Goal: Task Accomplishment & Management: Use online tool/utility

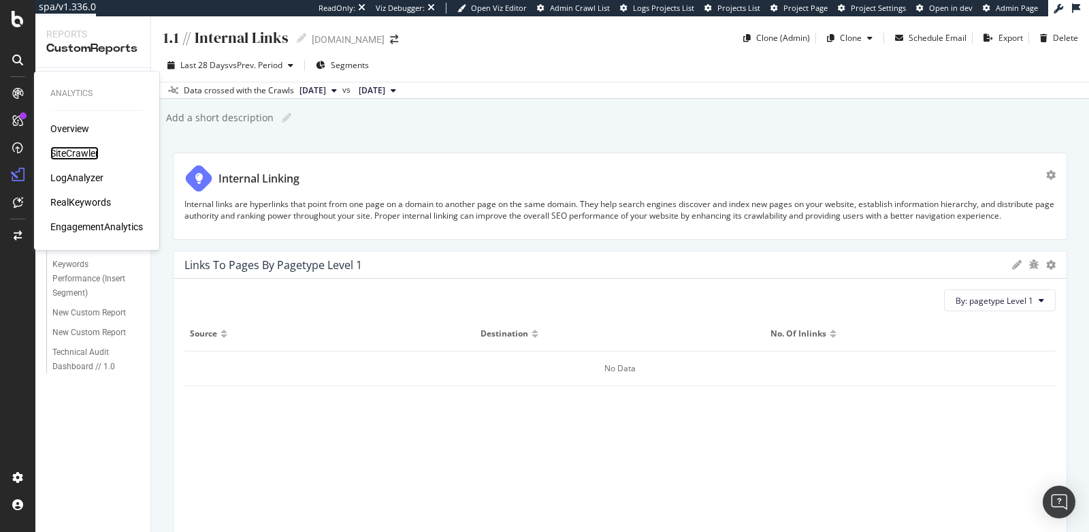
click at [76, 146] on div "SiteCrawler" at bounding box center [74, 153] width 48 height 14
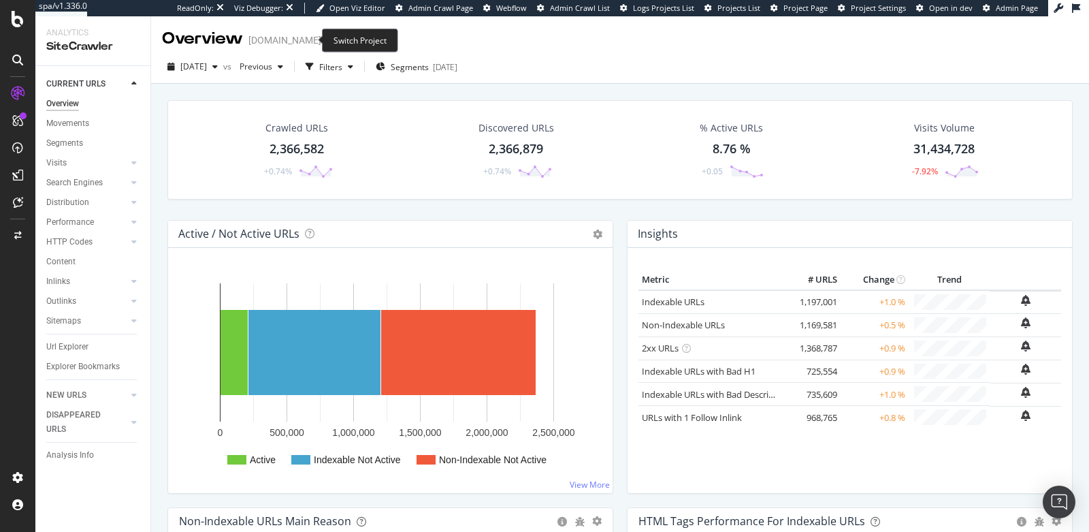
click at [327, 41] on icon "arrow-right-arrow-left" at bounding box center [331, 40] width 8 height 10
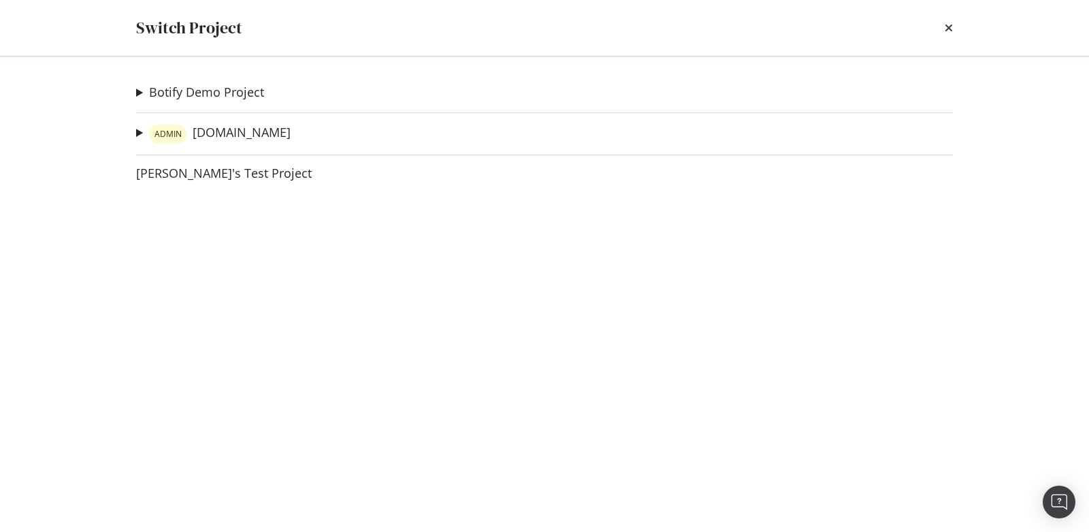
click at [138, 133] on summary "ADMIN forbes.com" at bounding box center [213, 134] width 155 height 20
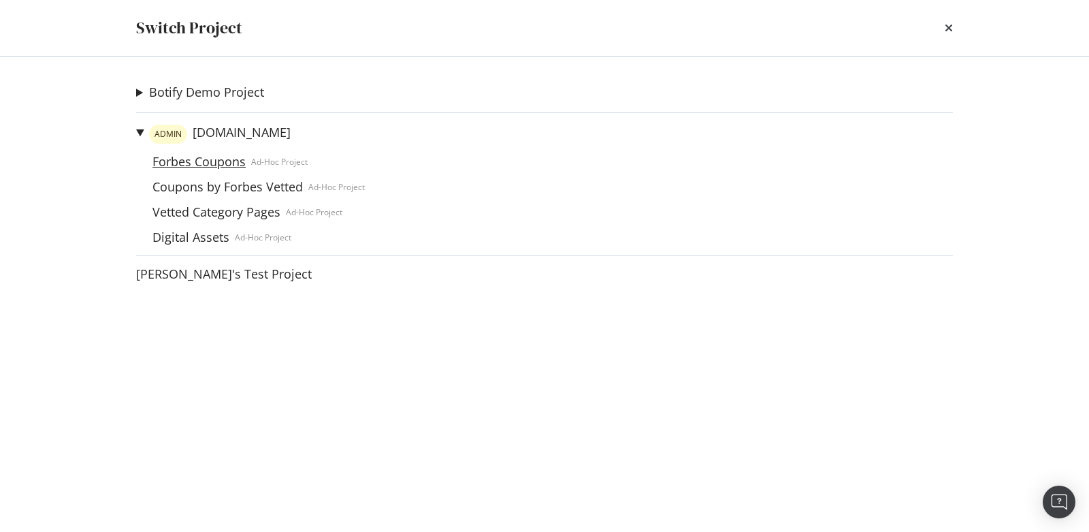
click at [201, 157] on link "Forbes Coupons" at bounding box center [199, 162] width 104 height 14
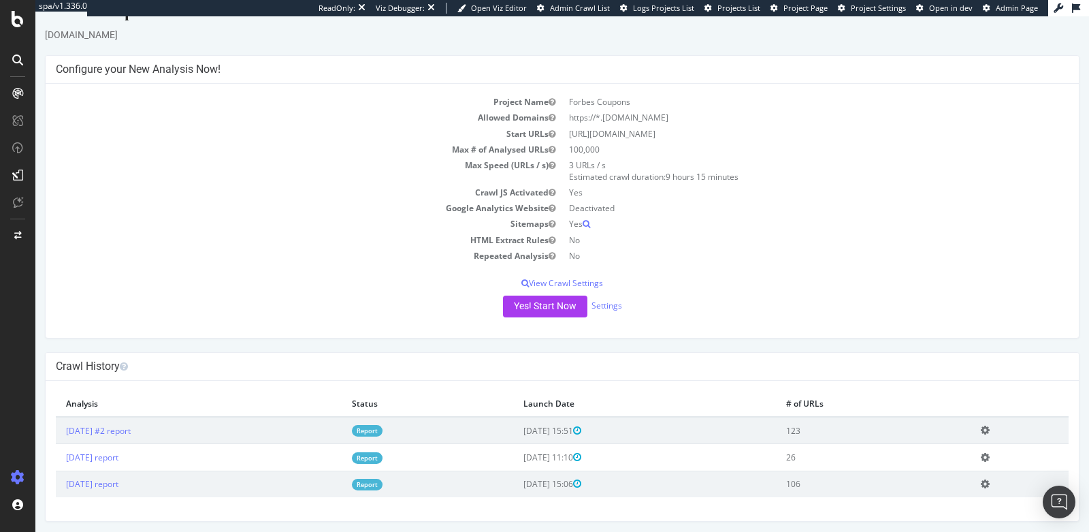
scroll to position [31, 0]
click at [565, 285] on p "View Crawl Settings" at bounding box center [562, 282] width 1013 height 12
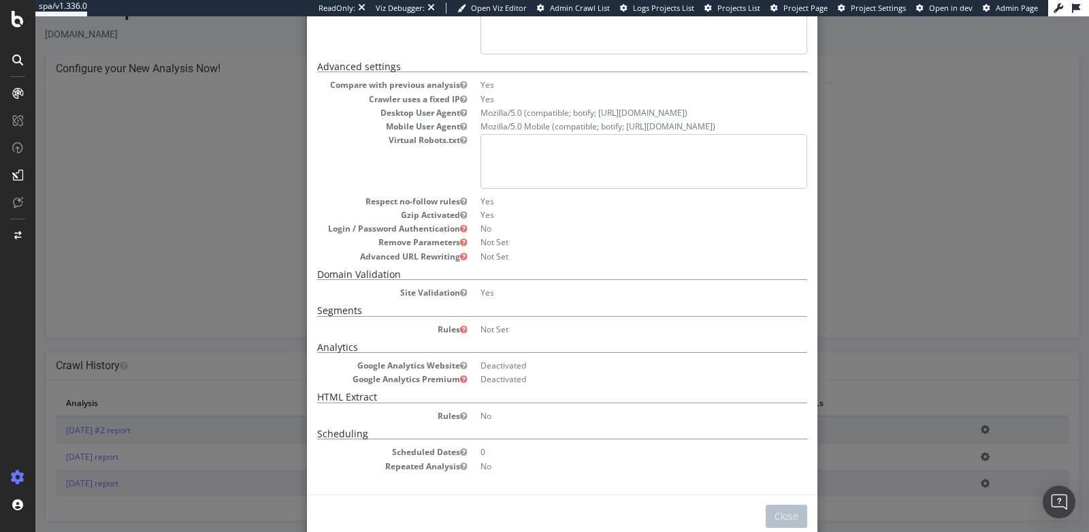
scroll to position [225, 0]
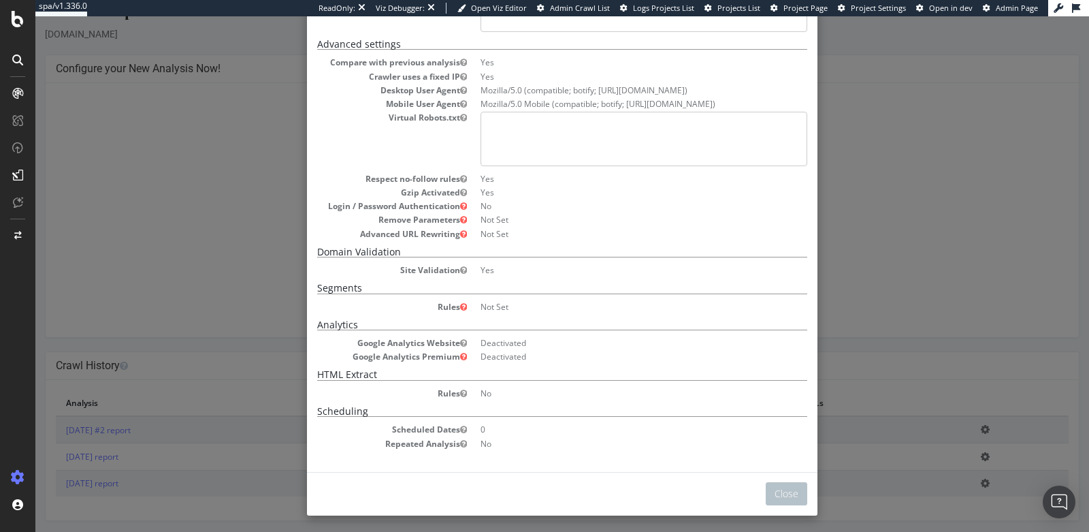
click at [873, 193] on div "× Close Project Settings Main Project Name Forbes Coupons Start URLs https://ww…" at bounding box center [562, 273] width 1054 height 515
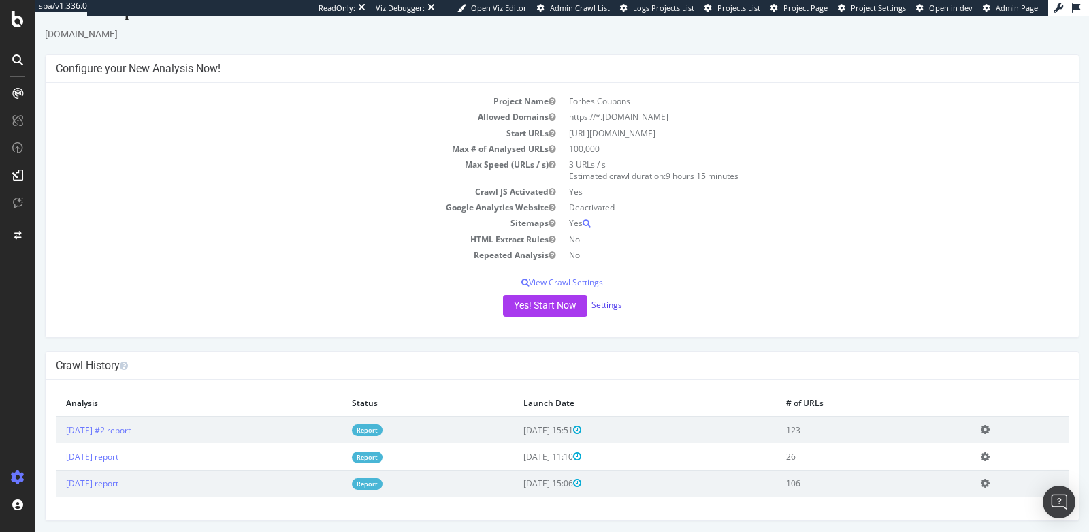
click at [600, 306] on link "Settings" at bounding box center [606, 305] width 31 height 12
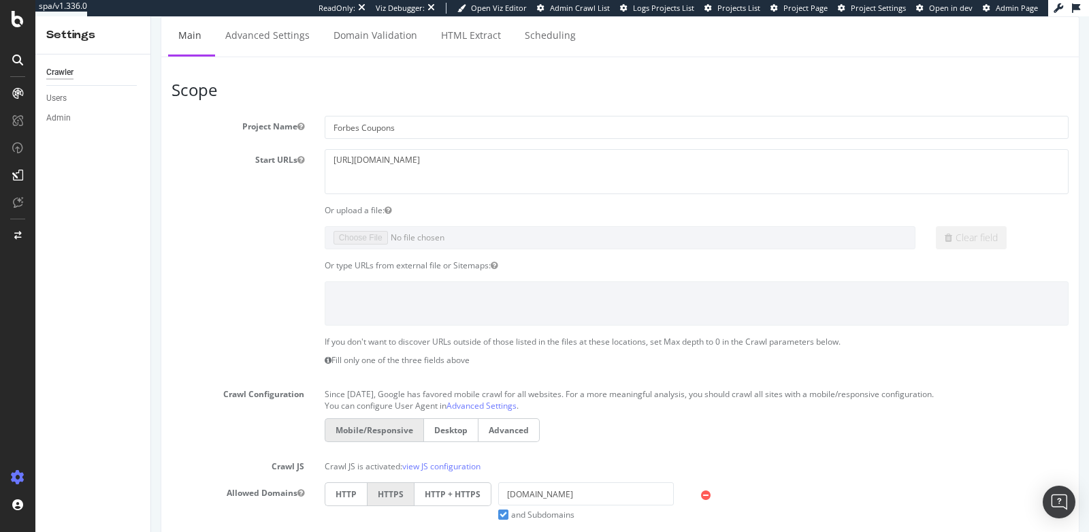
scroll to position [94, 0]
click at [491, 173] on textarea "https://www.forbescoupons.com/" at bounding box center [697, 173] width 744 height 44
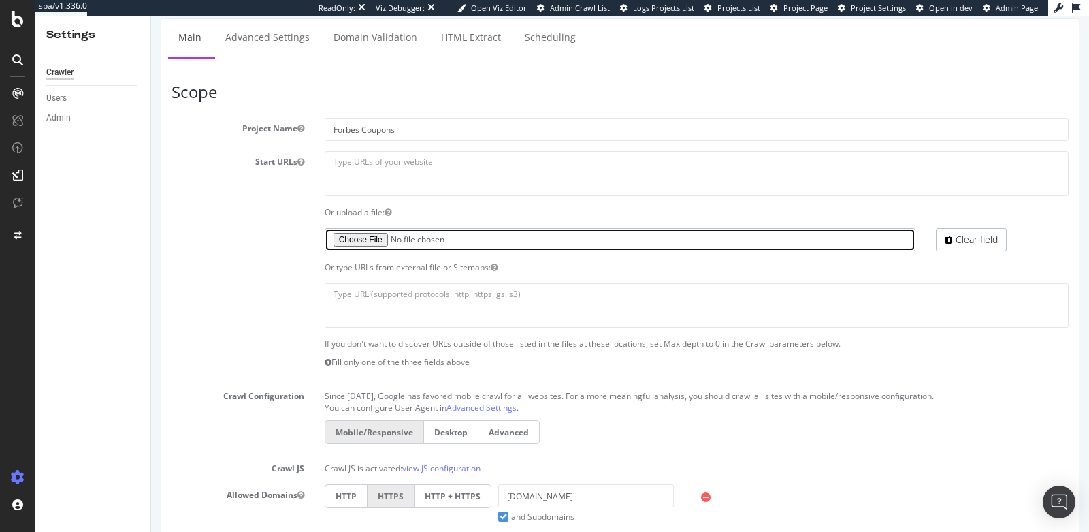
click at [361, 236] on input "file" at bounding box center [620, 239] width 591 height 23
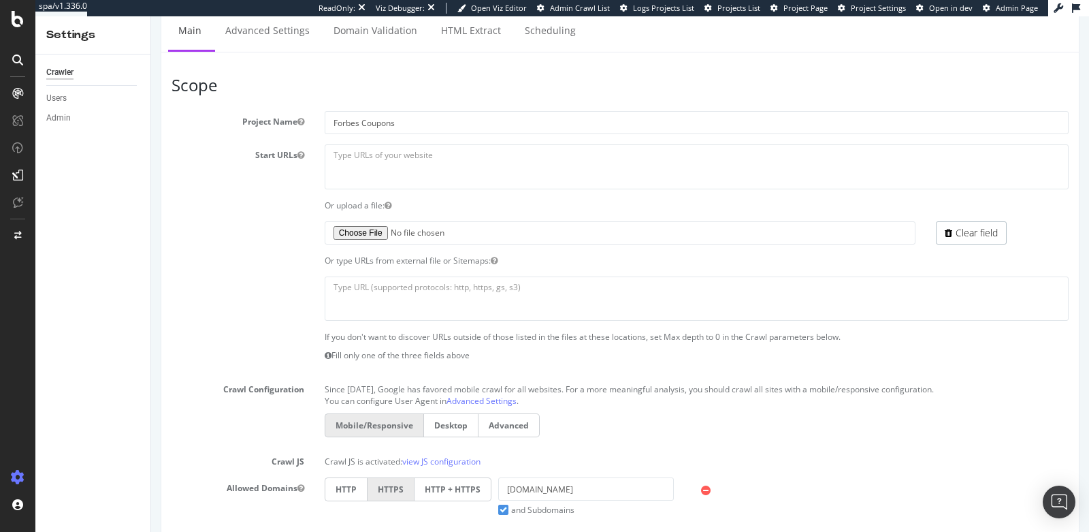
scroll to position [52, 0]
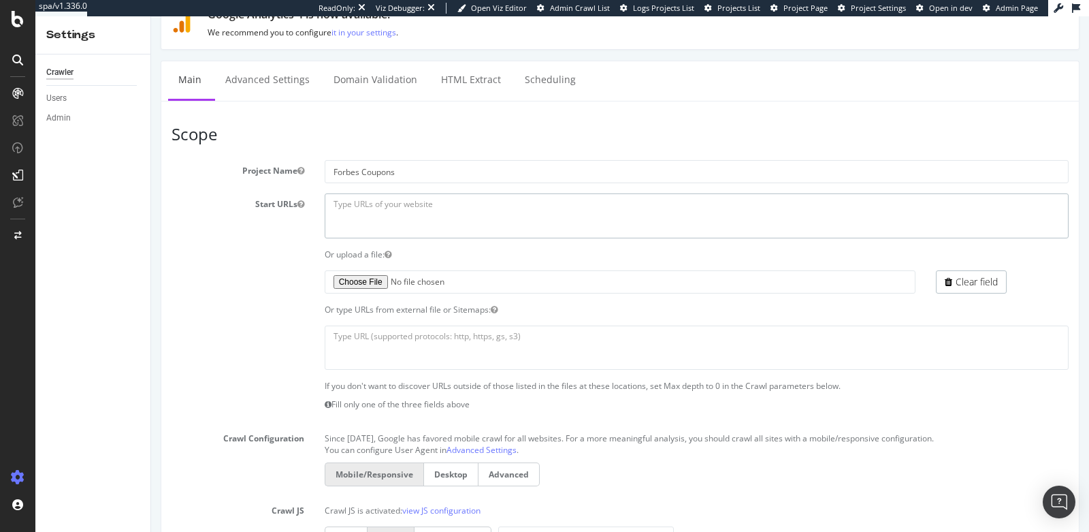
click at [404, 210] on textarea "https://www.forbescoupons.com/" at bounding box center [697, 215] width 744 height 44
paste textarea "https://www.forbescoupons.com/brand/amazon/?malcolm=r"
type textarea "https://www.forbescoupons.com/brand/amazon/?malcolm=r"
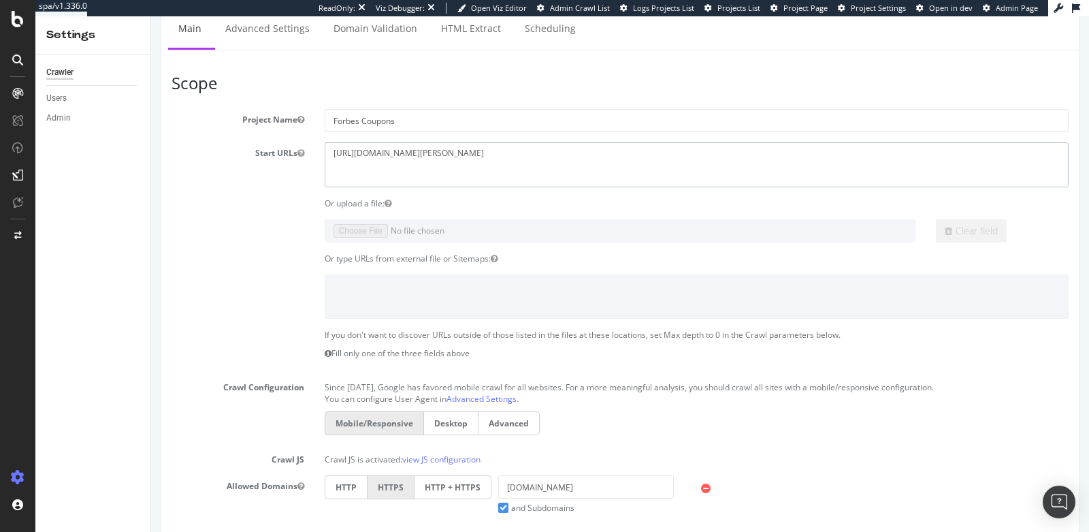
scroll to position [106, 0]
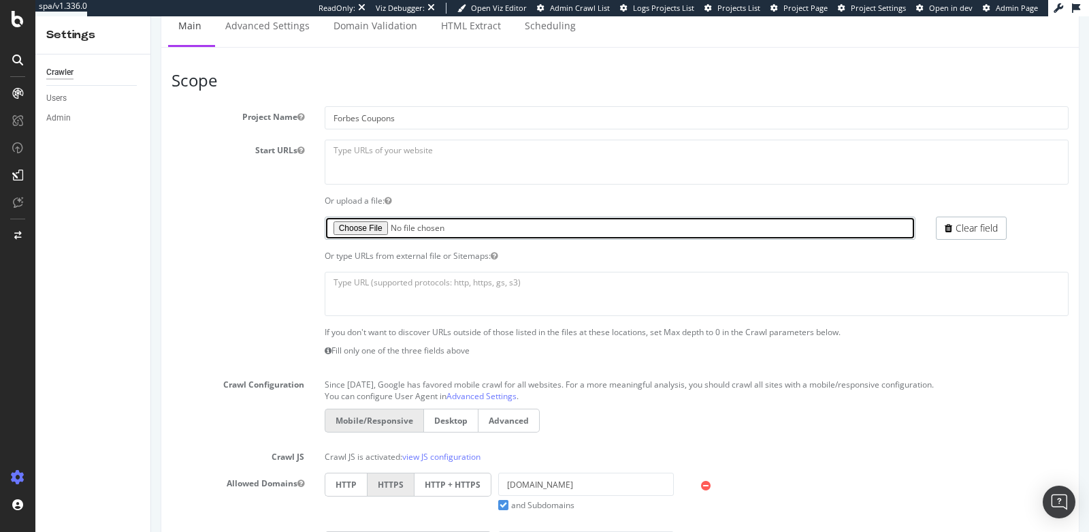
click at [347, 223] on input "file" at bounding box center [620, 227] width 591 height 23
type input "C:\fakepath\Forbes_SiteSpeedTestURL.txt"
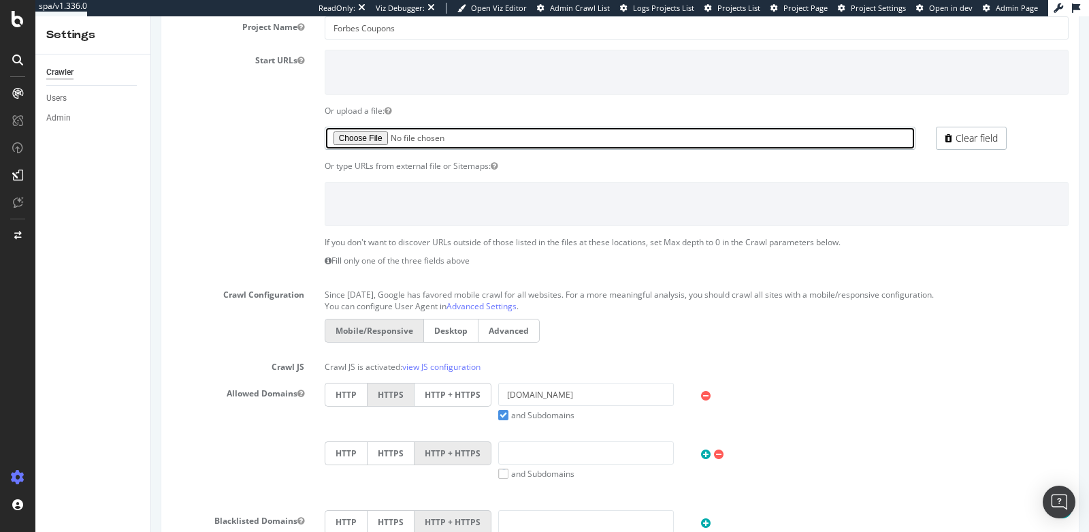
scroll to position [197, 0]
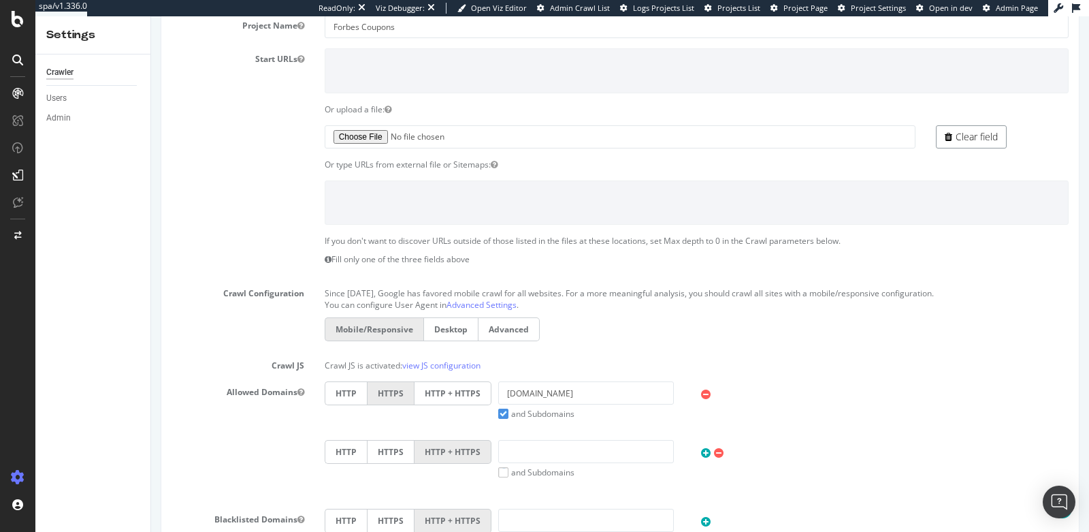
click at [955, 127] on link "Clear field" at bounding box center [971, 136] width 71 height 23
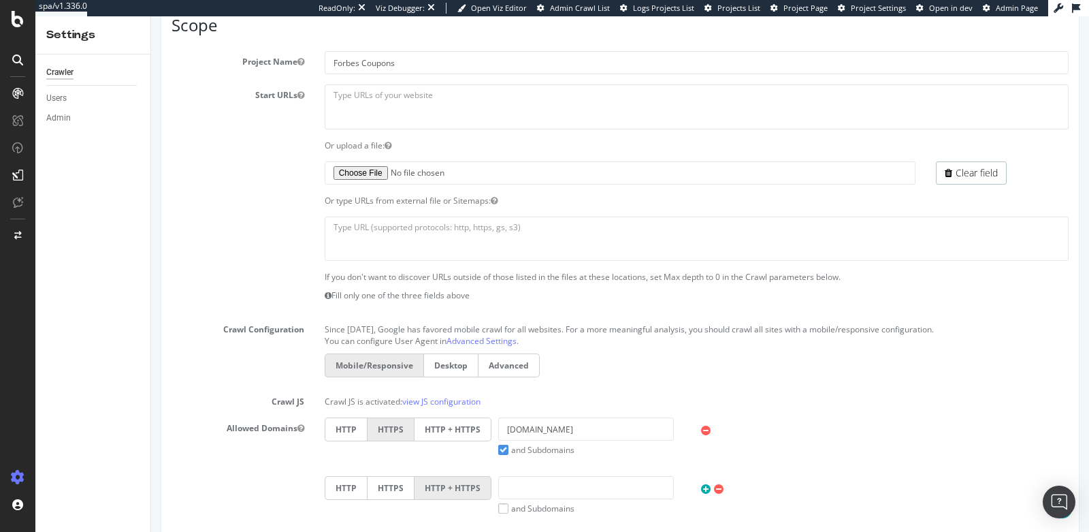
scroll to position [165, 0]
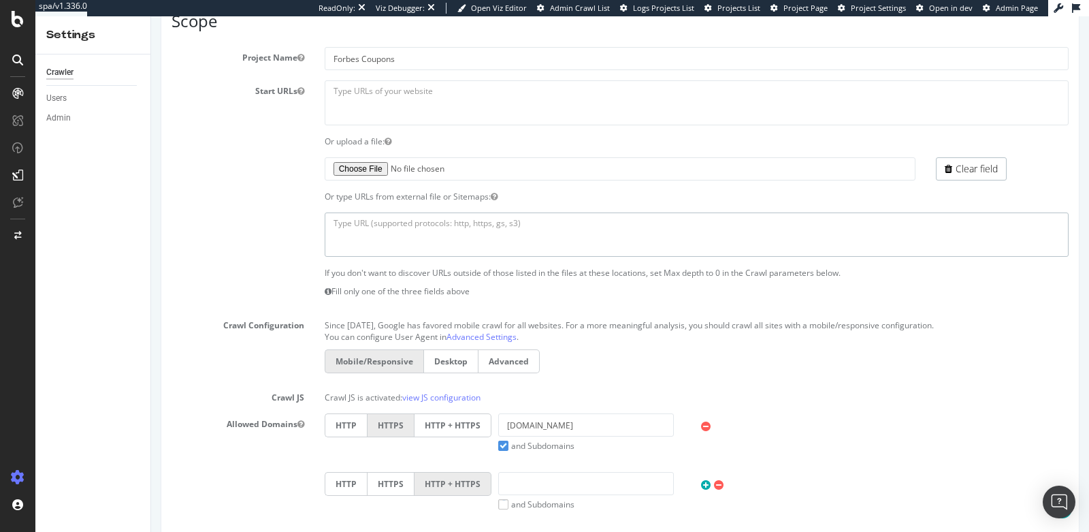
click at [387, 216] on textarea at bounding box center [697, 234] width 744 height 44
click at [504, 94] on textarea "https://www.forbescoupons.com/" at bounding box center [697, 102] width 744 height 44
paste textarea "https://www.forbescoupons.com/brand/amazon/?malcolm=r"
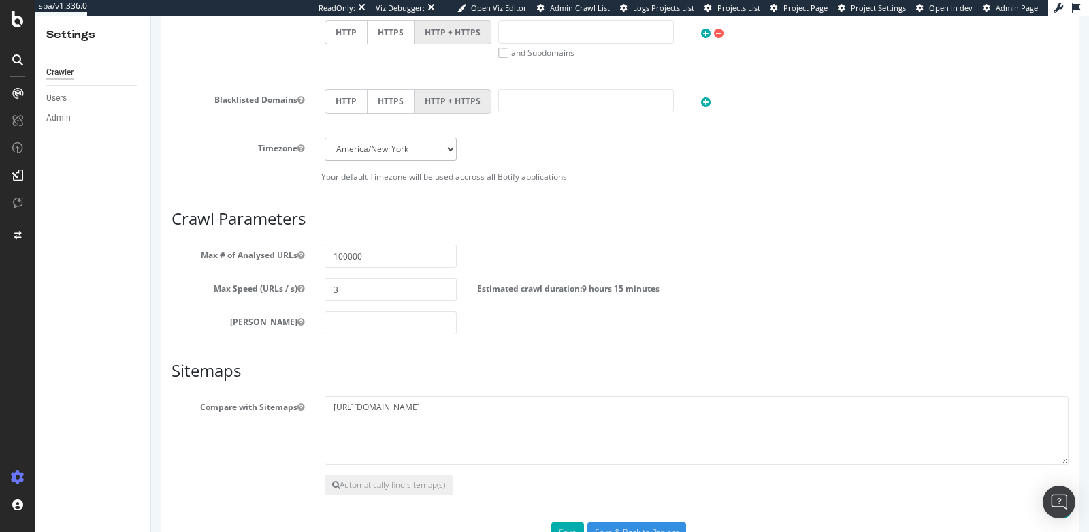
scroll to position [621, 0]
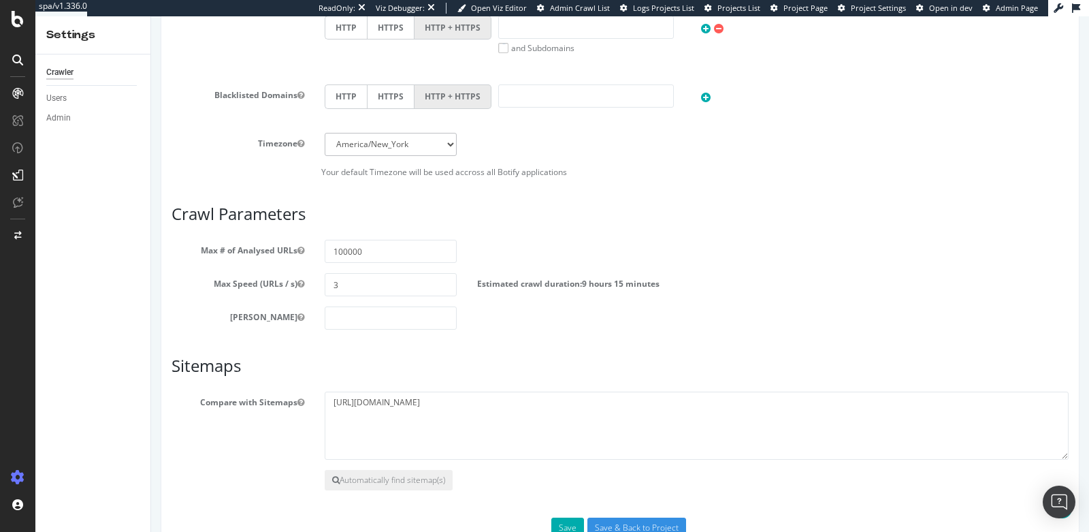
type textarea "https://www.forbescoupons.com/brand/amazon/?malcolm=r"
click at [363, 314] on input "number" at bounding box center [391, 317] width 133 height 23
type input "0"
click at [196, 152] on div "Timezone Africa/Abidjan Africa/Accra Africa/Addis_Ababa Africa/Algiers Africa/A…" at bounding box center [620, 155] width 897 height 45
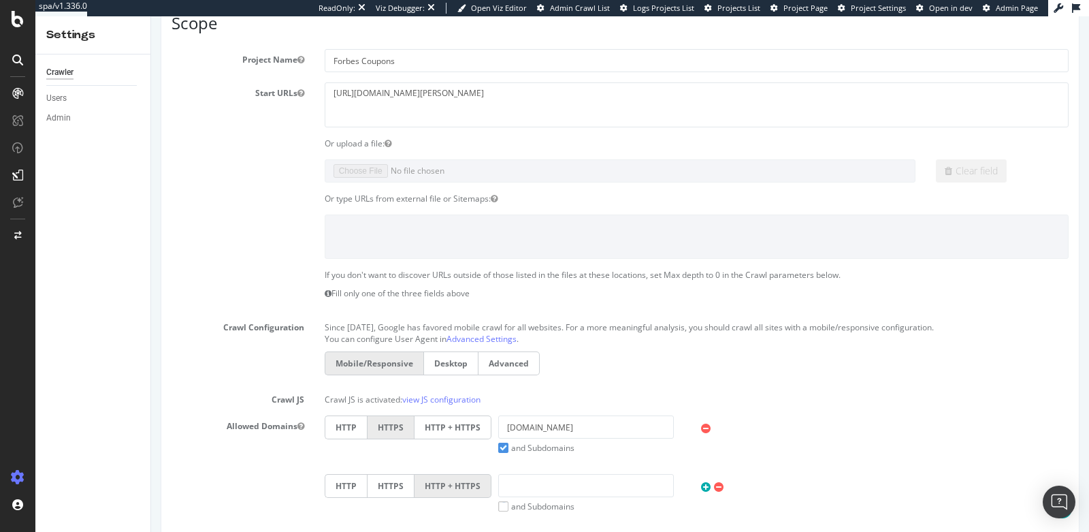
scroll to position [157, 0]
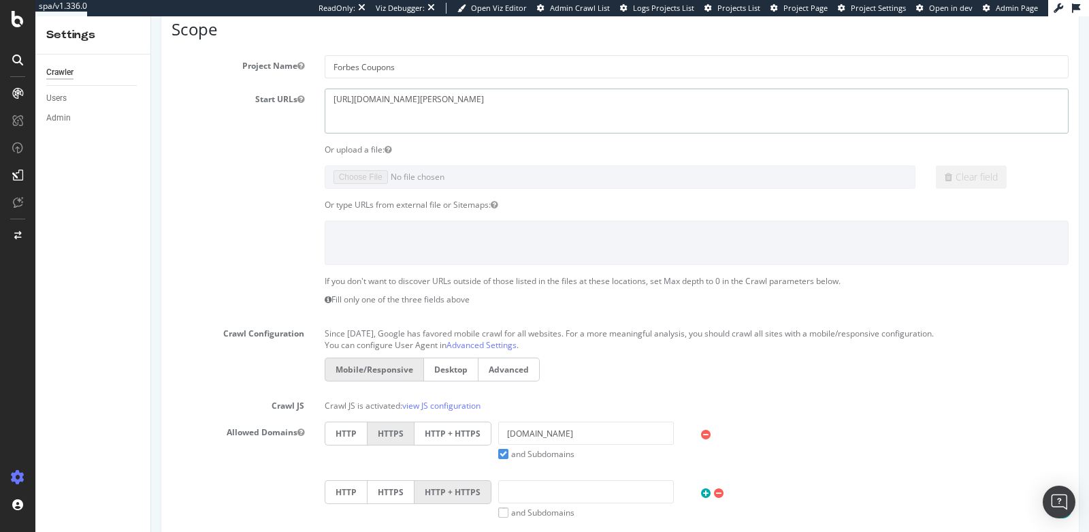
click at [405, 99] on textarea "https://www.forbescoupons.com/" at bounding box center [697, 110] width 744 height 44
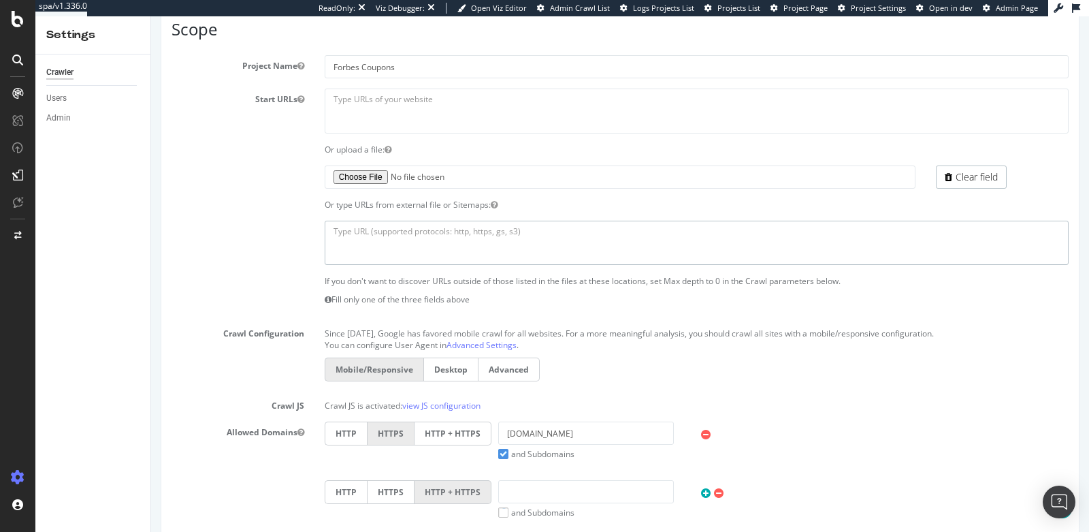
click at [400, 238] on textarea at bounding box center [697, 243] width 744 height 44
paste textarea "https://www.forbescoupons.com/brand/amazon/?malcolm=r"
type textarea "https://www.forbescoupons.com/brand/amazon/?malcolm=r"
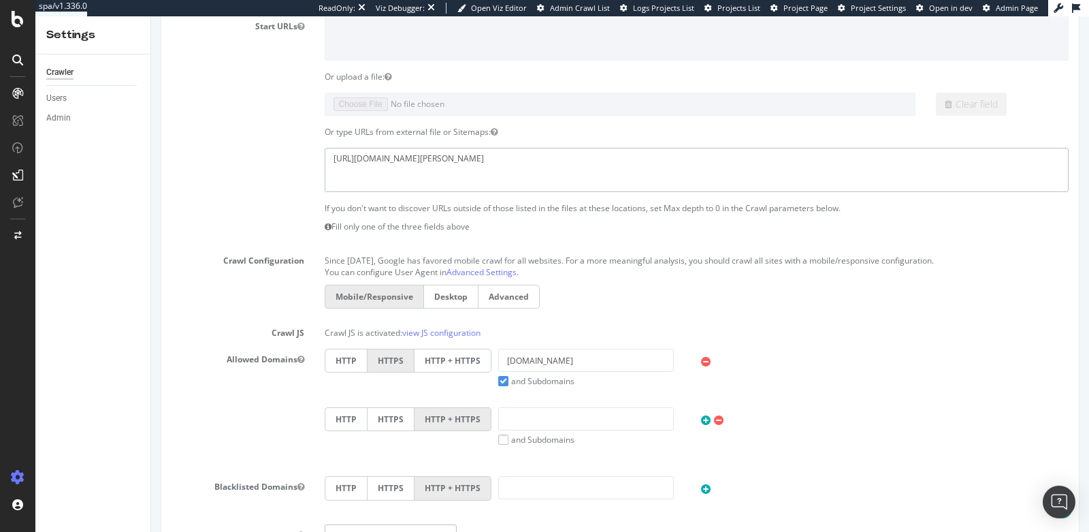
scroll to position [230, 0]
click at [371, 161] on textarea "https://www.forbescoupons.com/brand/amazon/?malcolm=r" at bounding box center [697, 169] width 744 height 44
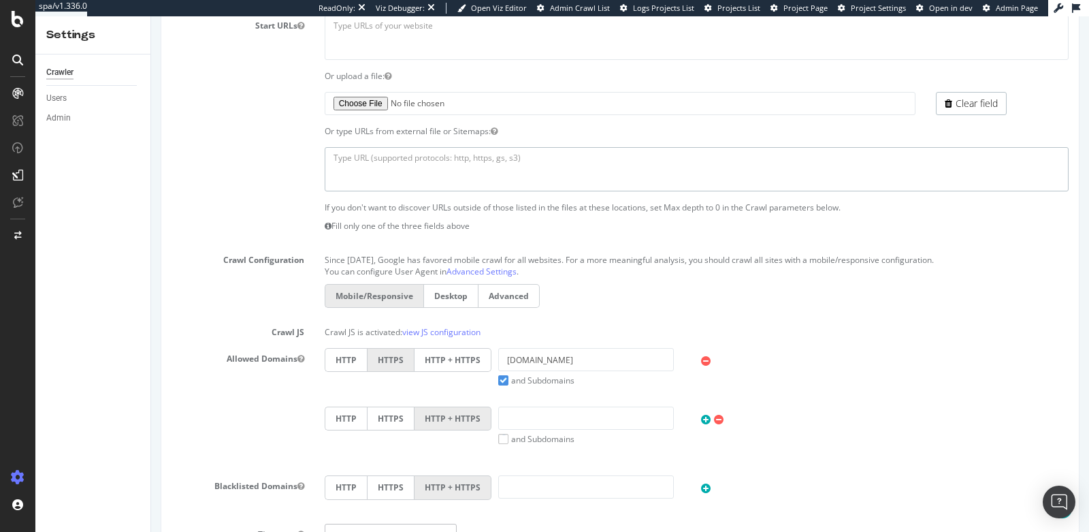
scroll to position [149, 0]
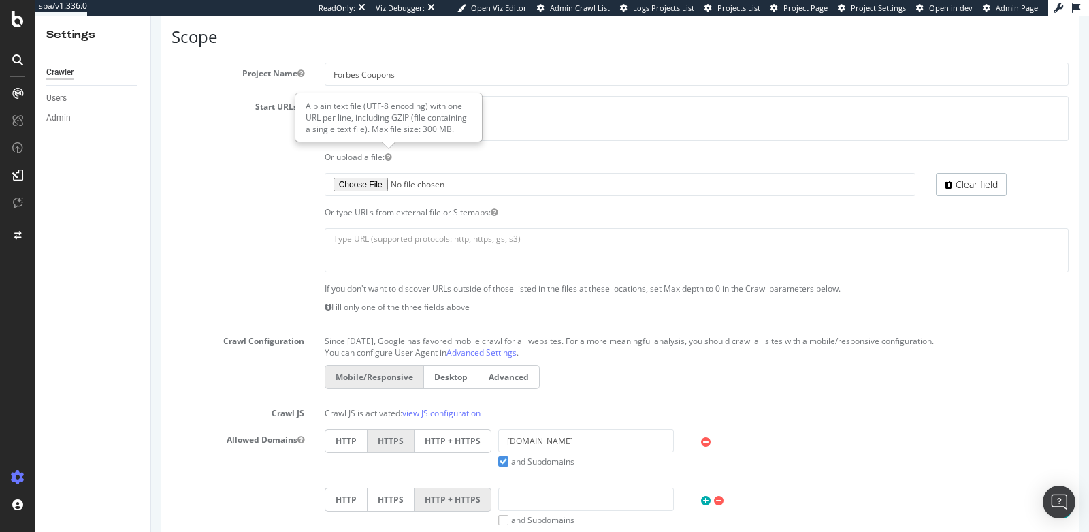
click at [410, 122] on div "A plain text file (UTF-8 encoding) with one URL per line, including GZIP (file …" at bounding box center [388, 117] width 185 height 47
click at [564, 129] on textarea "https://www.forbescoupons.com/" at bounding box center [697, 118] width 744 height 44
paste textarea "https://www.forbescoupons.com/brand/amazon/?malcolm=r"
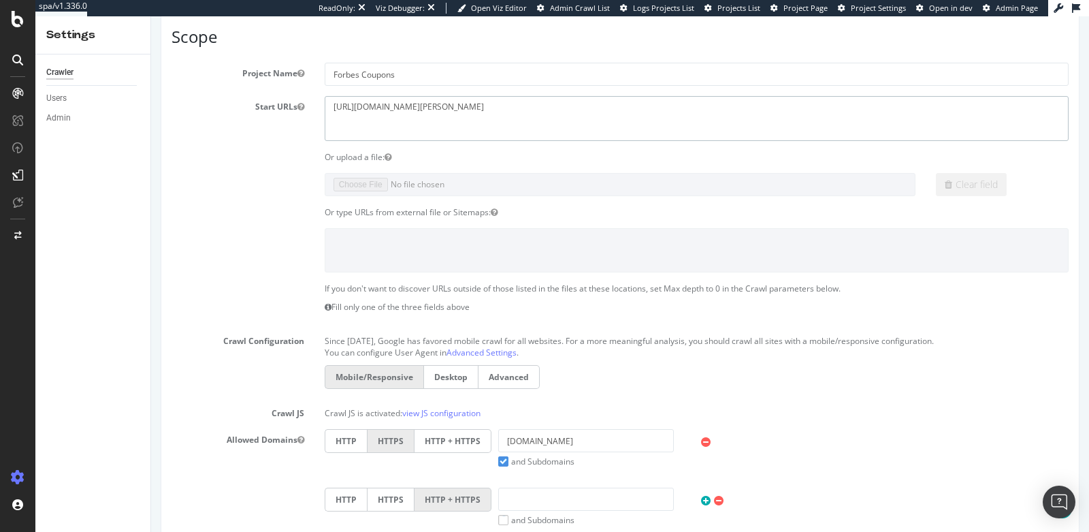
type textarea "https://www.forbescoupons.com/brand/amazon/?malcolm=r"
click at [244, 276] on section "Project Name Forbes Coupons Start URLs https://www.forbescoupons.com/ Or upload…" at bounding box center [620, 356] width 897 height 587
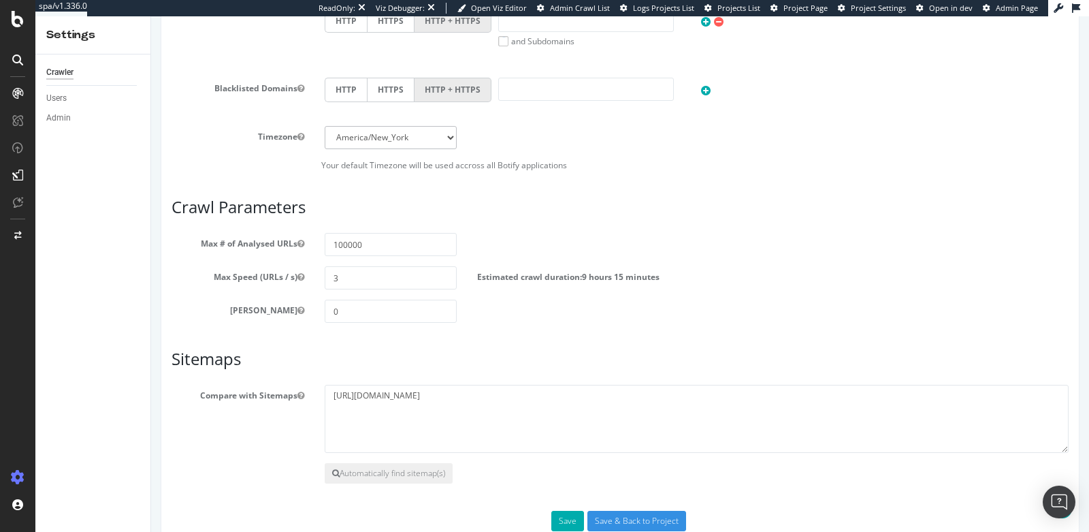
scroll to position [655, 0]
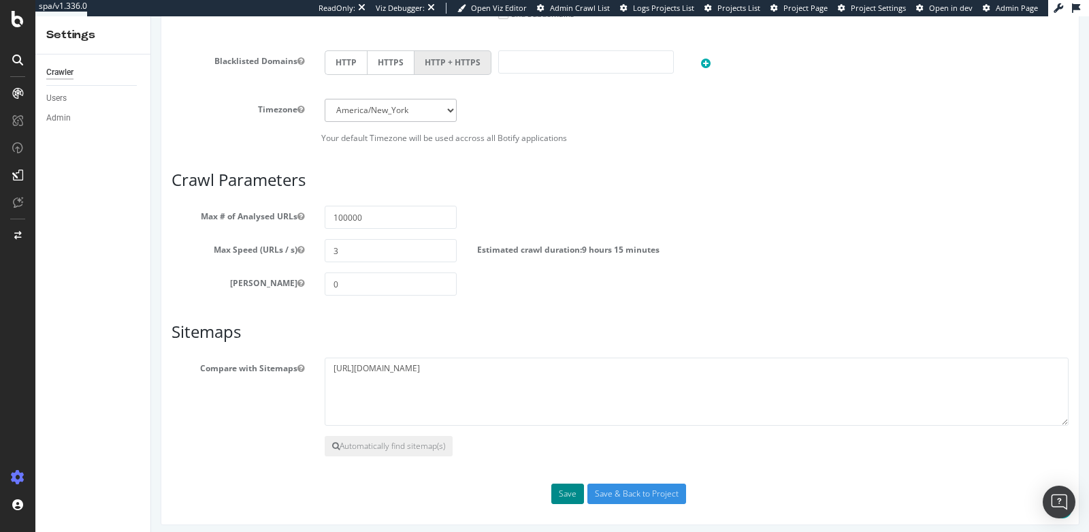
click at [561, 487] on button "Save" at bounding box center [567, 493] width 33 height 20
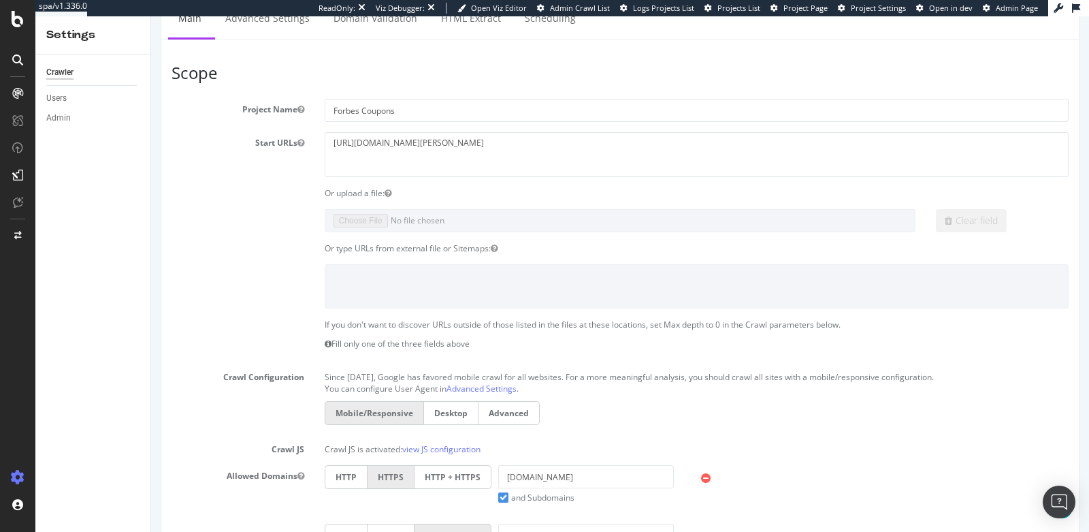
scroll to position [279, 0]
click at [518, 142] on textarea "https://www.forbescoupons.com/brand/amazon/?malcolm=r" at bounding box center [697, 153] width 744 height 44
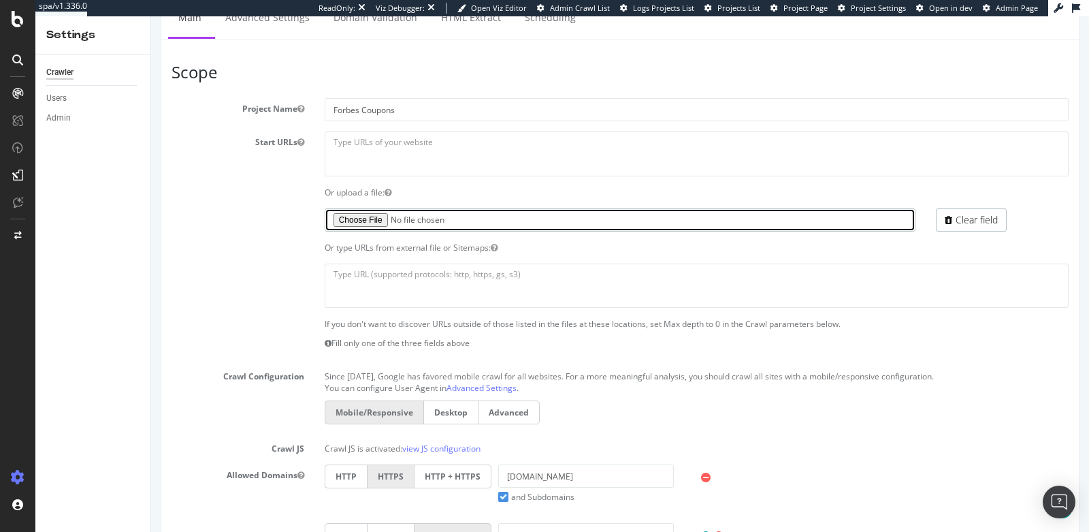
click at [376, 216] on input "file" at bounding box center [620, 219] width 591 height 23
type input "C:\fakepath\Forbes_SiteSpeedTestURL.txt"
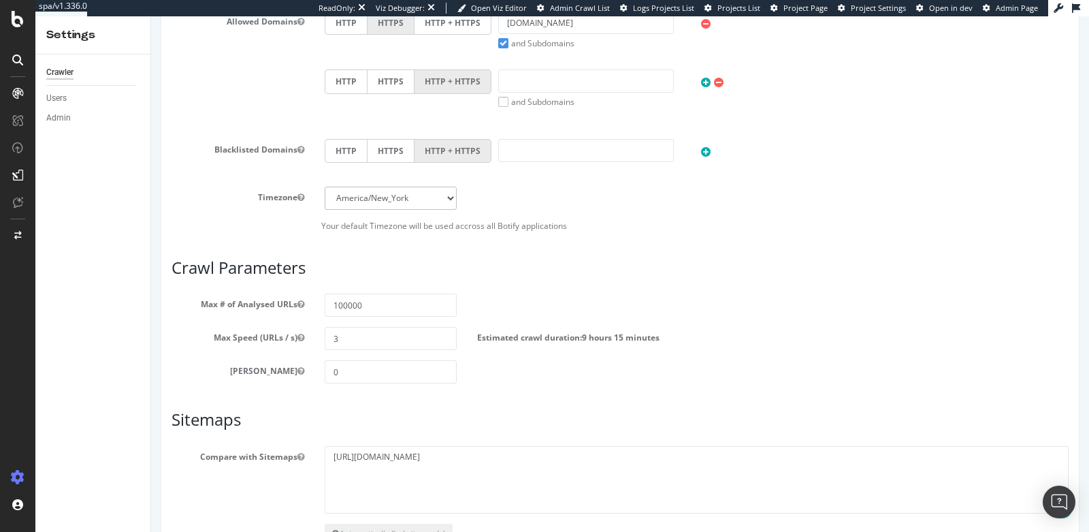
scroll to position [819, 0]
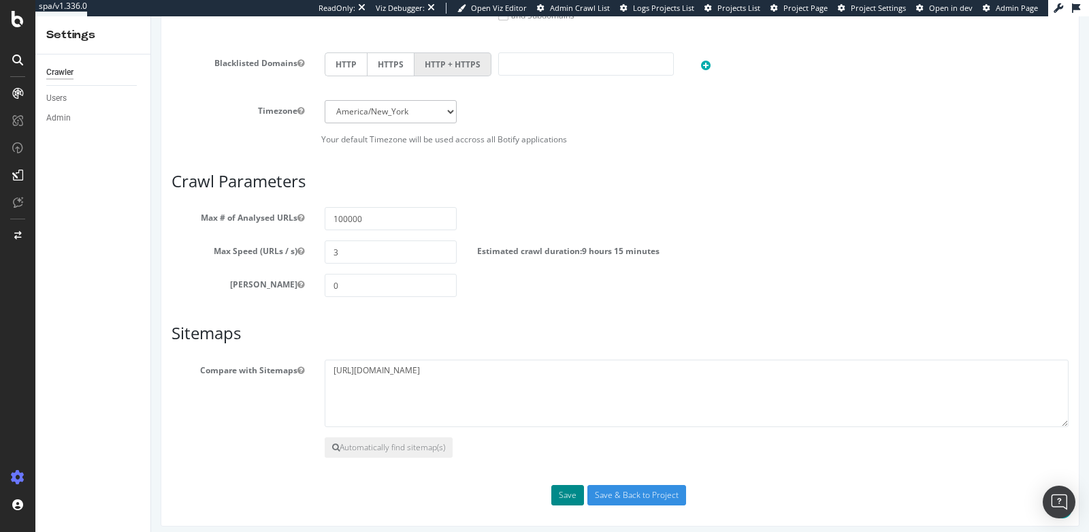
click at [562, 485] on button "Save" at bounding box center [567, 495] width 33 height 20
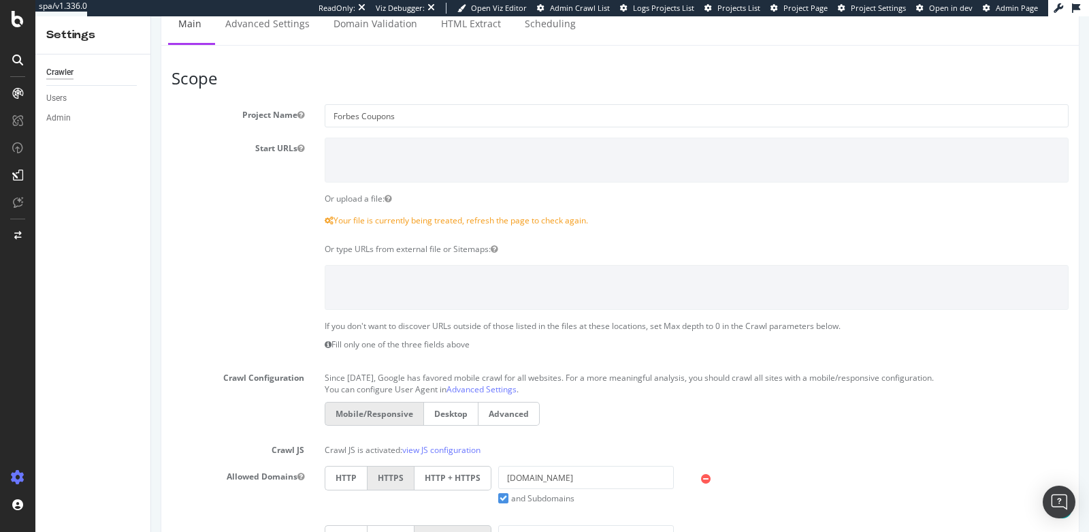
scroll to position [155, 0]
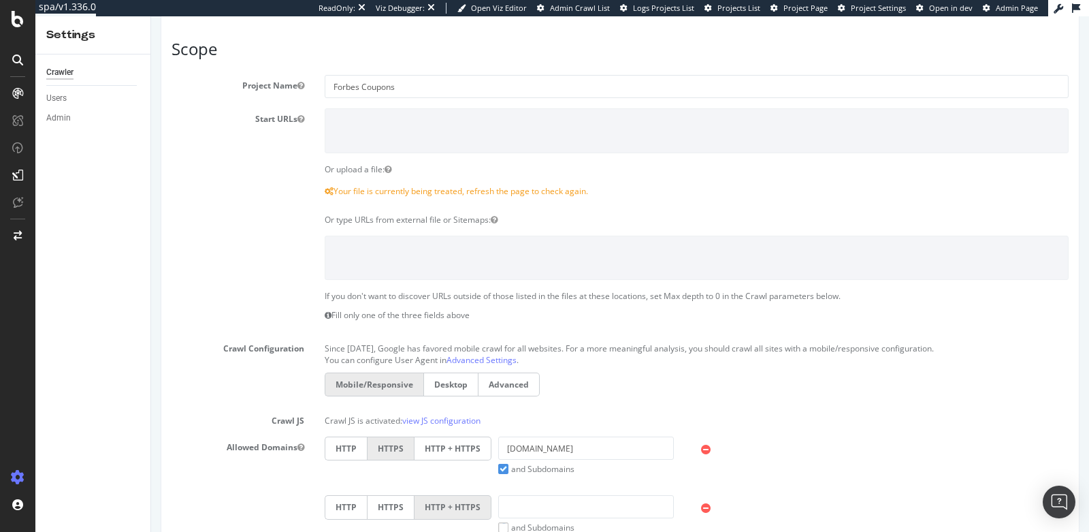
scroll to position [140, 0]
click at [388, 216] on div "Or type URLs from external file or Sitemaps:" at bounding box center [696, 216] width 764 height 12
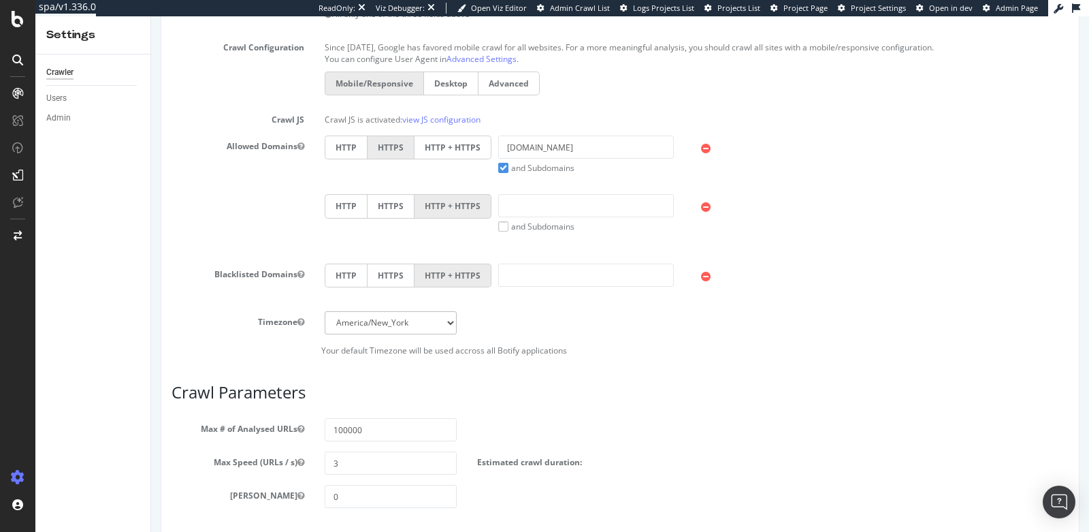
scroll to position [0, 0]
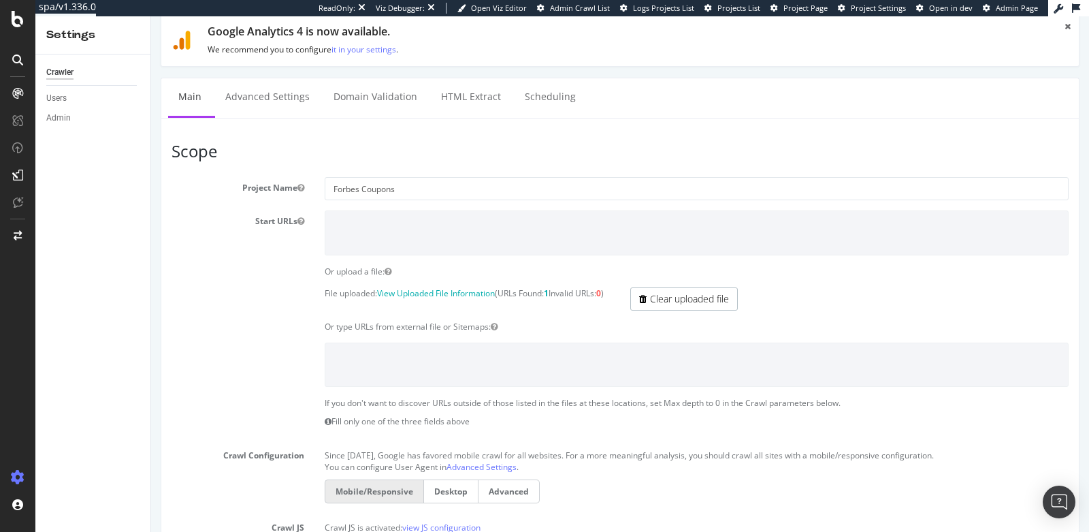
scroll to position [60, 0]
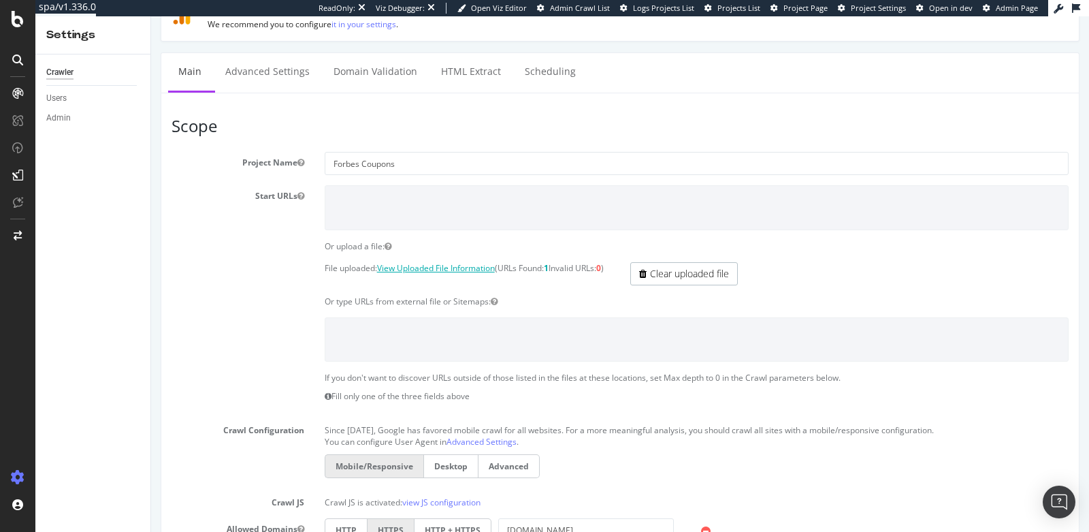
click at [463, 265] on link "View Uploaded File Information" at bounding box center [436, 268] width 118 height 12
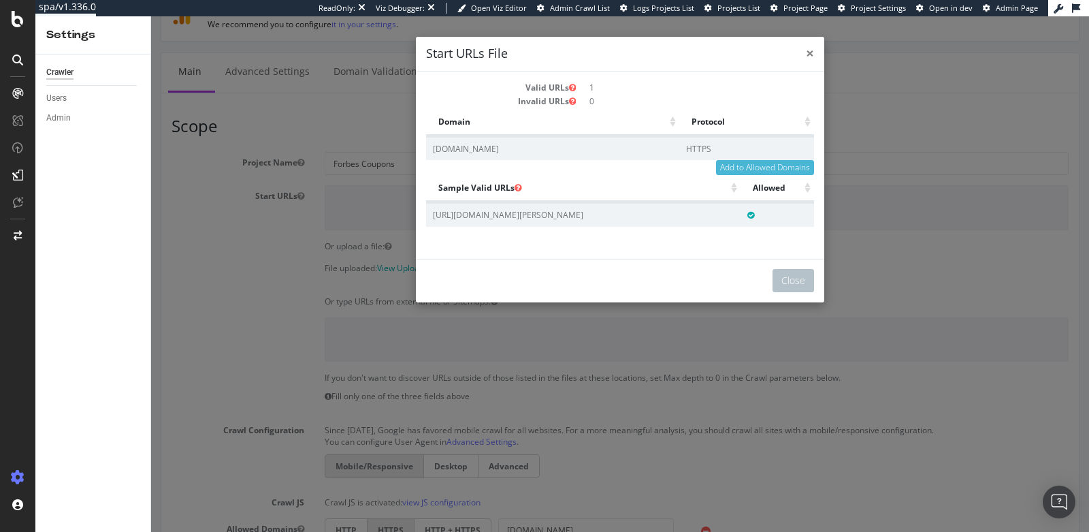
click at [807, 50] on span "×" at bounding box center [810, 53] width 8 height 19
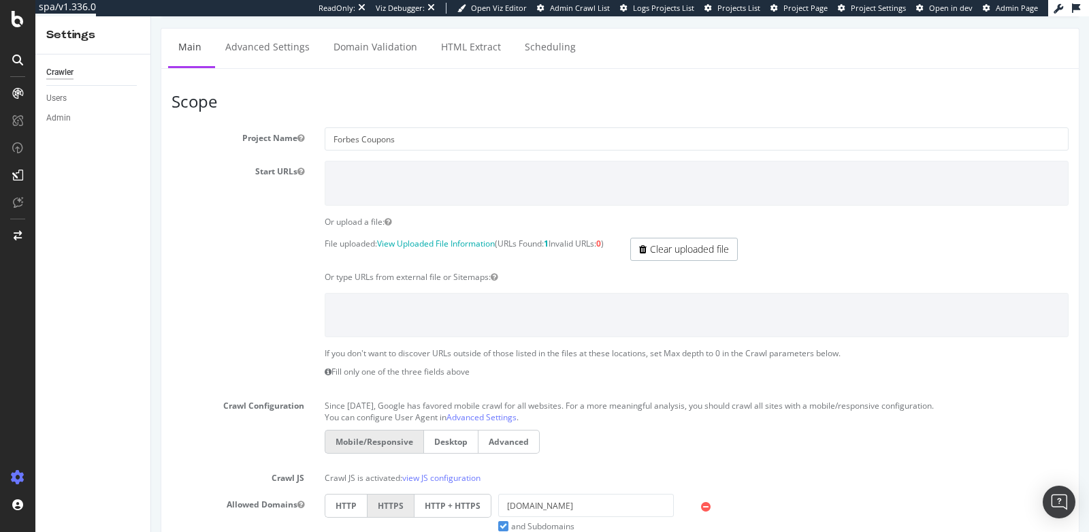
scroll to position [0, 0]
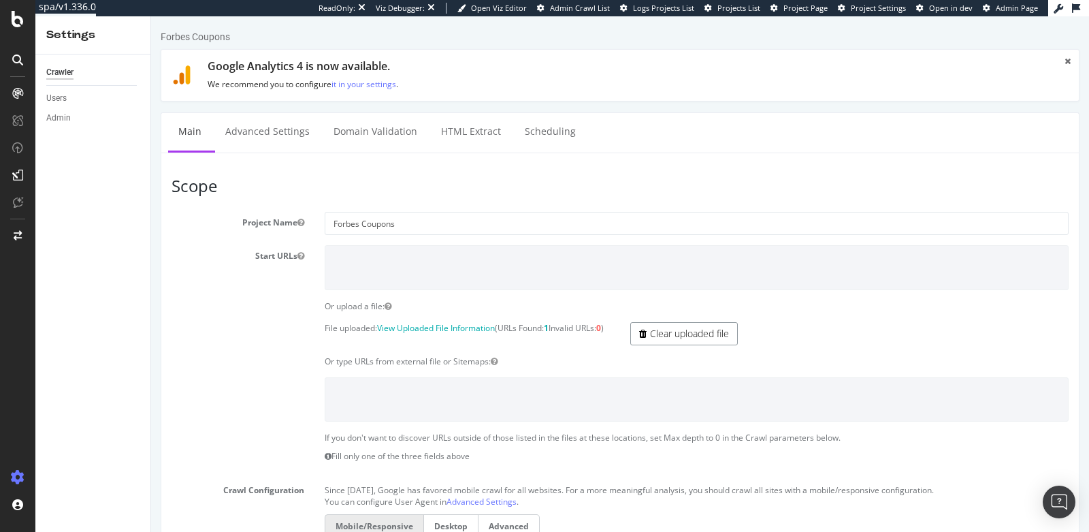
click at [670, 330] on link "Clear uploaded file" at bounding box center [684, 333] width 108 height 23
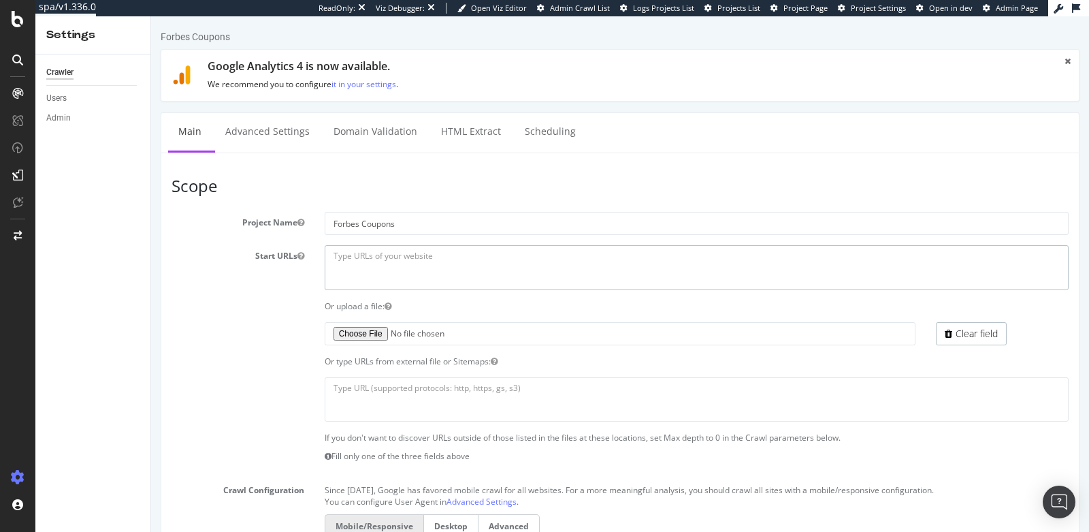
click at [479, 266] on textarea at bounding box center [697, 267] width 744 height 44
paste textarea "https://app.botify.com/forbes-org/forbes-coupons/settings/crawler/main"
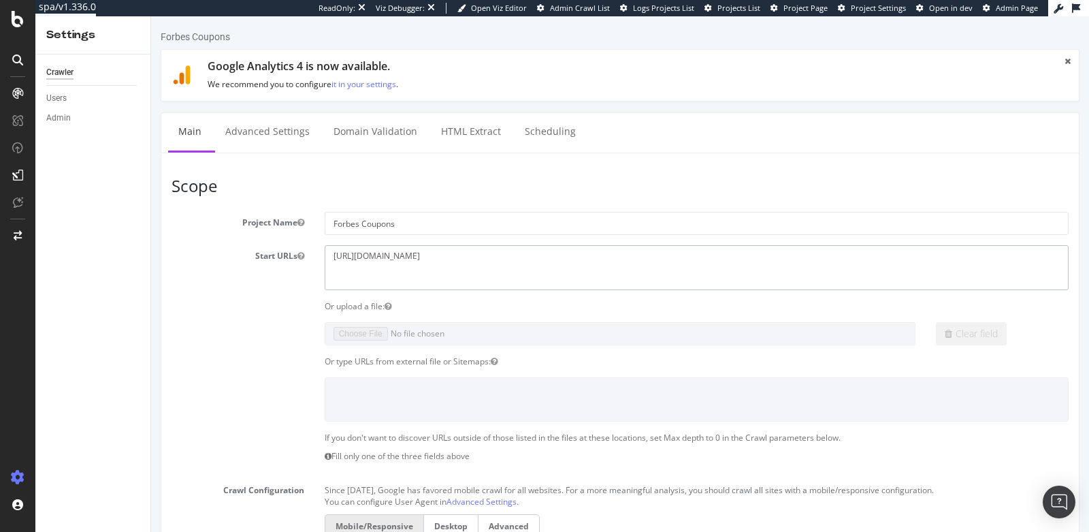
type textarea "https://app.botify.com/forbes-org/forbes-coupons/settings/crawler/main"
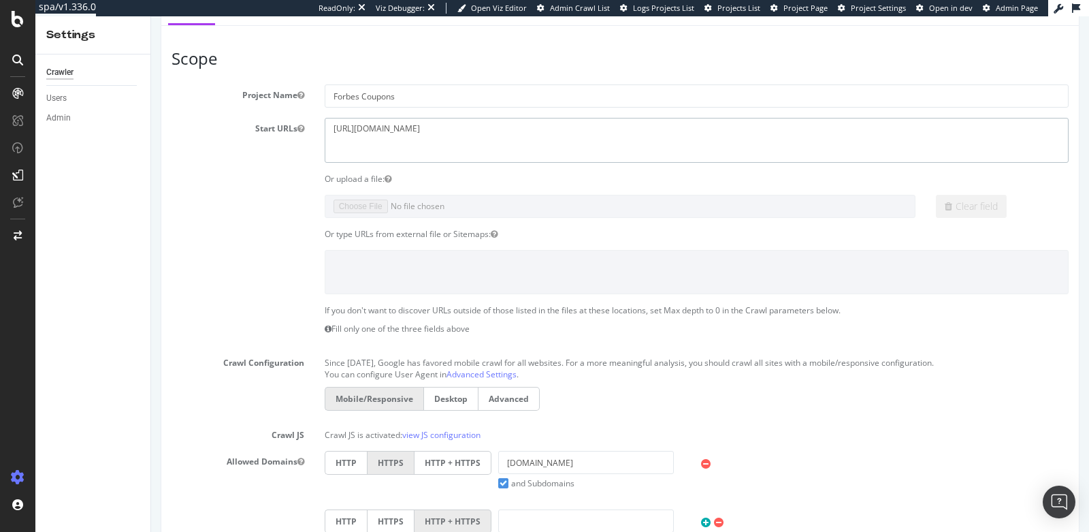
scroll to position [131, 0]
click at [515, 125] on textarea "https://app.botify.com/forbes-org/forbes-coupons/settings/crawler/main" at bounding box center [697, 136] width 744 height 44
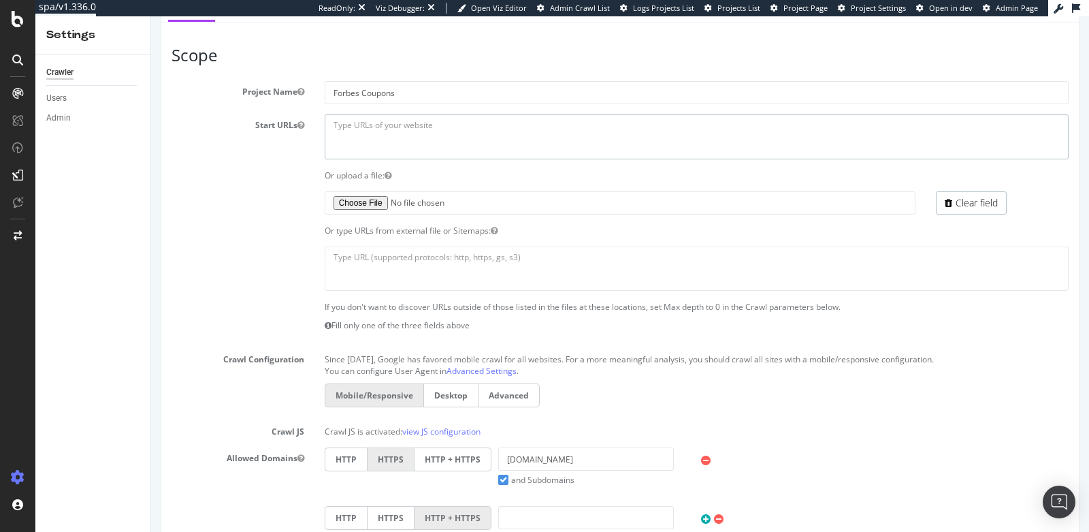
paste textarea "[URL][DOMAIN_NAME][PERSON_NAME]"
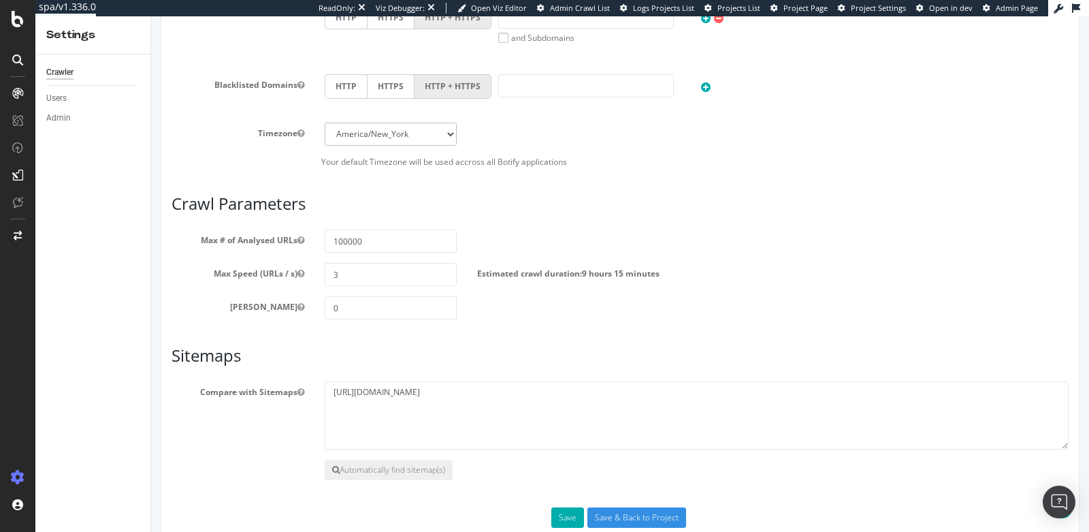
scroll to position [650, 0]
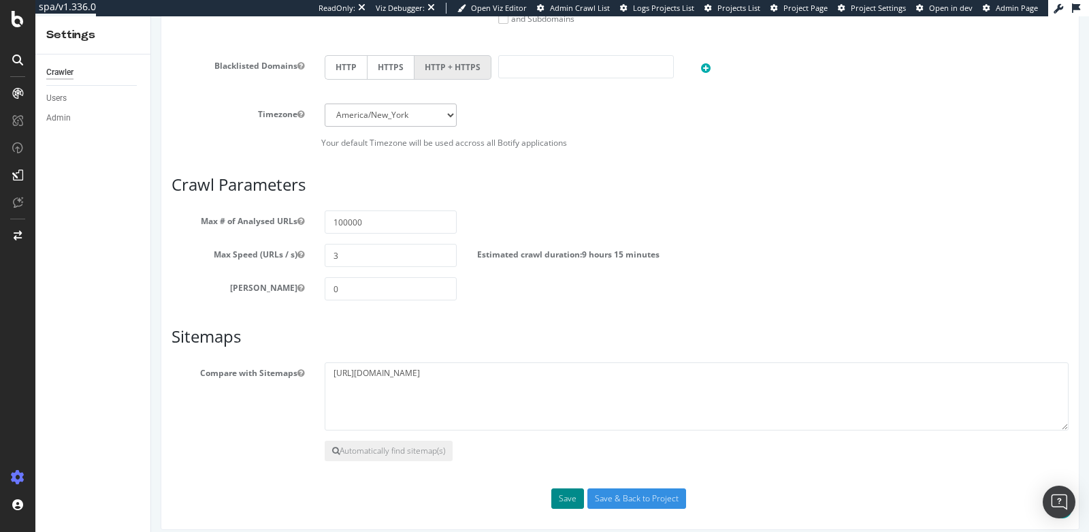
type textarea "[URL][DOMAIN_NAME][PERSON_NAME]"
click at [557, 491] on button "Save" at bounding box center [567, 498] width 33 height 20
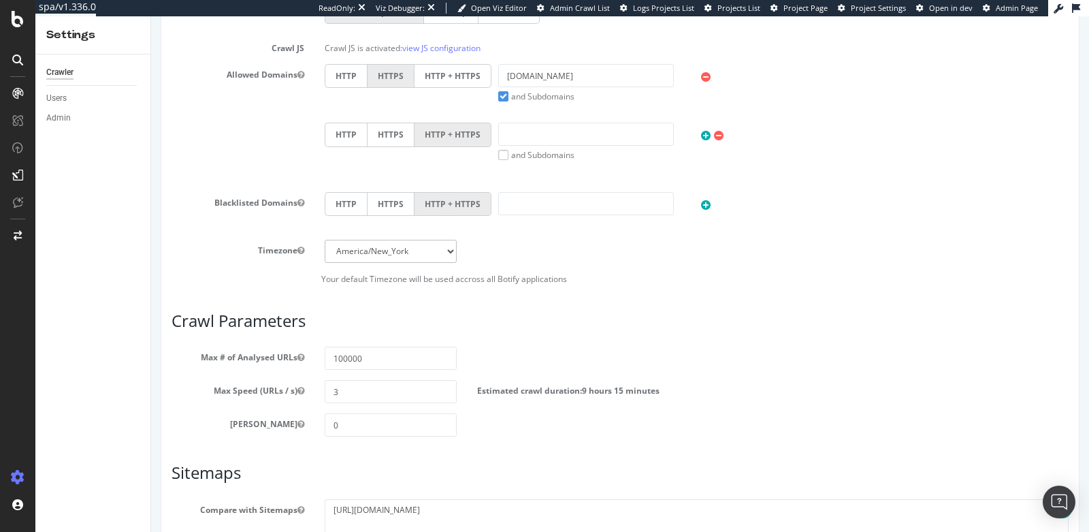
scroll to position [681, 0]
click at [90, 127] on div "SiteCrawler" at bounding box center [74, 129] width 48 height 14
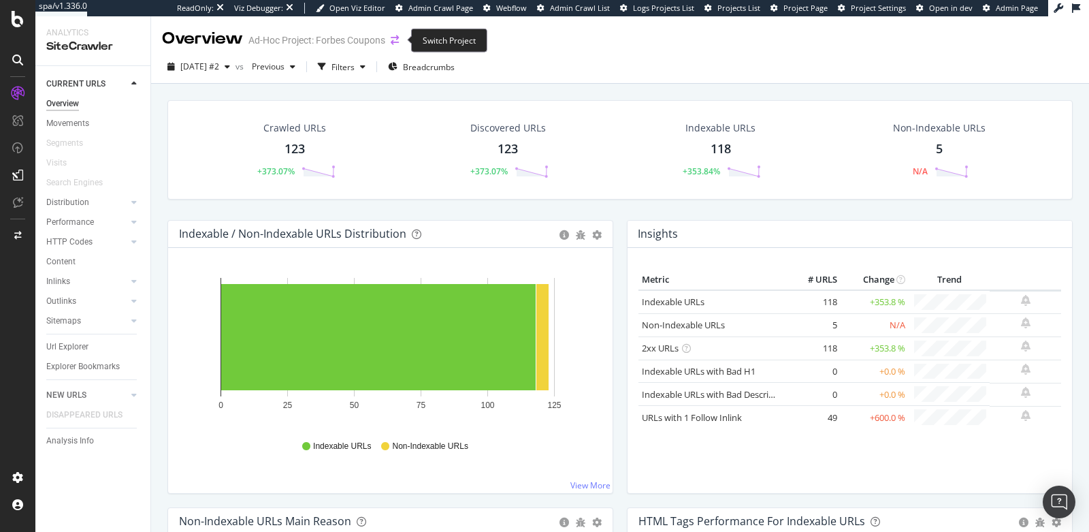
click at [398, 39] on icon "arrow-right-arrow-left" at bounding box center [395, 40] width 8 height 10
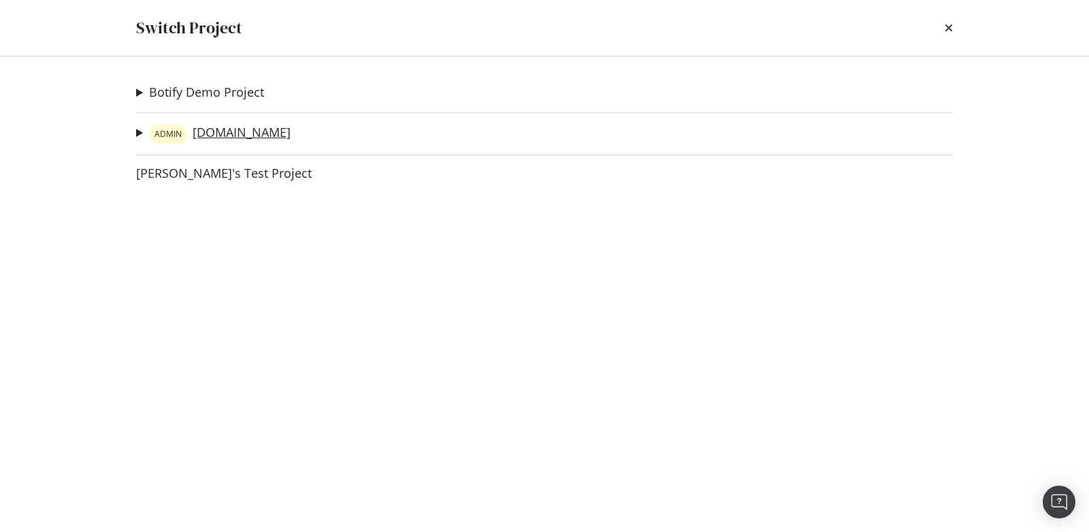
click at [229, 129] on link "ADMIN forbes.com" at bounding box center [220, 134] width 142 height 19
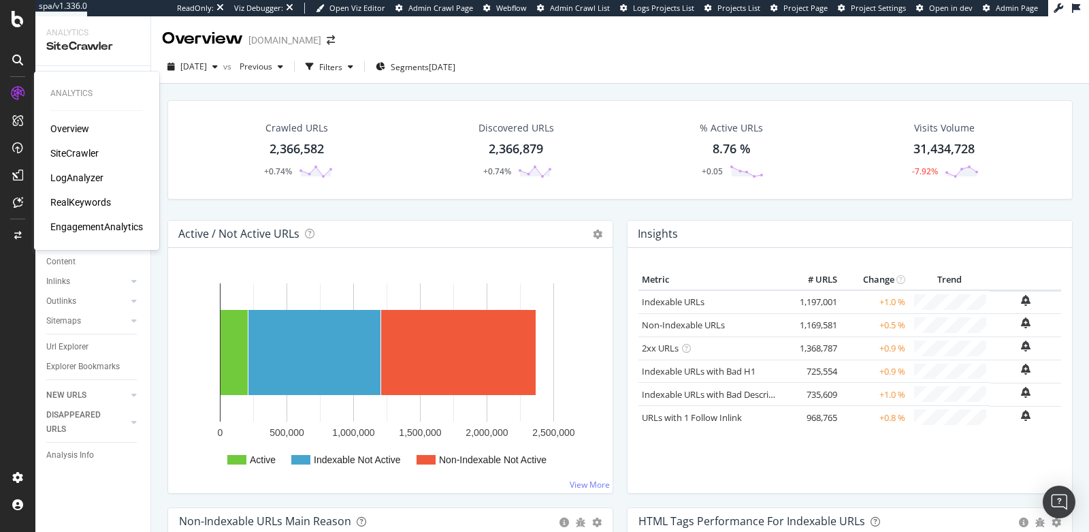
click at [85, 222] on div "EngagementAnalytics" at bounding box center [96, 227] width 93 height 14
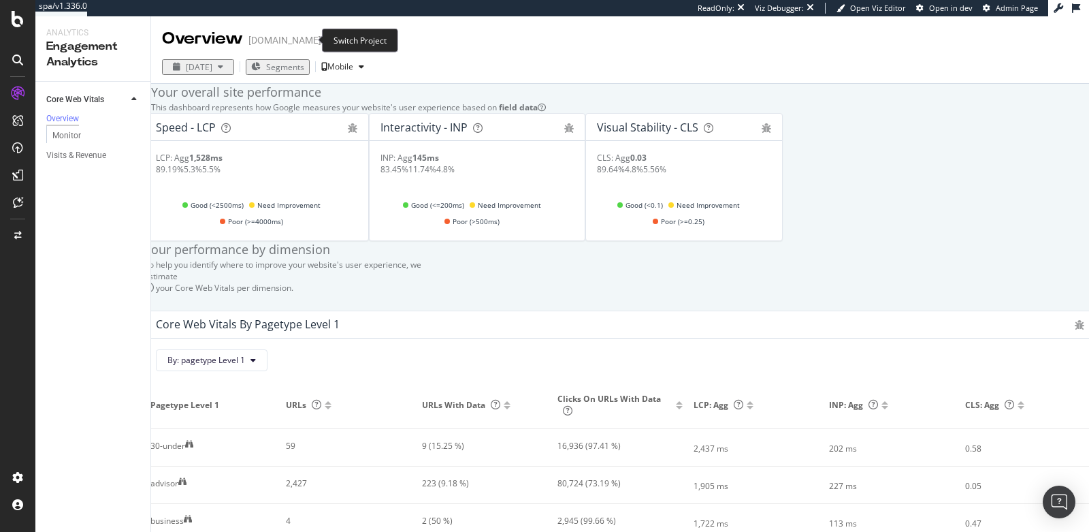
click at [327, 41] on icon "arrow-right-arrow-left" at bounding box center [331, 40] width 8 height 10
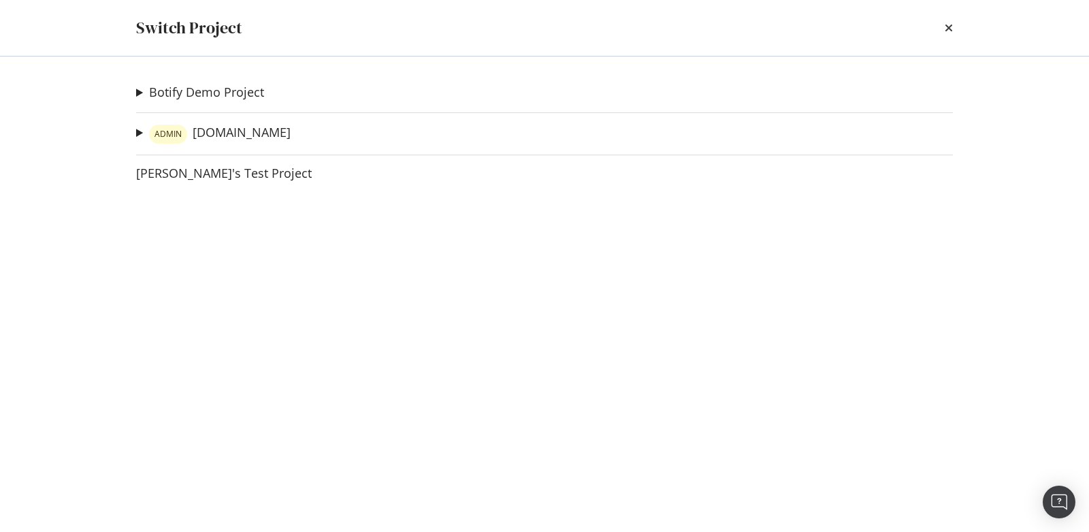
click at [141, 132] on summary "ADMIN forbes.com" at bounding box center [213, 134] width 155 height 20
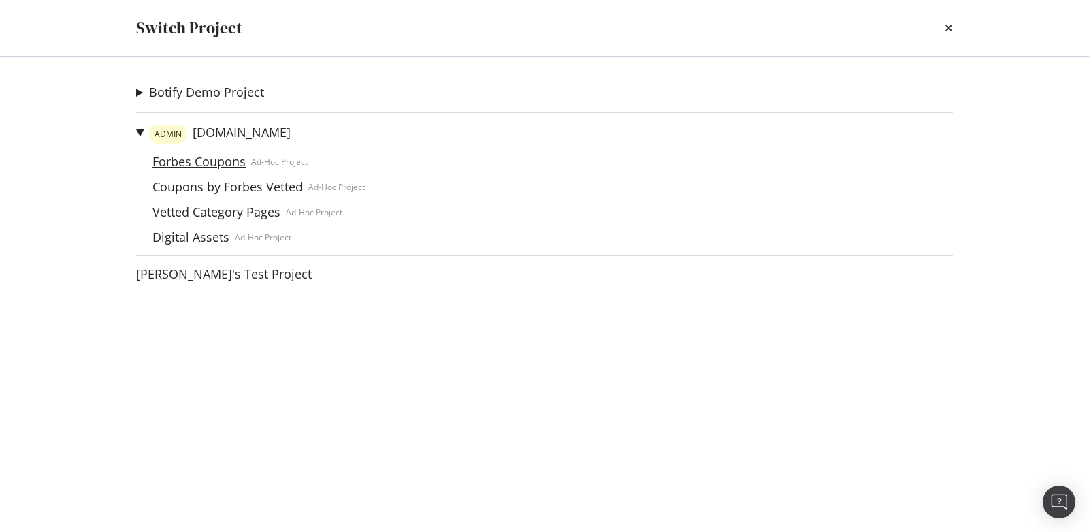
click at [184, 167] on link "Forbes Coupons" at bounding box center [199, 162] width 104 height 14
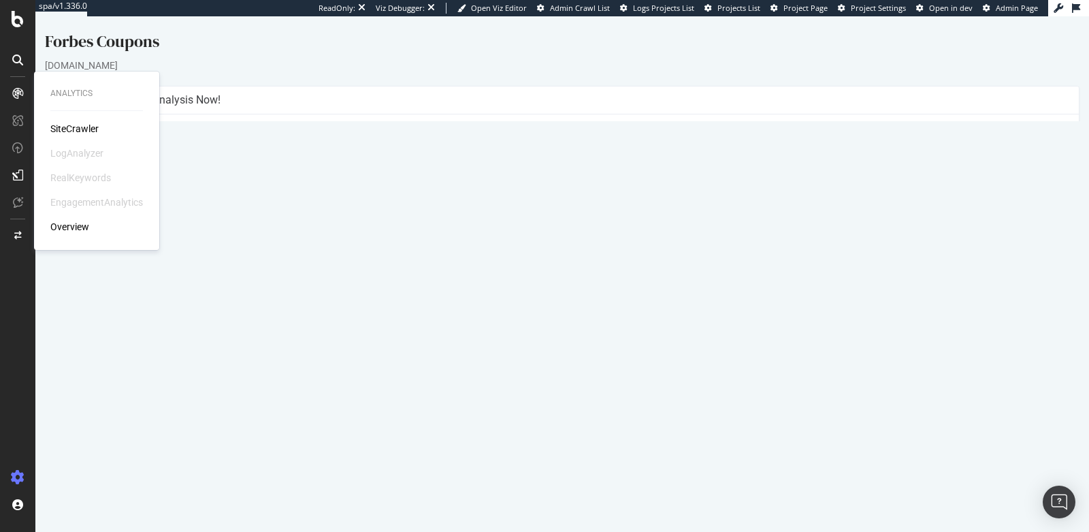
click at [63, 131] on div "SiteCrawler" at bounding box center [74, 129] width 48 height 14
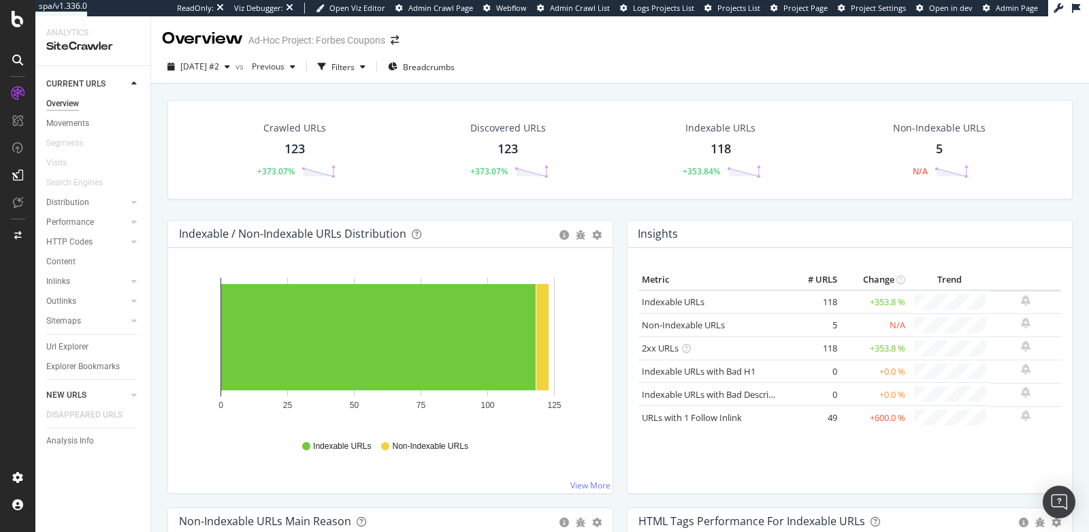
click at [86, 389] on link "NEW URLS" at bounding box center [86, 395] width 81 height 14
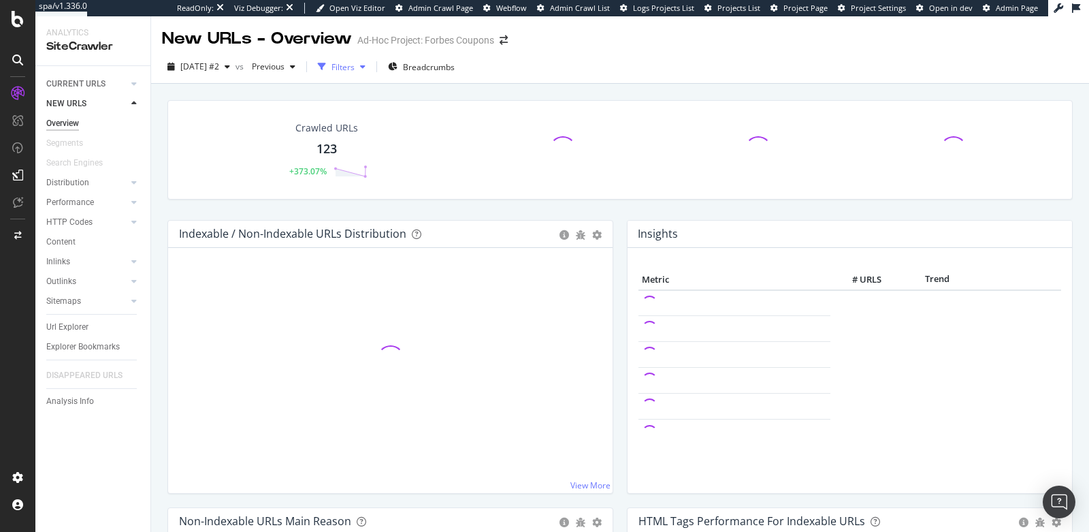
click at [355, 65] on div "Filters" at bounding box center [342, 67] width 23 height 12
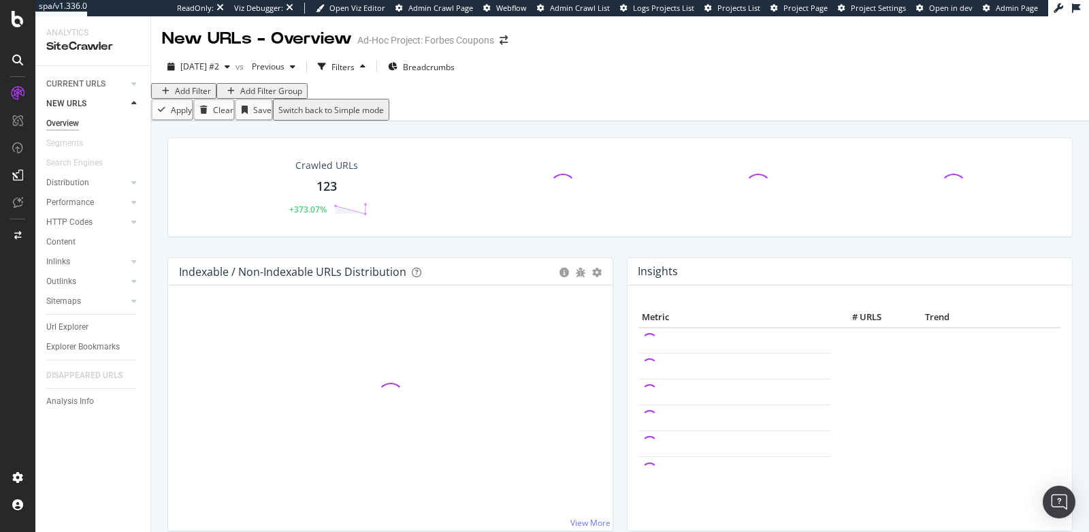
click at [195, 97] on div "Add Filter" at bounding box center [193, 91] width 36 height 12
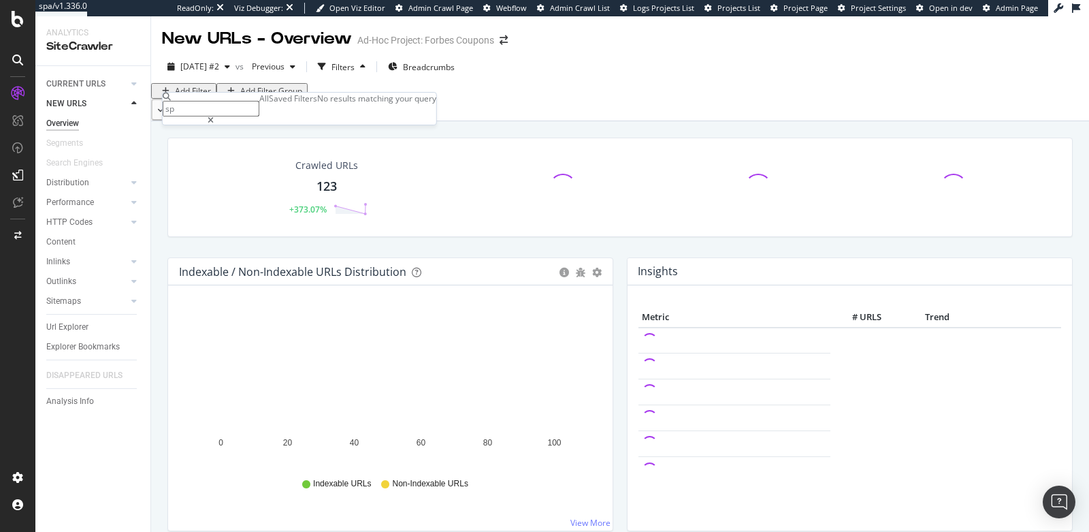
type input "s"
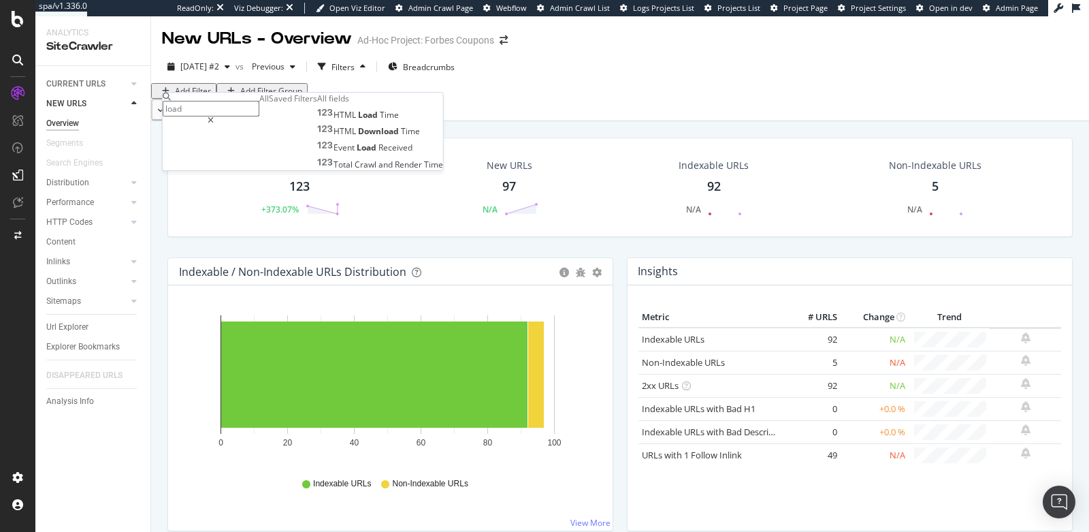
click at [233, 101] on input "load" at bounding box center [211, 109] width 97 height 16
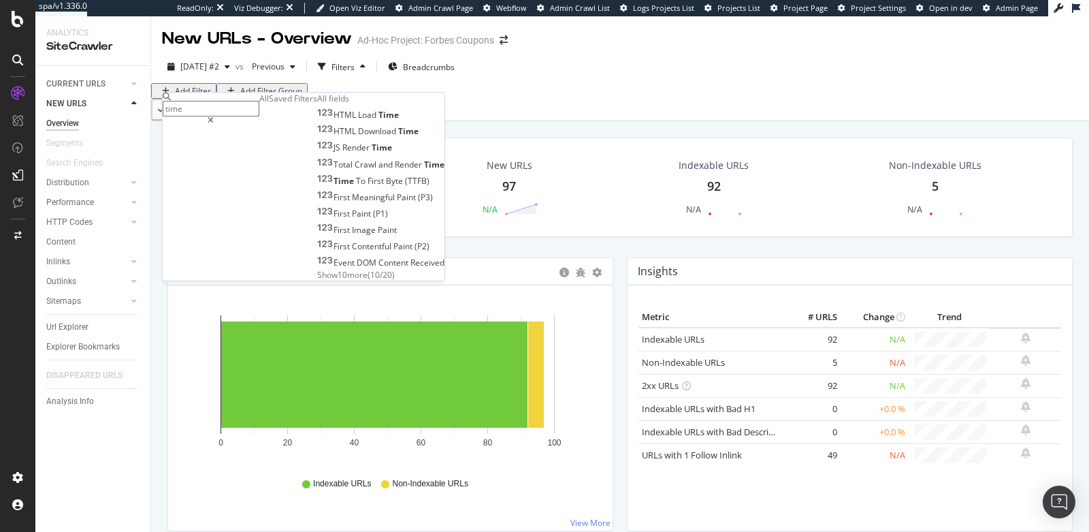
type input "time"
click at [317, 280] on span "Show 10 more" at bounding box center [342, 275] width 50 height 12
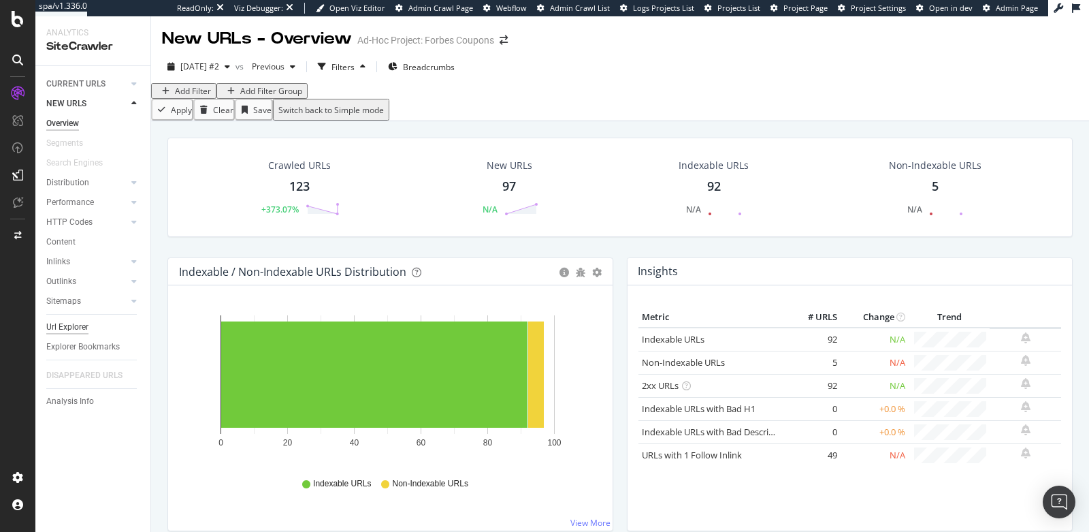
click at [64, 327] on div "Url Explorer" at bounding box center [67, 327] width 42 height 14
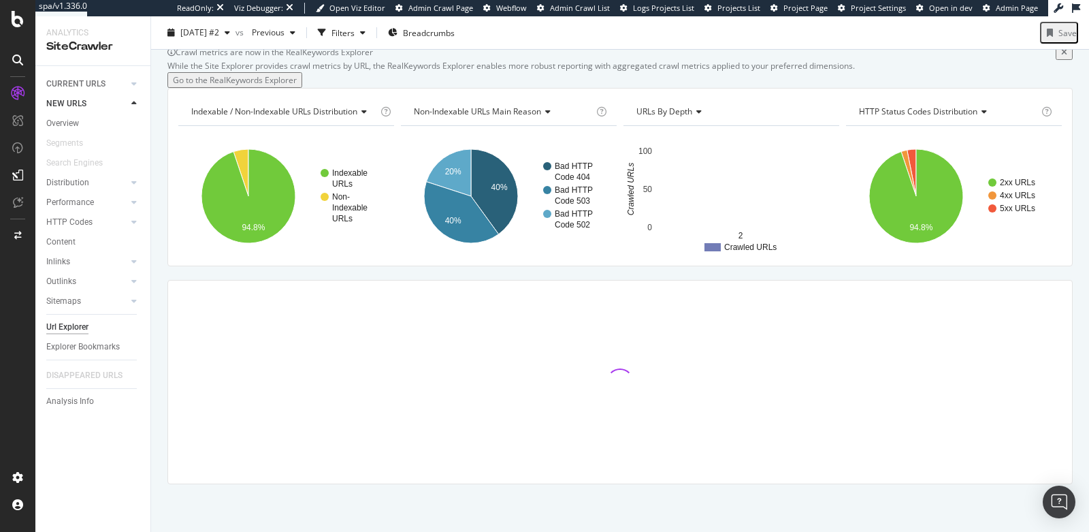
scroll to position [97, 0]
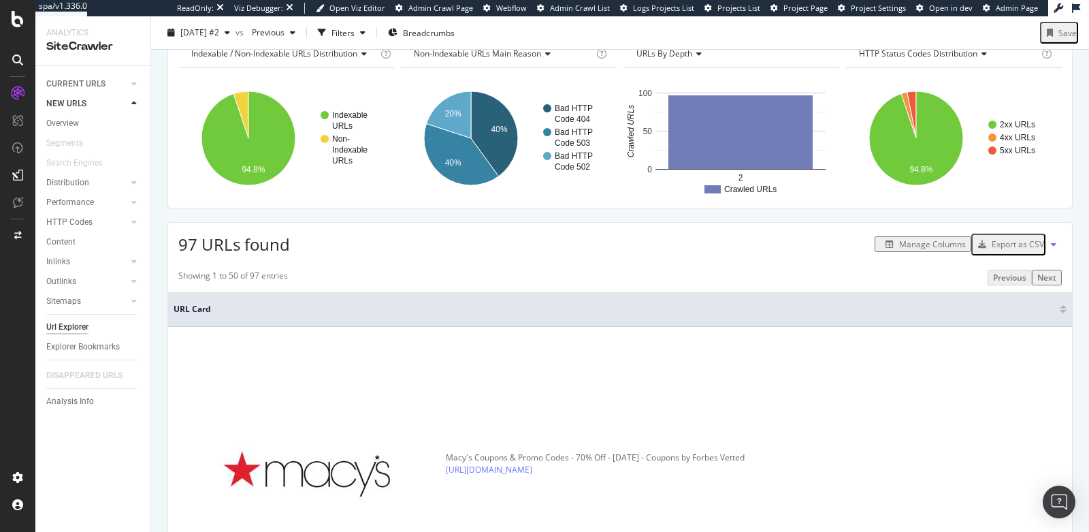
click at [922, 250] on div "Manage Columns" at bounding box center [932, 244] width 67 height 12
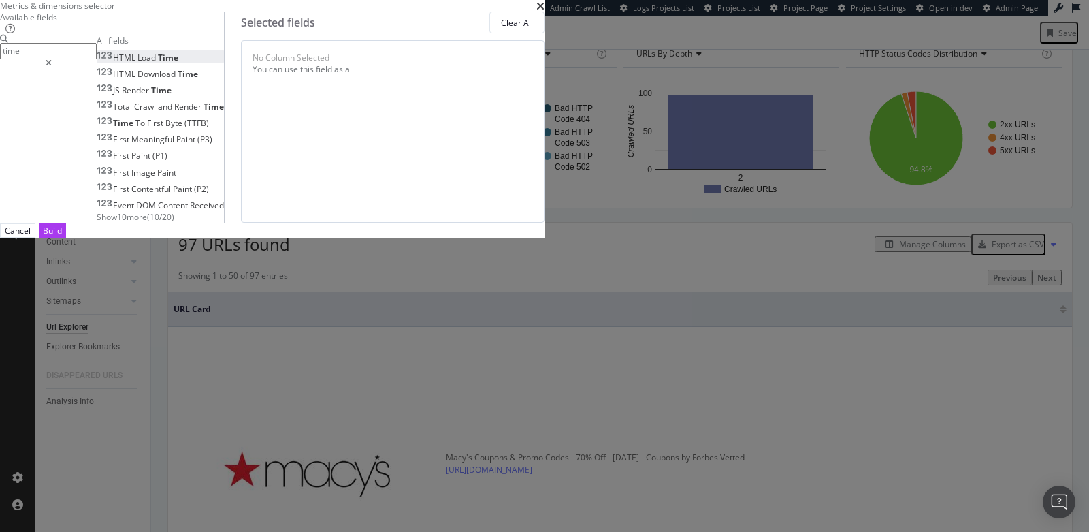
click at [178, 63] on div "HTML Load Time" at bounding box center [138, 58] width 82 height 12
click at [137, 80] on span "HTML" at bounding box center [125, 74] width 25 height 12
click at [151, 96] on span "Render" at bounding box center [136, 90] width 29 height 12
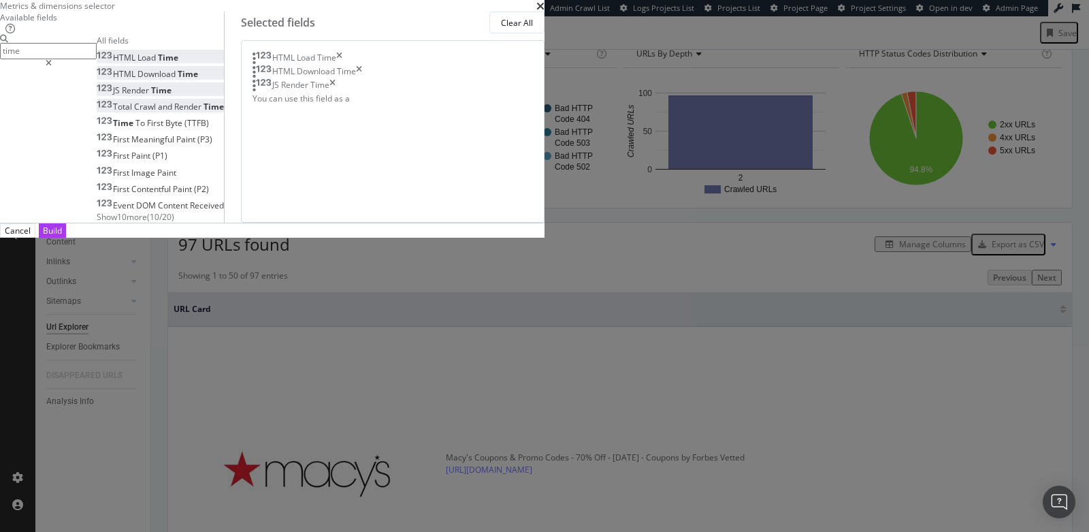
click at [134, 112] on span "Total" at bounding box center [123, 107] width 21 height 12
click at [135, 129] on span "Time" at bounding box center [124, 123] width 22 height 12
click at [176, 145] on span "Meaningful" at bounding box center [153, 139] width 45 height 12
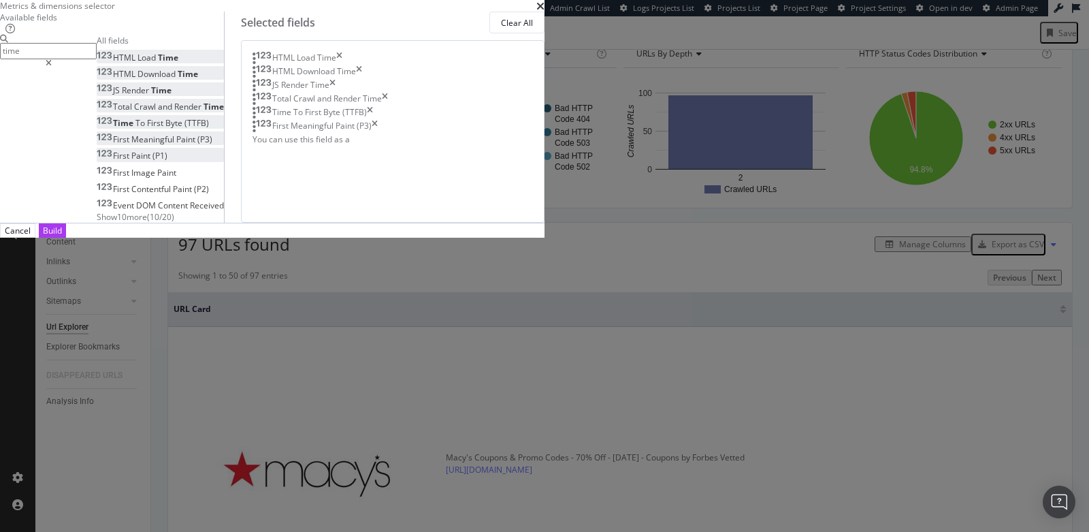
click at [152, 161] on span "Paint" at bounding box center [141, 156] width 21 height 12
click at [176, 178] on div "First Image Paint" at bounding box center [137, 173] width 80 height 12
click at [173, 195] on span "Contentful" at bounding box center [152, 189] width 42 height 12
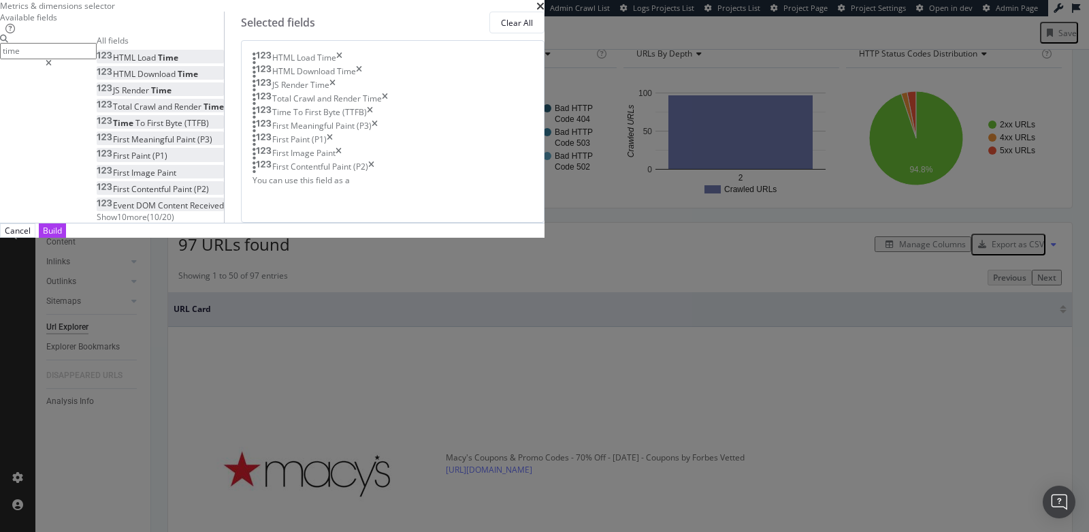
click at [158, 211] on span "DOM" at bounding box center [147, 205] width 22 height 12
click at [97, 59] on input "time" at bounding box center [48, 51] width 97 height 16
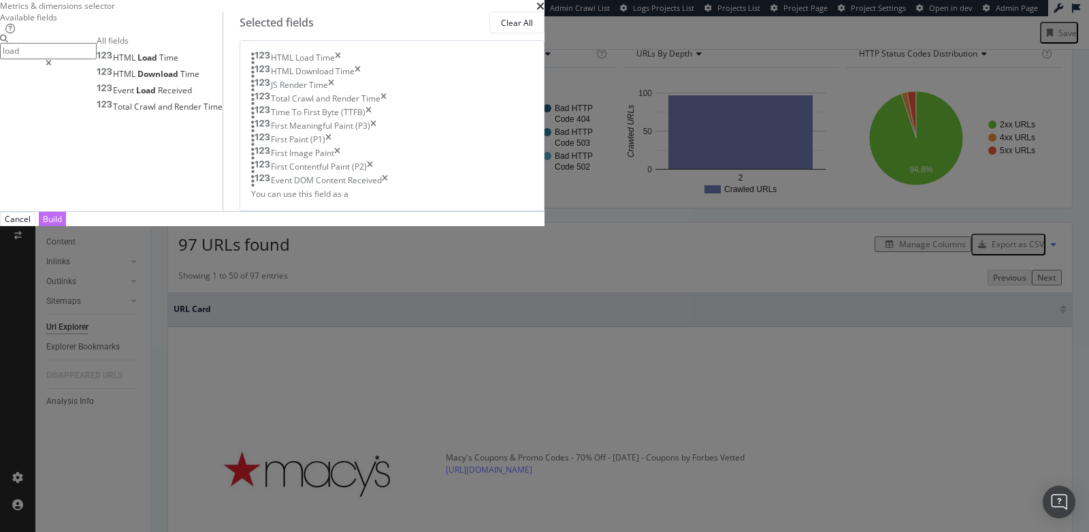
type input "load"
click at [62, 225] on div "Build" at bounding box center [52, 219] width 19 height 12
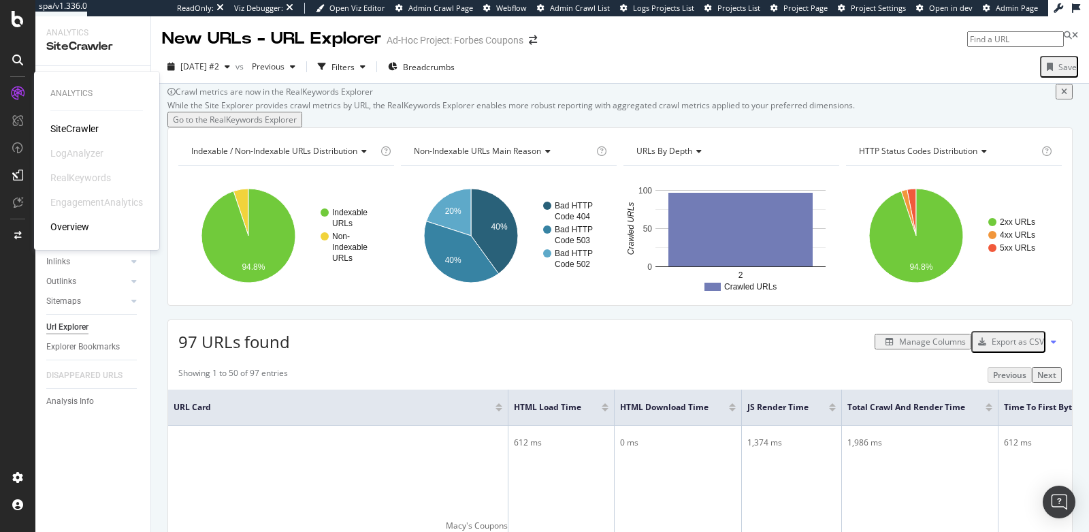
click at [84, 200] on div "EngagementAnalytics" at bounding box center [96, 202] width 93 height 14
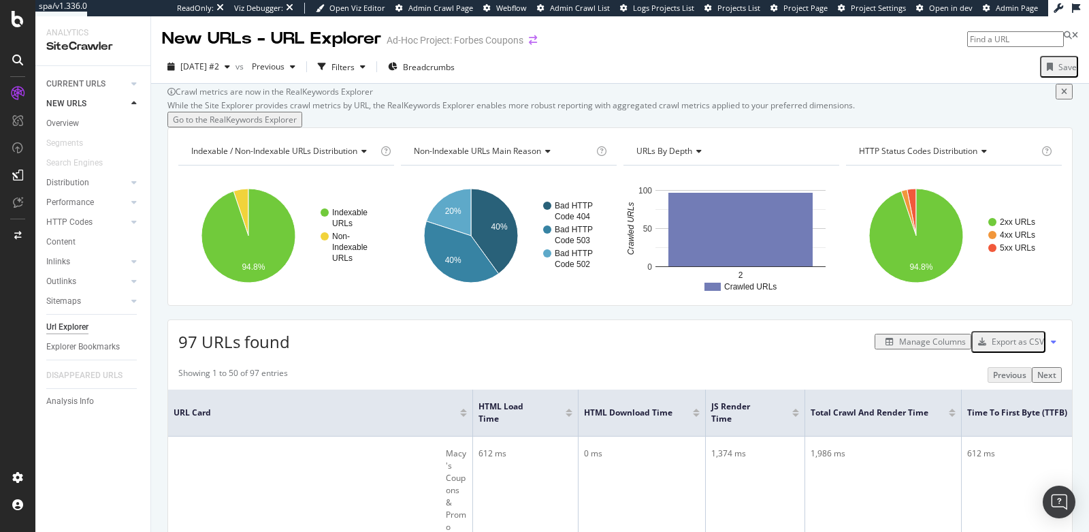
click at [529, 39] on icon "arrow-right-arrow-left" at bounding box center [533, 40] width 8 height 10
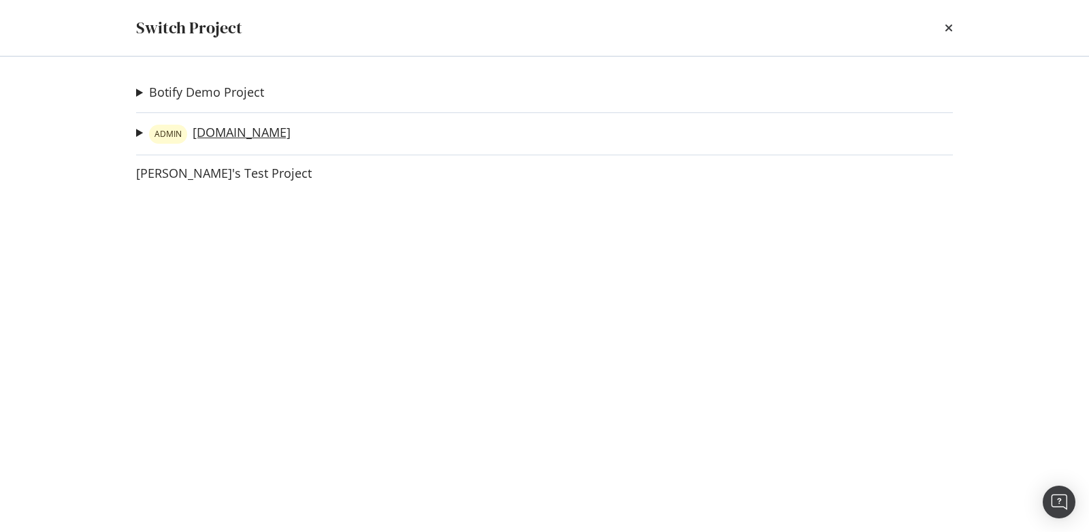
click at [236, 135] on link "ADMIN forbes.com" at bounding box center [220, 134] width 142 height 19
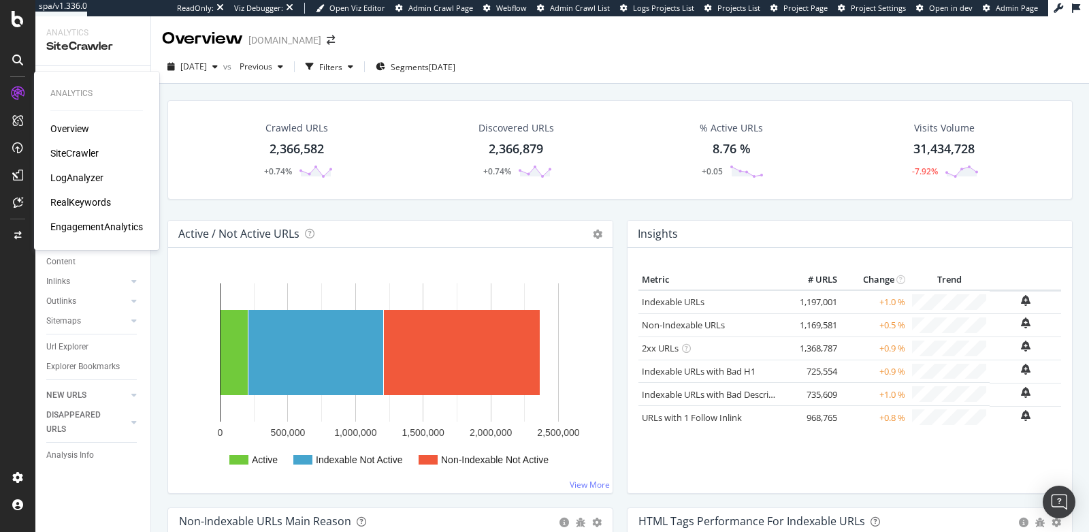
click at [78, 222] on div "EngagementAnalytics" at bounding box center [96, 227] width 93 height 14
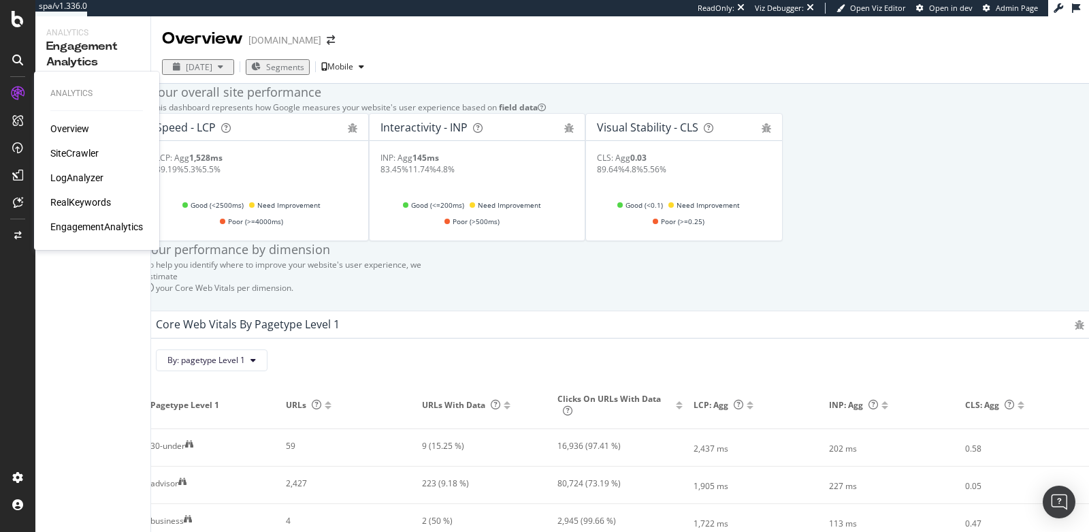
click at [75, 152] on div "SiteCrawler" at bounding box center [74, 153] width 48 height 14
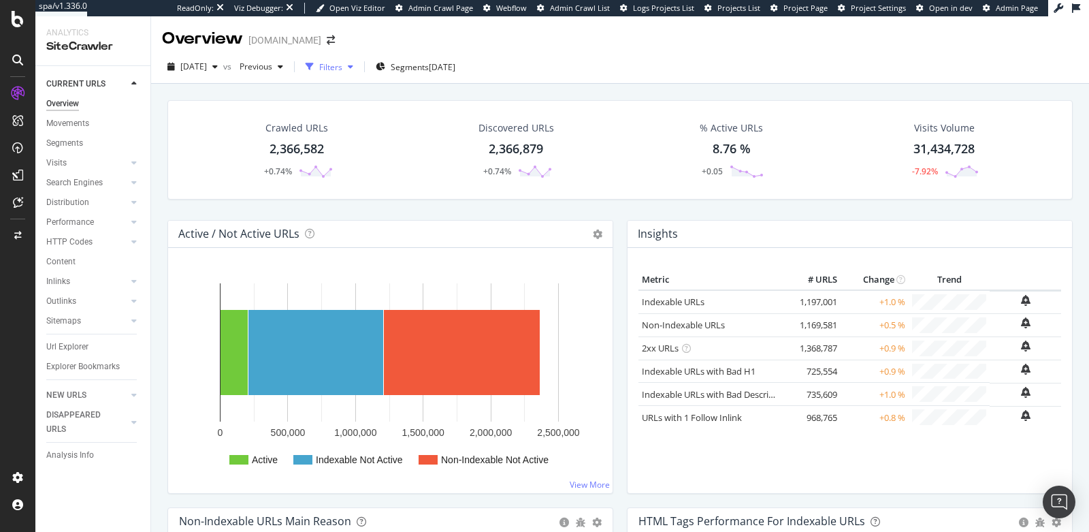
click at [342, 63] on div "Filters" at bounding box center [330, 67] width 23 height 12
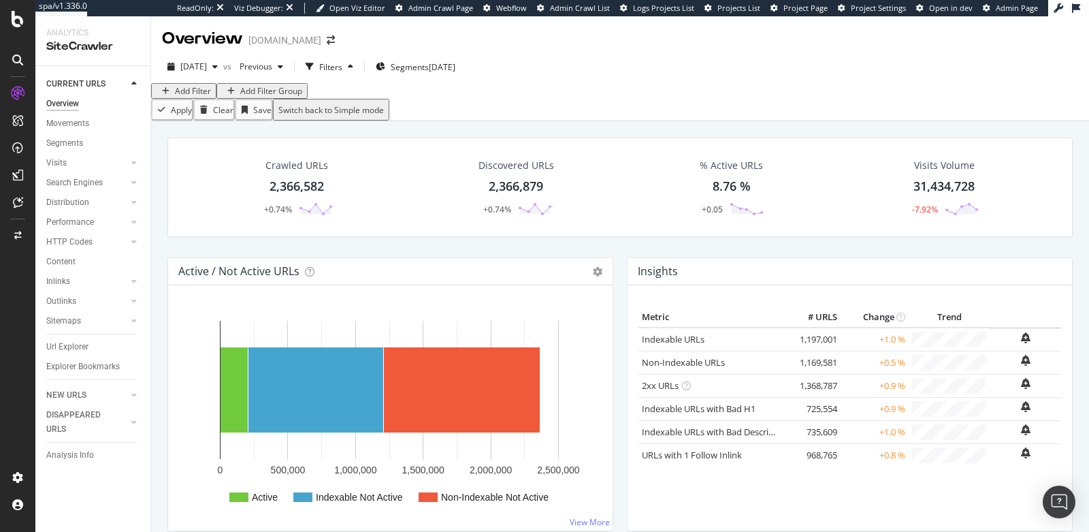
click at [195, 97] on div "Add Filter" at bounding box center [193, 91] width 36 height 12
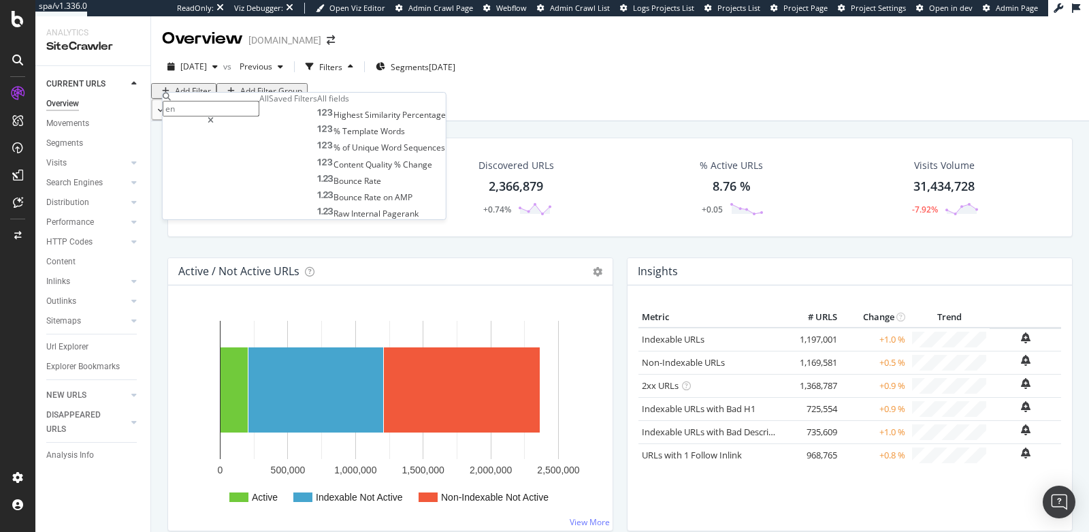
type input "e"
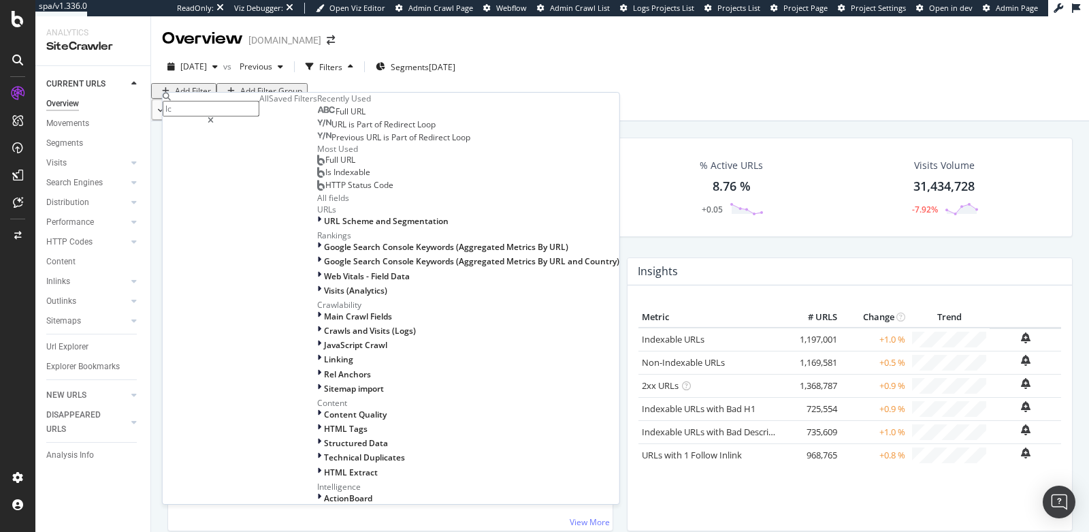
type input "lcp"
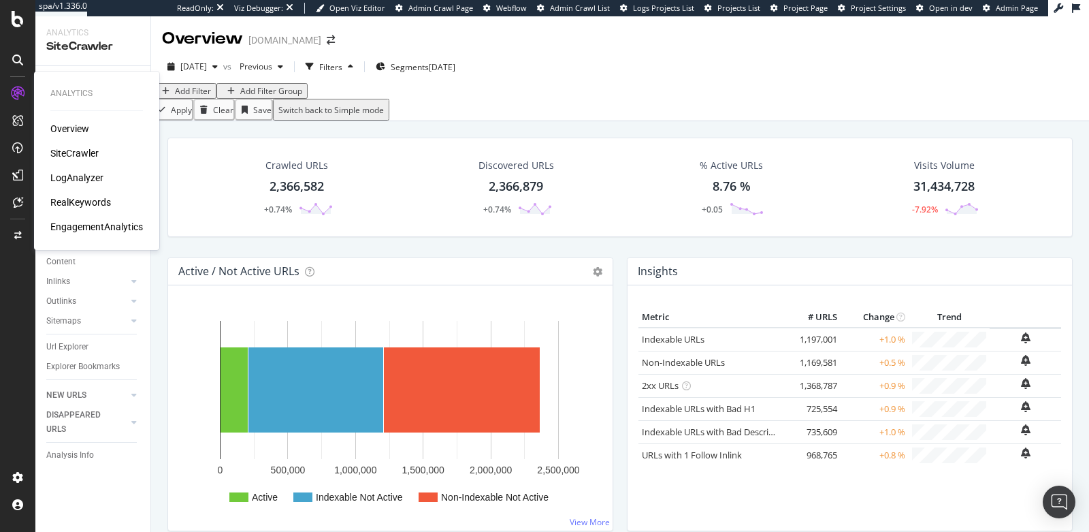
click at [77, 223] on div "EngagementAnalytics" at bounding box center [96, 227] width 93 height 14
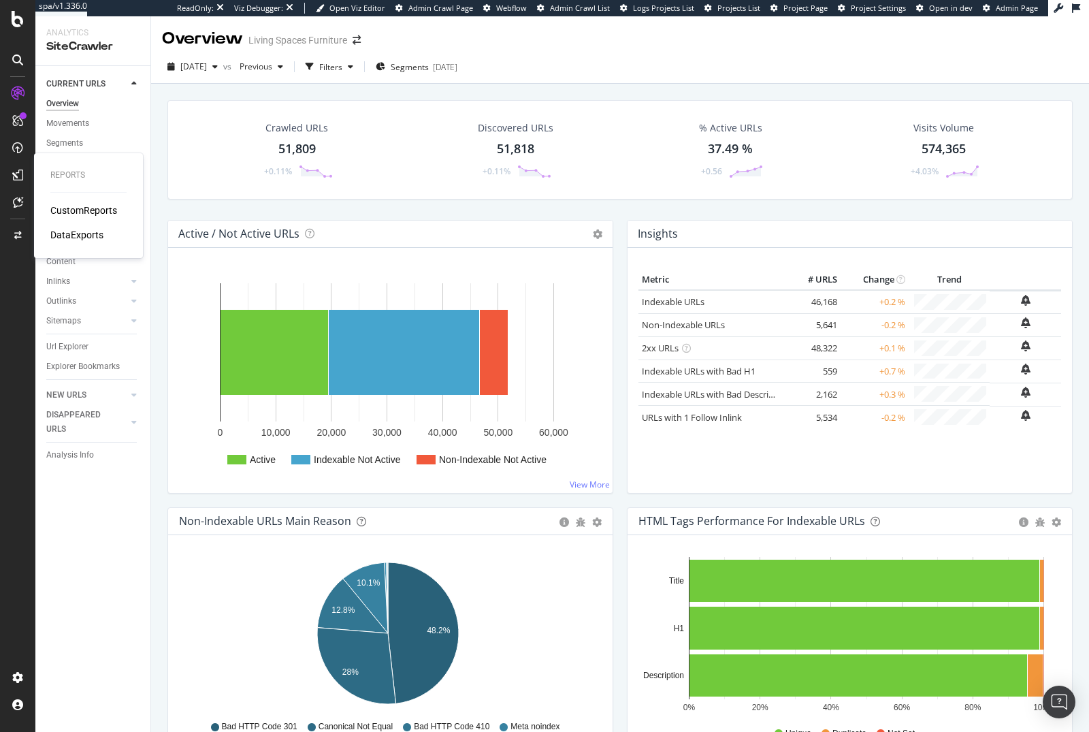
click at [92, 210] on div "CustomReports" at bounding box center [83, 211] width 67 height 14
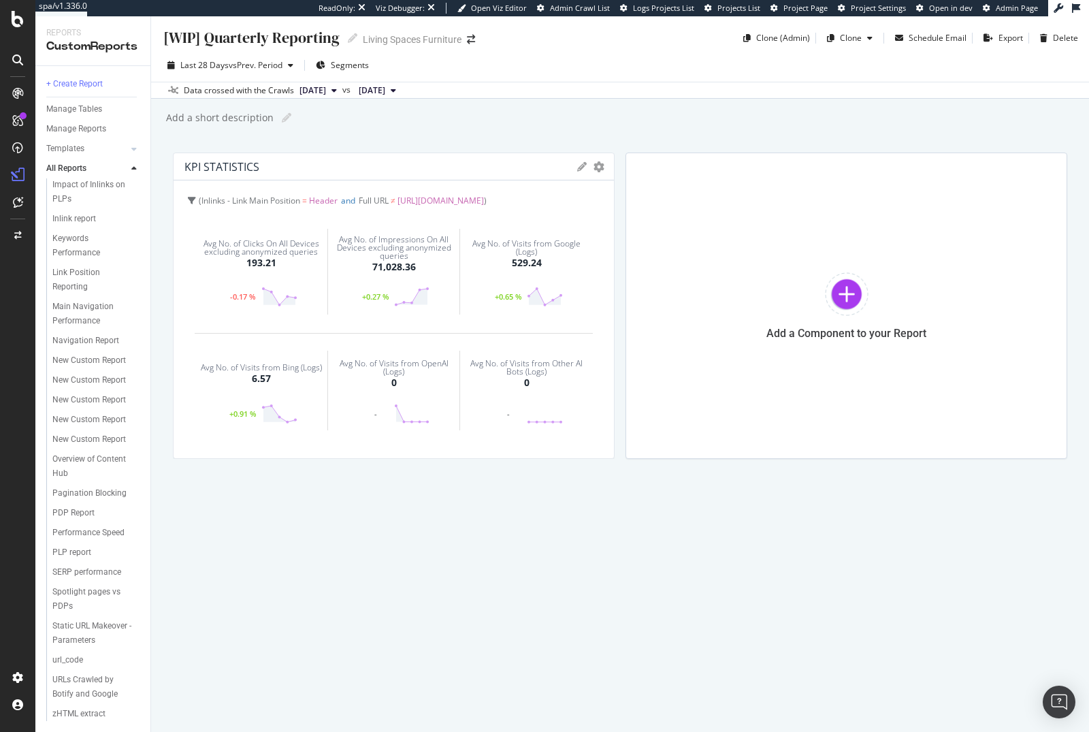
scroll to position [461, 0]
click at [78, 432] on div "New Custom Report" at bounding box center [89, 439] width 74 height 14
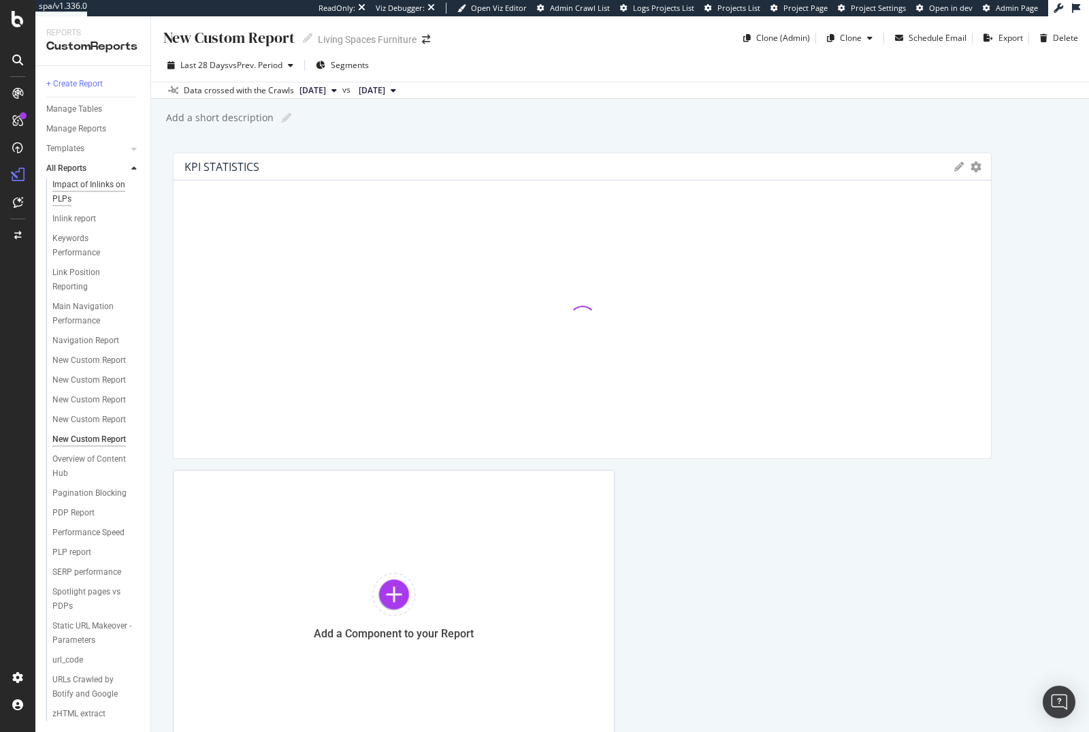
scroll to position [471, 0]
click at [73, 412] on div "New Custom Report" at bounding box center [89, 419] width 74 height 14
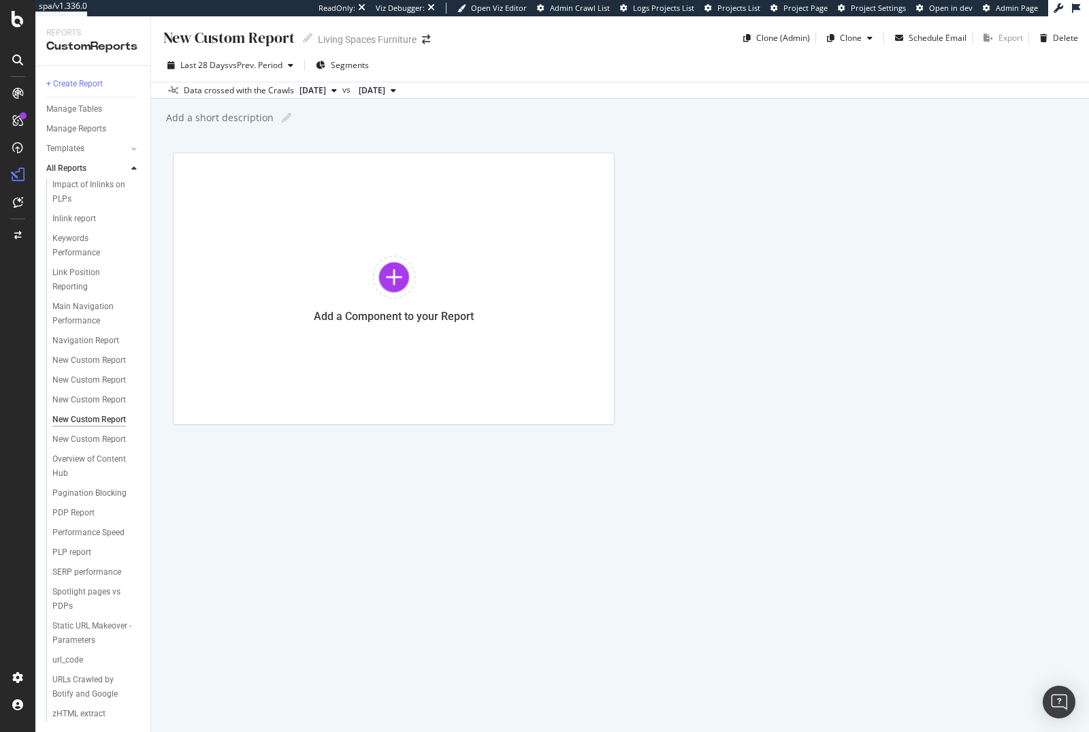
scroll to position [471, 0]
click at [63, 393] on div "New Custom Report" at bounding box center [89, 400] width 74 height 14
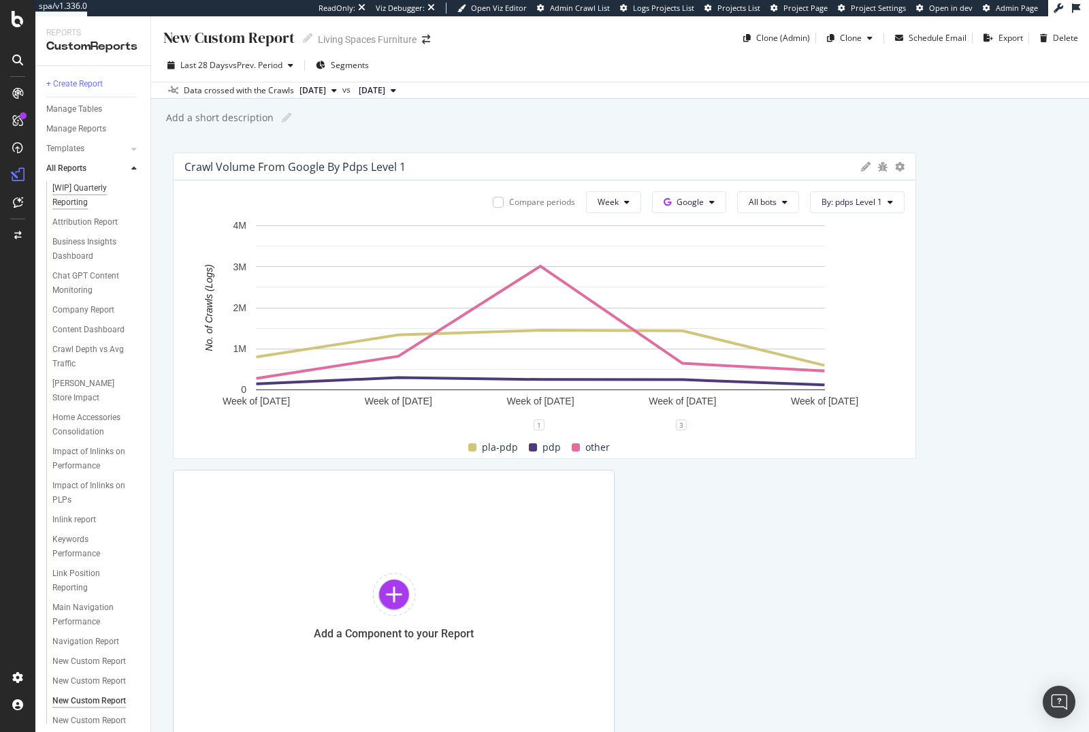
click at [95, 207] on div "[WIP] Quarterly Reporting" at bounding box center [90, 195] width 77 height 29
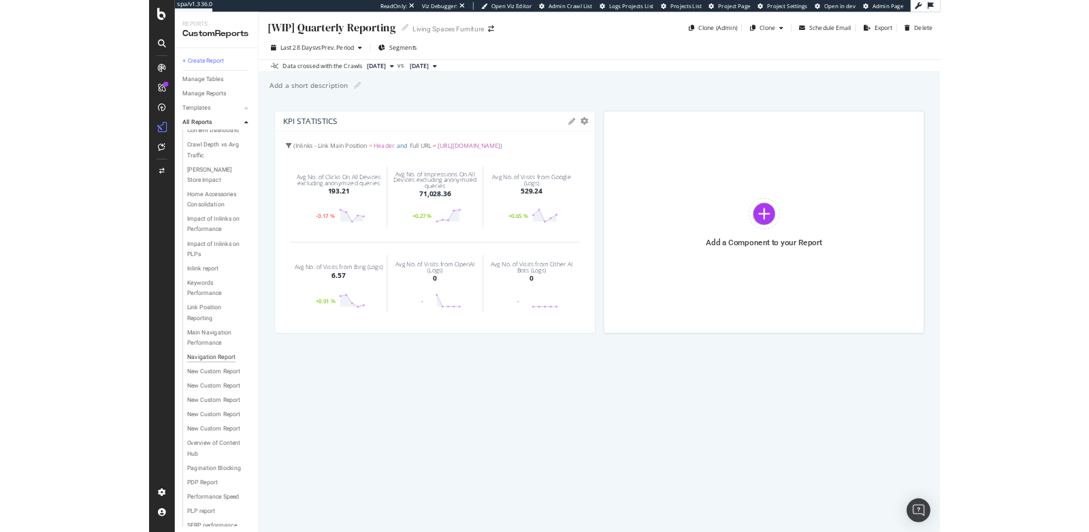
scroll to position [157, 0]
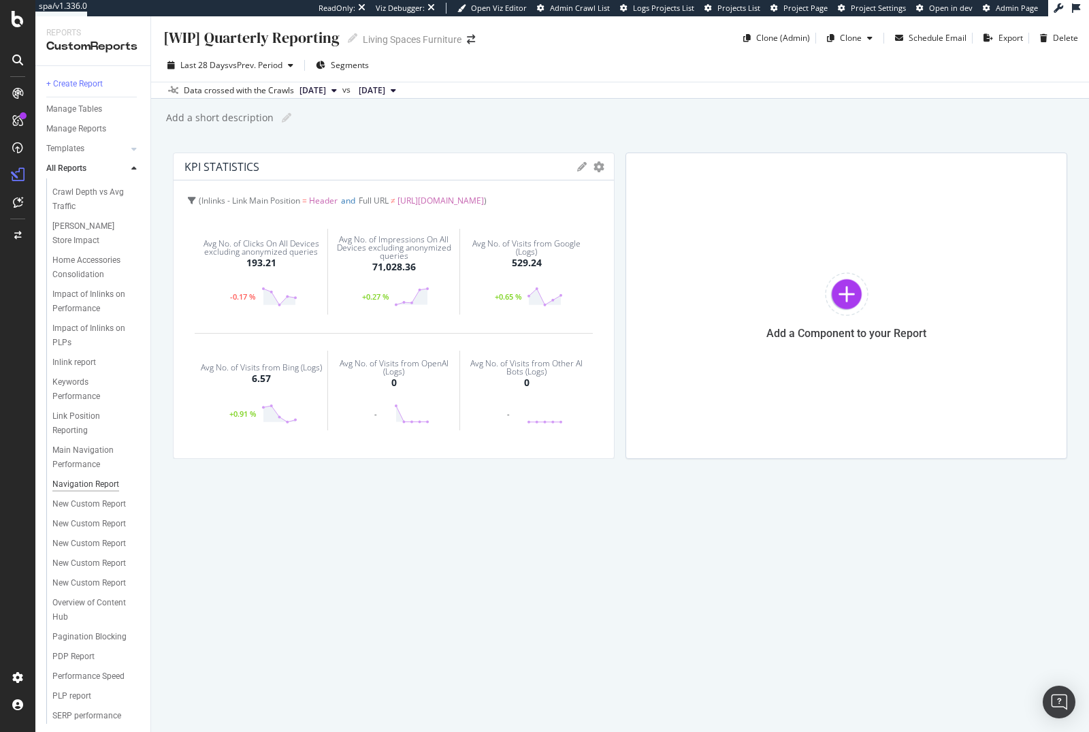
click at [87, 491] on div "Navigation Report" at bounding box center [85, 484] width 67 height 14
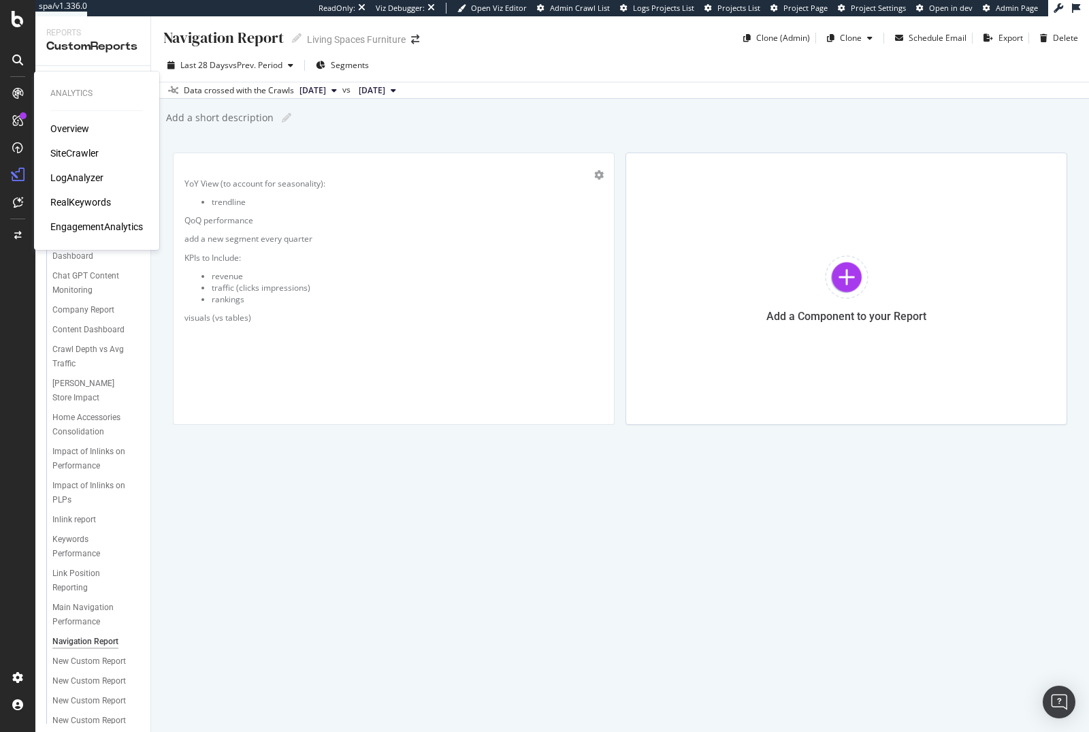
click at [73, 158] on div "SiteCrawler" at bounding box center [74, 153] width 48 height 14
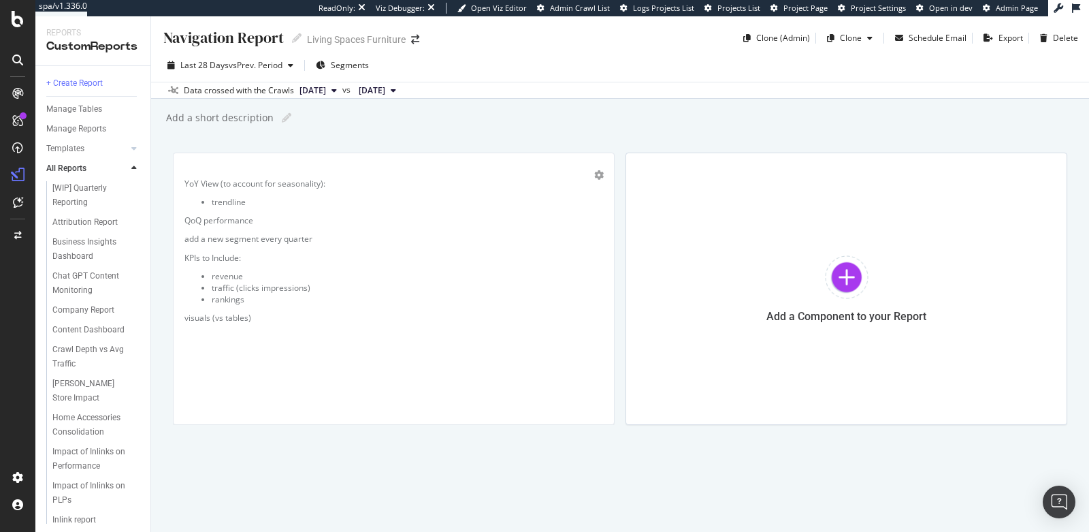
click at [233, 115] on div "Add a short description" at bounding box center [219, 118] width 109 height 14
type input "Add your segment"
click at [199, 123] on input "Add your segment" at bounding box center [208, 117] width 86 height 15
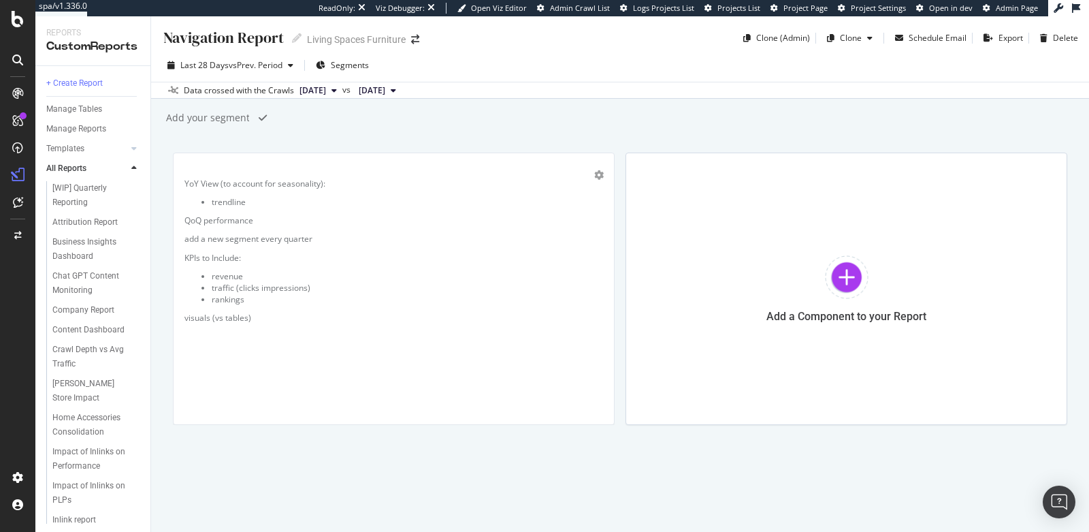
click at [199, 123] on input "Add your segment" at bounding box center [208, 117] width 86 height 15
click at [412, 350] on div "YoY View (to account for seasonality): trendline QoQ performance add a new segm…" at bounding box center [393, 288] width 419 height 249
click at [314, 372] on div "YoY View (to account for seasonality): trendline QoQ performance add a new segm…" at bounding box center [393, 302] width 395 height 171
click at [312, 372] on div "YoY View (to account for seasonality): trendline QoQ performance add a new segm…" at bounding box center [393, 302] width 395 height 171
drag, startPoint x: 314, startPoint y: 375, endPoint x: 273, endPoint y: 380, distance: 41.1
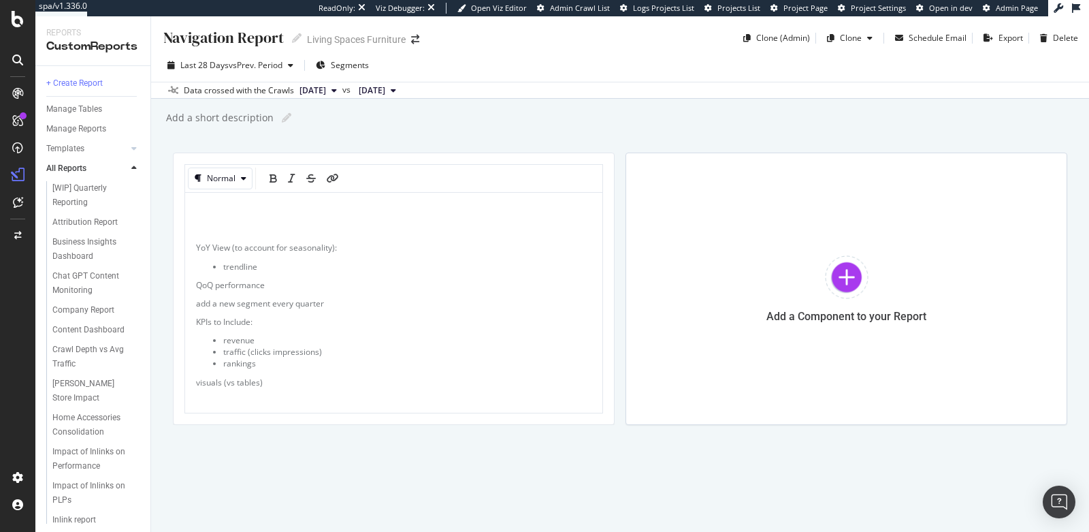
click at [314, 376] on p "visuals (vs tables)" at bounding box center [393, 382] width 395 height 12
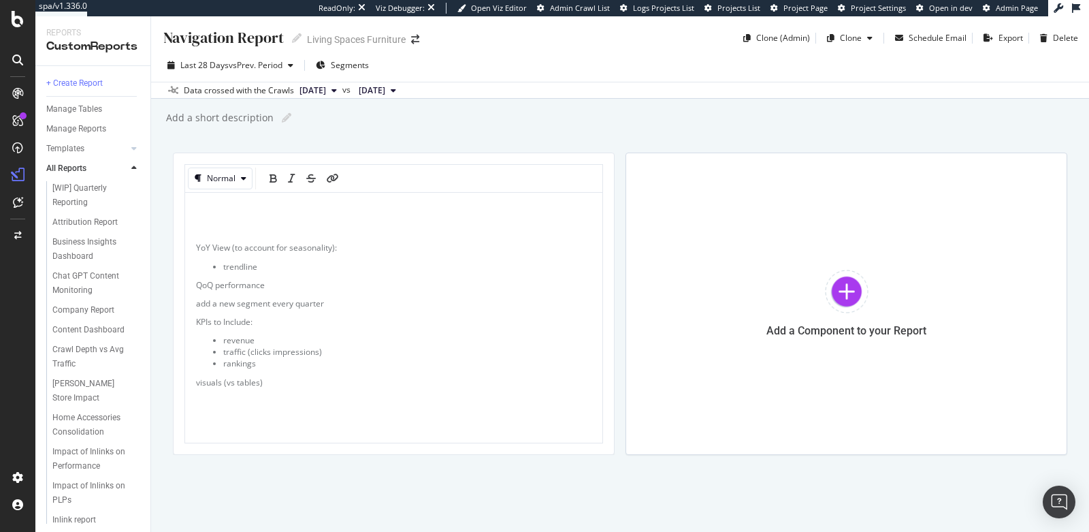
click at [244, 114] on div "Add a short description" at bounding box center [219, 118] width 109 height 14
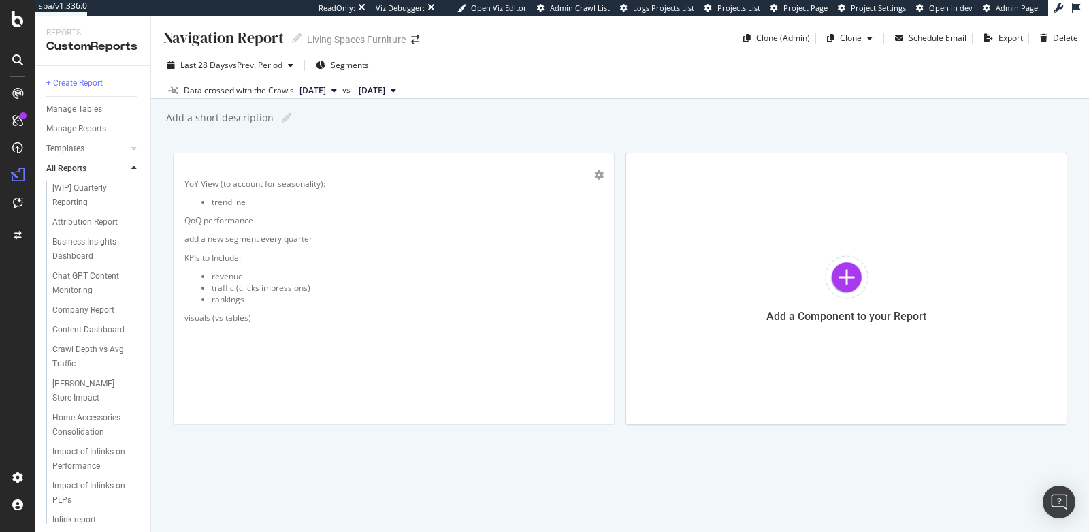
click at [268, 357] on div "YoY View (to account for seasonality): trendline QoQ performance add a new segm…" at bounding box center [393, 288] width 419 height 249
click at [228, 214] on div "YoY View (to account for seasonality): trendline QoQ performance add a new segm…" at bounding box center [393, 304] width 417 height 223
click at [314, 383] on p "visuals (vs tables)" at bounding box center [393, 382] width 395 height 12
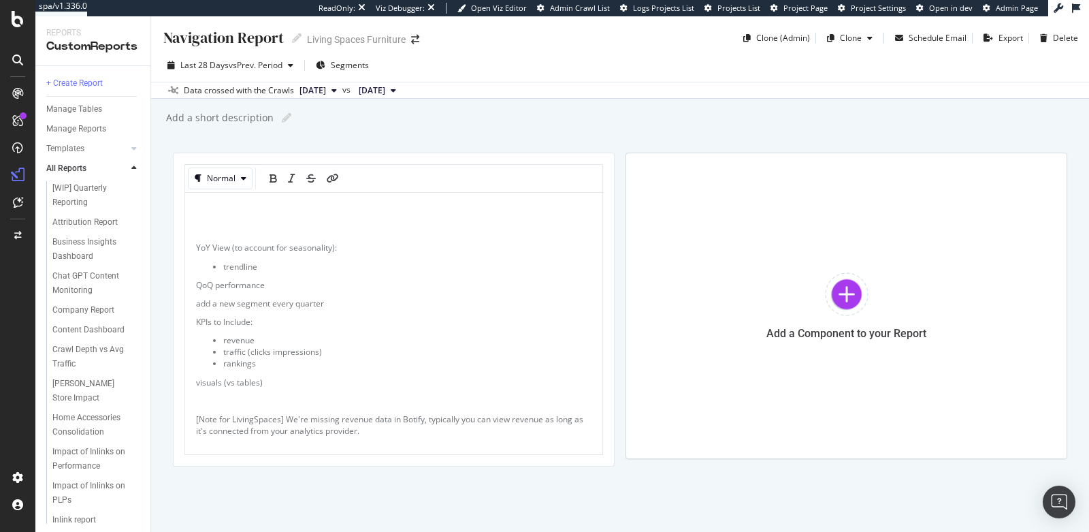
click at [230, 427] on span "[Note for LivingSpaces] We're missing revenue data in Botify, typically you can…" at bounding box center [390, 424] width 389 height 23
click at [360, 434] on p "[Note for LivingSpaces] We're missing revenue data in Botify, typically you can…" at bounding box center [393, 424] width 395 height 23
drag, startPoint x: 359, startPoint y: 431, endPoint x: 368, endPoint y: 423, distance: 12.6
click at [368, 423] on p "[Note for LivingSpaces] We're missing revenue data in Botify, typically you can…" at bounding box center [405, 424] width 395 height 23
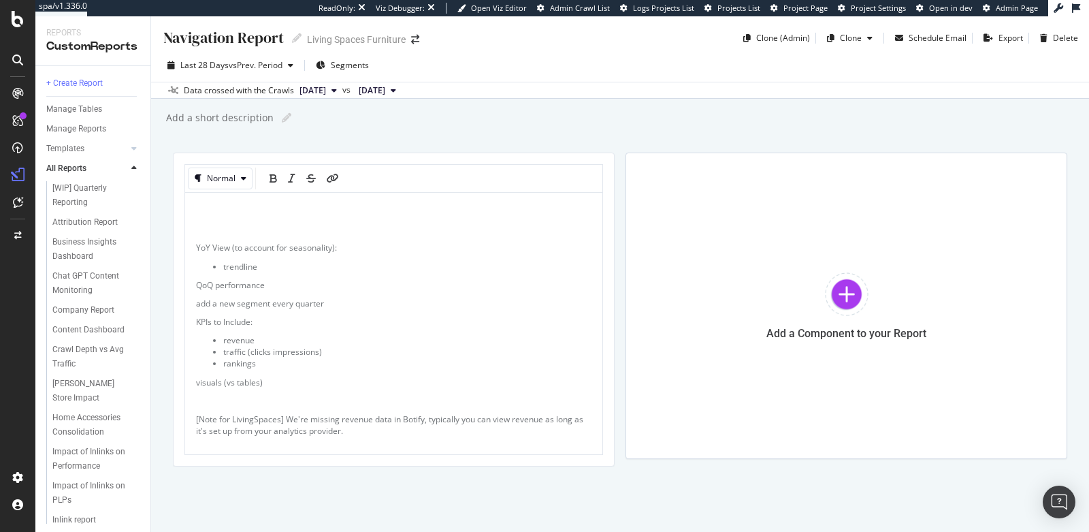
click at [444, 419] on span "[Note for LivingSpaces] We're missing revenue data in Botify, typically you can…" at bounding box center [390, 424] width 389 height 23
click at [430, 419] on span "[Note for LivingSpaces] We're missing revenue data in Botify, typically you can…" at bounding box center [390, 424] width 389 height 23
click at [452, 430] on p "[Note for LivingSpaces] We're missing revenue data. Typically you can view reve…" at bounding box center [393, 424] width 395 height 23
drag, startPoint x: 425, startPoint y: 432, endPoint x: 397, endPoint y: 417, distance: 32.0
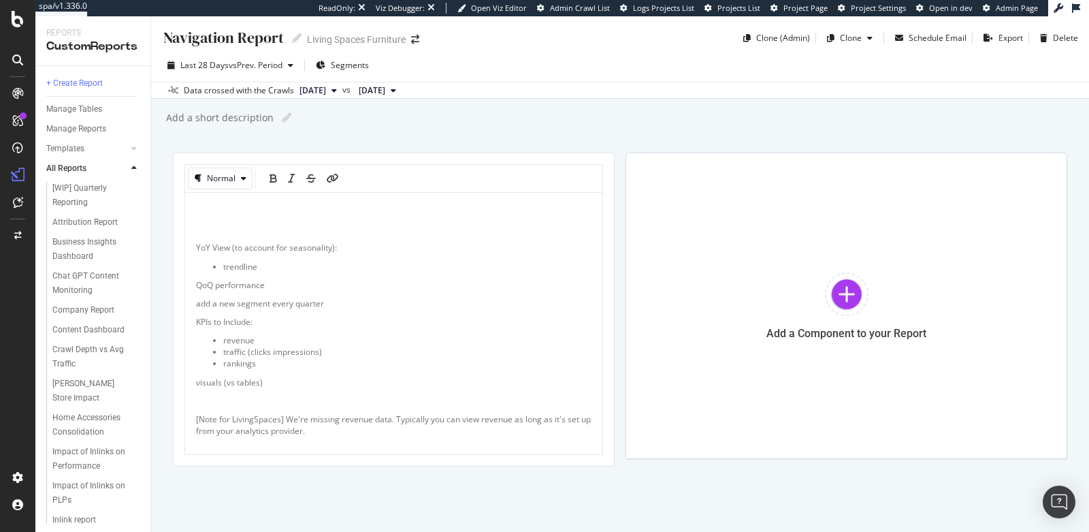
click at [397, 417] on p "[Note for LivingSpaces] We're missing revenue data. Typically you can view reve…" at bounding box center [393, 424] width 395 height 23
click at [395, 417] on span "[Note for LivingSpaces] We're missing revenue data. Typically you can view reve…" at bounding box center [394, 424] width 397 height 23
click at [417, 419] on span "[Note for LivingSpaces] We're missing revenue data. Typically you can view reve…" at bounding box center [394, 424] width 397 height 23
click at [412, 419] on span "[Note for LivingSpaces] We're missing revenue data. Typically you can view reve…" at bounding box center [394, 424] width 397 height 23
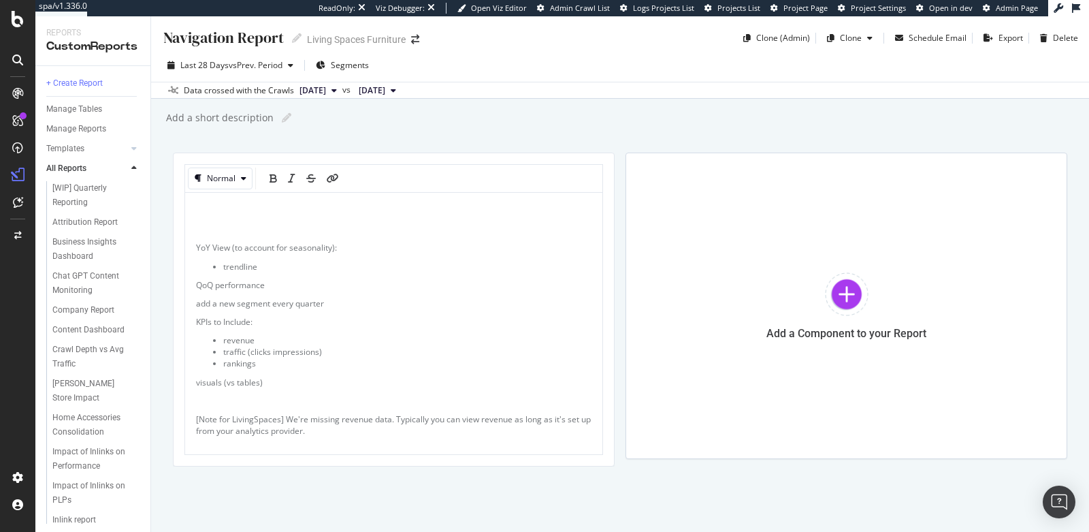
click at [395, 419] on span "[Note for LivingSpaces] We're missing revenue data. Typically you can view reve…" at bounding box center [394, 424] width 397 height 23
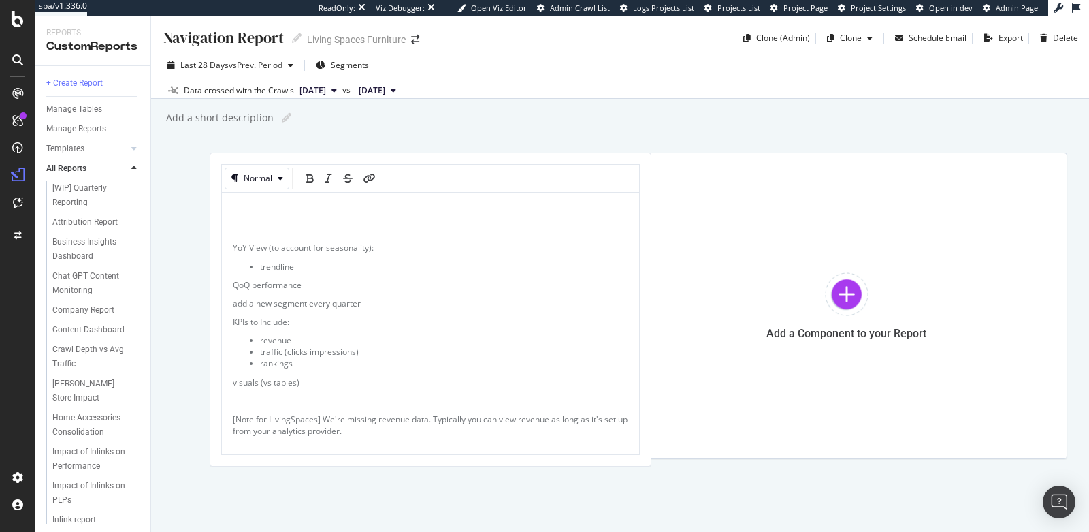
drag, startPoint x: 395, startPoint y: 419, endPoint x: 417, endPoint y: 421, distance: 21.8
click at [418, 421] on span "[Note for LivingSpaces] We're missing revenue data. Typically you can view reve…" at bounding box center [431, 424] width 397 height 23
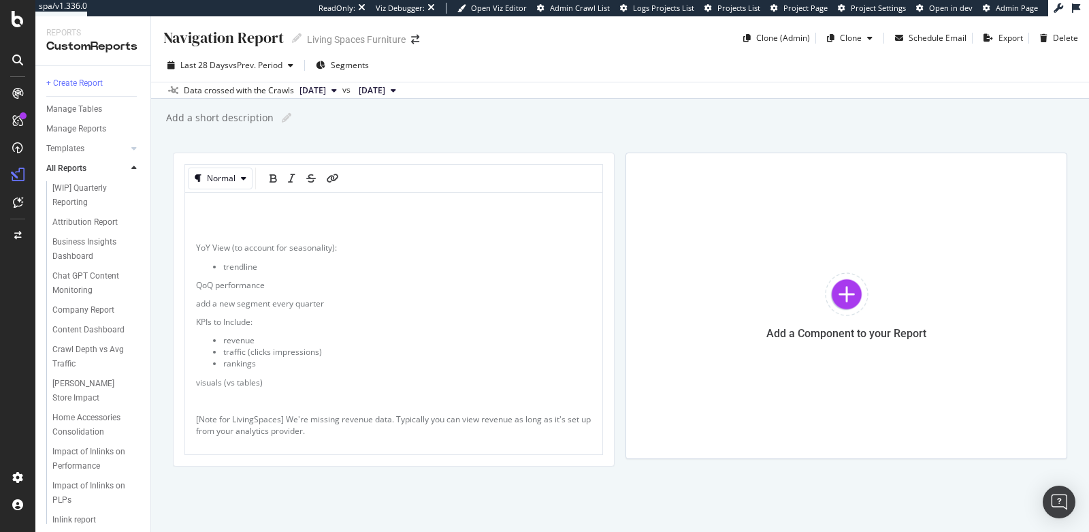
click at [419, 419] on span "[Note for LivingSpaces] We're missing revenue data. Typically you can view reve…" at bounding box center [394, 424] width 397 height 23
click at [411, 440] on div "YoY View (to account for seasonality): trendline QoQ performance add a new segm…" at bounding box center [393, 325] width 417 height 264
click at [494, 419] on span "[Note for LivingSpaces] We're missing revenue data. Typically you can view reve…" at bounding box center [394, 424] width 397 height 23
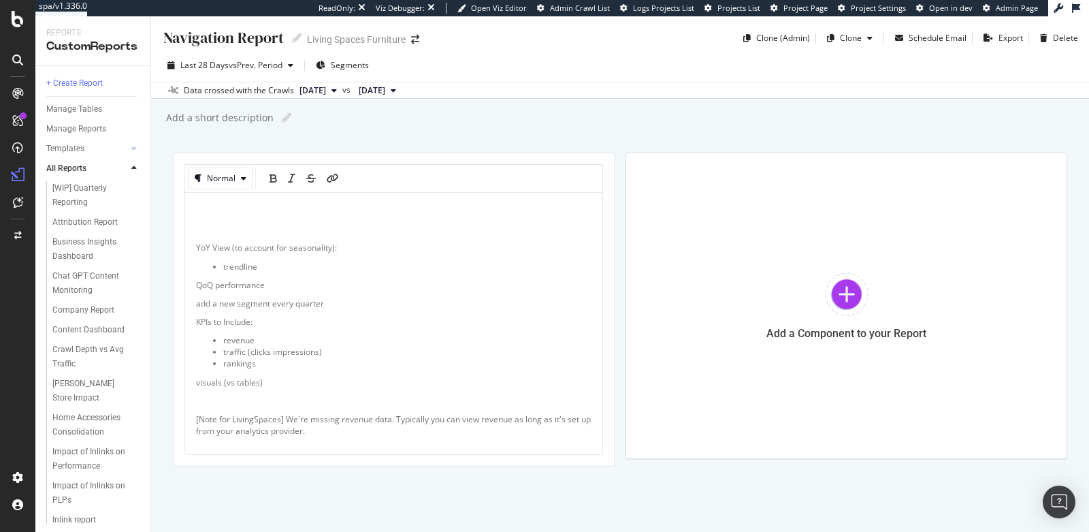
click at [372, 429] on p "[Note for LivingSpaces] We're missing revenue data. Typically you can view reve…" at bounding box center [393, 424] width 395 height 23
click at [331, 433] on span "[Note for LivingSpaces] We're missing revenue data. Typically you can view reve…" at bounding box center [394, 424] width 397 height 23
click at [331, 178] on icon "link" at bounding box center [333, 179] width 12 height 10
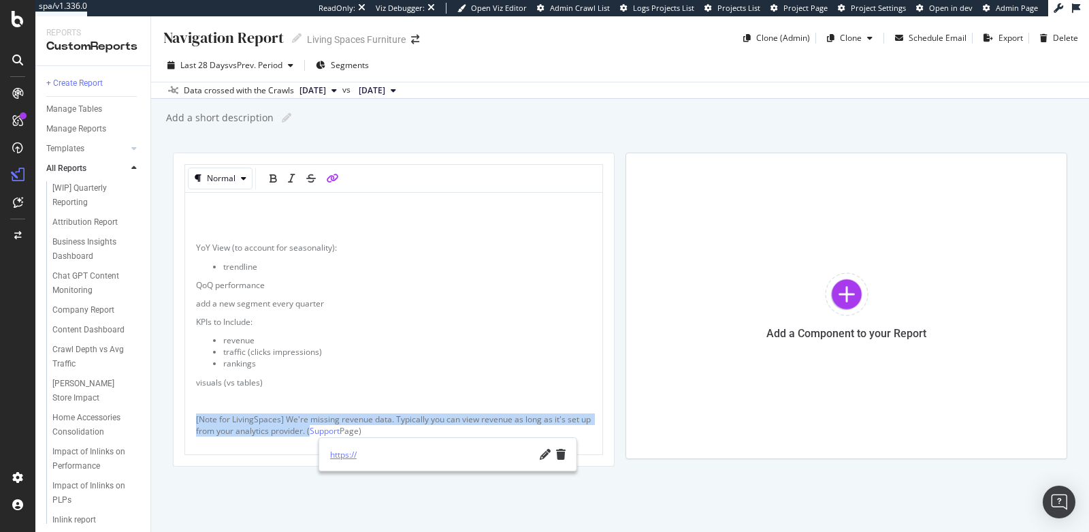
click at [375, 449] on link "https://" at bounding box center [432, 454] width 204 height 14
click at [542, 452] on icon "pencil" at bounding box center [545, 454] width 11 height 11
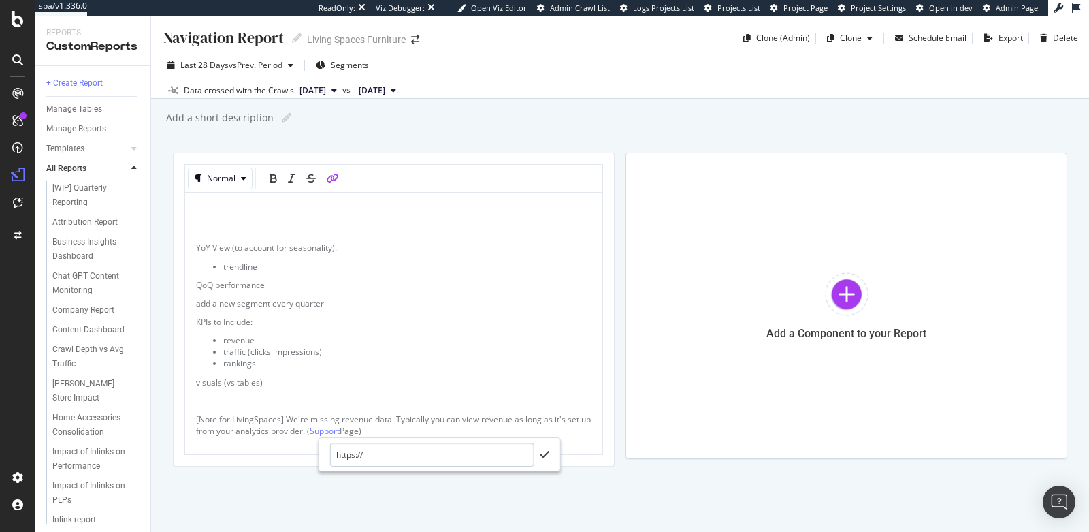
click at [434, 448] on input "https://" at bounding box center [432, 454] width 204 height 24
click at [433, 449] on input "https://" at bounding box center [432, 454] width 204 height 24
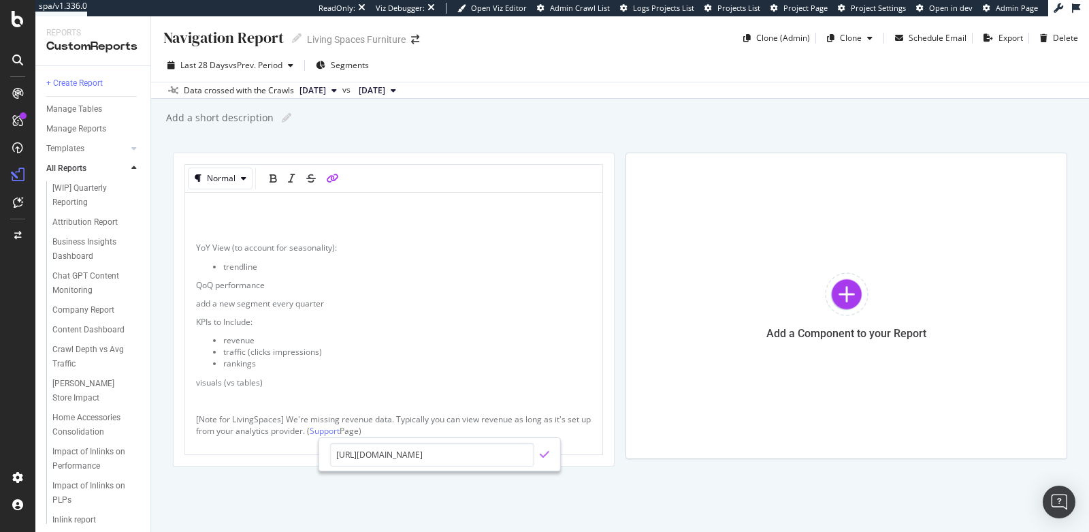
type input "https://support.botify.com/en/articles/9108534-revenue-and-conversion-data-in-b…"
click at [541, 453] on icon "check" at bounding box center [545, 454] width 10 height 11
click at [470, 430] on p "[Note for LivingSpaces] We're missing revenue data. Typically you can view reve…" at bounding box center [393, 424] width 395 height 23
click at [94, 189] on div "[WIP] Quarterly Reporting" at bounding box center [90, 195] width 77 height 29
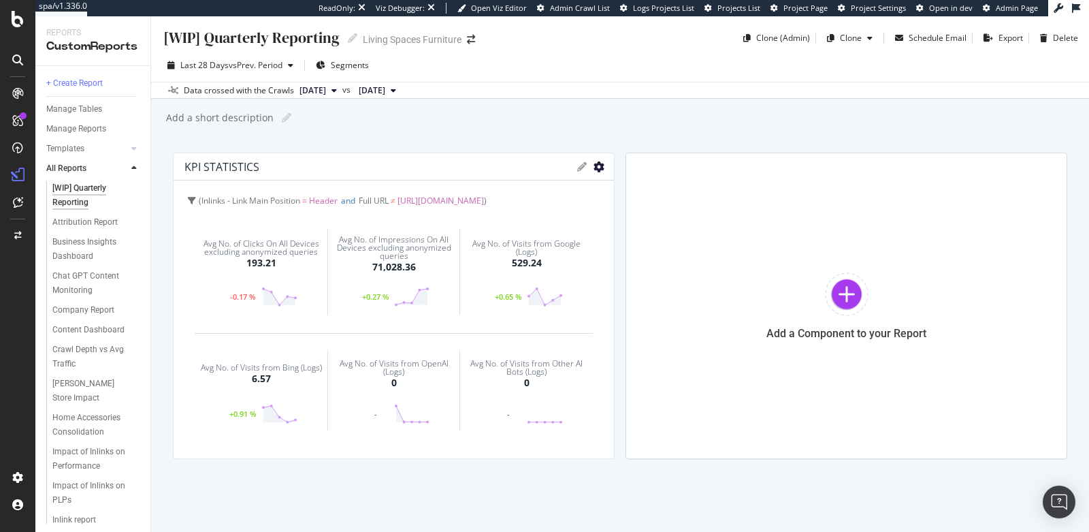
click at [597, 163] on icon "gear" at bounding box center [599, 166] width 11 height 11
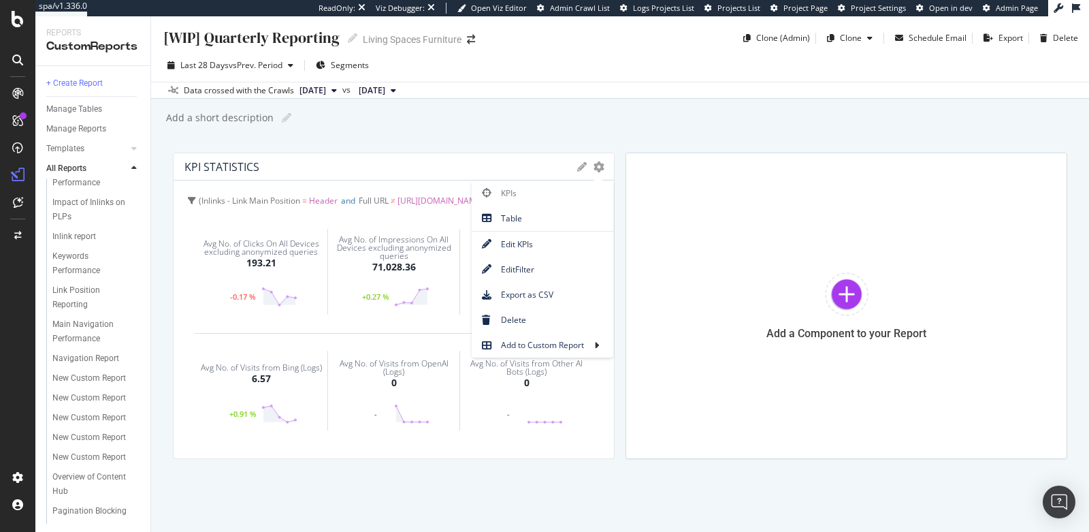
scroll to position [284, 0]
click at [71, 365] on div "Navigation Report" at bounding box center [85, 358] width 67 height 14
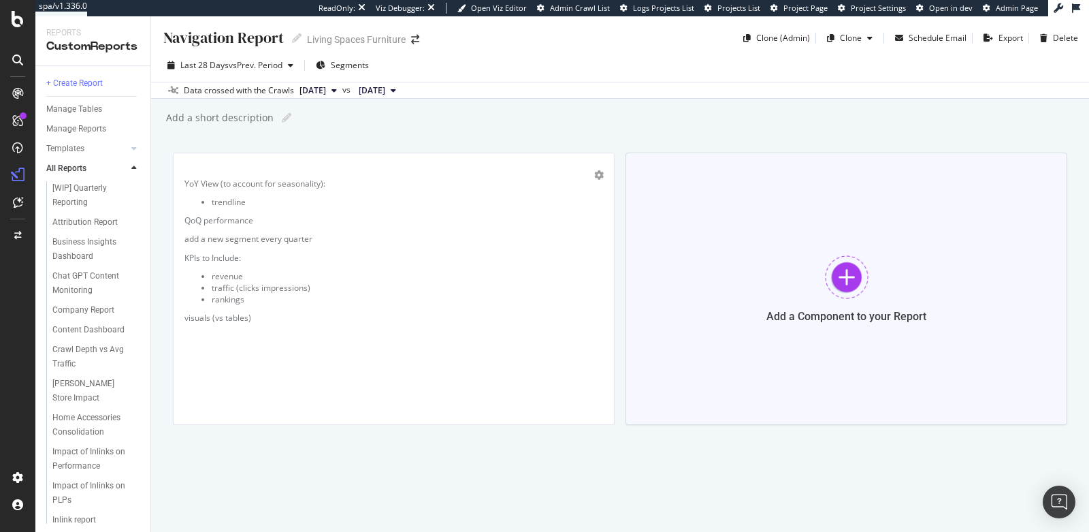
click at [806, 272] on div "Add a Component to your Report" at bounding box center [847, 288] width 442 height 272
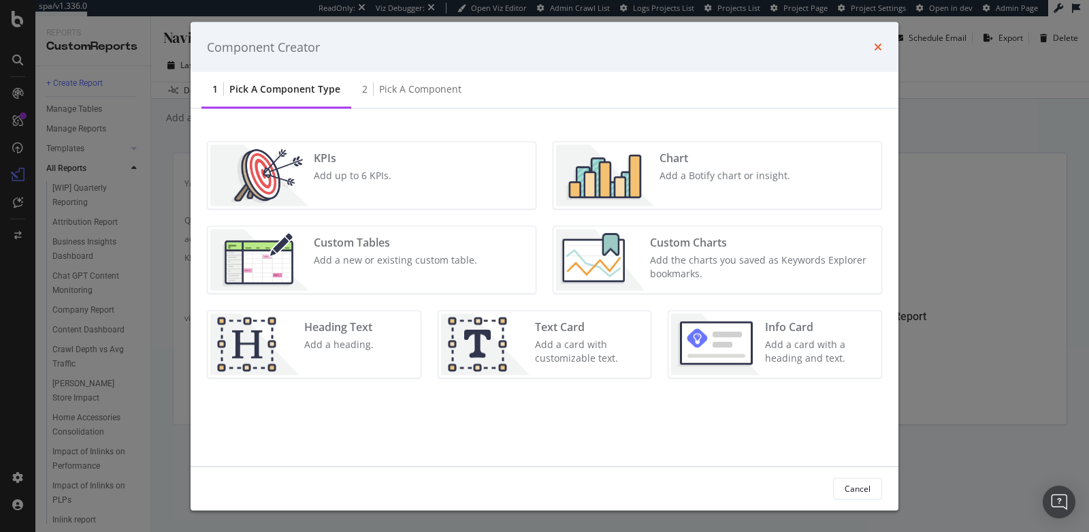
click at [876, 45] on icon "times" at bounding box center [878, 47] width 8 height 11
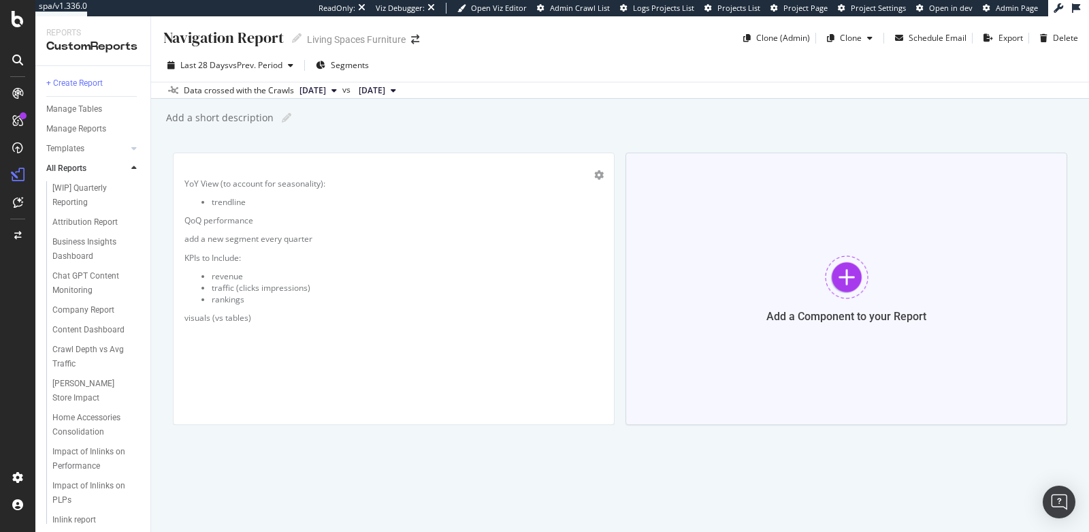
click at [832, 276] on div at bounding box center [847, 277] width 44 height 44
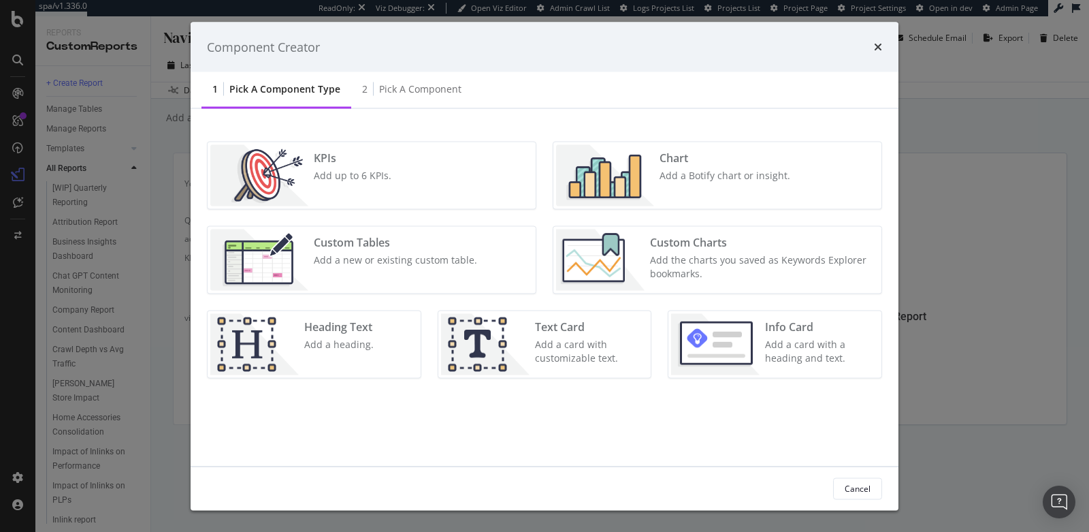
click at [425, 155] on div "KPIs Add up to 6 KPIs." at bounding box center [372, 175] width 328 height 67
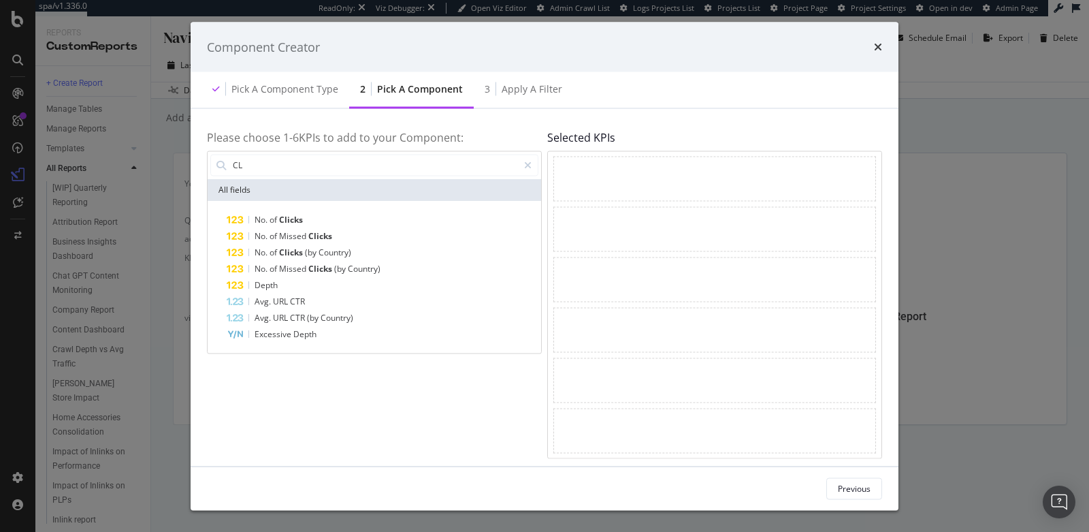
type input "C"
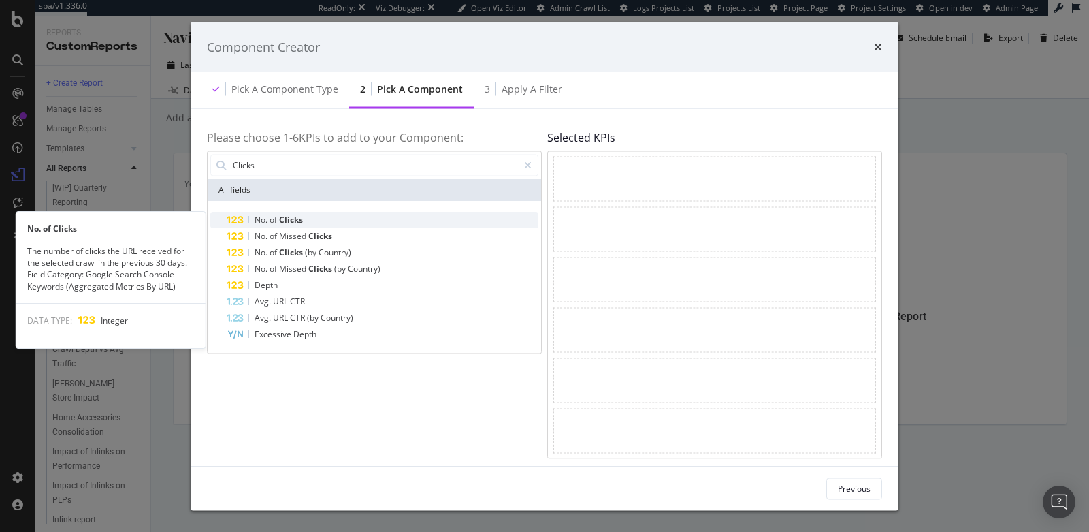
type input "Clicks"
click at [293, 215] on span "Clicks" at bounding box center [291, 219] width 24 height 12
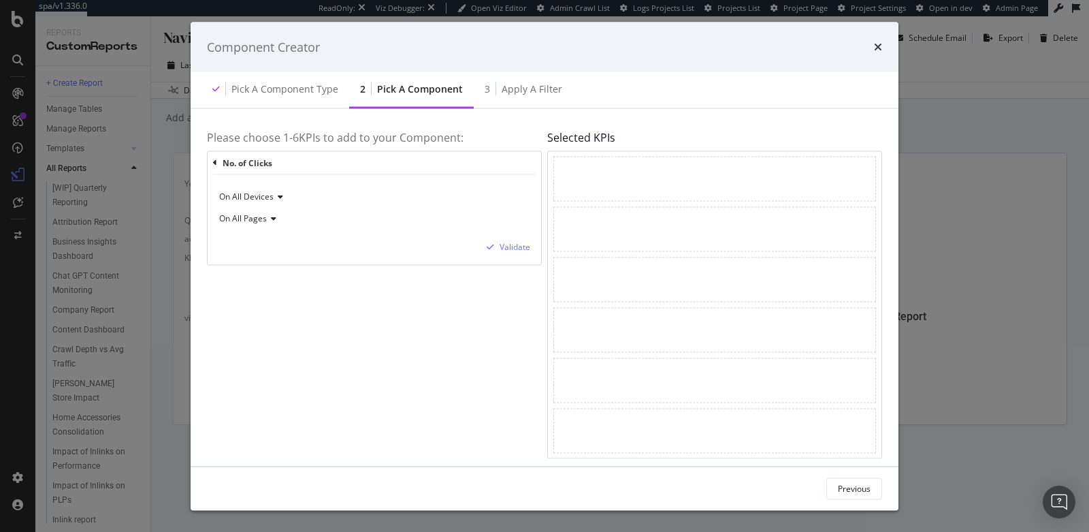
click at [231, 211] on div "On All Pages" at bounding box center [374, 218] width 312 height 22
click at [417, 227] on div "On All Pages" at bounding box center [374, 218] width 312 height 22
click at [246, 218] on span "On All Pages" at bounding box center [243, 218] width 48 height 12
click at [263, 260] on span "On Page 1" at bounding box center [244, 264] width 39 height 12
click at [510, 248] on div "Validate" at bounding box center [515, 247] width 31 height 12
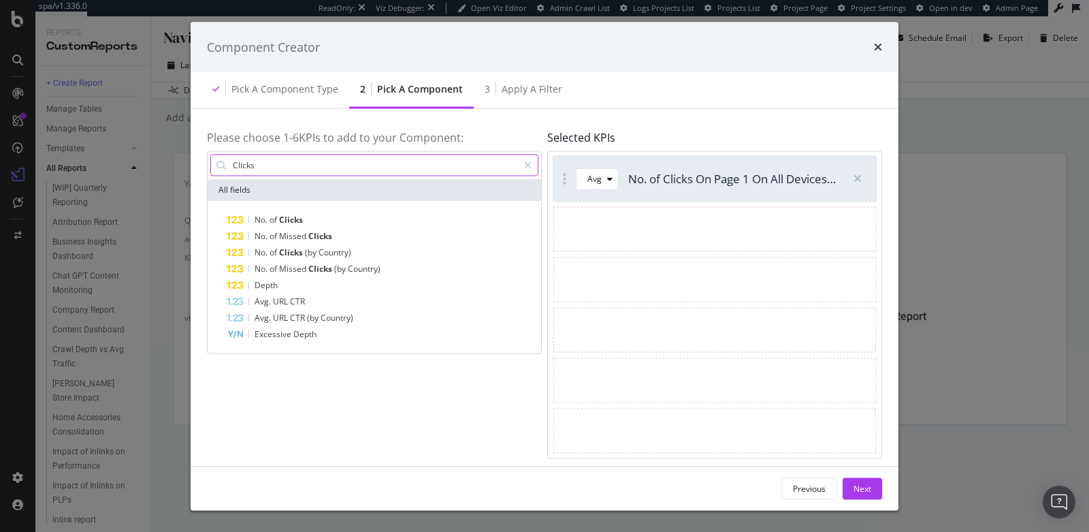
click at [259, 169] on input "Clicks" at bounding box center [374, 165] width 287 height 20
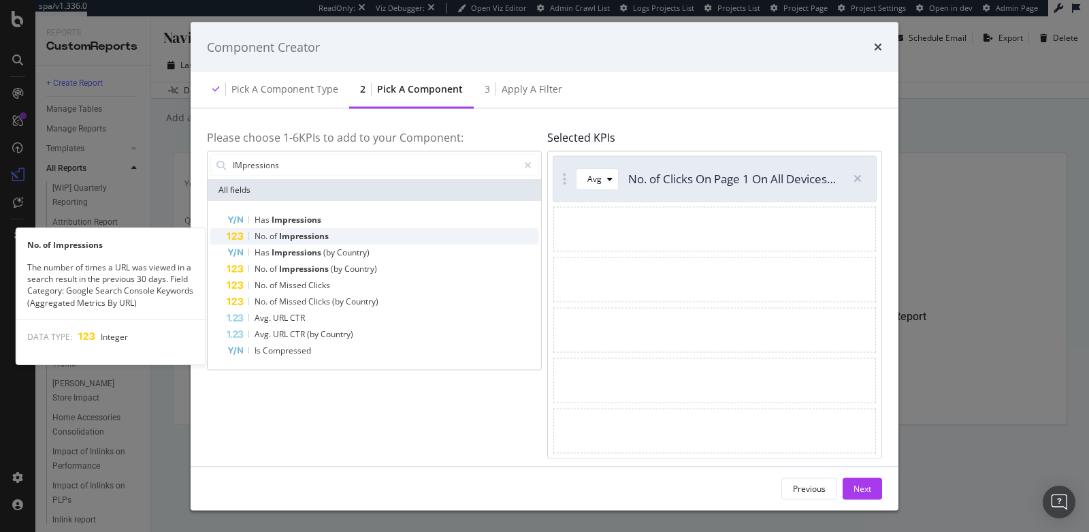
type input "IMpressions"
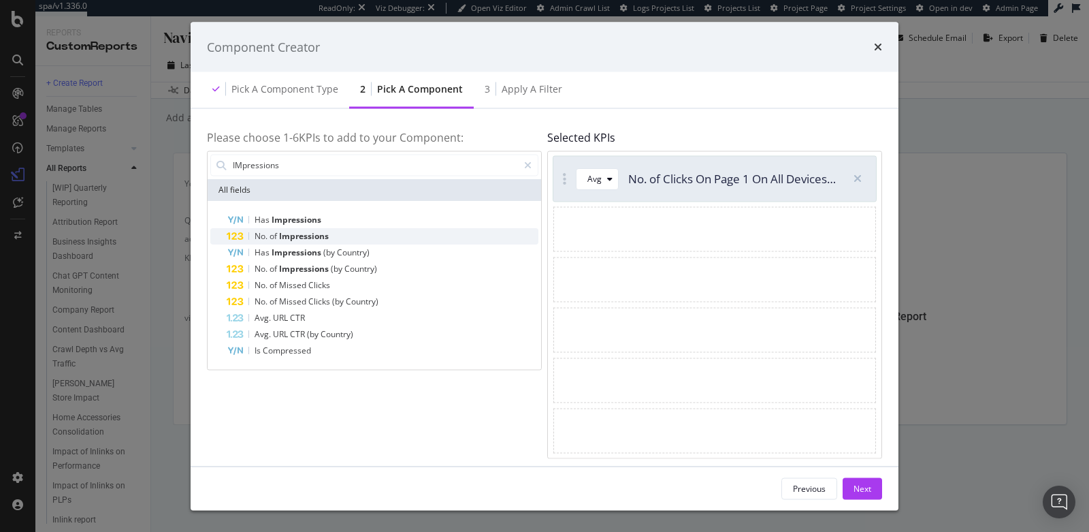
click at [299, 236] on span "Impressions" at bounding box center [304, 235] width 50 height 12
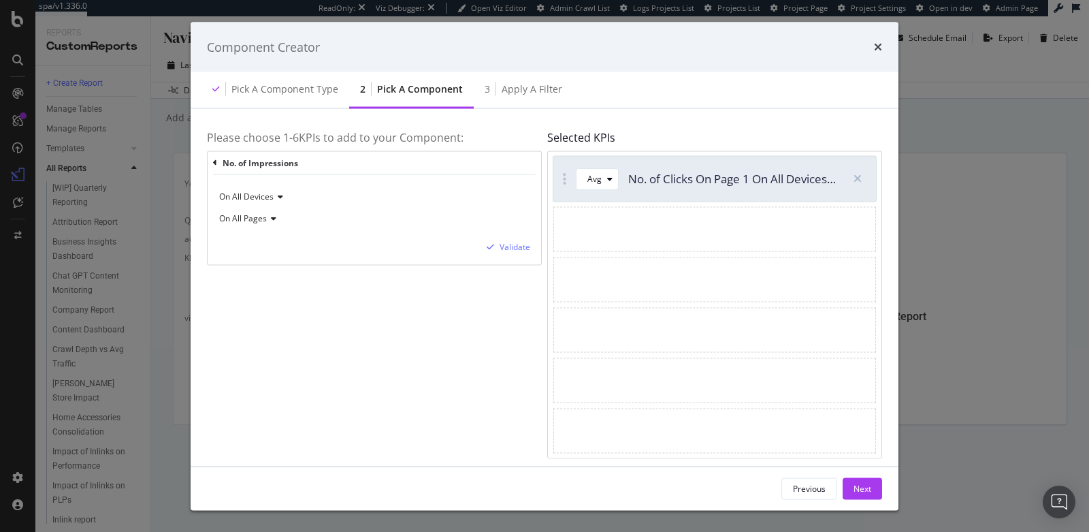
click at [270, 222] on div "On All Pages" at bounding box center [374, 218] width 312 height 22
click at [261, 261] on span "On Page 1" at bounding box center [244, 264] width 39 height 12
click at [506, 249] on div "Validate" at bounding box center [515, 247] width 31 height 12
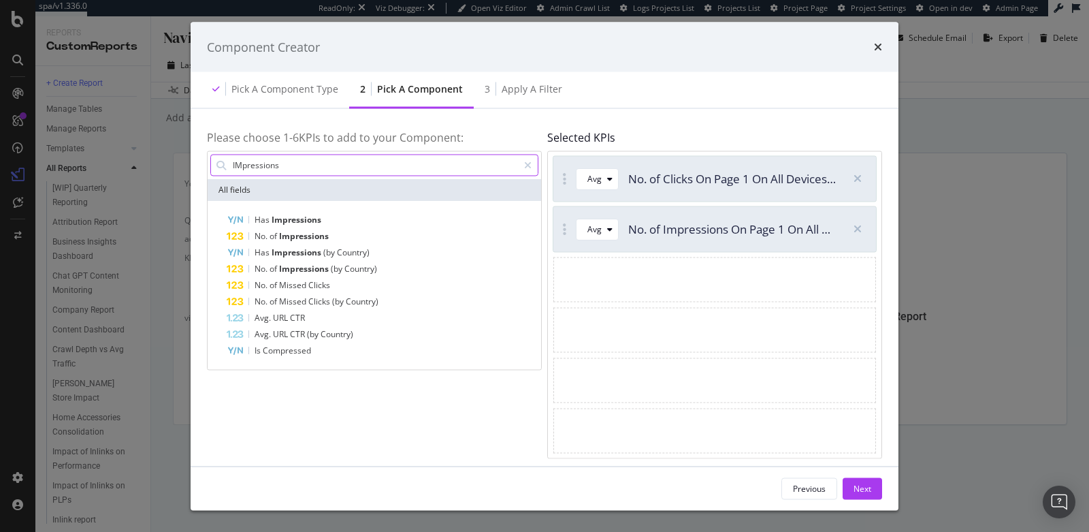
click at [301, 169] on input "IMpressions" at bounding box center [374, 165] width 287 height 20
click at [856, 228] on icon "modal" at bounding box center [858, 228] width 8 height 11
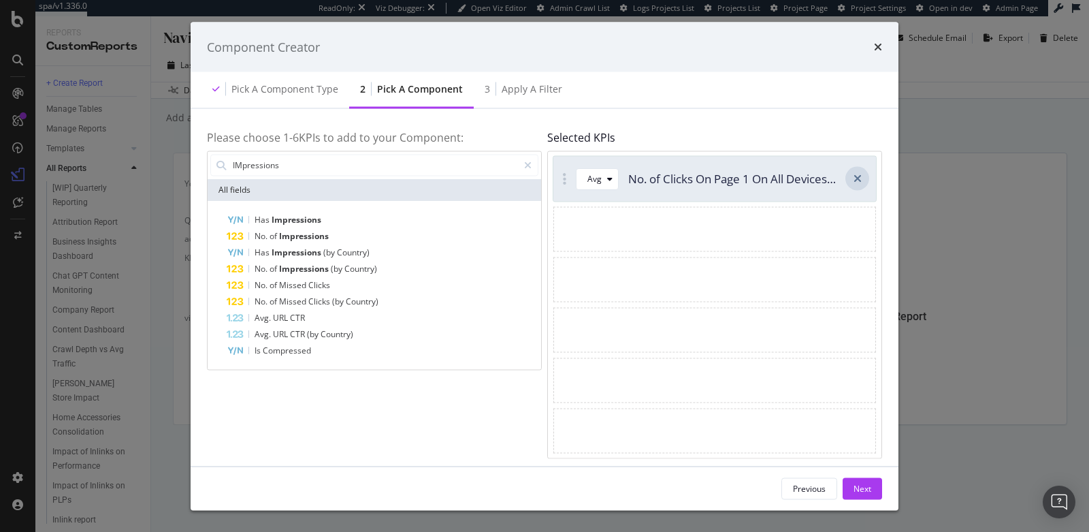
click at [857, 182] on icon "modal" at bounding box center [858, 178] width 8 height 11
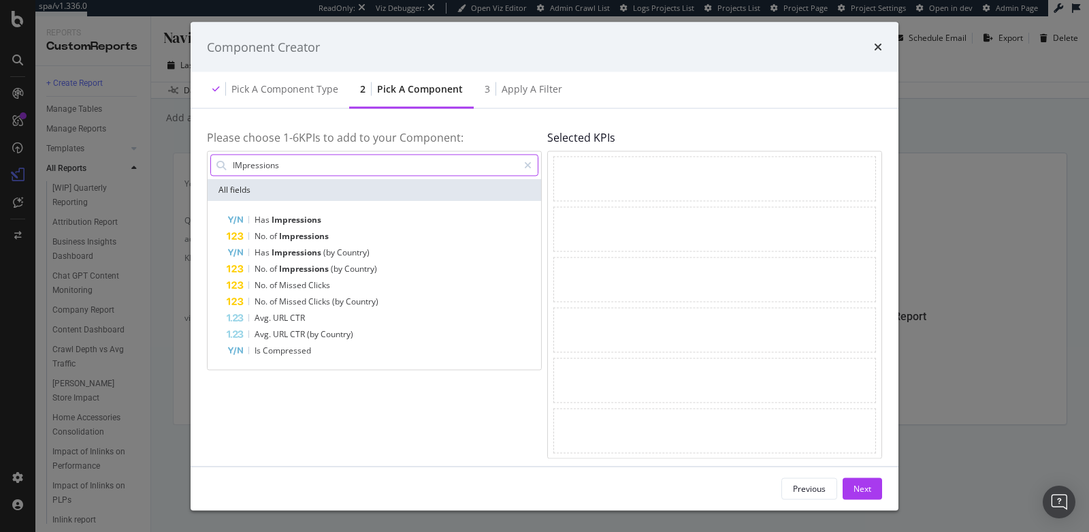
click at [406, 169] on input "IMpressions" at bounding box center [374, 165] width 287 height 20
click at [408, 168] on input "IMpressions" at bounding box center [374, 165] width 287 height 20
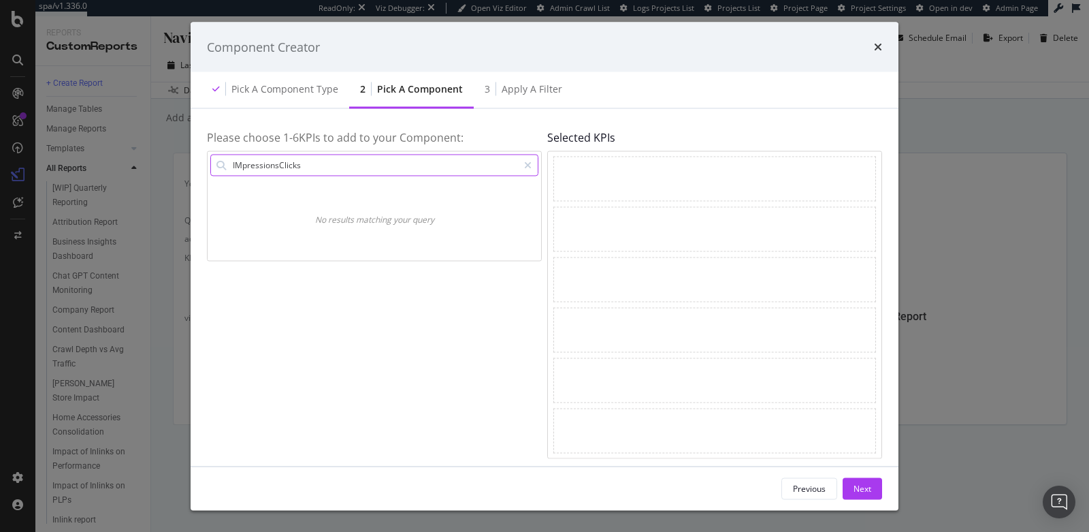
click at [345, 166] on input "IMpressionsClicks" at bounding box center [374, 165] width 287 height 20
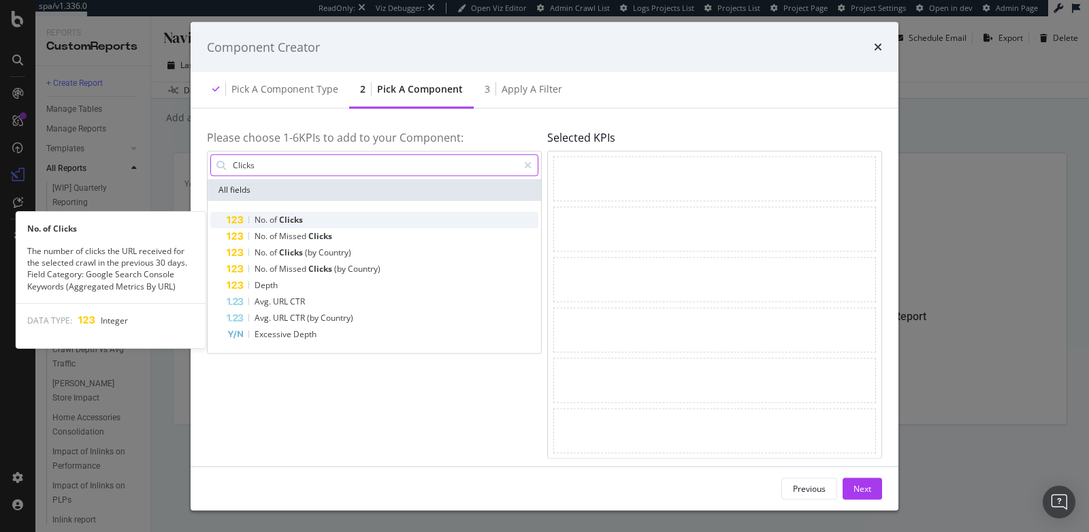
type input "Clicks"
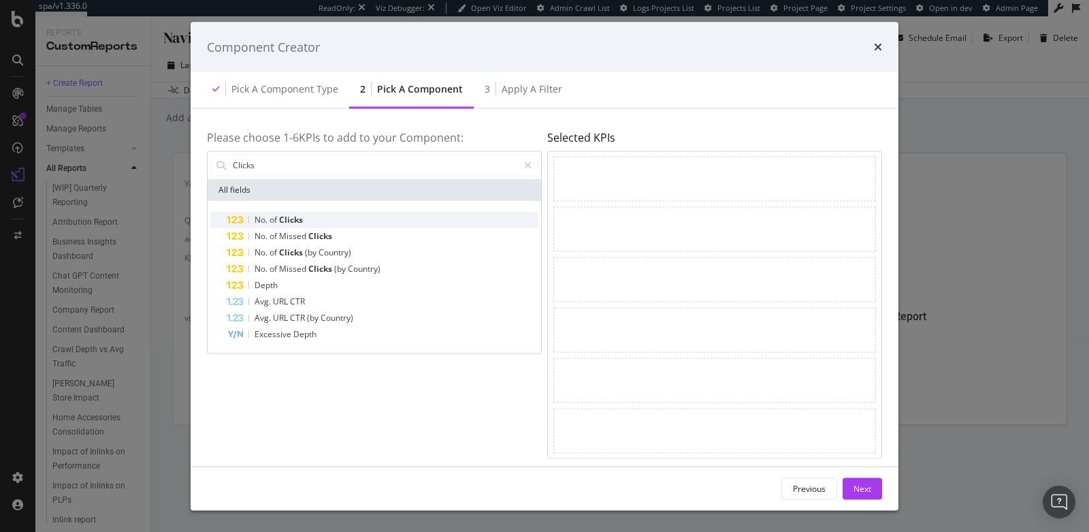
click at [327, 214] on div "No. of Clicks" at bounding box center [383, 219] width 312 height 16
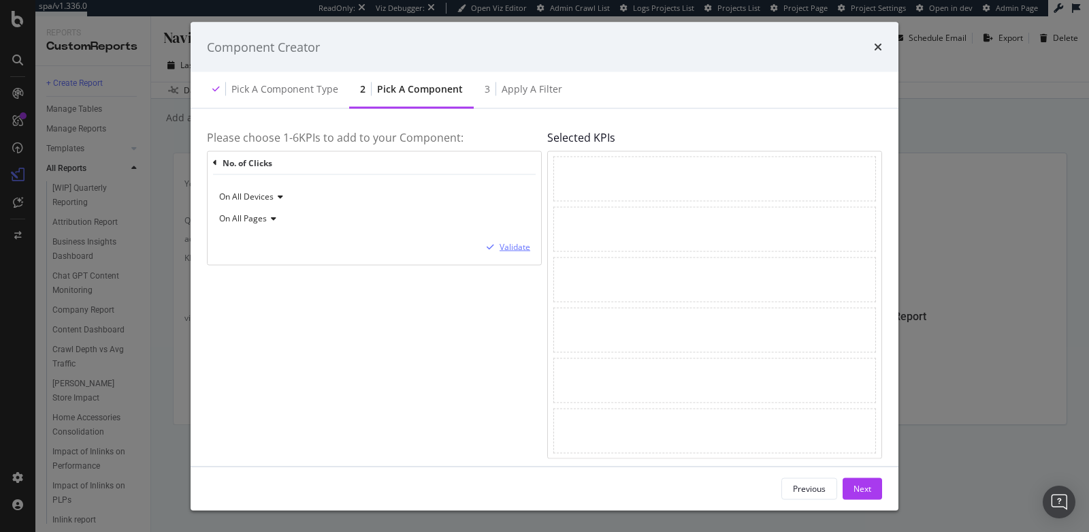
click at [524, 241] on div "Validate" at bounding box center [515, 247] width 31 height 12
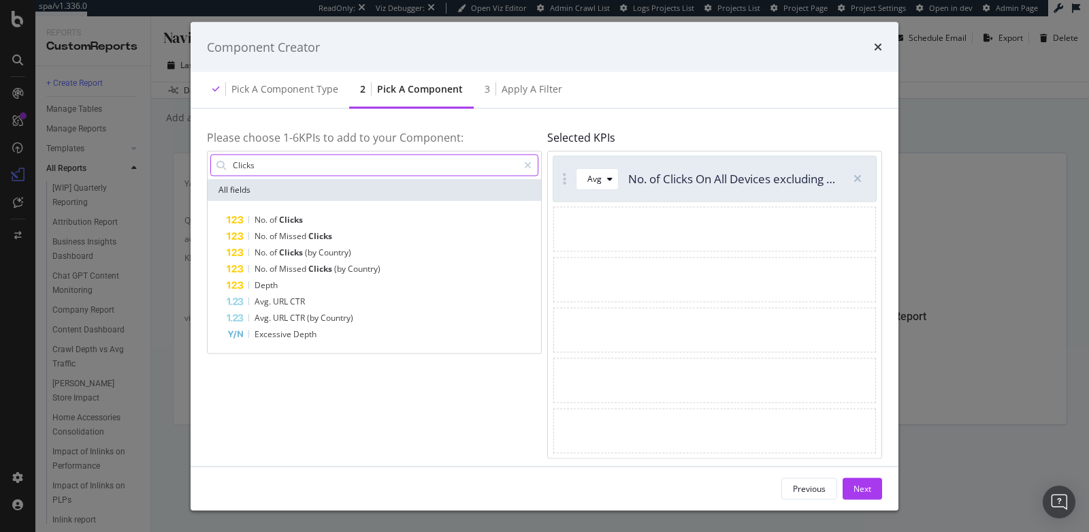
click at [343, 165] on input "Clicks" at bounding box center [374, 165] width 287 height 20
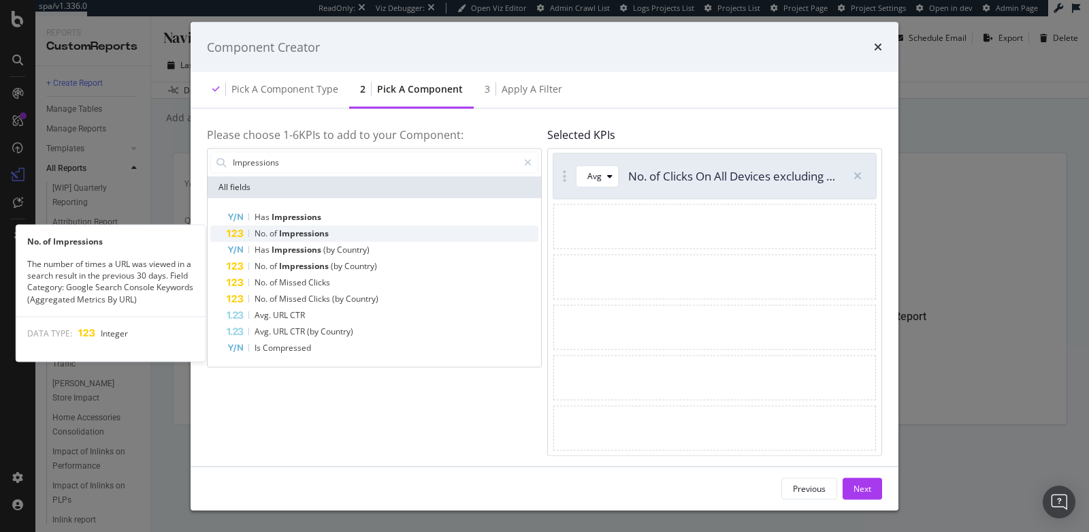
type input "Impressions"
click at [334, 232] on div "No. of Impressions" at bounding box center [383, 233] width 312 height 16
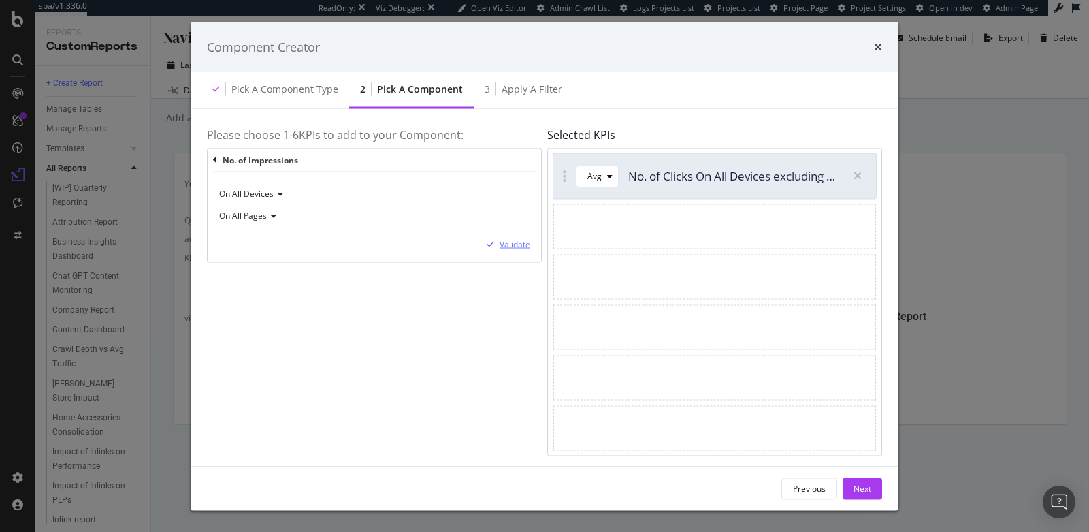
click at [510, 240] on div "Validate" at bounding box center [515, 244] width 31 height 12
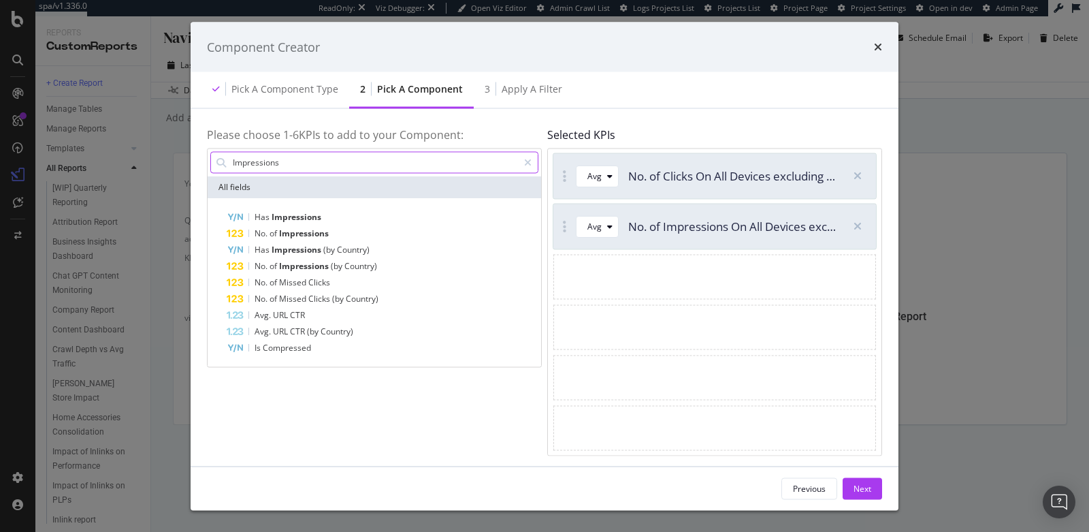
click at [416, 164] on input "Impressions" at bounding box center [374, 162] width 287 height 20
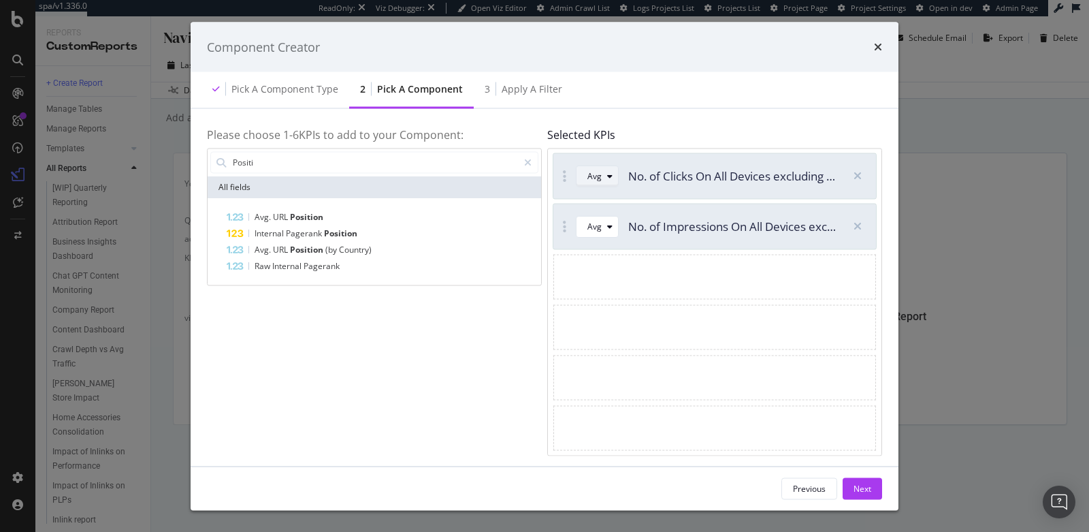
click at [598, 178] on div "Avg" at bounding box center [594, 176] width 14 height 8
click at [594, 216] on div "Sum" at bounding box center [600, 220] width 17 height 12
click at [597, 225] on div "Avg" at bounding box center [594, 226] width 14 height 8
click at [599, 272] on div "Sum" at bounding box center [600, 271] width 17 height 12
click at [383, 155] on input "Positi" at bounding box center [374, 162] width 287 height 20
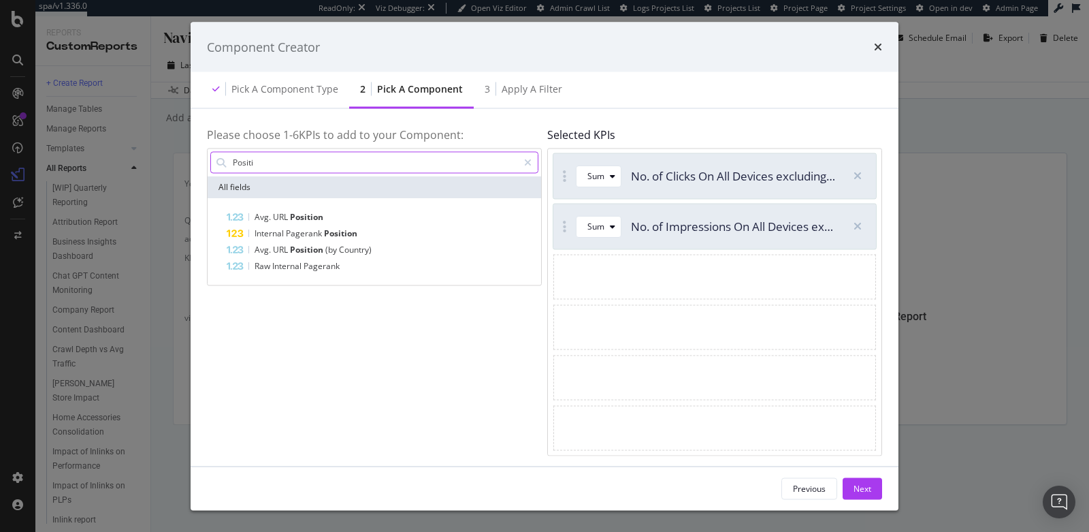
click at [383, 155] on input "Positi" at bounding box center [374, 162] width 287 height 20
type input "P"
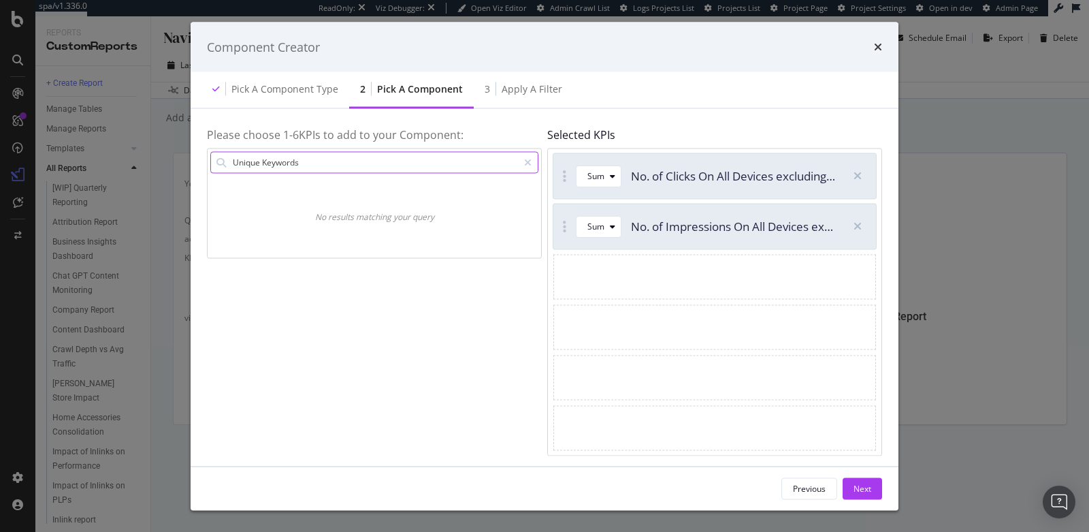
click at [309, 165] on input "Unique Keywords" at bounding box center [374, 162] width 287 height 20
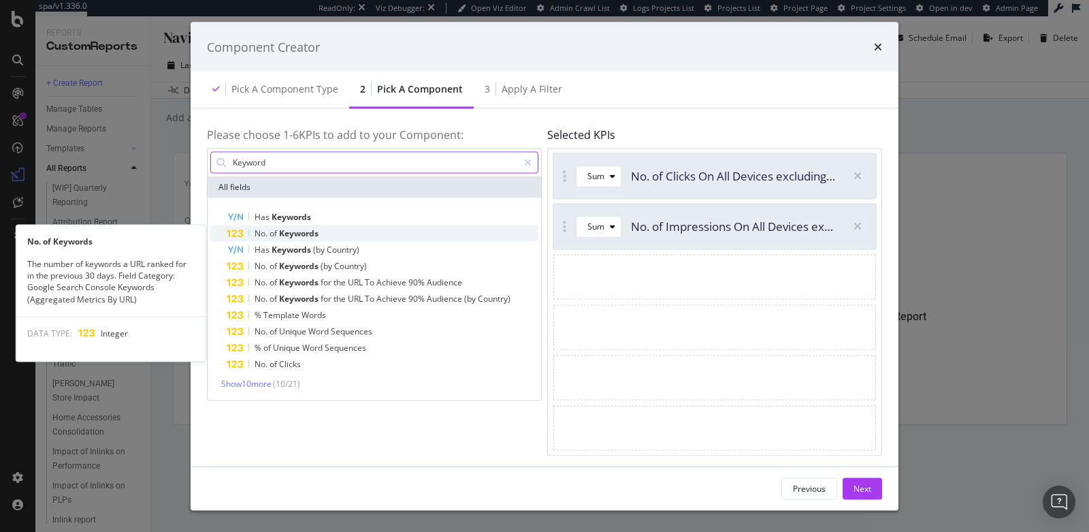
type input "Keyword"
click at [338, 227] on div "No. of Keywords" at bounding box center [383, 233] width 312 height 16
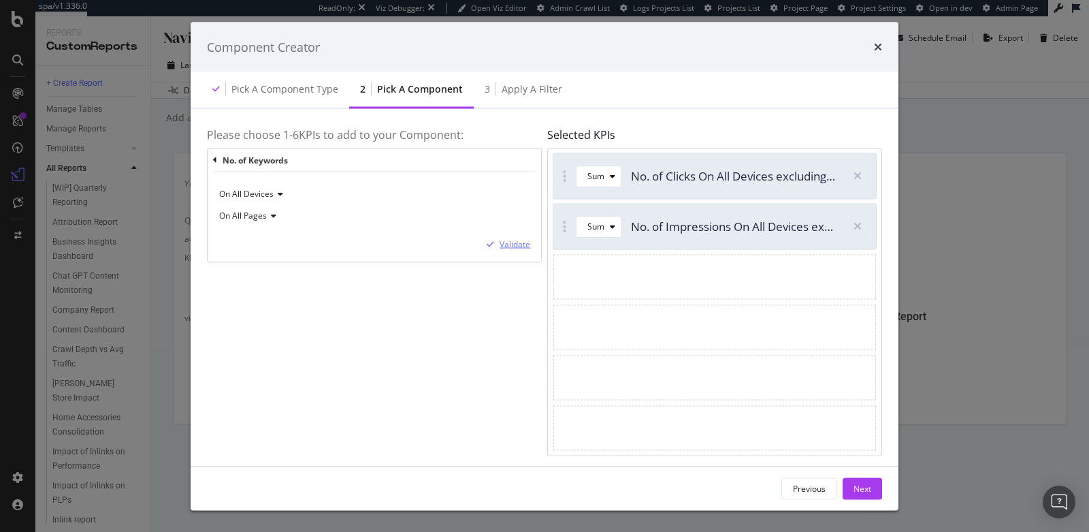
click at [520, 244] on div "Validate" at bounding box center [515, 244] width 31 height 12
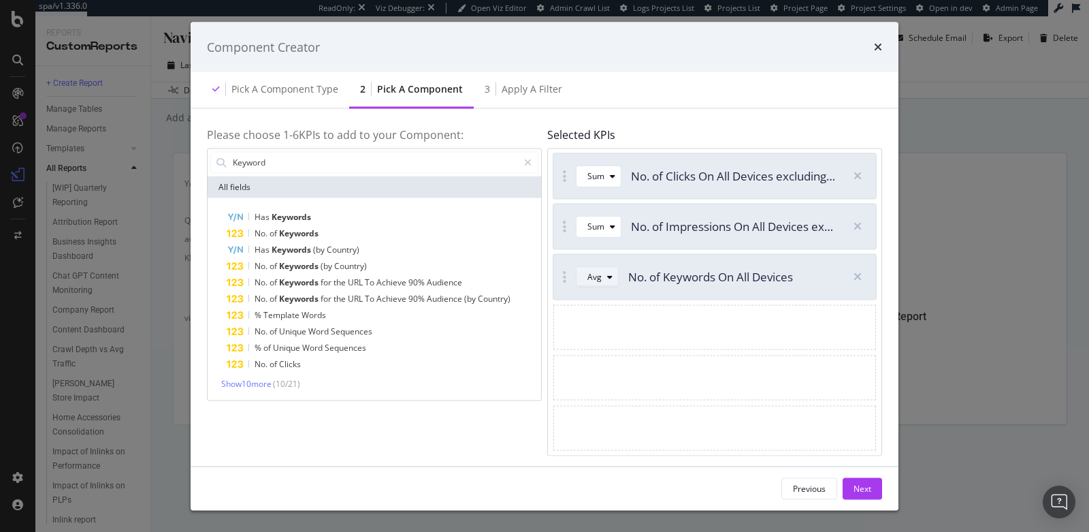
click at [594, 285] on div "Avg" at bounding box center [602, 276] width 31 height 19
click at [591, 313] on div "Sum" at bounding box center [600, 321] width 39 height 17
click at [385, 167] on input "Keyword" at bounding box center [374, 162] width 287 height 20
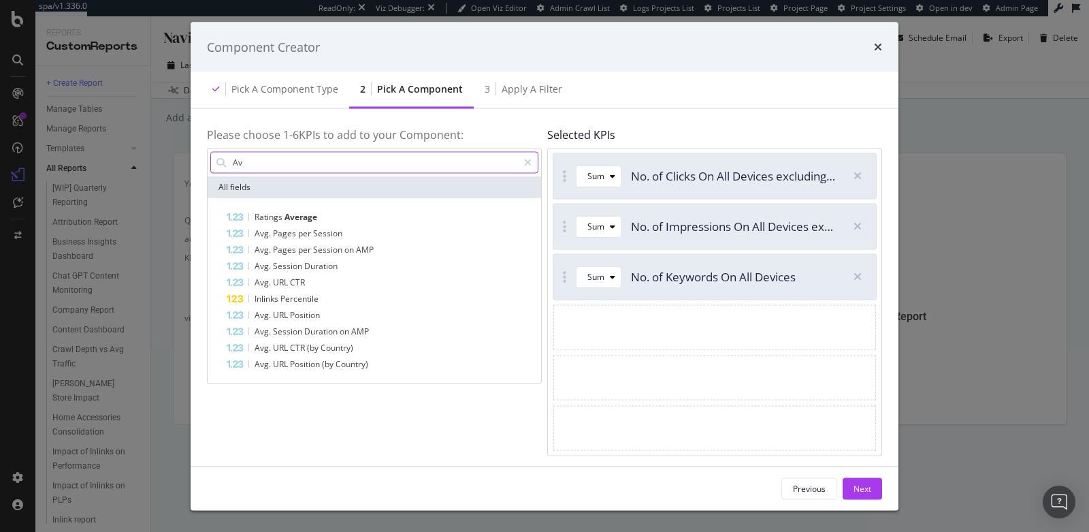
type input "A"
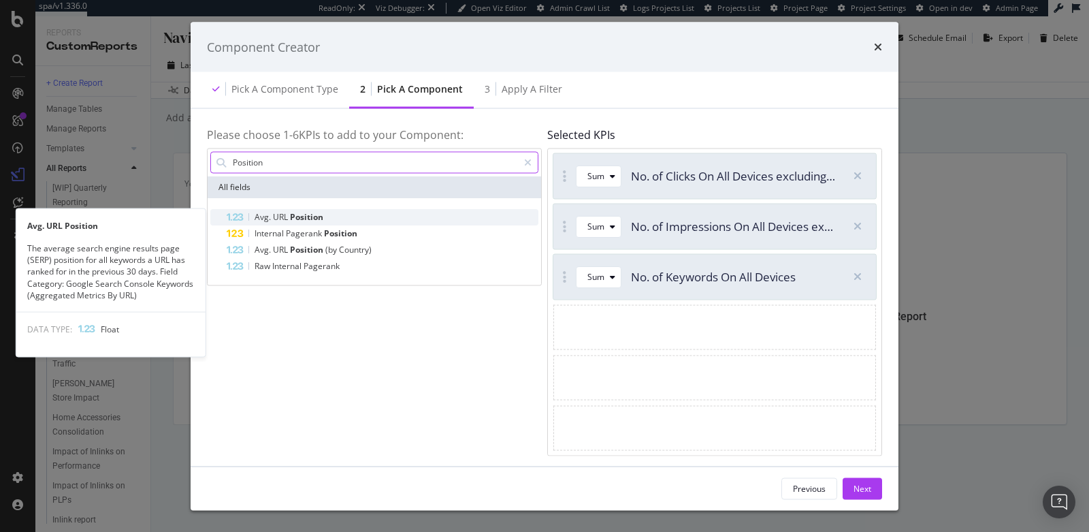
type input "Position"
click at [333, 214] on div "Avg. URL Position" at bounding box center [383, 216] width 312 height 16
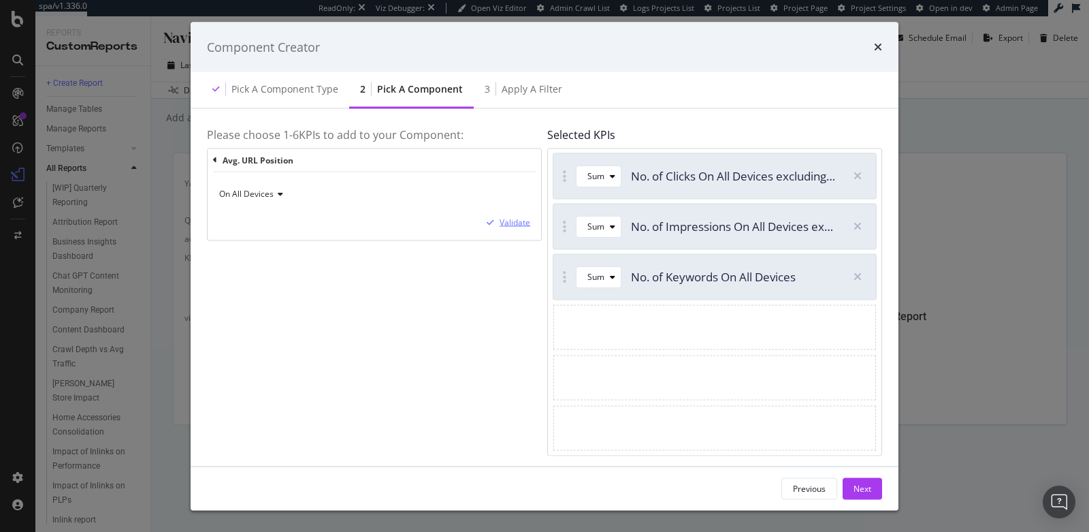
click at [493, 220] on icon "modal" at bounding box center [490, 222] width 7 height 8
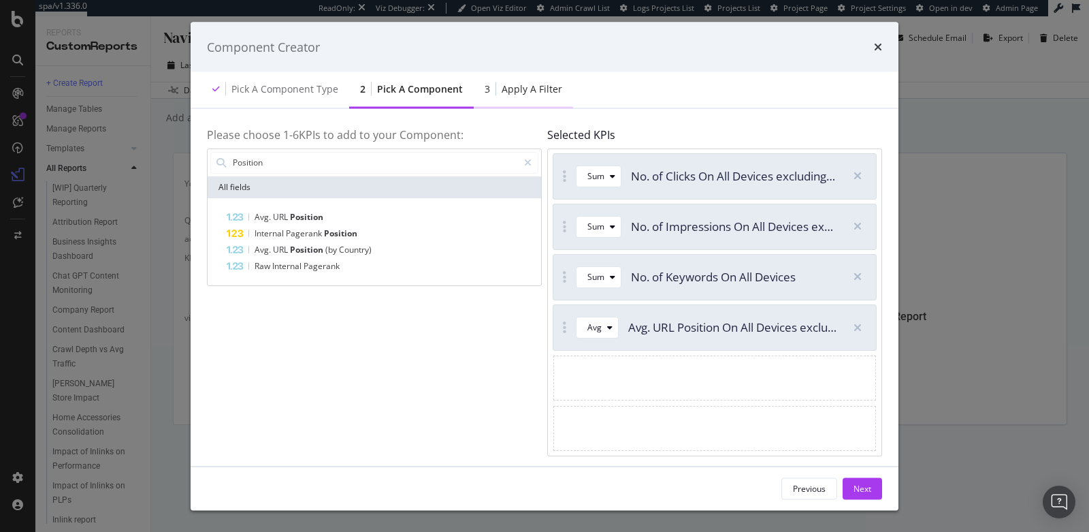
click at [511, 82] on div "Apply a Filter" at bounding box center [532, 89] width 61 height 14
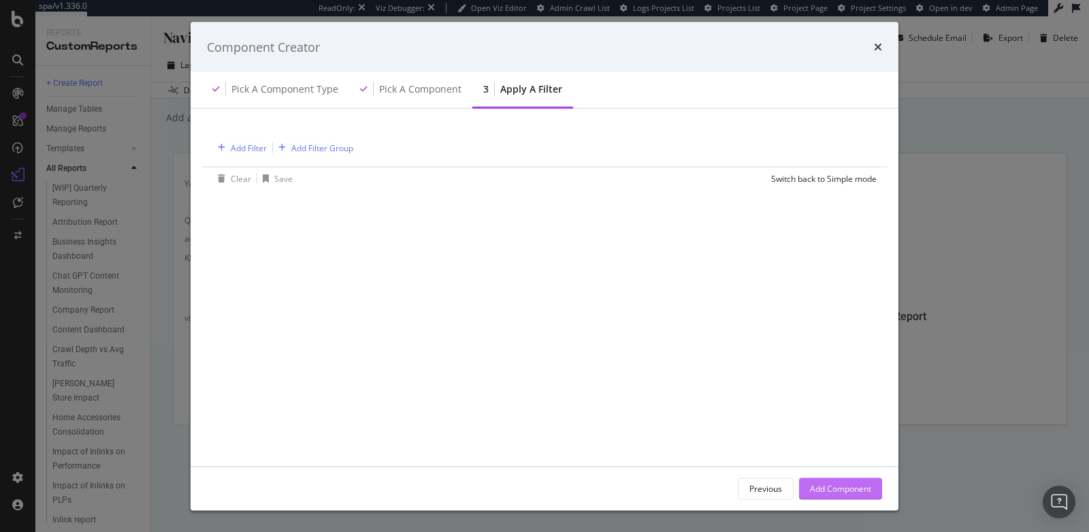
click at [841, 483] on div "Add Component" at bounding box center [840, 488] width 61 height 12
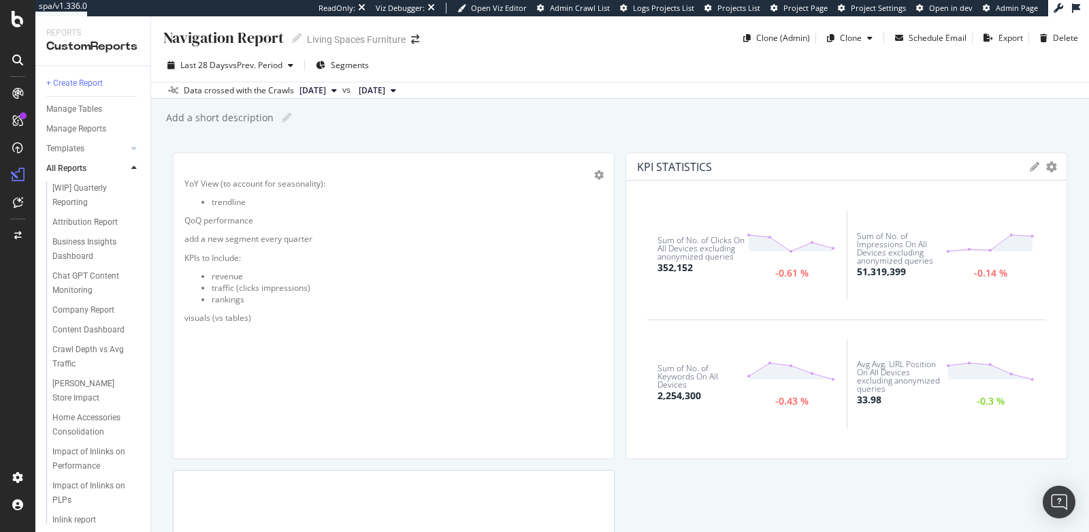
click at [682, 255] on div "Sum of No. of Clicks On All Devices excluding anonymized queries" at bounding box center [703, 248] width 90 height 25
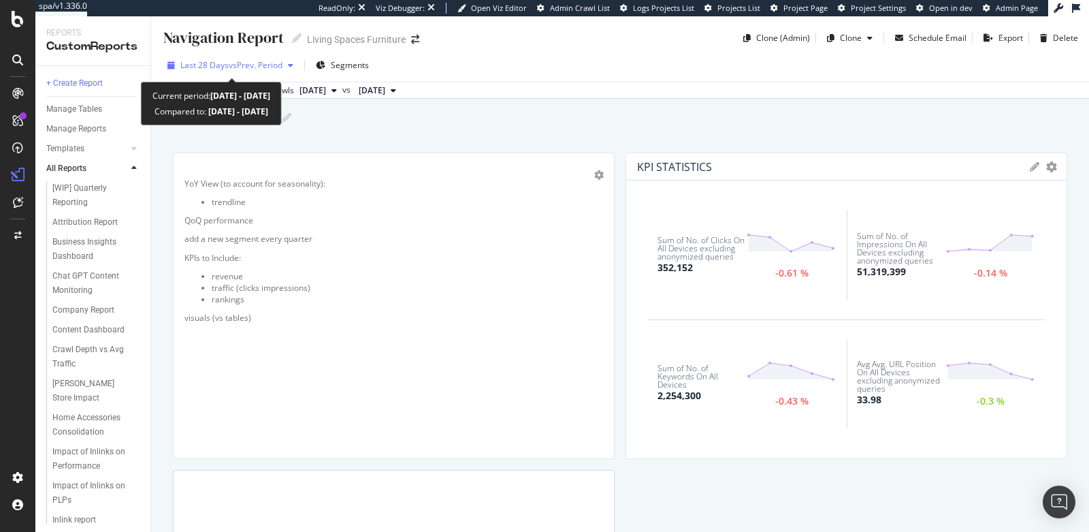
click at [236, 61] on span "vs Prev. Period" at bounding box center [256, 65] width 54 height 12
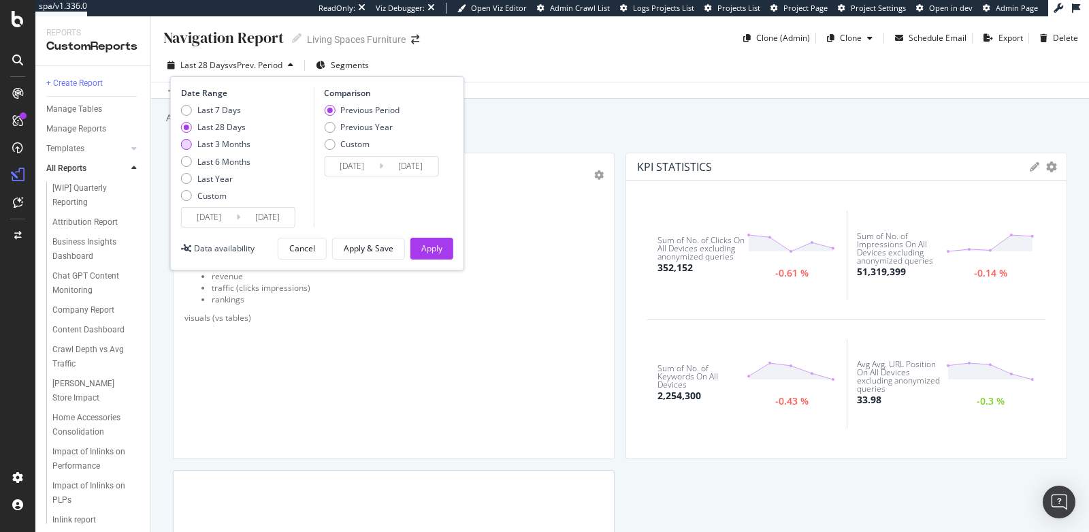
click at [200, 138] on div "Last 3 Months" at bounding box center [223, 144] width 53 height 12
type input "2025/05/16"
type input "2025/02/13"
type input "2025/05/15"
click at [442, 249] on button "Apply" at bounding box center [431, 249] width 43 height 22
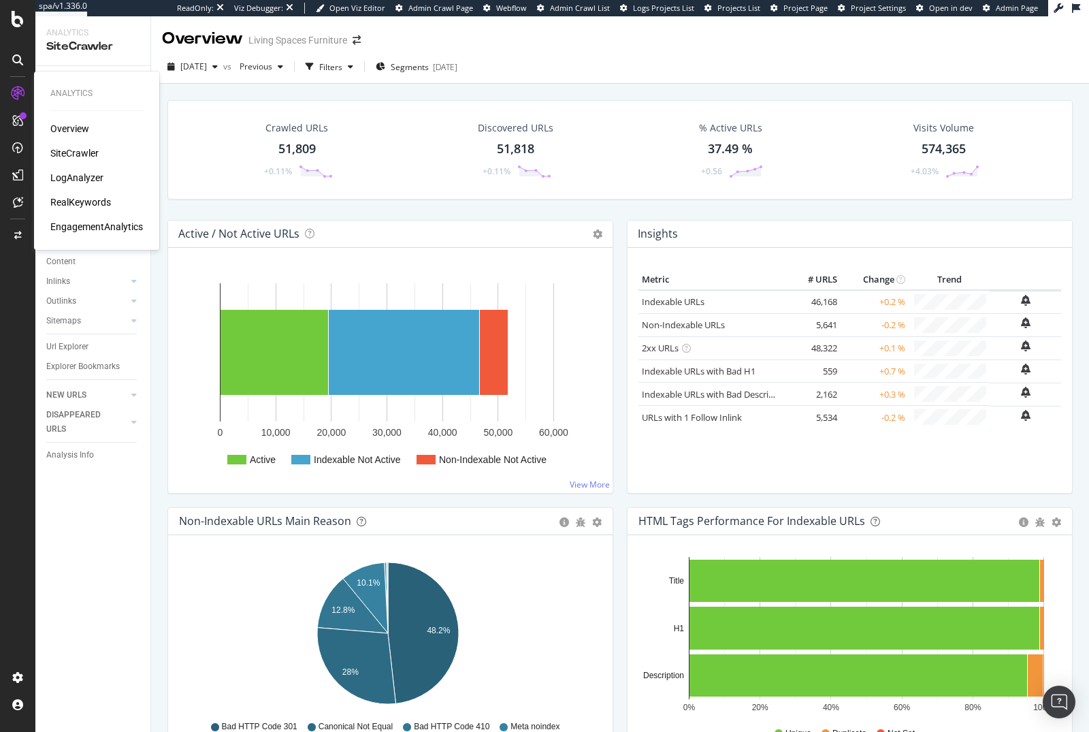
click at [98, 197] on div "RealKeywords" at bounding box center [80, 202] width 61 height 14
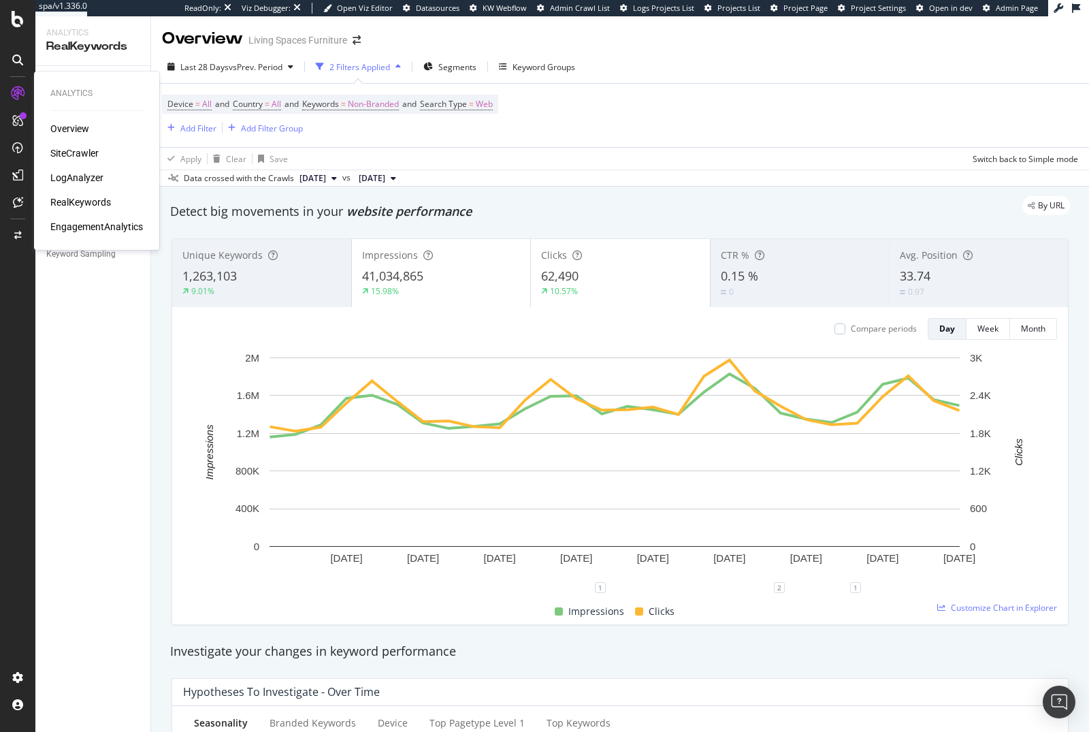
click at [84, 147] on div "SiteCrawler" at bounding box center [74, 153] width 48 height 14
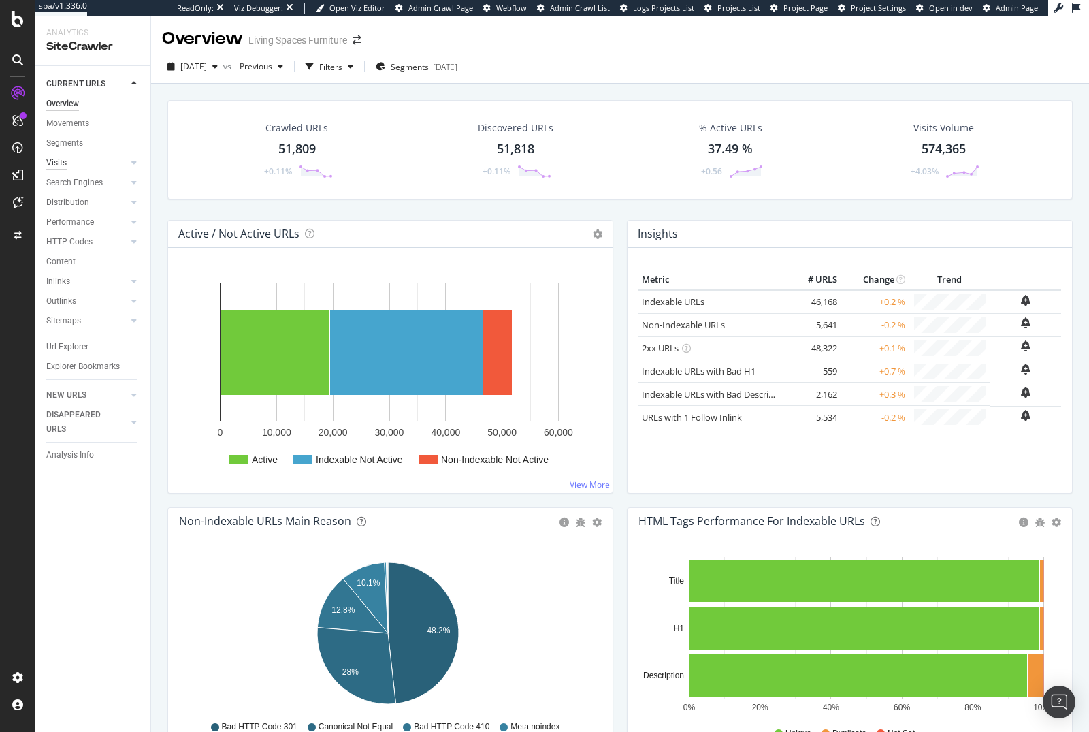
click at [56, 167] on div "Visits" at bounding box center [56, 163] width 20 height 14
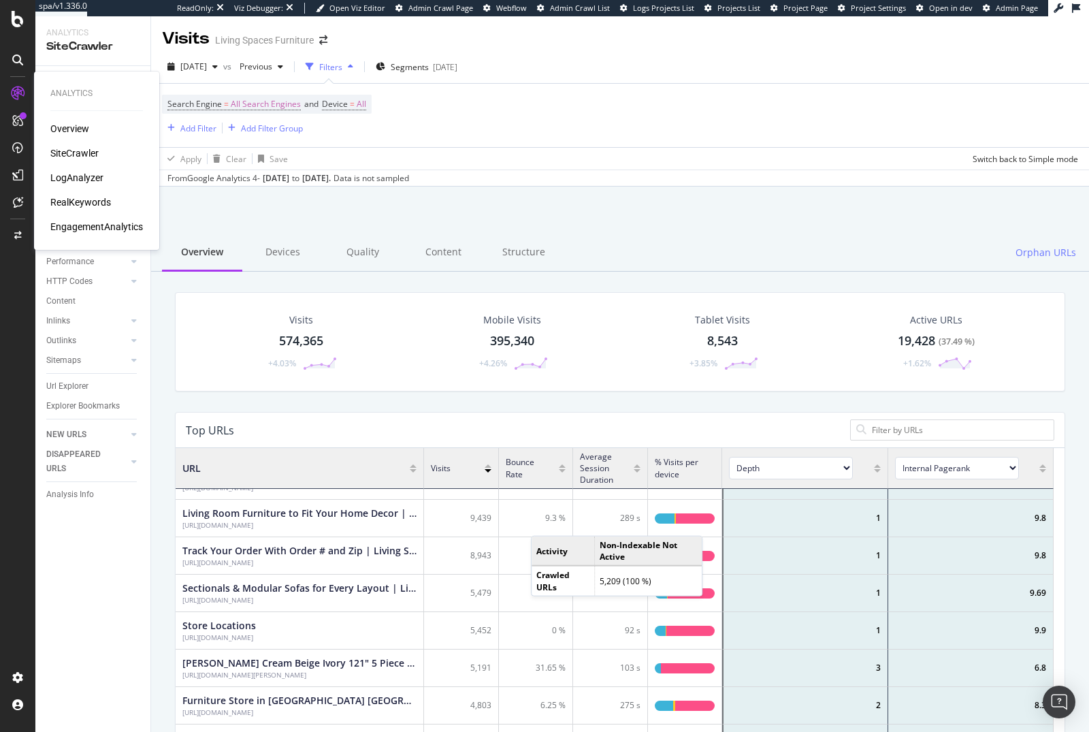
click at [95, 198] on div "RealKeywords" at bounding box center [80, 202] width 61 height 14
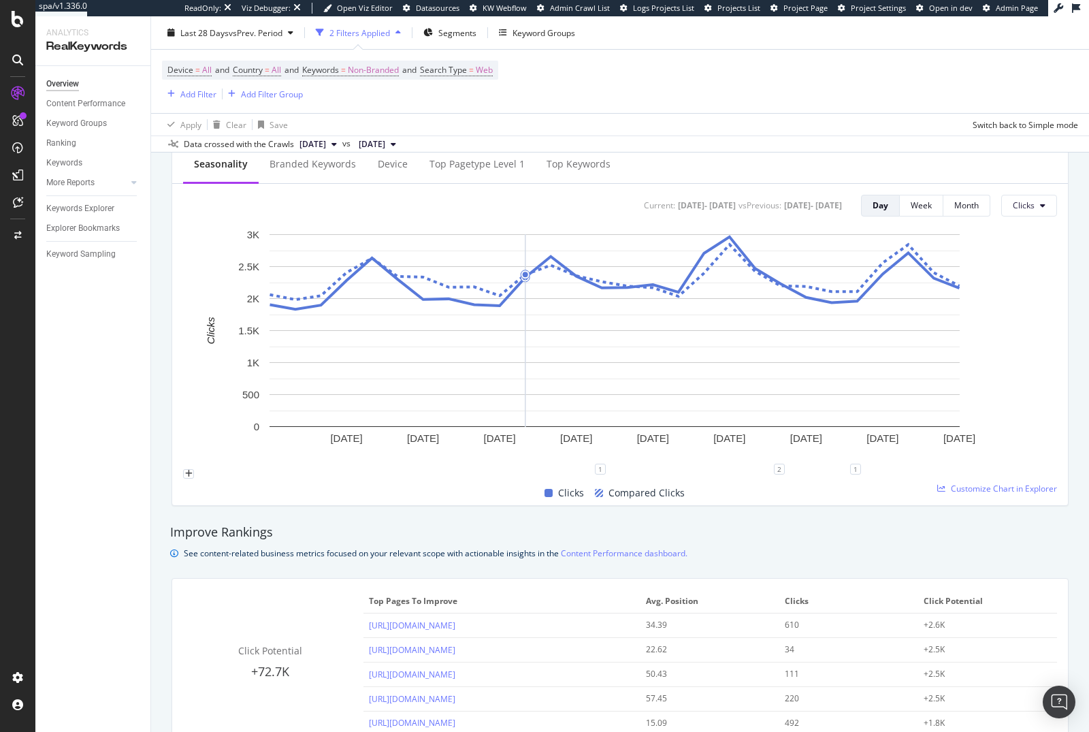
scroll to position [502, 0]
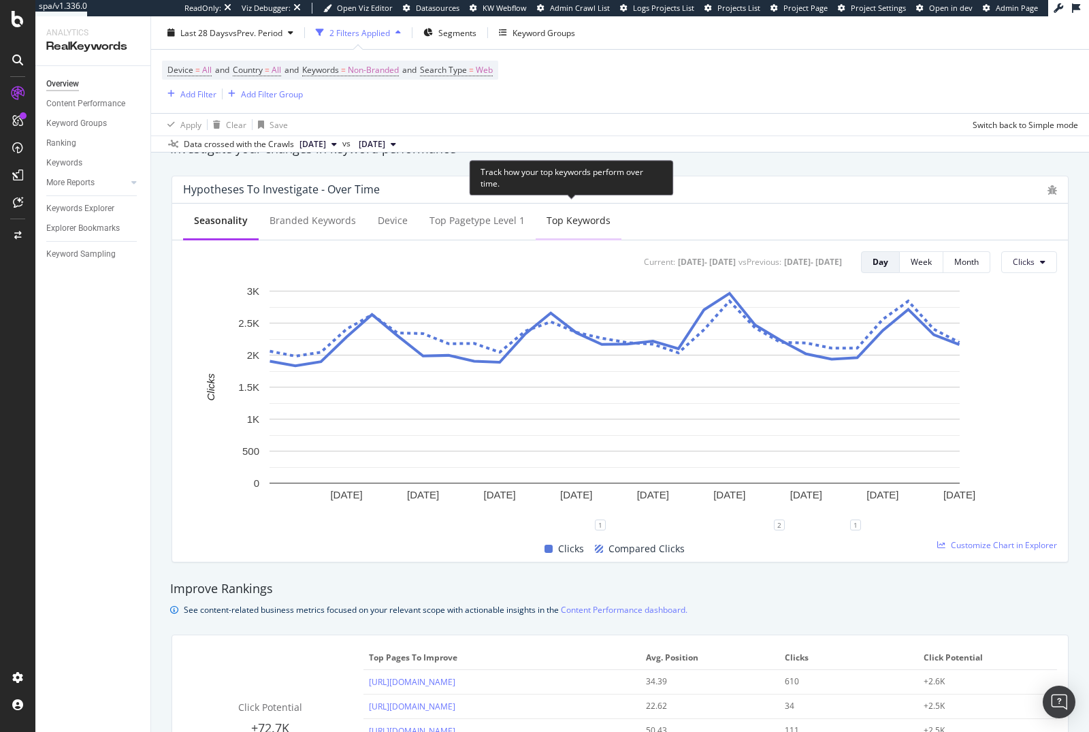
click at [563, 217] on div "Top Keywords" at bounding box center [579, 221] width 64 height 14
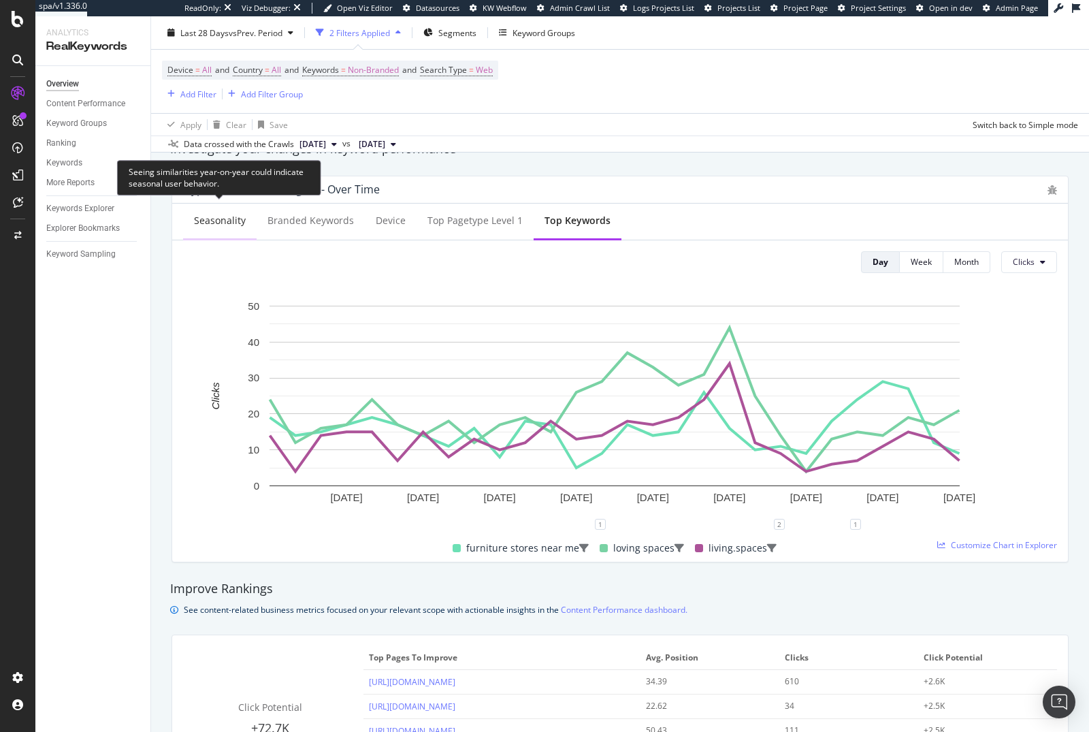
click at [211, 218] on div "Seasonality" at bounding box center [220, 221] width 52 height 14
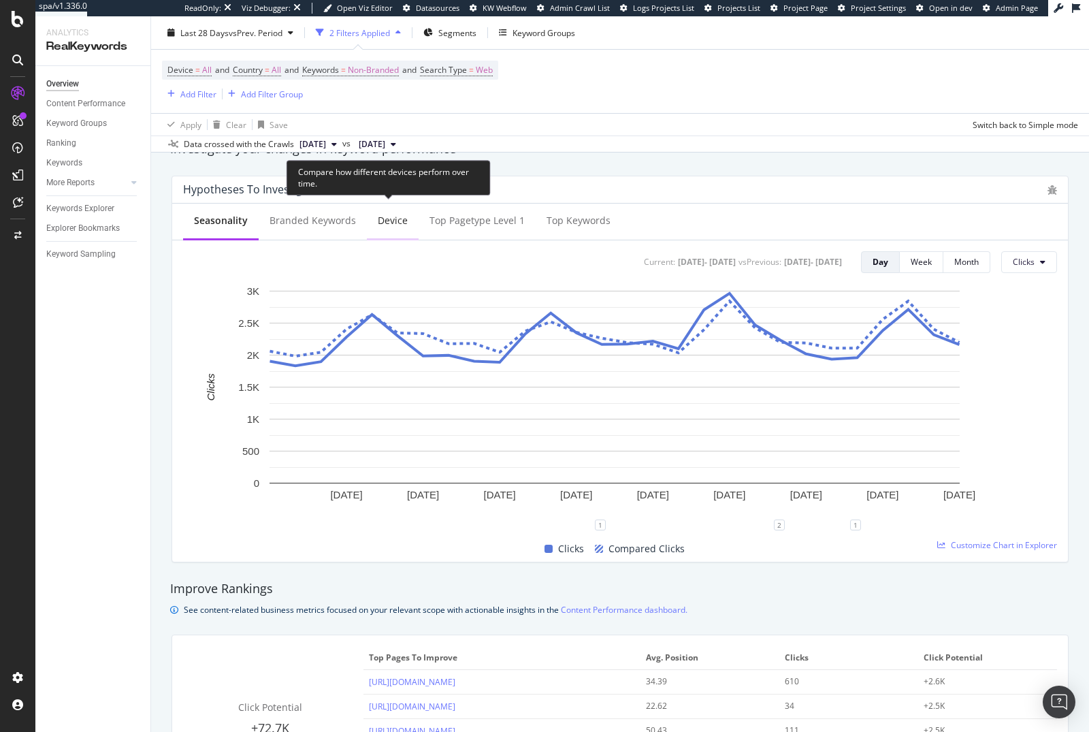
click at [391, 226] on div "Device" at bounding box center [393, 221] width 52 height 37
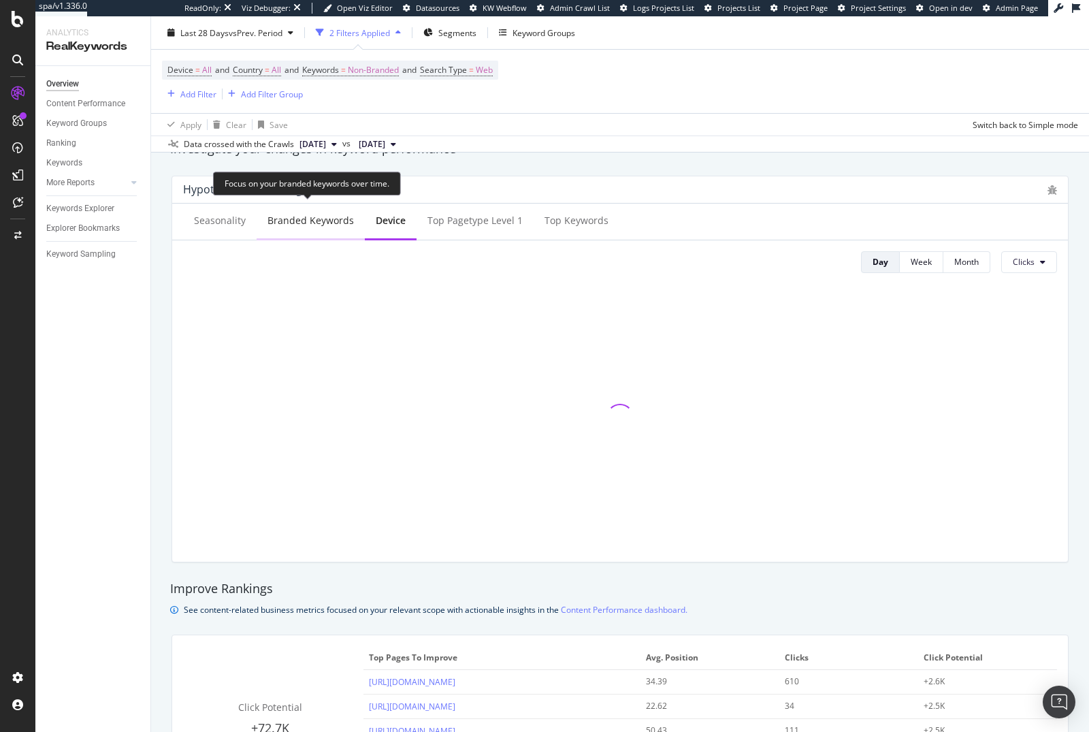
click at [295, 221] on div "Branded Keywords" at bounding box center [311, 221] width 86 height 14
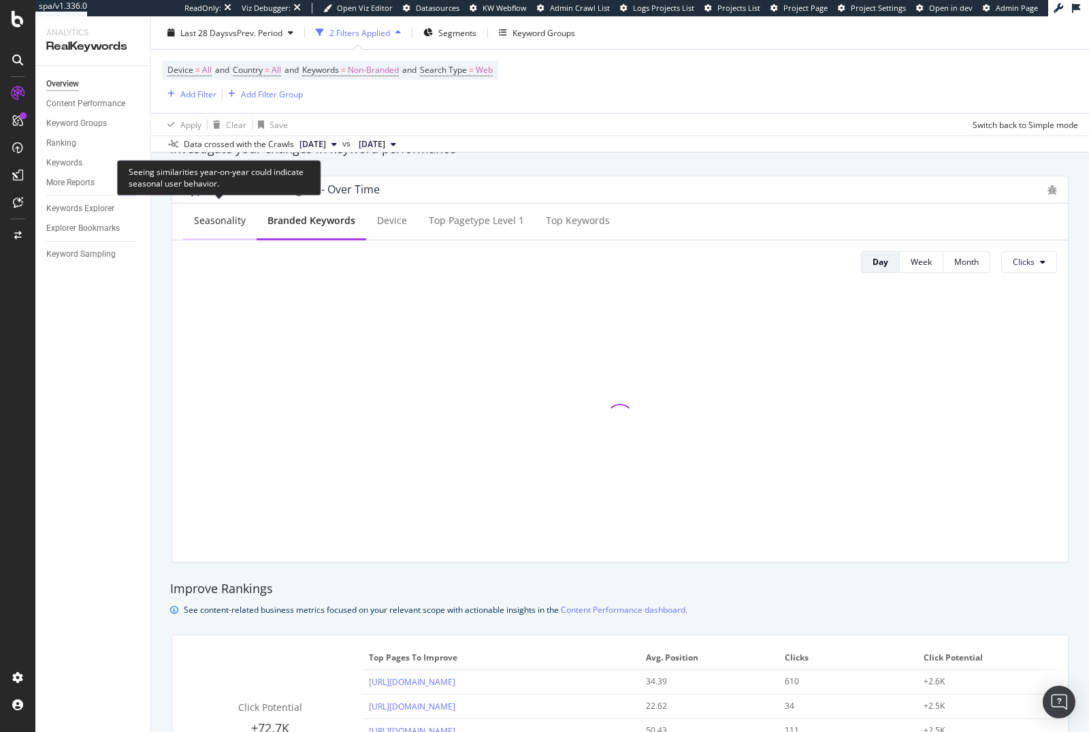
click at [196, 219] on div "Seasonality" at bounding box center [220, 221] width 52 height 14
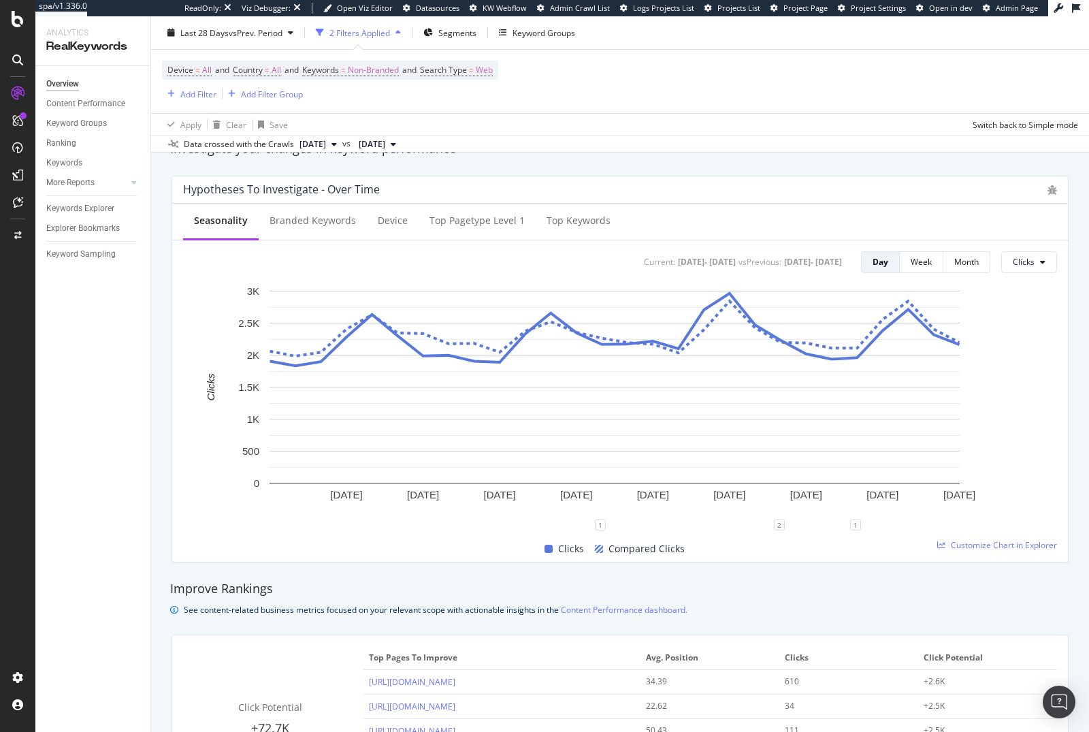
click at [656, 225] on div "Seasonality Branded Keywords Device Top pagetype Level 1 Top Keywords" at bounding box center [620, 222] width 896 height 37
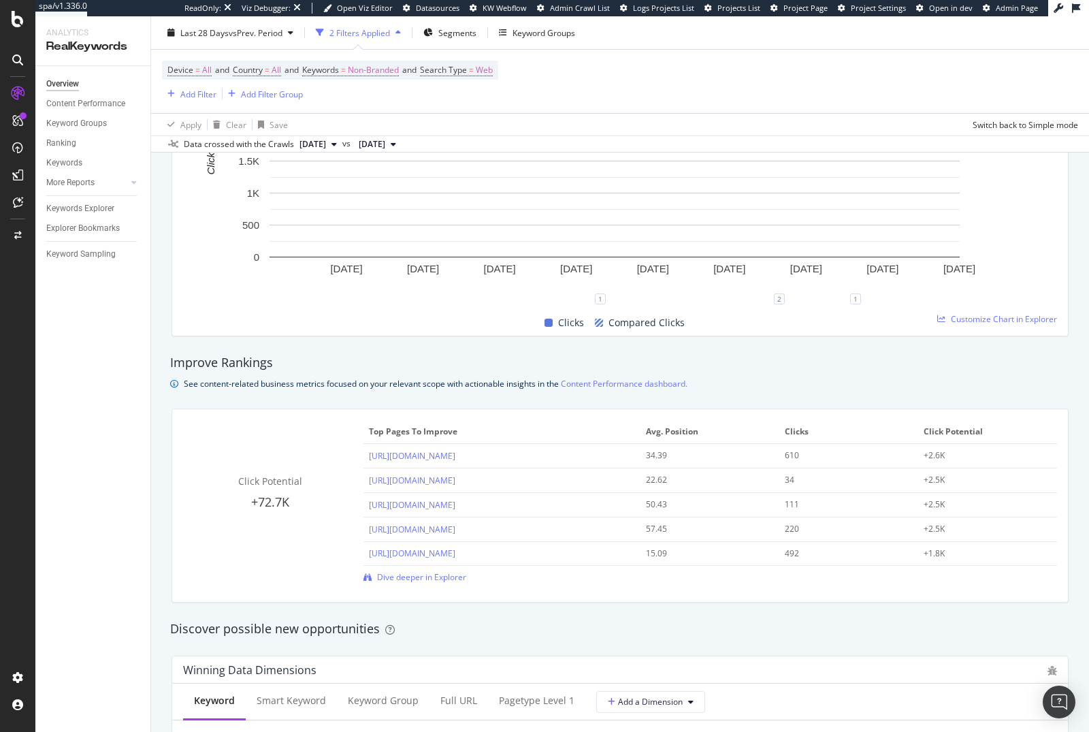
scroll to position [513, 0]
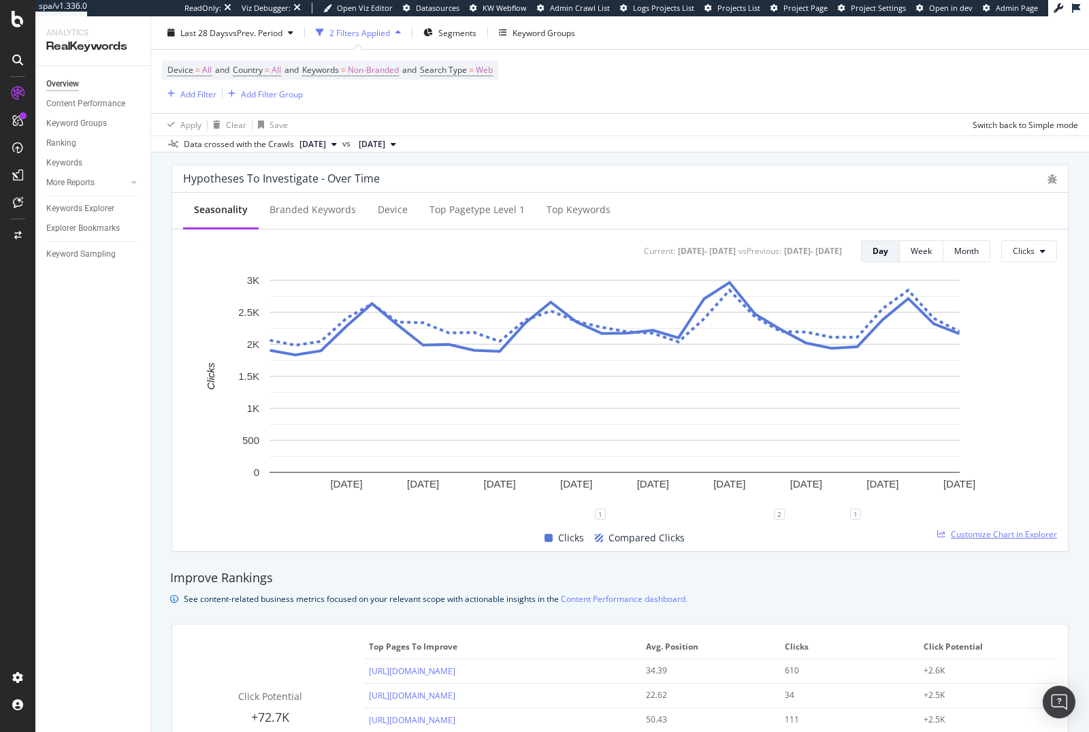
click at [971, 530] on span "Customize Chart in Explorer" at bounding box center [1004, 534] width 106 height 12
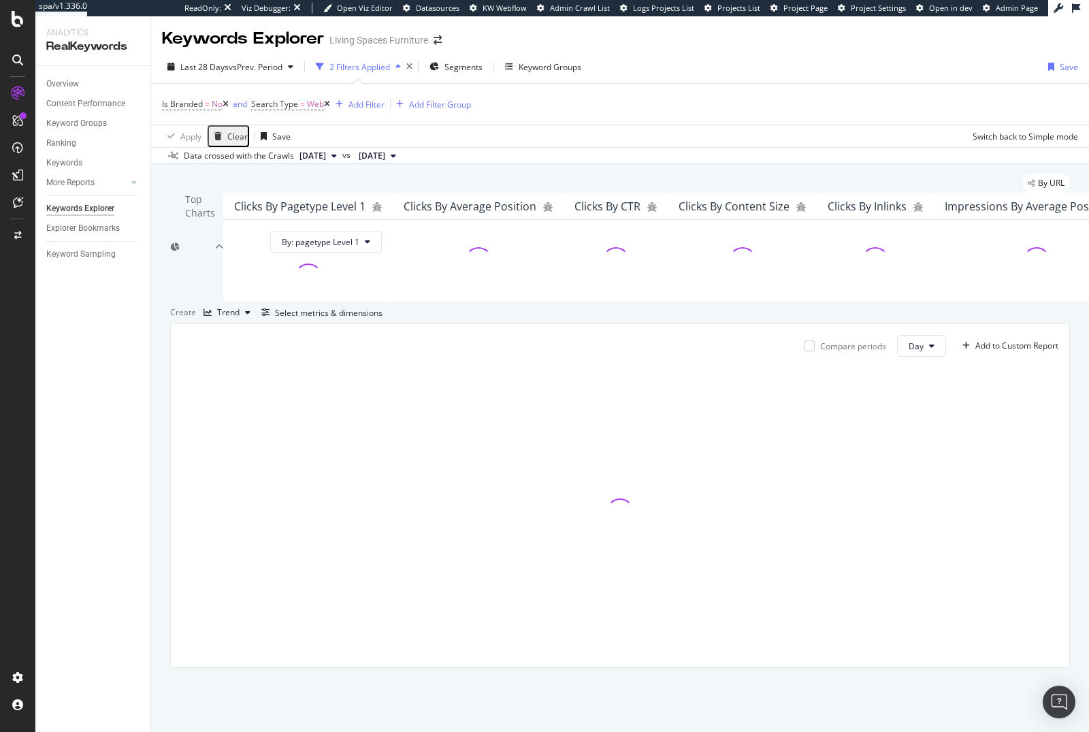
scroll to position [178, 0]
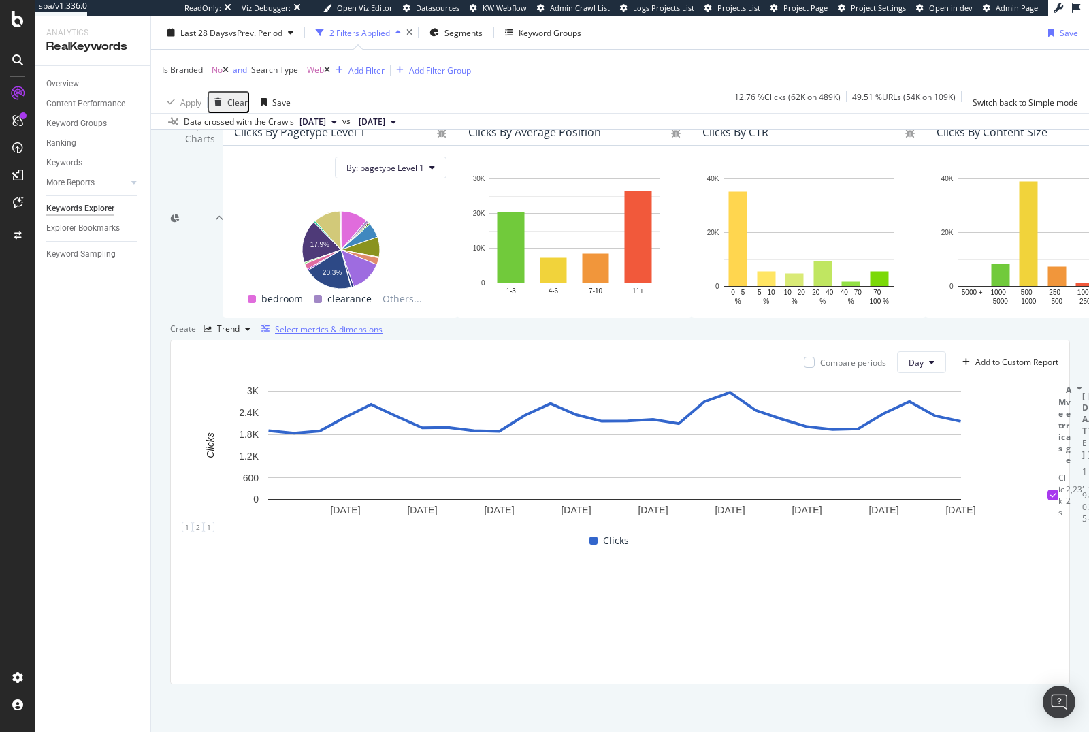
click at [383, 335] on div "Select metrics & dimensions" at bounding box center [329, 329] width 108 height 12
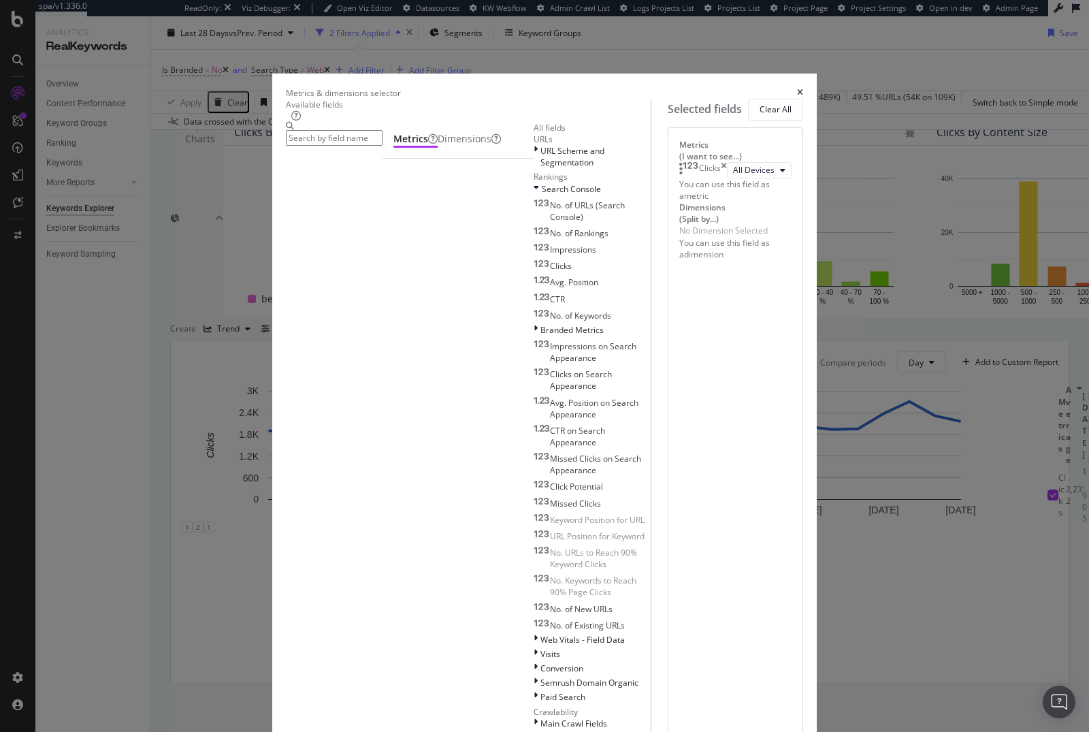
click at [383, 146] on input "modal" at bounding box center [334, 138] width 97 height 16
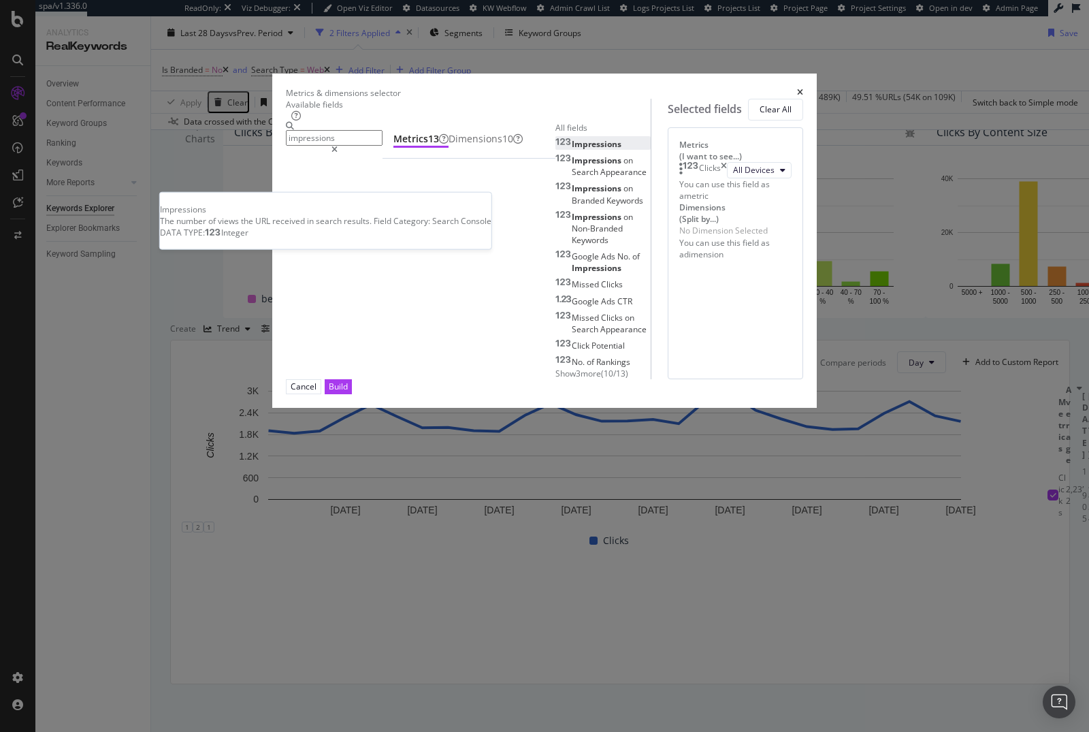
click at [555, 150] on div "Impressions" at bounding box center [588, 144] width 66 height 12
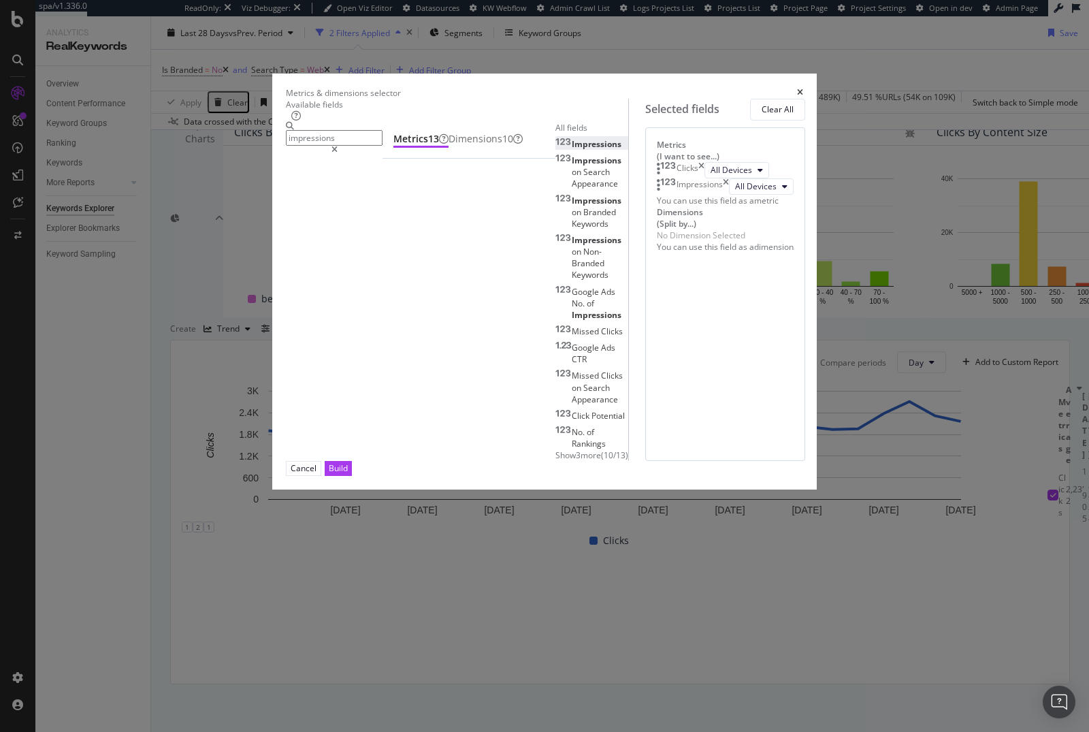
click at [369, 146] on input "impressions" at bounding box center [334, 138] width 97 height 16
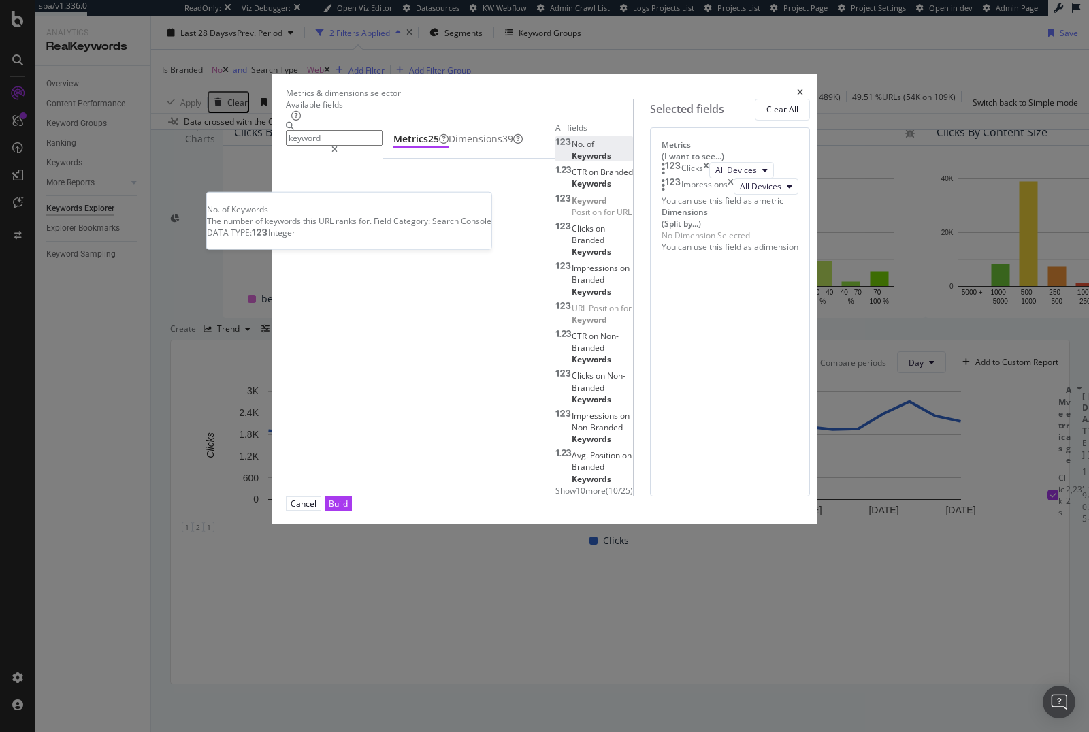
type input "keyword"
click at [555, 161] on div "No. of Keywords" at bounding box center [594, 149] width 78 height 23
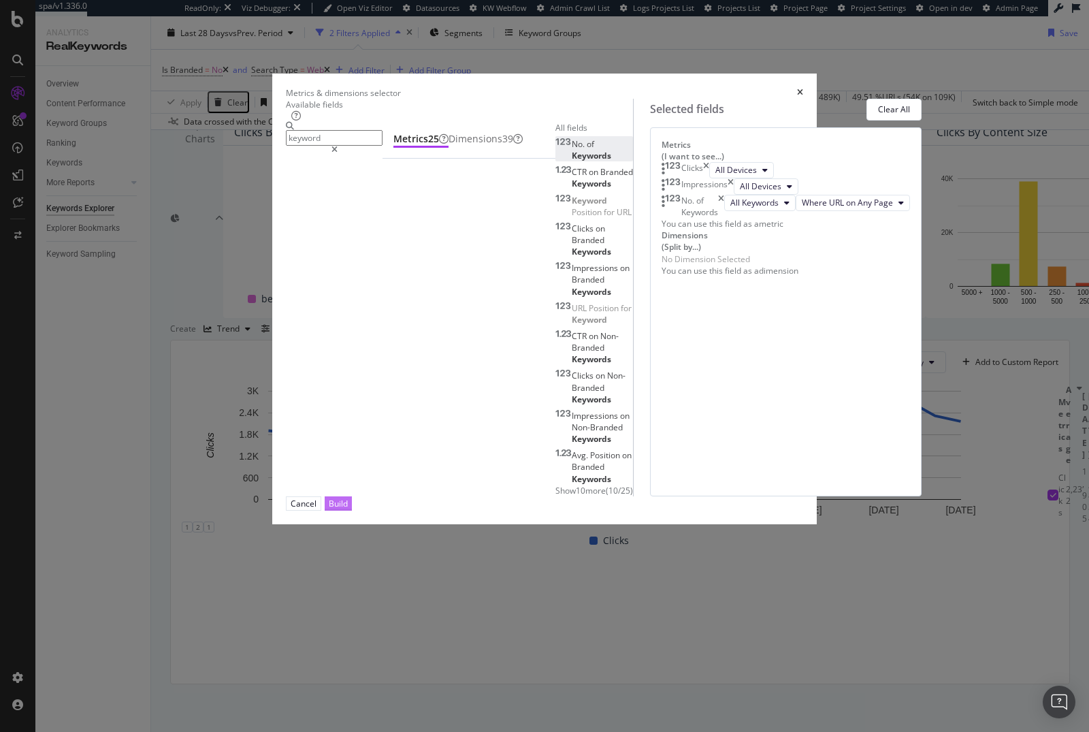
click at [348, 509] on div "Build" at bounding box center [338, 504] width 19 height 12
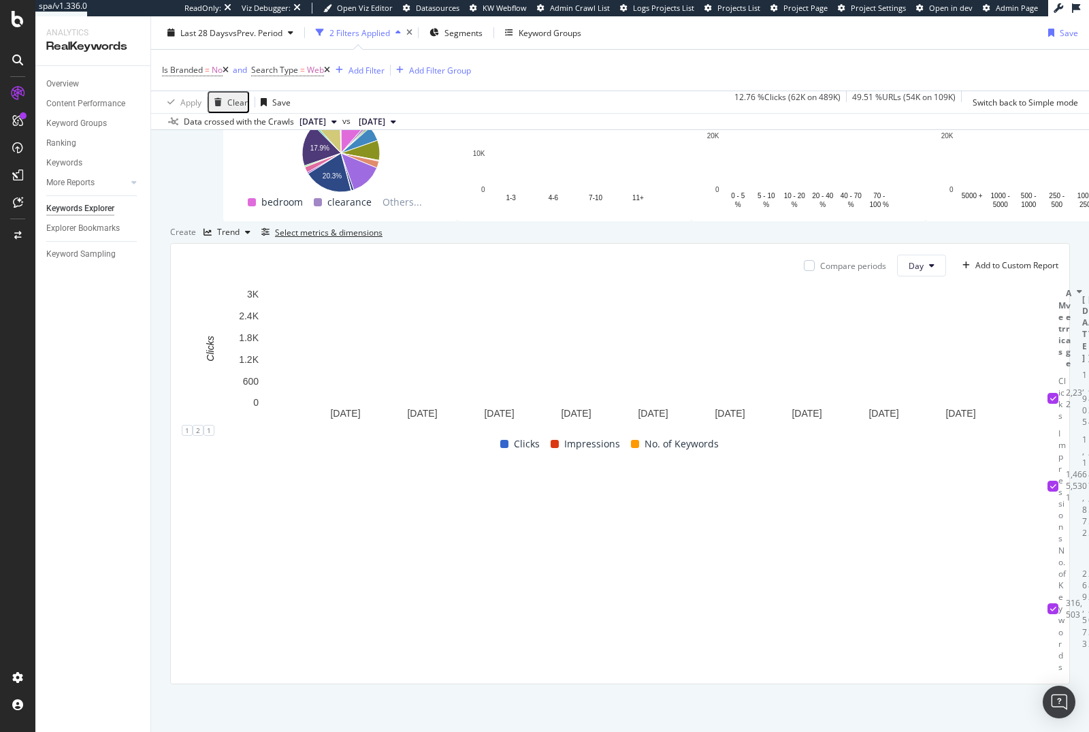
scroll to position [225, 0]
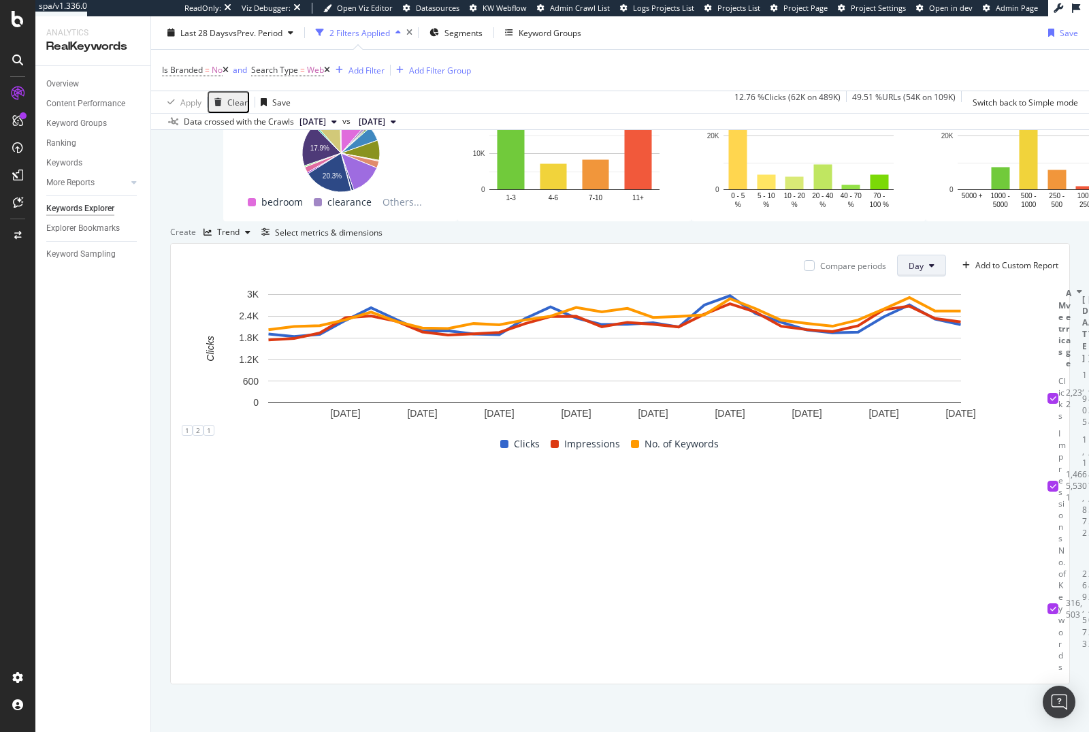
click at [912, 276] on button "Day" at bounding box center [921, 266] width 49 height 22
click at [912, 407] on span "Month" at bounding box center [910, 409] width 25 height 12
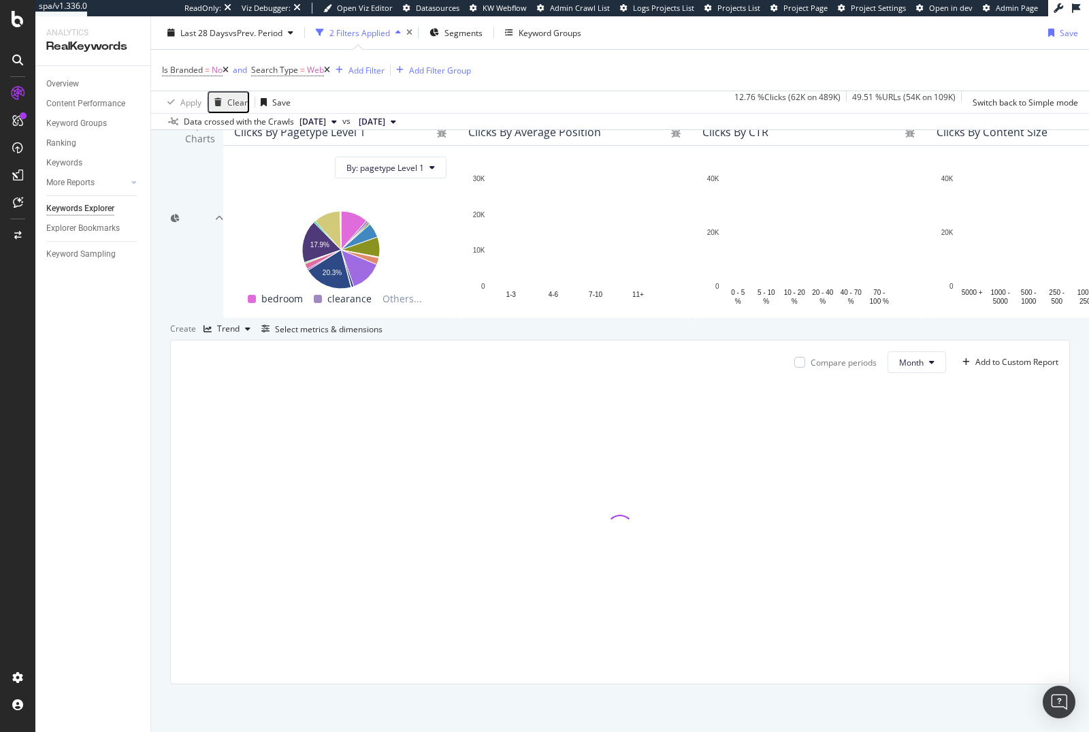
scroll to position [194, 0]
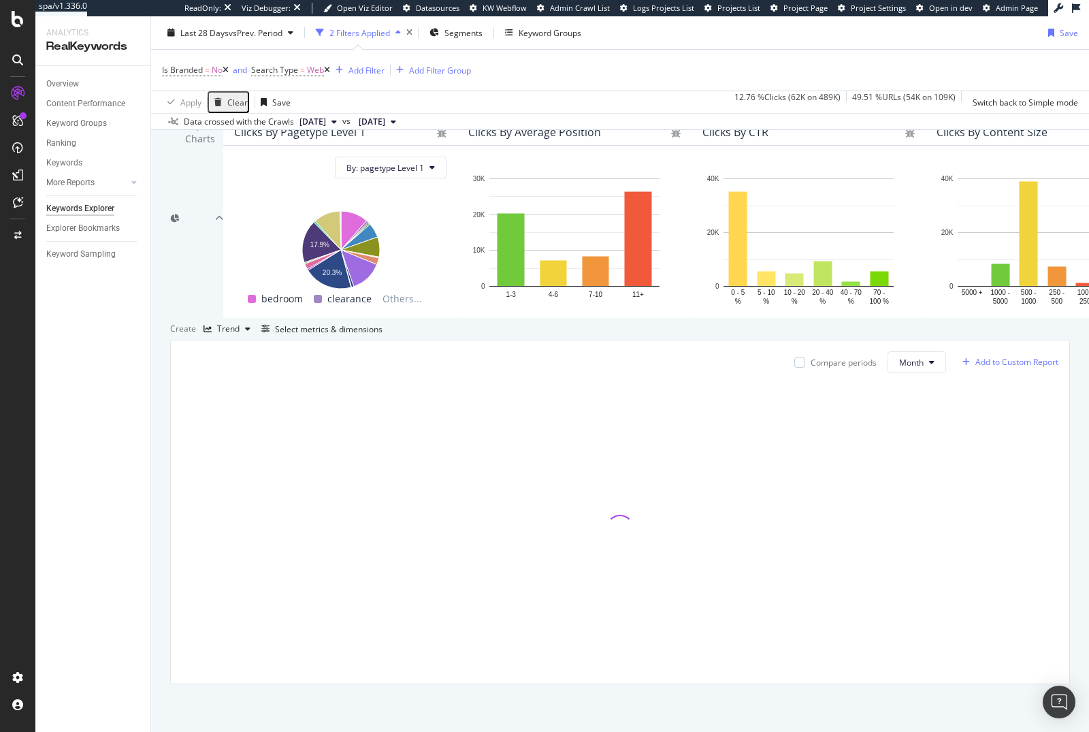
click at [1002, 366] on div "Add to Custom Report" at bounding box center [1016, 362] width 83 height 8
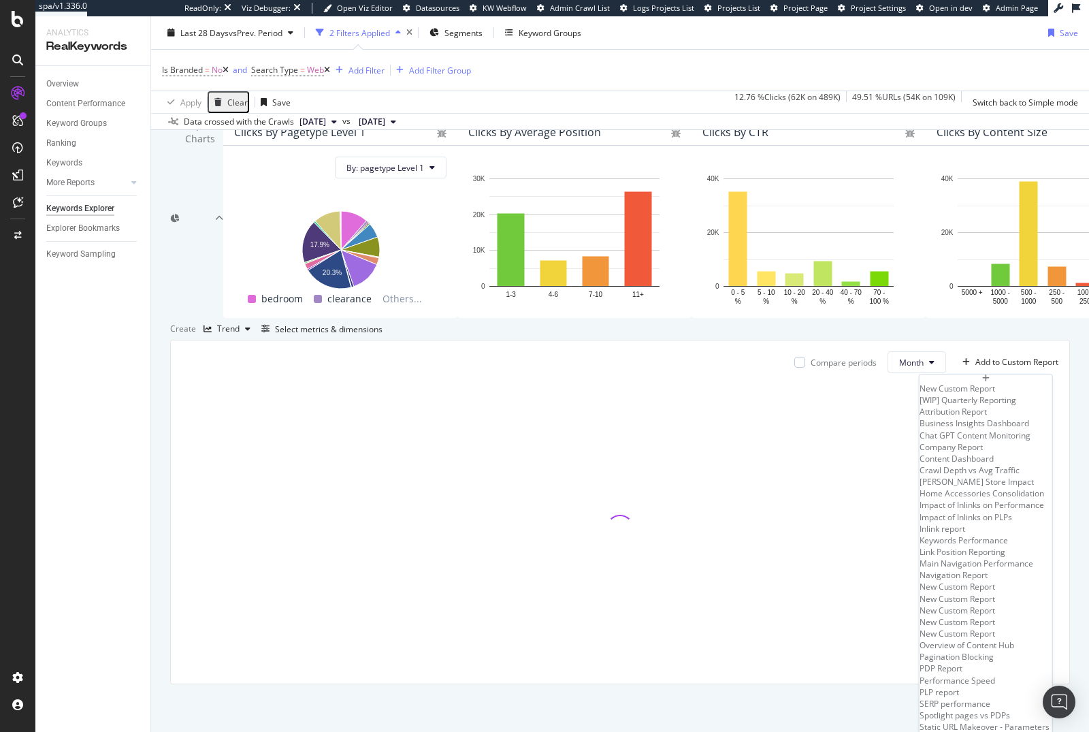
scroll to position [290, 0]
click at [941, 569] on div "Navigation Report" at bounding box center [986, 575] width 133 height 12
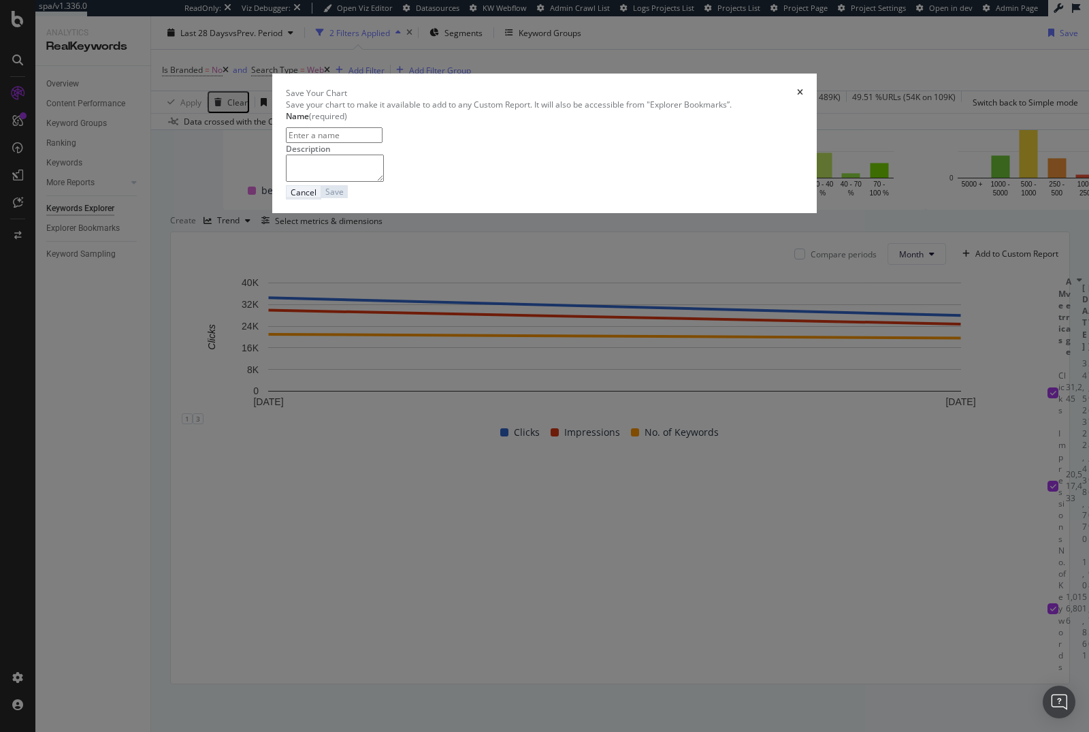
click at [317, 198] on div "Cancel" at bounding box center [304, 193] width 26 height 12
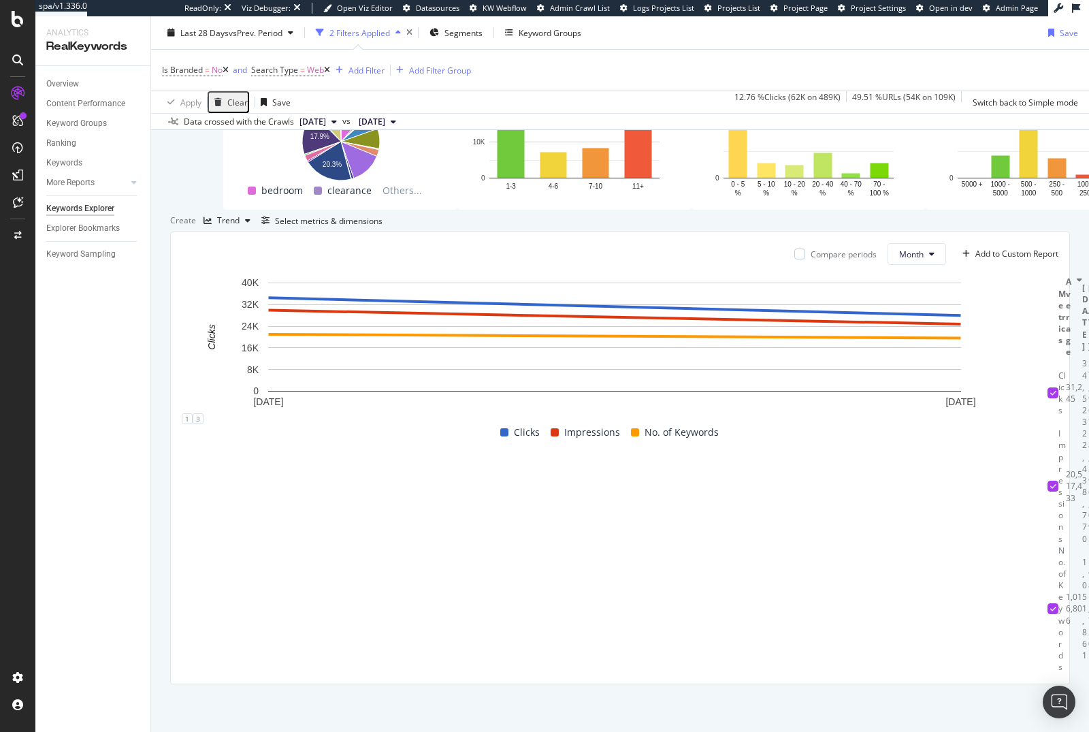
click at [794, 265] on div "Compare periods" at bounding box center [835, 254] width 82 height 22
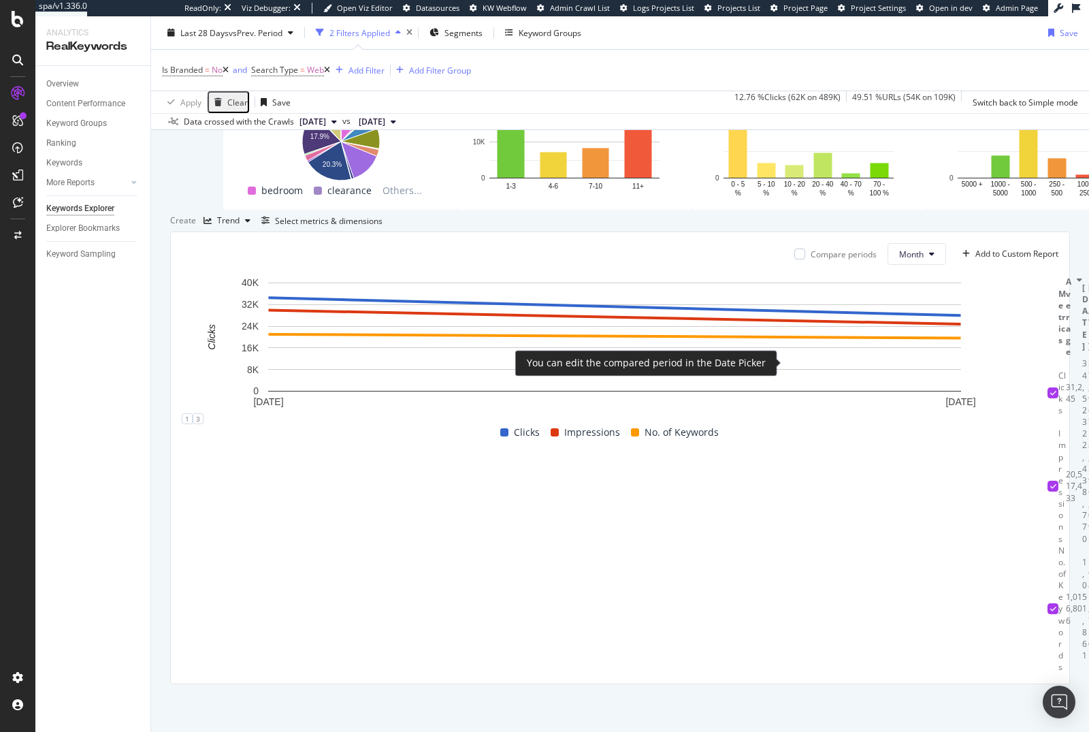
click at [794, 260] on div "Compare periods" at bounding box center [835, 254] width 82 height 12
click at [794, 259] on div at bounding box center [799, 253] width 11 height 11
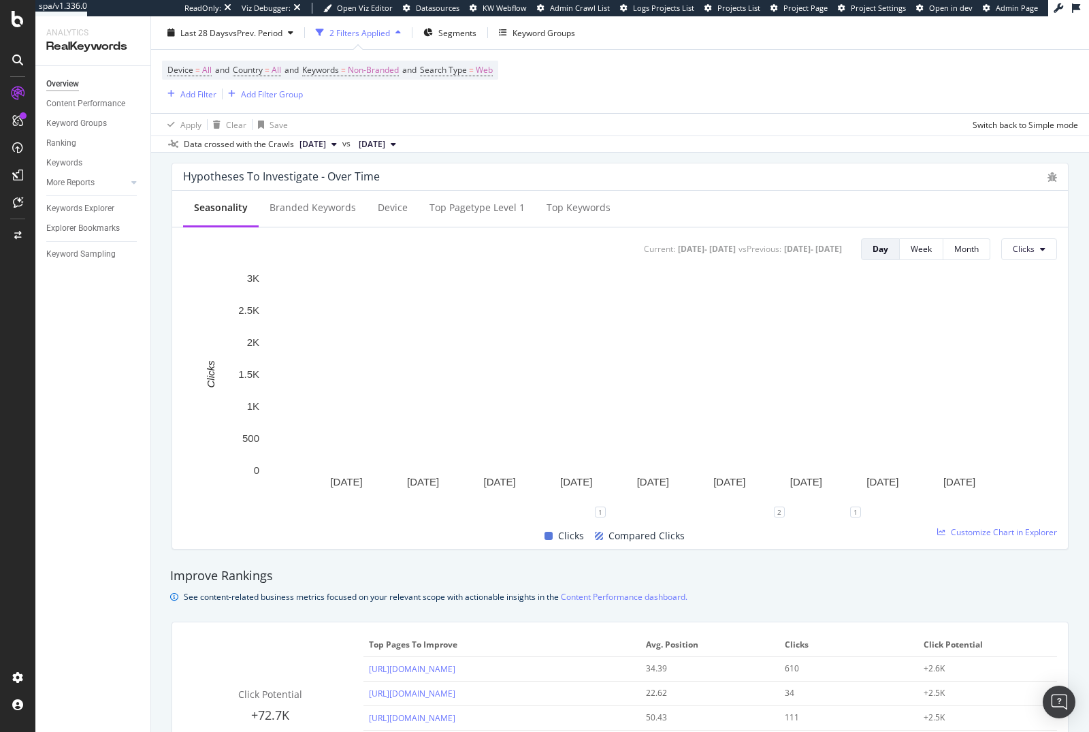
scroll to position [489, 0]
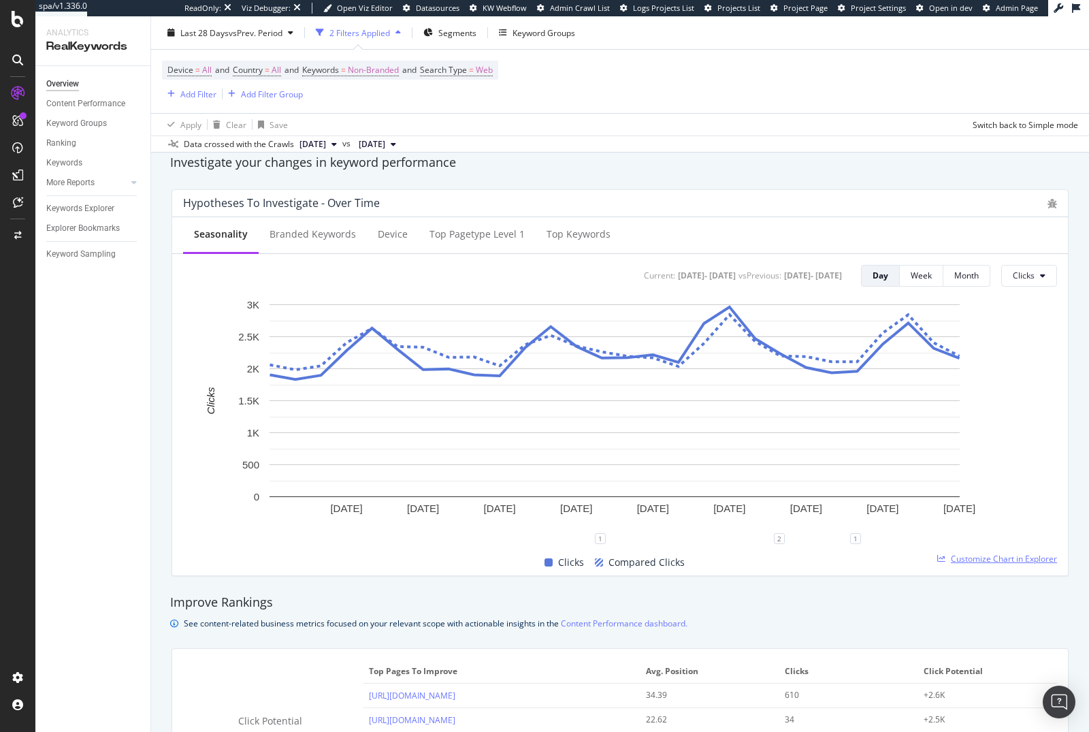
click at [990, 558] on span "Customize Chart in Explorer" at bounding box center [1004, 559] width 106 height 12
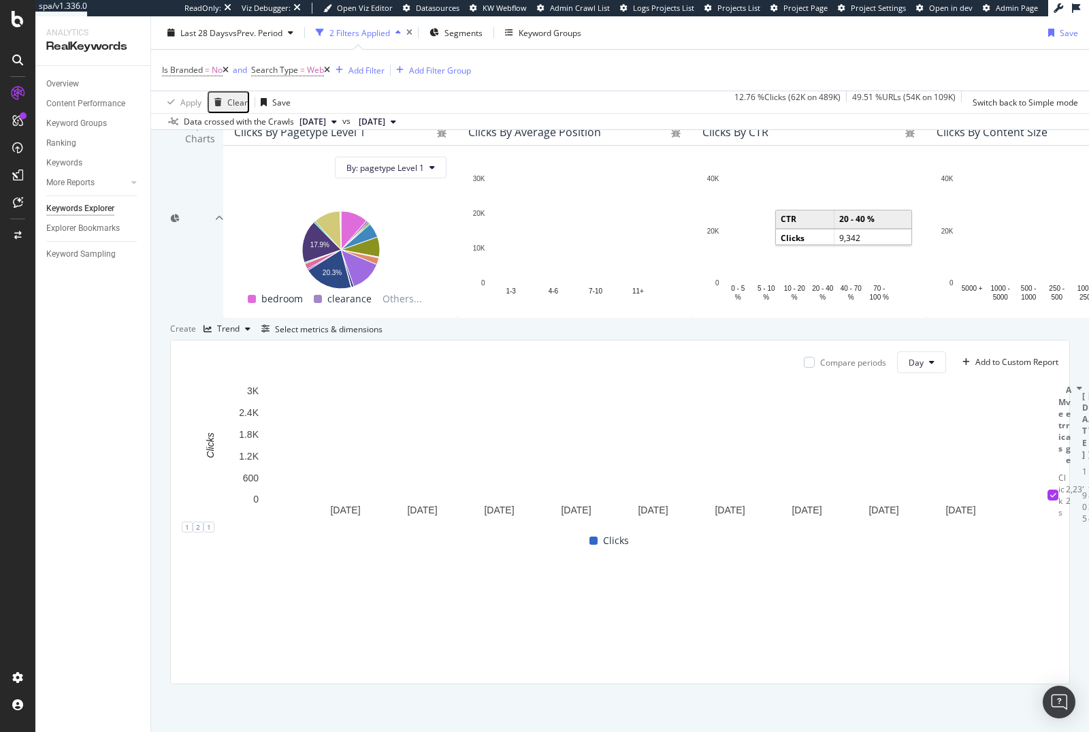
scroll to position [194, 0]
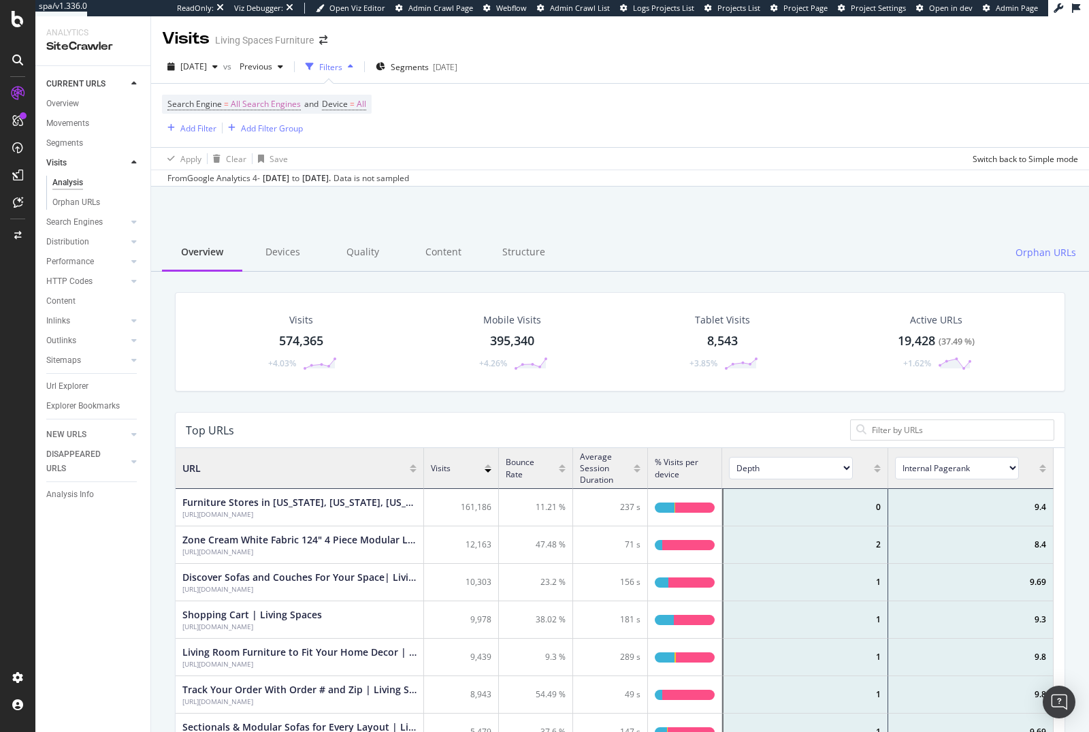
scroll to position [397, 866]
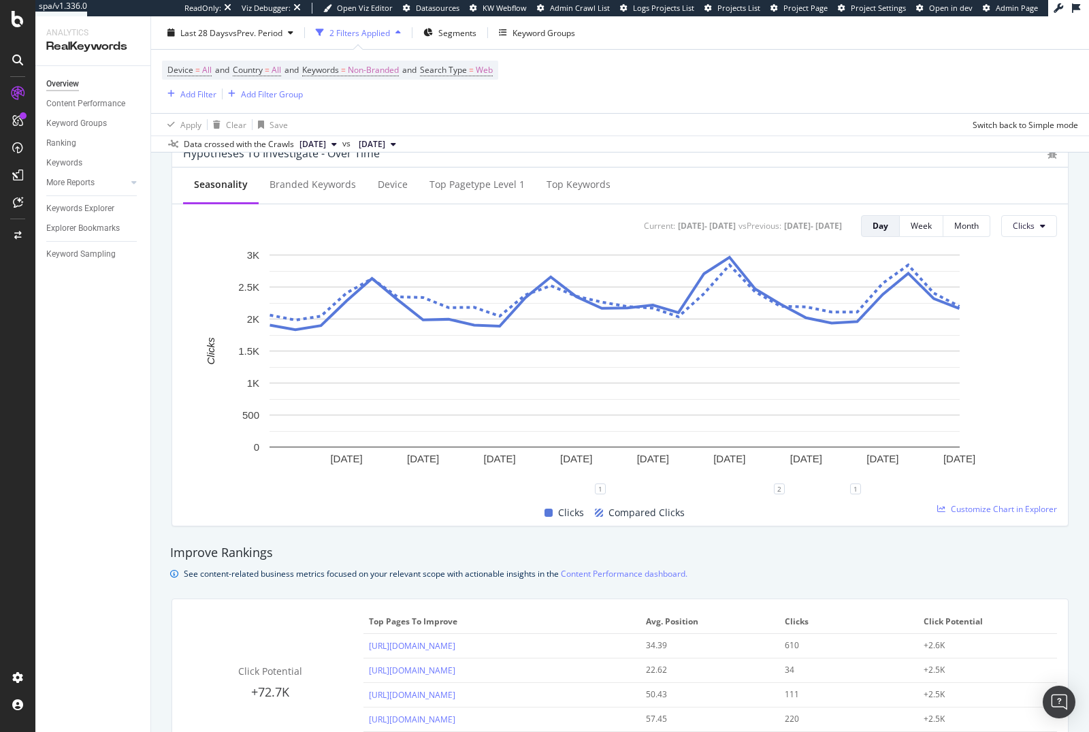
scroll to position [539, 0]
click at [979, 508] on span "Customize Chart in Explorer" at bounding box center [1004, 508] width 106 height 12
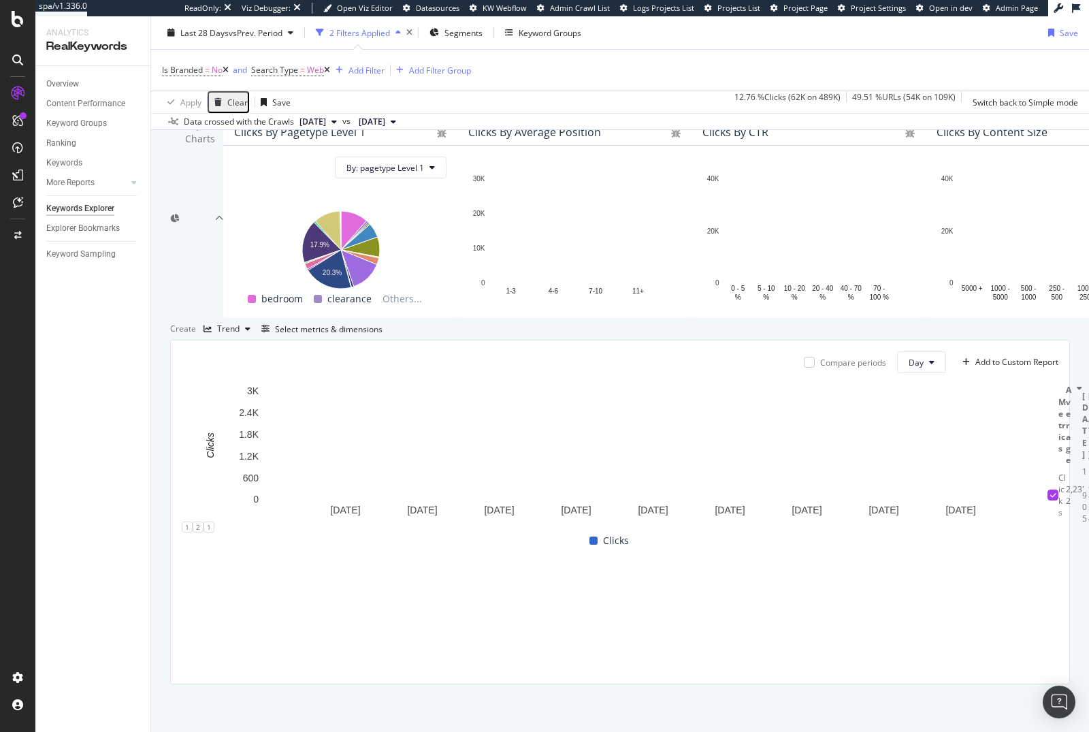
scroll to position [187, 0]
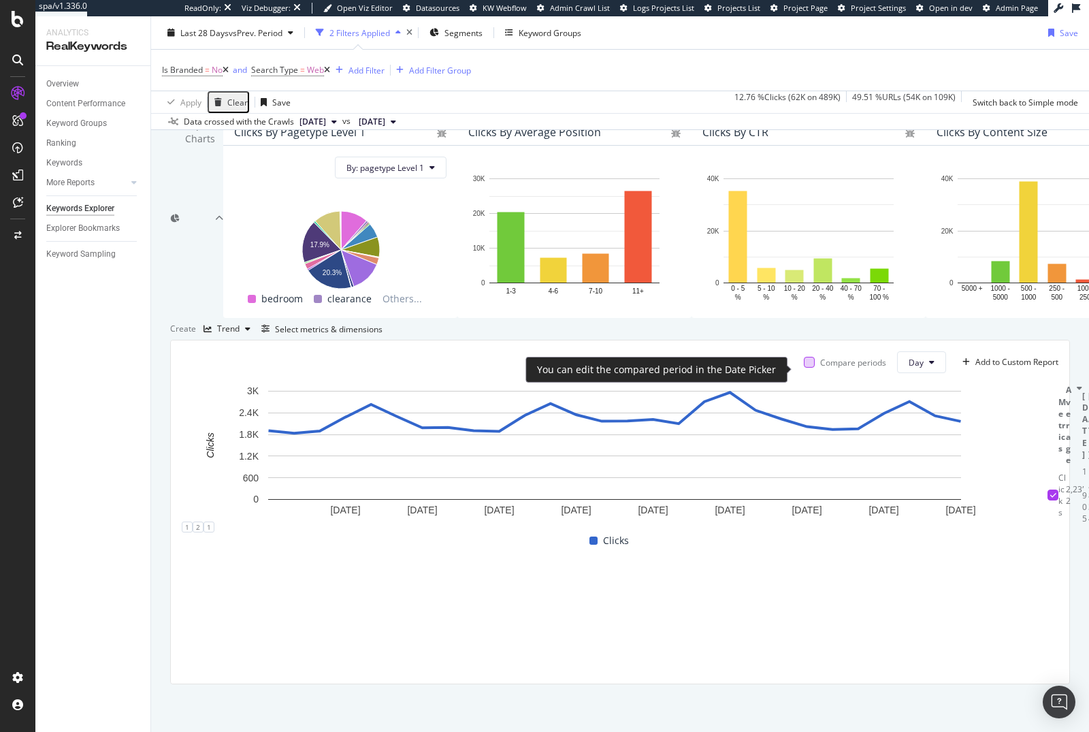
click at [804, 368] on div at bounding box center [809, 362] width 11 height 11
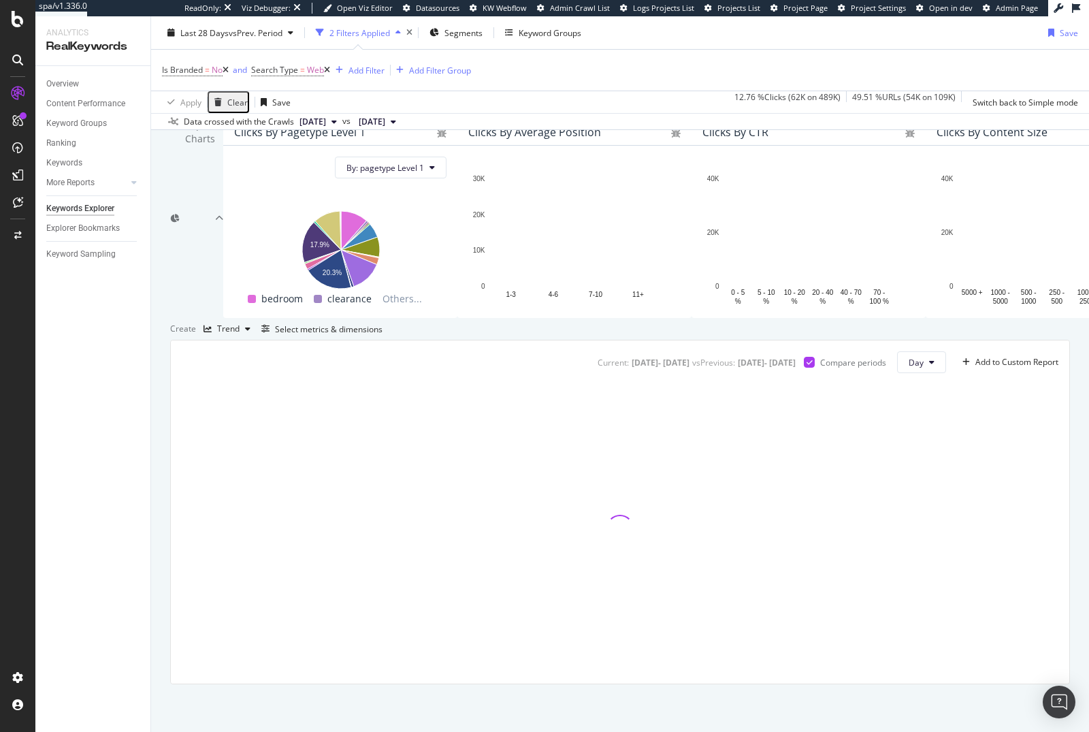
scroll to position [86, 0]
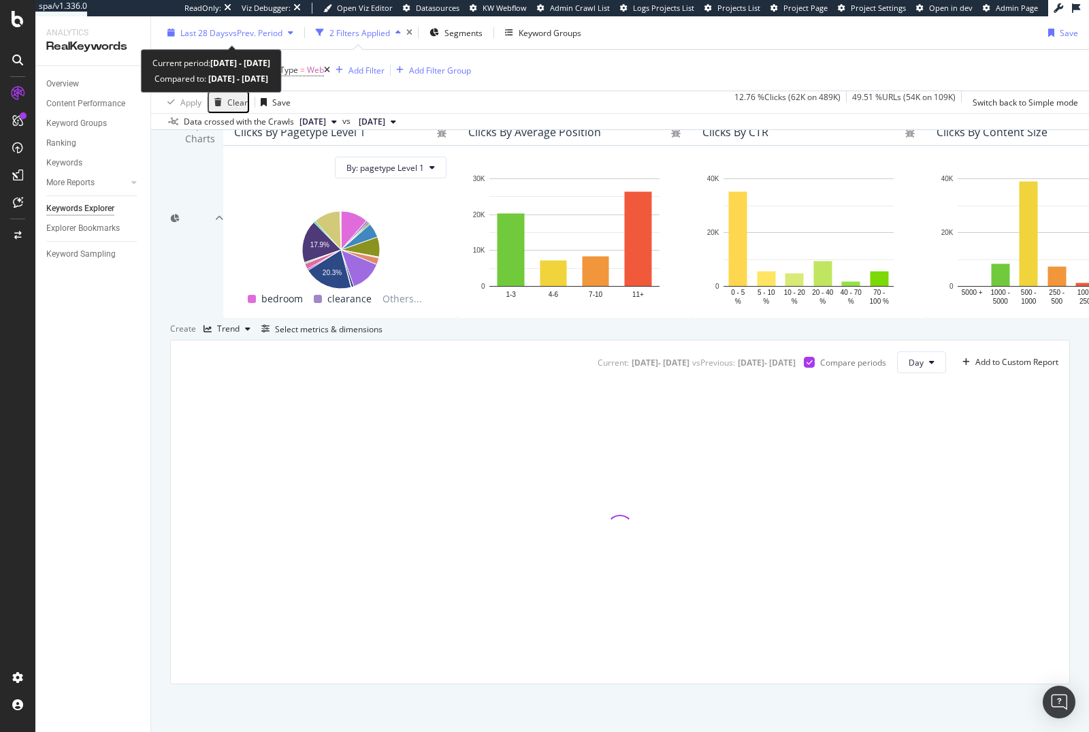
click at [274, 34] on span "vs Prev. Period" at bounding box center [256, 33] width 54 height 12
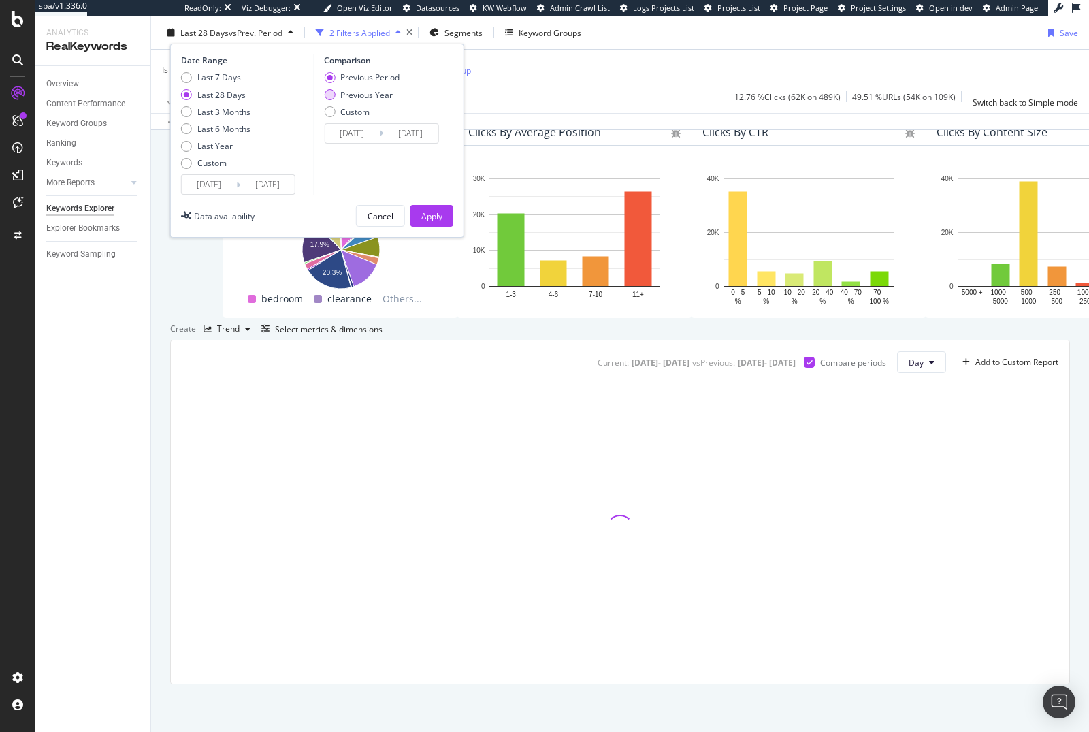
click at [329, 97] on div "Previous Year" at bounding box center [329, 94] width 11 height 11
type input "2024/07/17"
type input "2024/08/13"
click at [186, 111] on div "Last 3 Months" at bounding box center [186, 111] width 11 height 11
type input "2025/05/13"
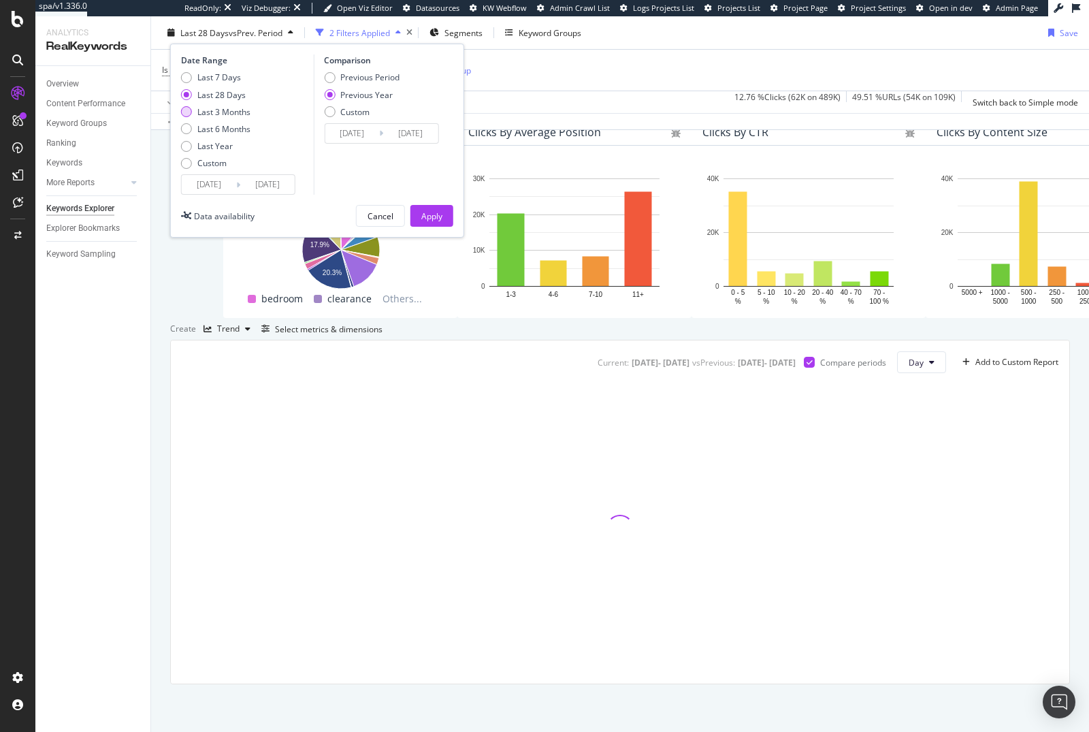
type input "2024/05/14"
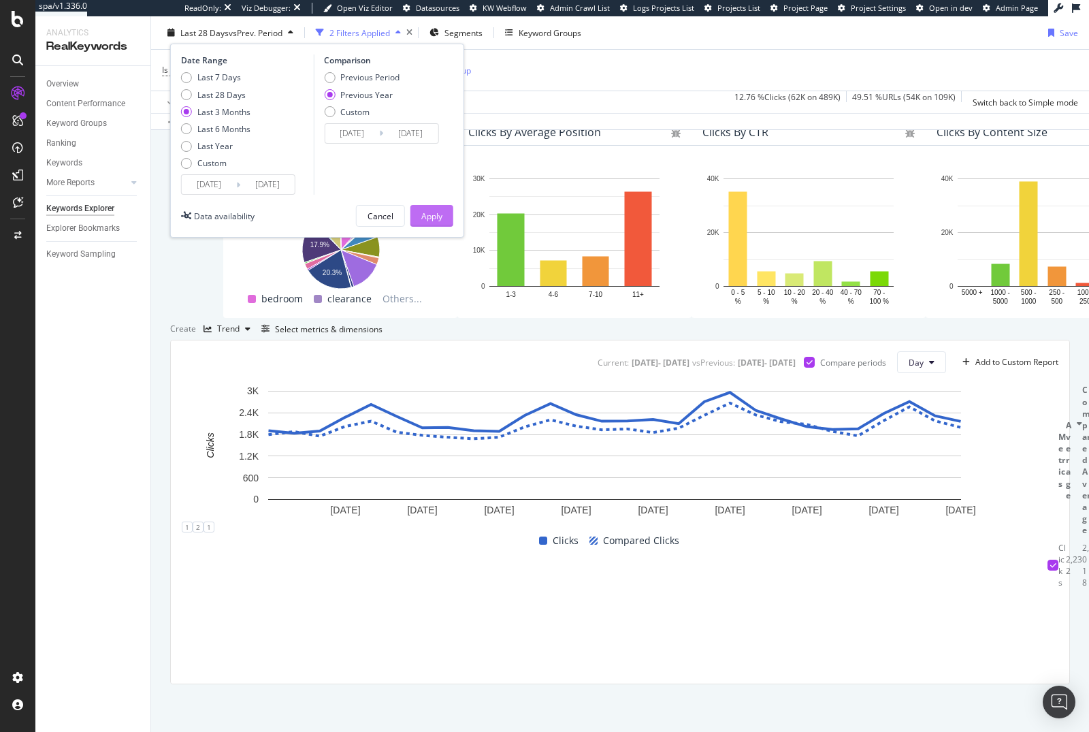
click at [428, 212] on div "Apply" at bounding box center [431, 216] width 21 height 12
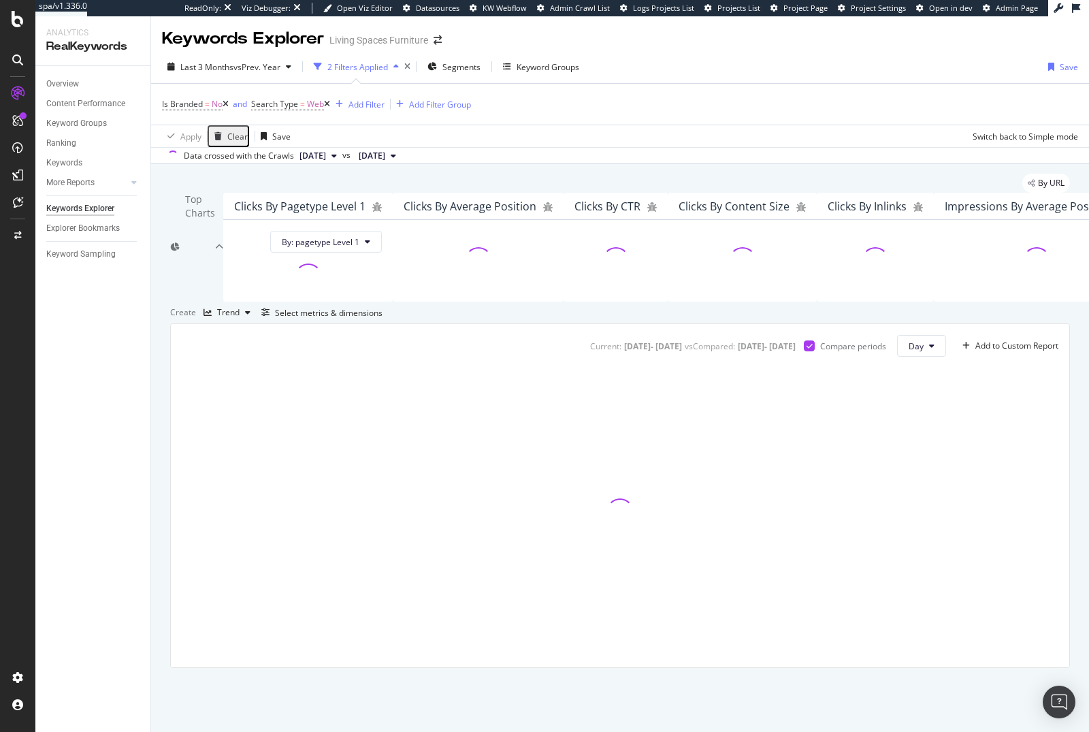
scroll to position [194, 0]
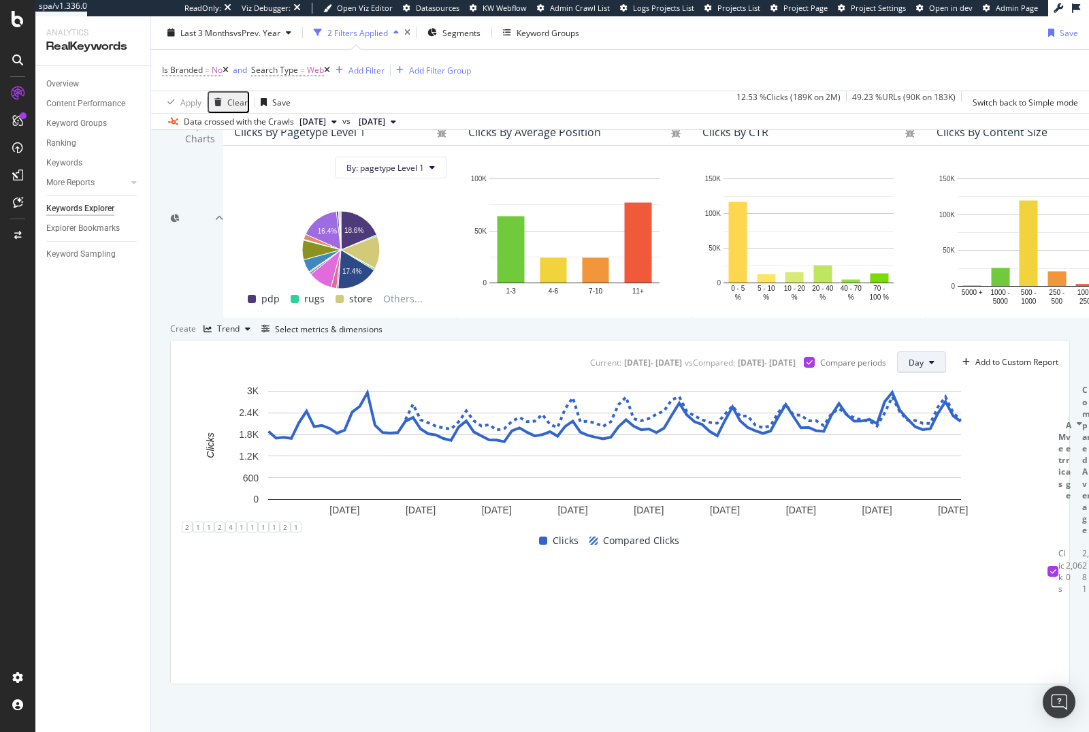
click at [915, 366] on button "Day" at bounding box center [921, 362] width 49 height 22
click at [901, 431] on div "Month" at bounding box center [910, 440] width 46 height 20
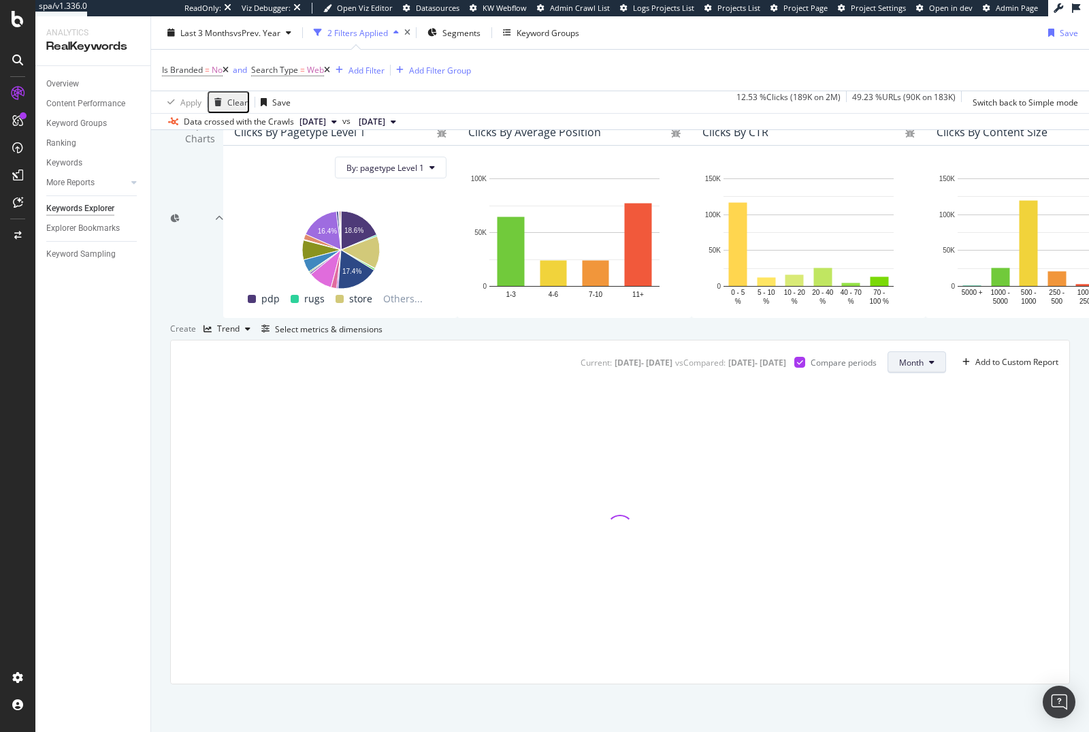
click at [901, 362] on span "Month" at bounding box center [911, 363] width 25 height 12
click at [881, 416] on div "Week" at bounding box center [901, 415] width 48 height 20
click at [383, 331] on div "Select metrics & dimensions" at bounding box center [319, 328] width 127 height 15
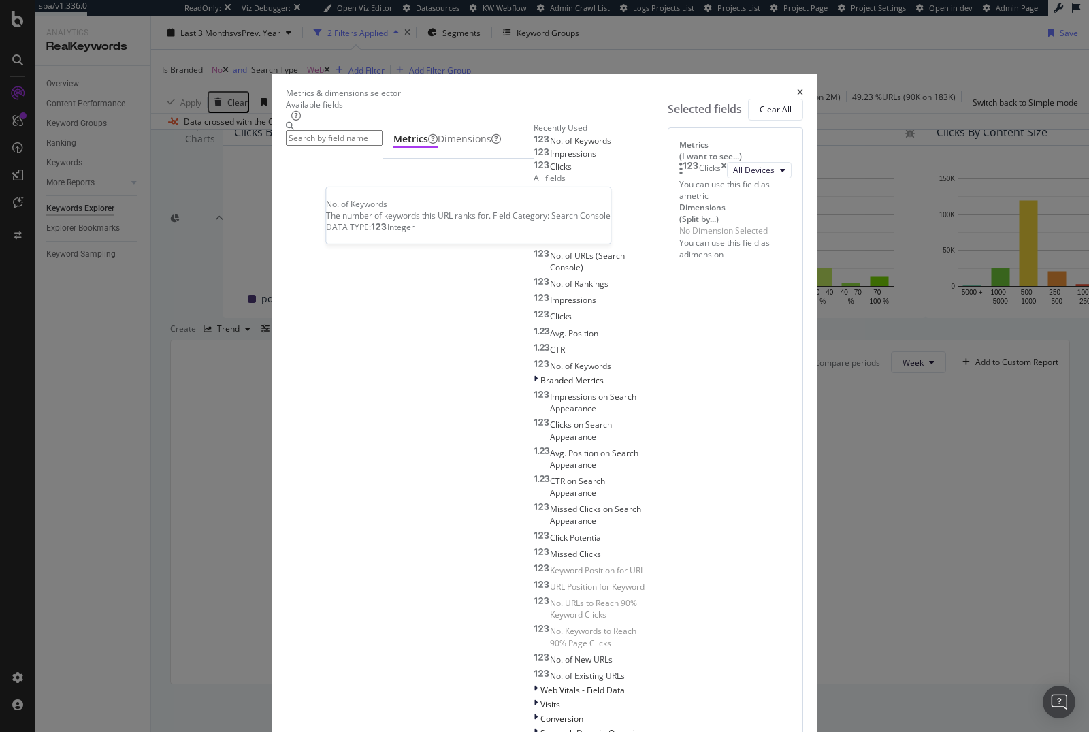
click at [534, 146] on div "No. of Keywords" at bounding box center [573, 140] width 78 height 11
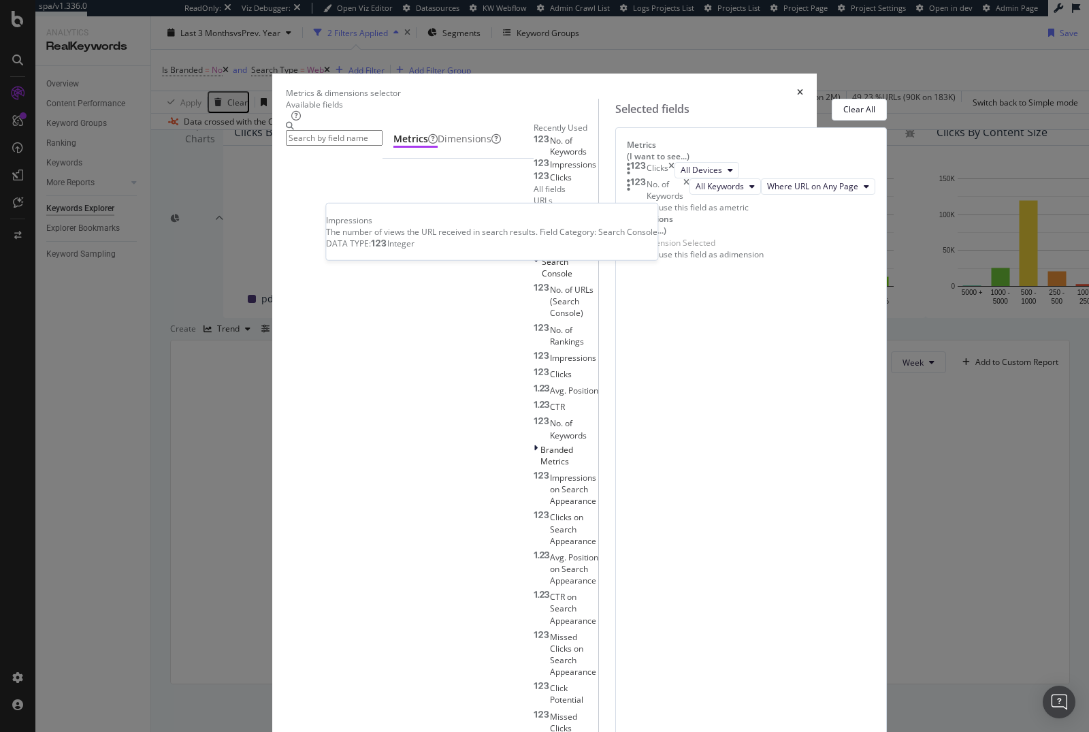
click at [534, 170] on div "Impressions" at bounding box center [565, 164] width 63 height 11
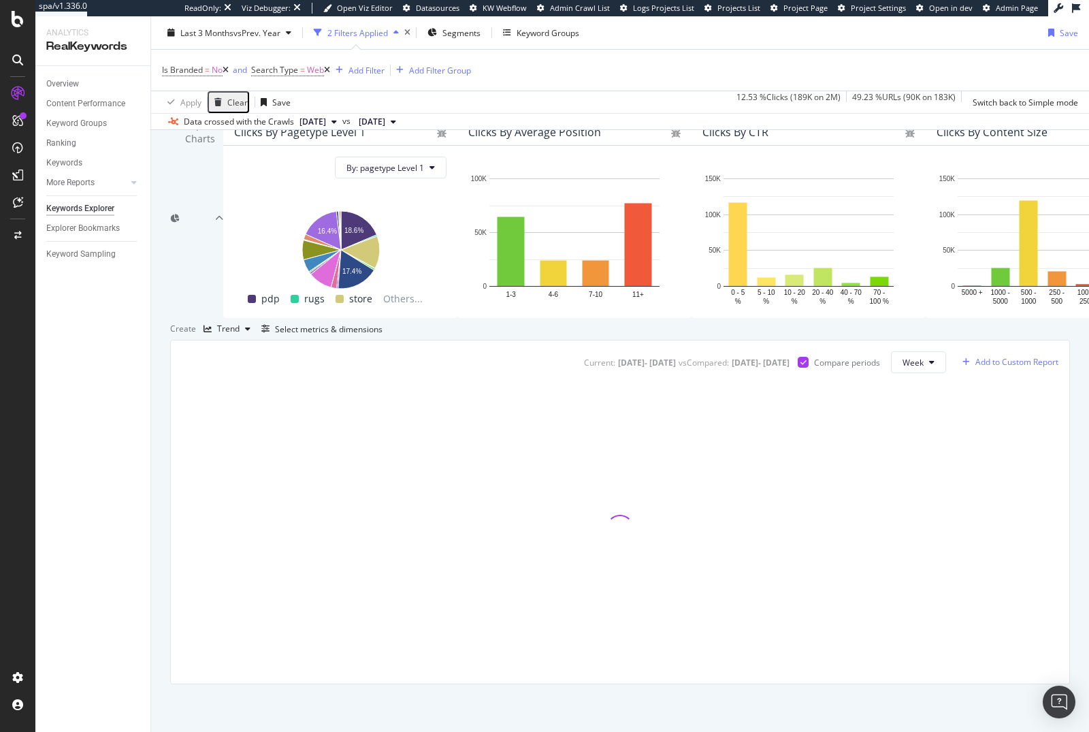
click at [986, 366] on div "Add to Custom Report" at bounding box center [1016, 362] width 83 height 8
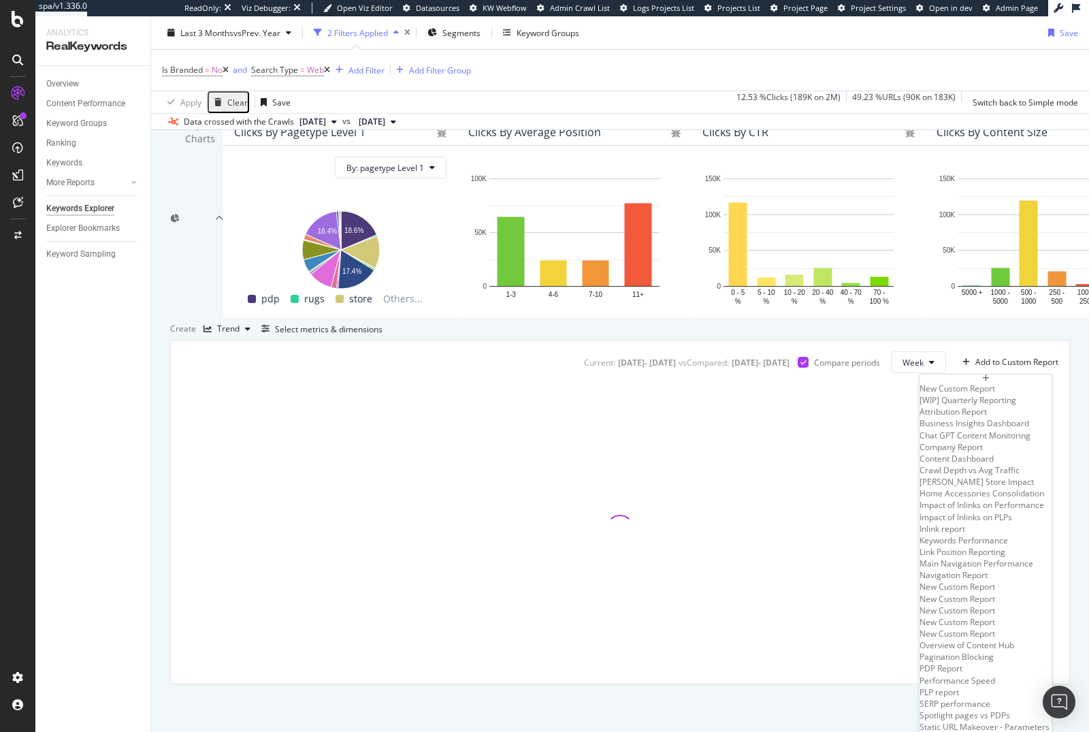
scroll to position [267, 0]
click at [920, 569] on div "Navigation Report" at bounding box center [986, 575] width 133 height 12
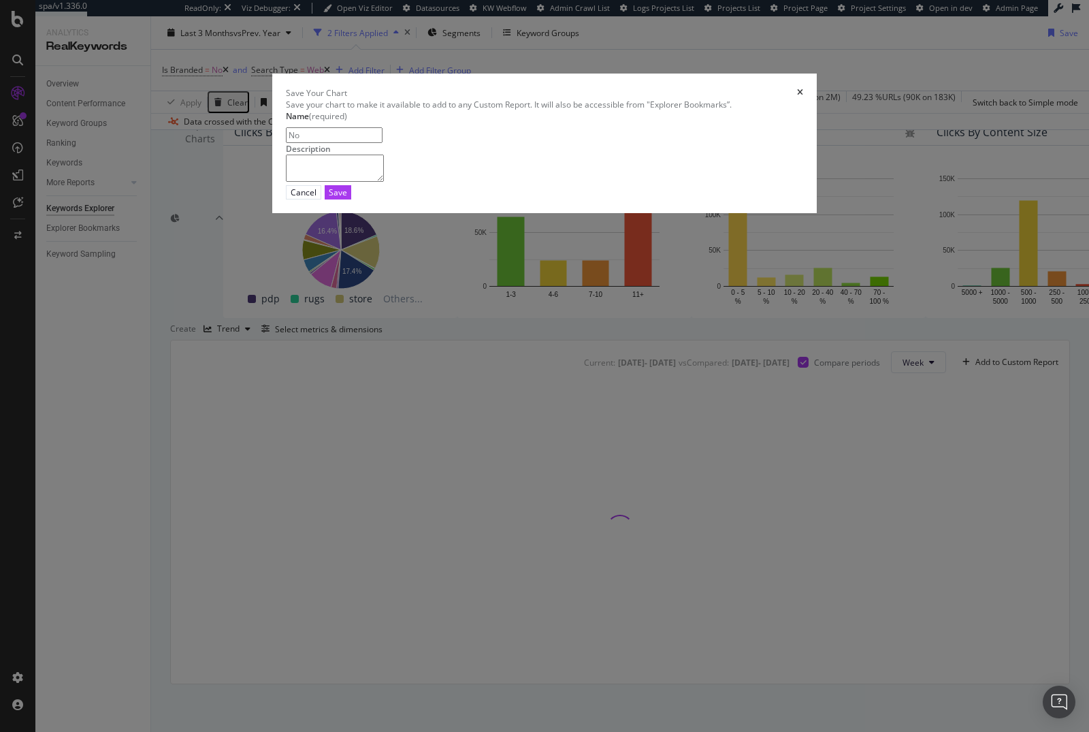
type input "N"
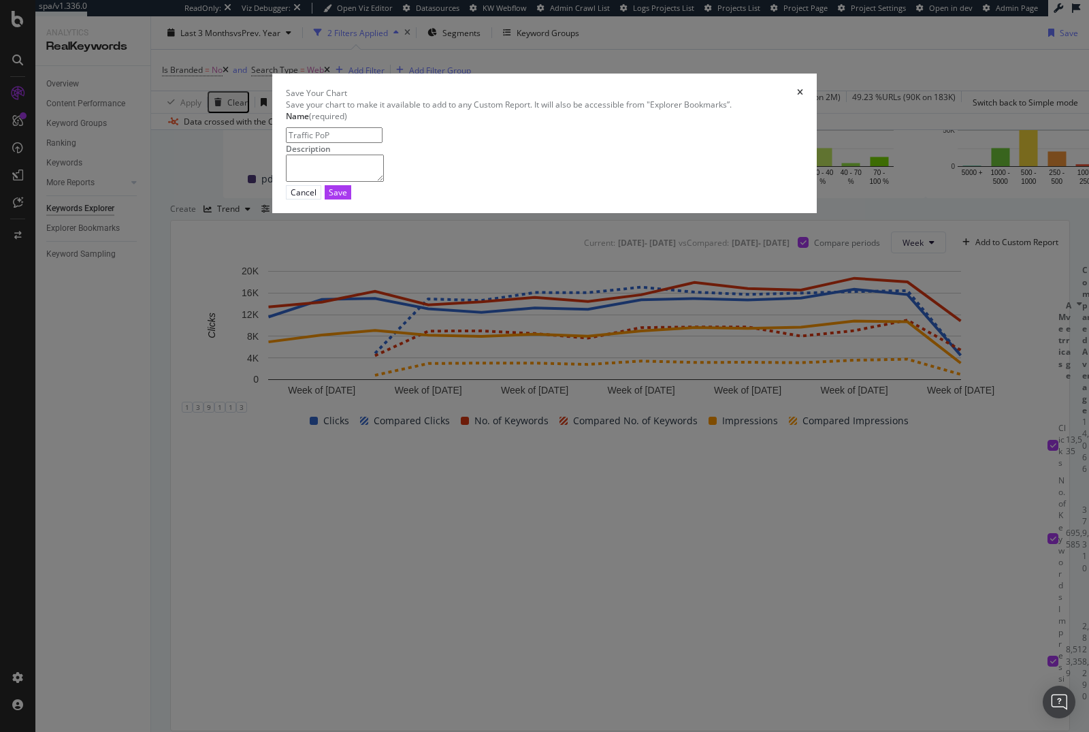
type input "Traffic PoP"
click at [384, 182] on textarea "modal" at bounding box center [335, 168] width 98 height 27
type textarea "T"
type textarea "C"
click at [383, 143] on input "Traffic PoP" at bounding box center [334, 135] width 97 height 16
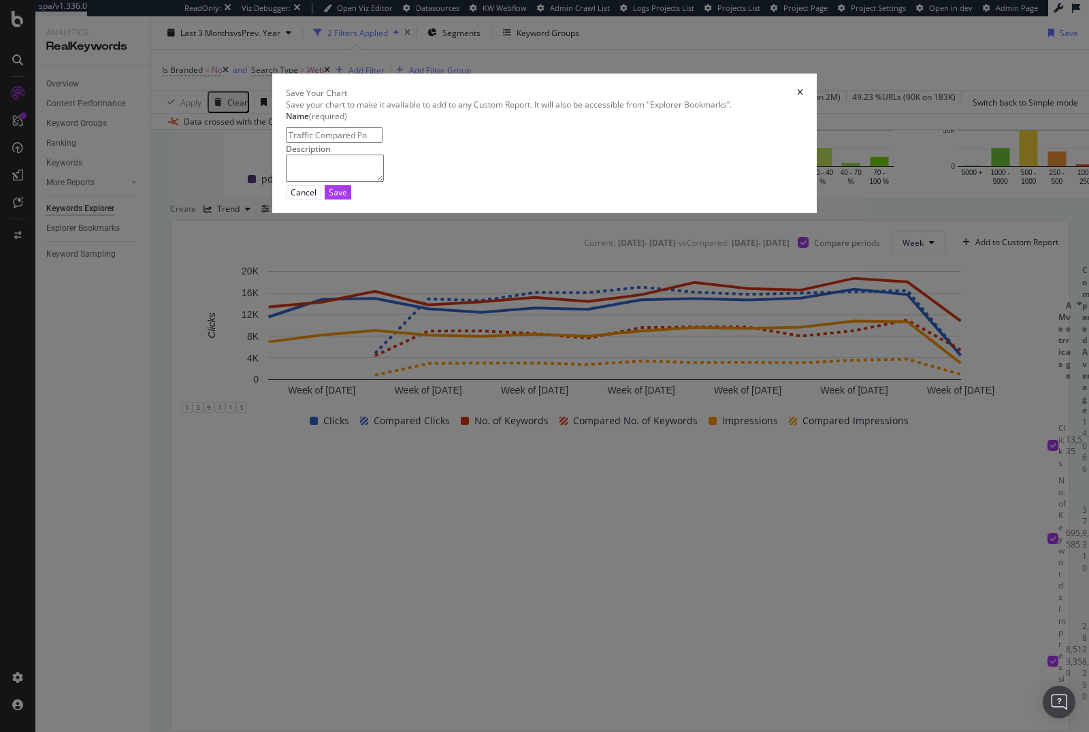
type input "Traffic Compared PoP"
click at [347, 198] on div "Save" at bounding box center [338, 193] width 18 height 12
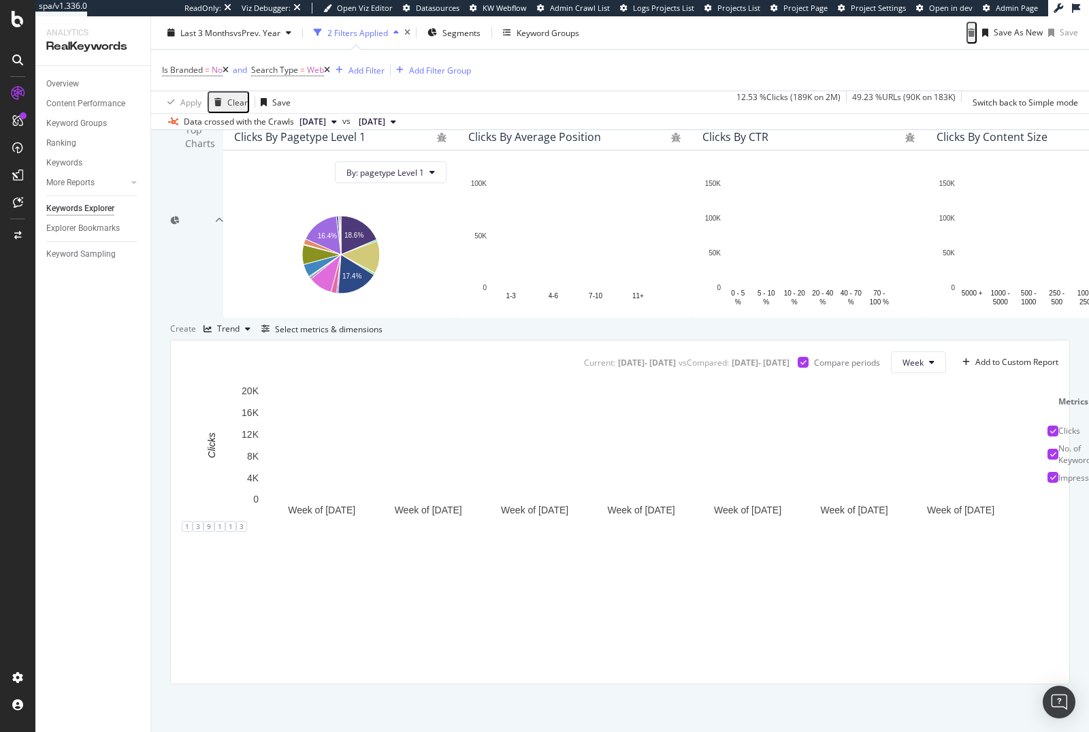
scroll to position [241, 0]
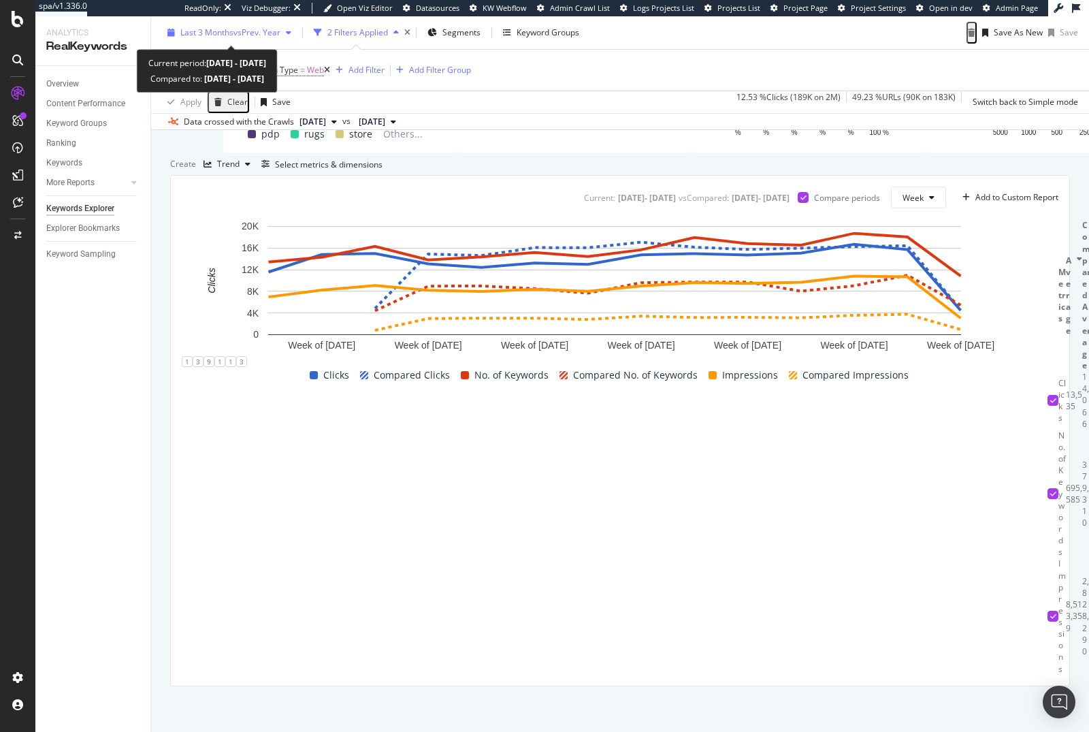
click at [245, 37] on span "vs Prev. Year" at bounding box center [256, 33] width 47 height 12
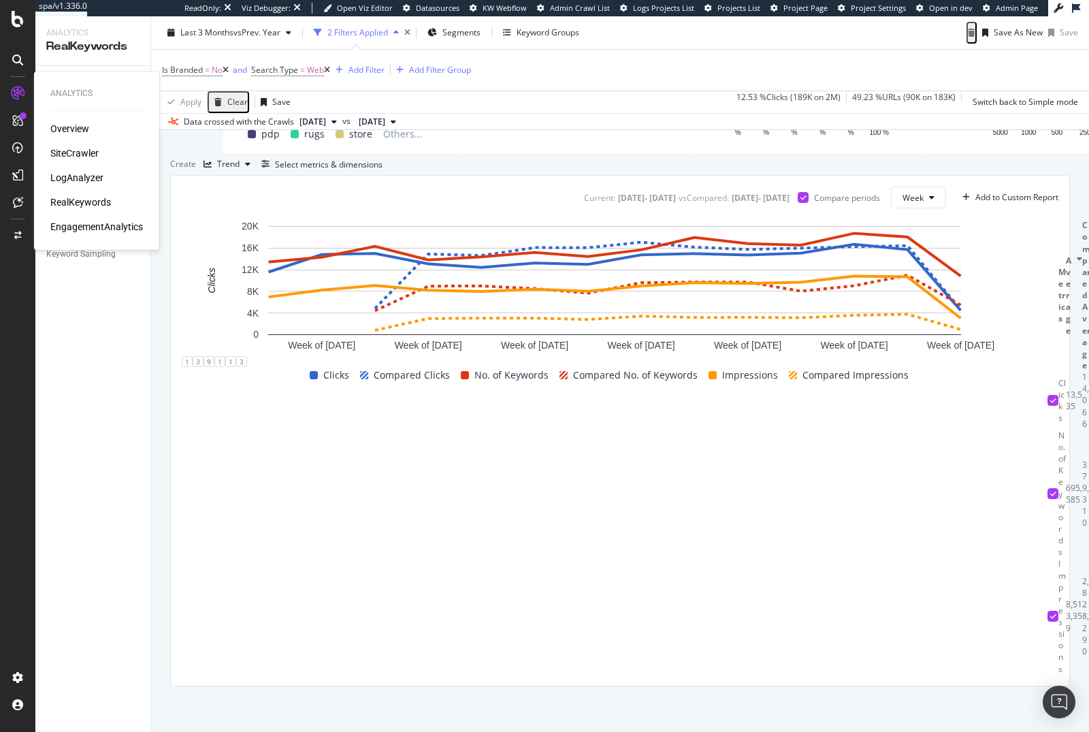
click at [76, 174] on div "LogAnalyzer" at bounding box center [76, 178] width 53 height 14
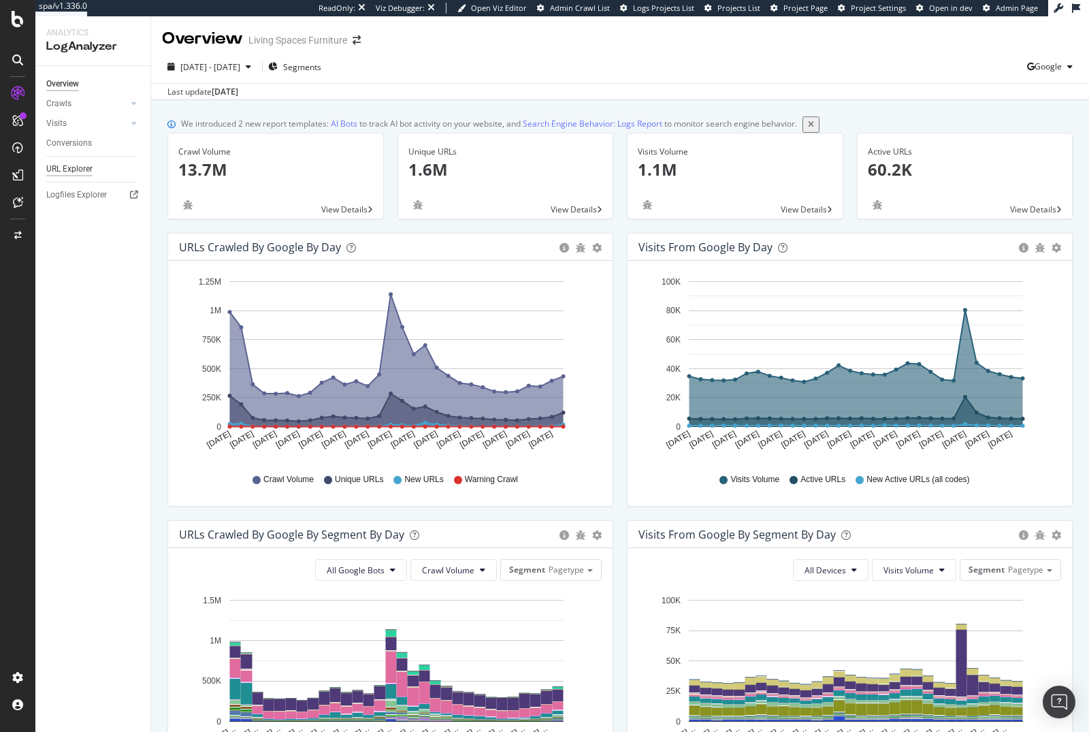
click at [63, 171] on div "URL Explorer" at bounding box center [69, 169] width 46 height 14
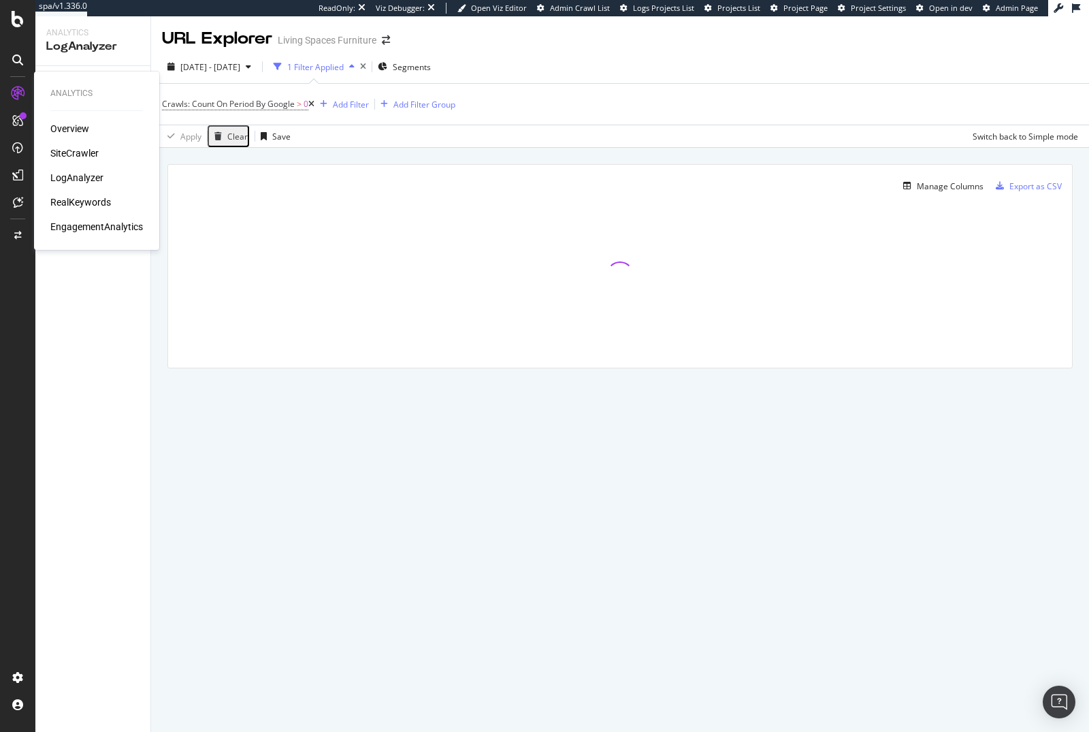
click at [92, 157] on div "SiteCrawler" at bounding box center [74, 153] width 48 height 14
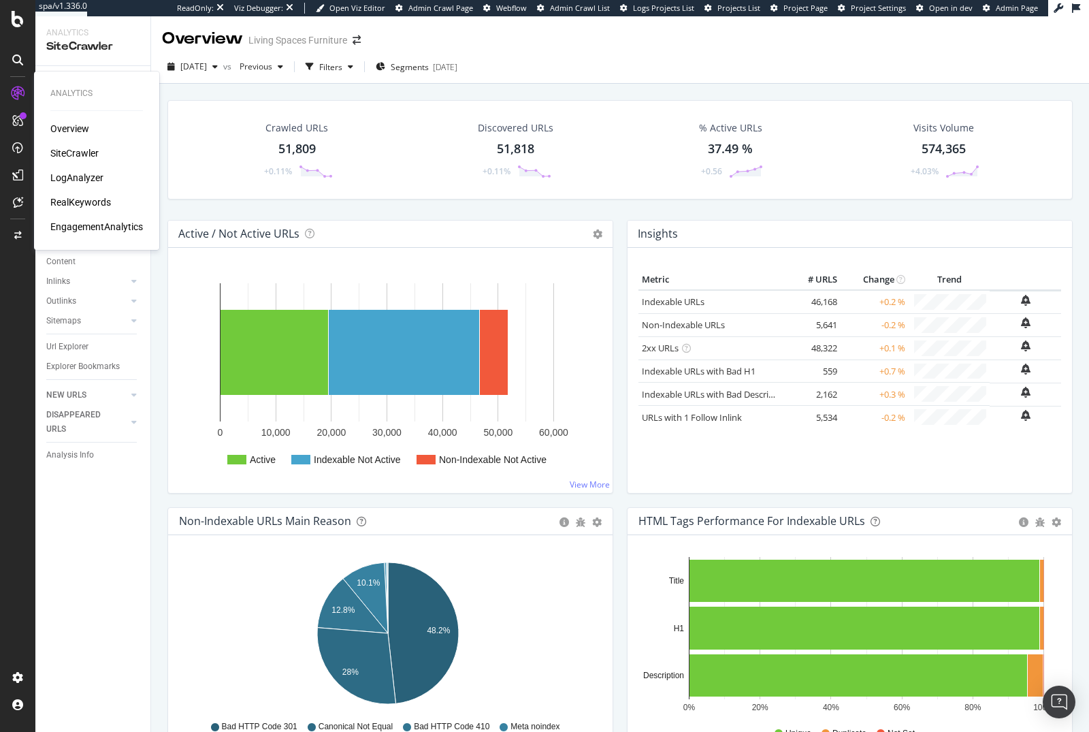
click at [73, 207] on div "RealKeywords" at bounding box center [80, 202] width 61 height 14
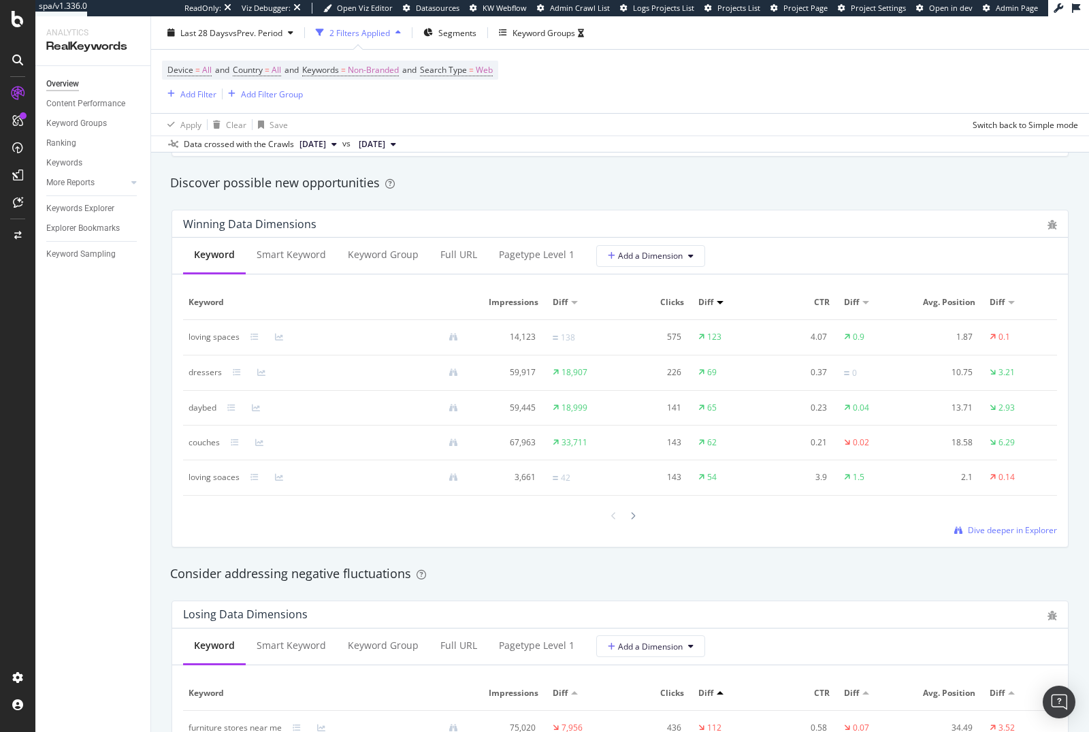
scroll to position [1173, 0]
click at [398, 261] on div "Keyword Group" at bounding box center [383, 255] width 71 height 14
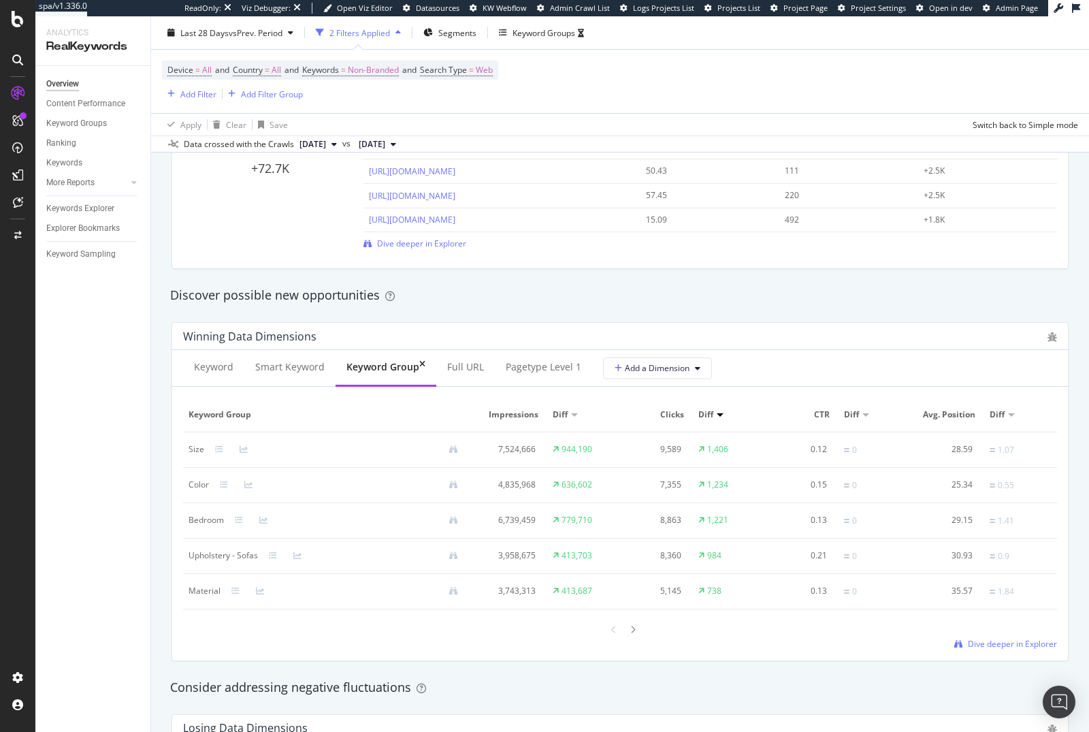
scroll to position [1060, 0]
click at [996, 641] on span "Dive deeper in Explorer" at bounding box center [1012, 645] width 89 height 12
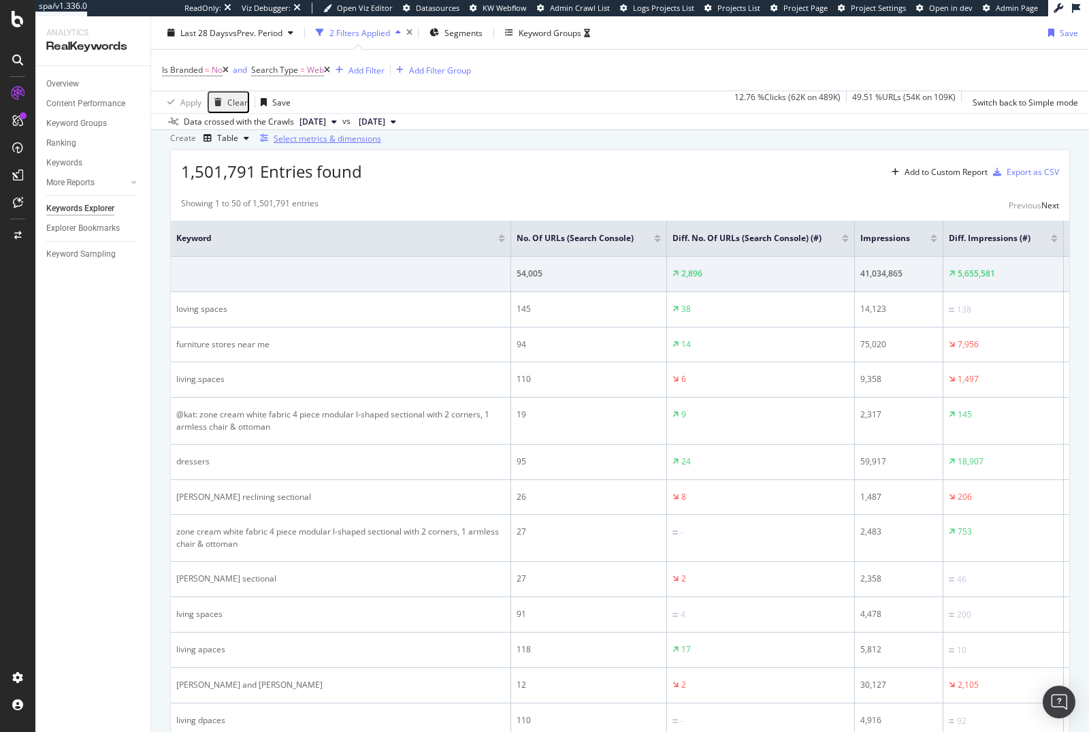
click at [381, 144] on div "Select metrics & dimensions" at bounding box center [328, 139] width 108 height 12
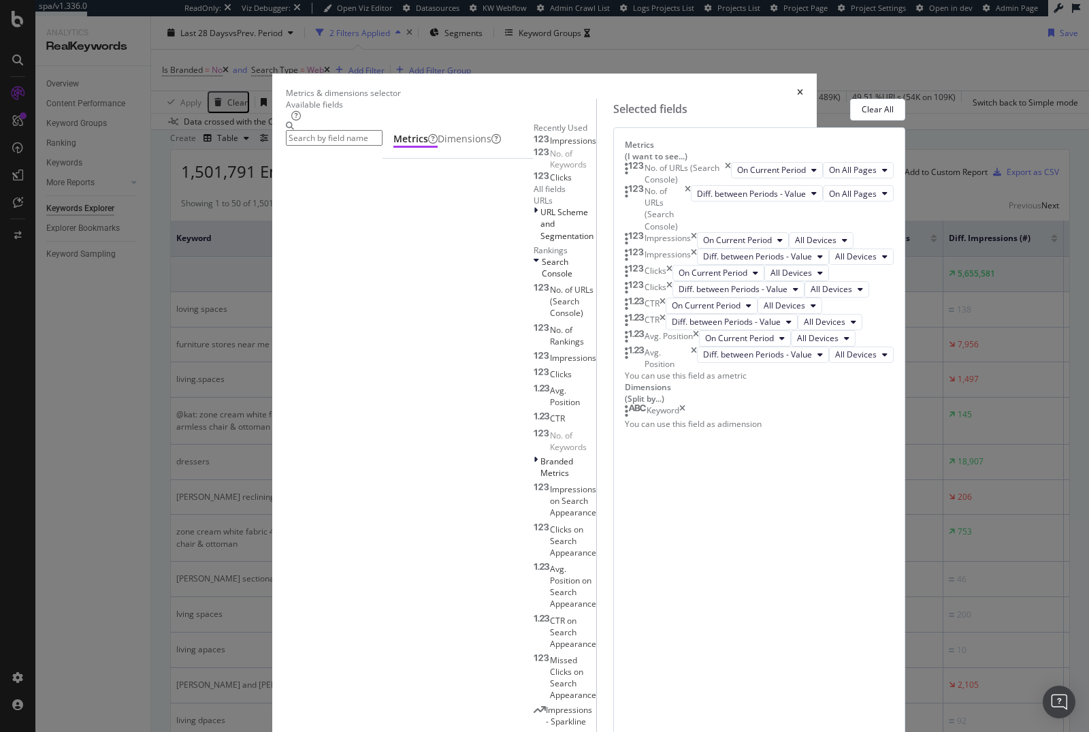
click at [383, 146] on input "modal" at bounding box center [334, 138] width 97 height 16
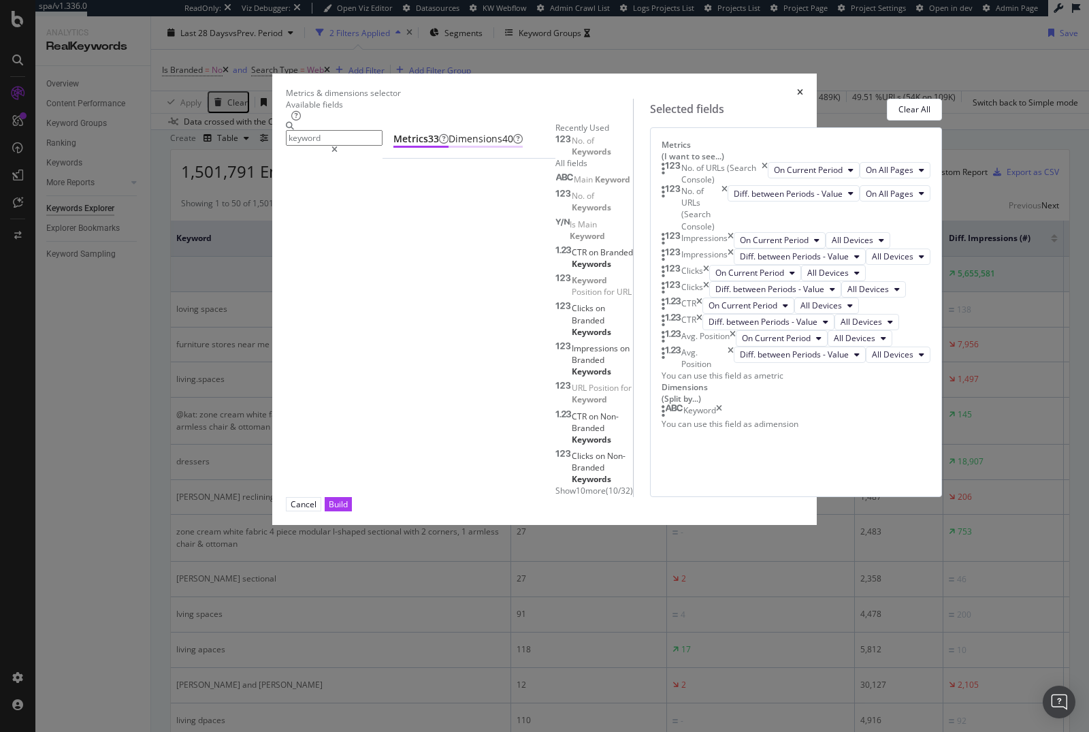
type input "keyword"
click at [449, 146] on div "Dimensions 40" at bounding box center [486, 139] width 74 height 14
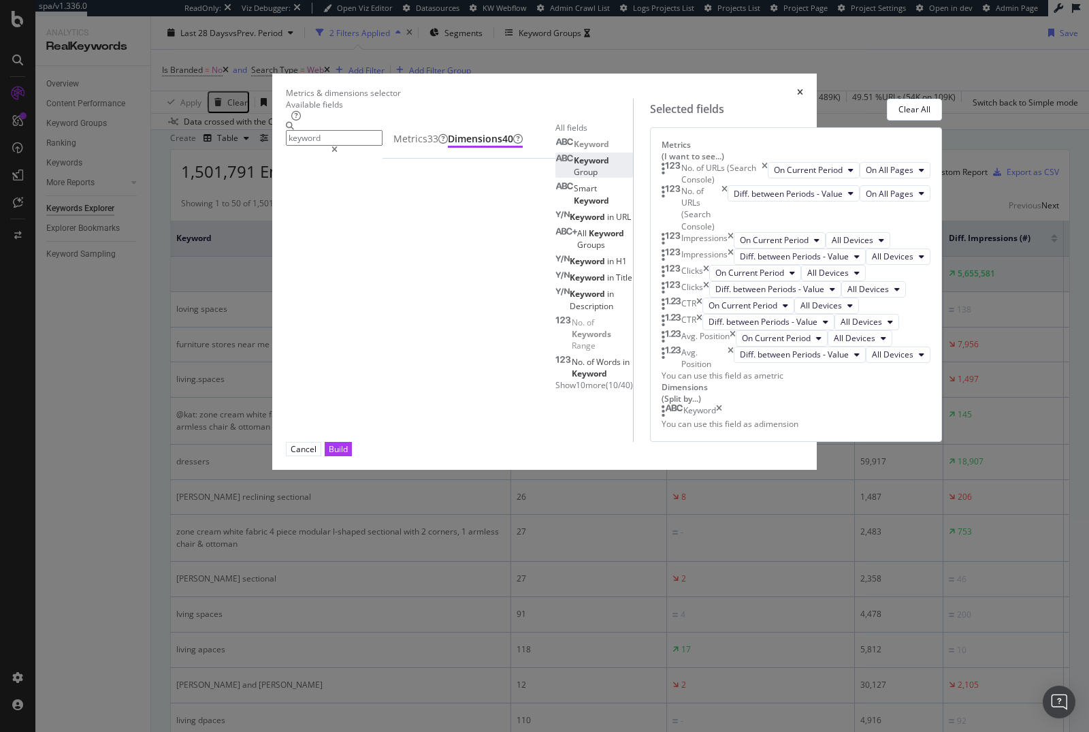
click at [555, 178] on div "Keyword Group" at bounding box center [594, 166] width 78 height 23
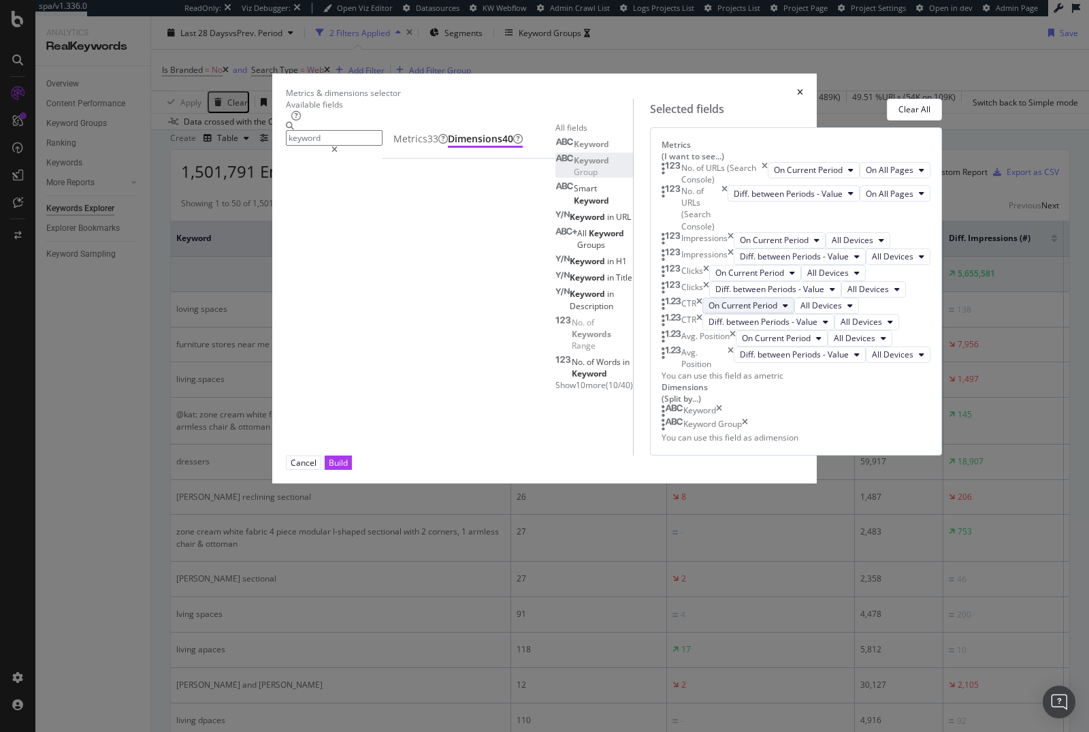
scroll to position [235, 0]
click at [722, 418] on div "Keyword" at bounding box center [692, 411] width 61 height 14
click at [722, 418] on icon "times" at bounding box center [719, 411] width 6 height 14
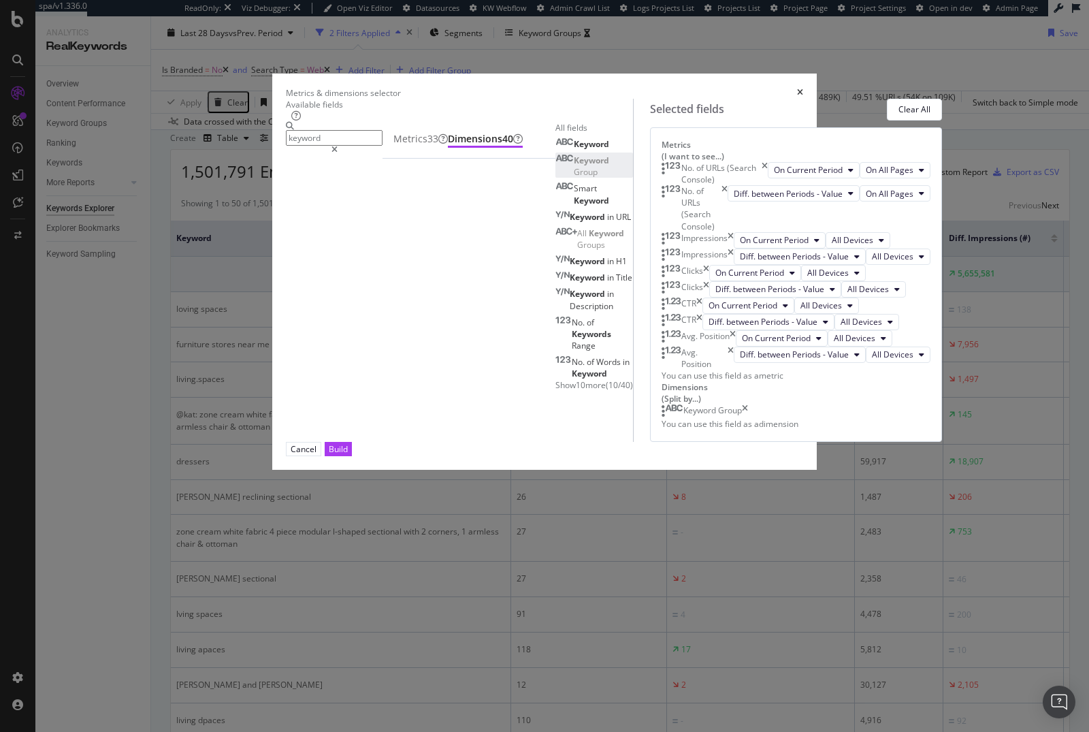
scroll to position [0, 0]
click at [768, 185] on div "No. of URLs (Search Console)" at bounding box center [715, 173] width 106 height 23
click at [768, 185] on icon "times" at bounding box center [765, 173] width 6 height 23
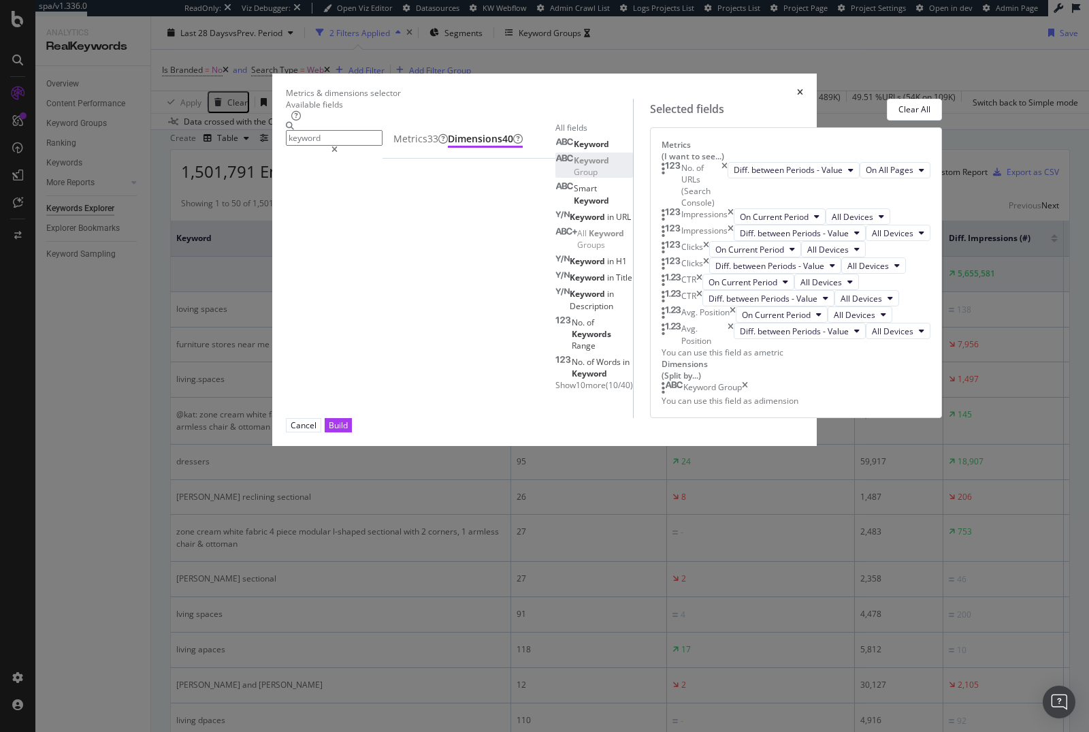
click at [728, 209] on icon "times" at bounding box center [725, 185] width 6 height 47
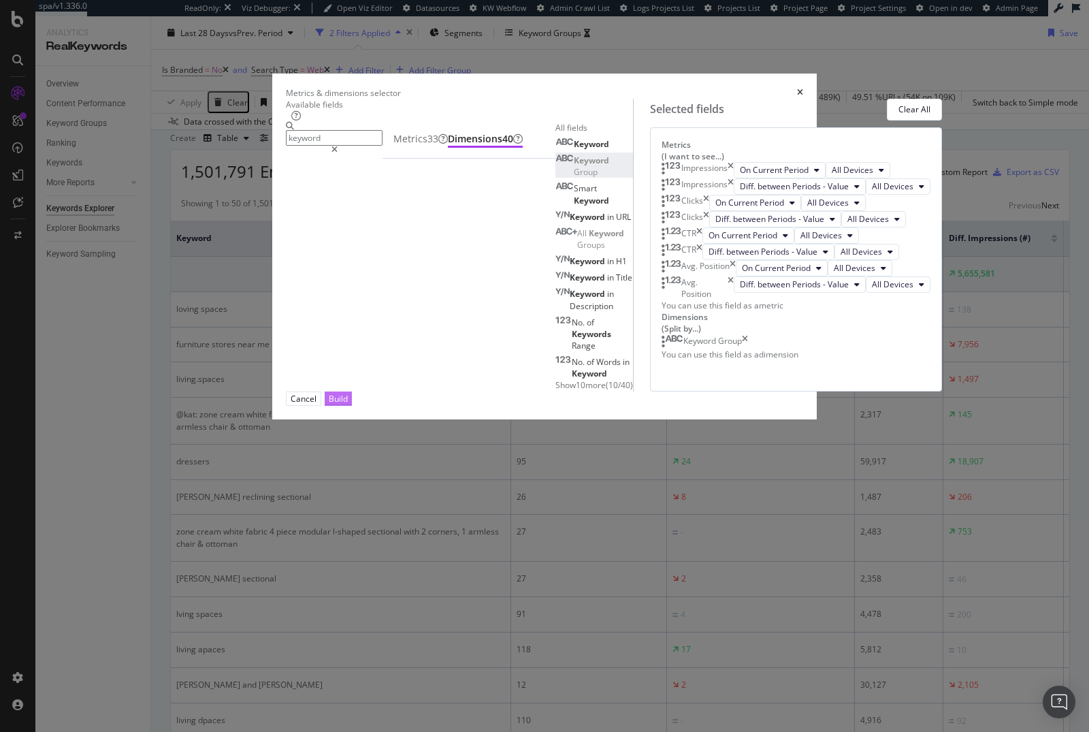
click at [348, 405] on div "Build" at bounding box center [338, 398] width 19 height 13
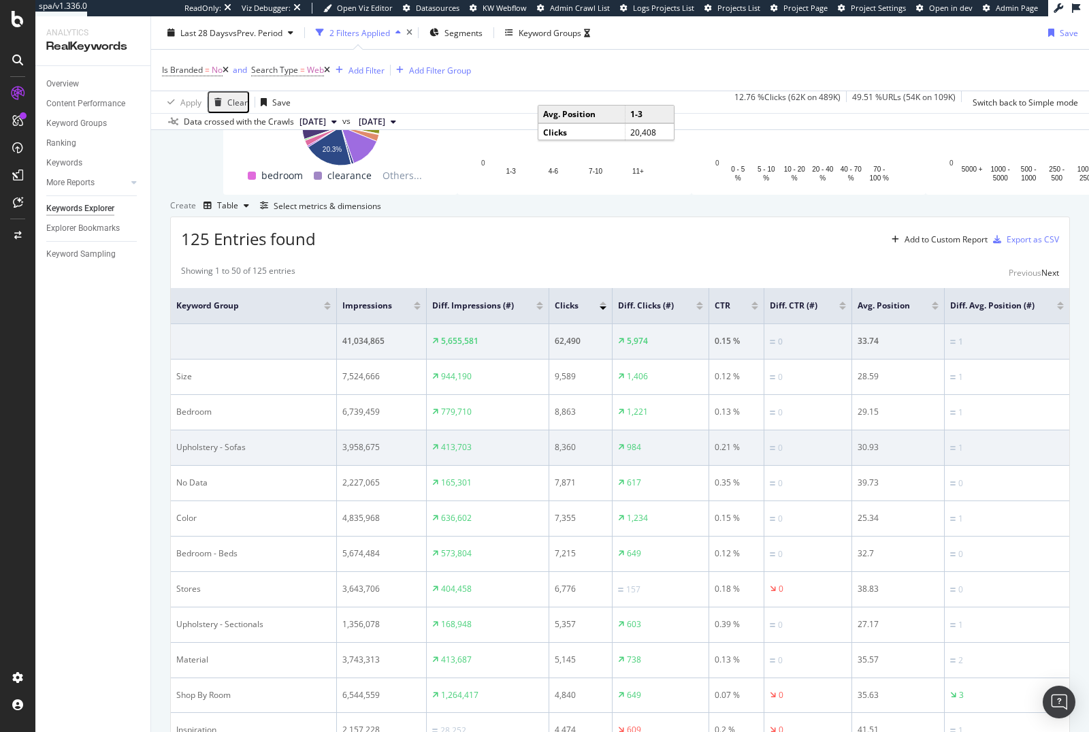
scroll to position [195, 0]
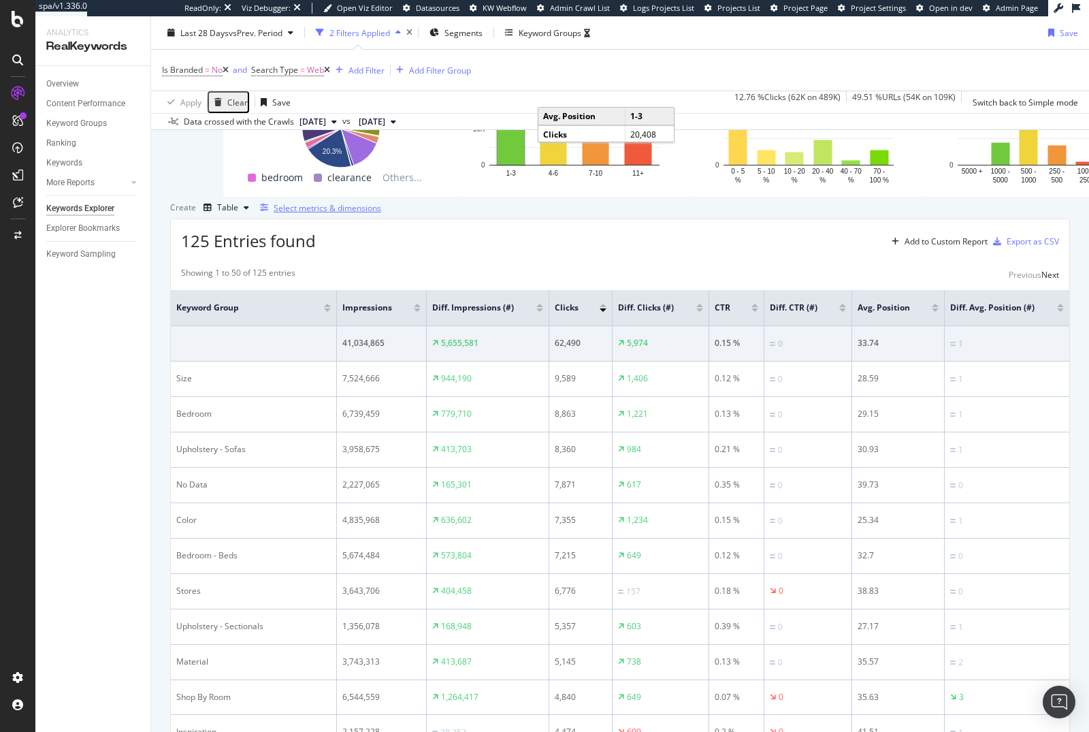
click at [381, 214] on div "Select metrics & dimensions" at bounding box center [328, 208] width 108 height 12
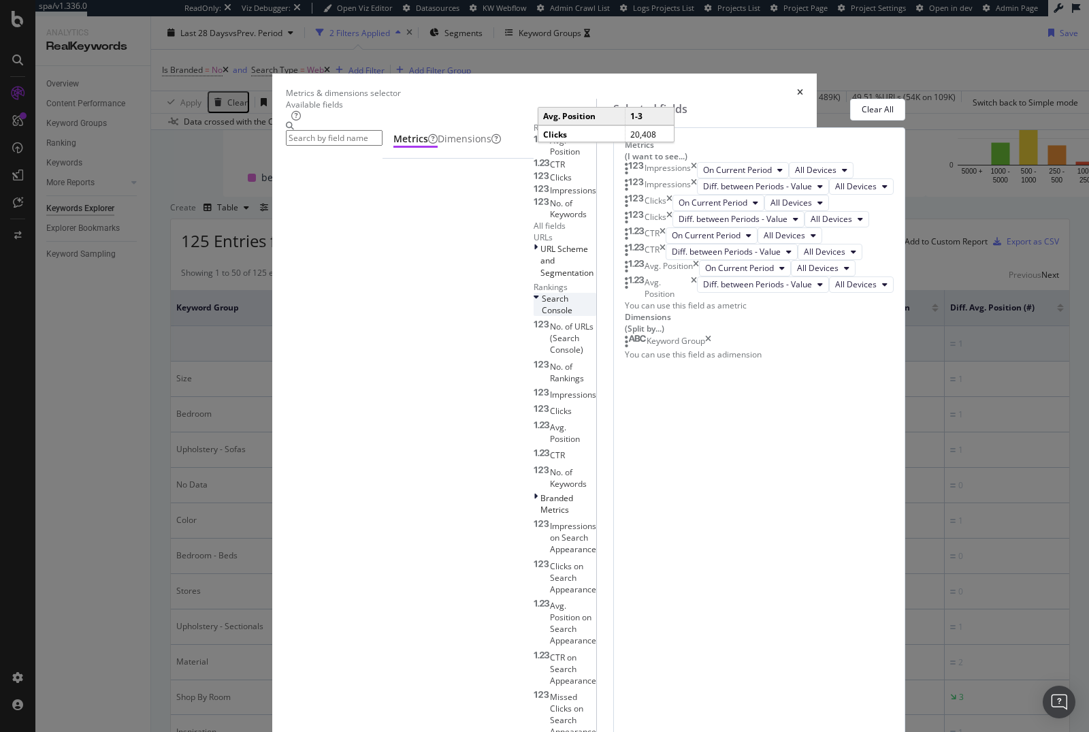
scroll to position [235, 0]
click at [368, 146] on input "modal" at bounding box center [334, 138] width 97 height 16
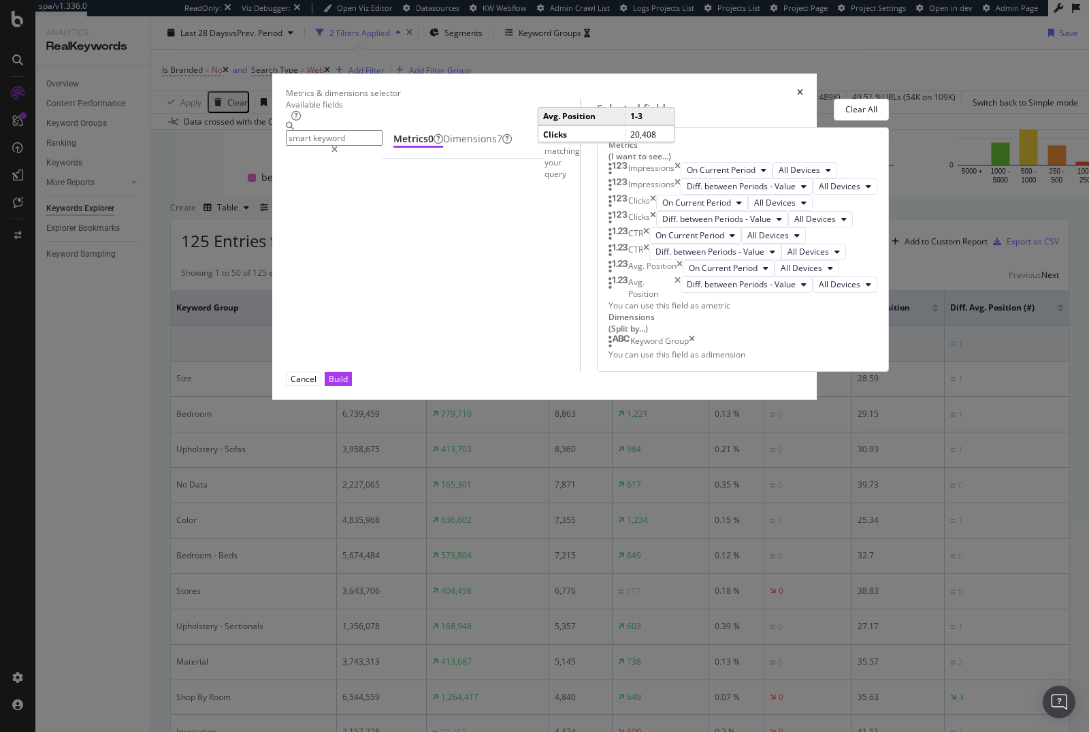
scroll to position [0, 0]
type input "smart keywor"
click at [443, 146] on div "Dimensions 7" at bounding box center [477, 139] width 69 height 14
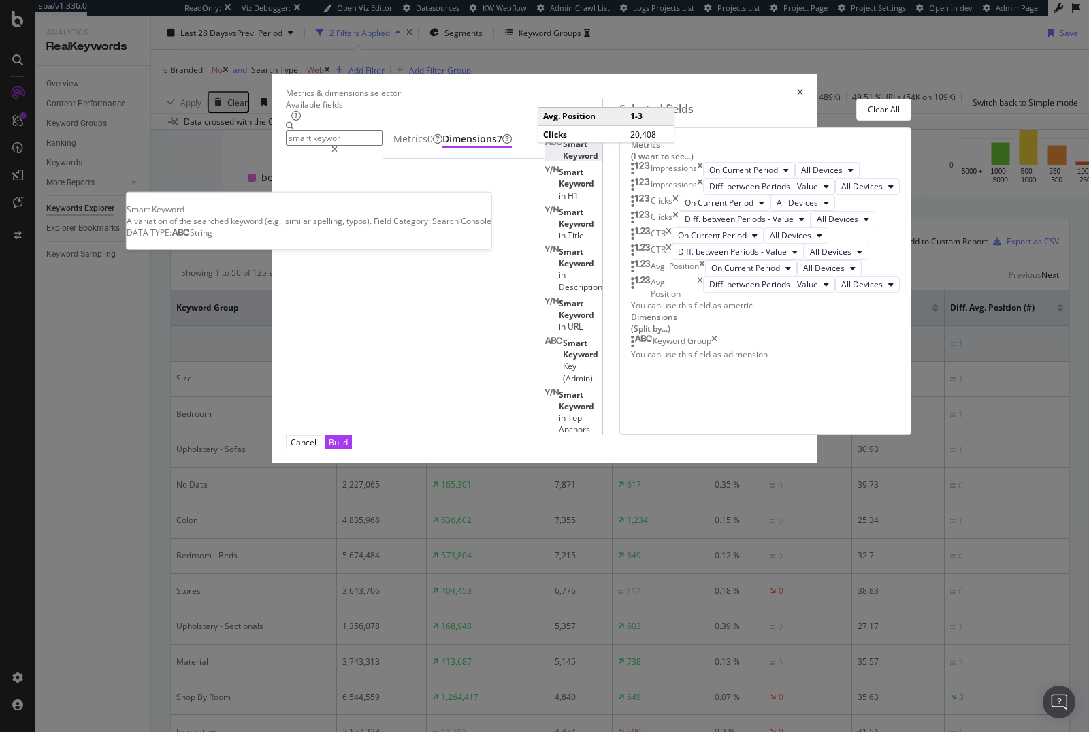
click at [545, 161] on div "Smart Keyword" at bounding box center [574, 149] width 58 height 23
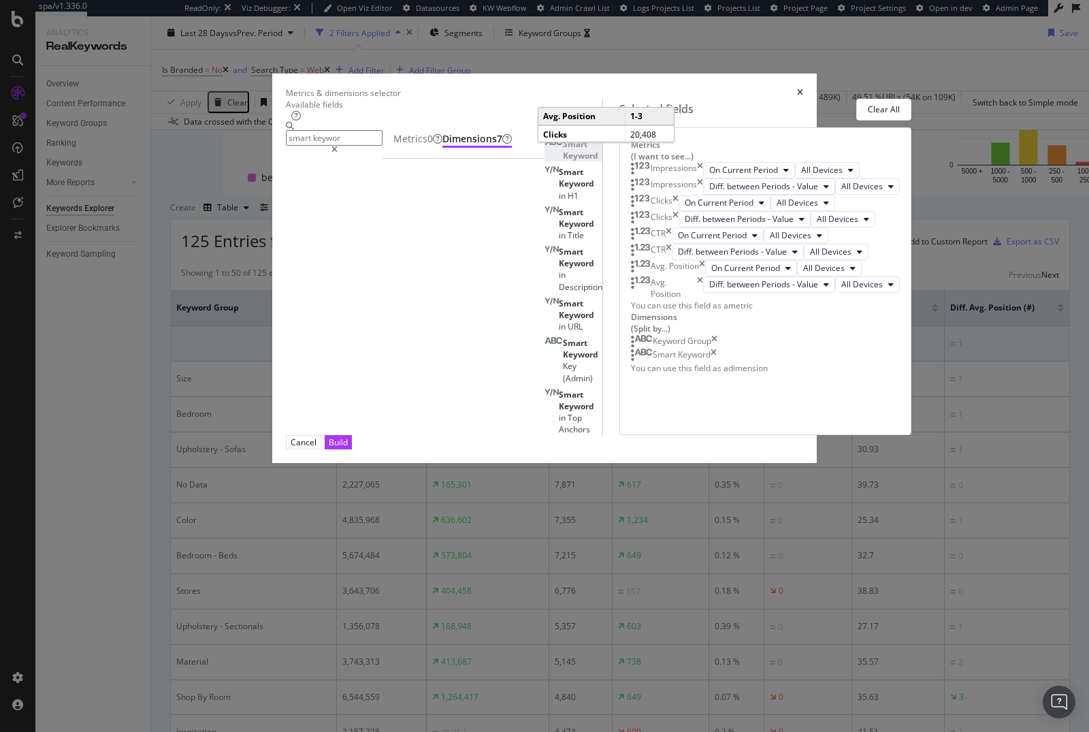
scroll to position [179, 0]
click at [717, 348] on div "Keyword Group" at bounding box center [674, 342] width 86 height 14
click at [717, 348] on icon "times" at bounding box center [714, 342] width 6 height 14
click at [348, 448] on div "Build" at bounding box center [338, 442] width 19 height 12
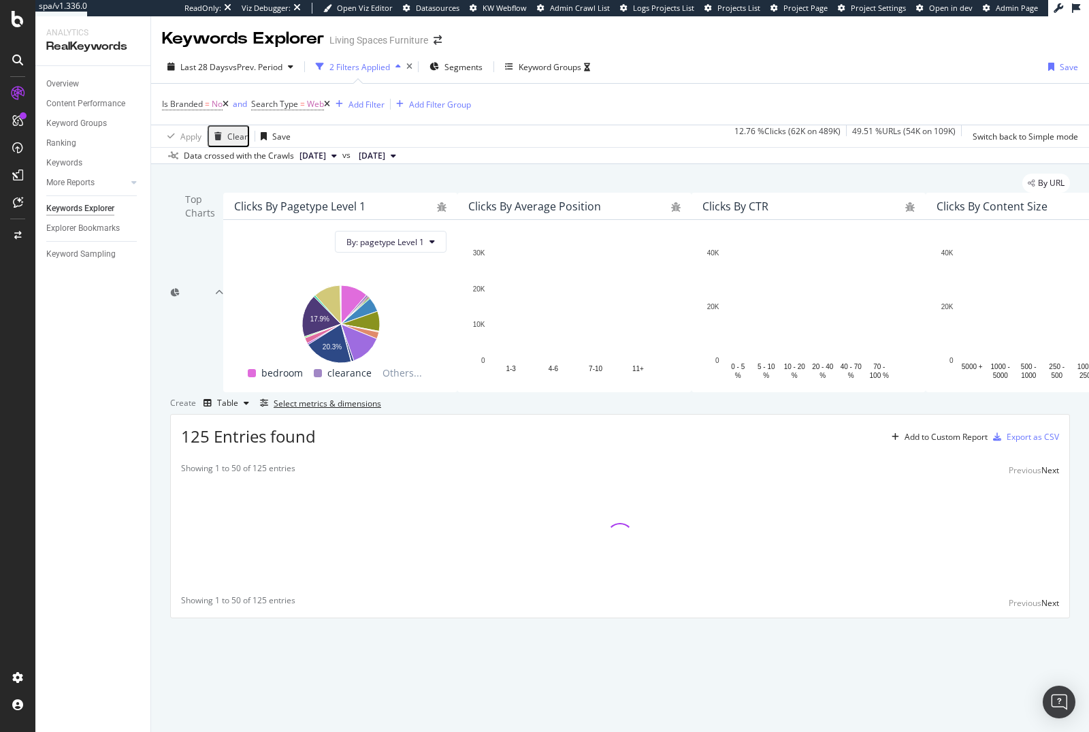
scroll to position [54, 0]
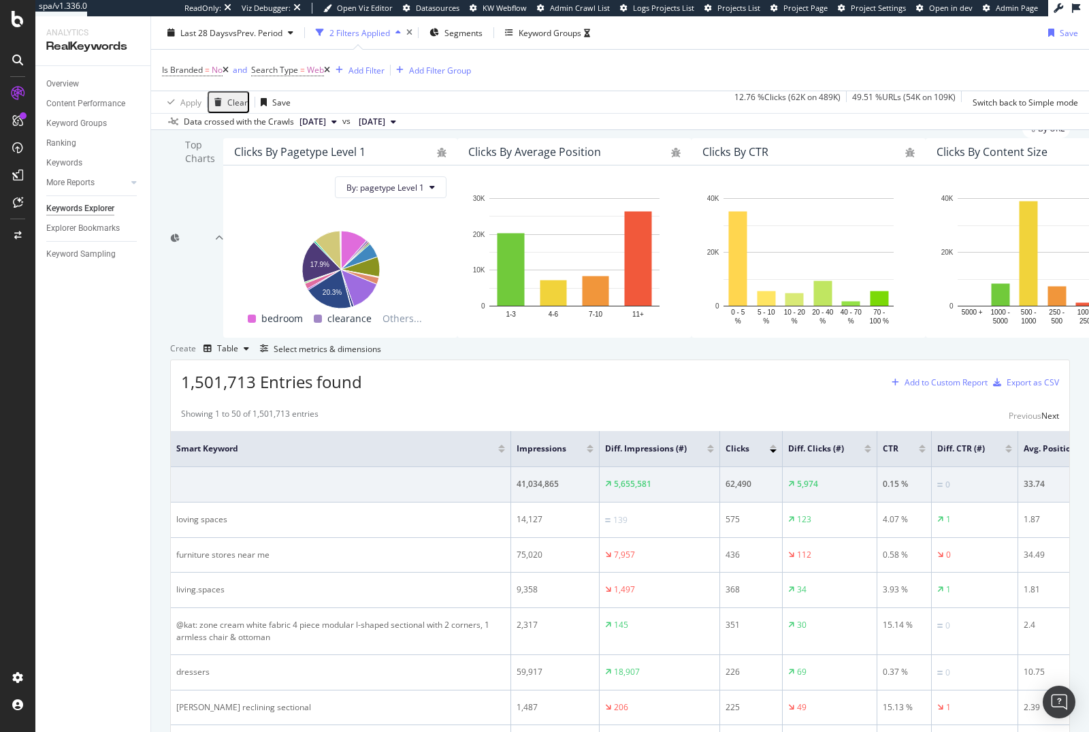
click at [945, 387] on div "Add to Custom Report" at bounding box center [946, 382] width 83 height 8
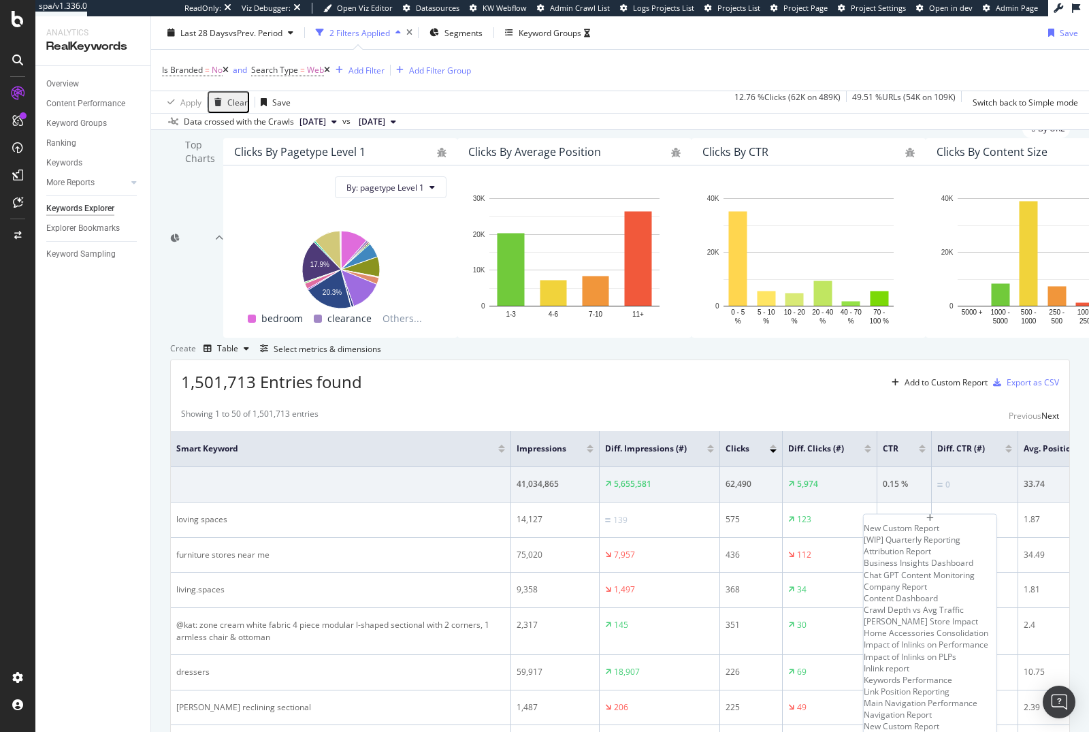
scroll to position [321, 0]
click at [934, 709] on div "Navigation Report" at bounding box center [930, 715] width 133 height 12
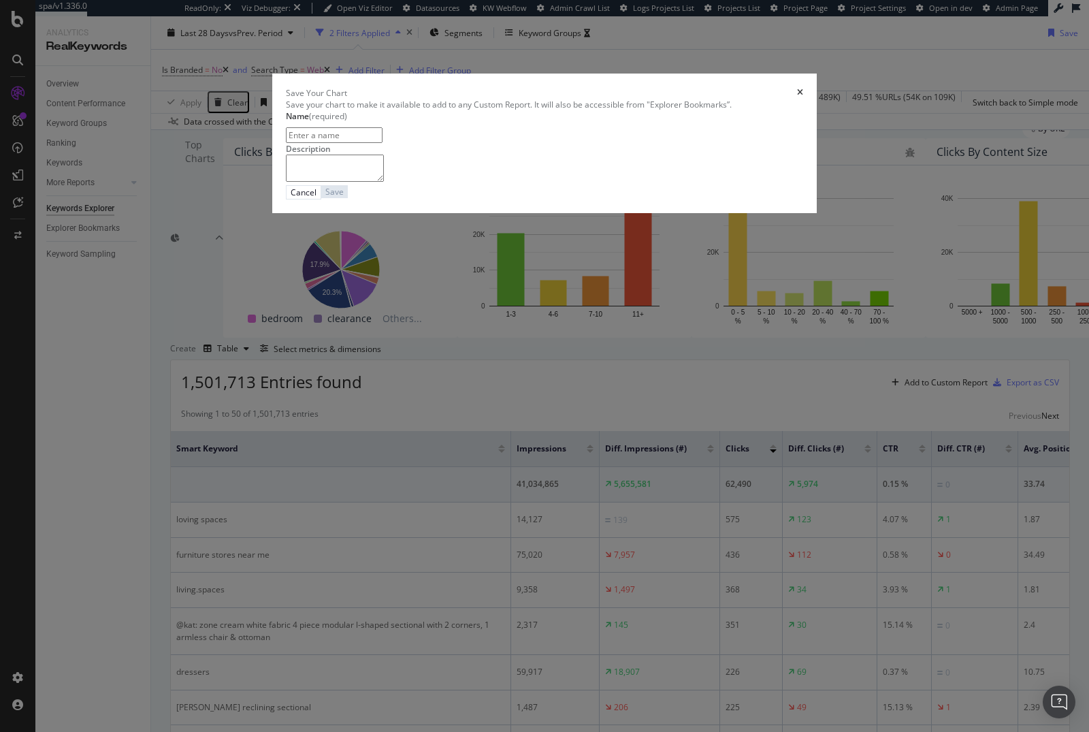
type input "H"
type input "Y"
type input "H"
type input "T"
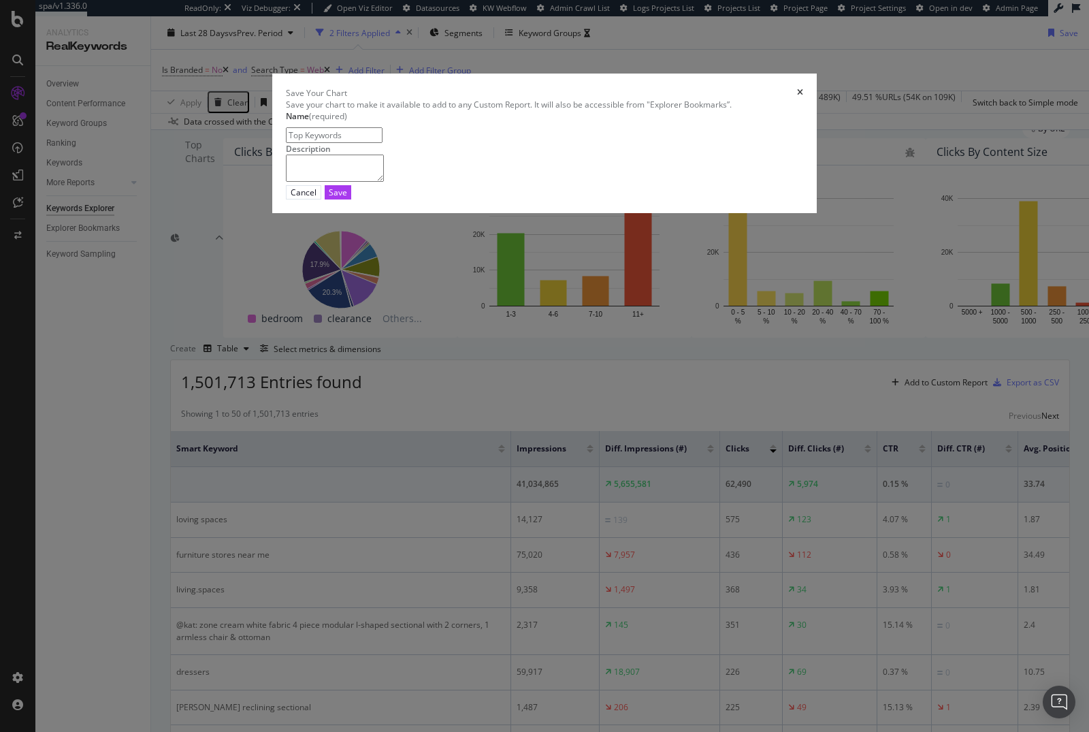
type input "Top Keywords"
click at [384, 182] on textarea "modal" at bounding box center [335, 168] width 98 height 27
click at [347, 198] on div "Save" at bounding box center [338, 193] width 18 height 12
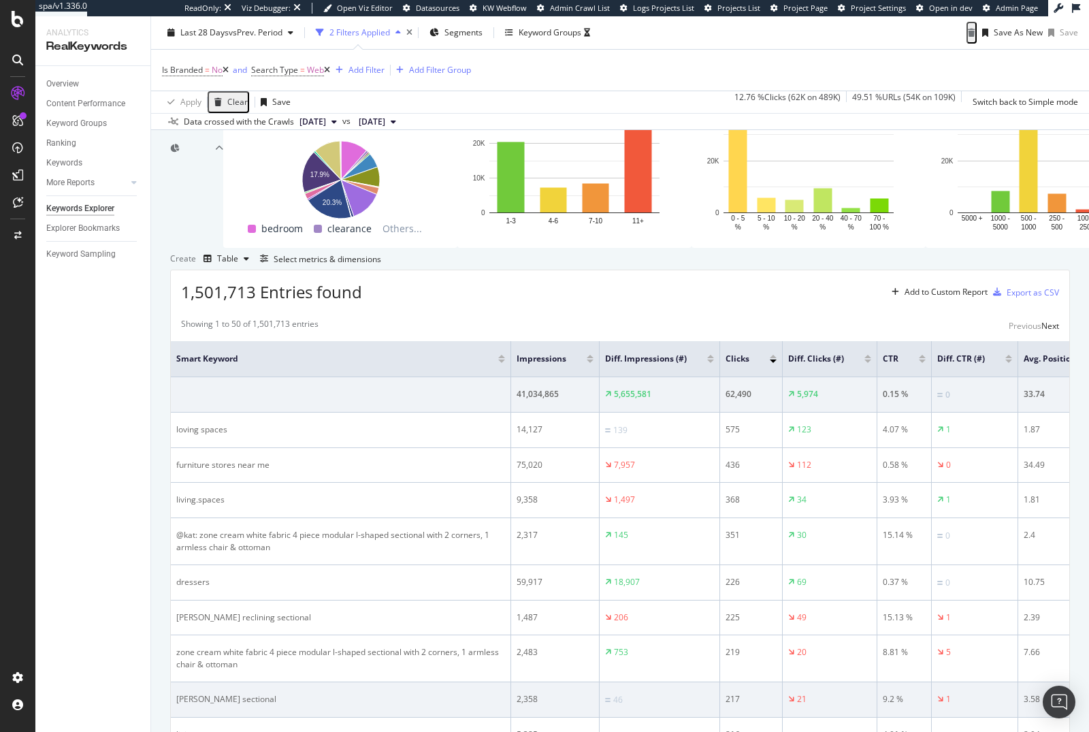
scroll to position [8, 0]
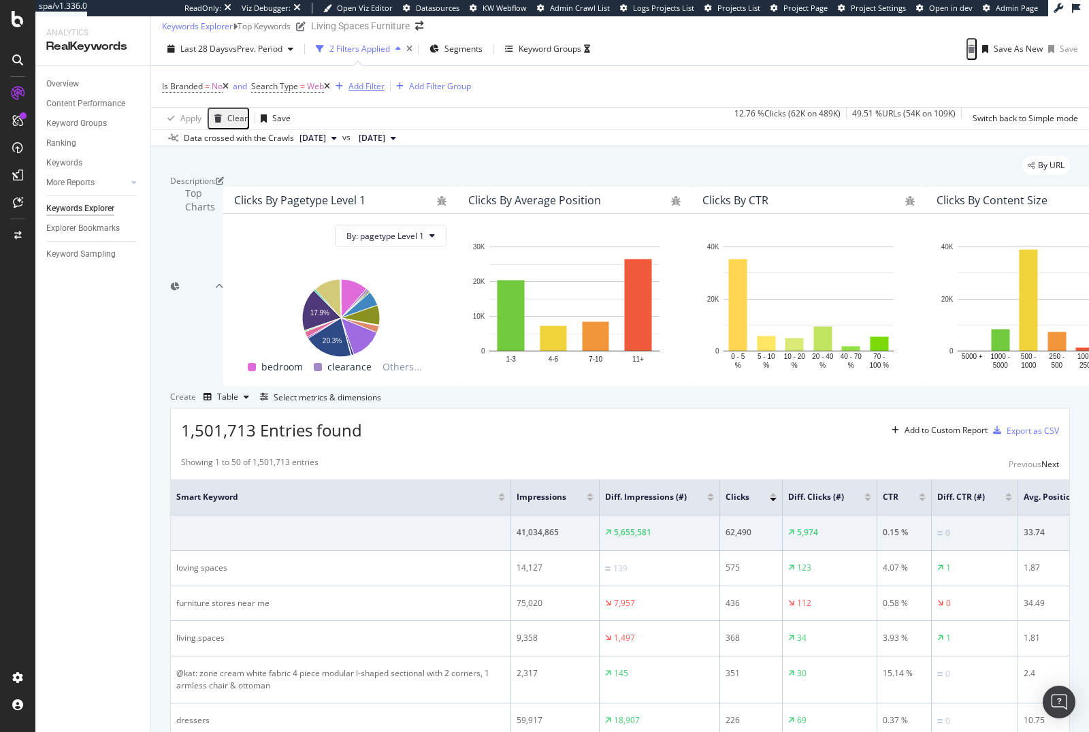
click at [372, 92] on div "Add Filter" at bounding box center [366, 86] width 36 height 12
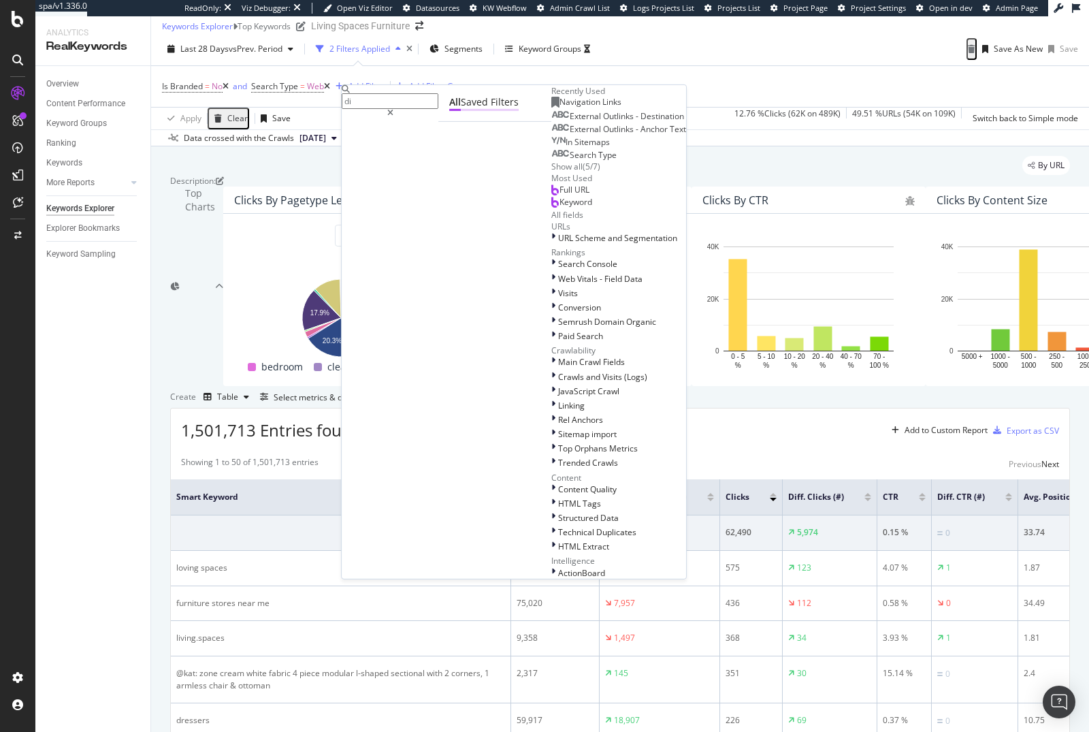
type input "d"
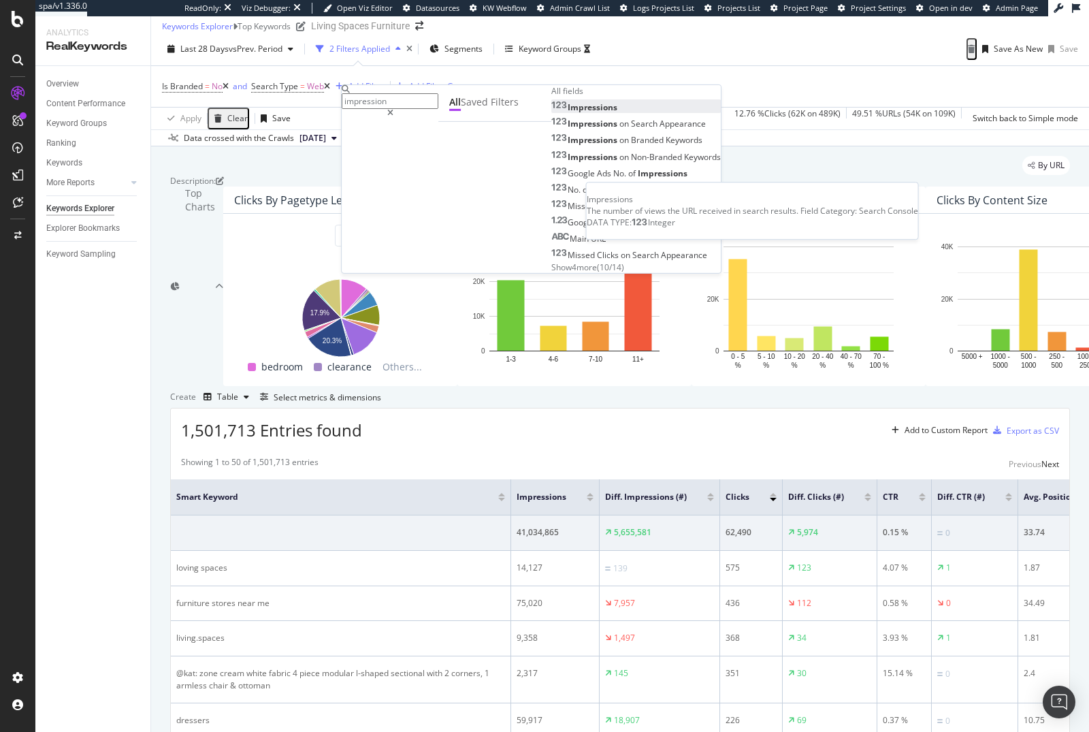
type input "impression"
click at [568, 113] on span "Impressions" at bounding box center [593, 107] width 50 height 12
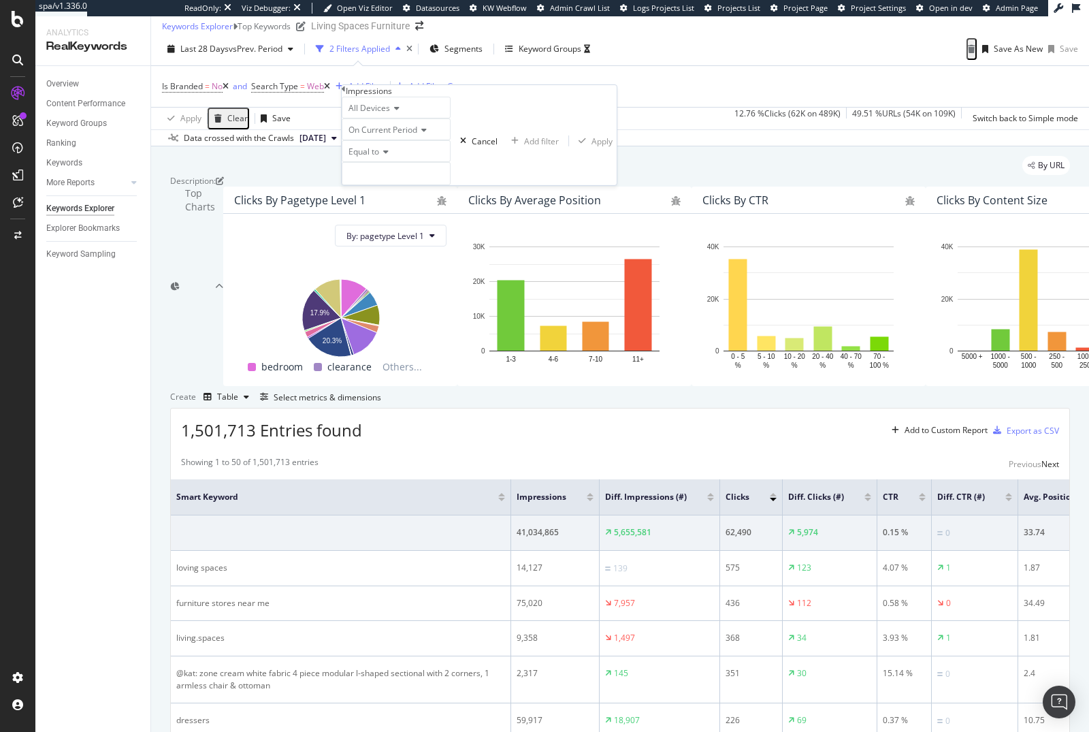
click at [384, 135] on span "On Current Period" at bounding box center [382, 130] width 69 height 12
click at [398, 220] on span "Diff. Between Period - value" at bounding box center [387, 208] width 82 height 23
click at [379, 157] on span "Equal to" at bounding box center [363, 152] width 31 height 12
click at [386, 233] on span "Greater than" at bounding box center [370, 227] width 49 height 12
click at [387, 185] on input "number" at bounding box center [409, 173] width 134 height 23
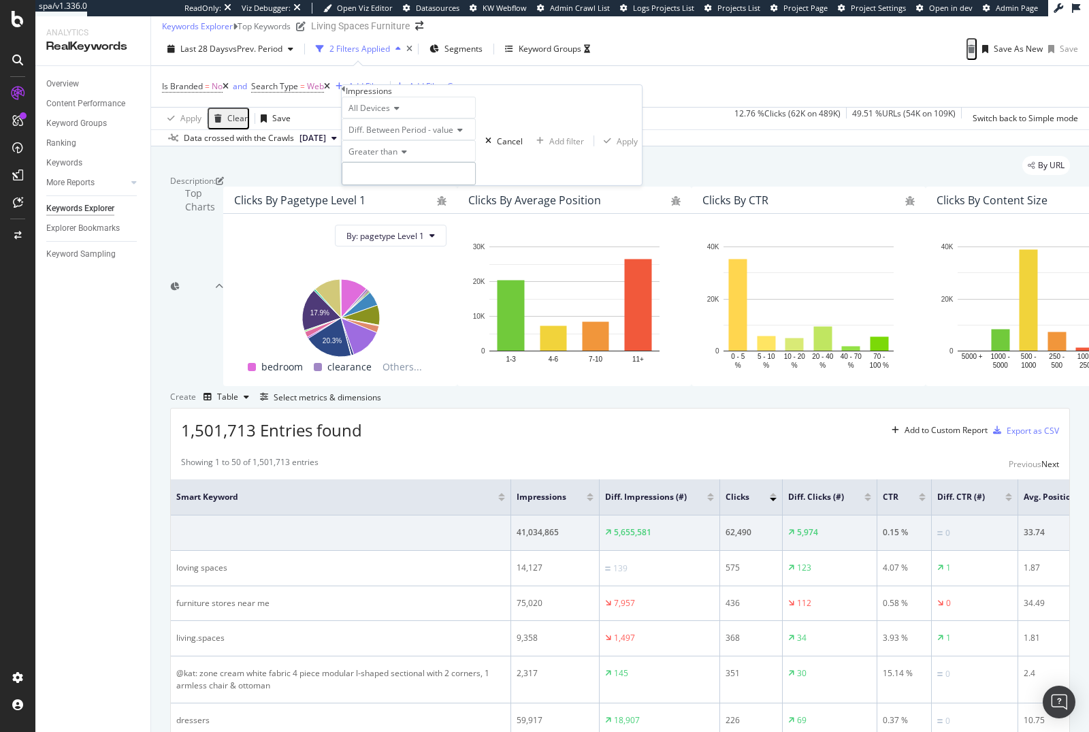
type input "0"
click at [617, 146] on div "Apply" at bounding box center [627, 141] width 21 height 12
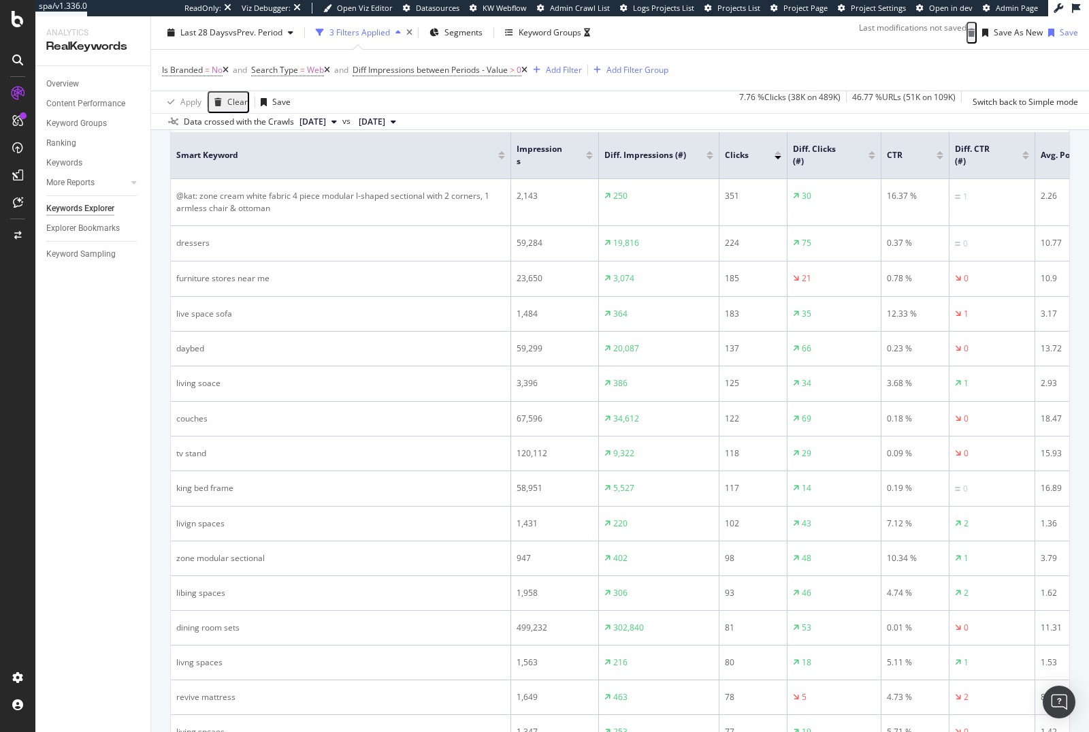
scroll to position [357, 0]
click at [872, 165] on div "Diff. Clicks (#)" at bounding box center [834, 153] width 82 height 25
click at [871, 157] on div at bounding box center [872, 155] width 7 height 3
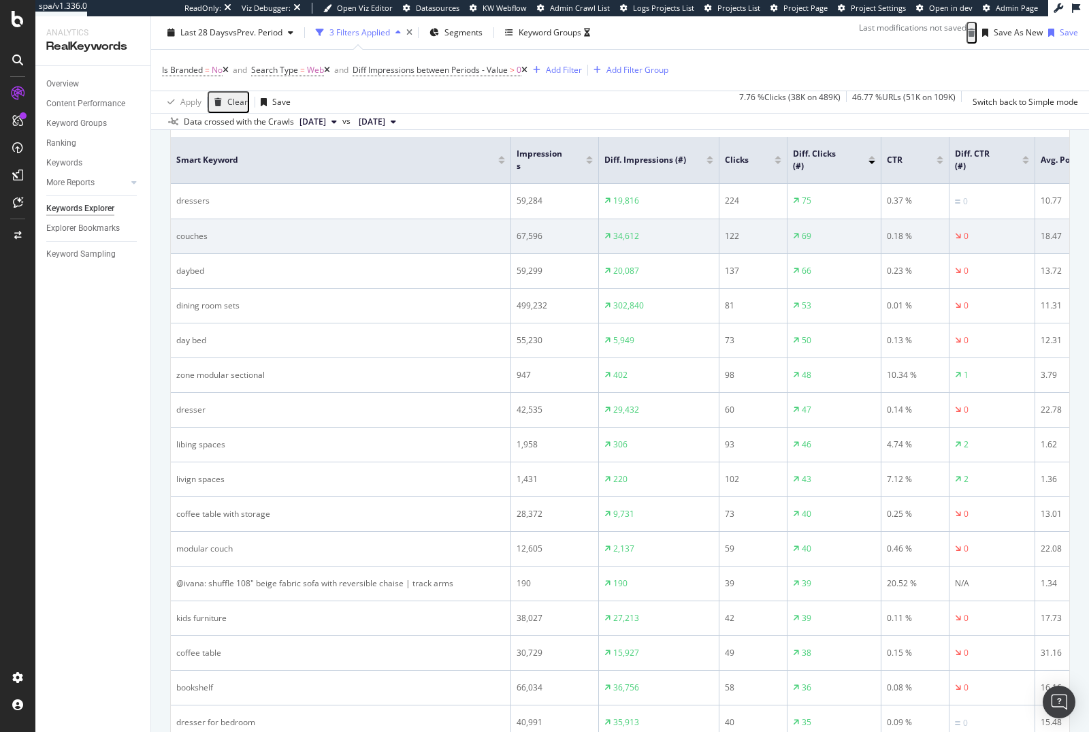
scroll to position [342, 0]
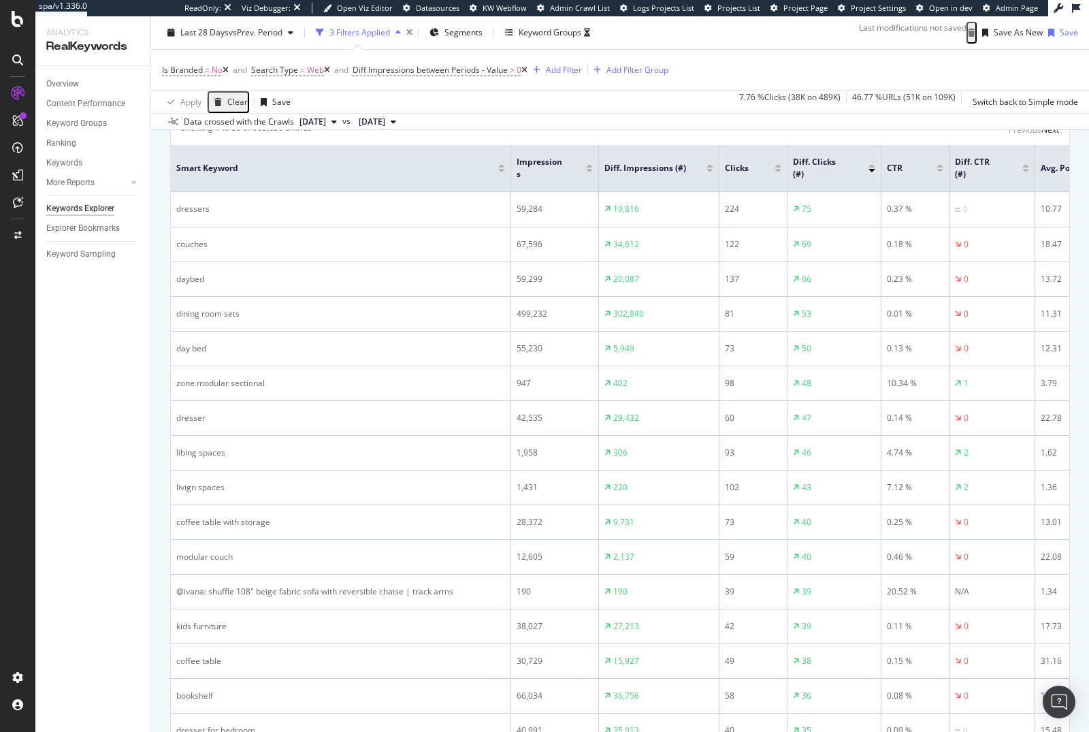
click at [933, 100] on div "Add to Custom Report" at bounding box center [946, 96] width 83 height 8
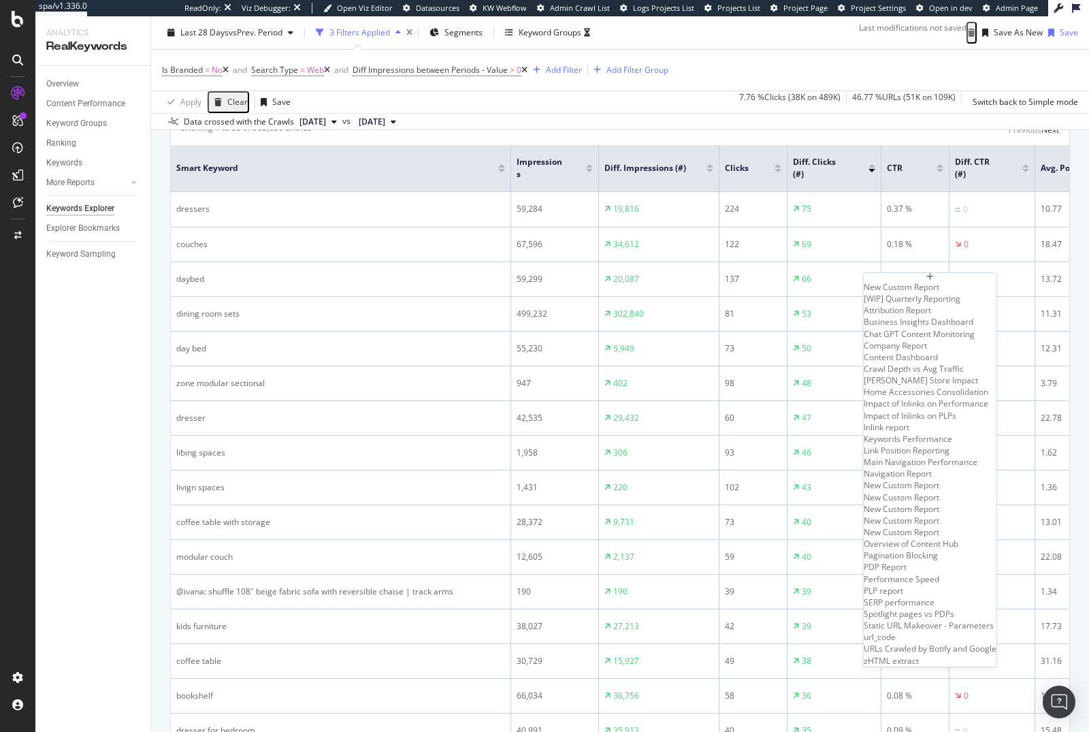
scroll to position [305, 0]
click at [921, 468] on div "Navigation Report" at bounding box center [930, 474] width 133 height 12
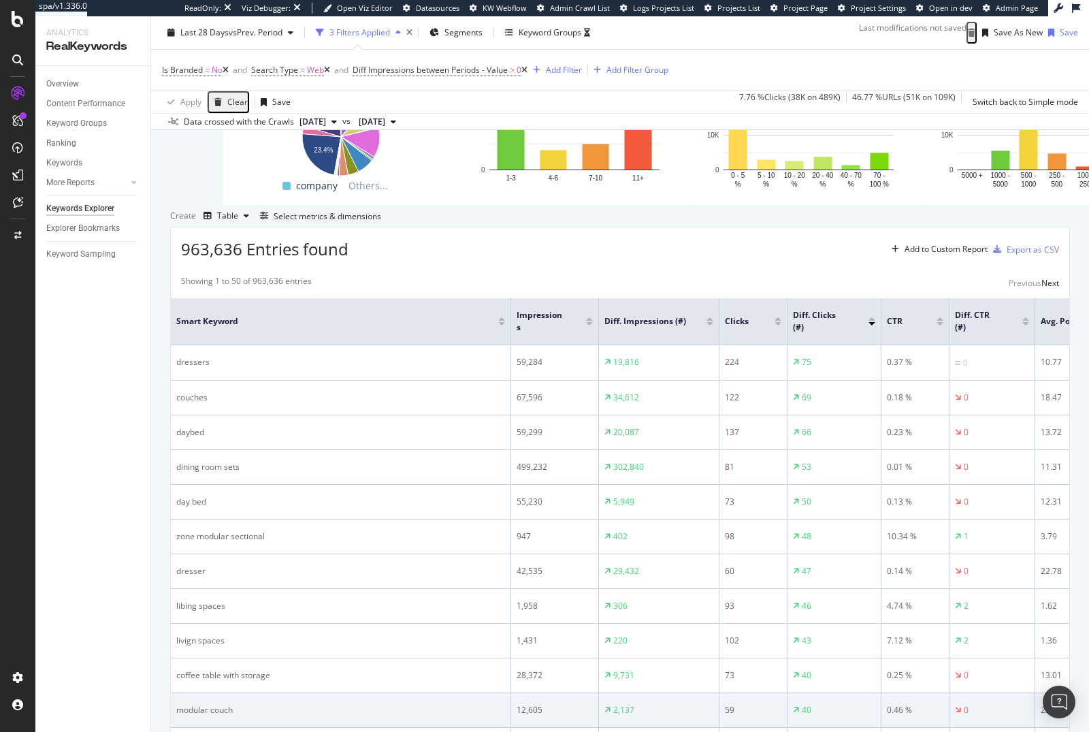
scroll to position [315, 0]
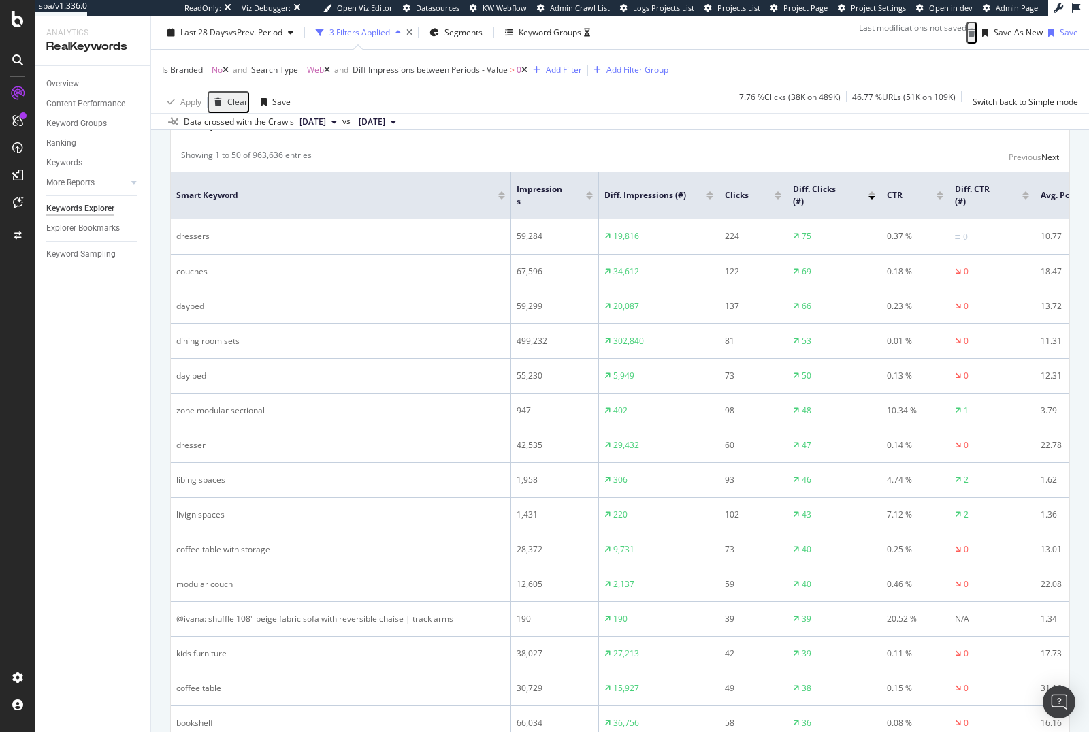
click at [381, 96] on div "Select metrics & dimensions" at bounding box center [328, 90] width 108 height 12
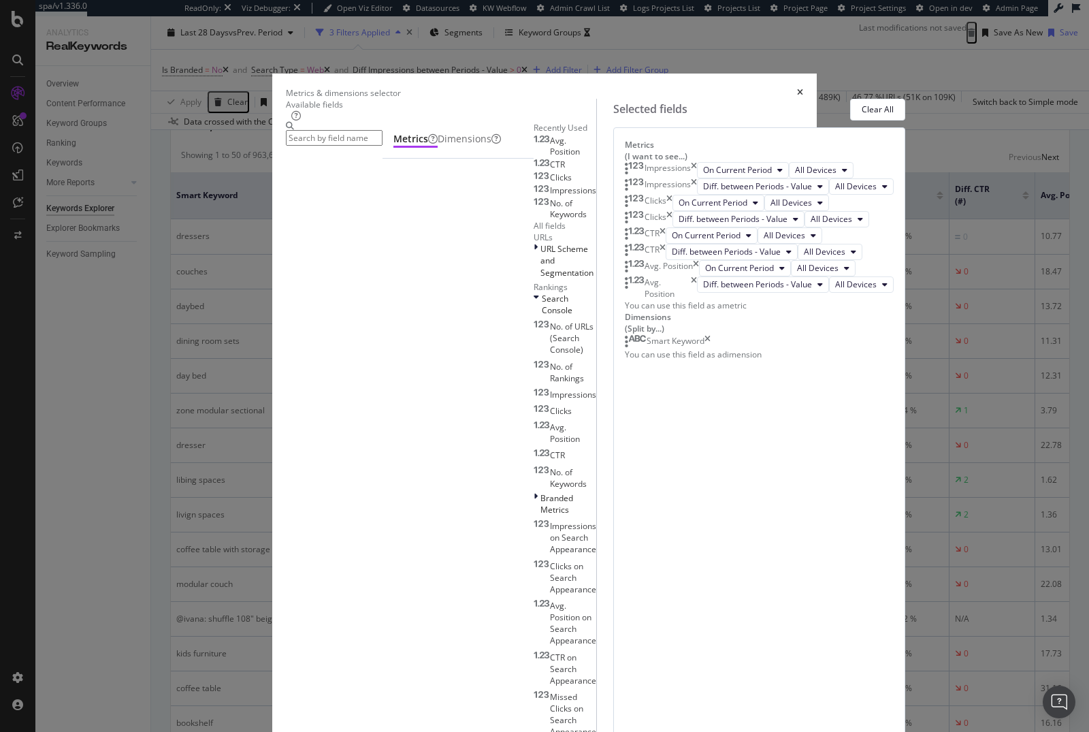
scroll to position [154, 0]
click at [383, 146] on input "modal" at bounding box center [334, 138] width 97 height 16
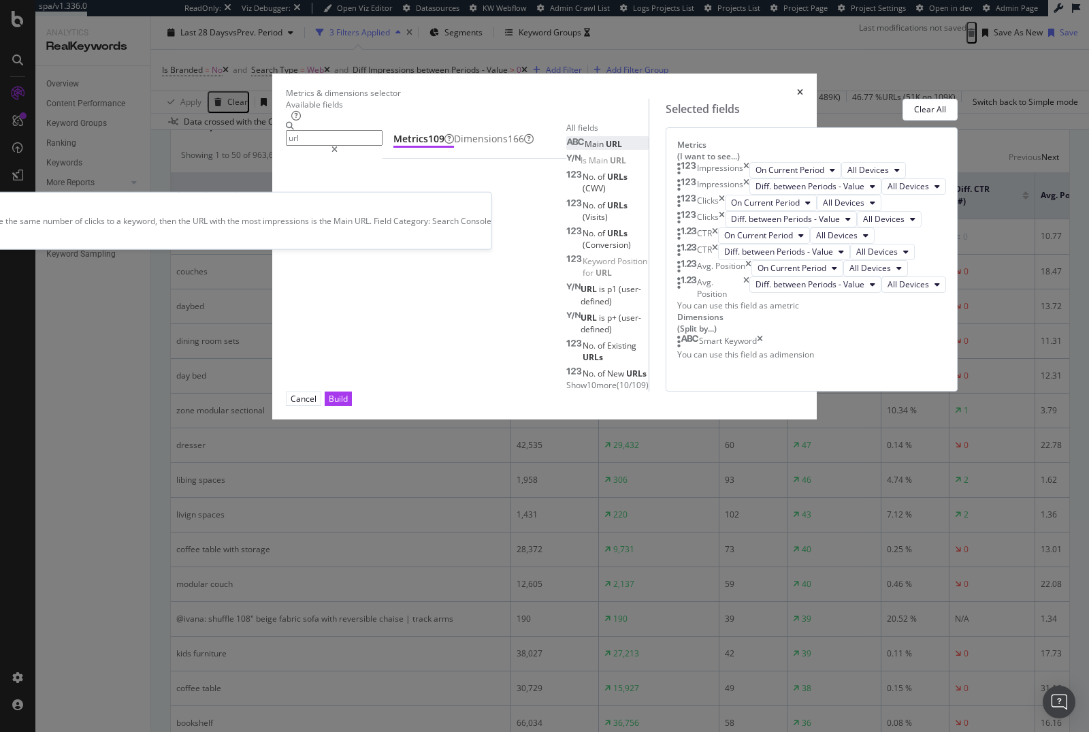
type input "url"
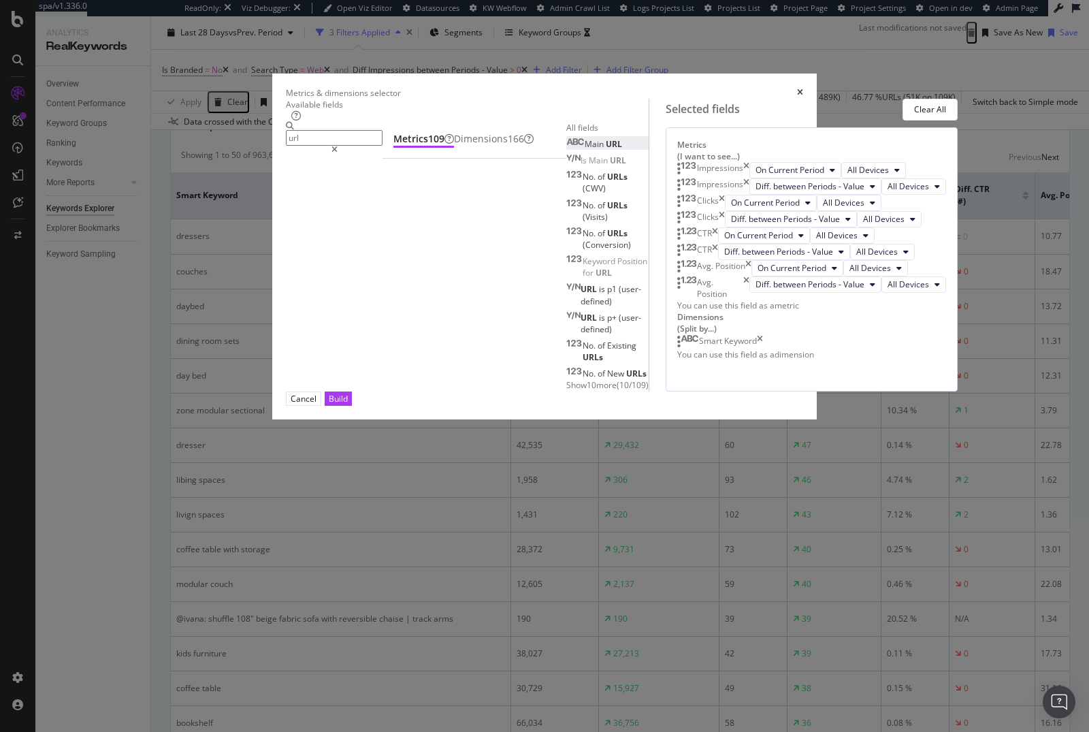
click at [566, 150] on div "Main URL" at bounding box center [594, 144] width 56 height 12
click at [741, 316] on icon "times" at bounding box center [738, 307] width 6 height 16
click at [454, 146] on div "Dimensions 166" at bounding box center [494, 139] width 80 height 14
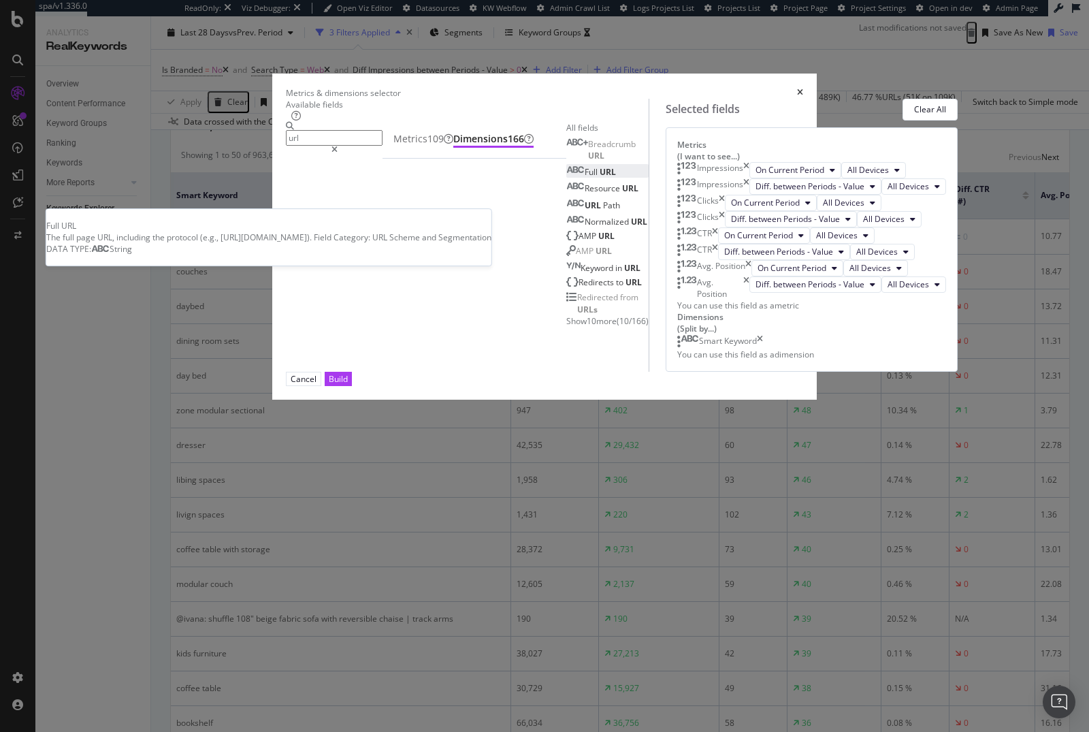
click at [566, 178] on div "Full URL" at bounding box center [591, 172] width 50 height 12
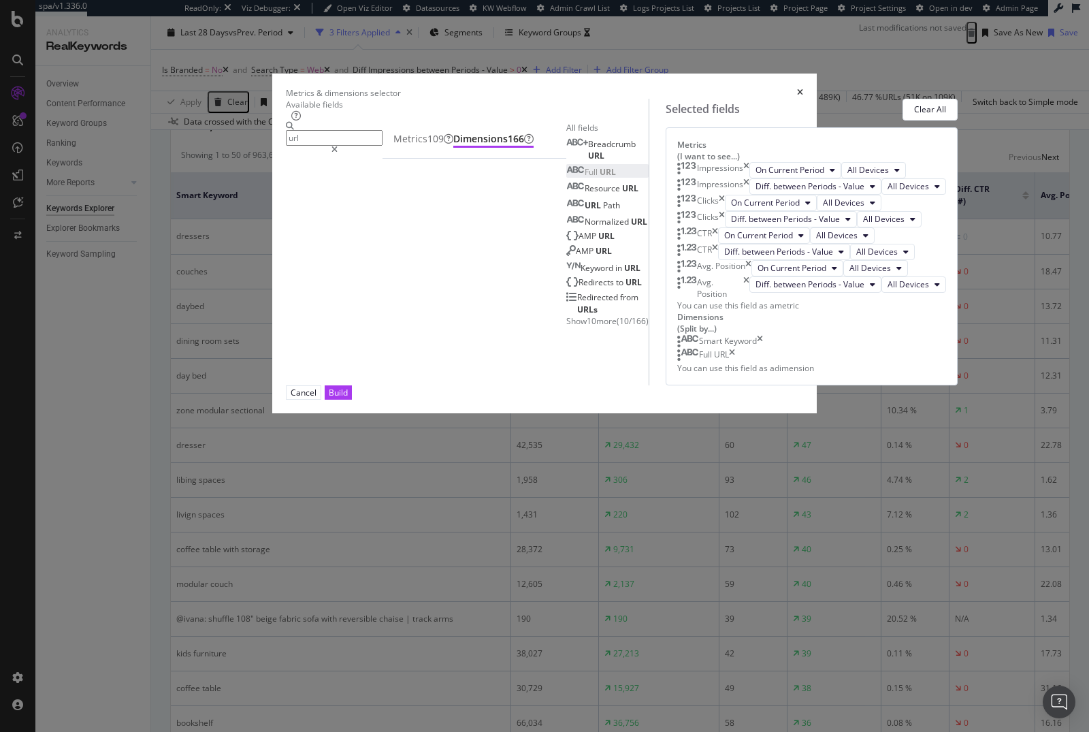
click at [763, 348] on div "Smart Keyword" at bounding box center [720, 342] width 86 height 14
click at [763, 348] on icon "times" at bounding box center [760, 342] width 6 height 14
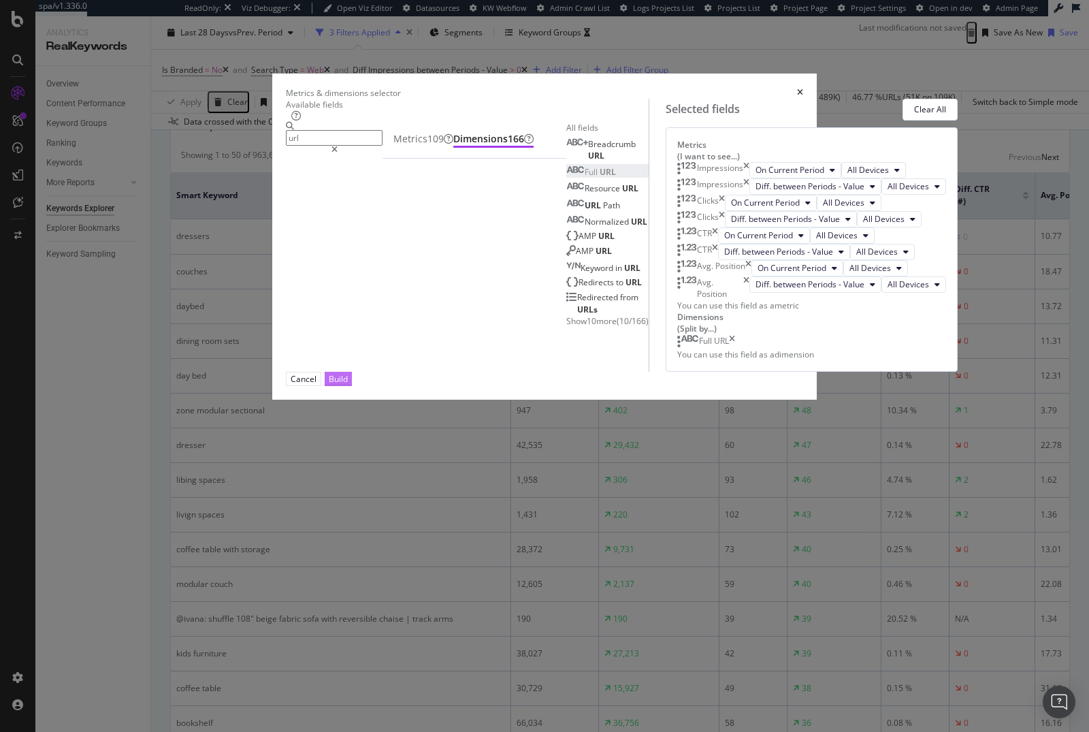
click at [348, 385] on div "Build" at bounding box center [338, 379] width 19 height 12
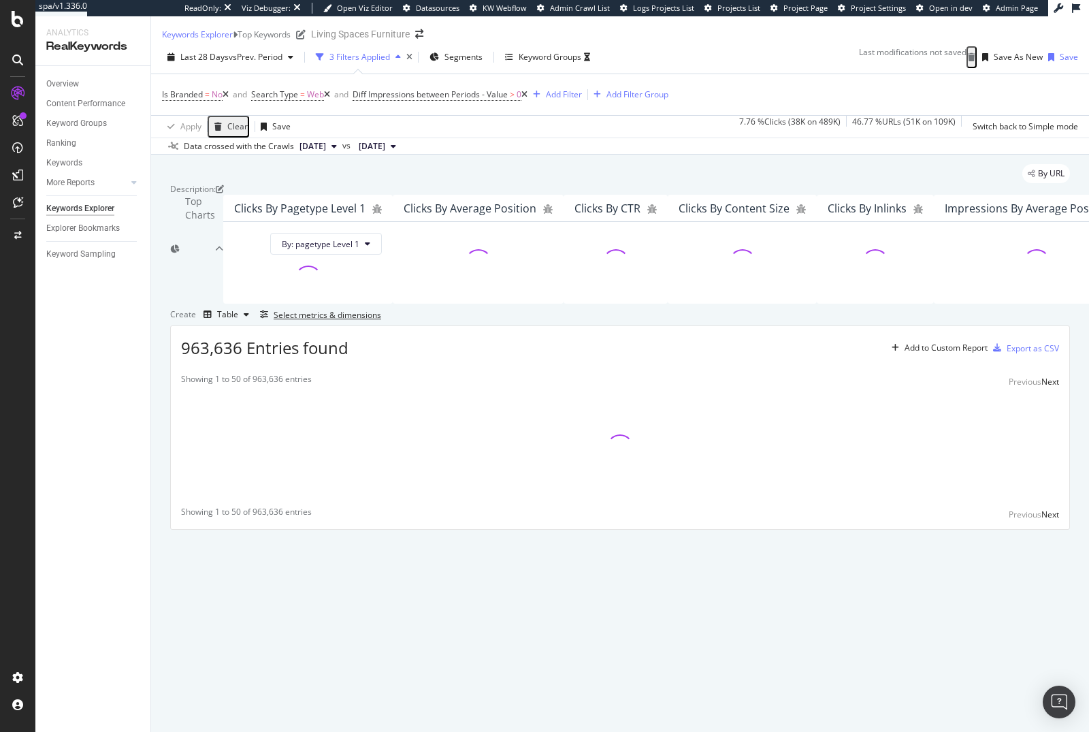
scroll to position [101, 0]
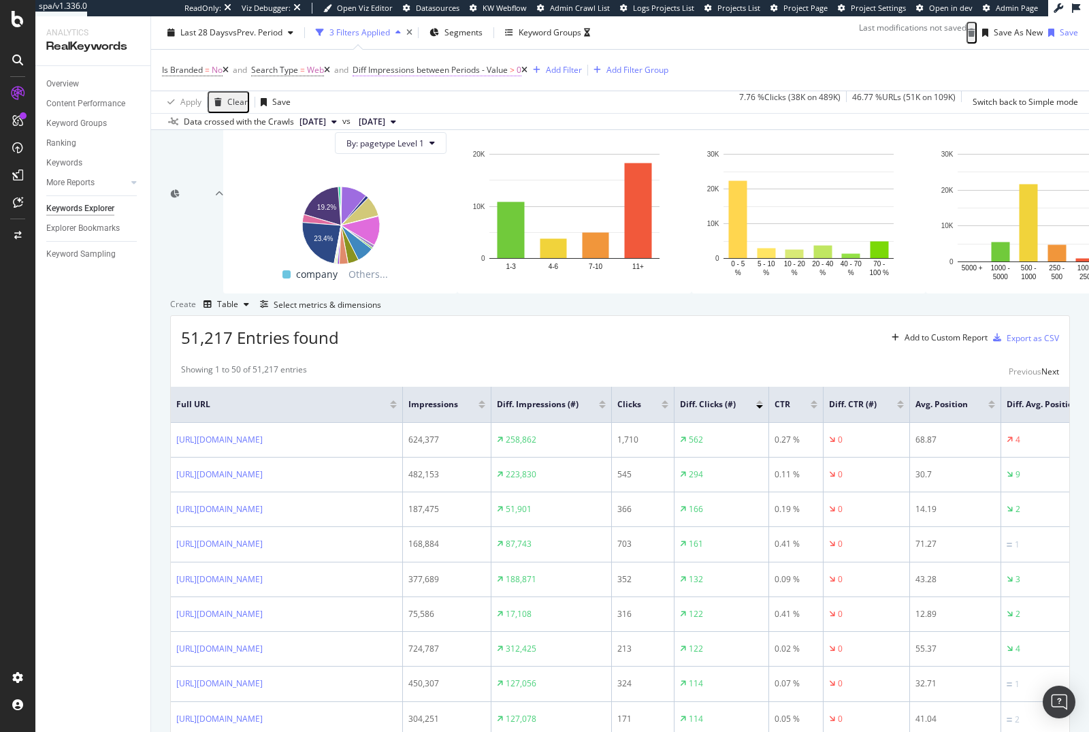
click at [443, 71] on span "Diff Impressions between Periods - Value" at bounding box center [430, 70] width 155 height 12
click at [368, 65] on icon at bounding box center [366, 60] width 4 height 8
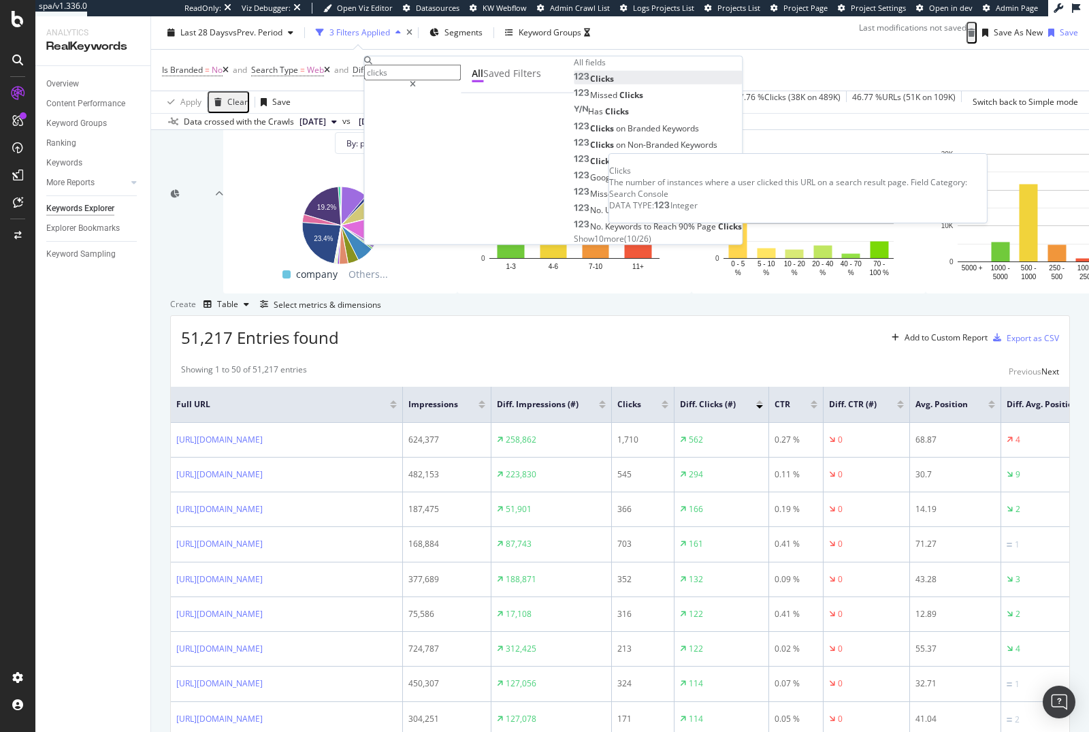
type input "clicks"
click at [574, 84] on div "Clicks" at bounding box center [594, 79] width 40 height 12
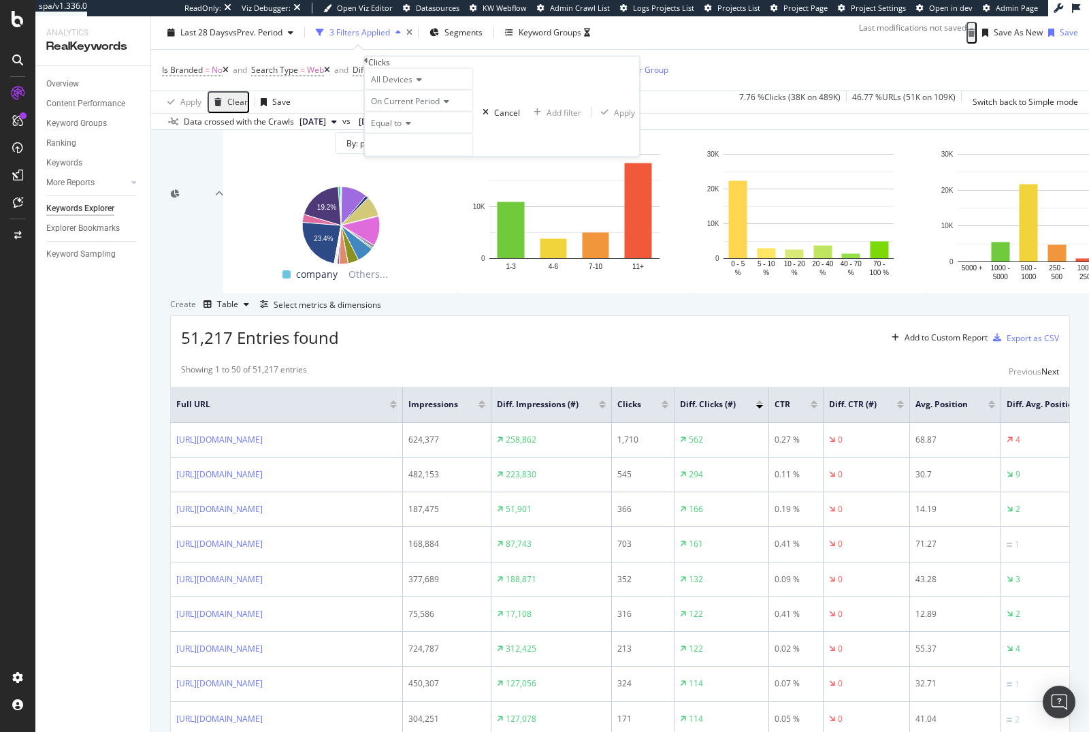
click at [433, 112] on div "On Current Period" at bounding box center [418, 101] width 109 height 22
click at [421, 191] on span "Diff. Between Period - value" at bounding box center [409, 178] width 82 height 23
click at [420, 157] on input "number" at bounding box center [431, 144] width 134 height 23
click at [407, 133] on div "Equal to" at bounding box center [431, 123] width 134 height 22
click at [408, 204] on span "Greater than" at bounding box center [392, 198] width 49 height 12
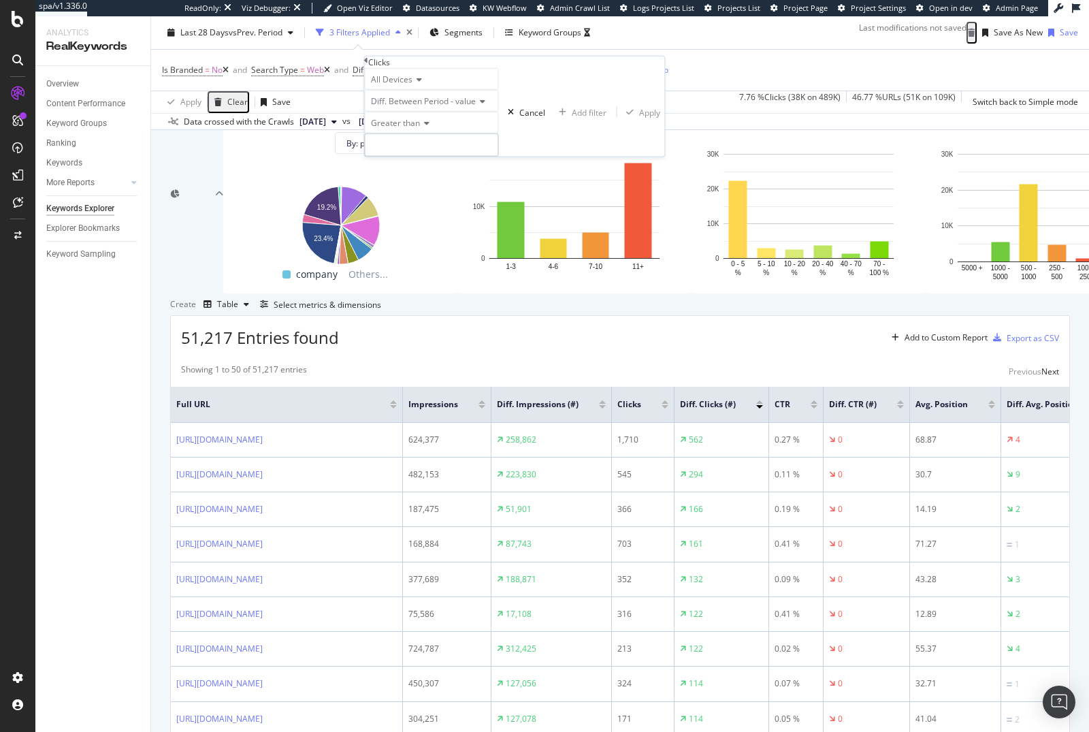
click at [405, 157] on input "number" at bounding box center [431, 144] width 134 height 23
type input "0"
click at [626, 116] on icon "button" at bounding box center [629, 112] width 7 height 8
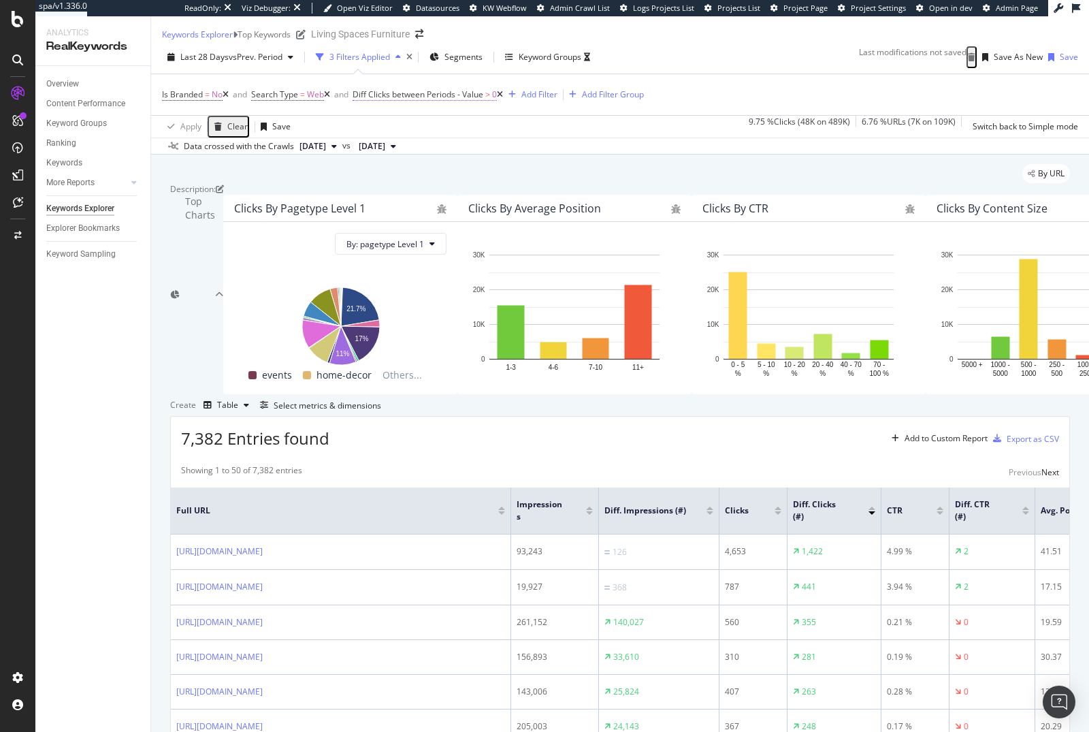
click at [472, 100] on span "Diff Clicks between Periods - Value" at bounding box center [418, 94] width 131 height 12
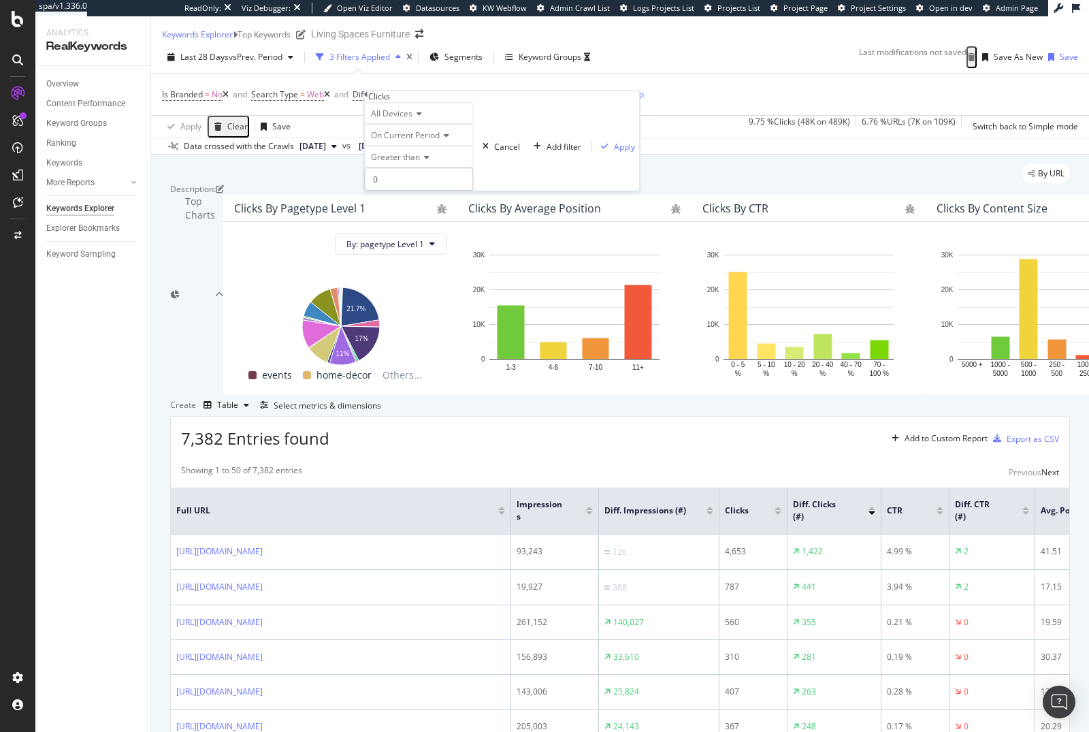
click at [421, 191] on input "0" at bounding box center [418, 178] width 109 height 23
type input "50"
click at [614, 152] on div "Apply" at bounding box center [624, 147] width 21 height 12
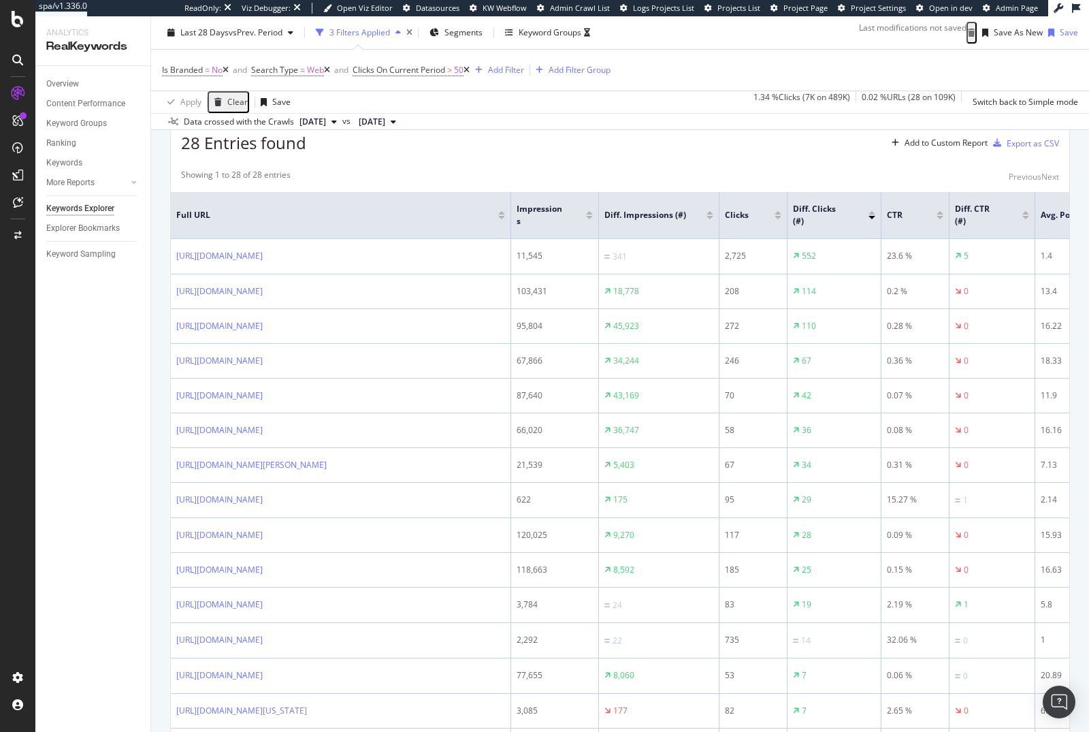
scroll to position [306, 0]
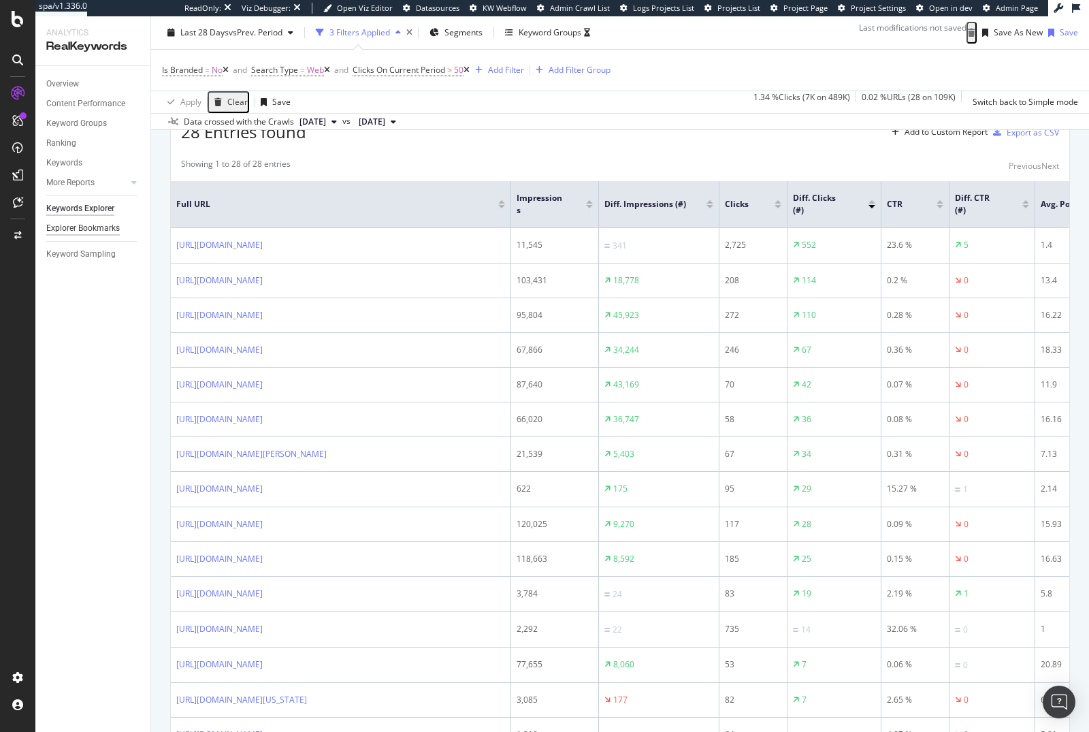
click at [98, 231] on div "Explorer Bookmarks" at bounding box center [83, 228] width 74 height 14
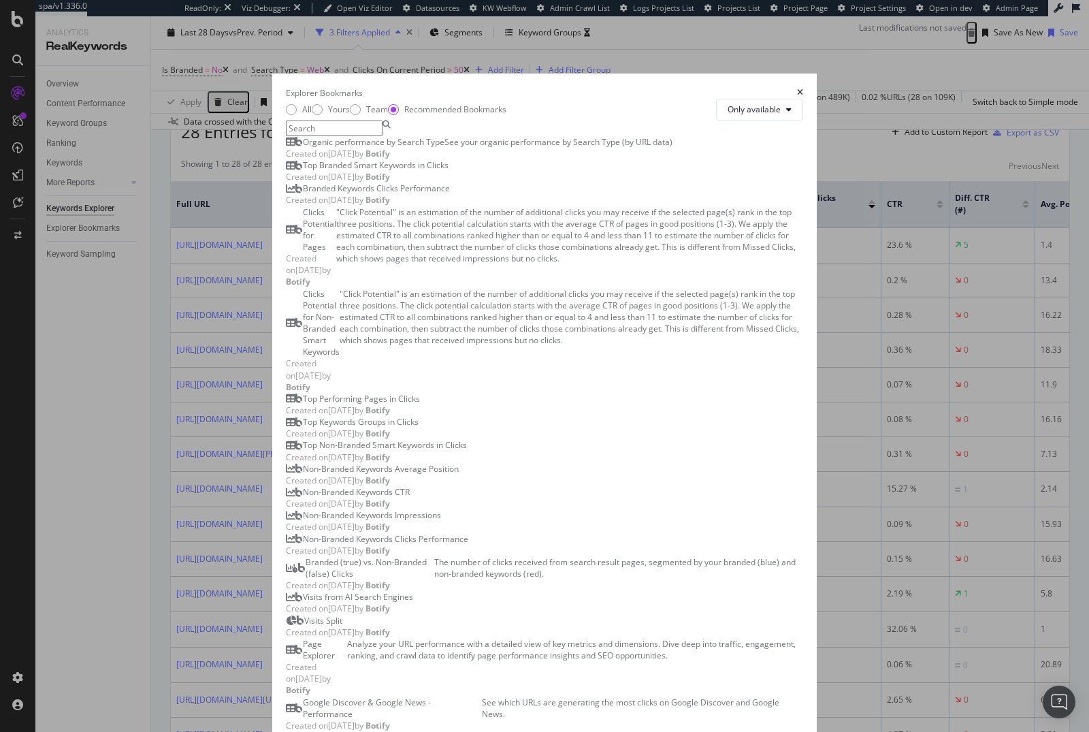
scroll to position [86, 0]
click at [803, 88] on icon "times" at bounding box center [800, 92] width 6 height 8
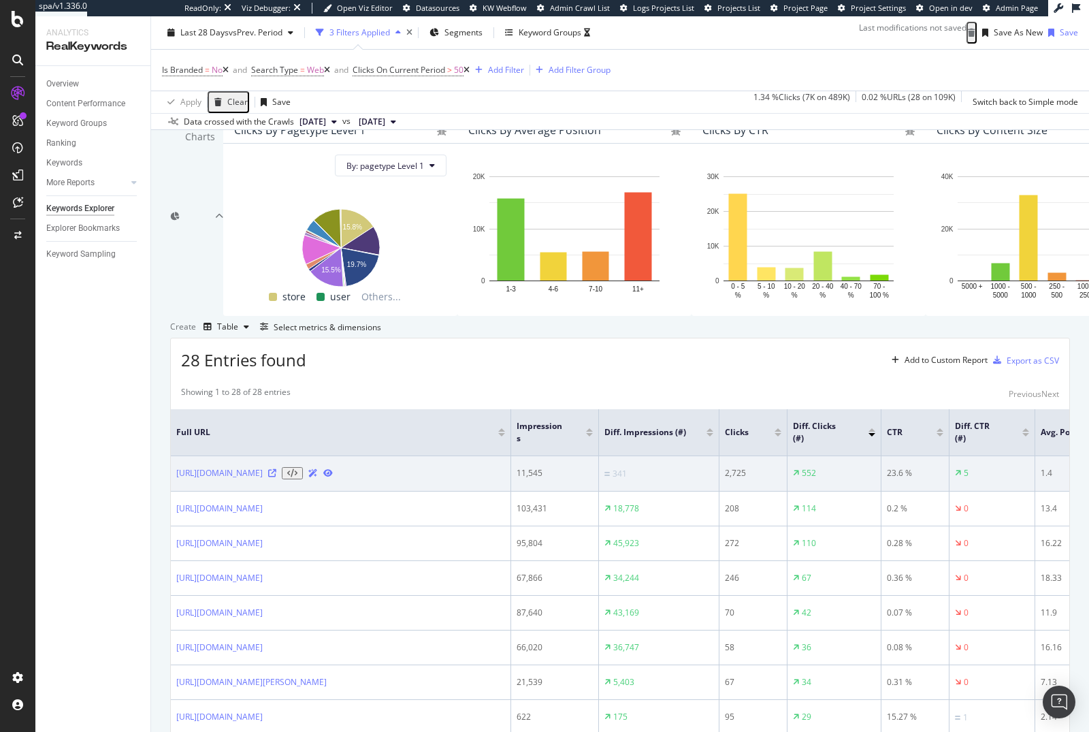
scroll to position [0, 0]
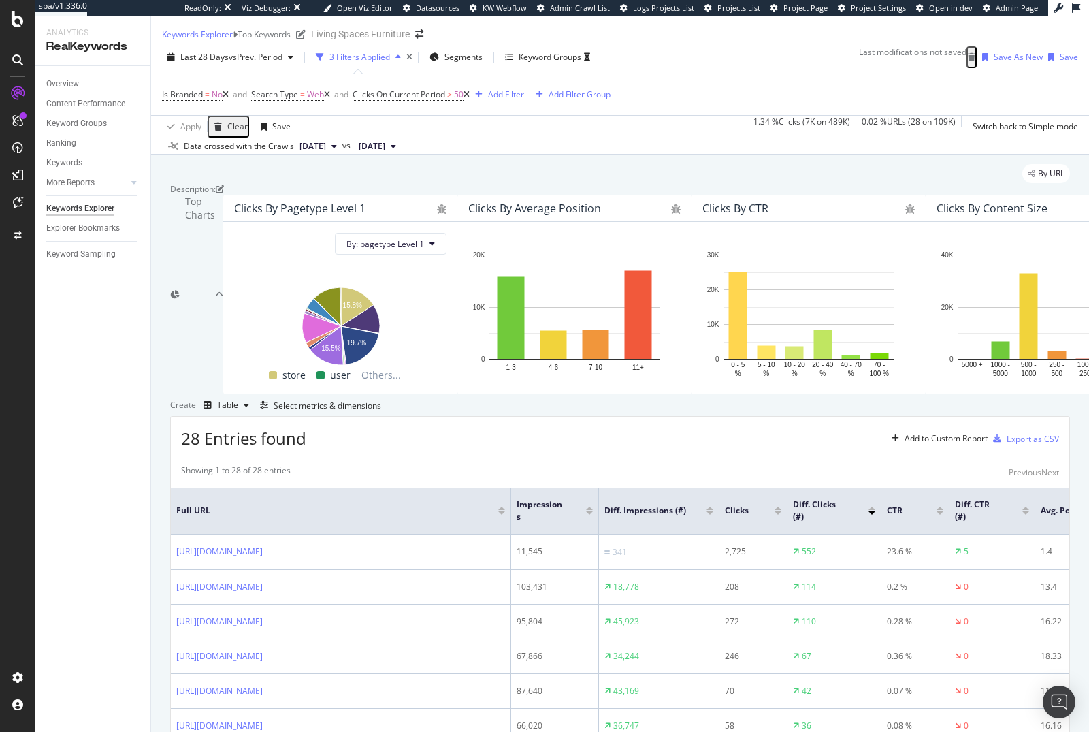
click at [977, 61] on div "button" at bounding box center [985, 57] width 17 height 8
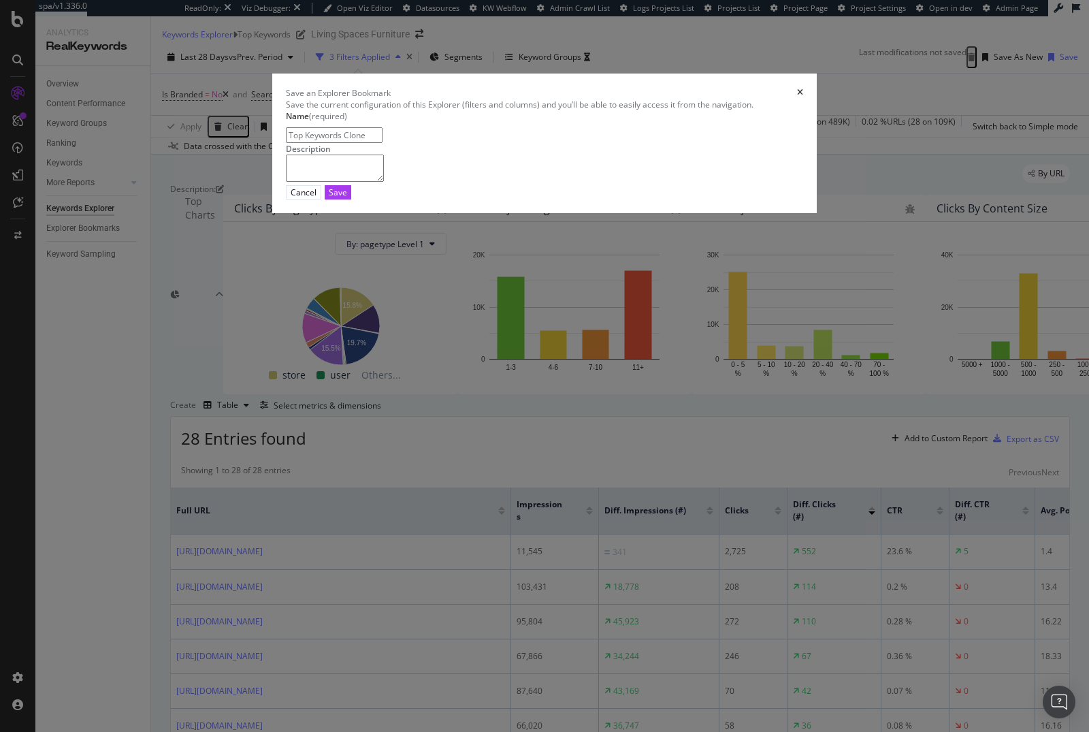
click at [361, 143] on input "Top Keywords Clone" at bounding box center [334, 135] width 97 height 16
click at [292, 143] on input "Top Keyword" at bounding box center [334, 135] width 97 height 16
click at [294, 143] on input "Main Nav]Top Keyword" at bounding box center [334, 135] width 97 height 16
click at [336, 143] on input "[Main Nav]Top Keyword" at bounding box center [334, 135] width 97 height 16
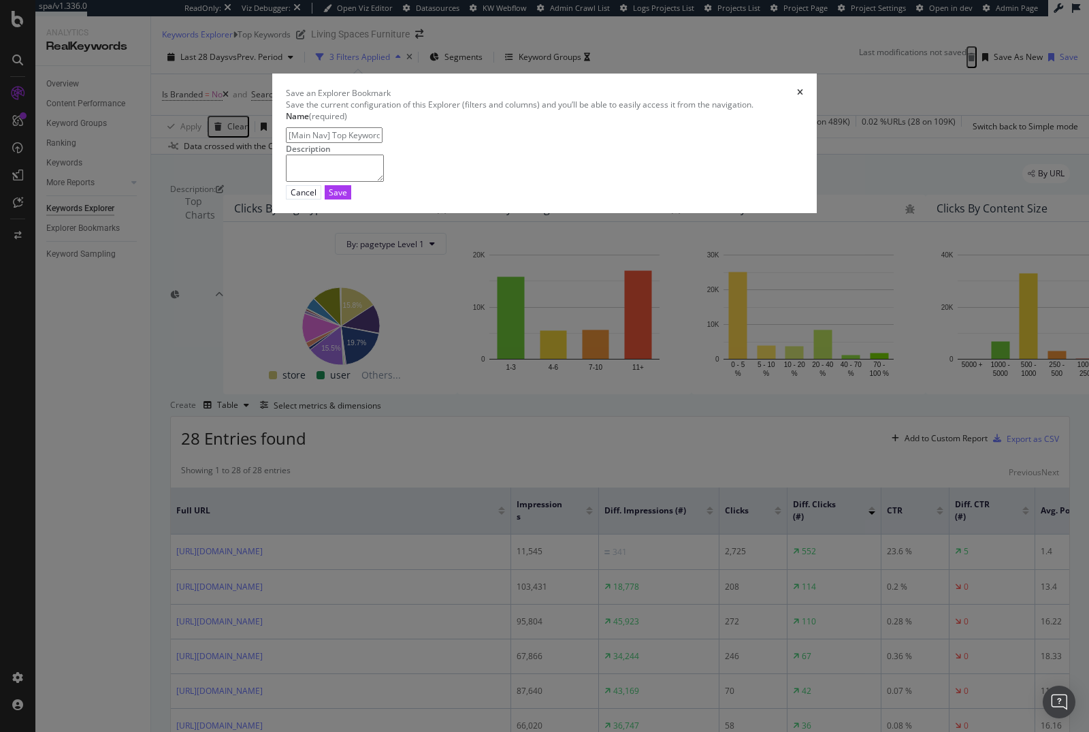
click at [383, 143] on input "[Main Nav] Top Keyword" at bounding box center [334, 135] width 97 height 16
type input "[Main Nav] Top Performing Pages"
click at [347, 198] on div "Save" at bounding box center [338, 193] width 18 height 12
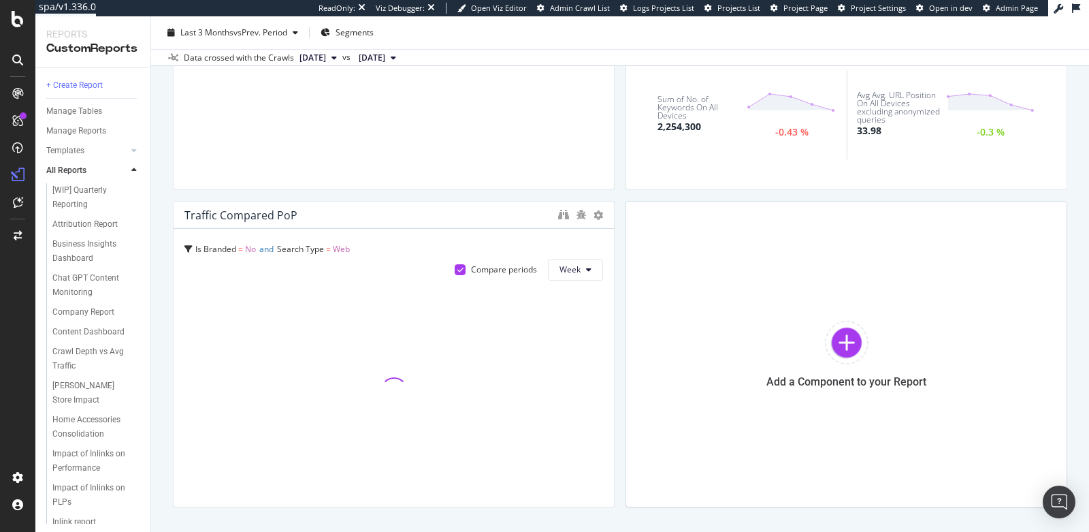
scroll to position [313, 0]
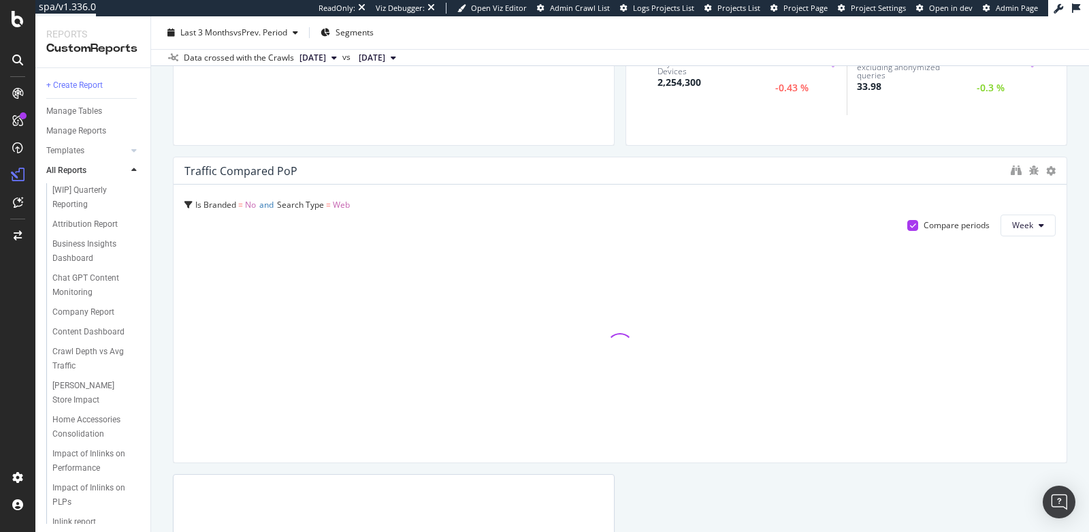
drag, startPoint x: 604, startPoint y: 329, endPoint x: 1077, endPoint y: 367, distance: 474.6
click at [1077, 367] on div "Navigation Report Navigation Report Living Spaces Furniture Clone (Admin) Clone…" at bounding box center [620, 273] width 938 height 515
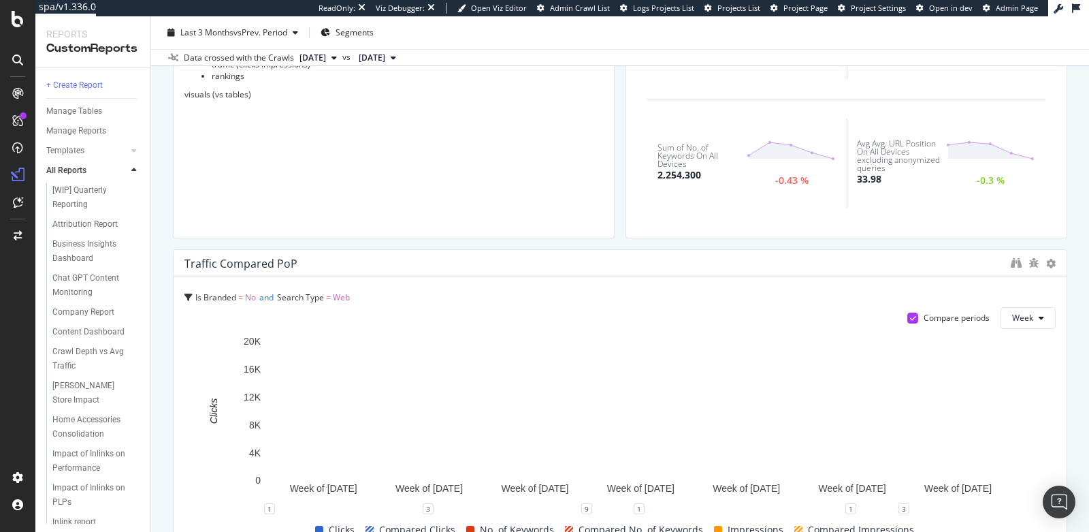
scroll to position [525, 0]
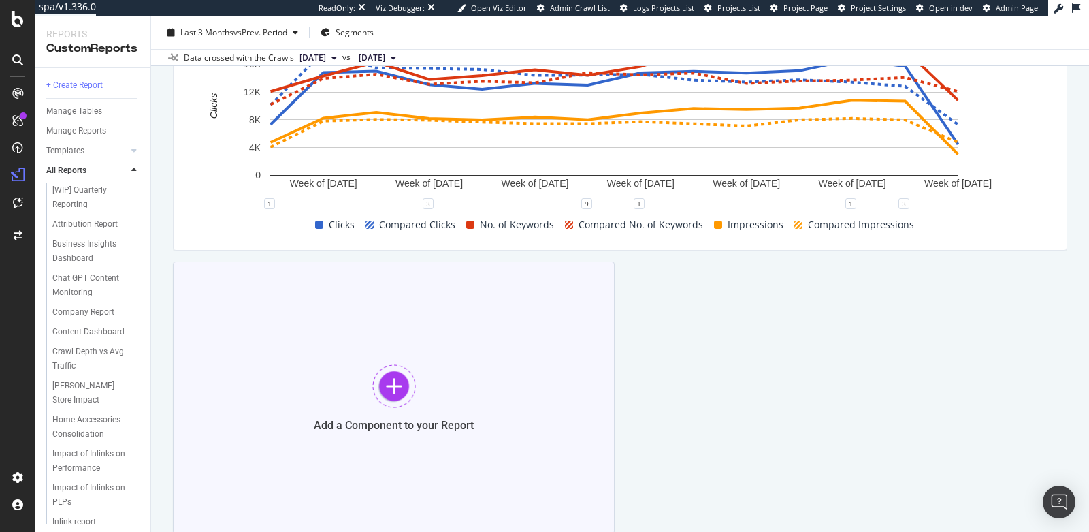
click at [370, 441] on div "Add a Component to your Report" at bounding box center [394, 397] width 442 height 272
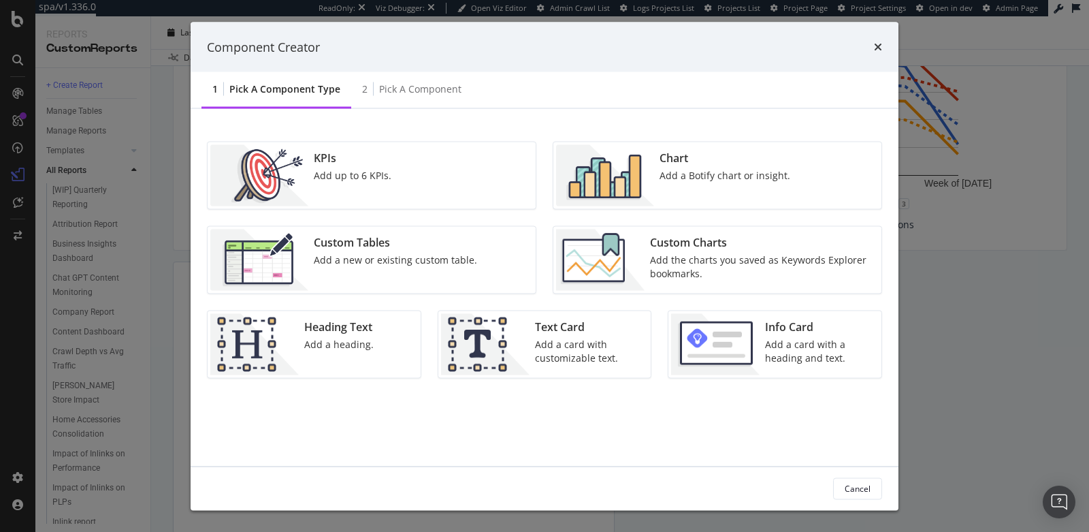
click at [599, 169] on img "modal" at bounding box center [605, 175] width 98 height 61
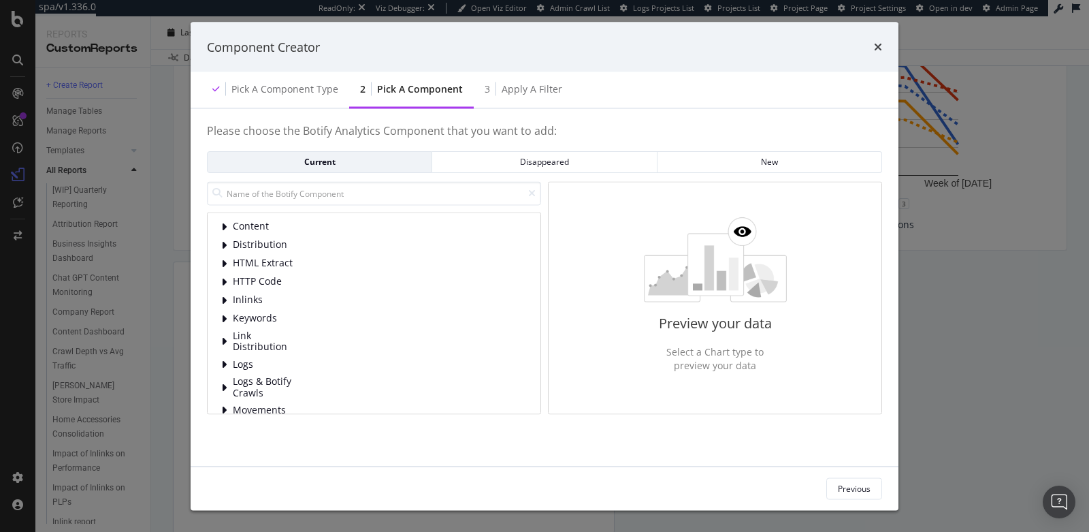
click at [333, 204] on div "Content Distribution HTML Extract HTTP Code Inlinks Keywords Link Distribution …" at bounding box center [374, 297] width 334 height 233
click at [333, 197] on input "modal" at bounding box center [374, 193] width 334 height 24
type input "clicks"
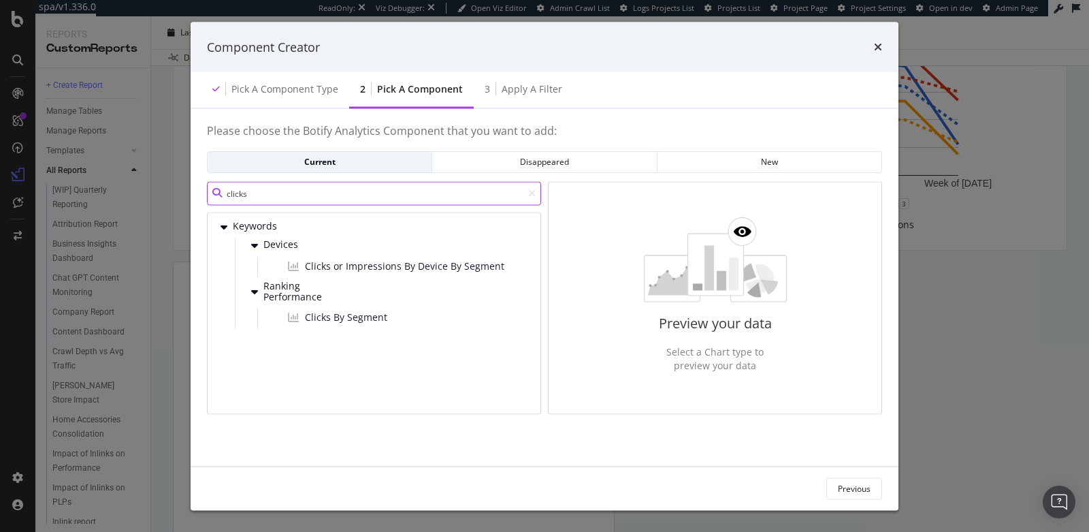
click at [279, 188] on input "clicks" at bounding box center [374, 193] width 334 height 24
type input "clicks"
click at [874, 46] on icon "times" at bounding box center [878, 47] width 8 height 11
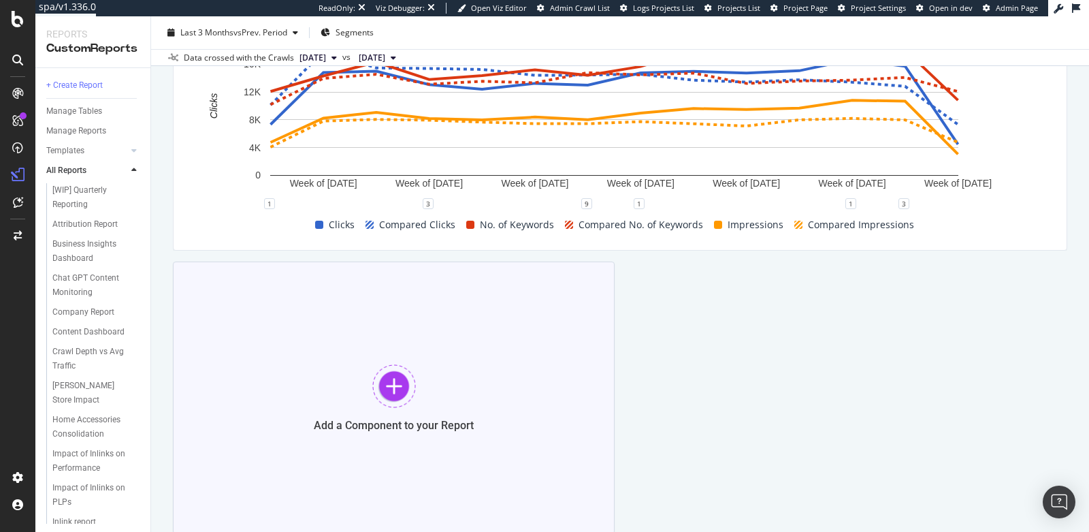
click at [428, 410] on div "Add a Component to your Report" at bounding box center [394, 397] width 442 height 272
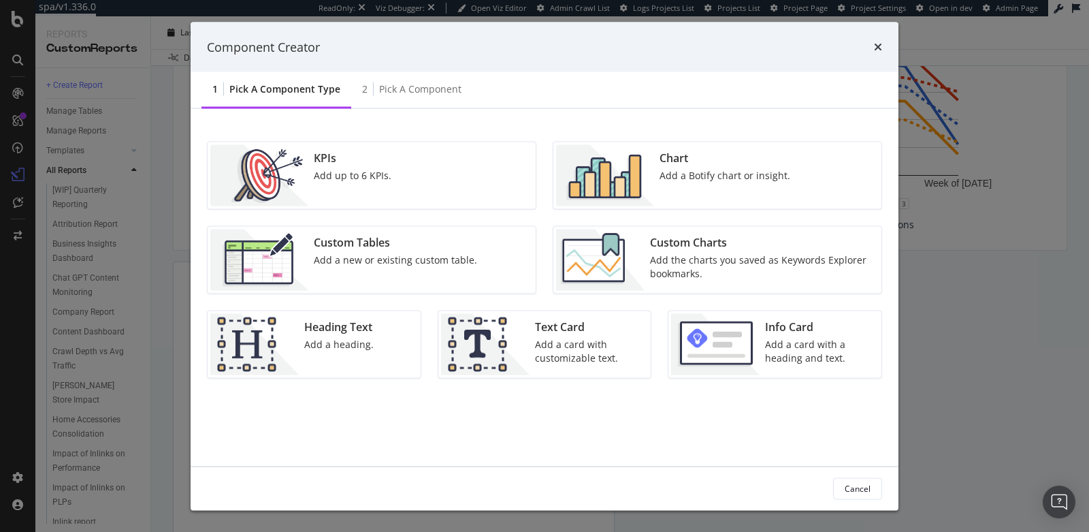
click at [440, 185] on div "KPIs Add up to 6 KPIs." at bounding box center [372, 175] width 328 height 67
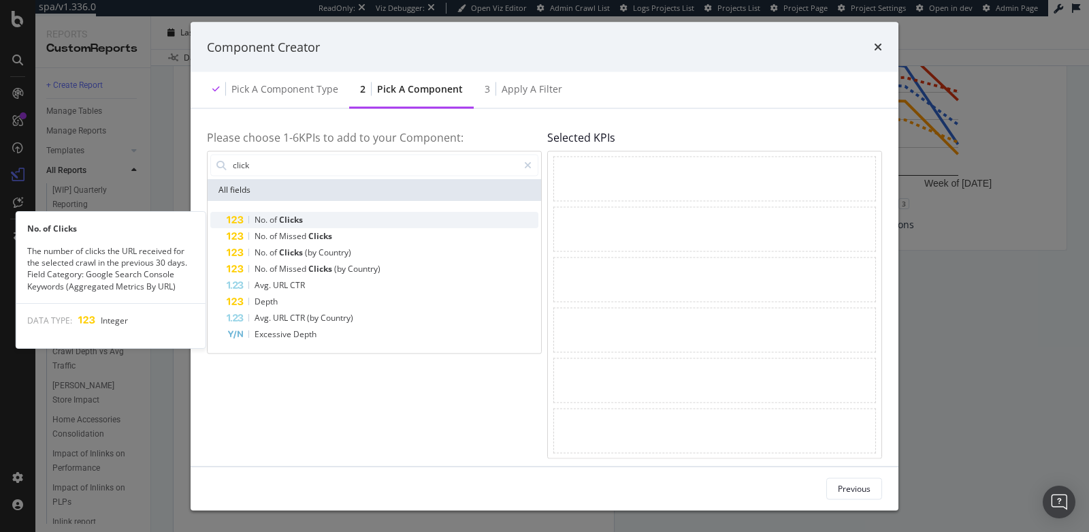
type input "click"
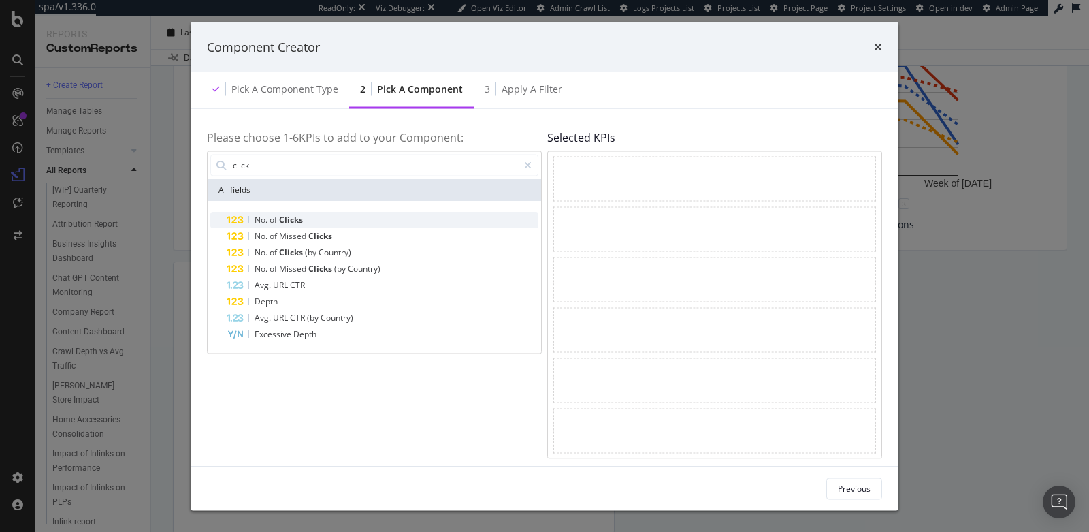
click at [320, 212] on div "No. of Clicks" at bounding box center [383, 219] width 312 height 16
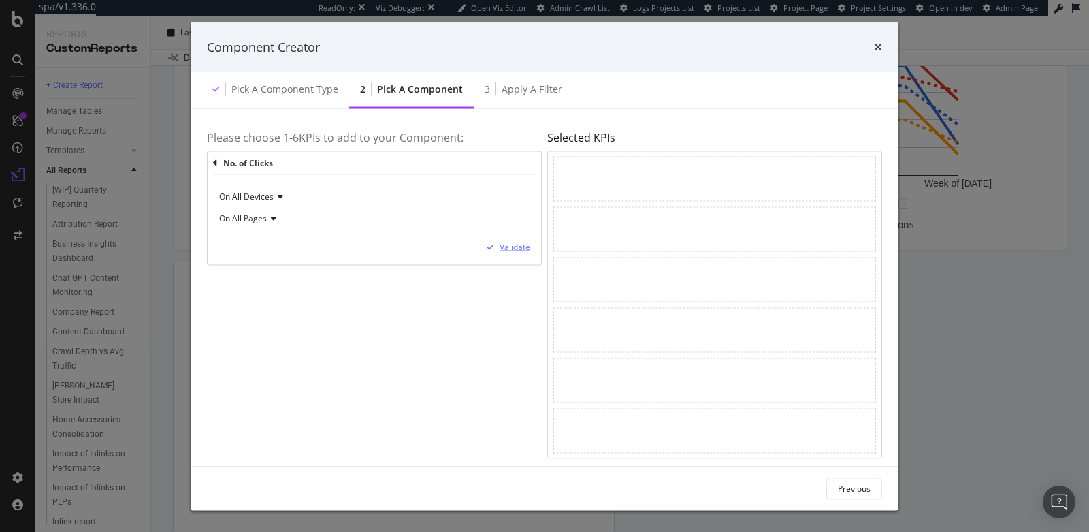
click at [506, 244] on div "Validate" at bounding box center [515, 247] width 31 height 12
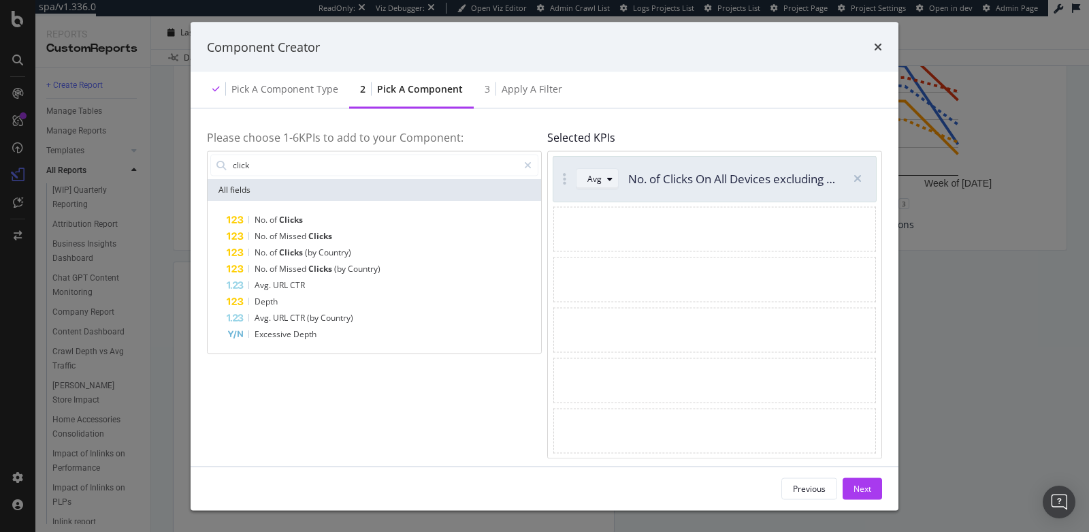
click at [589, 176] on div "Avg" at bounding box center [594, 178] width 14 height 8
click at [594, 221] on div "Sum" at bounding box center [600, 224] width 17 height 12
click at [862, 484] on div "Next" at bounding box center [863, 488] width 18 height 12
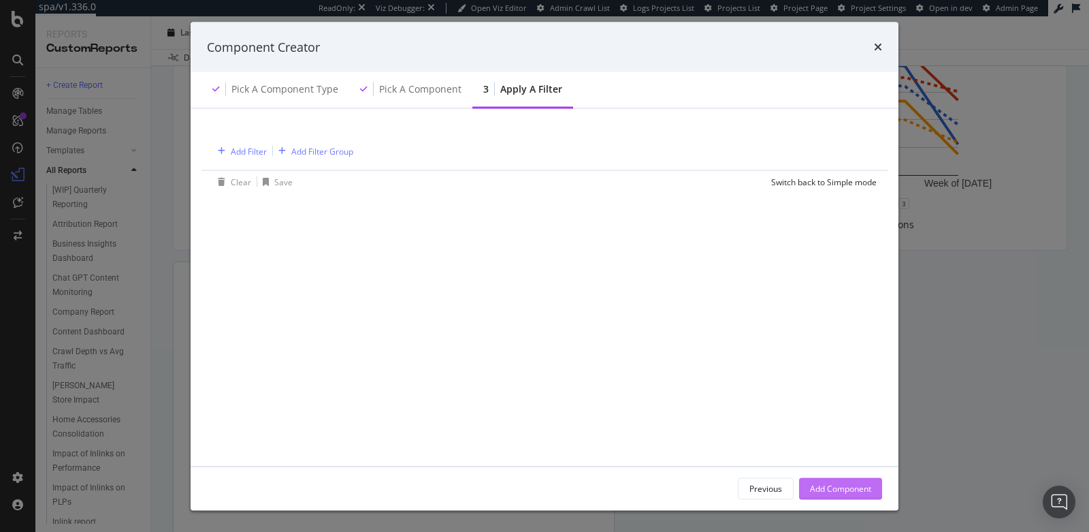
click at [824, 484] on div "Add Component" at bounding box center [840, 488] width 61 height 12
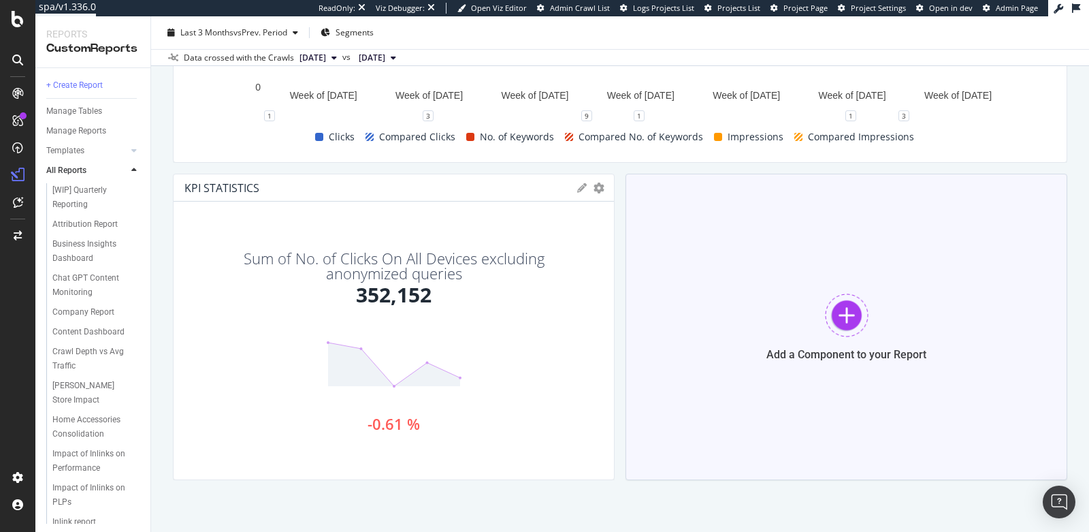
scroll to position [630, 0]
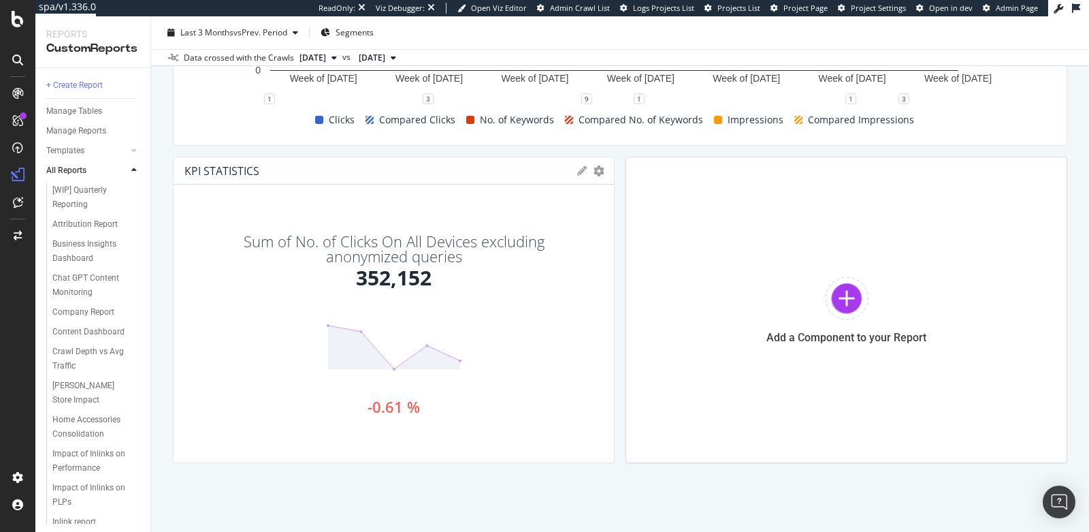
click at [577, 166] on icon at bounding box center [582, 171] width 10 height 10
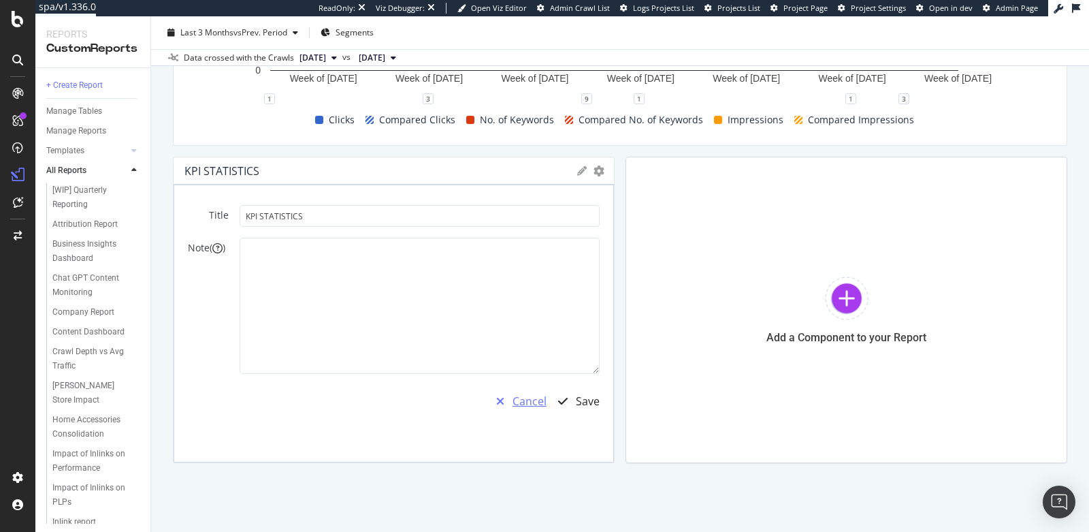
click at [519, 400] on div "Cancel" at bounding box center [530, 401] width 34 height 16
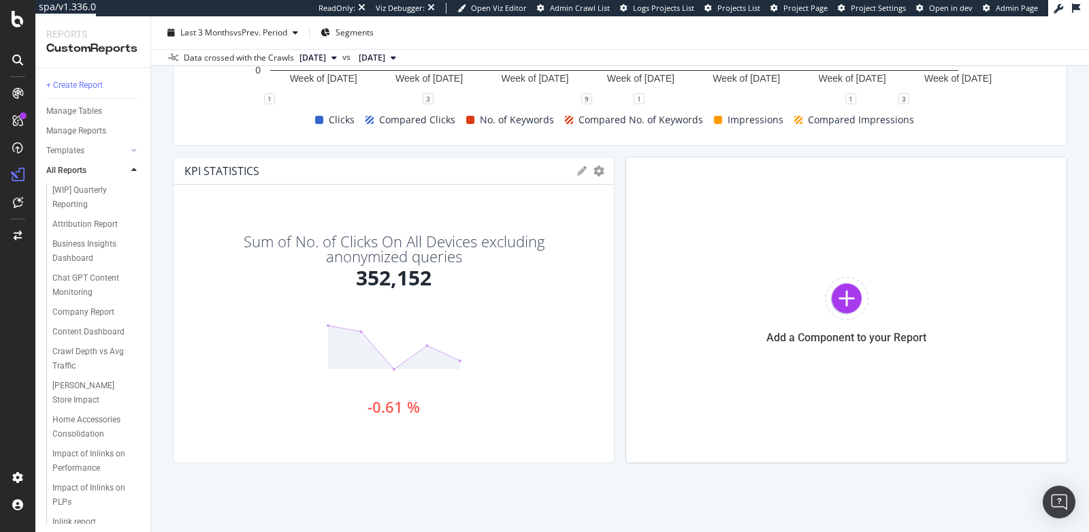
click at [577, 167] on icon at bounding box center [582, 171] width 10 height 10
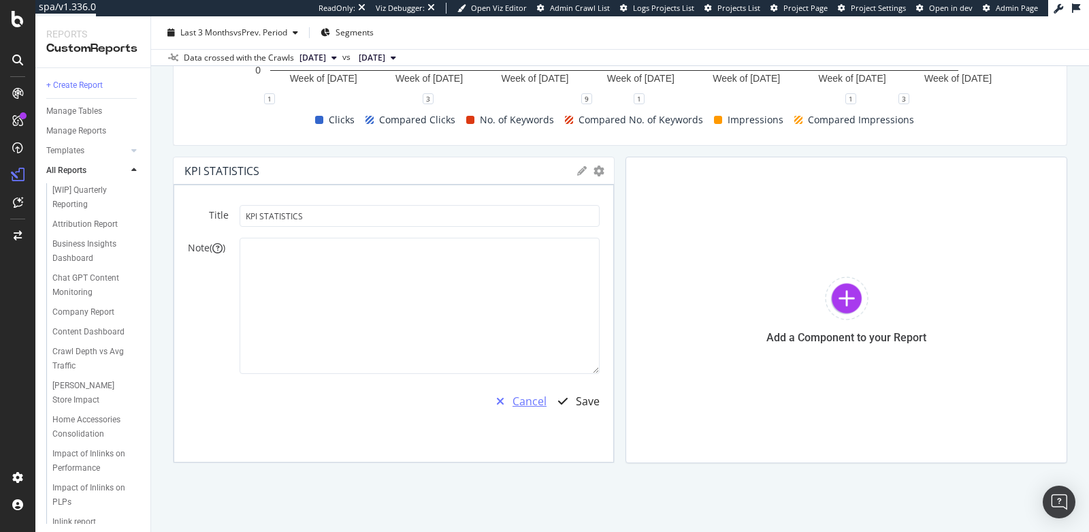
click at [525, 405] on div "Cancel" at bounding box center [530, 401] width 34 height 16
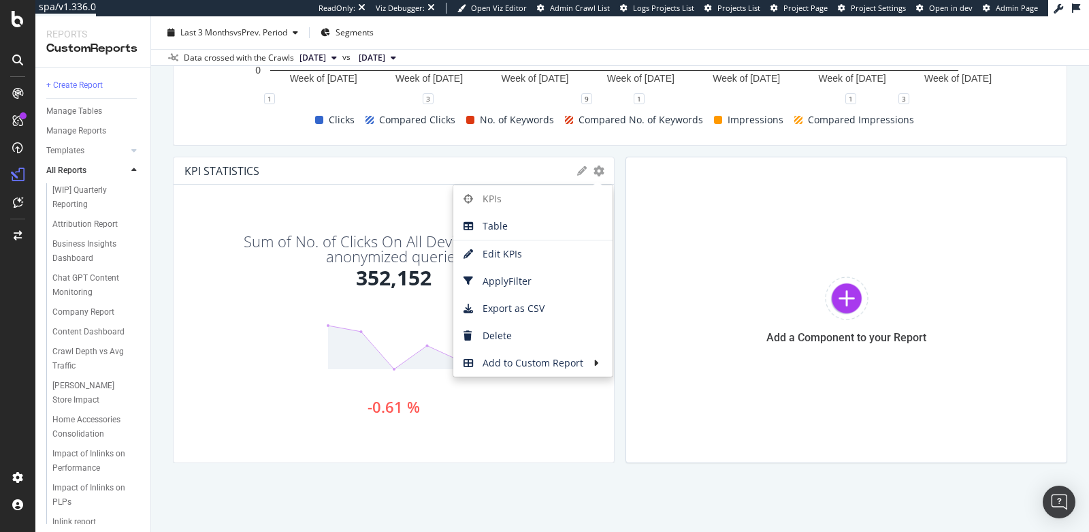
click at [602, 470] on div "Navigation Report Navigation Report Living Spaces Furniture Clone (Admin) Clone…" at bounding box center [620, 273] width 938 height 515
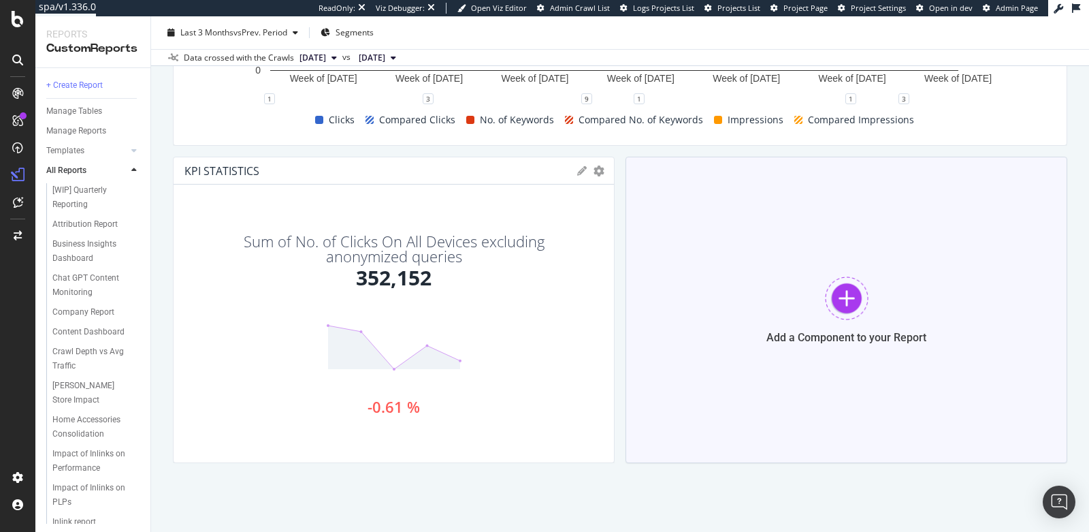
click at [811, 285] on div "Add a Component to your Report" at bounding box center [847, 310] width 442 height 306
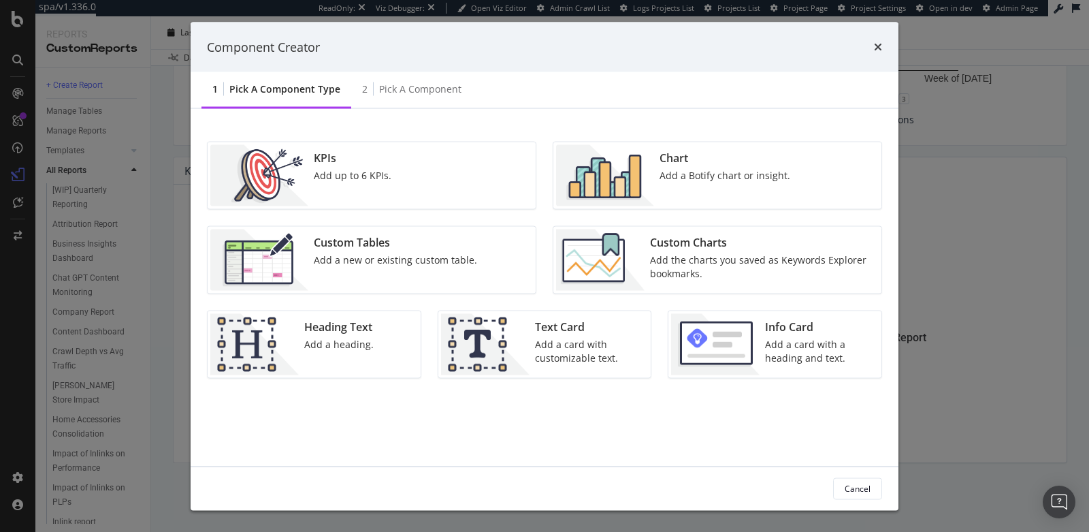
click at [368, 171] on div "Add up to 6 KPIs." at bounding box center [353, 176] width 78 height 14
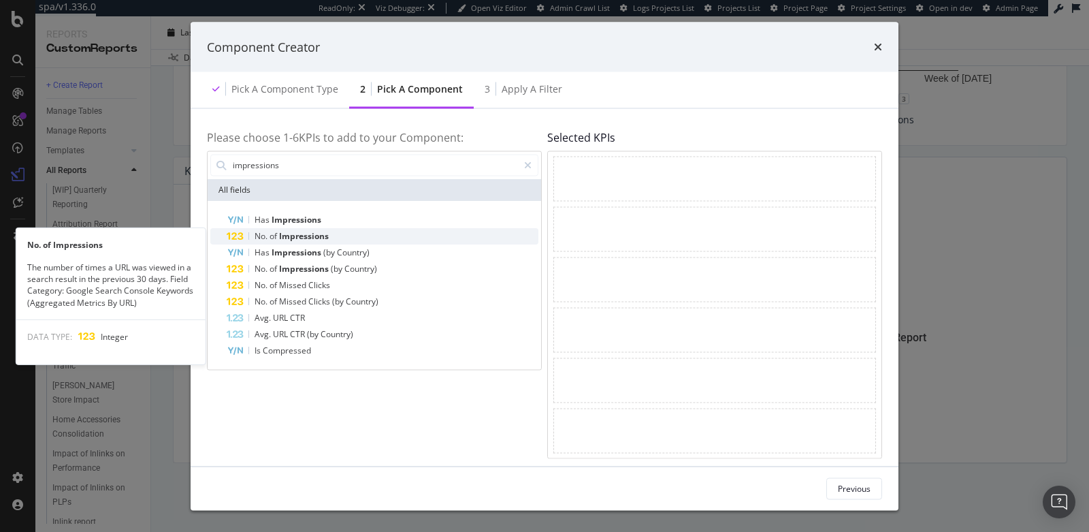
type input "impressions"
click at [329, 233] on div "No. of Impressions" at bounding box center [383, 235] width 312 height 16
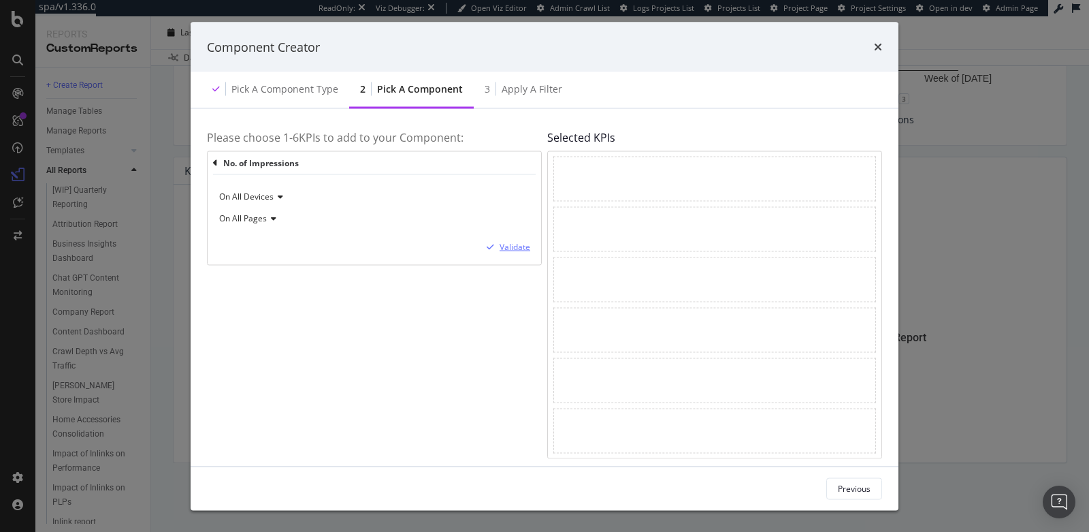
click at [521, 253] on button "Validate" at bounding box center [505, 247] width 49 height 14
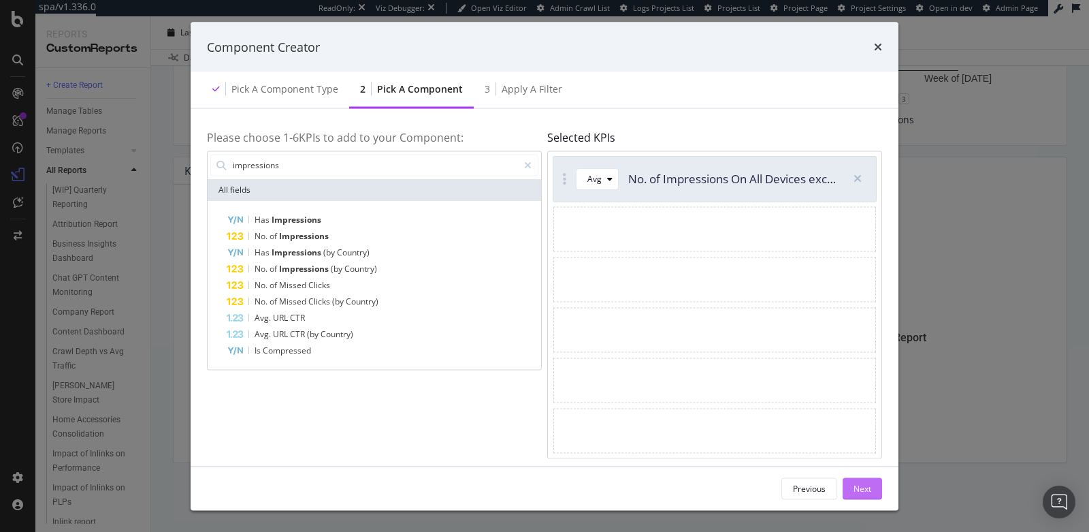
click at [865, 484] on div "Next" at bounding box center [863, 488] width 18 height 12
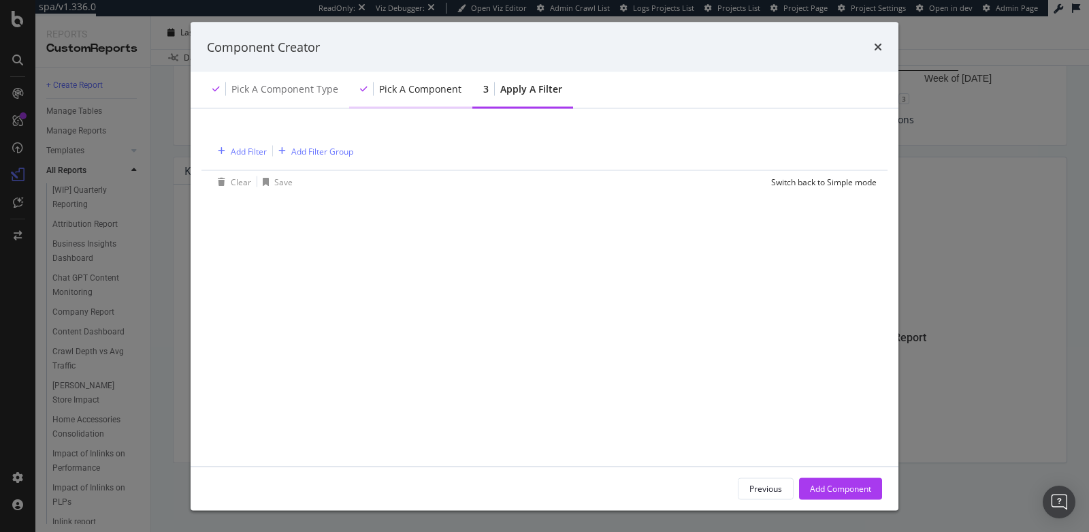
click at [398, 84] on div "Pick a Component" at bounding box center [420, 89] width 82 height 14
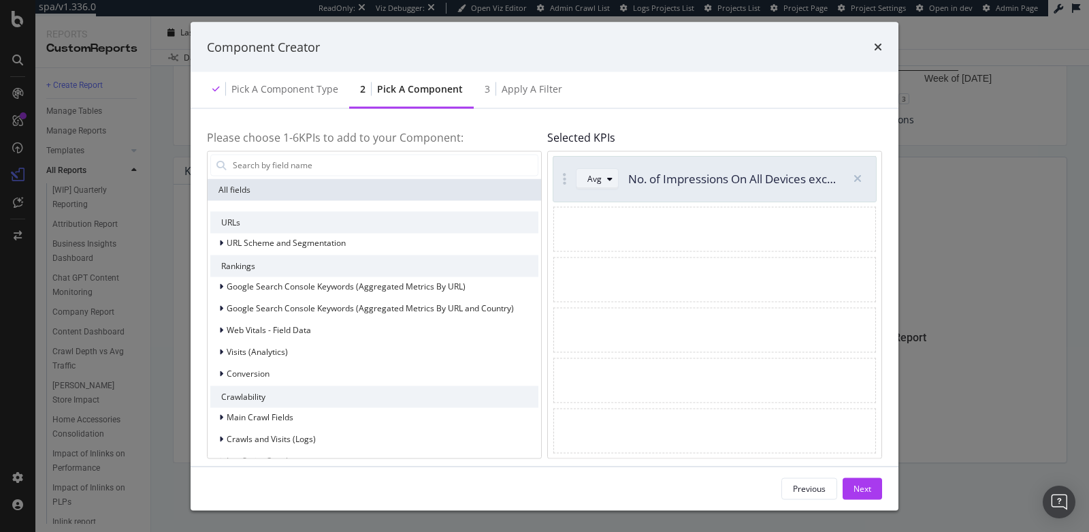
click at [594, 180] on div "Avg" at bounding box center [594, 178] width 14 height 8
click at [600, 220] on div "Sum" at bounding box center [600, 224] width 17 height 12
click at [876, 483] on button "Next" at bounding box center [862, 488] width 39 height 22
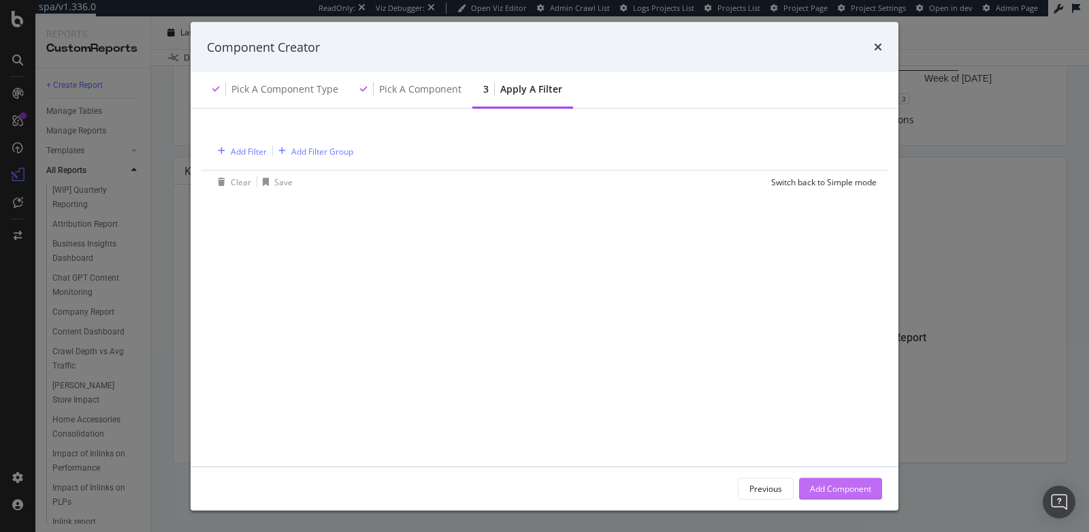
click at [839, 485] on div "Add Component" at bounding box center [840, 488] width 61 height 12
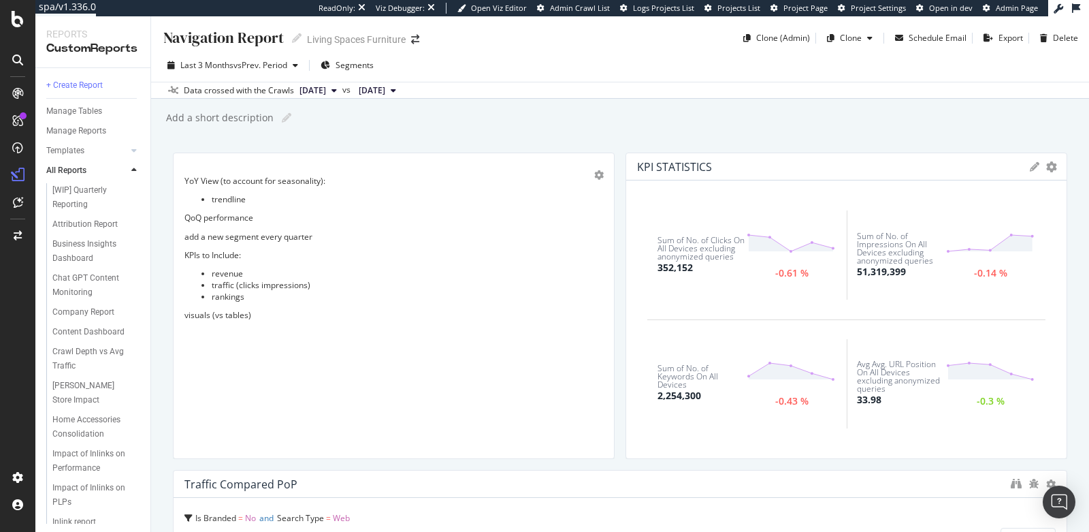
scroll to position [592, 0]
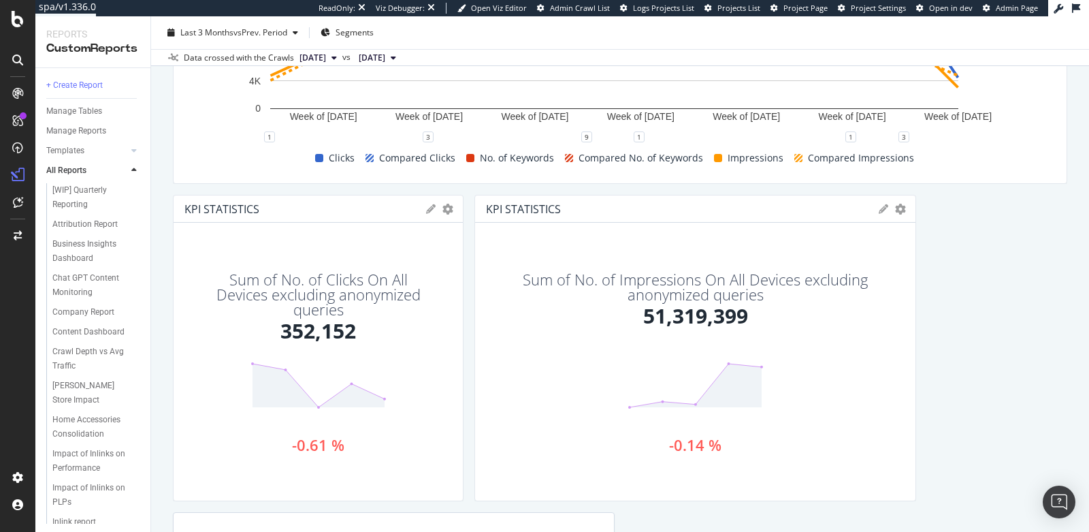
drag, startPoint x: 604, startPoint y: 350, endPoint x: 468, endPoint y: 349, distance: 136.1
click at [468, 349] on div "YoY View (to account for seasonality): trendline QoQ performance add a new segm…" at bounding box center [620, 172] width 894 height 1224
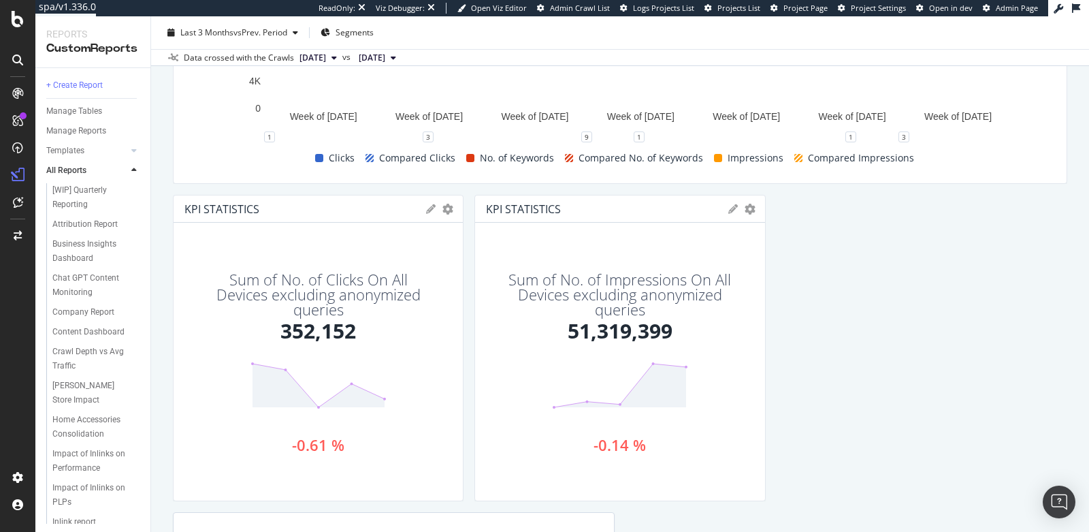
drag, startPoint x: 905, startPoint y: 378, endPoint x: 736, endPoint y: 376, distance: 168.1
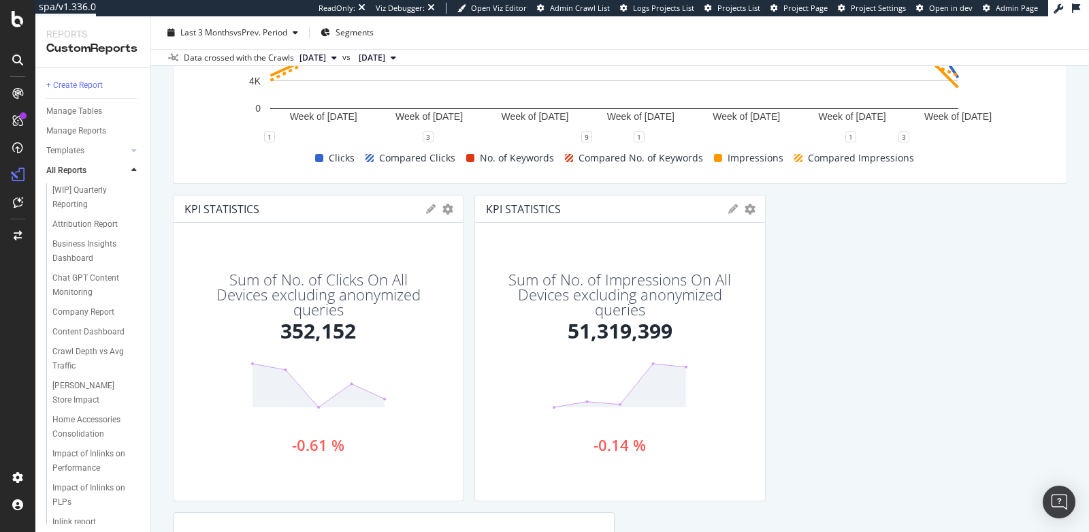
click at [736, 376] on div "KPI STATISTICS KPIs Table Edit KPIs Apply Filter Export as CSV Delete Add to Cu…" at bounding box center [619, 348] width 291 height 306
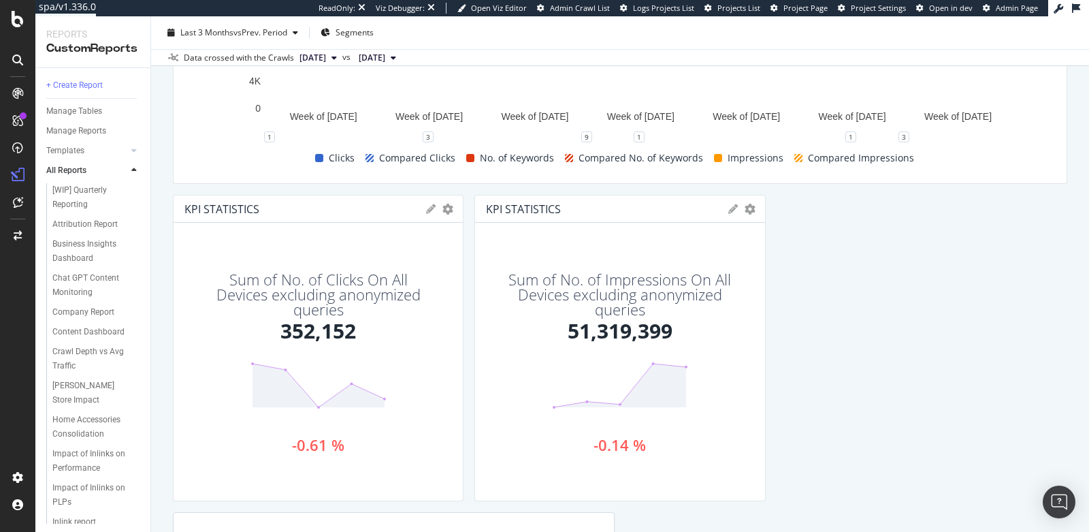
scroll to position [664, 0]
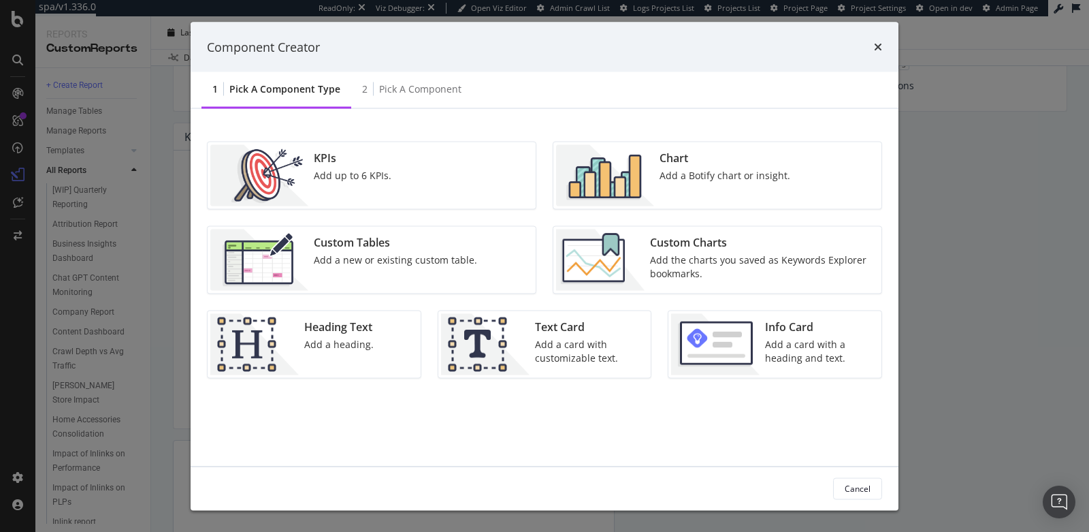
click at [441, 169] on div "KPIs Add up to 6 KPIs." at bounding box center [372, 175] width 328 height 67
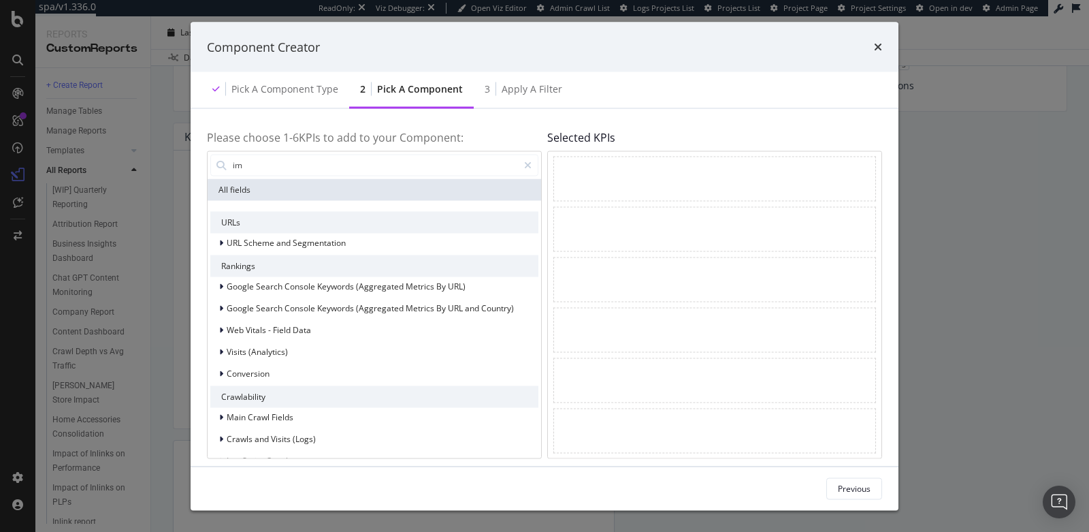
type input "i"
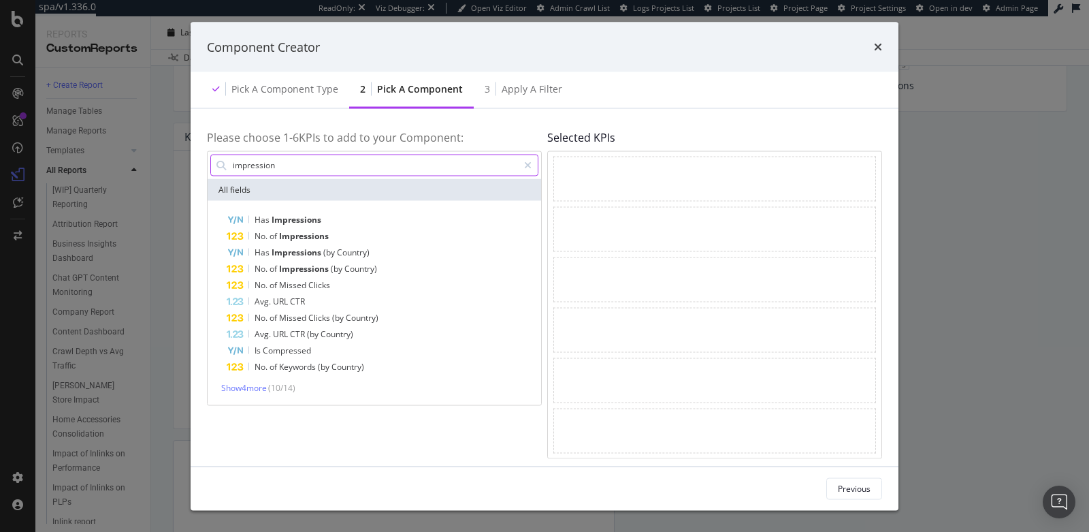
click at [356, 161] on input "impression" at bounding box center [374, 165] width 287 height 20
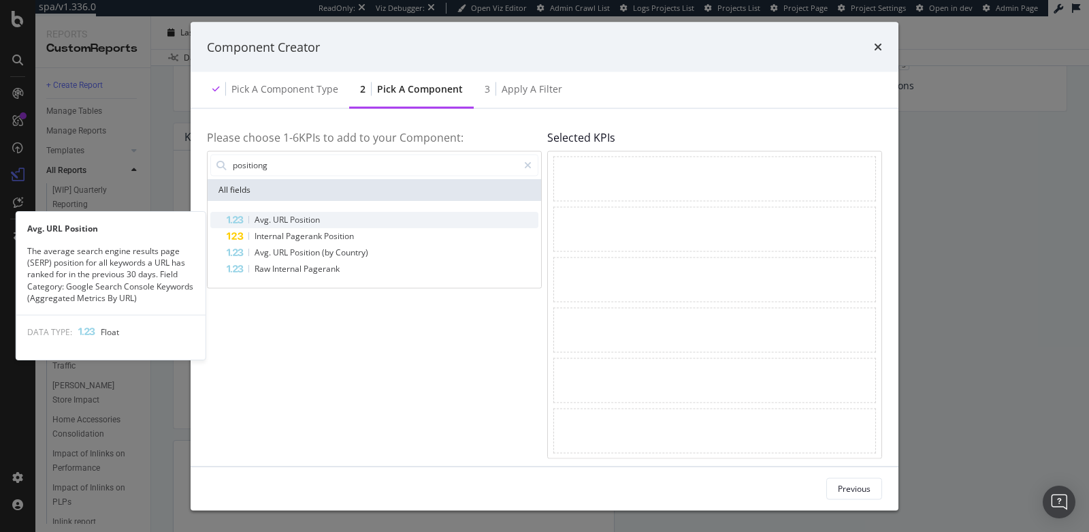
type input "positiong"
click at [300, 220] on span "Position" at bounding box center [305, 219] width 30 height 12
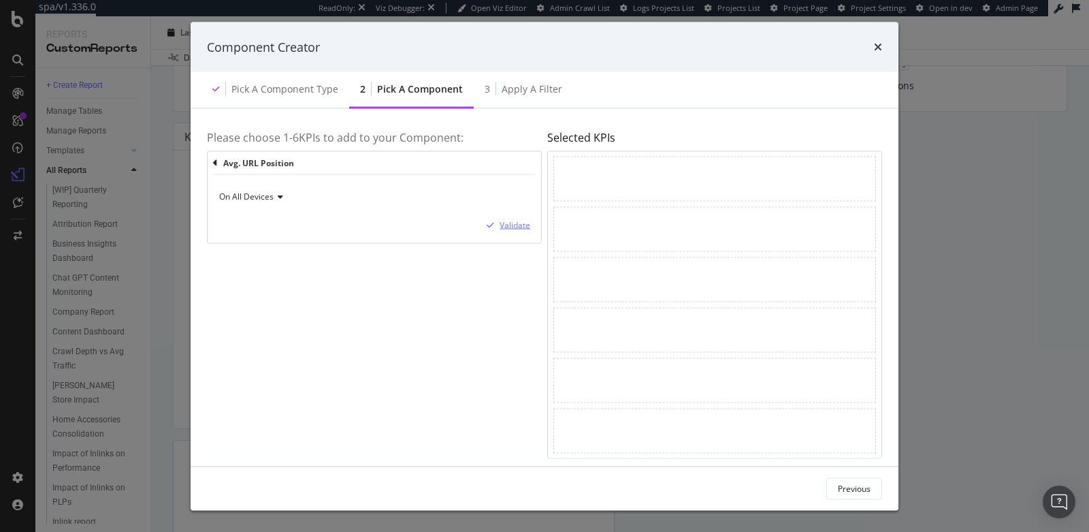
click at [491, 222] on icon "modal" at bounding box center [490, 225] width 7 height 8
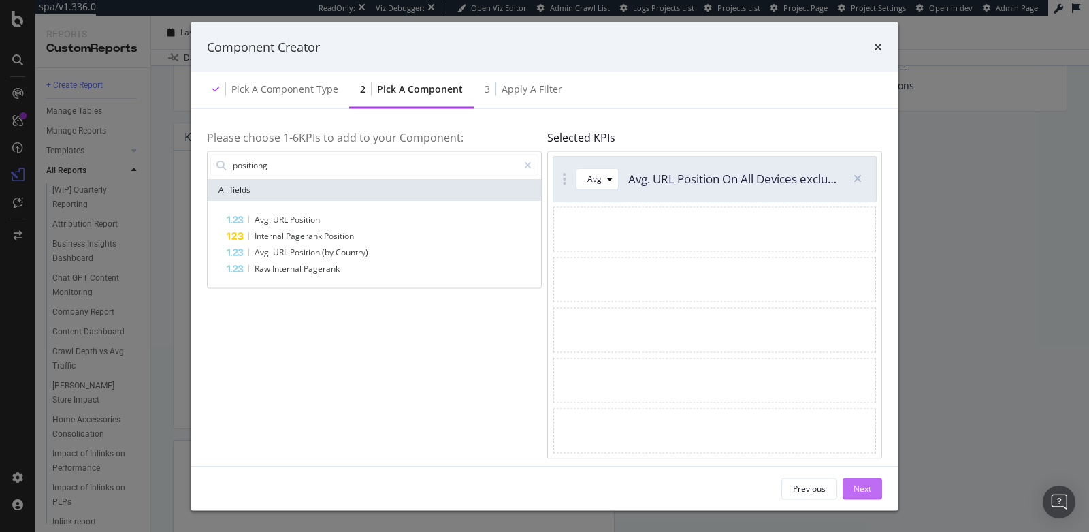
click at [862, 482] on div "Next" at bounding box center [863, 488] width 18 height 12
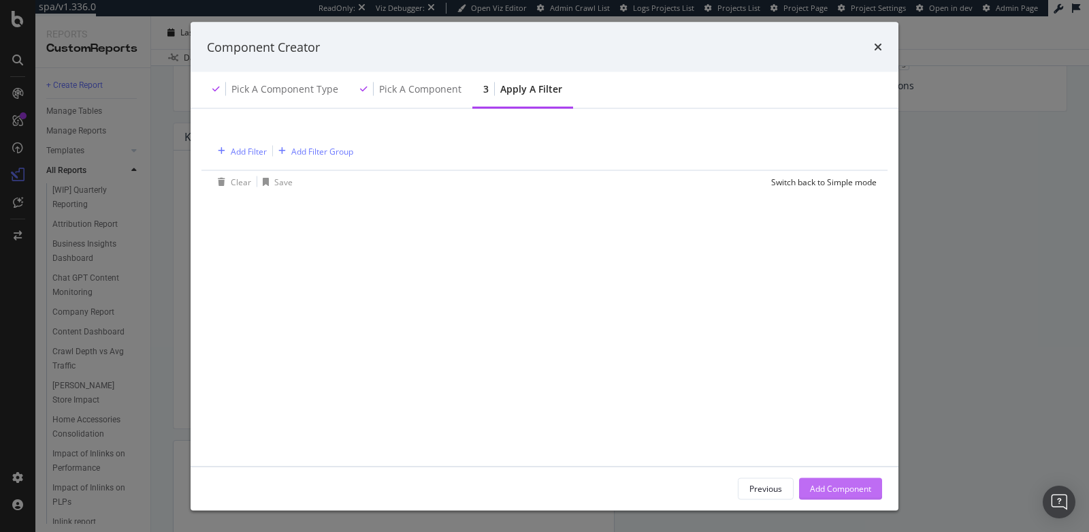
click at [839, 489] on div "Add Component" at bounding box center [840, 488] width 61 height 12
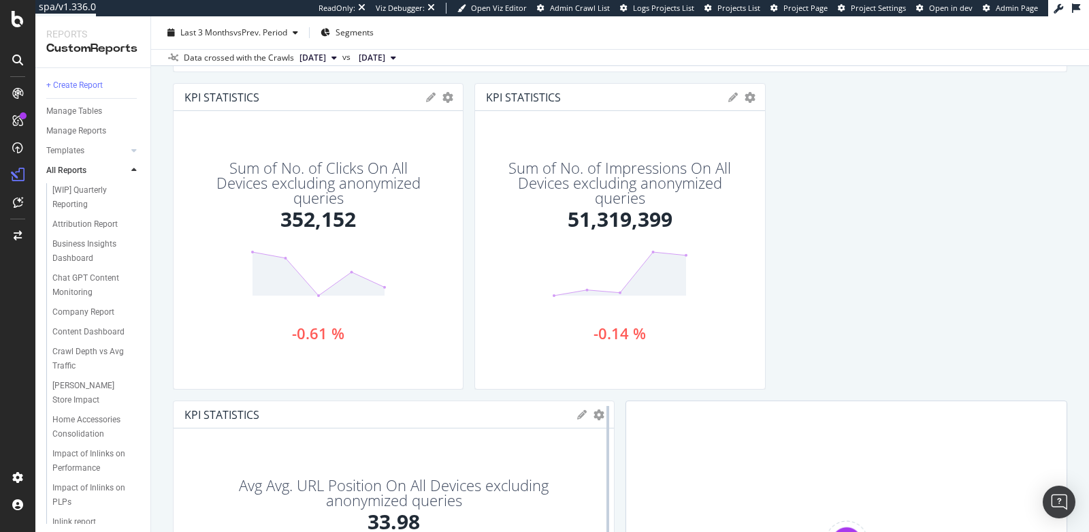
scroll to position [757, 0]
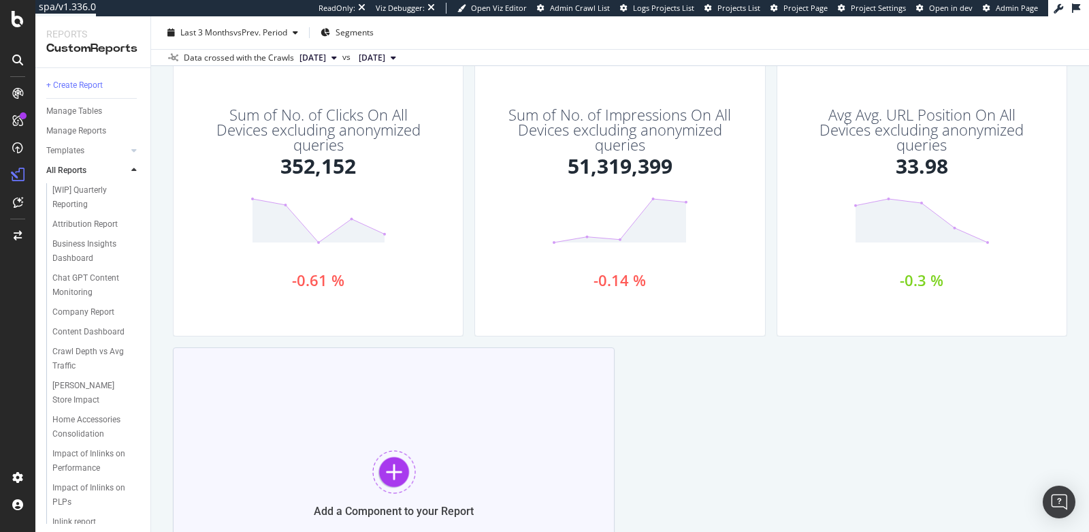
drag, startPoint x: 601, startPoint y: 455, endPoint x: 422, endPoint y: 451, distance: 179.0
click at [422, 451] on div "YoY View (to account for seasonality): trendline QoQ performance add a new segm…" at bounding box center [620, 8] width 894 height 1224
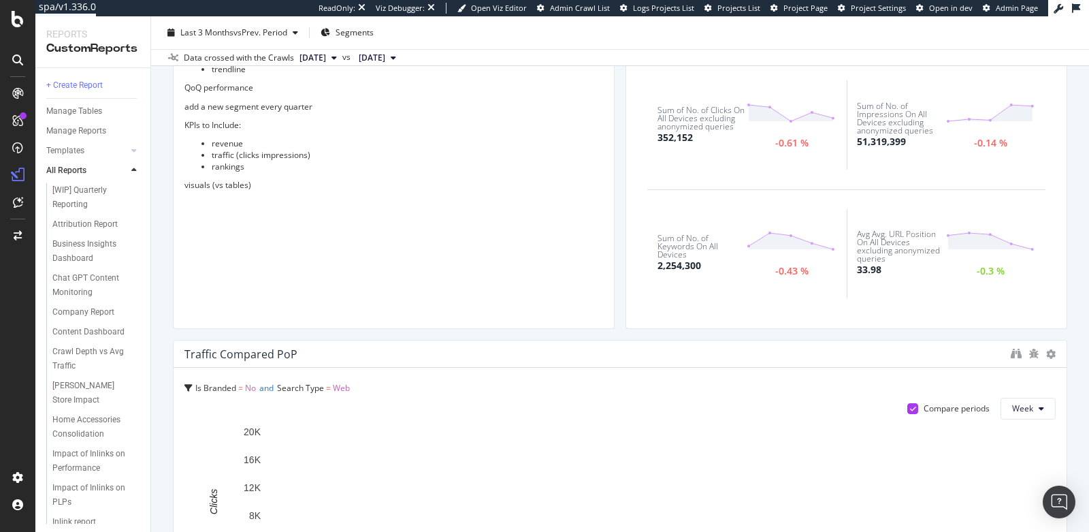
scroll to position [51, 0]
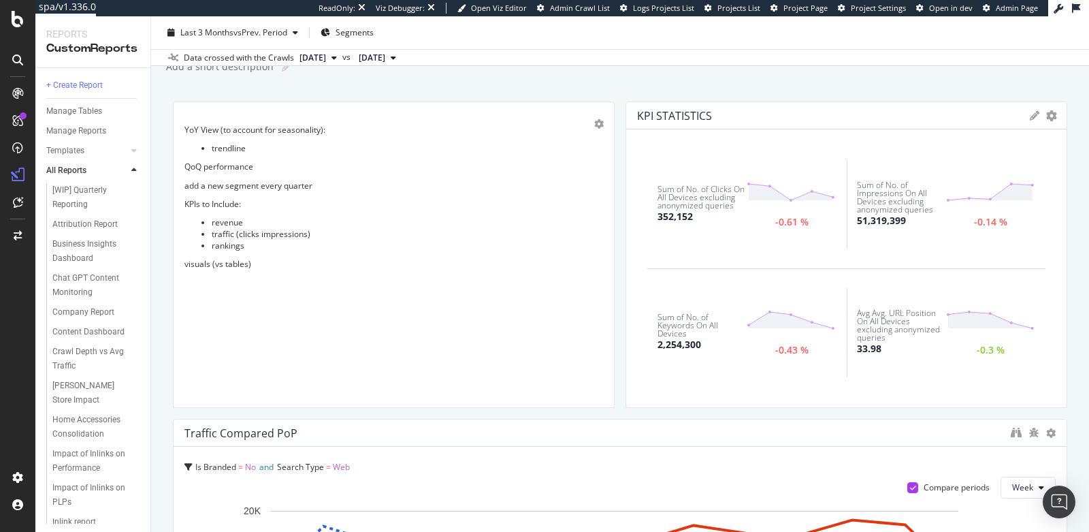
click at [770, 244] on div "Sum of No. of Clicks On All Devices excluding anonymized queries 352,152 -0.61 %" at bounding box center [746, 203] width 199 height 89
click at [1046, 114] on icon "gear" at bounding box center [1051, 115] width 11 height 11
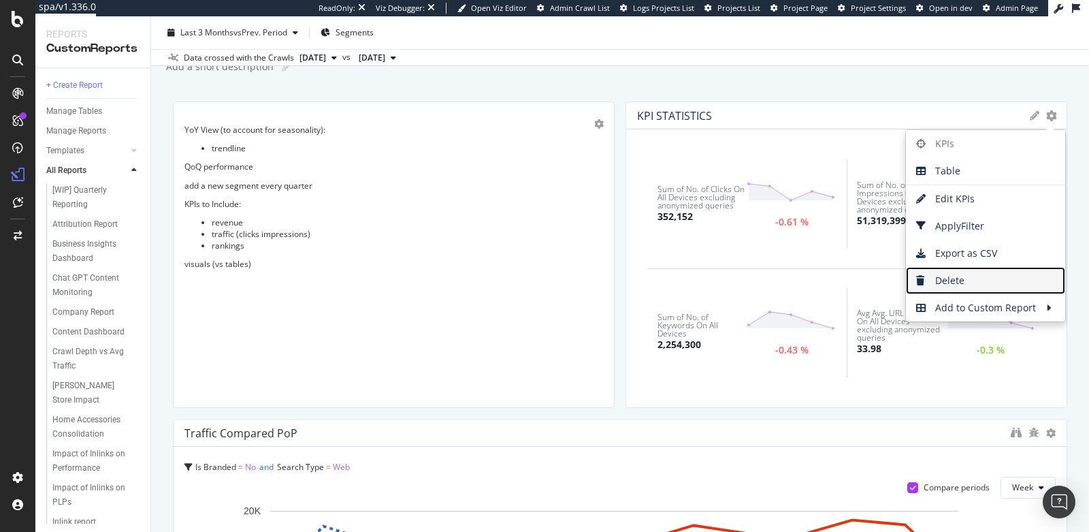
click at [949, 280] on span "Delete" at bounding box center [985, 280] width 159 height 20
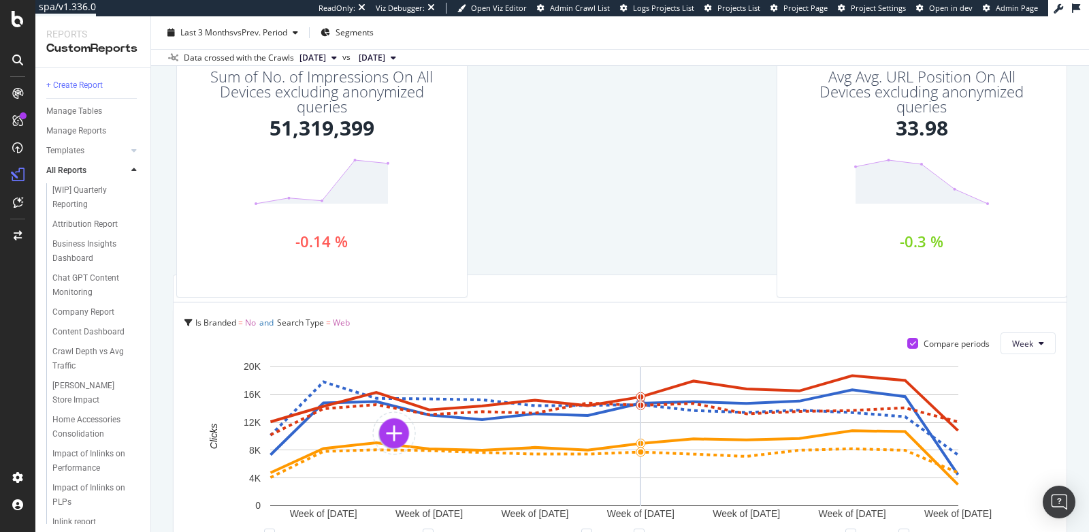
scroll to position [676, 0]
drag, startPoint x: 495, startPoint y: 111, endPoint x: 1063, endPoint y: 385, distance: 630.2
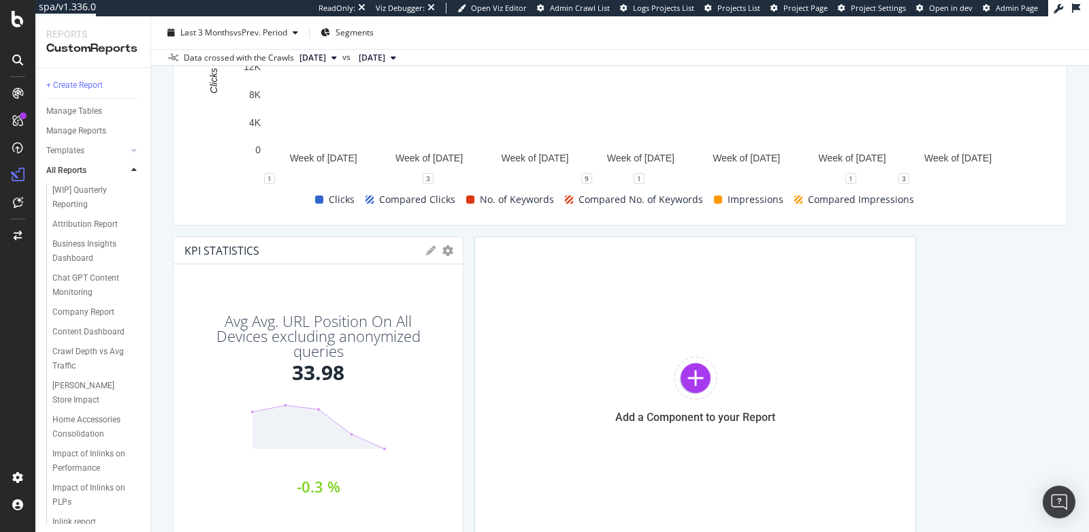
scroll to position [693, 0]
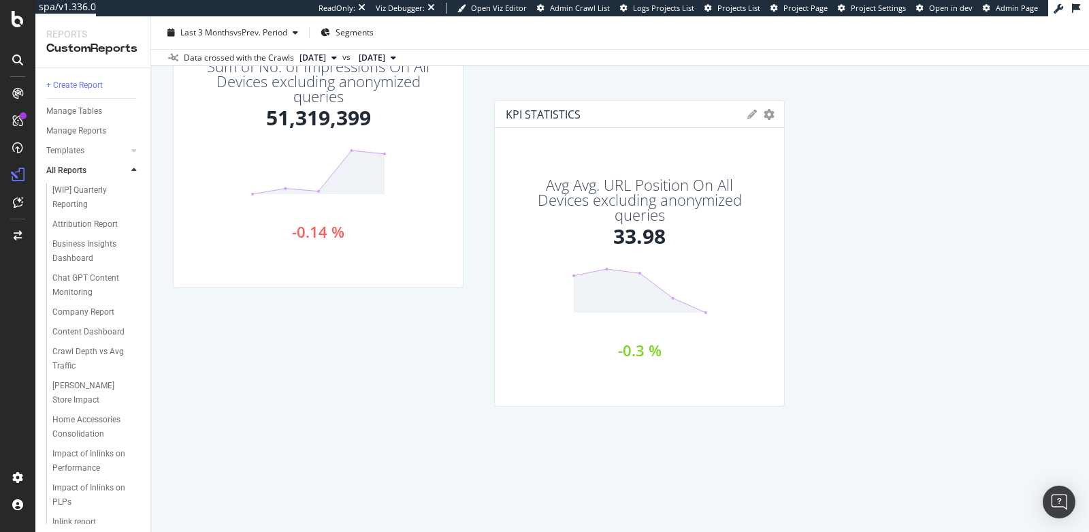
drag, startPoint x: 319, startPoint y: 427, endPoint x: 641, endPoint y: 109, distance: 452.4
click at [641, 109] on div "KPI STATISTICS" at bounding box center [623, 115] width 235 height 14
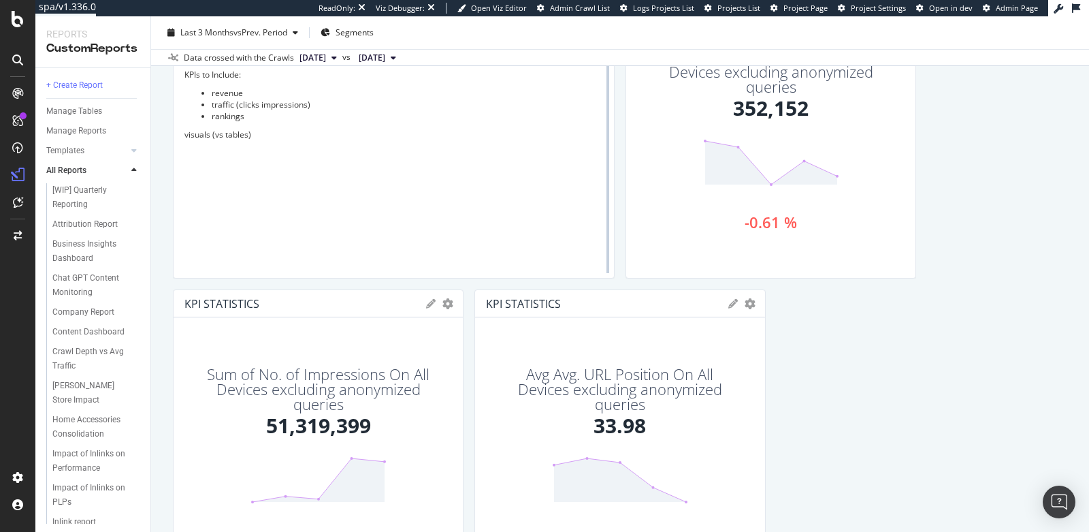
scroll to position [0, 0]
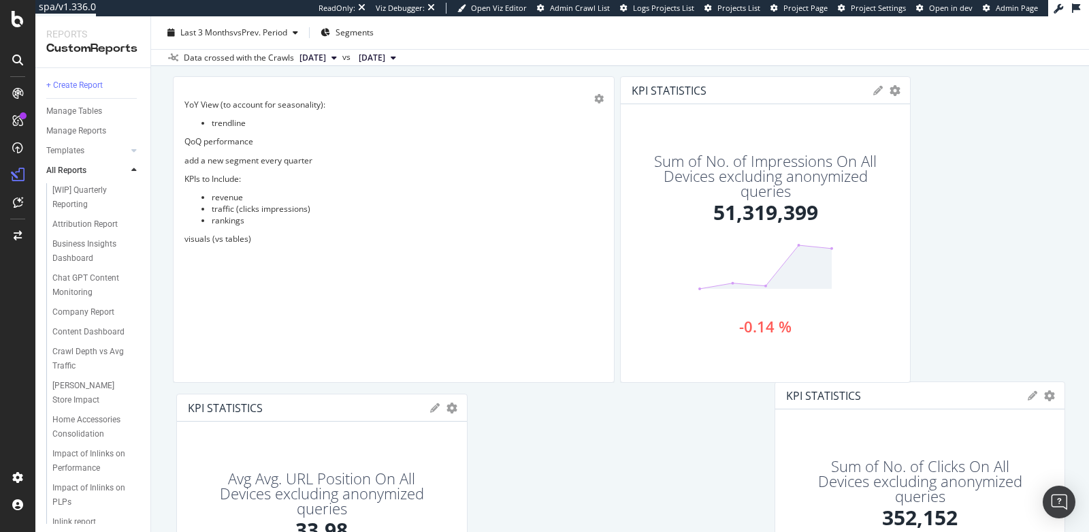
drag, startPoint x: 762, startPoint y: 239, endPoint x: 925, endPoint y: 508, distance: 314.2
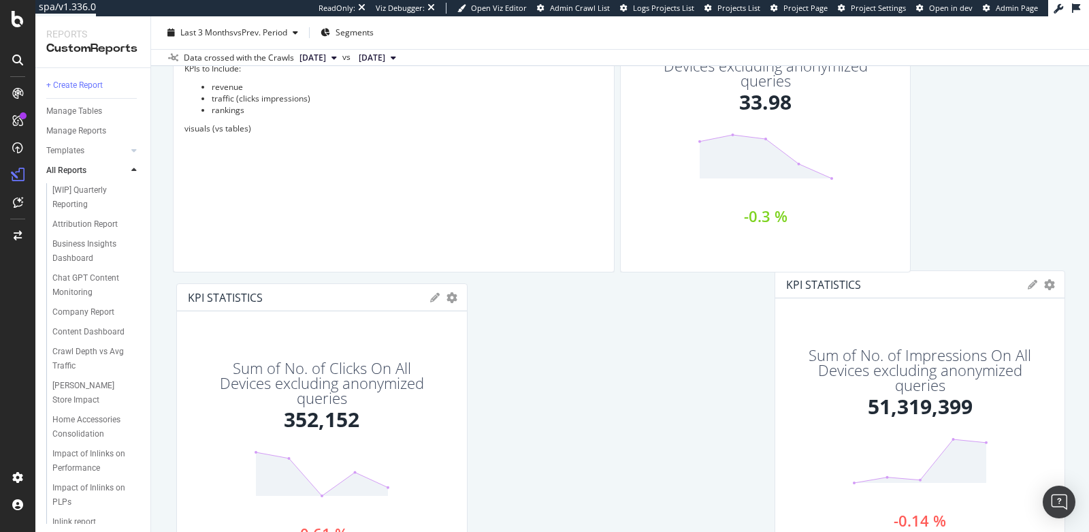
drag, startPoint x: 733, startPoint y: 236, endPoint x: 910, endPoint y: 485, distance: 306.1
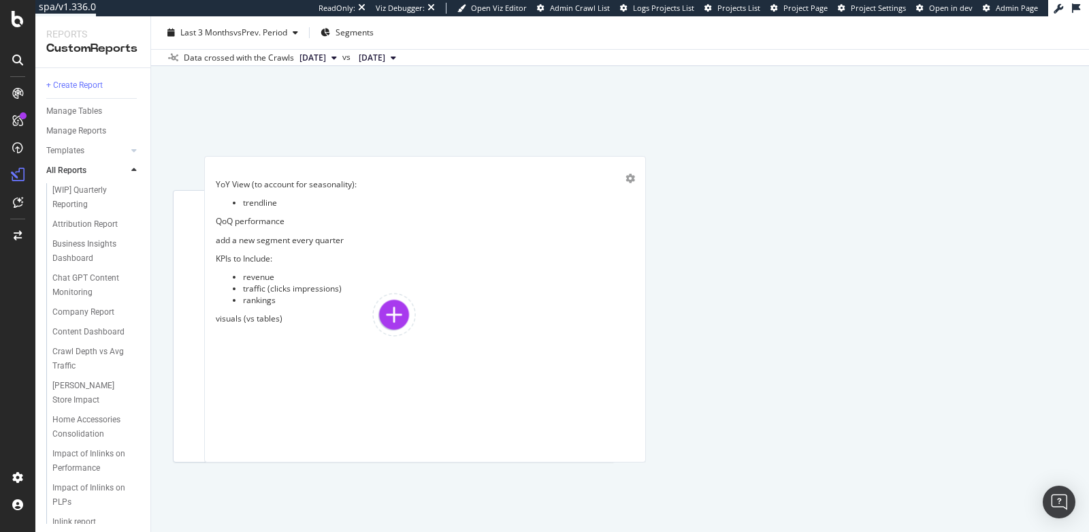
drag, startPoint x: 440, startPoint y: 134, endPoint x: 474, endPoint y: 364, distance: 232.6
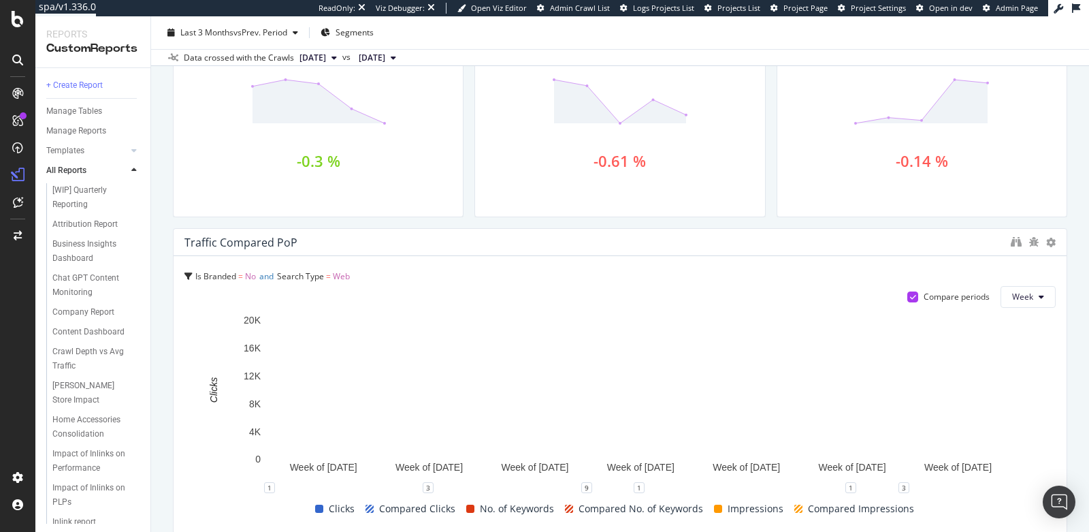
scroll to position [0, 0]
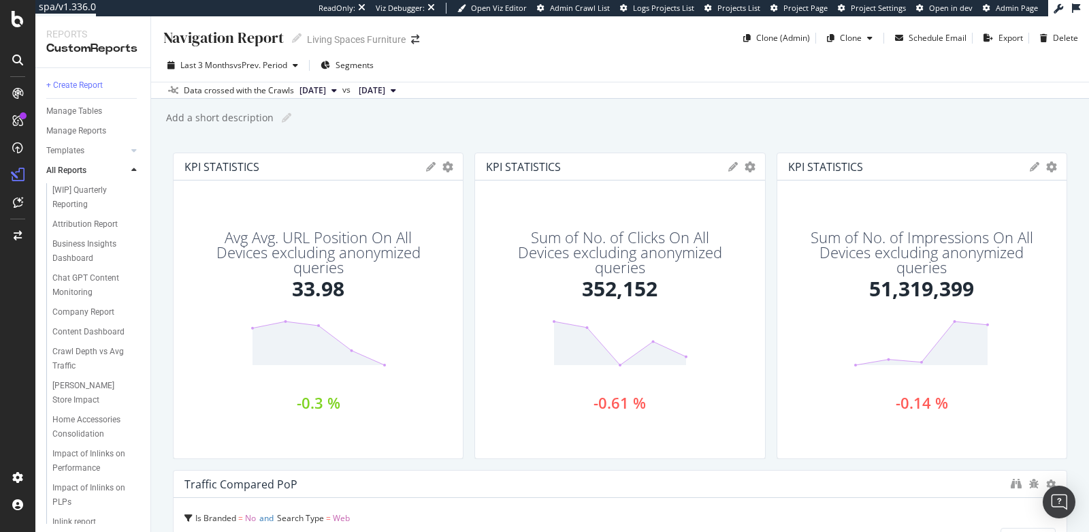
click at [427, 166] on icon at bounding box center [431, 167] width 10 height 10
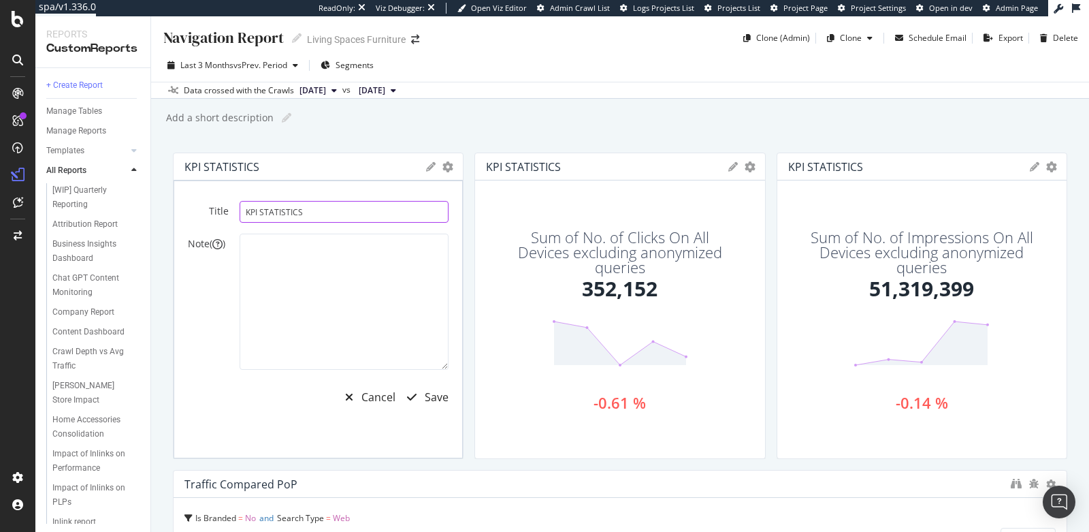
click at [287, 206] on input "KPI STATISTICS" at bounding box center [344, 212] width 209 height 22
type input "L"
click at [429, 399] on div "Save" at bounding box center [437, 397] width 24 height 16
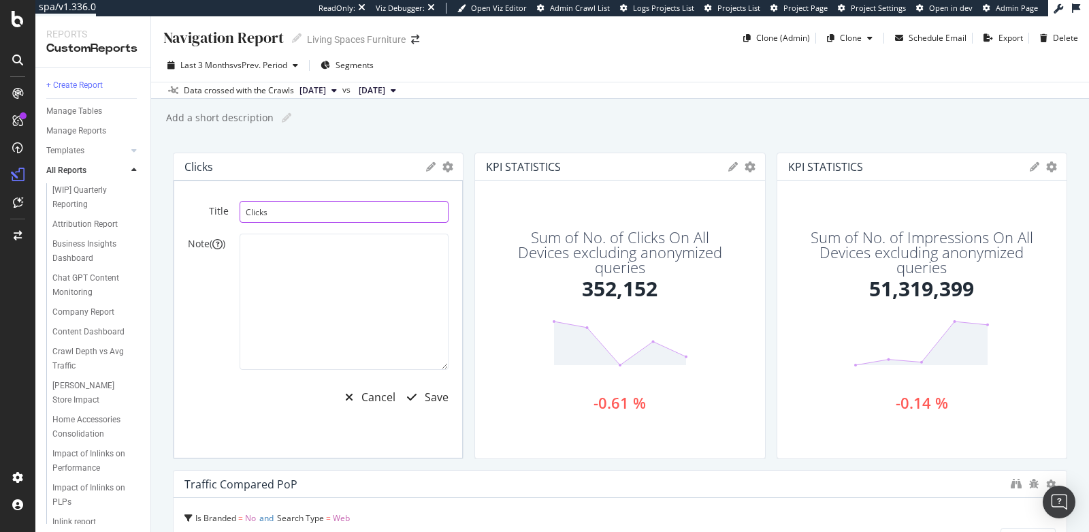
click at [308, 208] on input "Clicks" at bounding box center [344, 212] width 209 height 22
type input "Average Position"
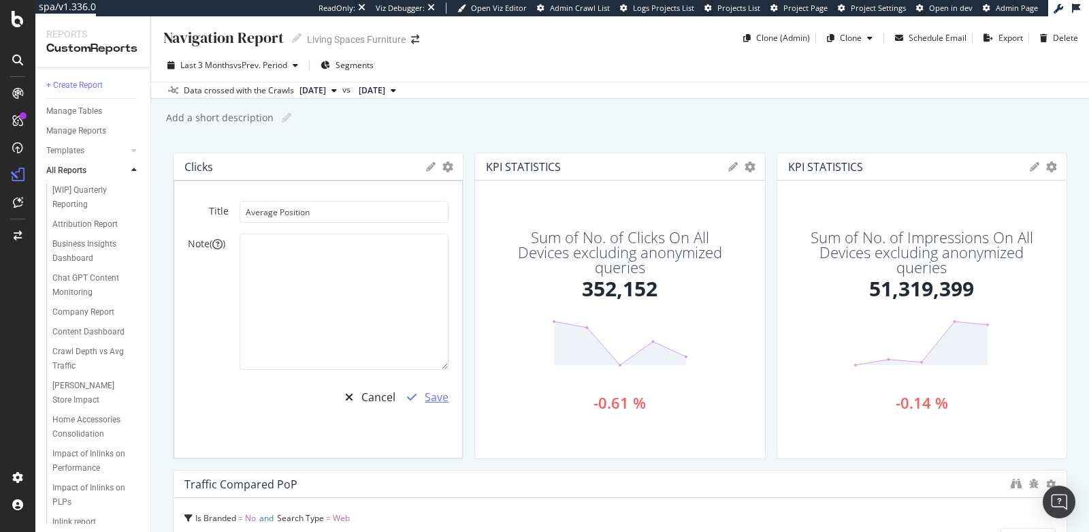
click at [433, 400] on div "Save" at bounding box center [437, 397] width 24 height 16
click at [540, 167] on div "KPI STATISTICS" at bounding box center [523, 167] width 75 height 14
click at [434, 395] on div "Save" at bounding box center [437, 397] width 24 height 16
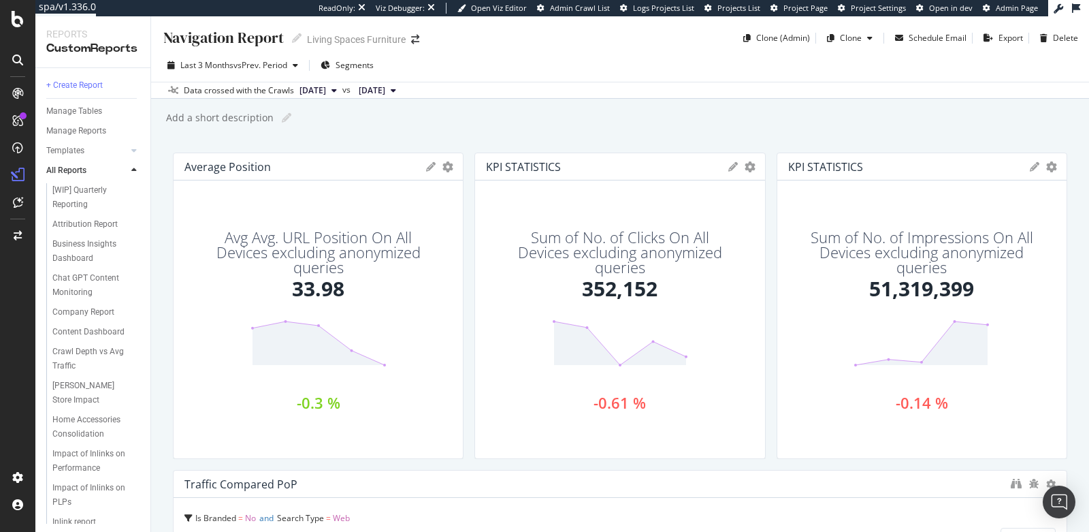
click at [728, 167] on icon at bounding box center [733, 167] width 10 height 10
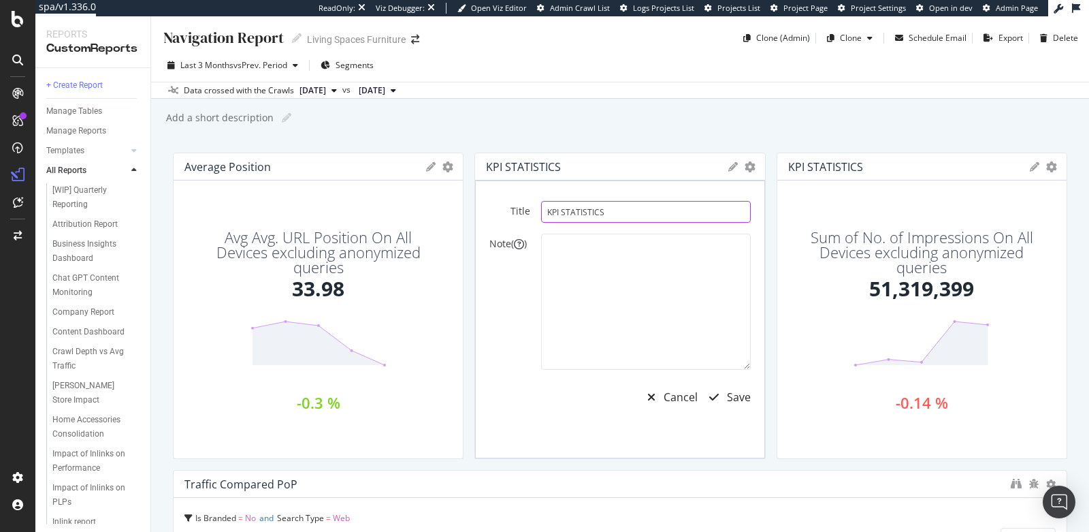
click at [569, 210] on input "KPI STATISTICS" at bounding box center [645, 212] width 209 height 22
type input "K"
type input "Clicks"
click at [727, 395] on div "Save" at bounding box center [739, 397] width 24 height 16
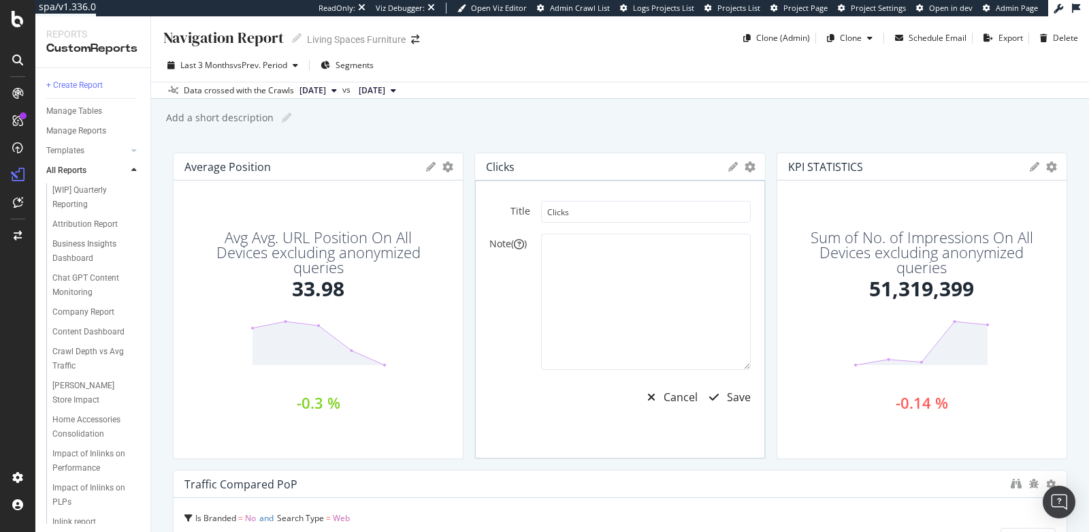
click at [849, 167] on div "KPI STATISTICS" at bounding box center [825, 167] width 75 height 14
click at [1030, 167] on icon at bounding box center [1035, 167] width 10 height 10
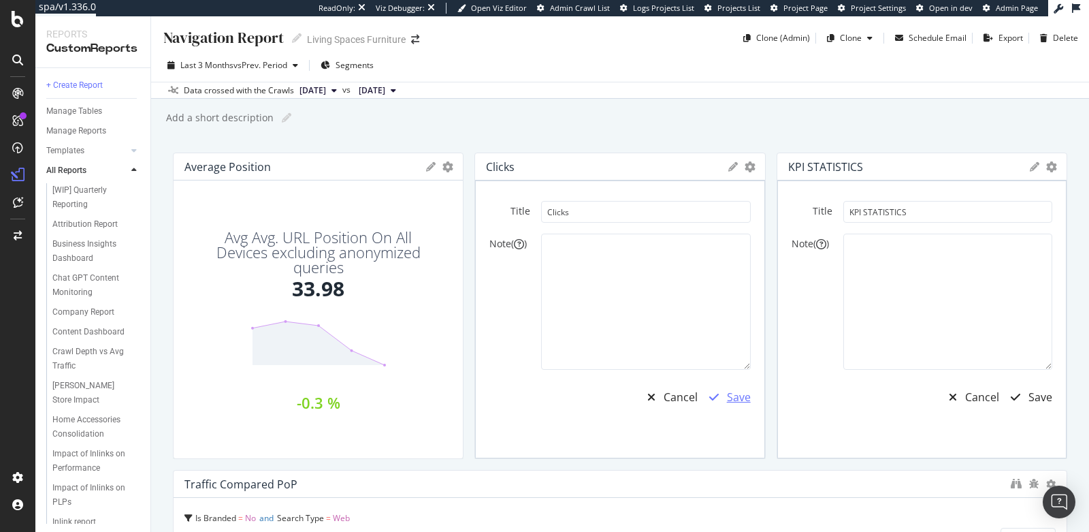
click at [727, 399] on div "Save" at bounding box center [739, 397] width 24 height 16
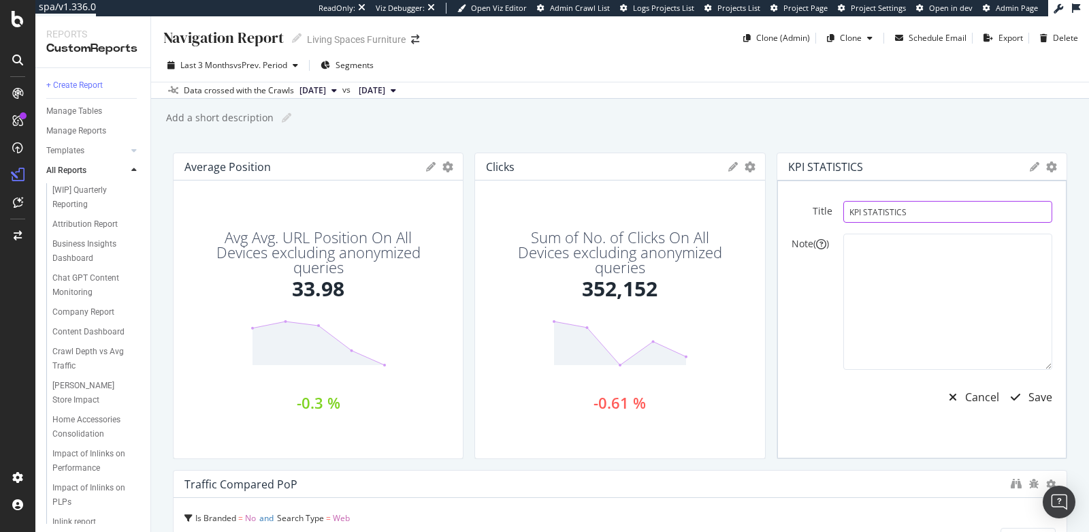
click at [871, 206] on input "KPI STATISTICS" at bounding box center [947, 212] width 209 height 22
type input "Impressions"
click at [1028, 395] on div "Save" at bounding box center [1040, 397] width 24 height 16
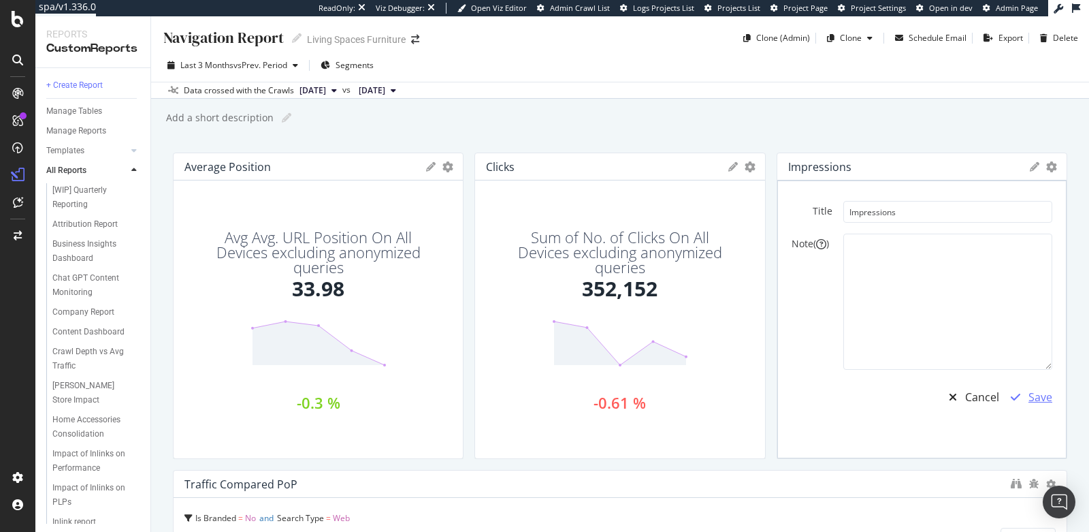
click at [1028, 397] on div "Save" at bounding box center [1040, 397] width 24 height 16
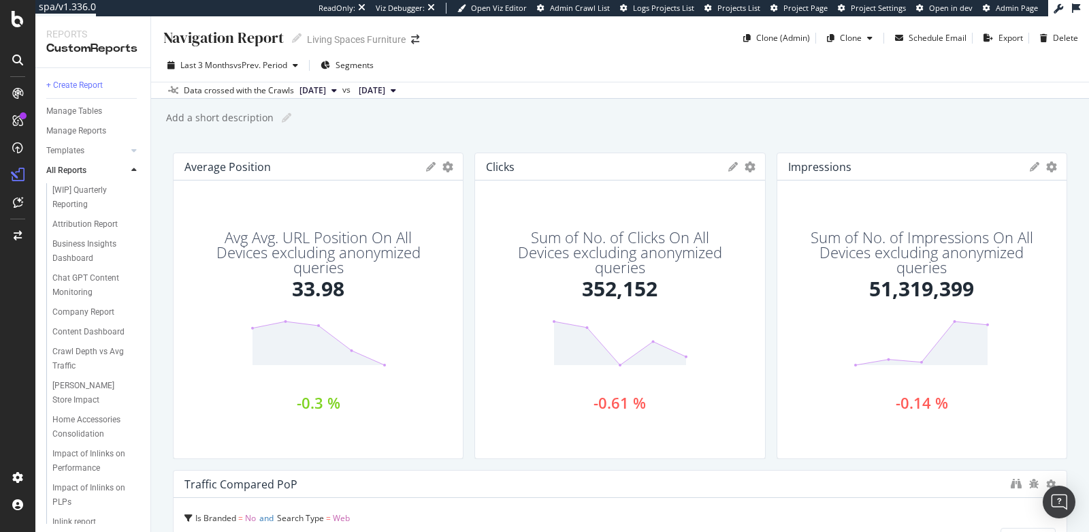
scroll to position [596, 0]
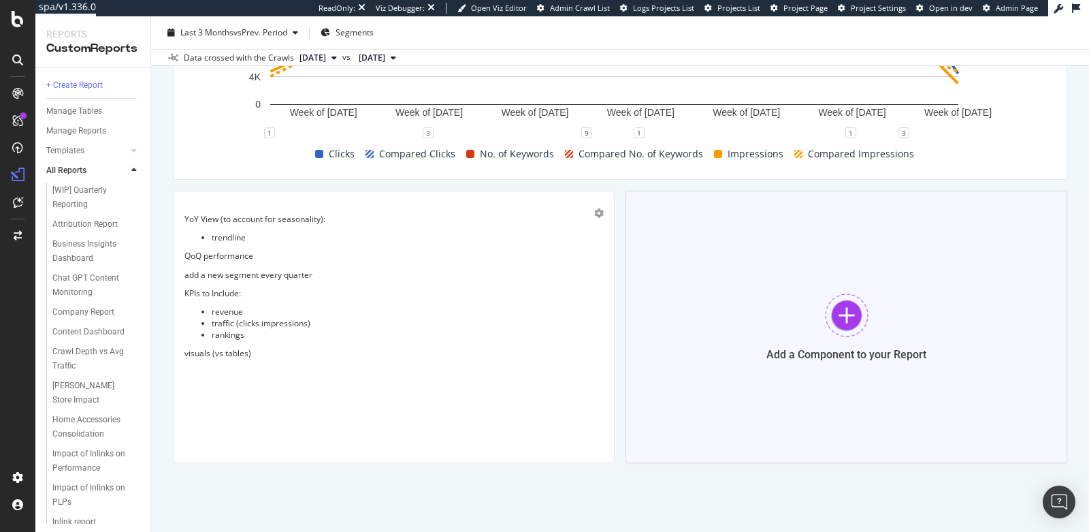
click at [810, 383] on div "Add a Component to your Report" at bounding box center [847, 327] width 442 height 272
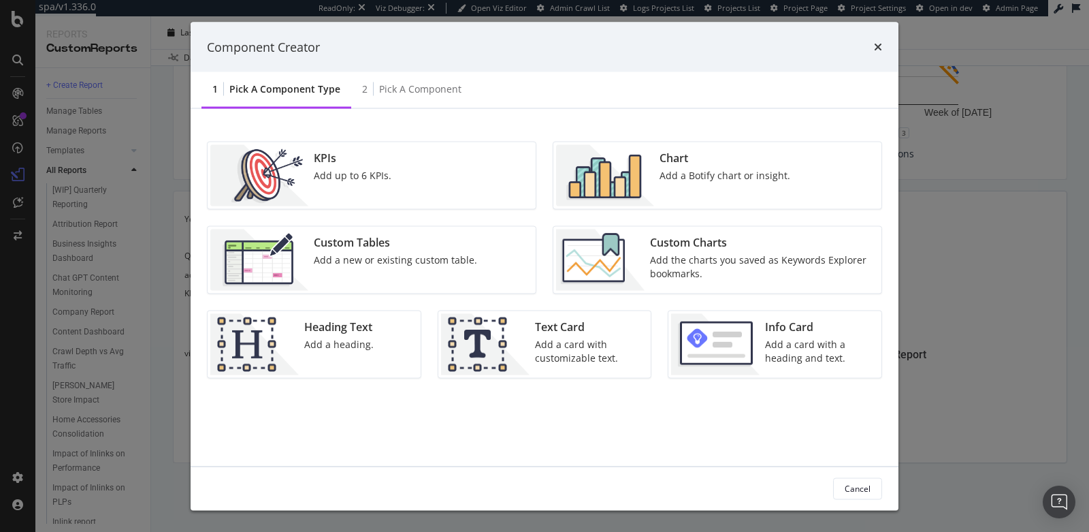
click at [323, 342] on div "Add a heading." at bounding box center [338, 345] width 69 height 14
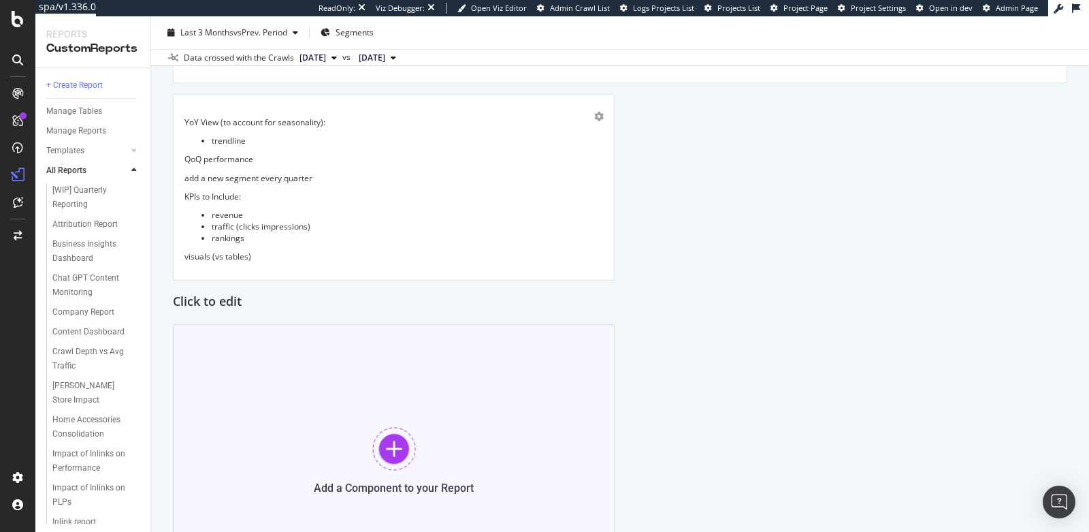
scroll to position [699, 0]
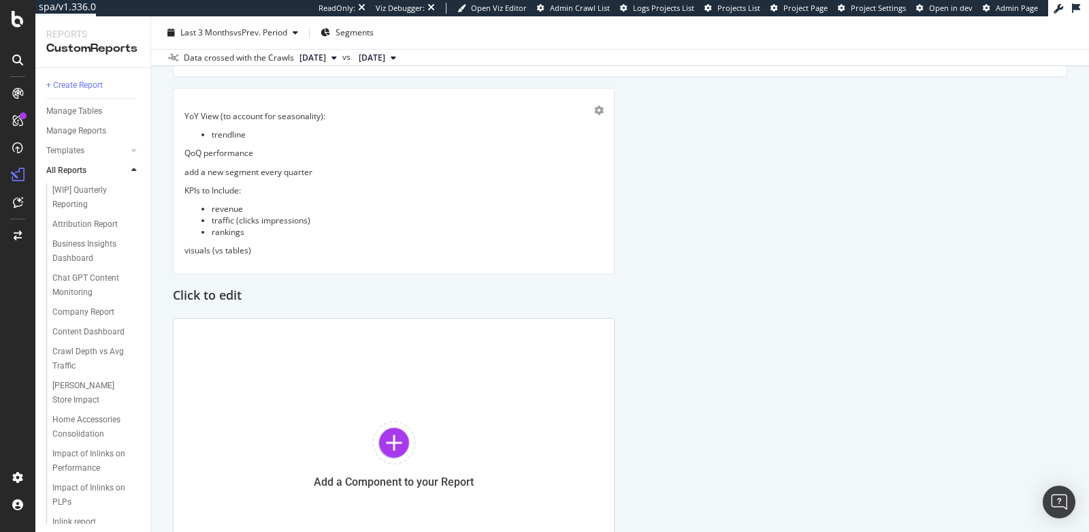
click at [739, 212] on div "Average Position KPIs Table Edit KPIs Apply Filter Export as CSV Delete Add to …" at bounding box center [620, 21] width 894 height 1137
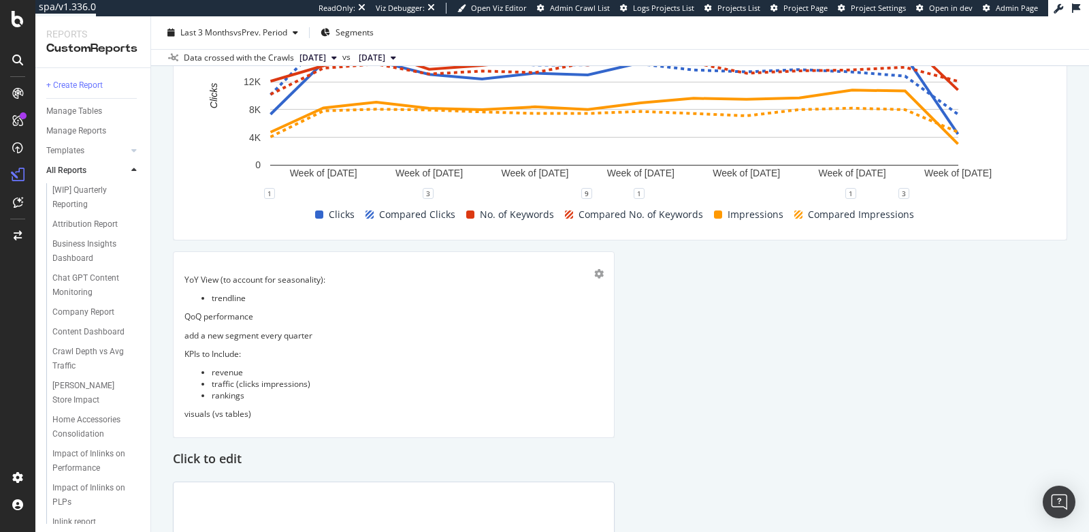
scroll to position [610, 0]
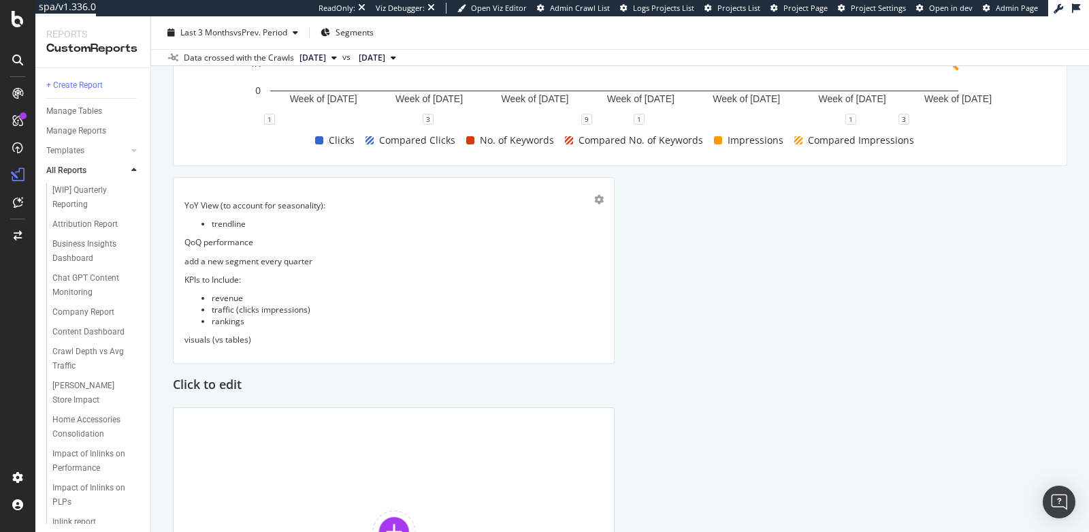
click at [665, 257] on div "Average Position KPIs Table Edit KPIs Apply Filter Export as CSV Delete Add to …" at bounding box center [620, 111] width 894 height 1137
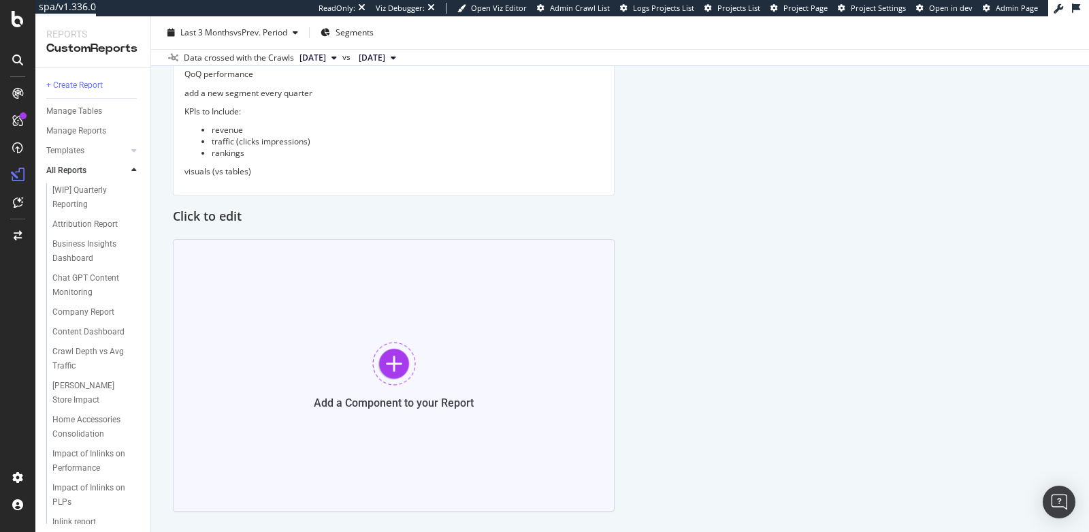
scroll to position [785, 0]
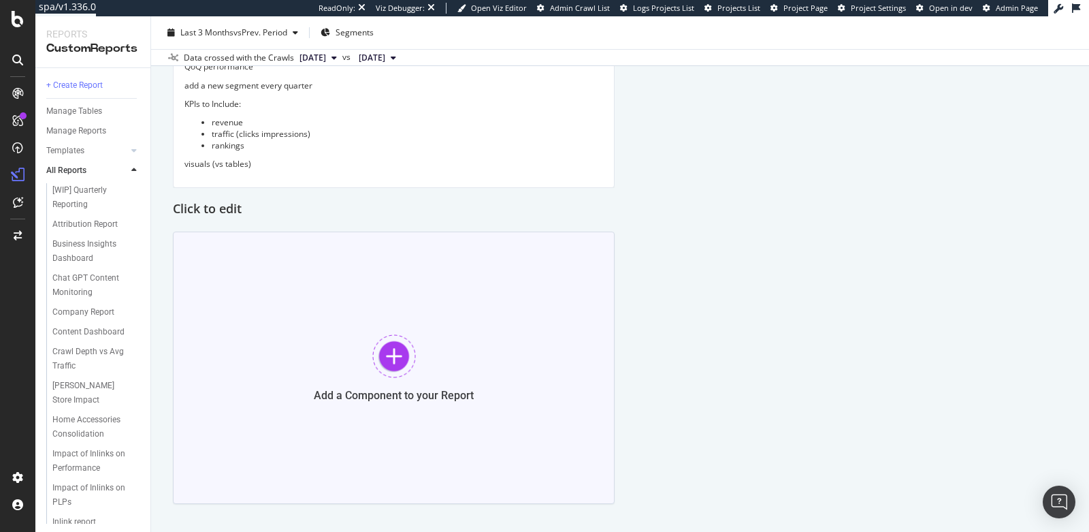
click at [422, 420] on div "Add a Component to your Report" at bounding box center [394, 367] width 442 height 272
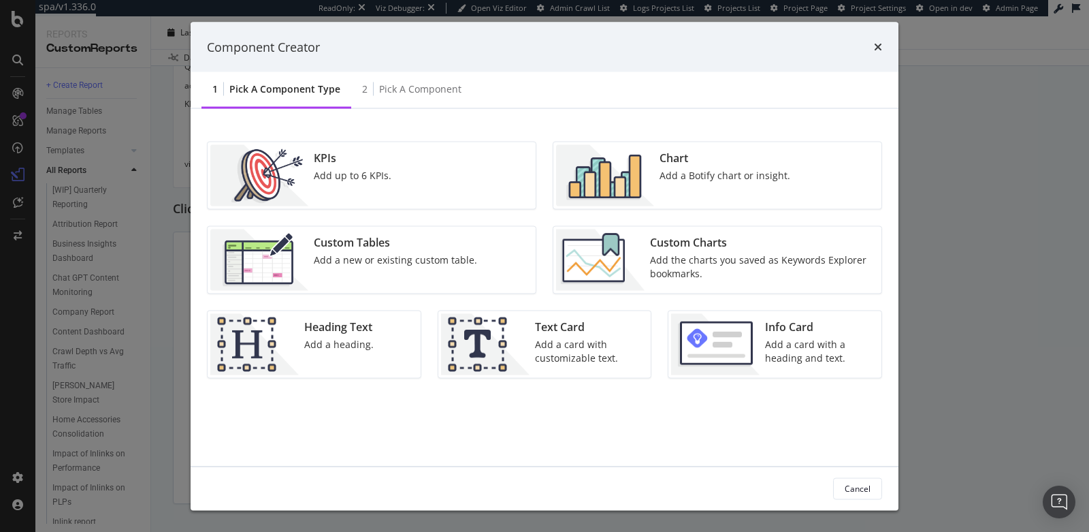
click at [338, 341] on div "Add a heading." at bounding box center [338, 345] width 69 height 14
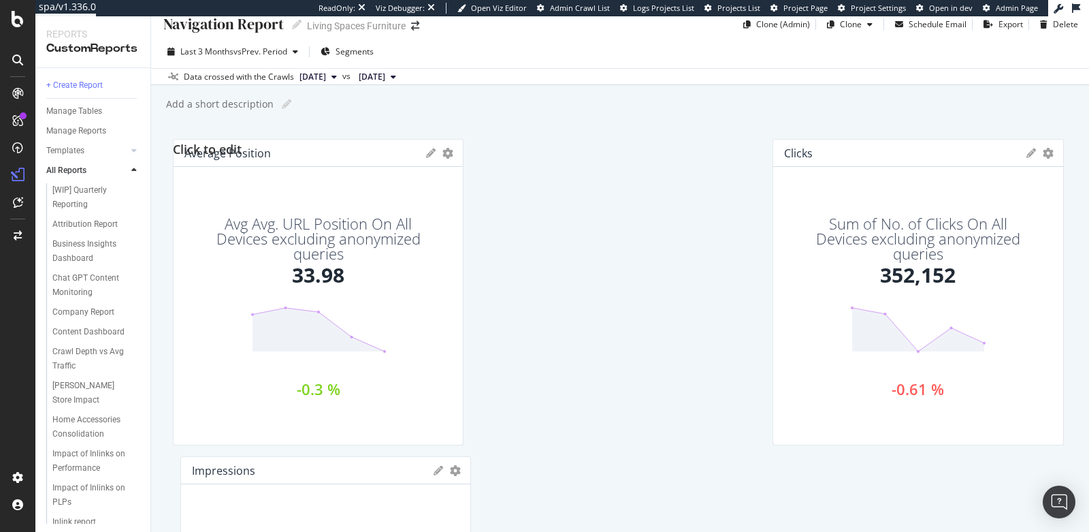
scroll to position [0, 0]
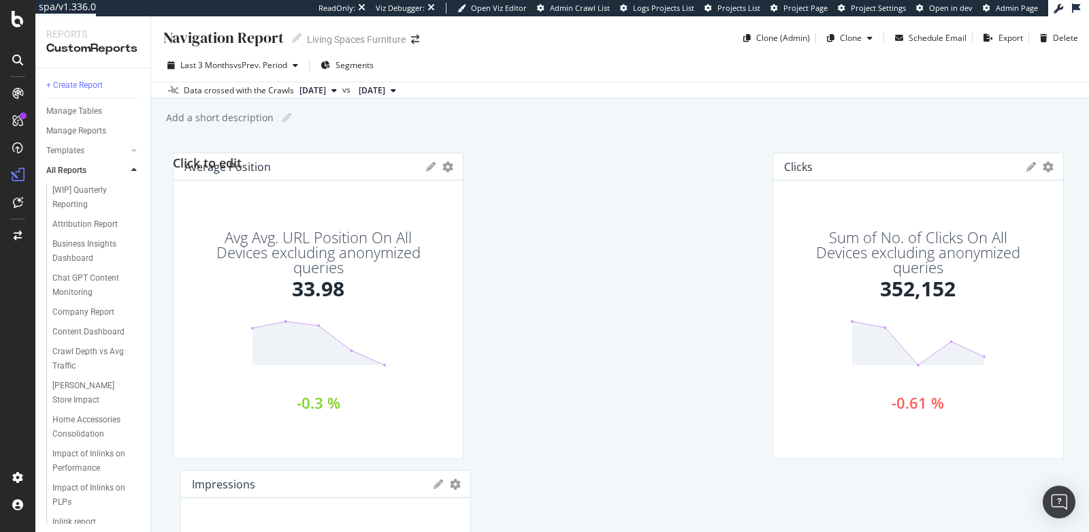
drag, startPoint x: 217, startPoint y: 206, endPoint x: 225, endPoint y: 122, distance: 84.1
click at [225, 122] on div "Navigation Report Navigation Report Living Spaces Furniture Clone (Admin) Clone…" at bounding box center [620, 273] width 938 height 515
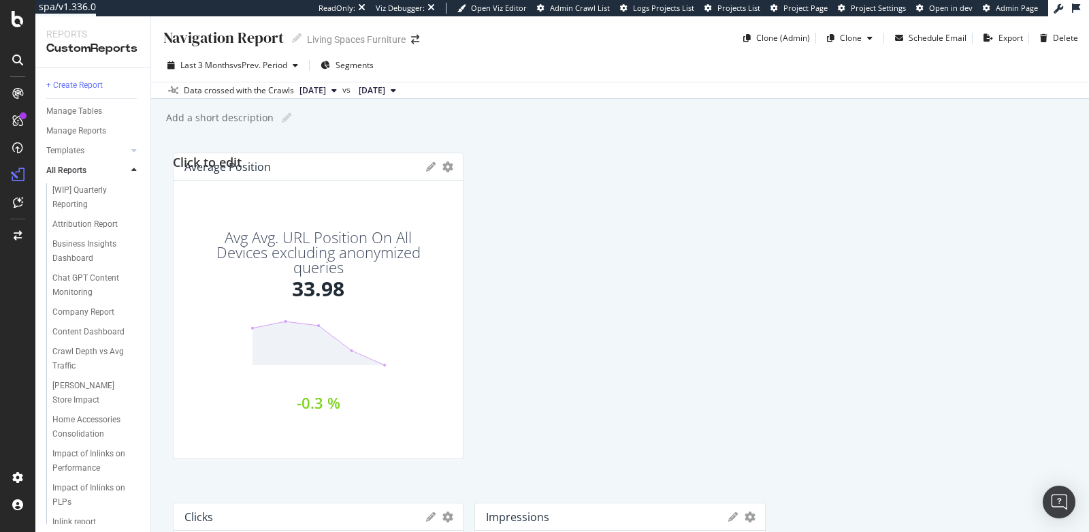
drag, startPoint x: 195, startPoint y: 474, endPoint x: 159, endPoint y: 139, distance: 337.6
click at [159, 139] on div "Navigation Report Navigation Report Living Spaces Furniture Clone (Admin) Clone…" at bounding box center [620, 273] width 938 height 515
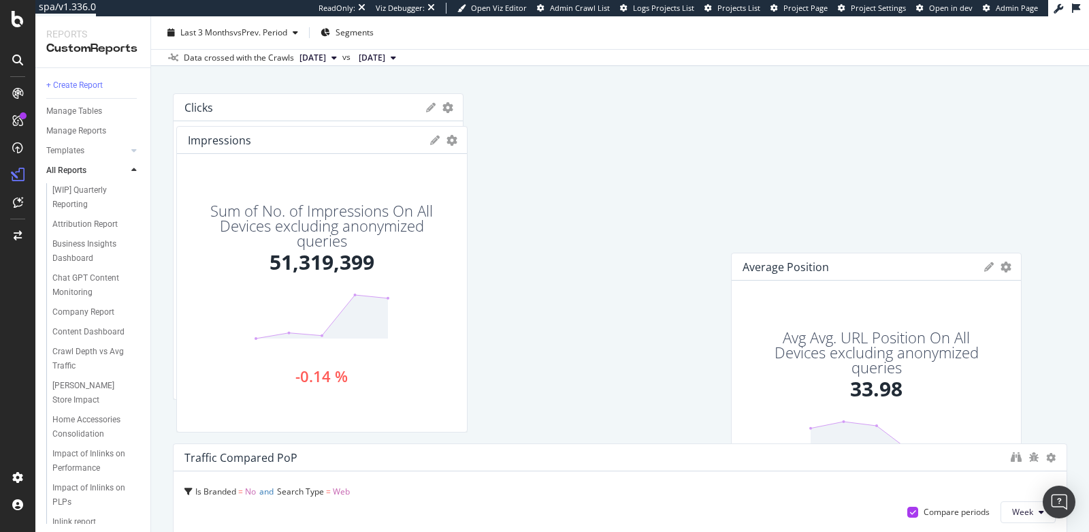
scroll to position [376, 0]
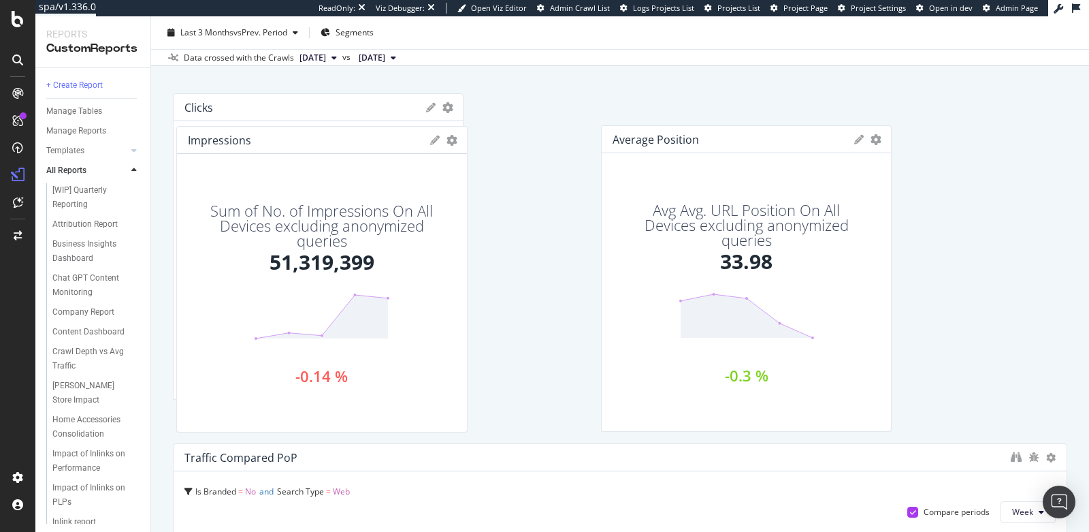
drag, startPoint x: 281, startPoint y: 304, endPoint x: 708, endPoint y: 276, distance: 427.7
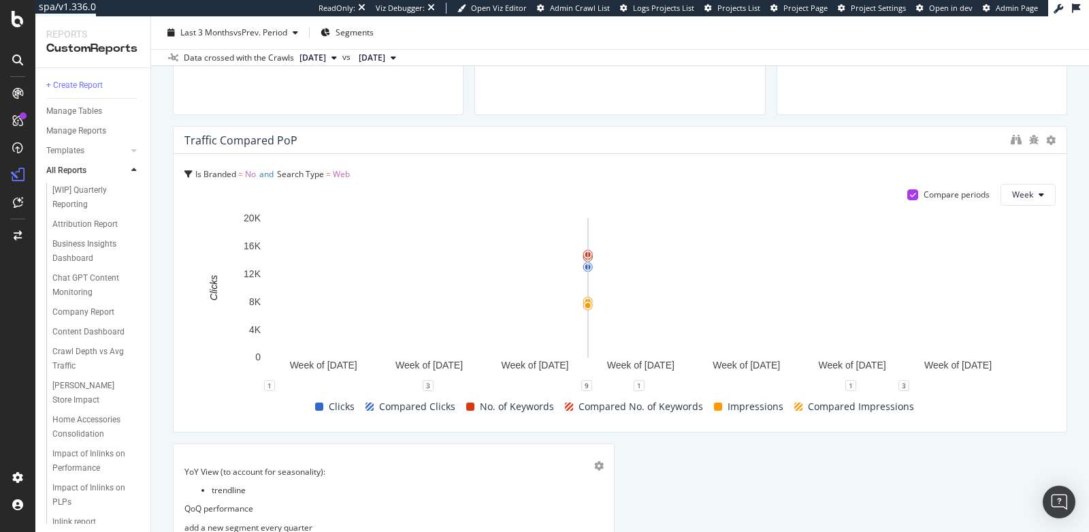
scroll to position [0, 0]
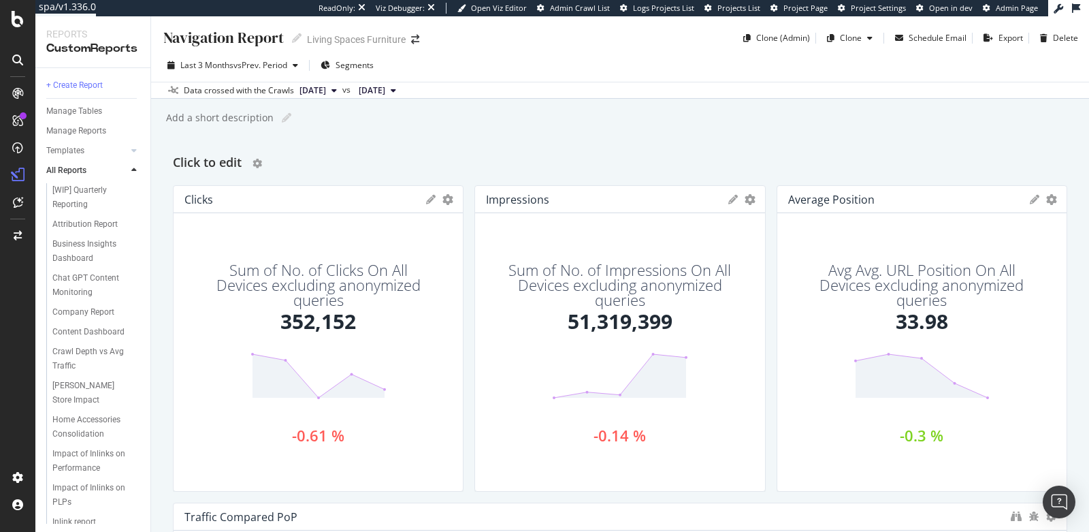
click at [224, 161] on h2 "Click to edit" at bounding box center [207, 163] width 69 height 22
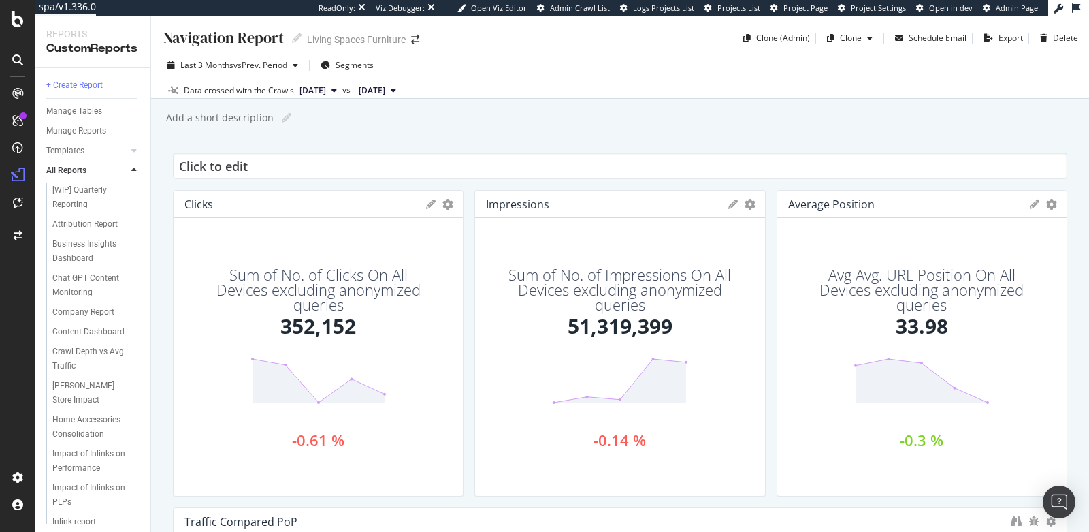
click at [224, 161] on input "Click to edit" at bounding box center [620, 165] width 894 height 27
type input "Traffic"
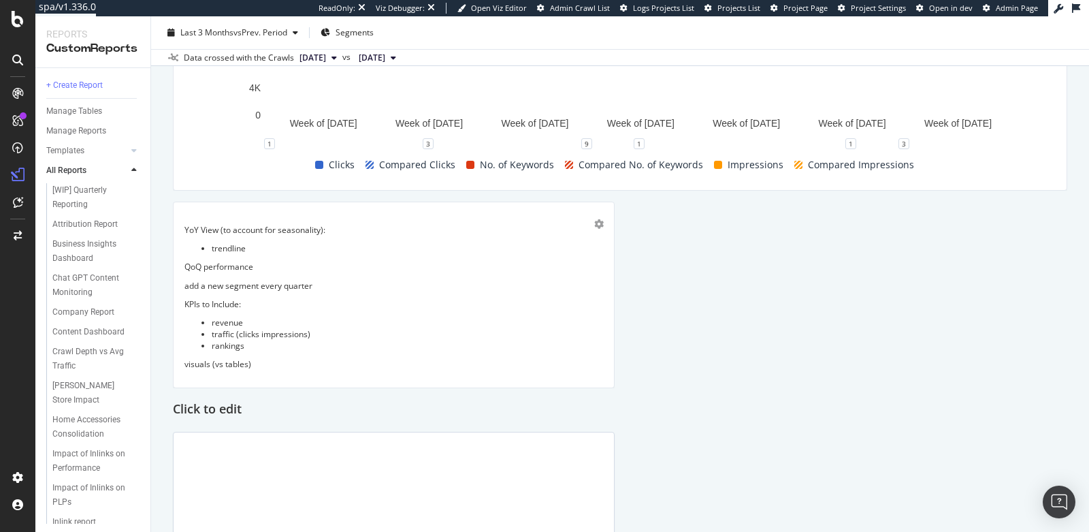
scroll to position [614, 0]
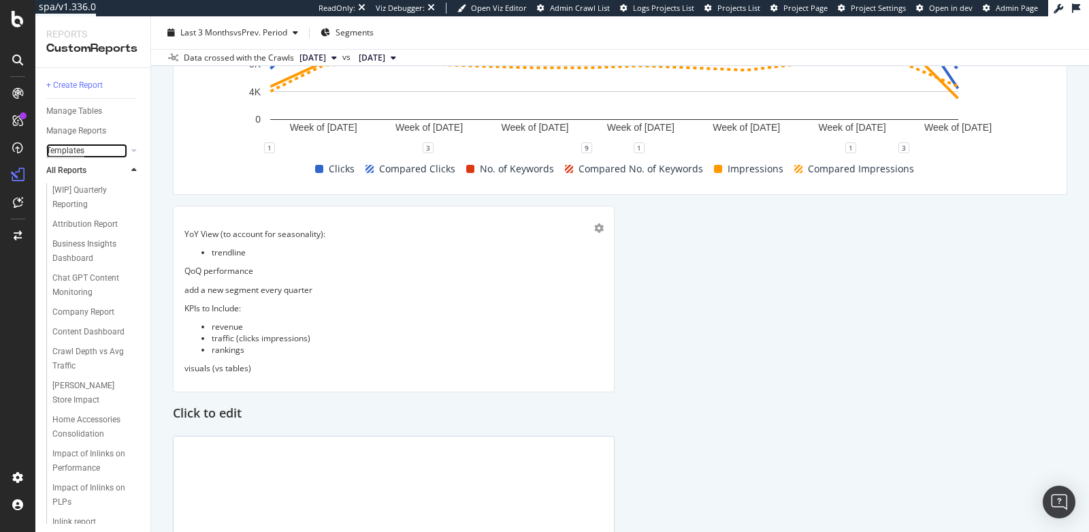
click at [67, 152] on div "Templates" at bounding box center [65, 151] width 38 height 14
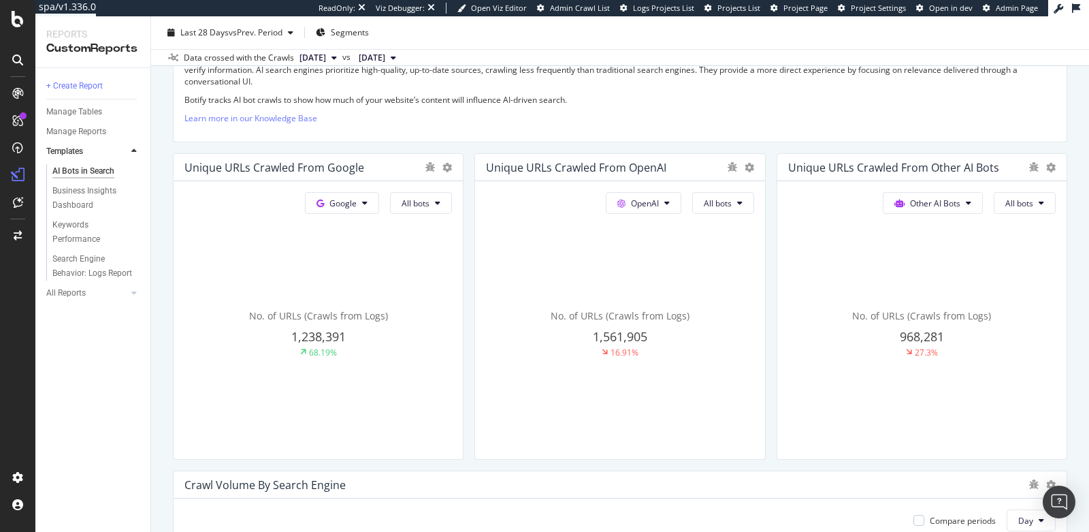
scroll to position [337, 0]
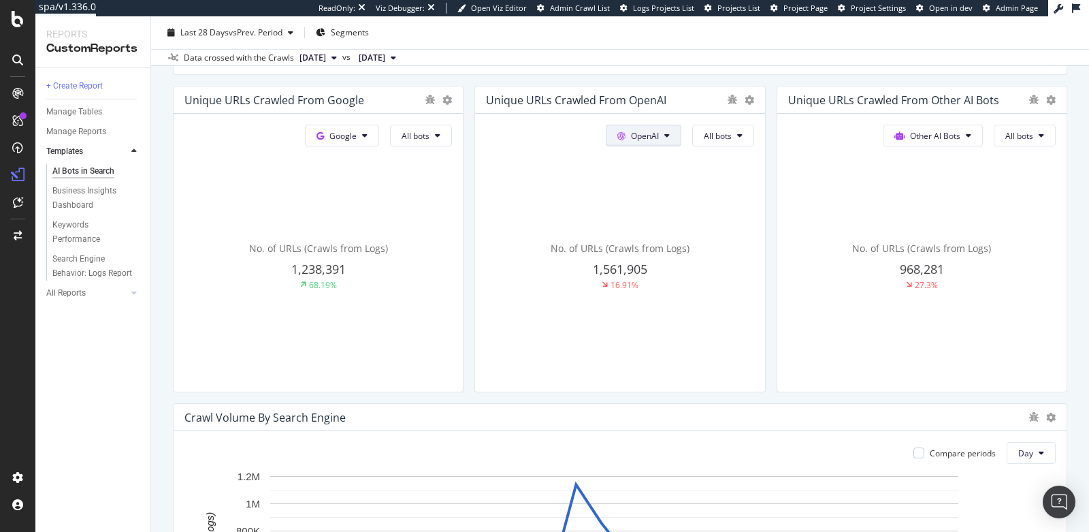
click at [357, 131] on span "OpenAI" at bounding box center [342, 136] width 27 height 12
click at [641, 131] on span "OpenAI" at bounding box center [645, 136] width 28 height 12
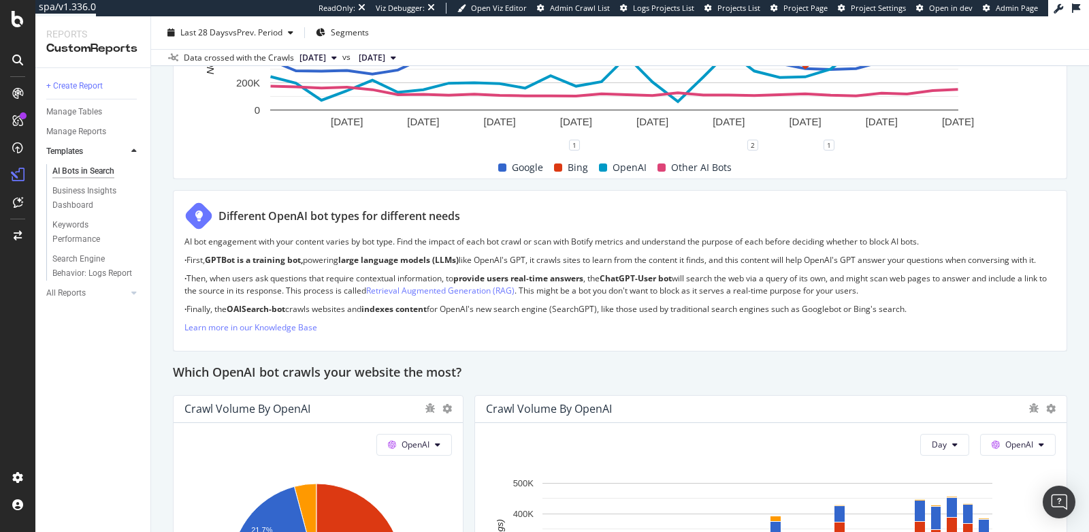
scroll to position [617, 0]
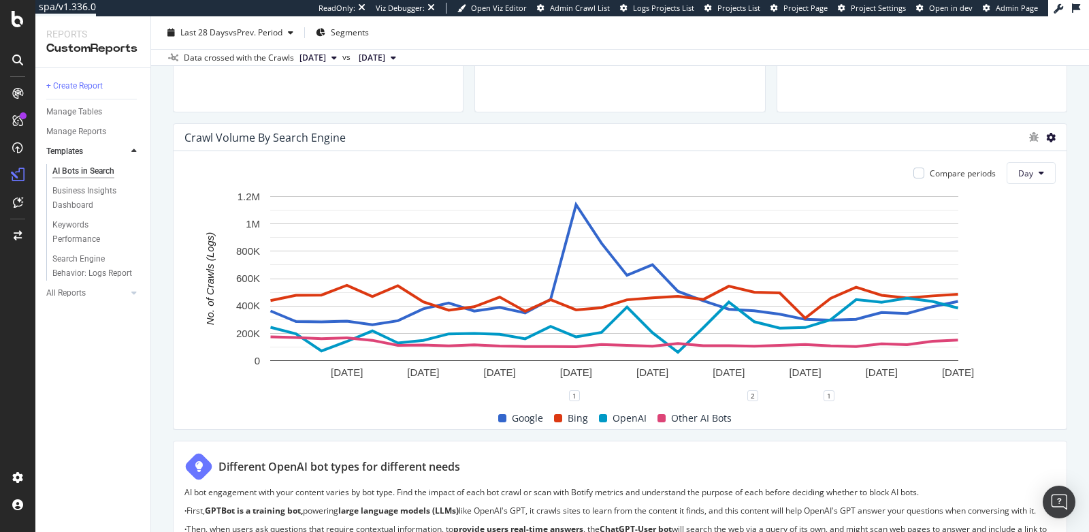
click at [1046, 139] on icon at bounding box center [1051, 138] width 10 height 10
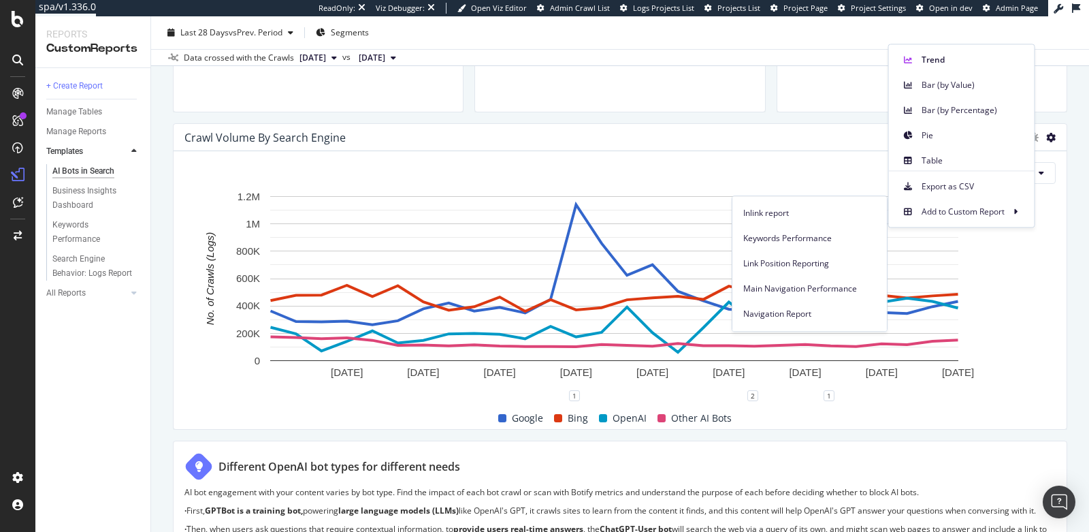
scroll to position [278, 0]
click at [768, 306] on span "Navigation Report" at bounding box center [809, 312] width 133 height 12
click at [785, 311] on span "Navigation Report" at bounding box center [809, 312] width 133 height 12
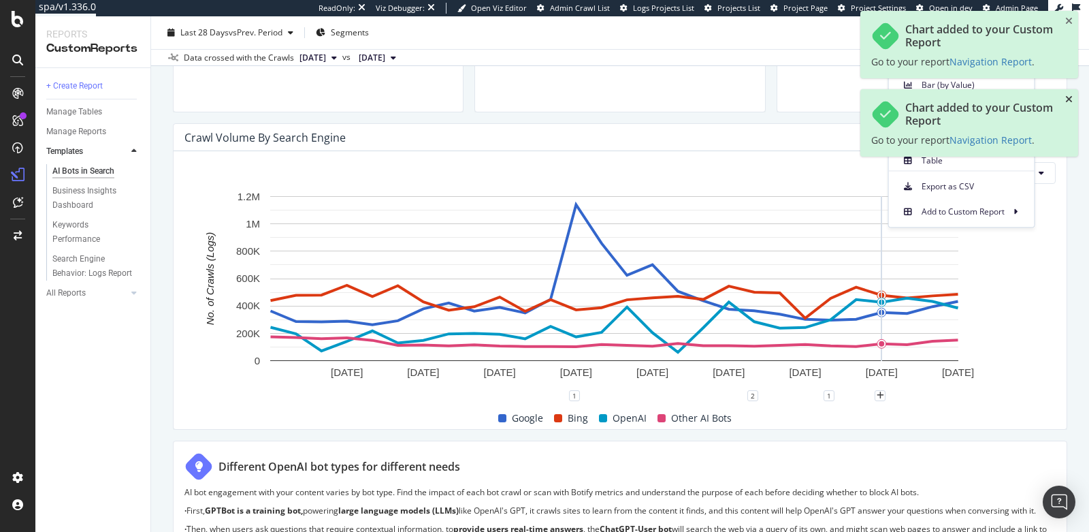
click at [1071, 101] on icon "close toast" at bounding box center [1068, 100] width 7 height 10
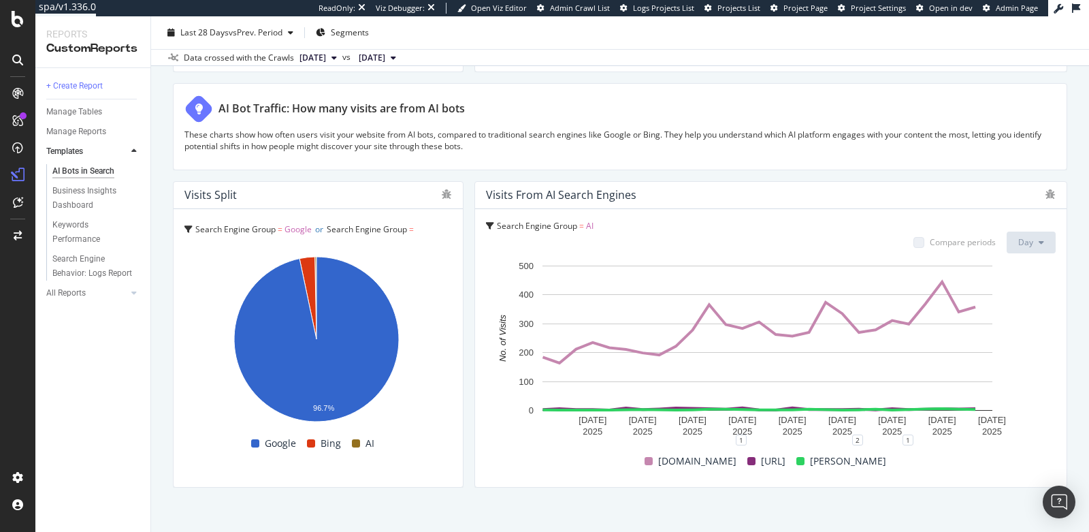
scroll to position [2357, 0]
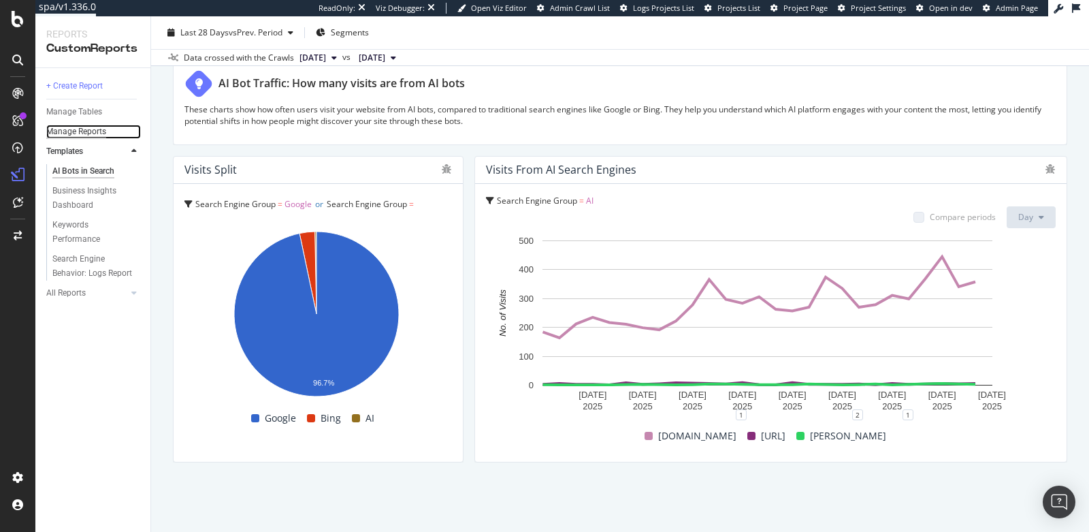
click at [84, 132] on div "Manage Reports" at bounding box center [76, 132] width 60 height 14
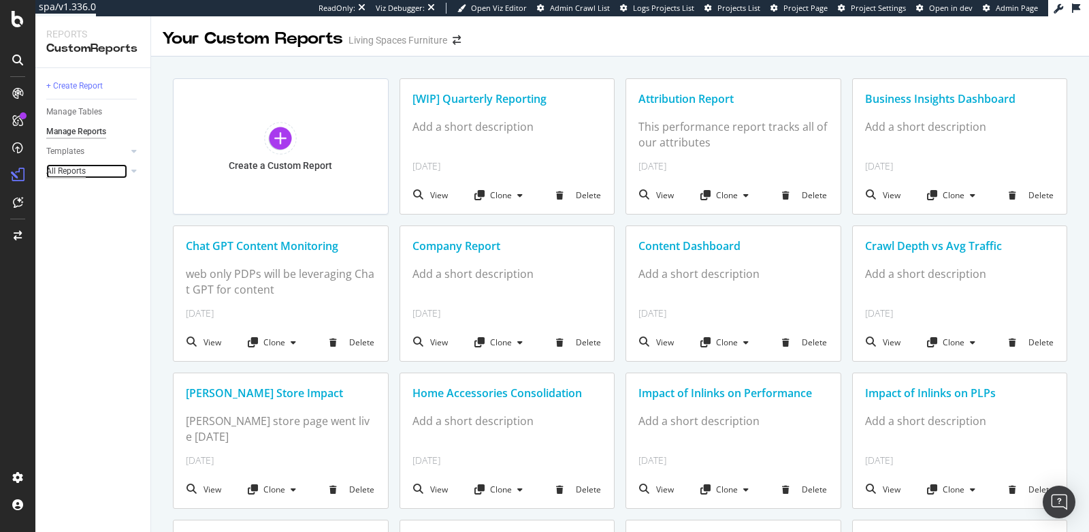
click at [68, 167] on div "All Reports" at bounding box center [65, 171] width 39 height 14
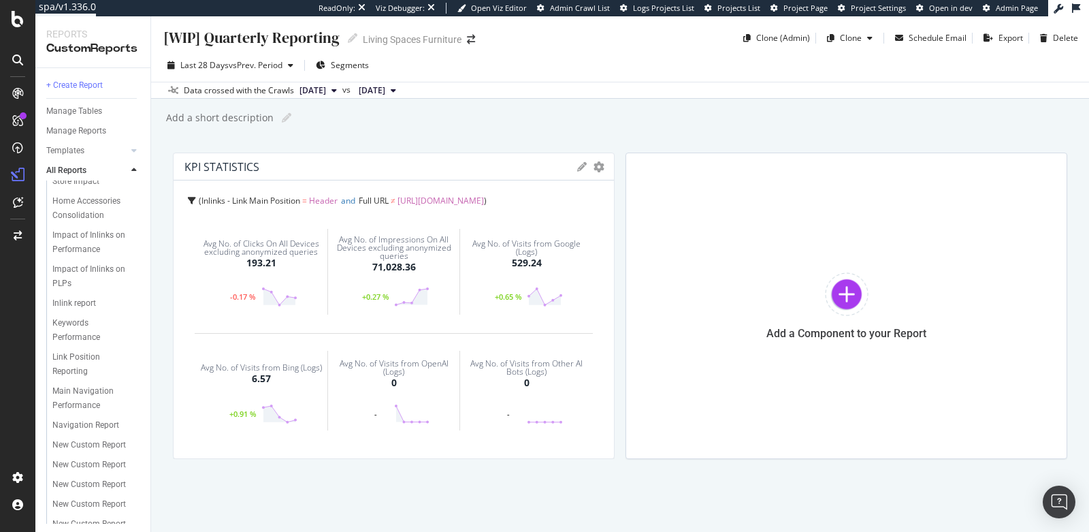
scroll to position [247, 0]
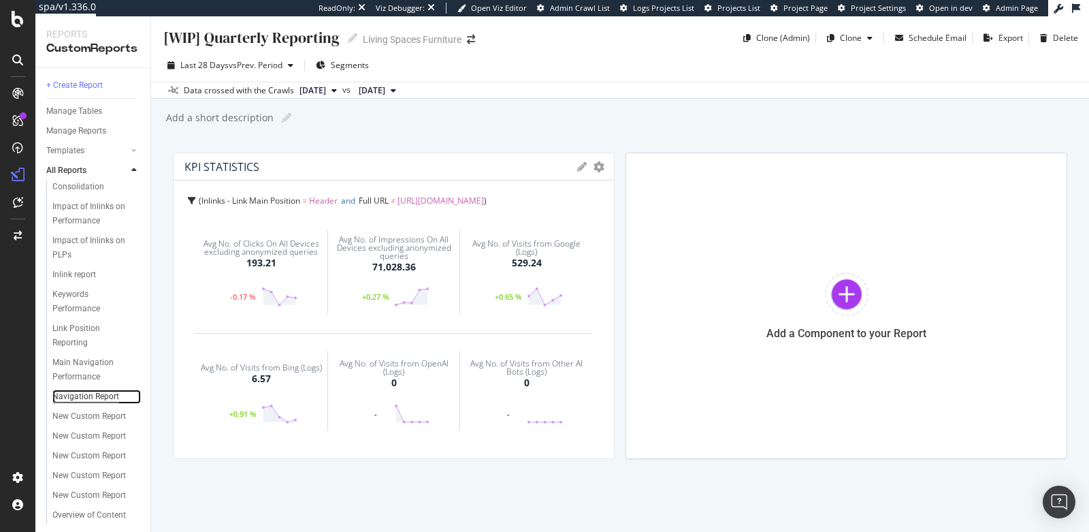
click at [62, 404] on div "Navigation Report" at bounding box center [85, 396] width 67 height 14
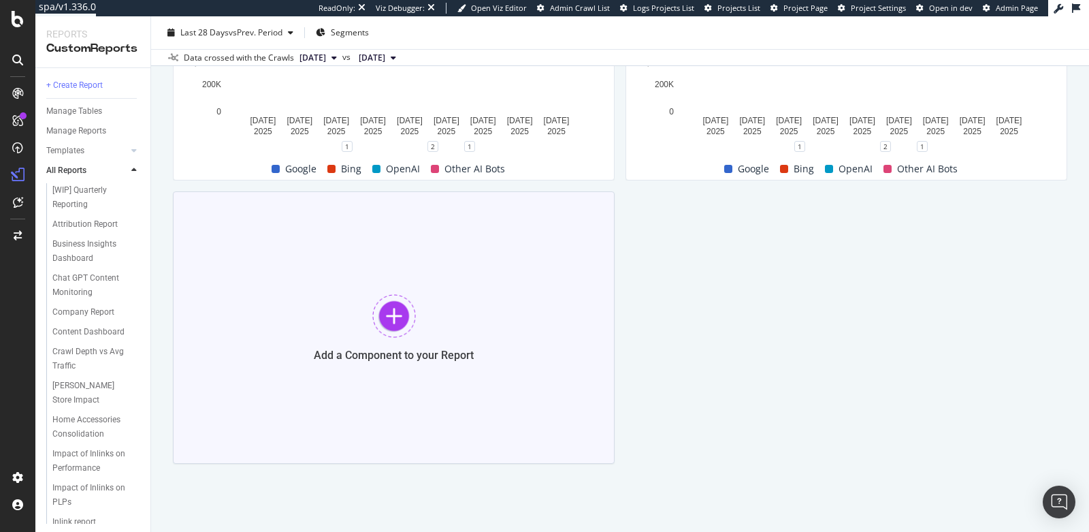
scroll to position [858, 0]
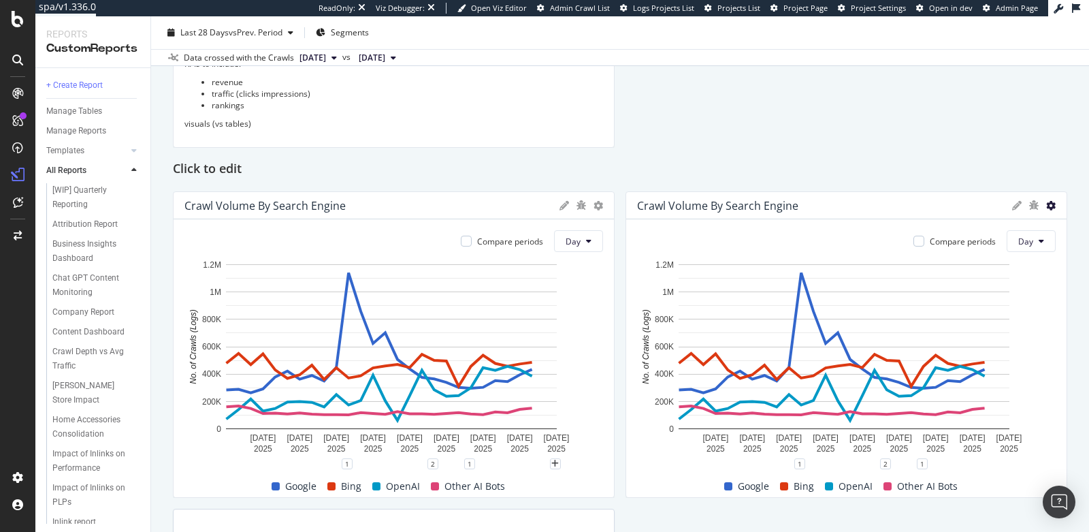
click at [603, 201] on icon at bounding box center [599, 206] width 10 height 10
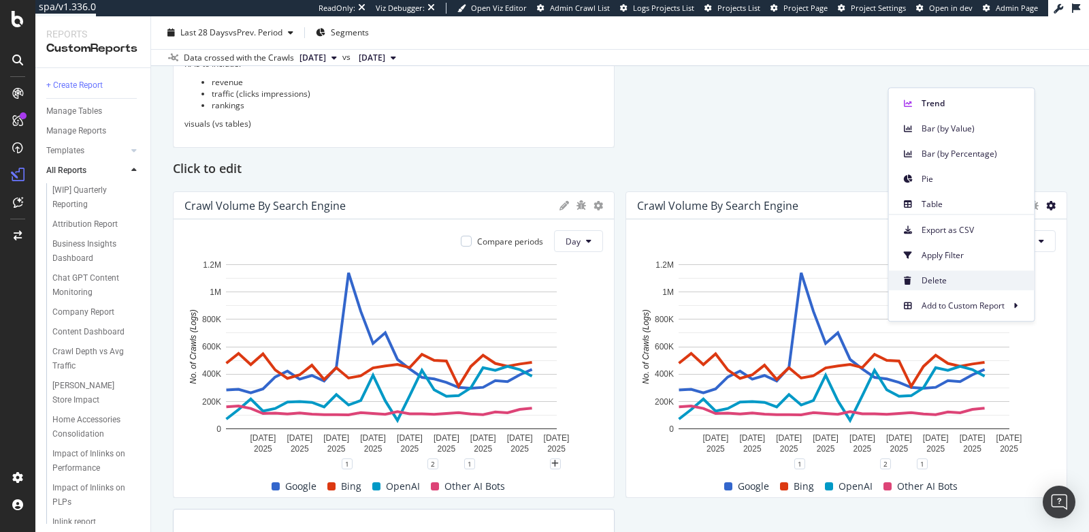
click at [967, 278] on span "Delete" at bounding box center [973, 280] width 102 height 12
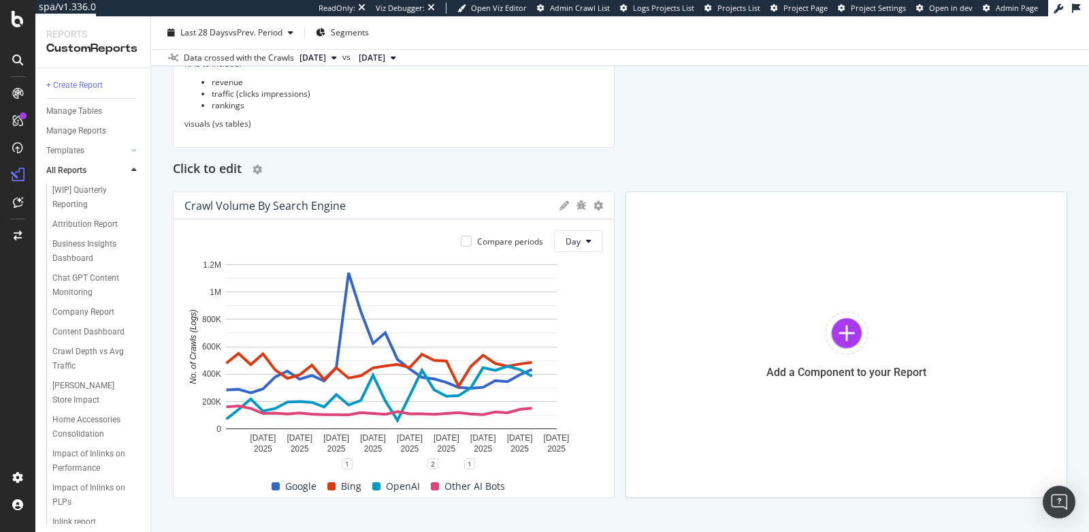
click at [219, 164] on h2 "Click to edit" at bounding box center [207, 170] width 69 height 22
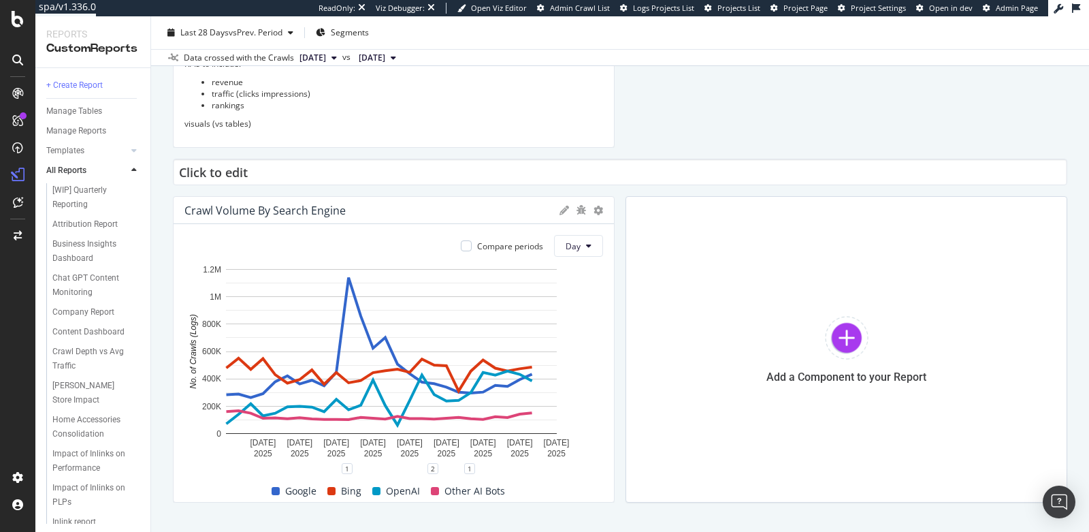
click at [219, 164] on input "Click to edit" at bounding box center [620, 172] width 894 height 27
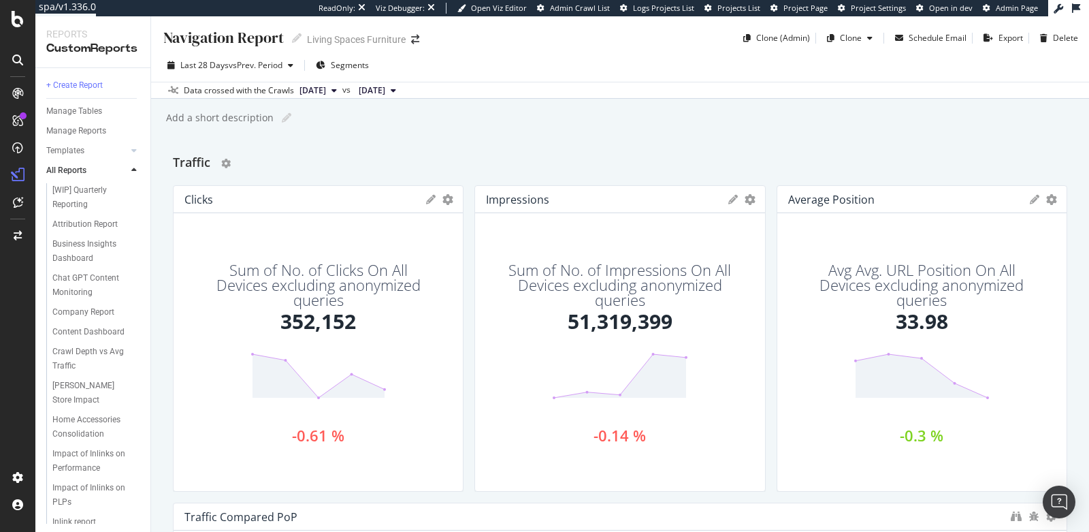
click at [184, 167] on h2 "Traffic" at bounding box center [191, 163] width 37 height 22
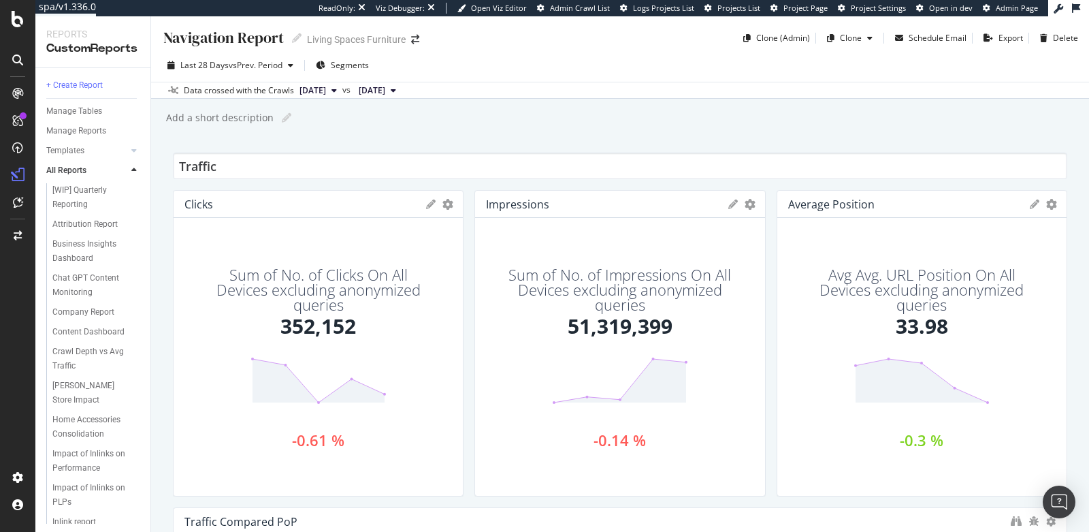
click at [184, 167] on input "Traffic" at bounding box center [620, 165] width 894 height 27
type input "Google Organic Traffic"
click at [361, 129] on div "Navigation Report Navigation Report Living Spaces Furniture Clone (Admin) Clone…" at bounding box center [620, 273] width 938 height 515
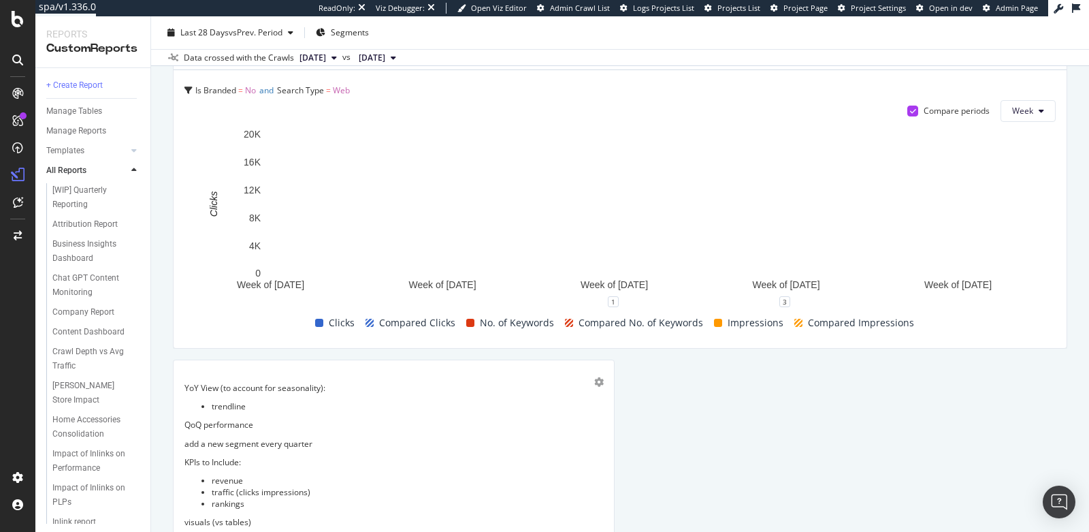
scroll to position [451, 0]
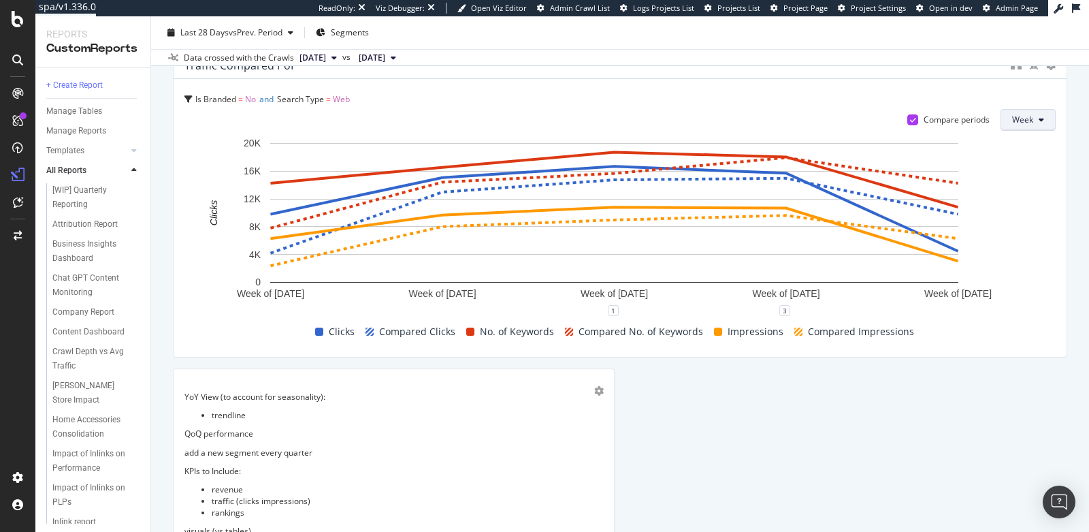
click at [1012, 120] on span "Week" at bounding box center [1022, 120] width 21 height 12
click at [929, 377] on div "Google Organic Traffic Clicks KPIs Table Edit KPIs Apply Filter Export as CSV D…" at bounding box center [620, 302] width 894 height 1203
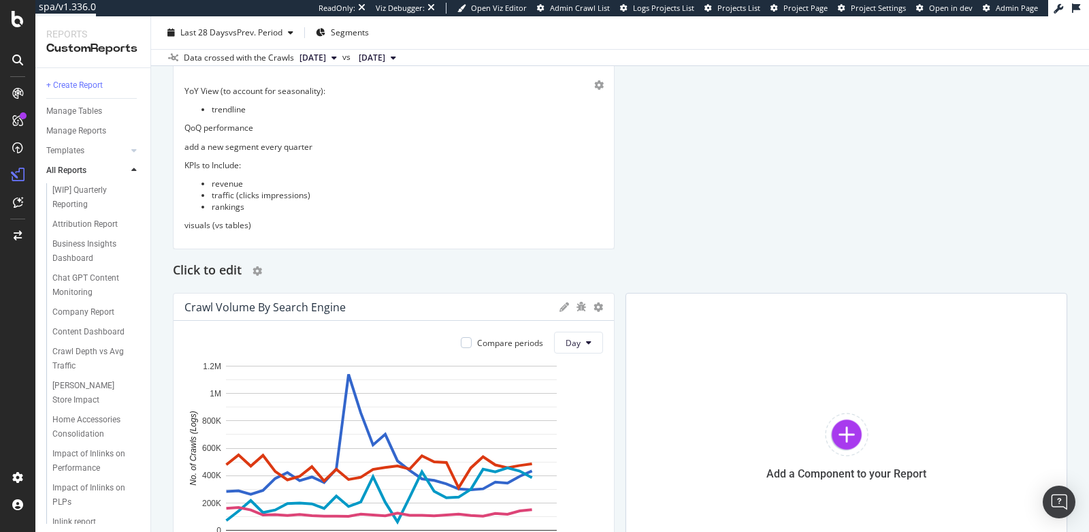
scroll to position [892, 0]
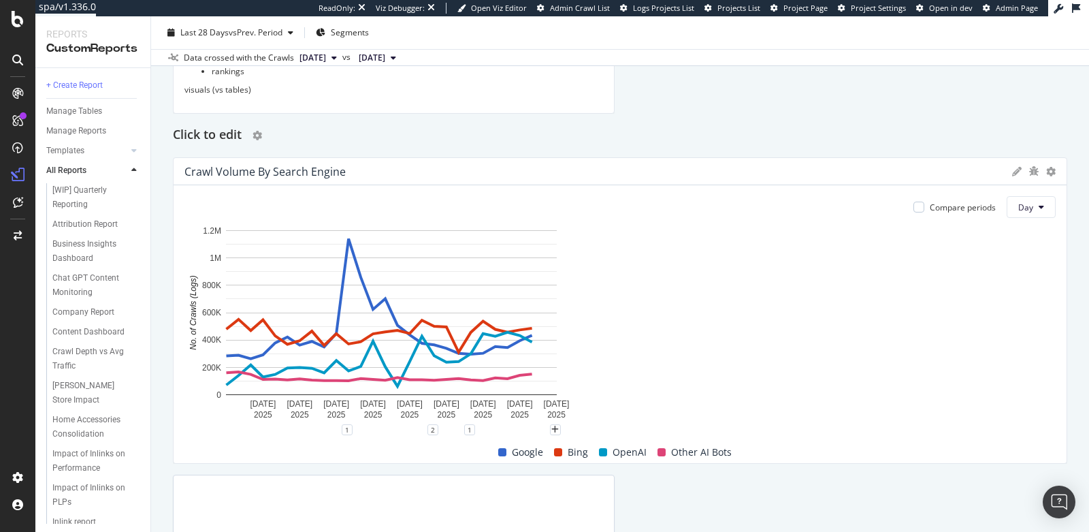
drag, startPoint x: 606, startPoint y: 312, endPoint x: 1071, endPoint y: 350, distance: 466.4
click at [1071, 350] on div "Navigation Report Navigation Report Living Spaces Furniture Clone (Admin) Clone…" at bounding box center [620, 273] width 938 height 515
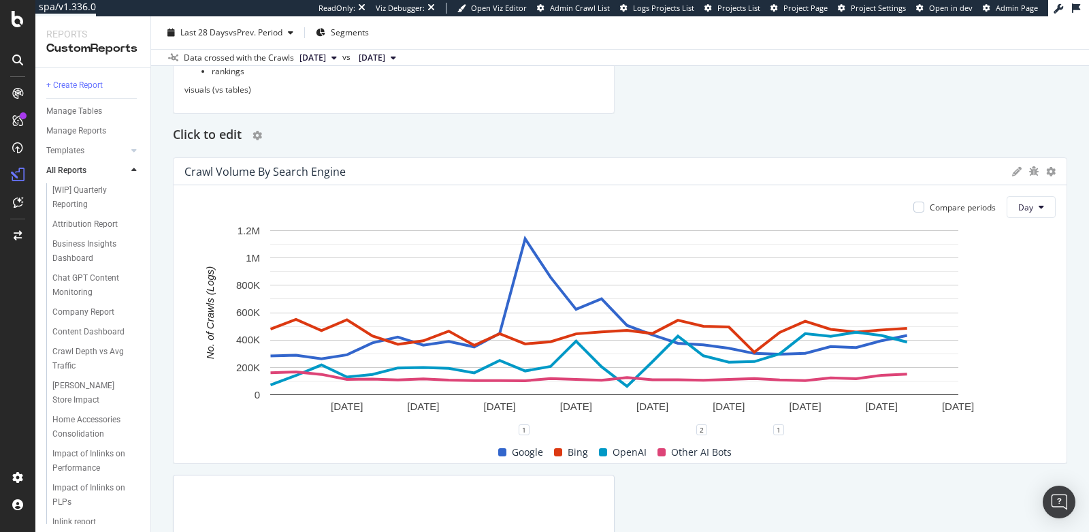
click at [223, 134] on h2 "Click to edit" at bounding box center [207, 136] width 69 height 22
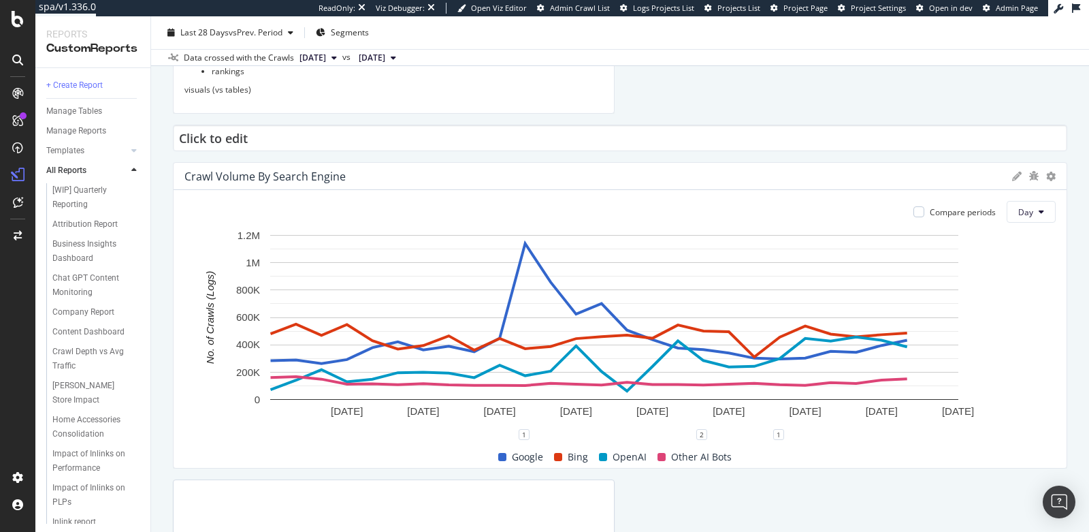
click at [223, 134] on input "Click to edit" at bounding box center [620, 138] width 894 height 27
type input "V"
type input "T"
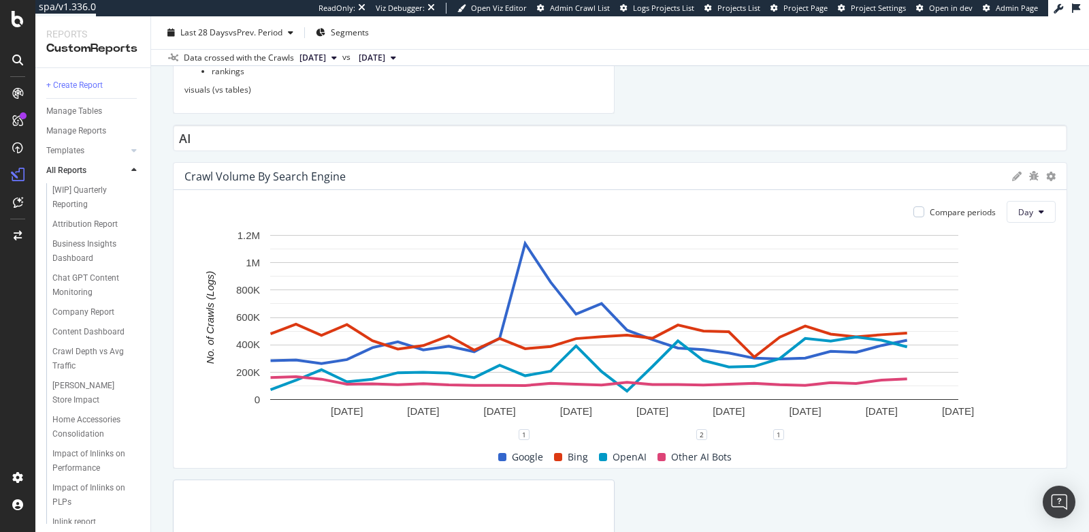
type input "A"
type input "AI Bot Traffic & User Visits"
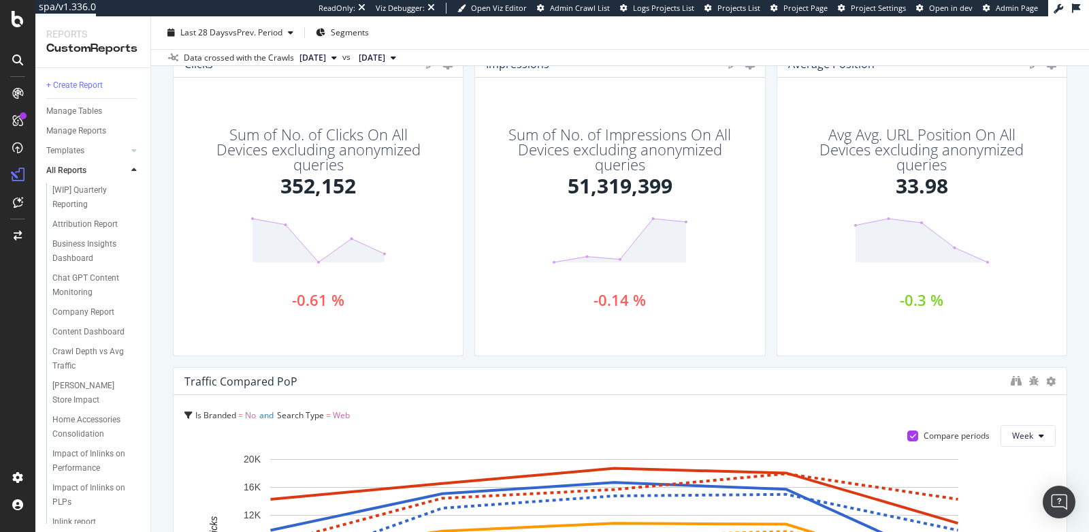
scroll to position [0, 0]
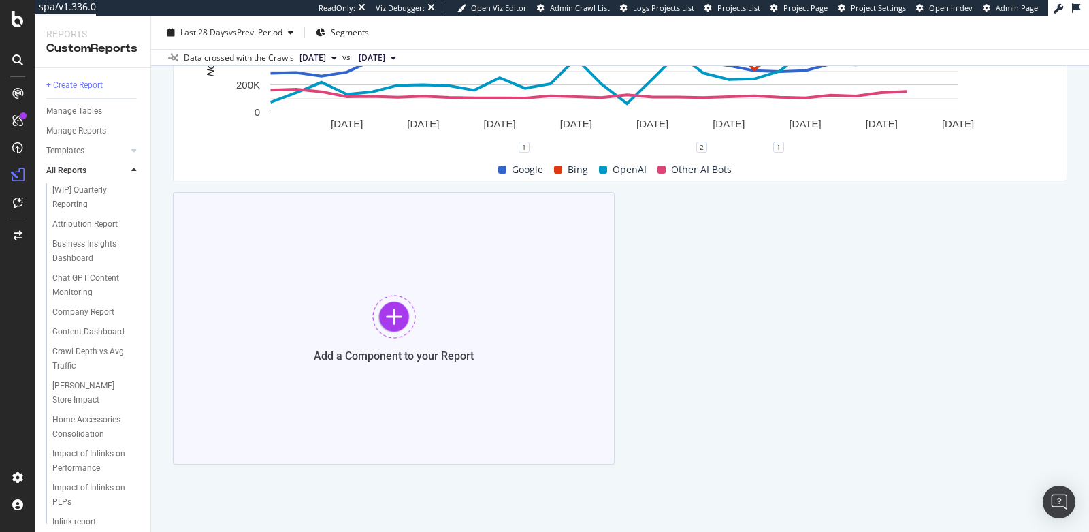
click at [348, 377] on div "Add a Component to your Report" at bounding box center [394, 328] width 442 height 272
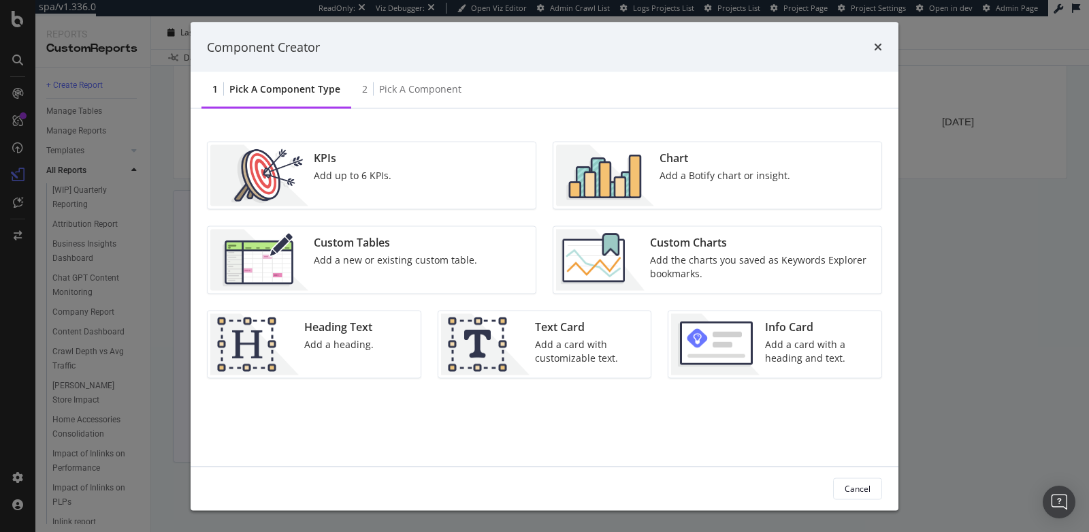
scroll to position [1176, 0]
click at [449, 250] on div "Custom Tables Add a new or existing custom table." at bounding box center [395, 259] width 174 height 61
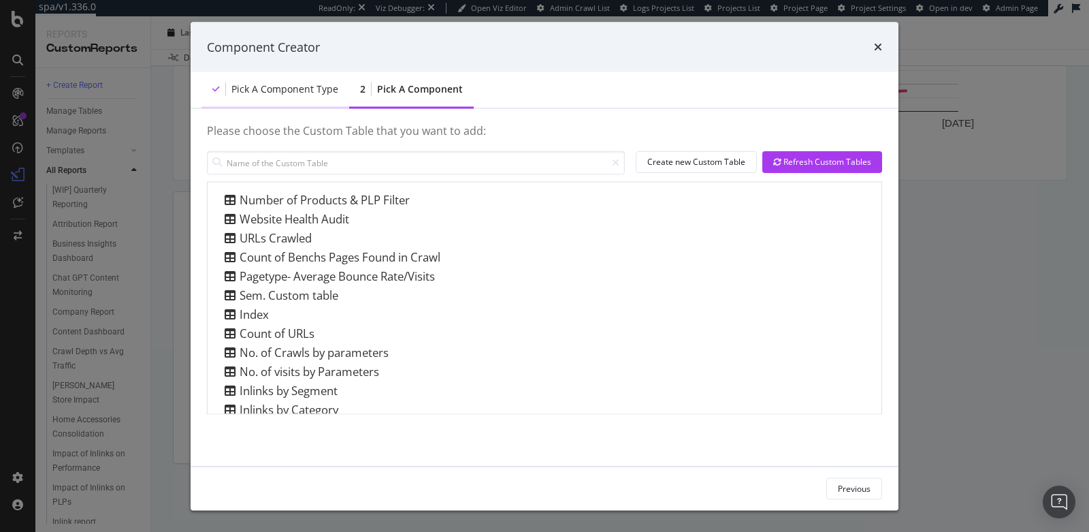
click at [278, 90] on div "Pick a Component type" at bounding box center [284, 89] width 107 height 14
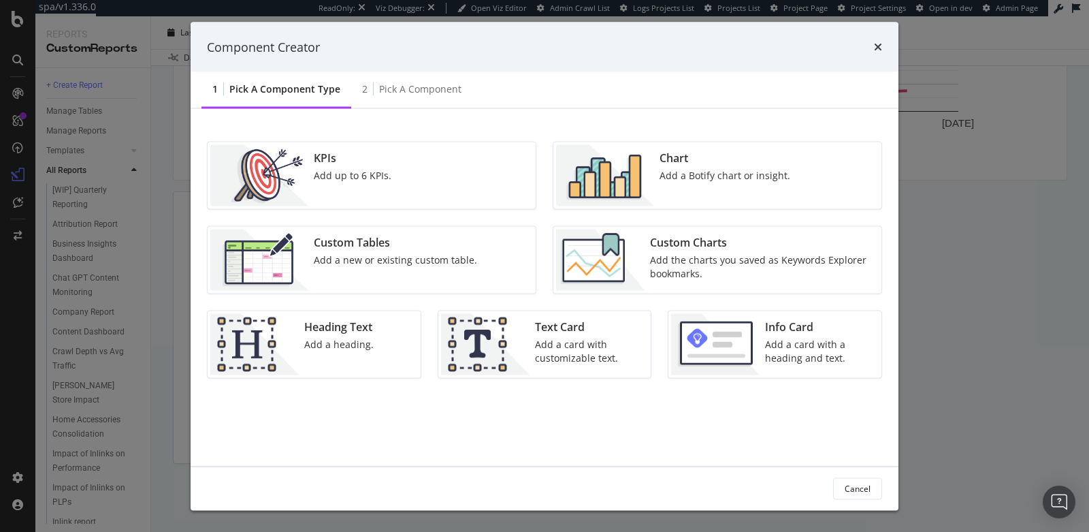
click at [647, 266] on div "Custom Charts Add the charts you saved as Keywords Explorer bookmarks." at bounding box center [762, 259] width 234 height 61
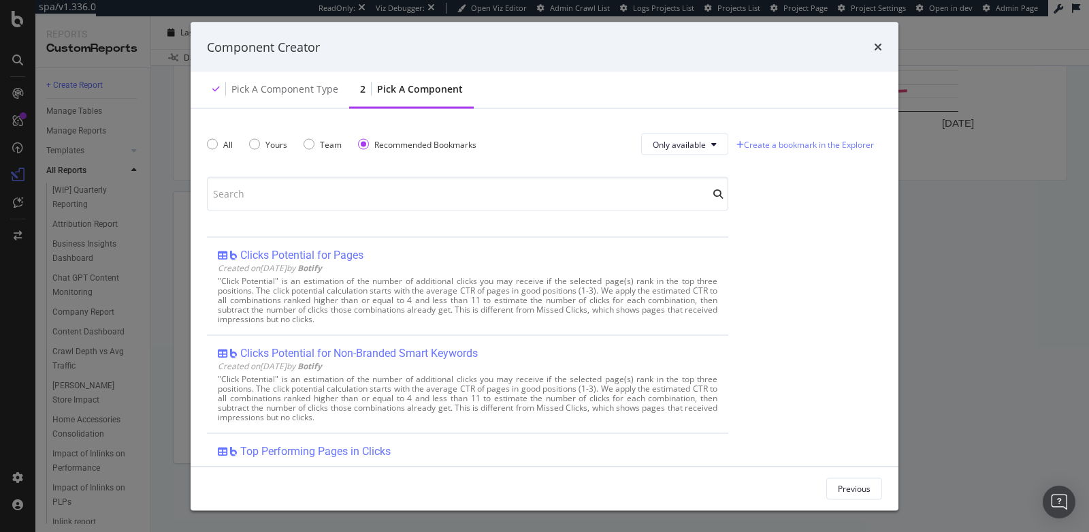
scroll to position [188, 0]
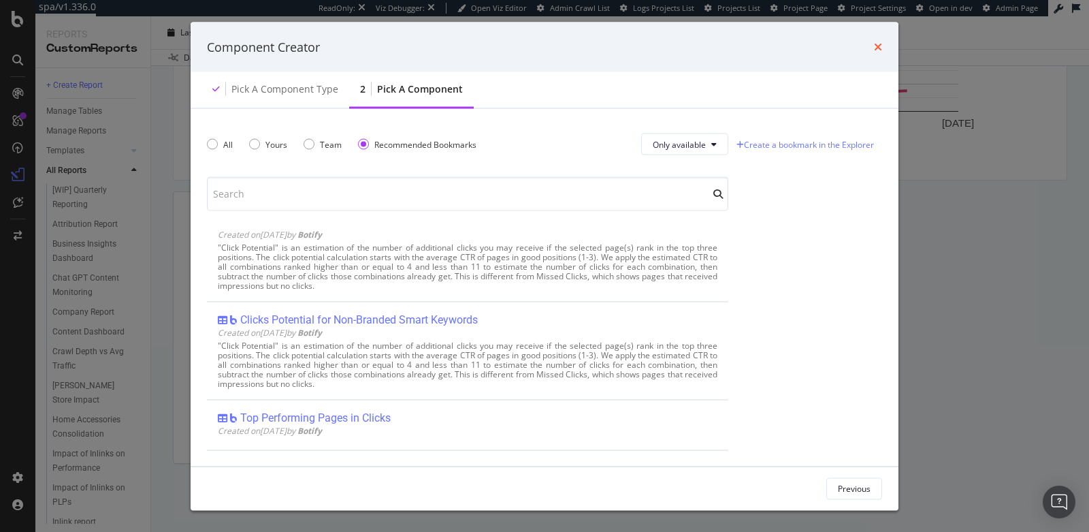
click at [881, 44] on icon "times" at bounding box center [878, 47] width 8 height 11
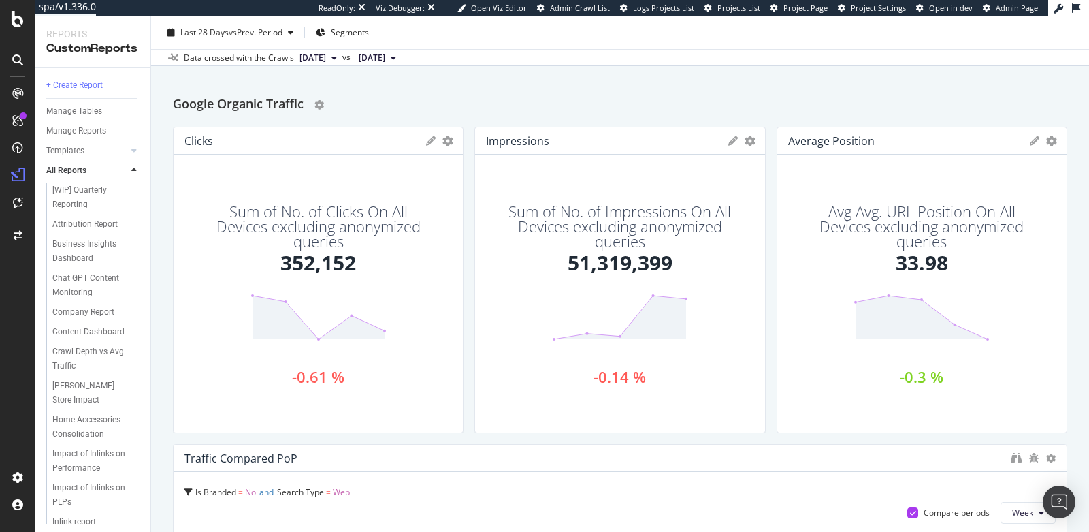
scroll to position [0, 0]
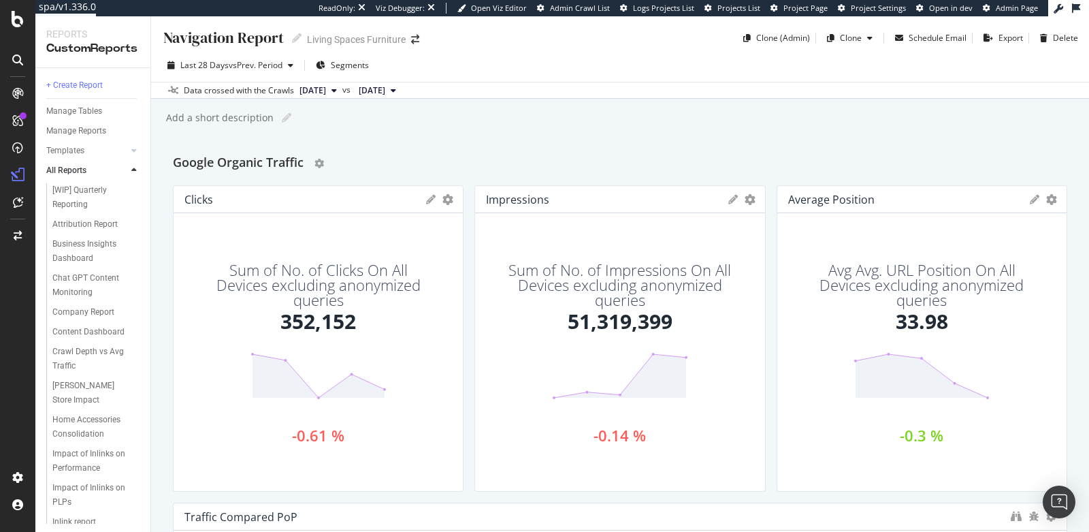
click at [229, 111] on div "Add a short description" at bounding box center [219, 118] width 109 height 14
type input "Set to the Last 3 Months vs Prev. Year for a YoY view of the past quarter!"
click at [551, 135] on div "Navigation Report Navigation Report Living Spaces Furniture Clone (Admin) Clone…" at bounding box center [620, 273] width 938 height 515
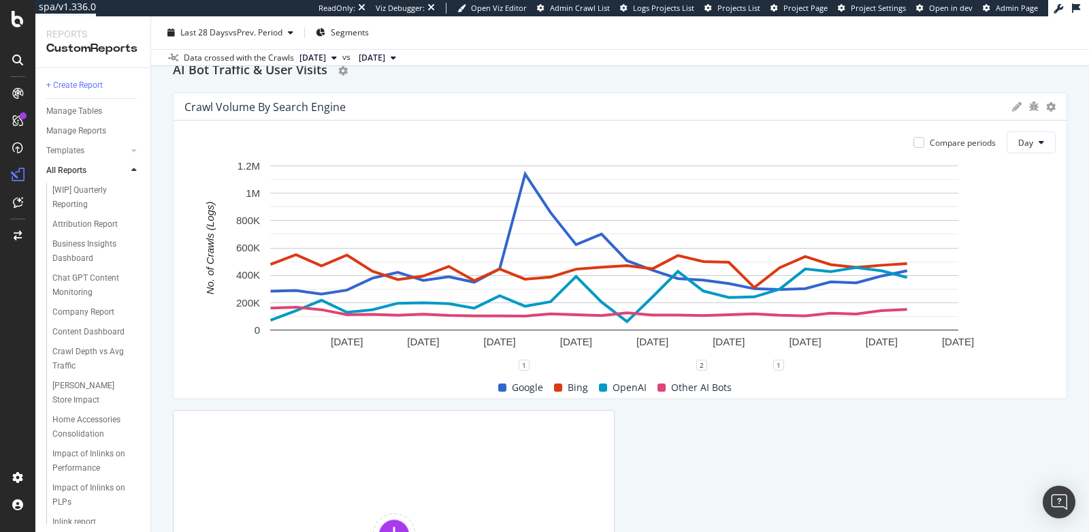
scroll to position [951, 0]
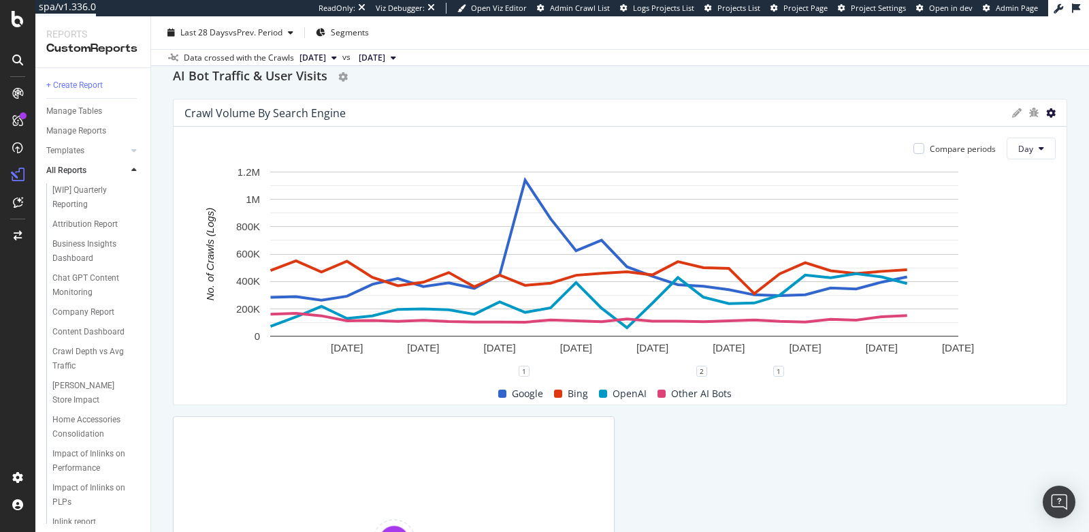
click at [1046, 115] on icon at bounding box center [1051, 113] width 10 height 10
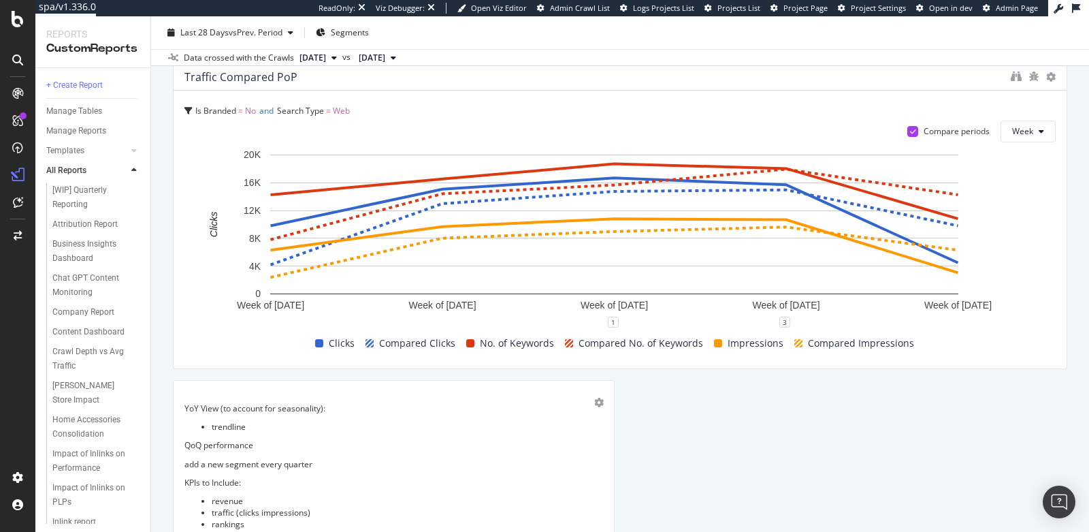
scroll to position [342, 0]
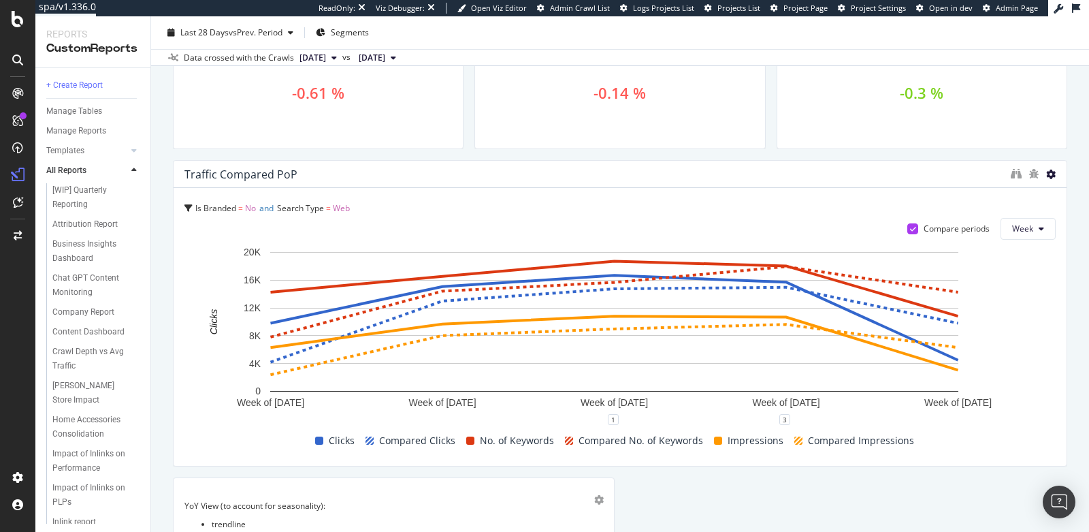
click at [1046, 176] on icon at bounding box center [1051, 174] width 10 height 10
click at [1013, 219] on button "Week" at bounding box center [1028, 229] width 55 height 22
click at [1020, 199] on div "Is Branded = No and Search Type = Web" at bounding box center [619, 208] width 871 height 19
click at [1046, 179] on div at bounding box center [1051, 174] width 10 height 14
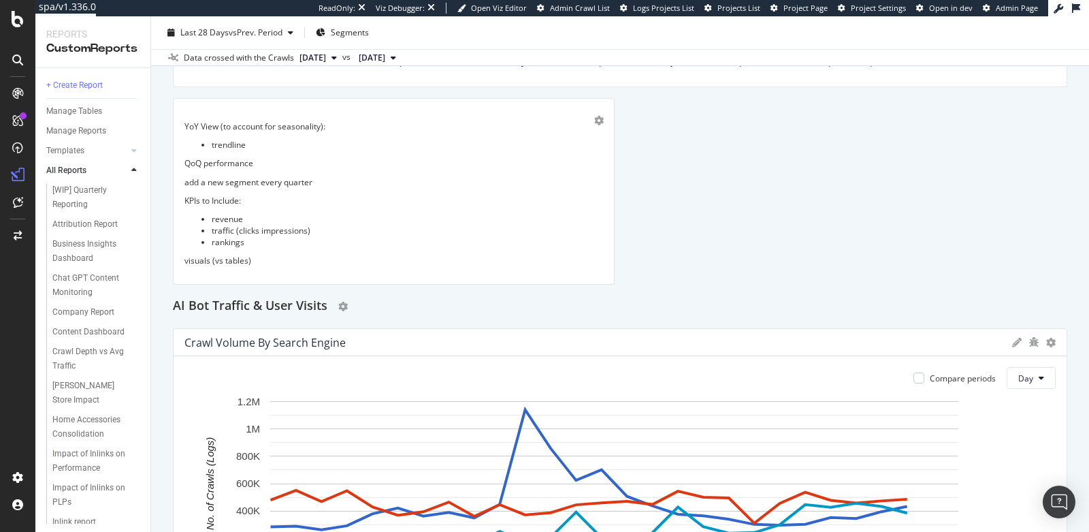
scroll to position [869, 0]
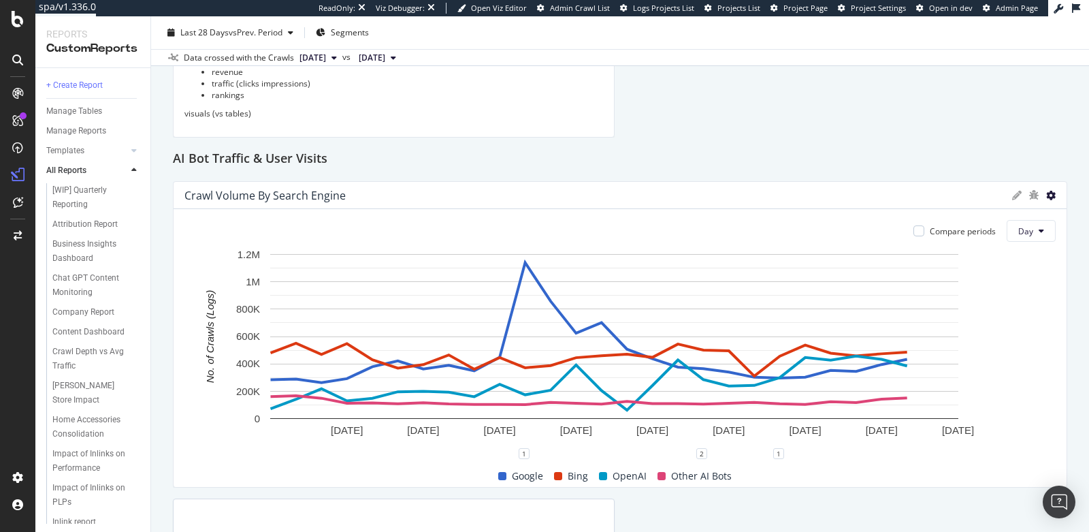
click at [1046, 195] on icon at bounding box center [1051, 196] width 10 height 10
click at [836, 126] on div "Google Organic Traffic Clicks KPIs Table Edit KPIs Apply Filter Export as CSV D…" at bounding box center [620, 27] width 894 height 1487
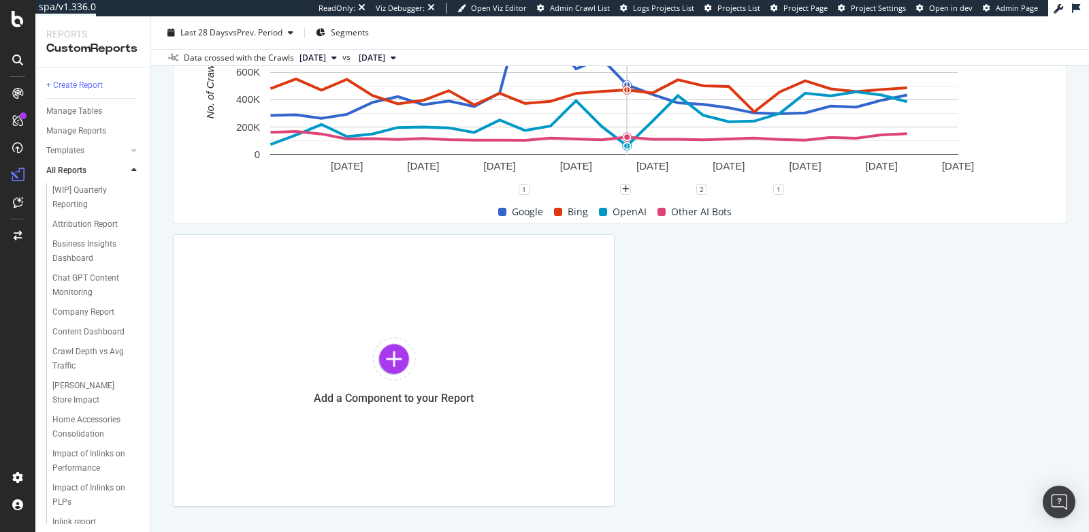
scroll to position [1176, 0]
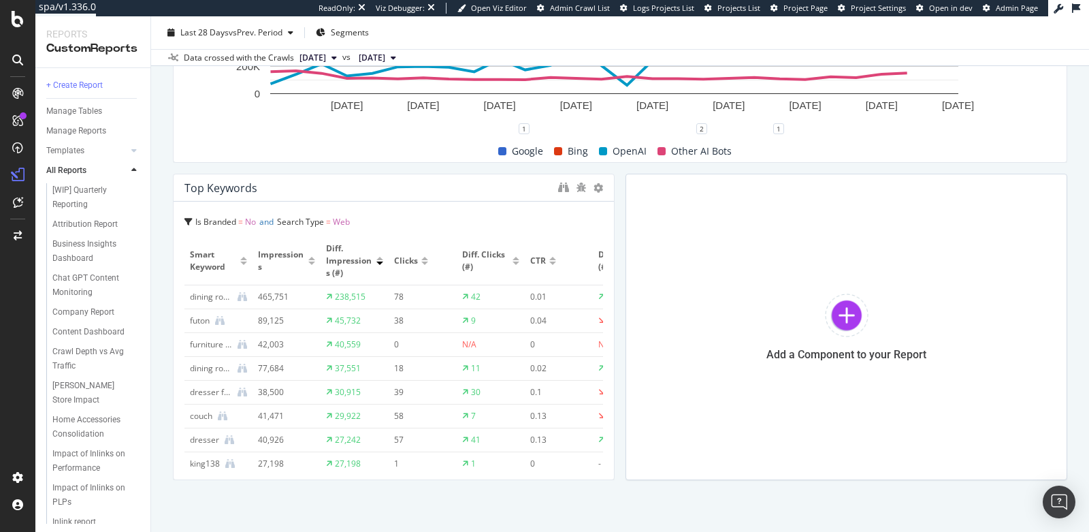
scroll to position [1210, 0]
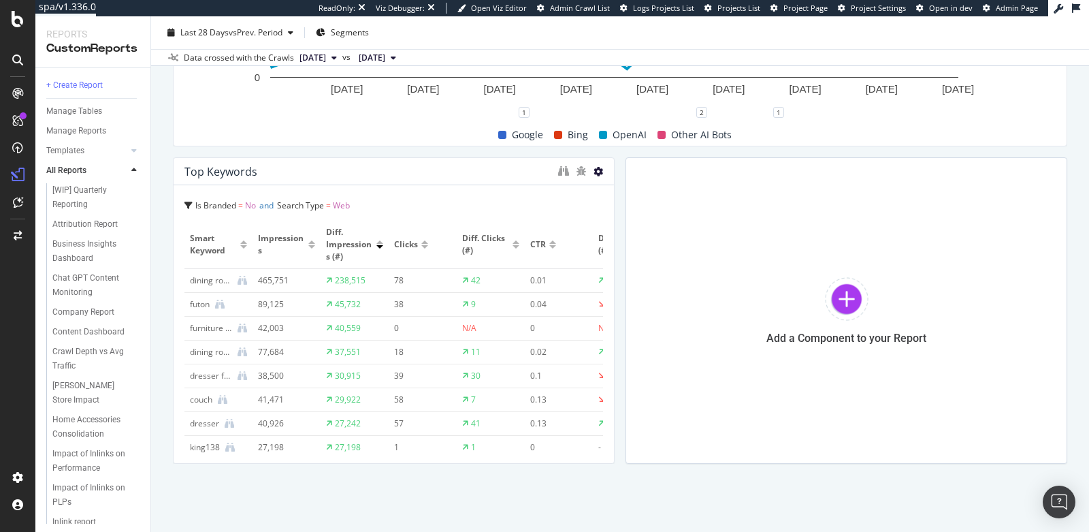
click at [594, 170] on icon at bounding box center [599, 172] width 10 height 10
click at [568, 191] on div "Is Branded = No and Search Type = Web Smart Keyword Impressions Diff. Impressio…" at bounding box center [394, 324] width 440 height 278
click at [517, 245] on div at bounding box center [516, 246] width 7 height 3
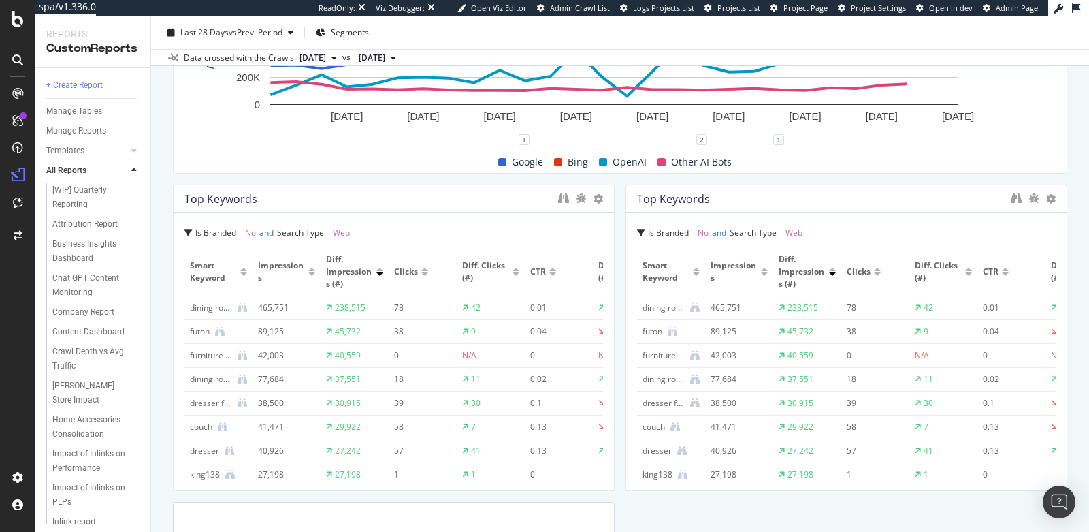
click at [637, 226] on div "Is Branded = No and Search Type = Web" at bounding box center [846, 232] width 419 height 19
click at [1029, 197] on icon "bug" at bounding box center [1034, 198] width 10 height 10
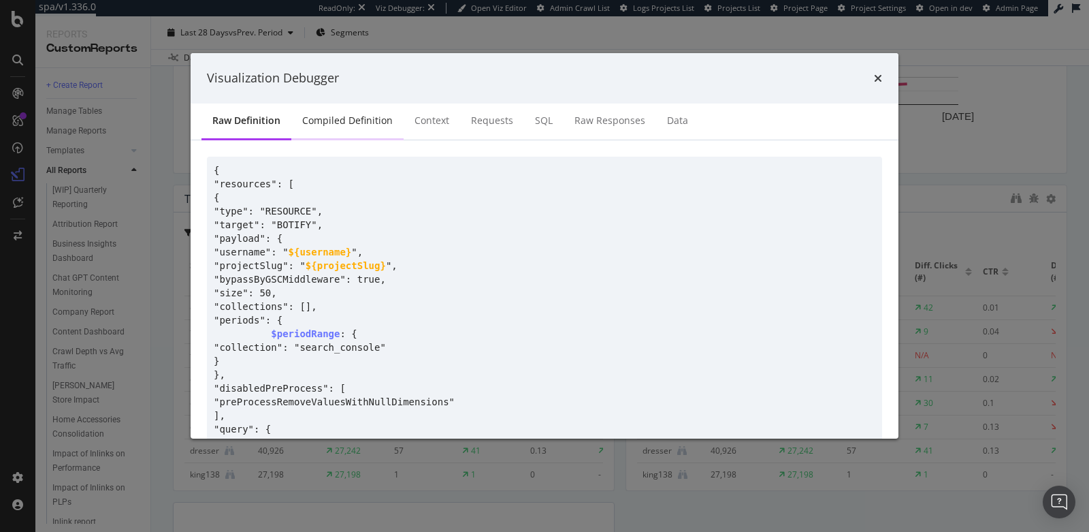
click at [326, 116] on div "Compiled Definition" at bounding box center [347, 121] width 91 height 14
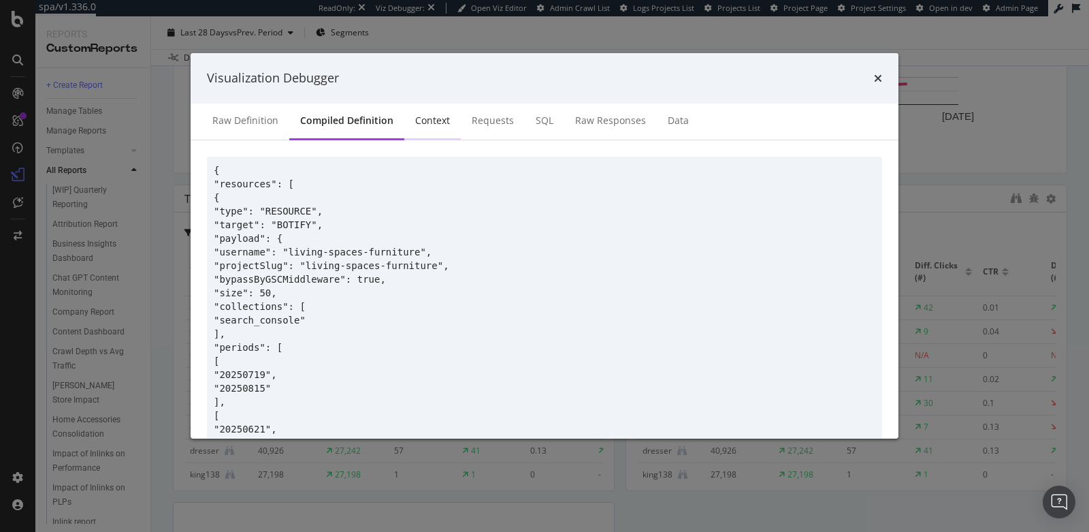
click at [429, 120] on div "Context" at bounding box center [432, 121] width 35 height 14
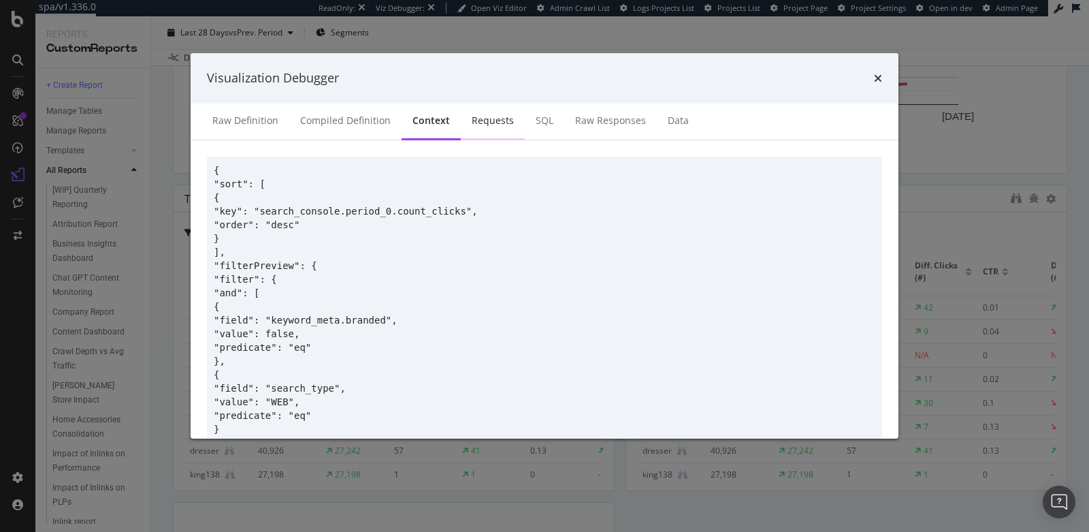
click at [515, 121] on div "Requests" at bounding box center [493, 121] width 64 height 37
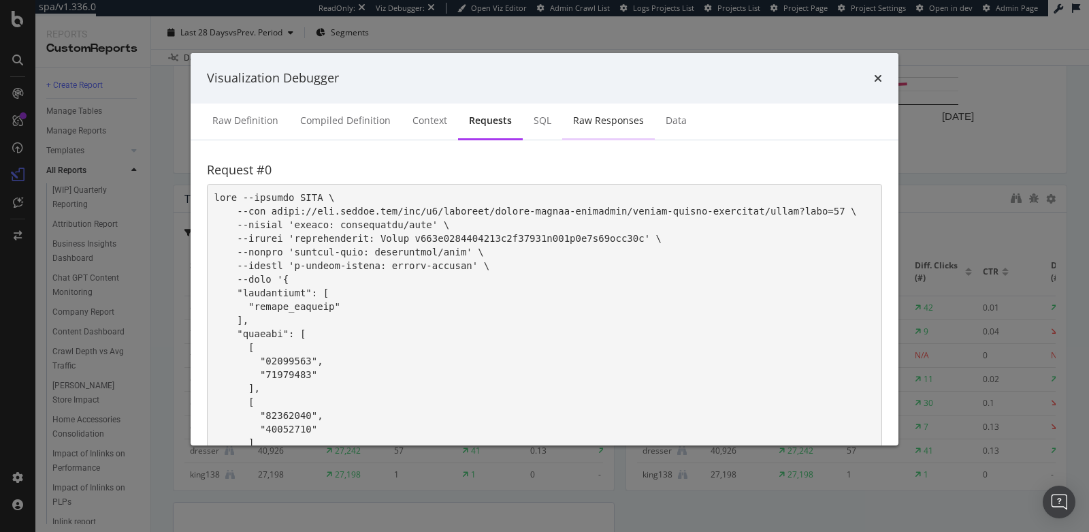
click at [562, 123] on div "Raw Responses" at bounding box center [608, 121] width 93 height 37
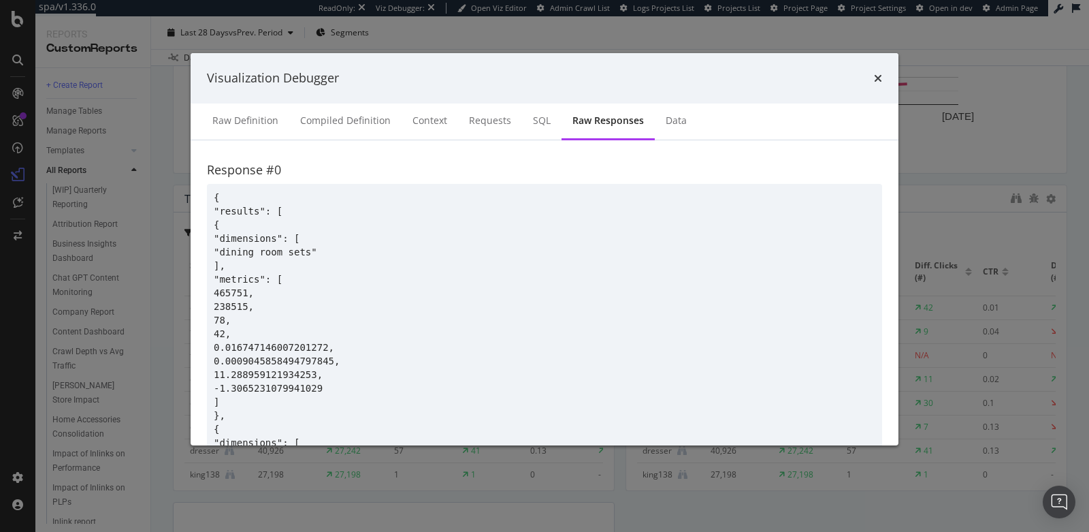
click at [613, 131] on div "Raw Responses" at bounding box center [608, 121] width 93 height 37
click at [690, 123] on div "Data" at bounding box center [676, 121] width 43 height 37
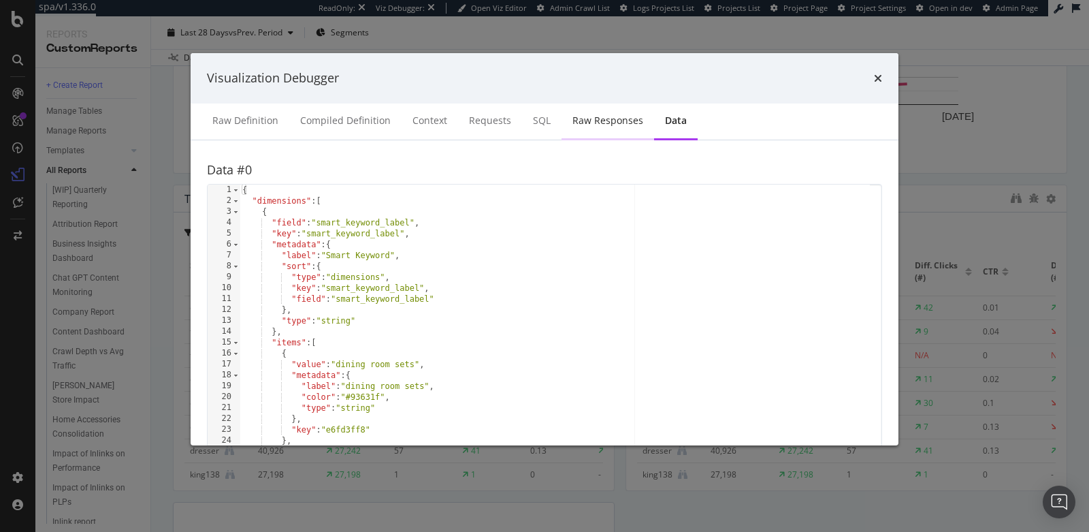
click at [607, 122] on div "Raw Responses" at bounding box center [607, 121] width 71 height 14
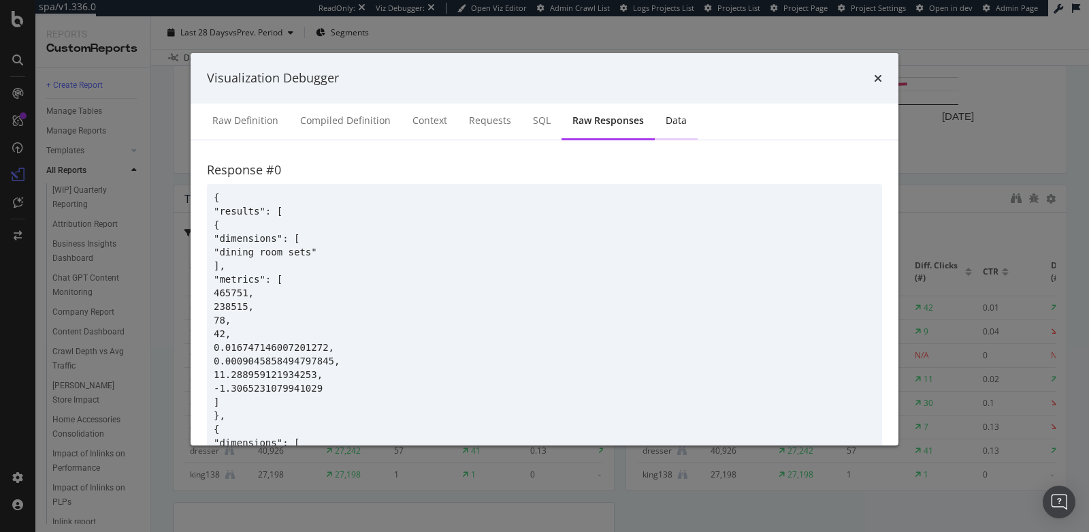
click at [656, 119] on div "Data" at bounding box center [676, 121] width 43 height 37
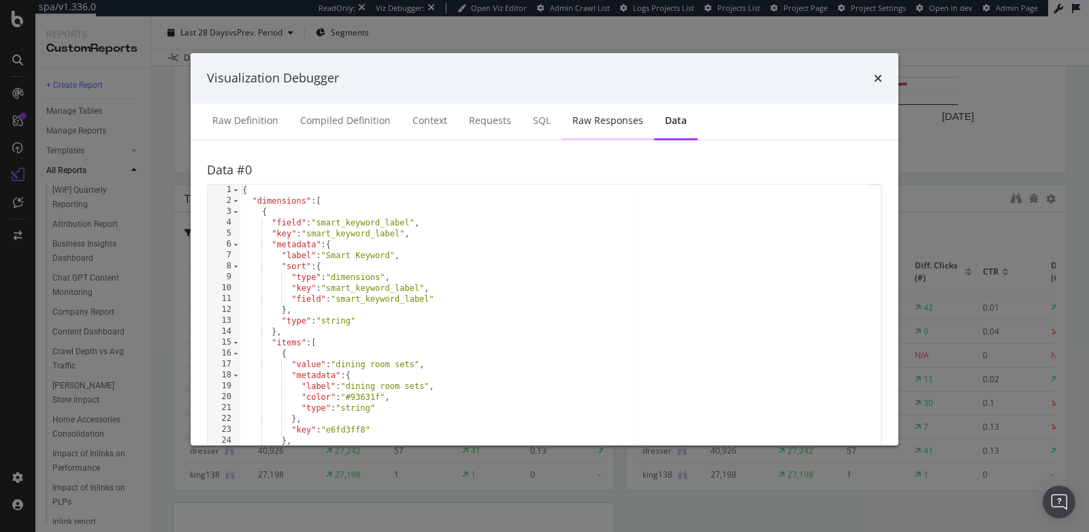
click at [625, 123] on div "Raw Responses" at bounding box center [607, 121] width 71 height 14
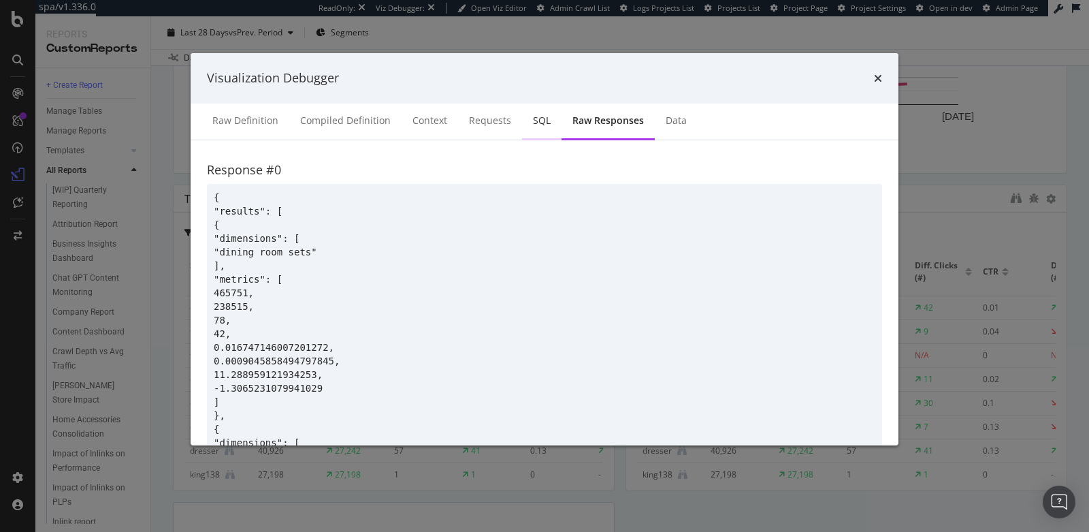
click at [542, 122] on div "SQL" at bounding box center [542, 121] width 18 height 14
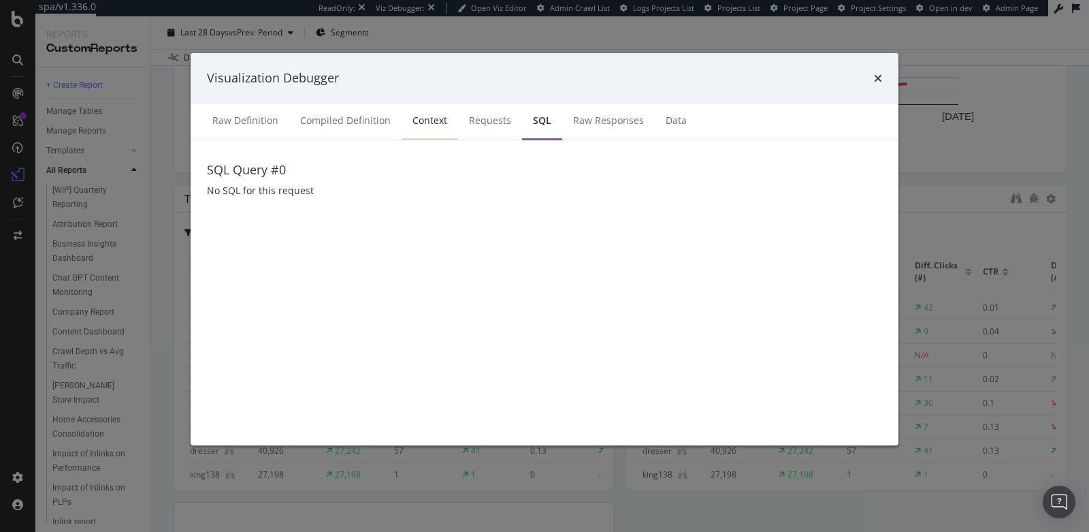
click at [453, 114] on div "Context" at bounding box center [430, 121] width 56 height 37
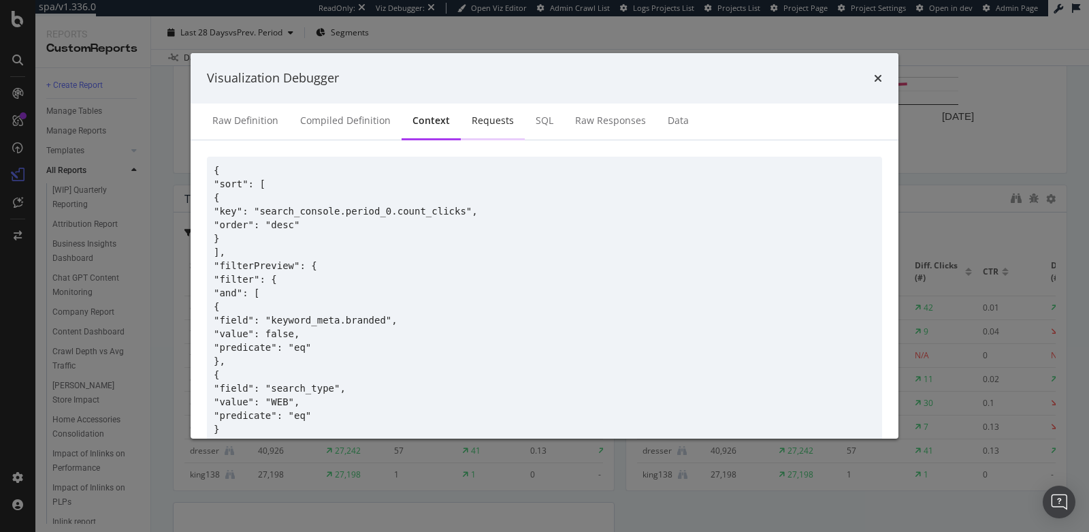
click at [474, 114] on div "Requests" at bounding box center [493, 121] width 42 height 14
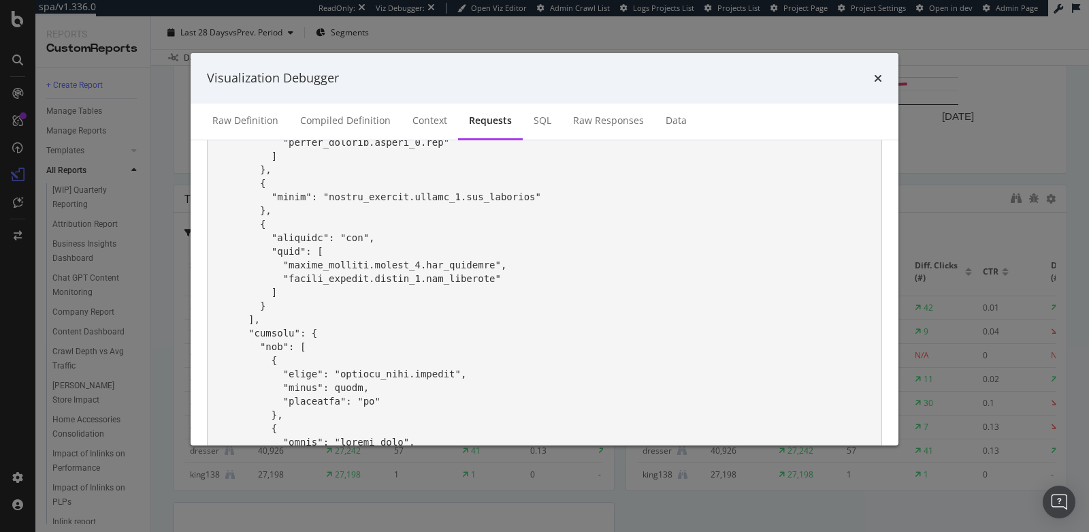
scroll to position [1019, 0]
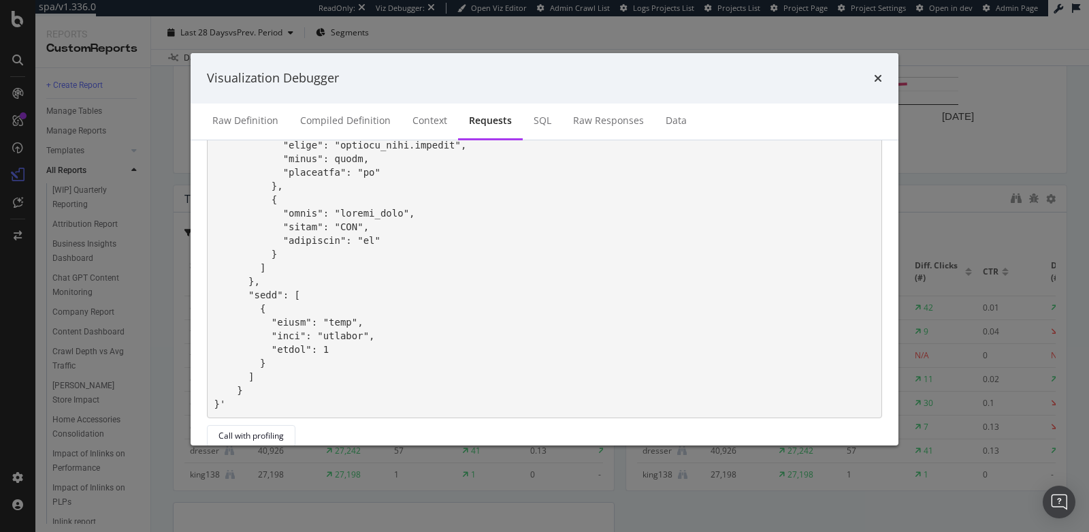
click at [874, 74] on icon "times" at bounding box center [878, 78] width 8 height 11
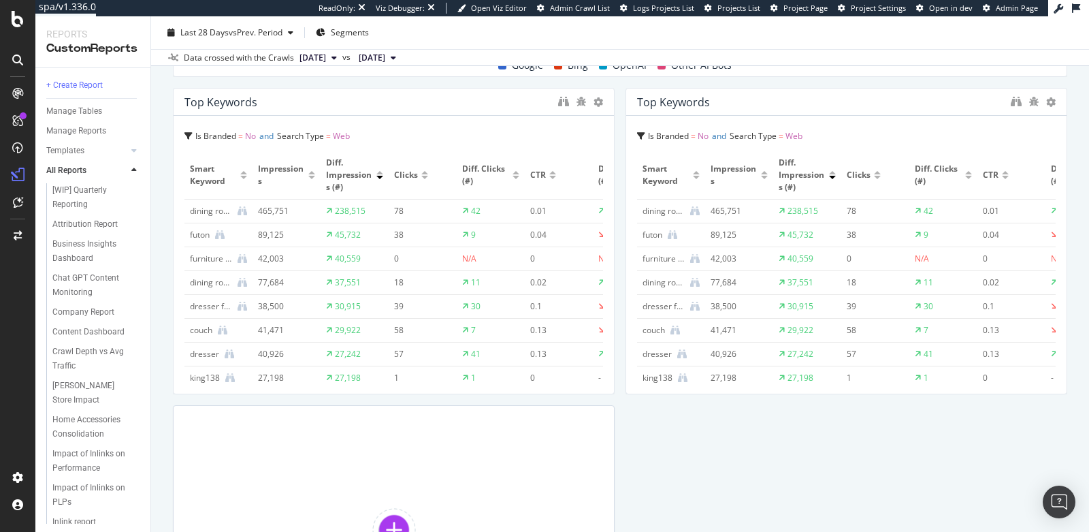
scroll to position [1280, 0]
click at [395, 430] on div "Add a Component to your Report" at bounding box center [394, 540] width 442 height 272
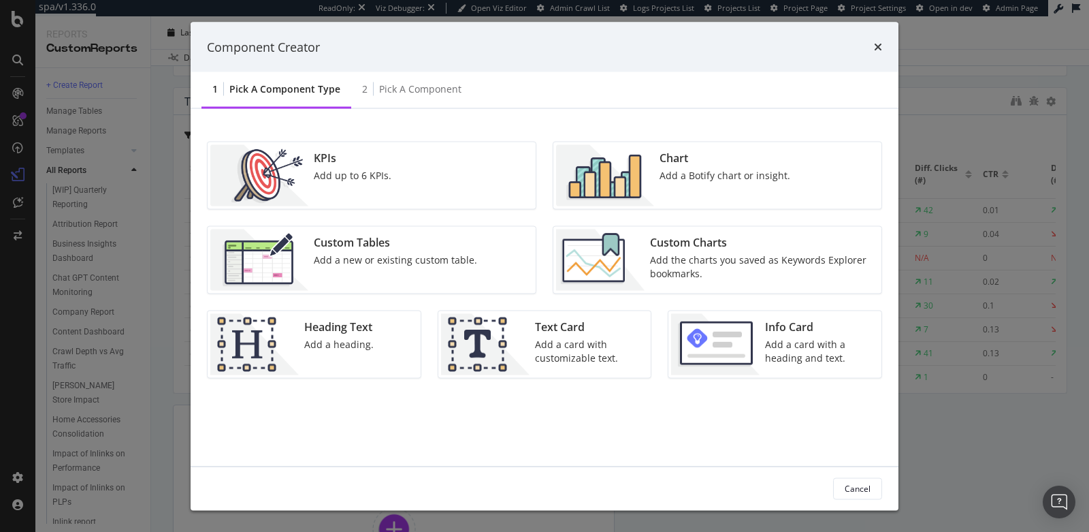
click at [449, 243] on div "Custom Tables" at bounding box center [395, 243] width 163 height 16
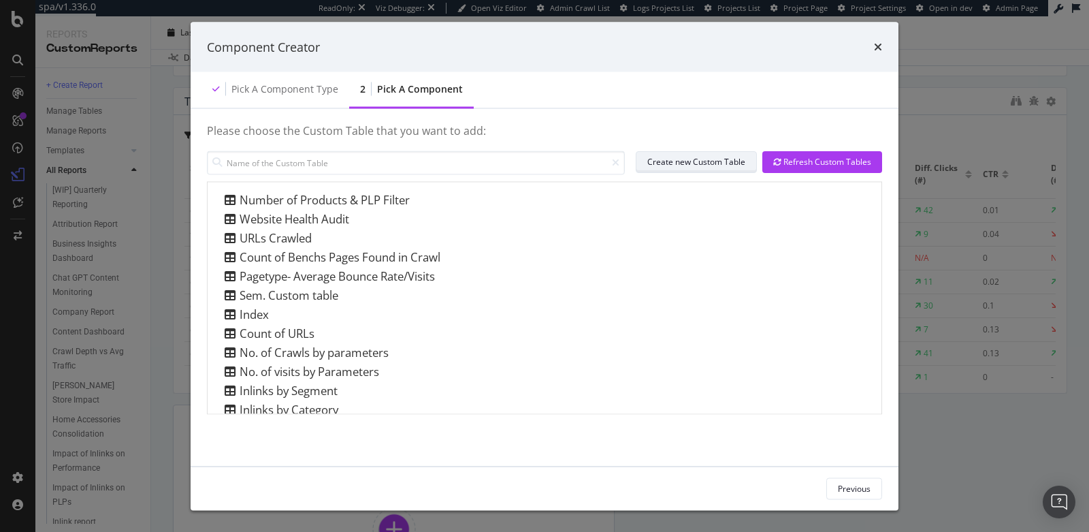
click at [698, 165] on div "Create new Custom Table" at bounding box center [696, 162] width 98 height 12
click at [876, 44] on icon "times" at bounding box center [878, 47] width 8 height 11
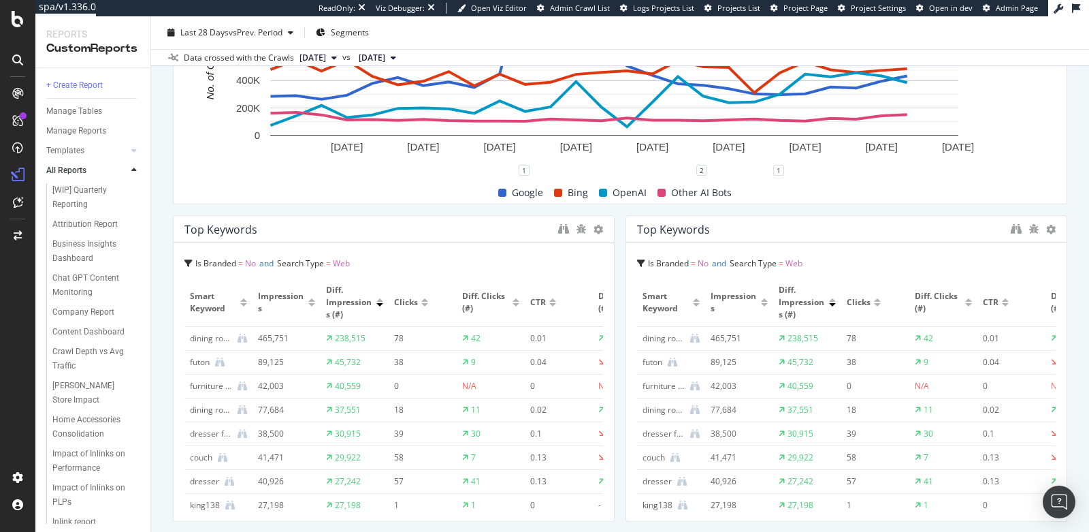
scroll to position [1493, 0]
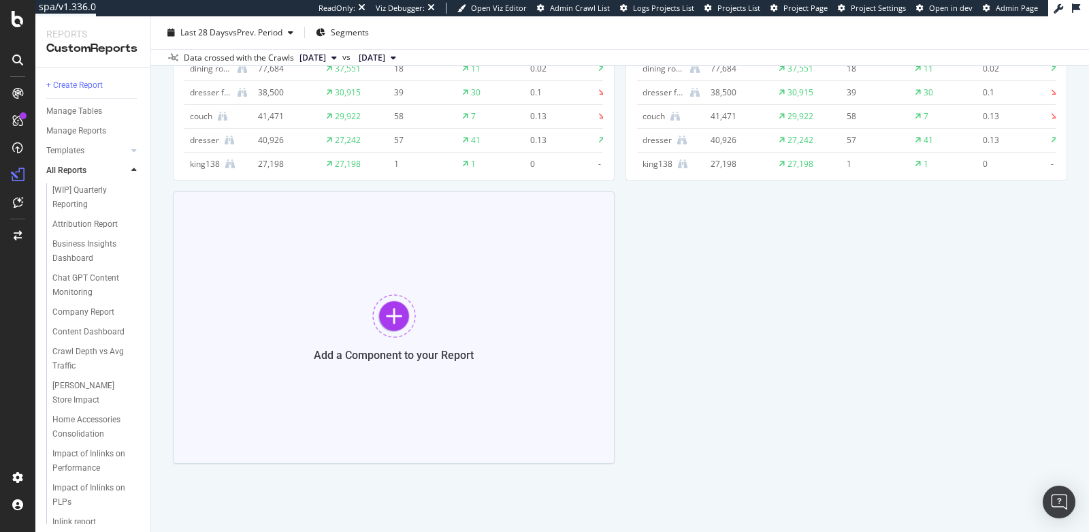
click at [387, 317] on div at bounding box center [394, 316] width 44 height 44
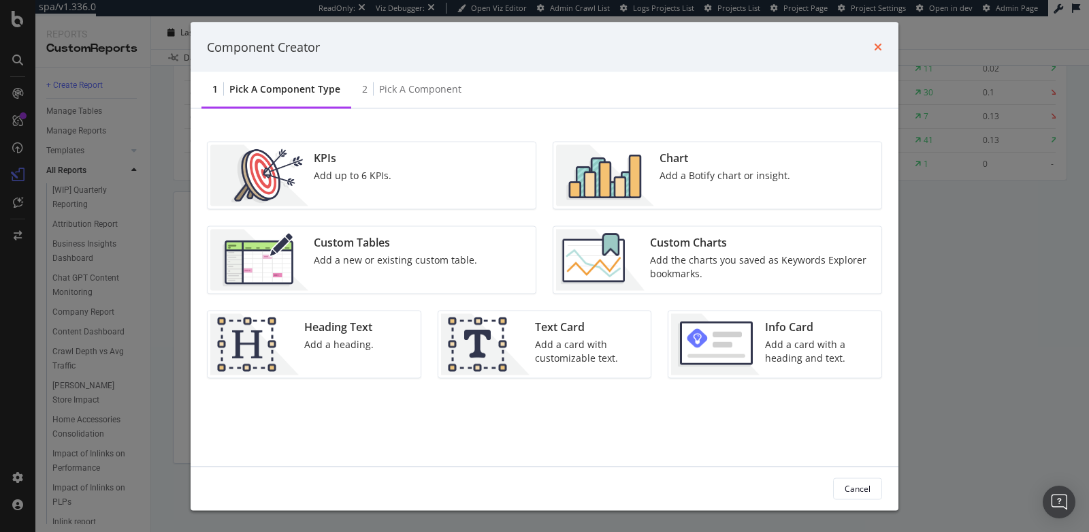
click at [879, 46] on icon "times" at bounding box center [878, 47] width 8 height 11
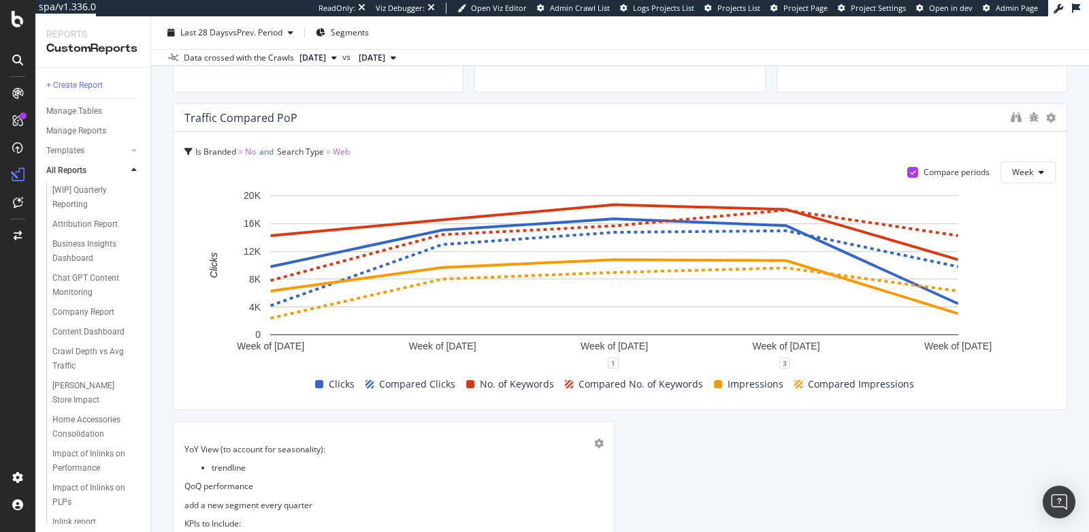
scroll to position [398, 0]
click at [999, 116] on div "Traffic Compared PoP" at bounding box center [620, 118] width 893 height 27
click at [1011, 117] on icon "binoculars" at bounding box center [1016, 117] width 11 height 11
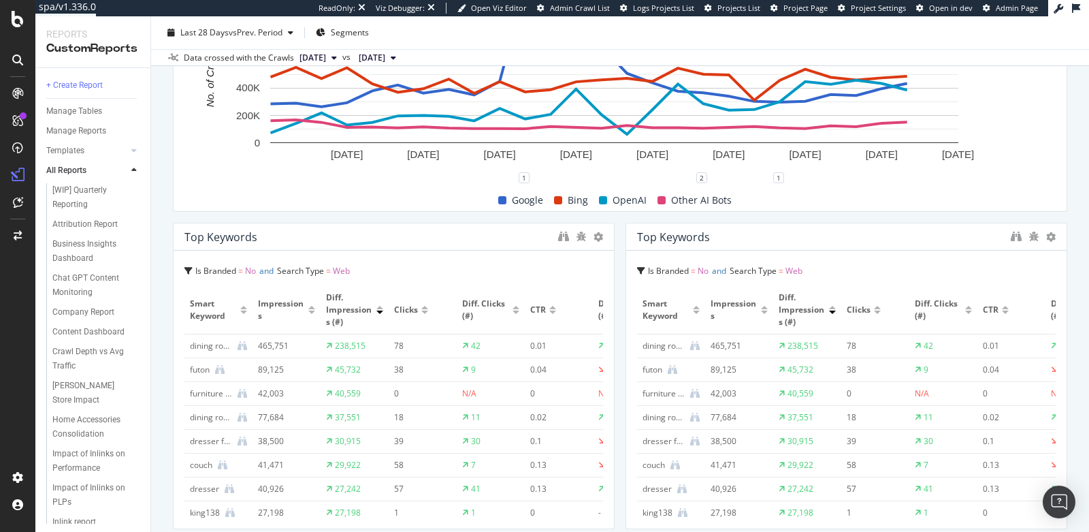
scroll to position [1139, 0]
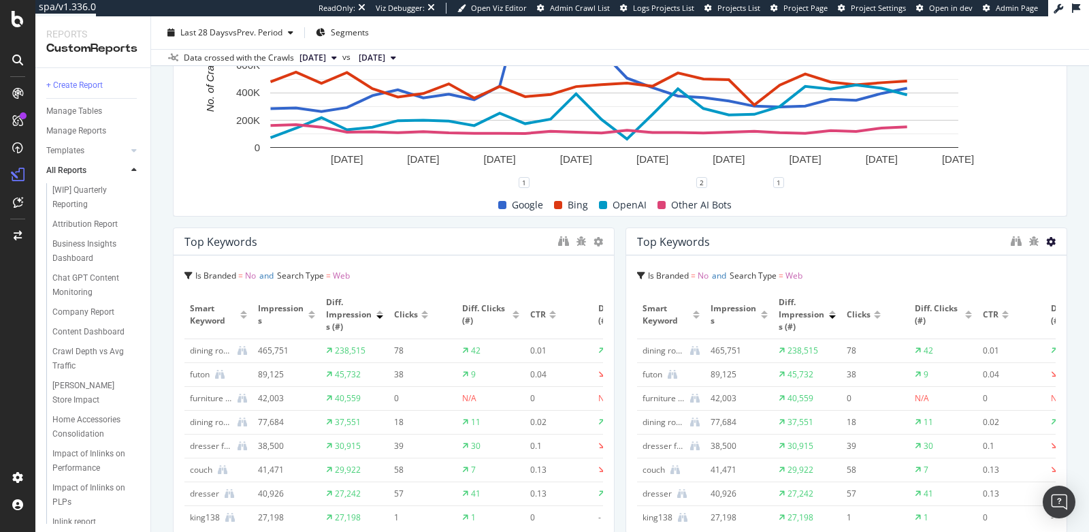
click at [1046, 241] on icon at bounding box center [1051, 242] width 10 height 10
click at [1023, 241] on span "Delete" at bounding box center [1011, 241] width 25 height 12
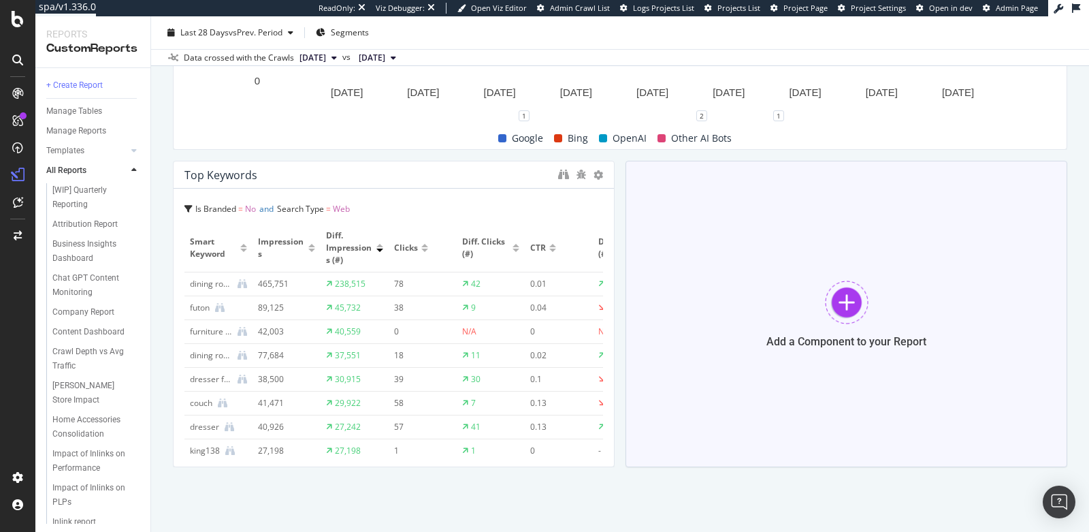
scroll to position [1210, 0]
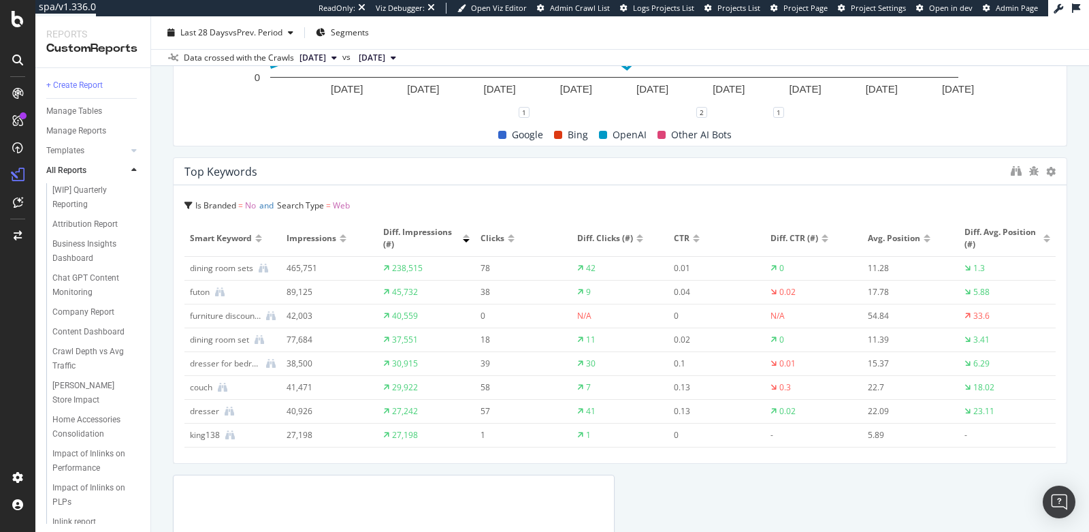
drag, startPoint x: 607, startPoint y: 317, endPoint x: 1088, endPoint y: 307, distance: 481.3
click at [1088, 307] on div "Navigation Report Navigation Report Living Spaces Furniture Clone (Admin) Clone…" at bounding box center [620, 273] width 938 height 515
click at [508, 239] on div at bounding box center [511, 240] width 7 height 3
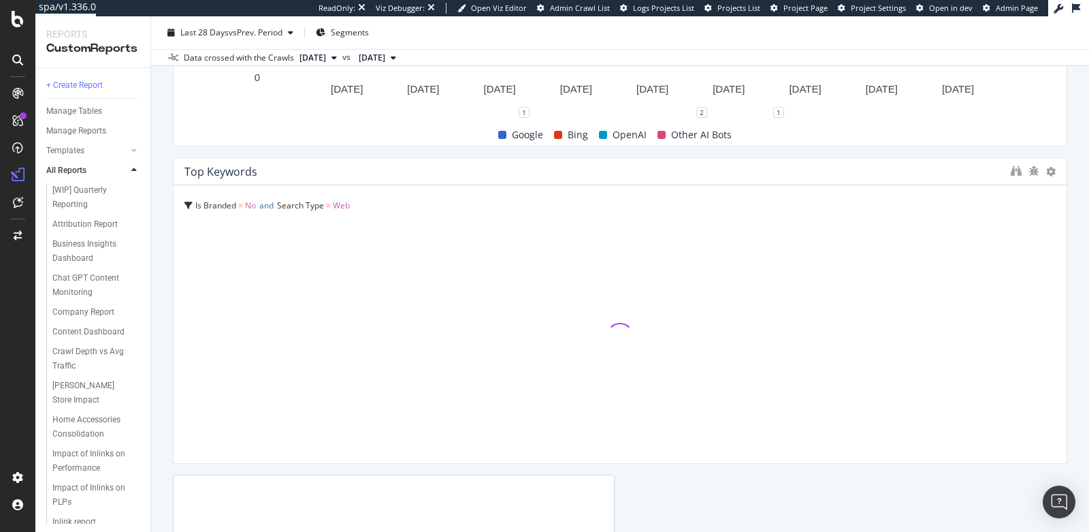
scroll to position [1469, 0]
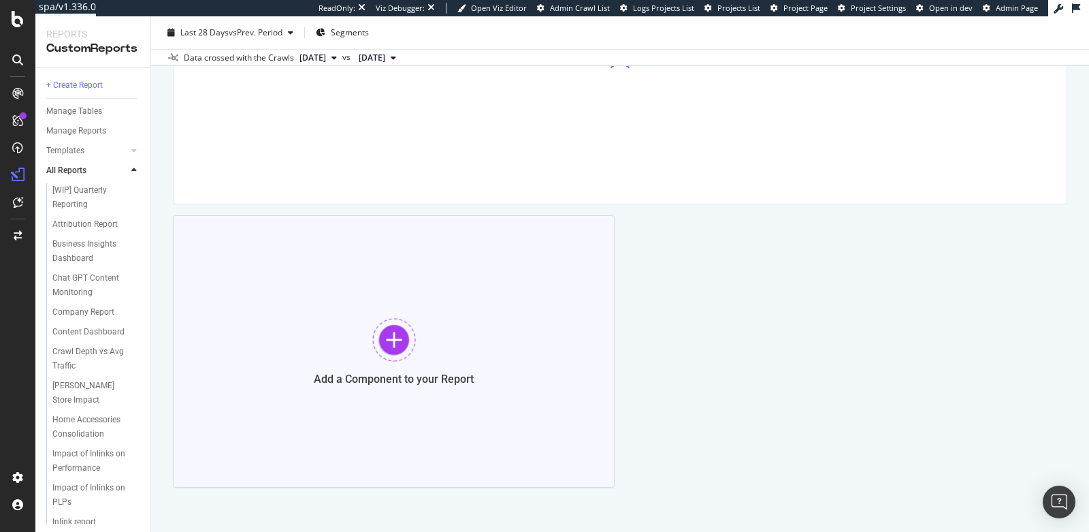
click at [444, 360] on div "Add a Component to your Report" at bounding box center [394, 351] width 442 height 272
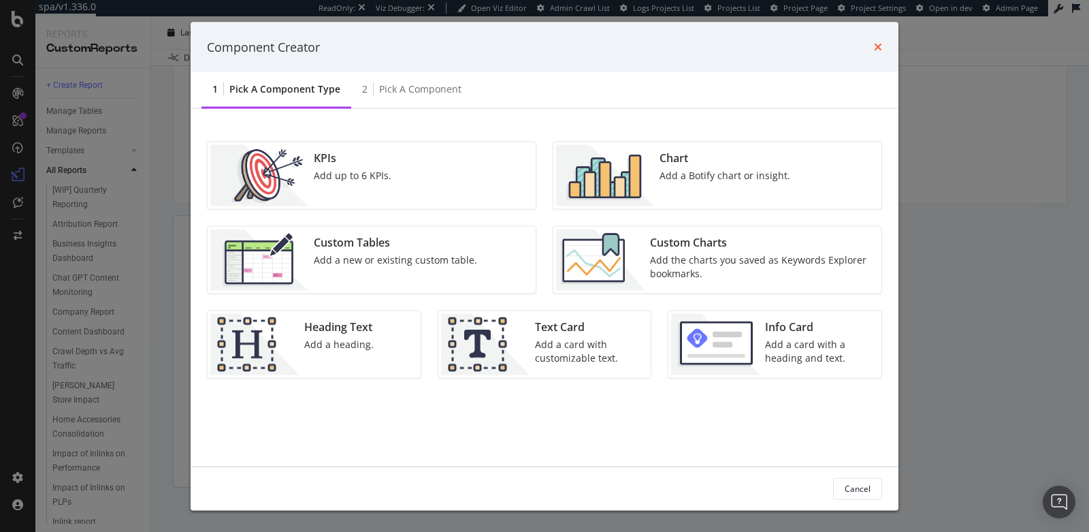
click at [880, 47] on icon "times" at bounding box center [878, 47] width 8 height 11
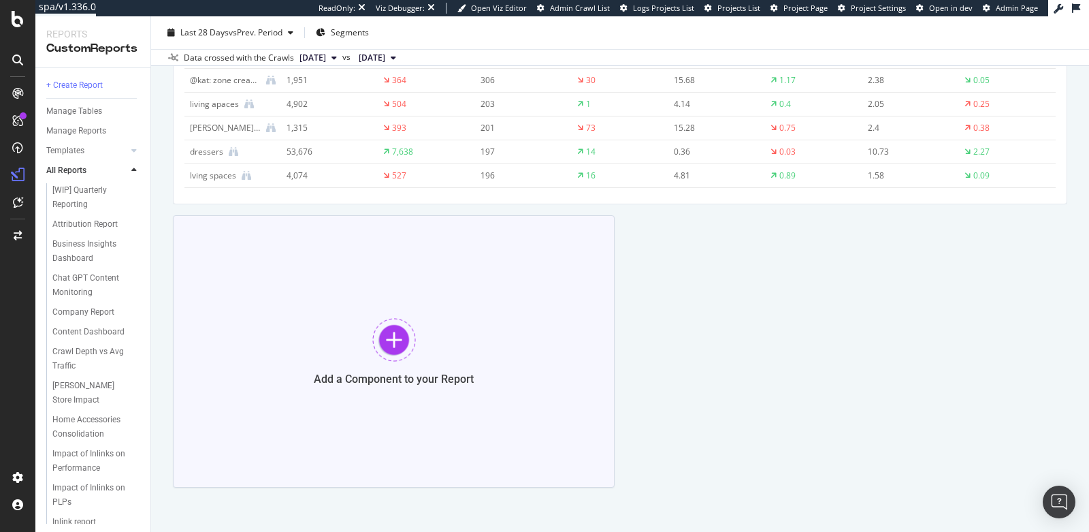
click at [389, 333] on div at bounding box center [394, 340] width 44 height 44
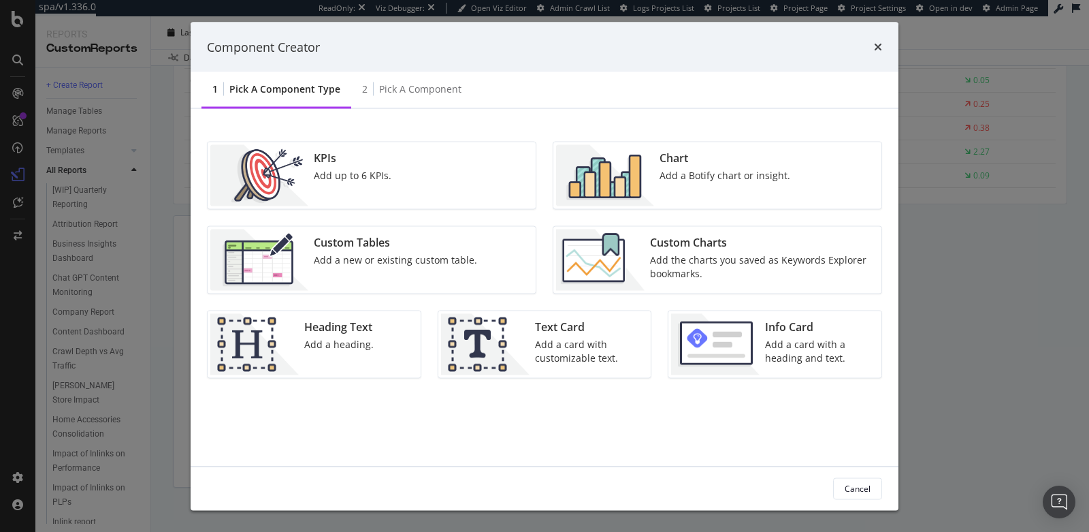
click at [613, 246] on img "modal" at bounding box center [600, 259] width 88 height 61
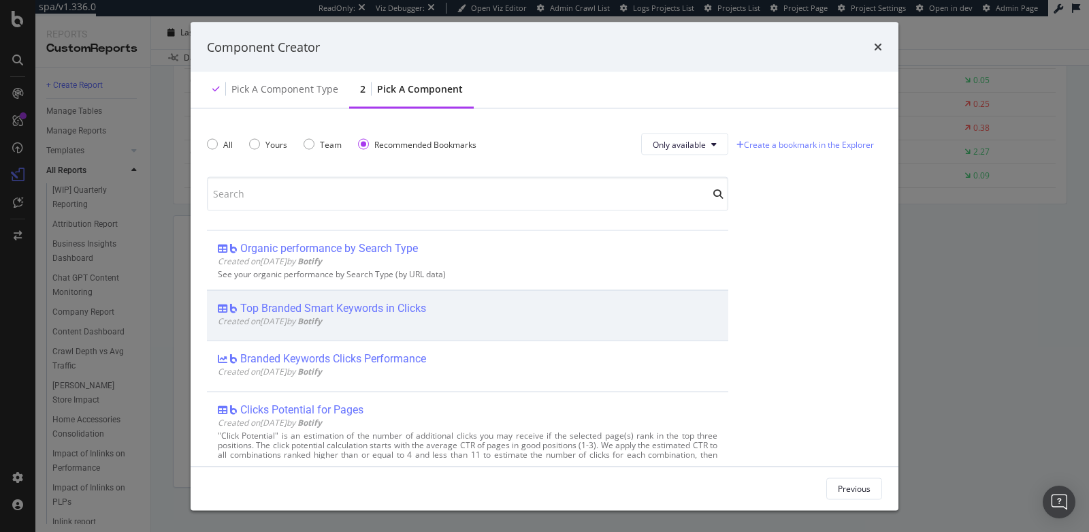
scroll to position [22, 0]
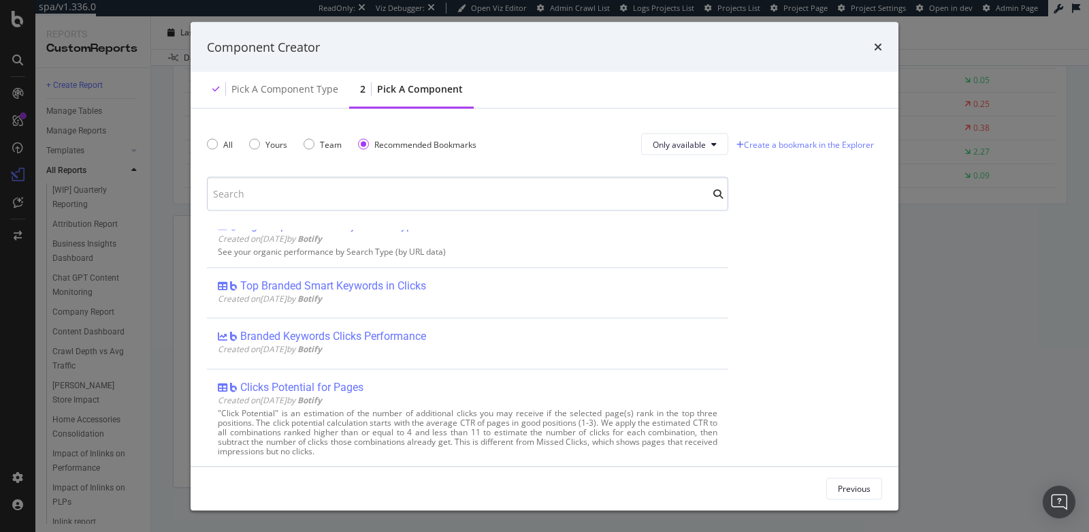
click at [428, 199] on input "modal" at bounding box center [467, 194] width 521 height 34
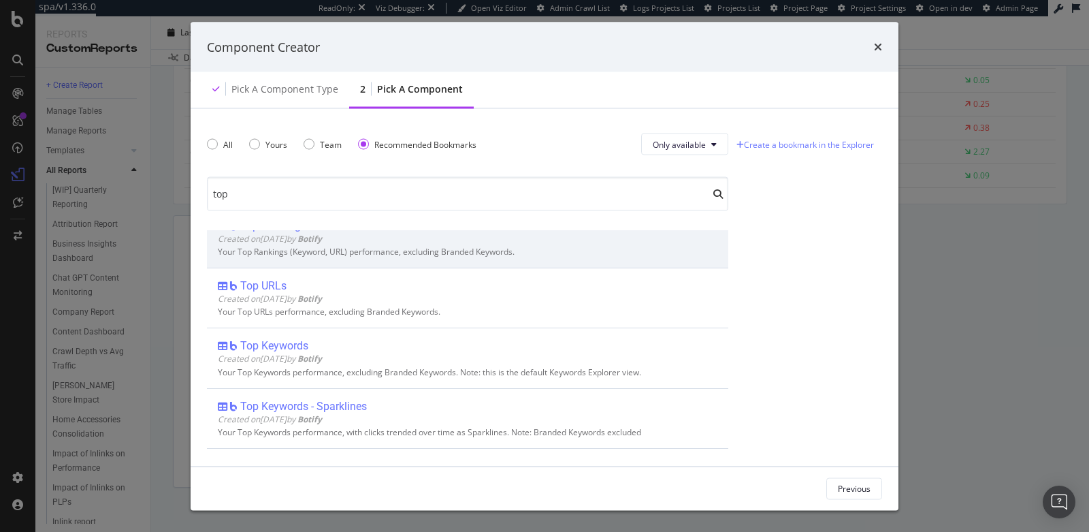
scroll to position [0, 0]
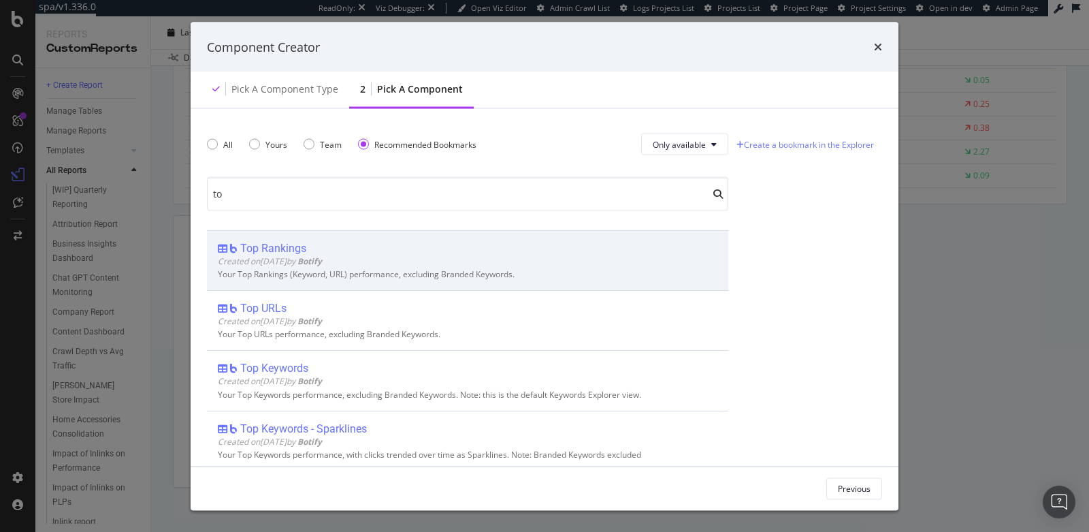
type input "t"
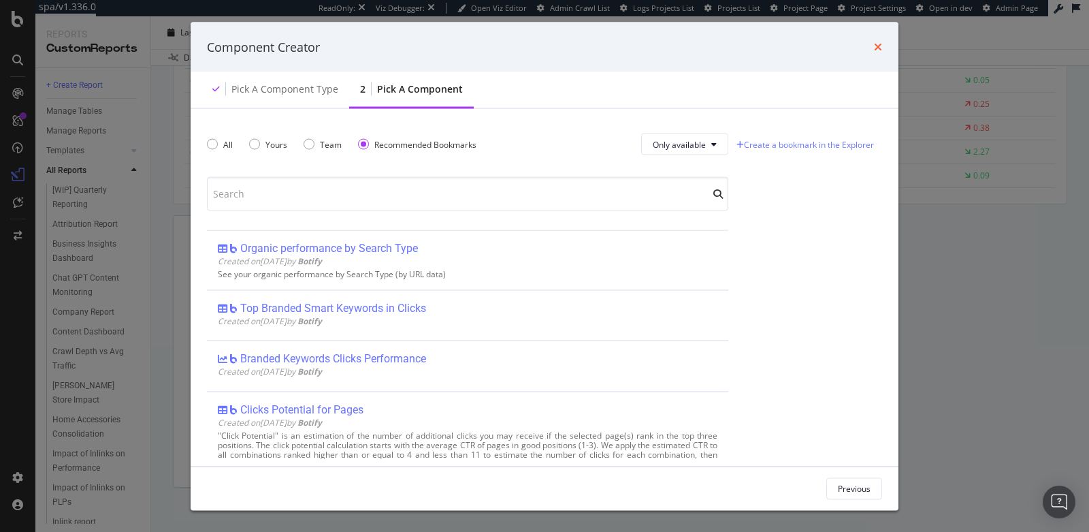
click at [879, 46] on icon "times" at bounding box center [878, 47] width 8 height 11
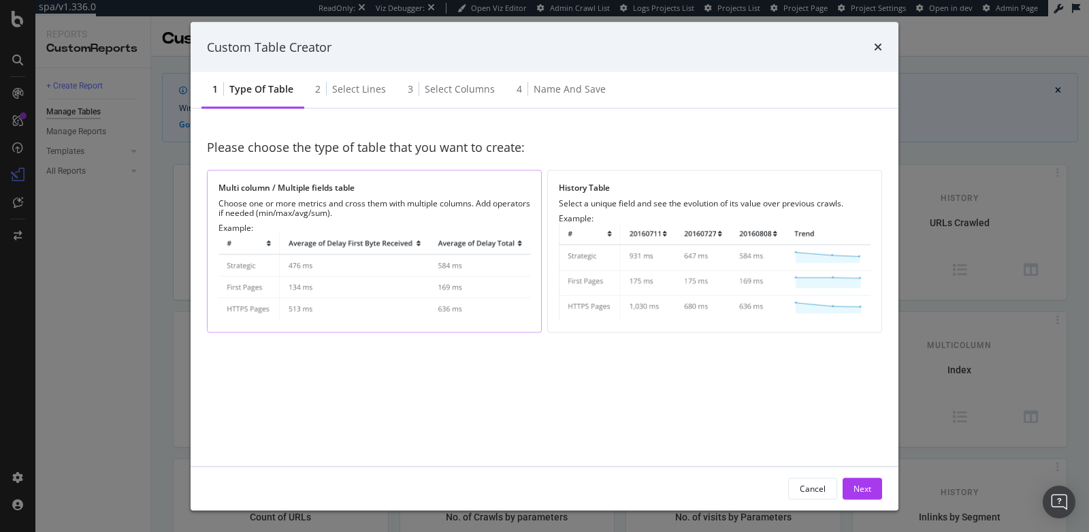
click at [496, 204] on div "Choose one or more metrics and cross them with multiple columns. Add operators …" at bounding box center [374, 208] width 312 height 19
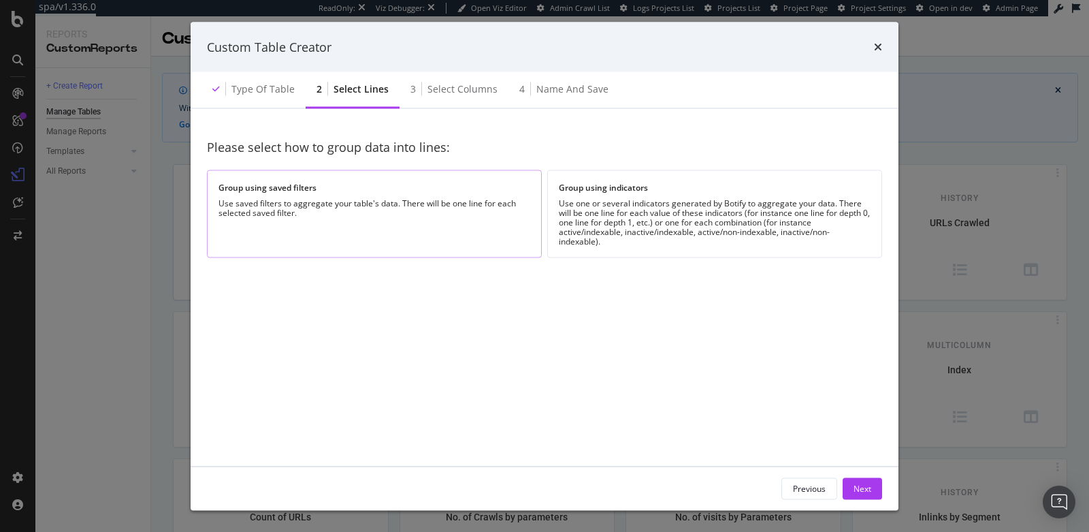
click at [474, 223] on div "Group using saved filters Use saved filters to aggregate your table's data. The…" at bounding box center [374, 213] width 335 height 88
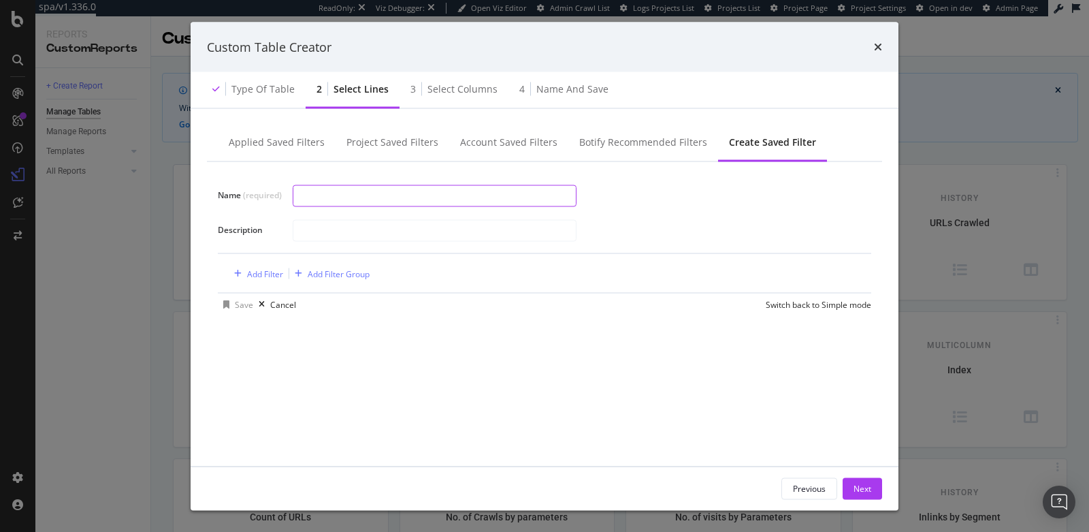
type input "T"
type input "Improved Impressions"
click at [593, 145] on div "Botify Recommended Filters" at bounding box center [643, 142] width 128 height 14
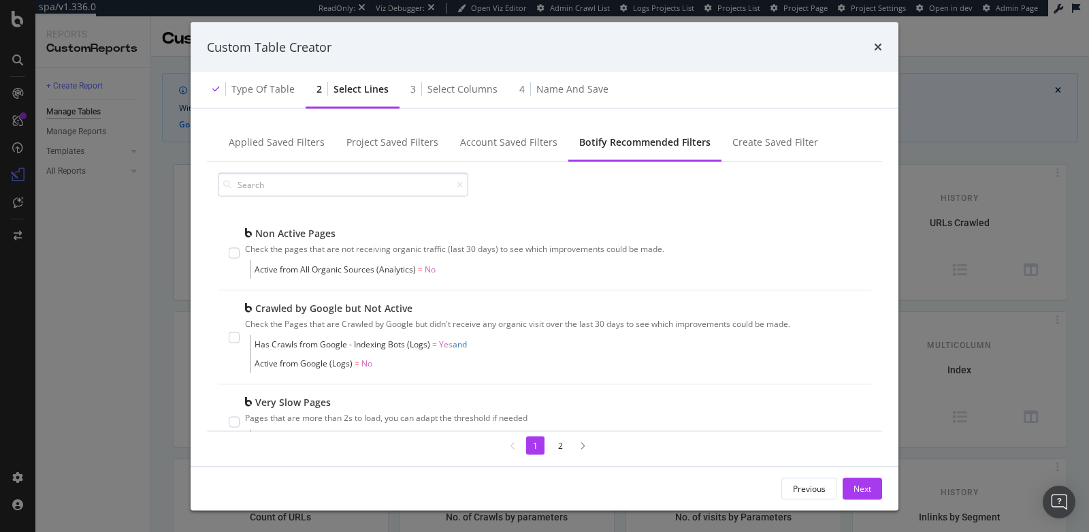
click at [398, 193] on input "modal" at bounding box center [343, 185] width 250 height 24
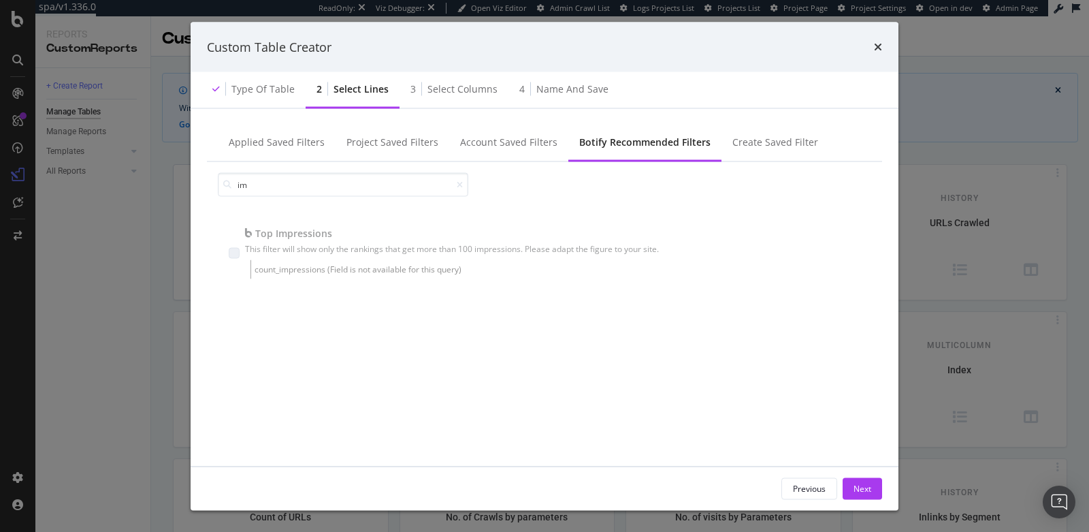
type input "i"
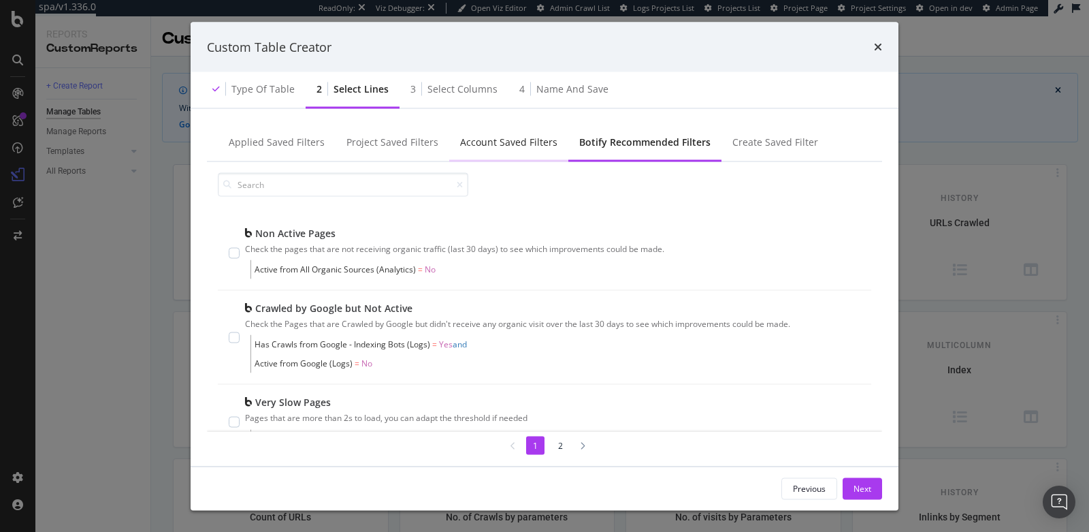
click at [530, 144] on div "Account Saved Filters" at bounding box center [508, 142] width 97 height 14
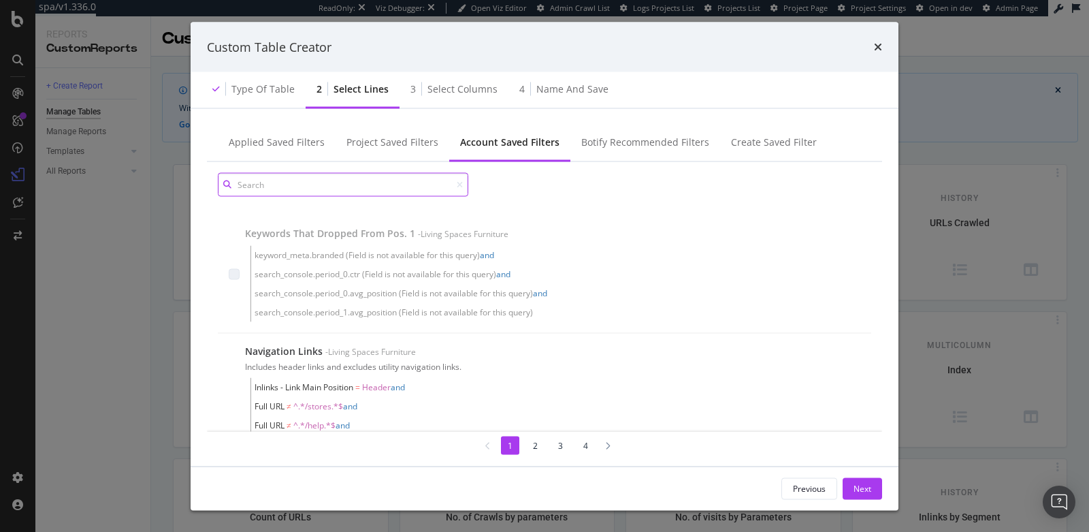
click at [312, 182] on input "modal" at bounding box center [343, 185] width 250 height 24
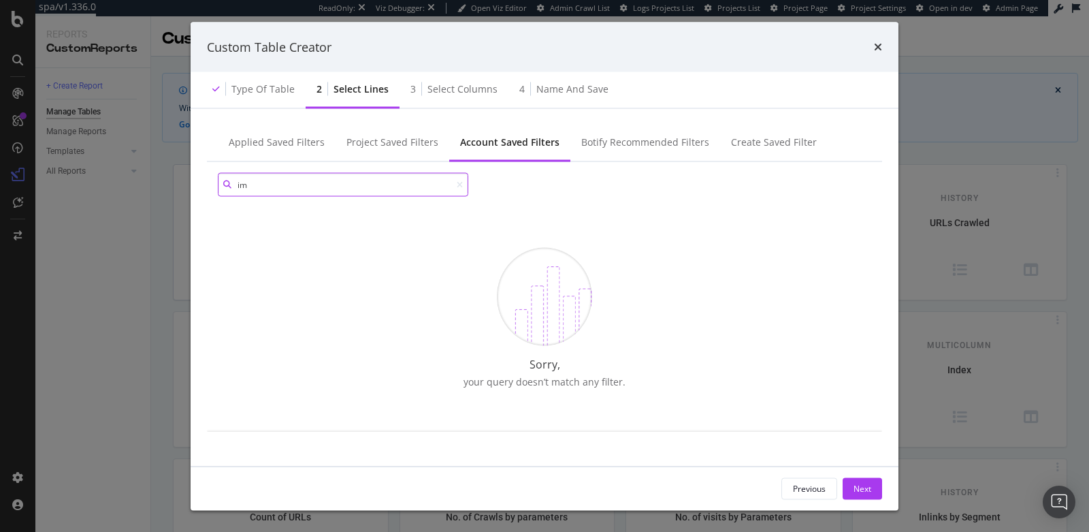
type input "i"
click at [628, 144] on div "Botify Recommended Filters" at bounding box center [645, 142] width 128 height 14
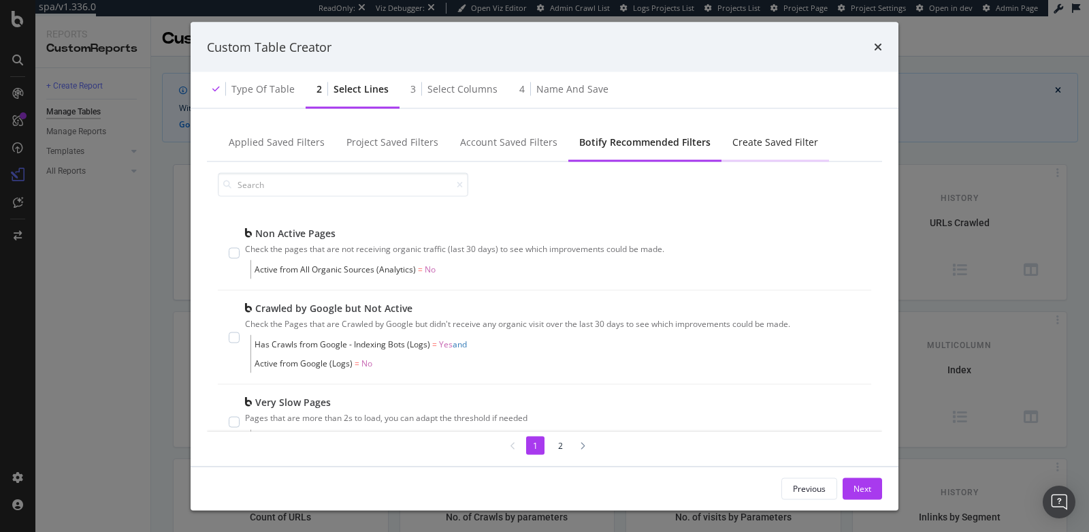
click at [739, 144] on div "Create Saved Filter" at bounding box center [775, 142] width 86 height 14
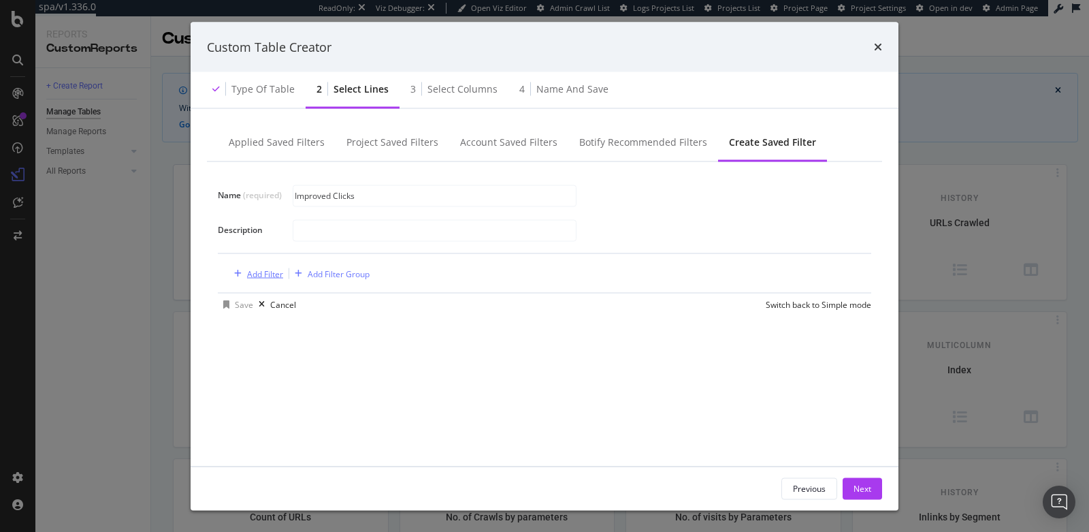
type input "Improved Clicks"
click at [255, 274] on div "Add Filter" at bounding box center [265, 274] width 36 height 12
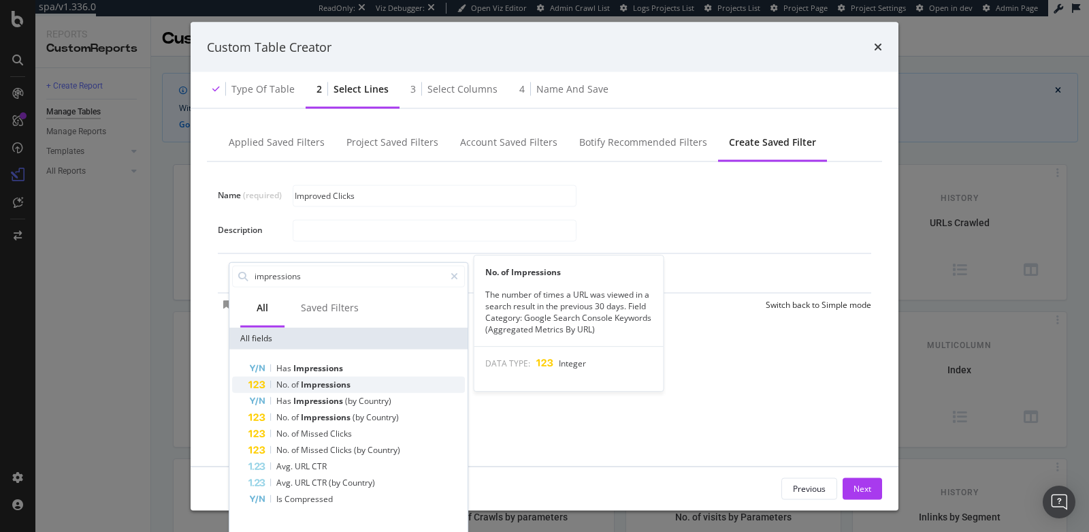
type input "impressions"
click at [293, 380] on span "of" at bounding box center [296, 384] width 10 height 12
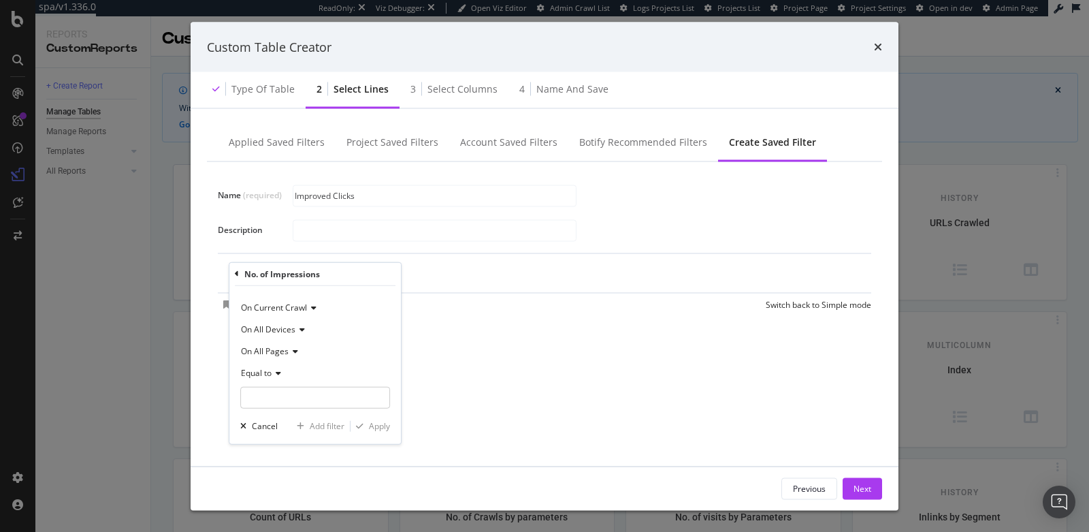
click at [280, 310] on span "On Current Crawl" at bounding box center [274, 307] width 66 height 12
click at [285, 368] on span "Diff Between Crawls" at bounding box center [285, 371] width 77 height 12
click at [271, 370] on span "Equal to" at bounding box center [256, 372] width 31 height 12
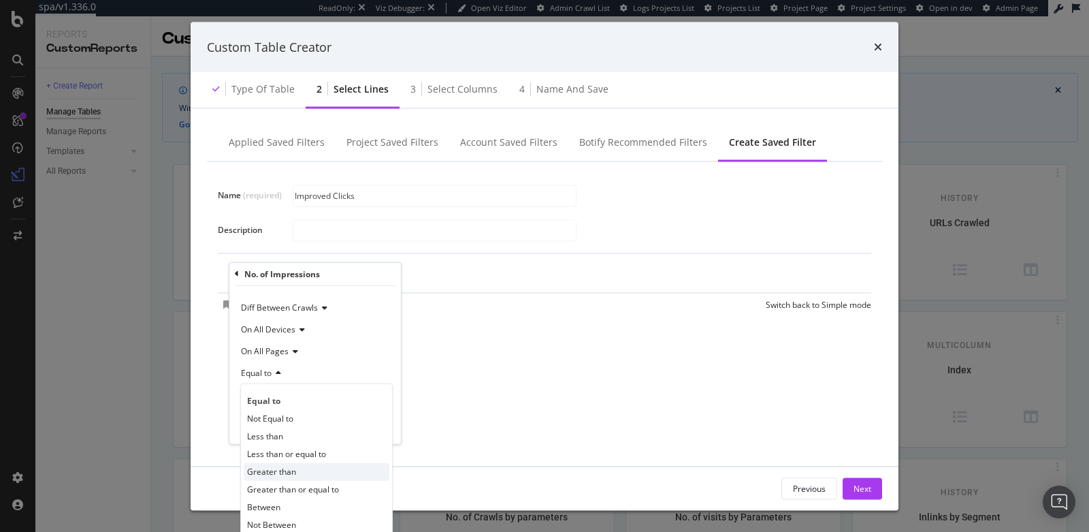
click at [272, 471] on span "Greater than" at bounding box center [271, 472] width 49 height 12
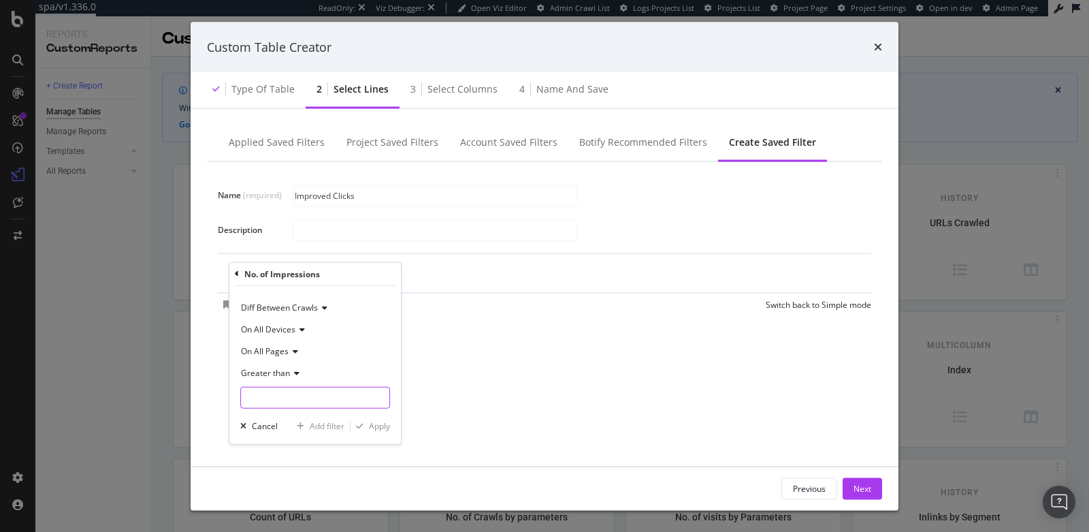
click at [272, 396] on input "modal" at bounding box center [315, 397] width 150 height 22
type input "0"
click at [370, 421] on div "Apply" at bounding box center [379, 426] width 21 height 12
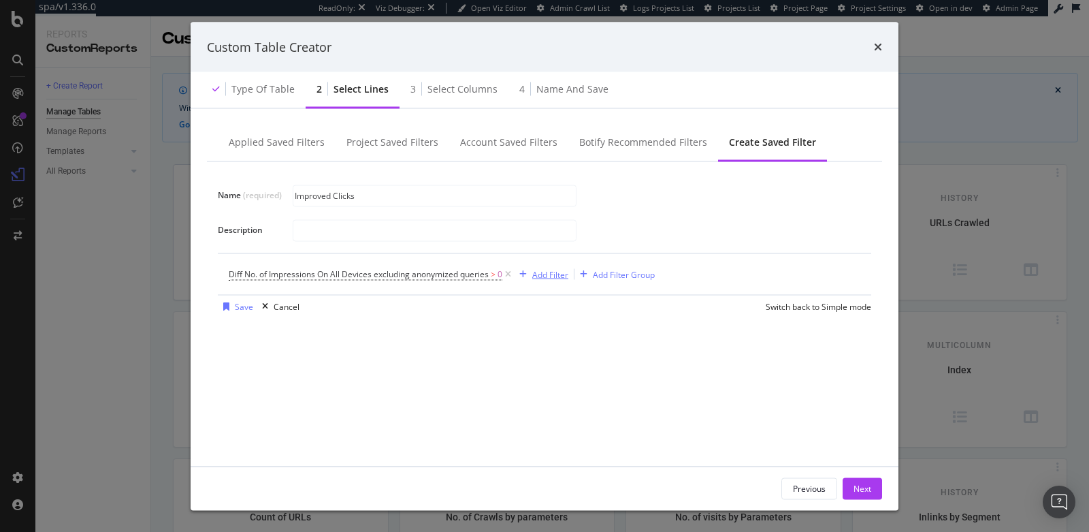
click at [555, 272] on div "Add Filter" at bounding box center [550, 274] width 36 height 12
click at [485, 348] on div "Name (required) Improved Clicks Description Diff No. of Impressions On All Devi…" at bounding box center [544, 310] width 675 height 297
click at [347, 197] on input "Improved Clicks" at bounding box center [434, 195] width 282 height 20
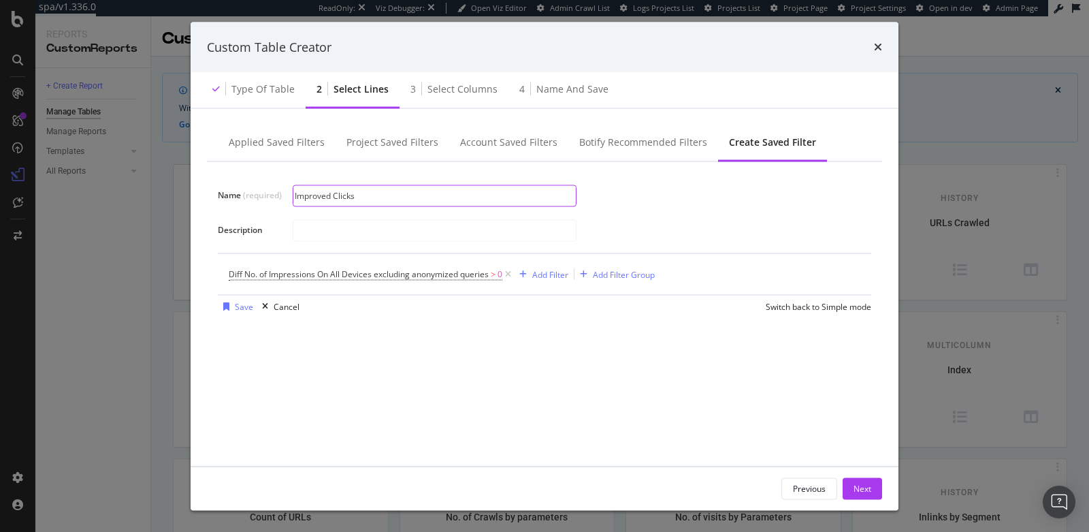
click at [347, 197] on input "Improved Clicks" at bounding box center [434, 195] width 282 height 20
type input "Improved Impressions"
click at [492, 363] on div "Name (required) Improved Impressions Description Diff No. of Impressions On All…" at bounding box center [544, 310] width 675 height 297
click at [236, 309] on div "Save" at bounding box center [244, 306] width 18 height 12
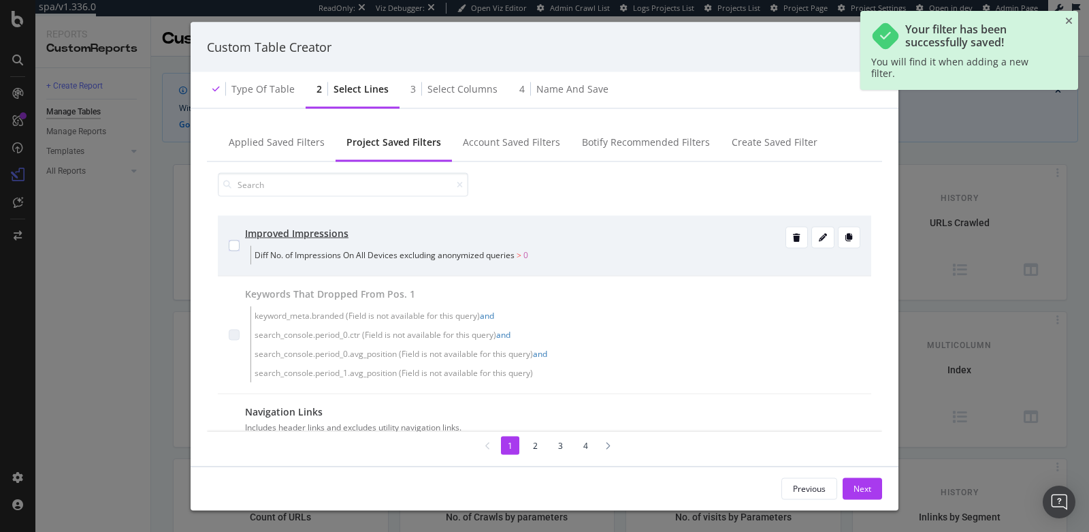
click at [472, 244] on div "Improved Impressions Diff No. of Impressions On All Devices excluding anonymize…" at bounding box center [515, 246] width 540 height 38
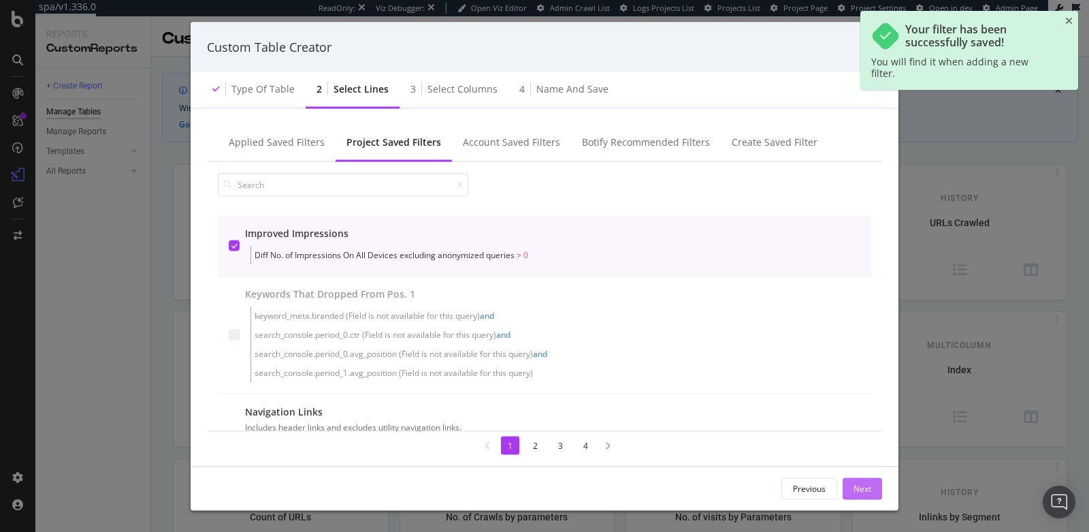
click at [864, 489] on div "Next" at bounding box center [863, 488] width 18 height 12
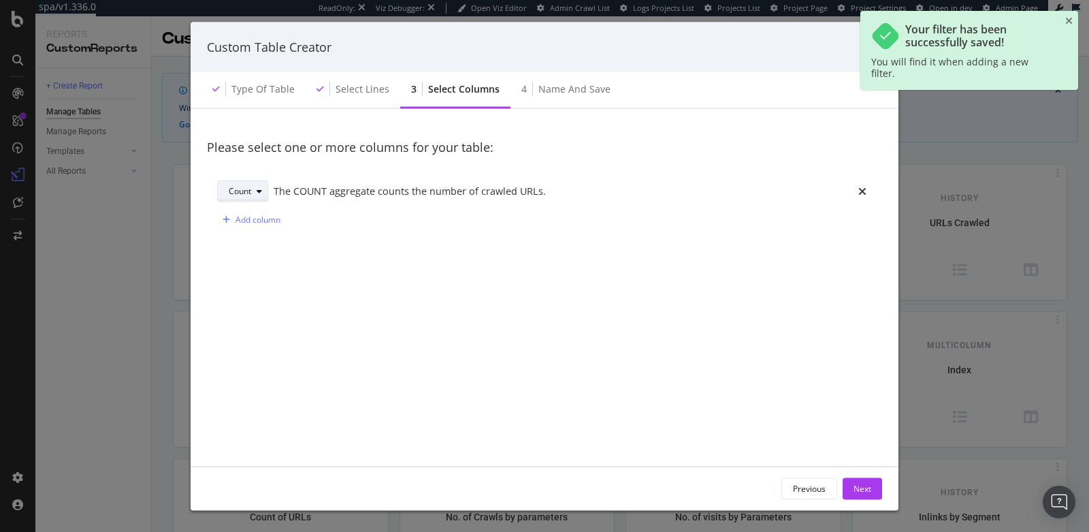
click at [238, 195] on div "Count" at bounding box center [240, 191] width 22 height 8
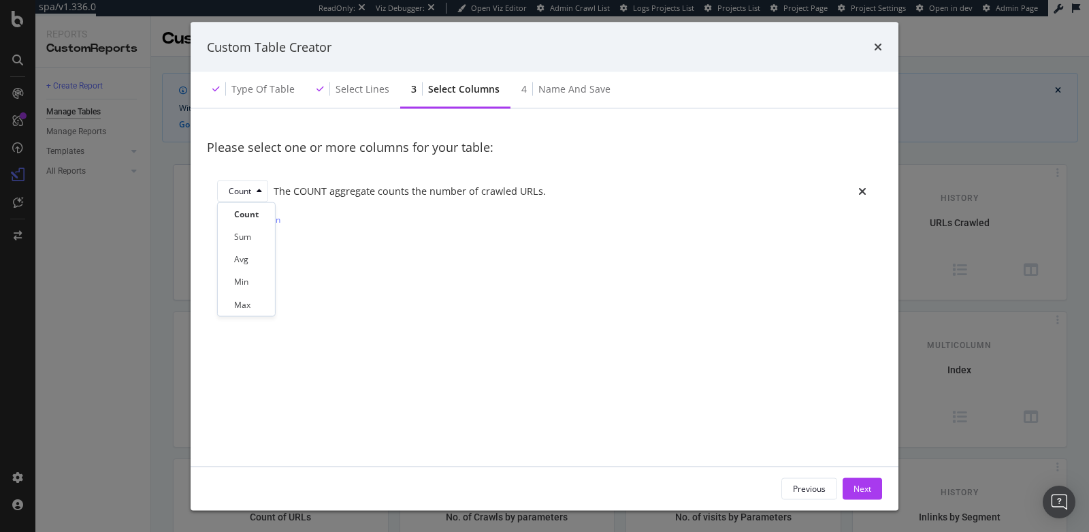
click at [350, 258] on div "Please select one or more columns for your table: Count The COUNT aggregate cou…" at bounding box center [544, 292] width 675 height 334
click at [866, 485] on div "Next" at bounding box center [863, 488] width 18 height 12
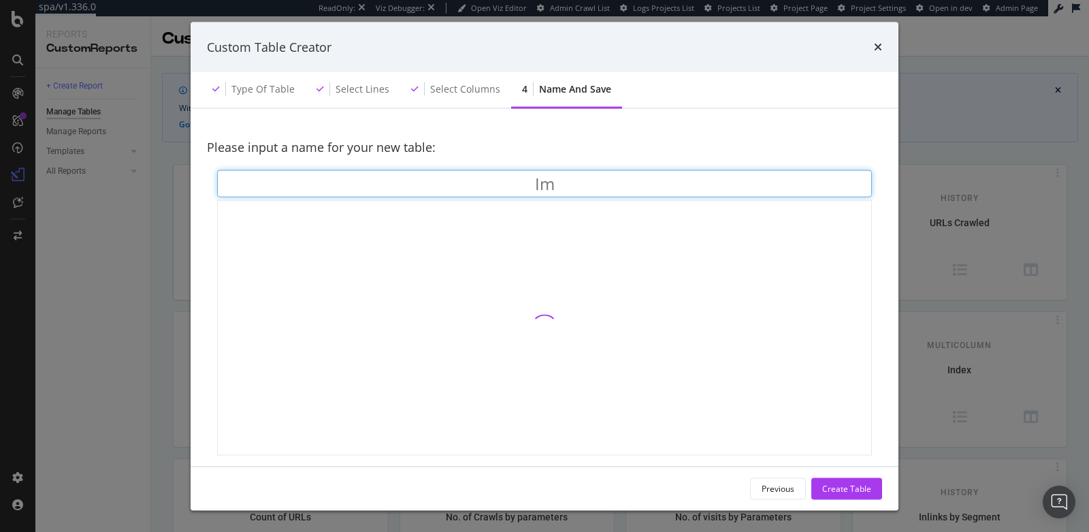
type input "I"
type input "Winning Pages"
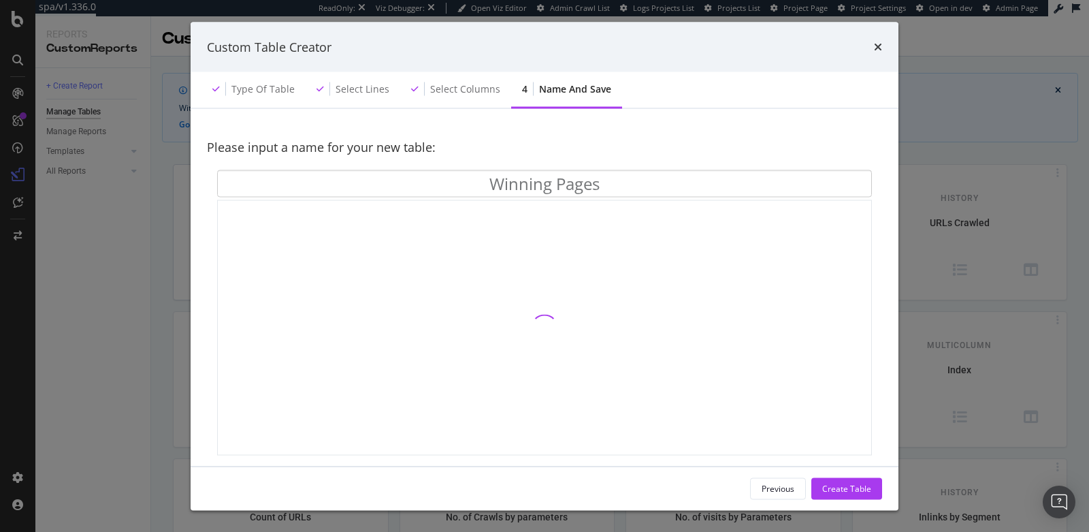
click at [478, 133] on div "Please input a name for your new table:" at bounding box center [544, 147] width 675 height 45
click at [436, 87] on div "Select columns" at bounding box center [465, 89] width 70 height 14
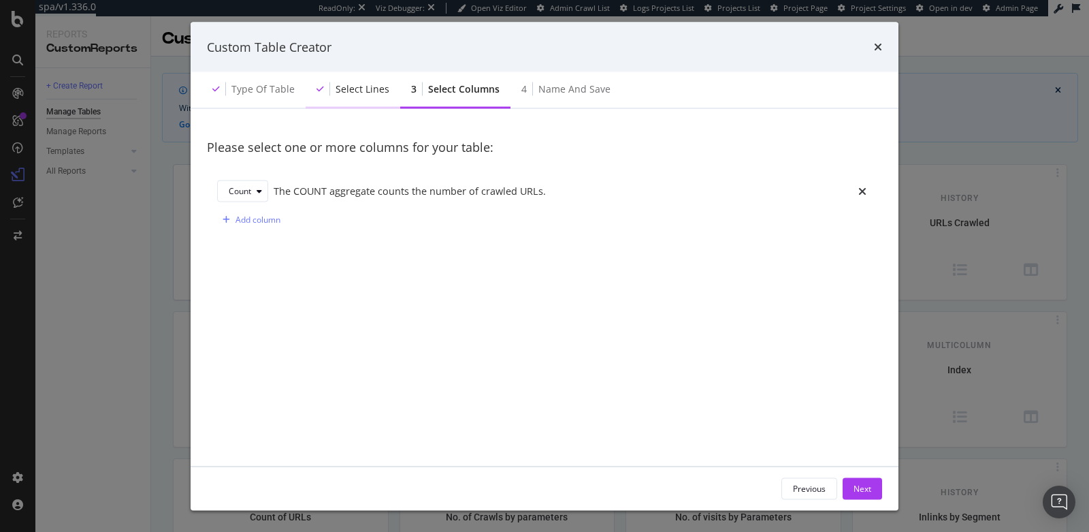
click at [353, 91] on div "Select lines" at bounding box center [363, 89] width 54 height 14
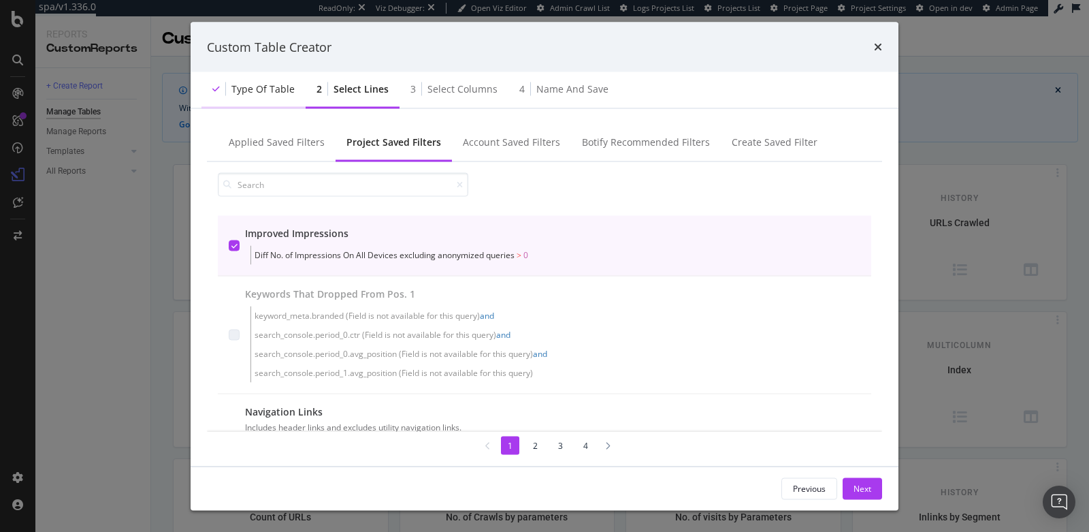
click at [269, 88] on div "Type of table" at bounding box center [262, 89] width 63 height 14
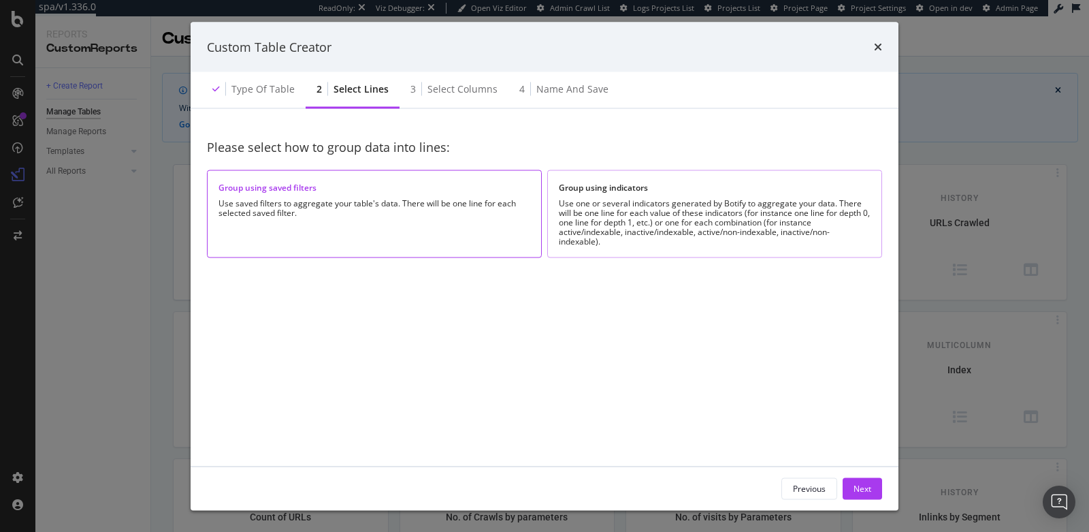
click at [627, 228] on div "Use one or several indicators generated by Botify to aggregate your data. There…" at bounding box center [715, 223] width 312 height 48
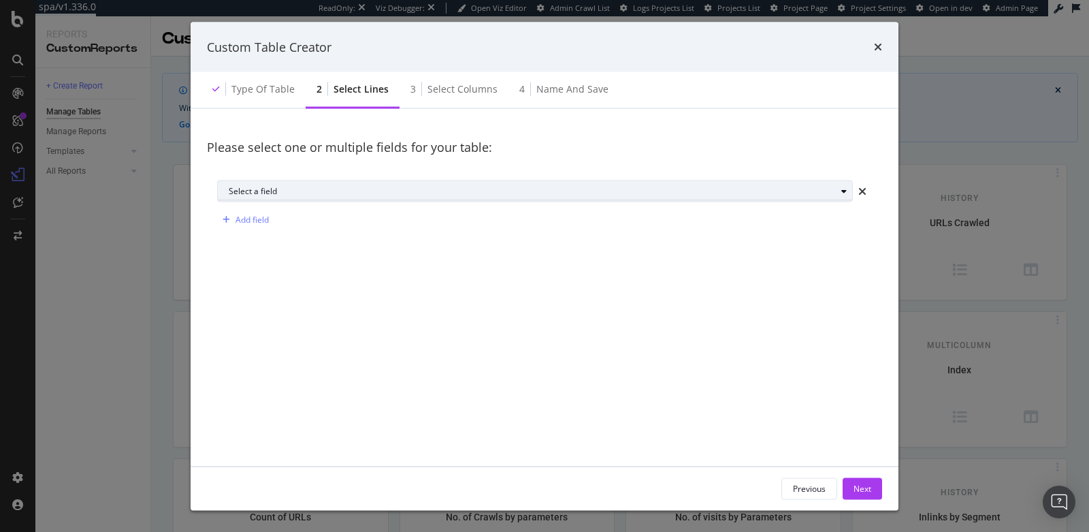
click at [469, 191] on div "Select a field" at bounding box center [532, 191] width 607 height 8
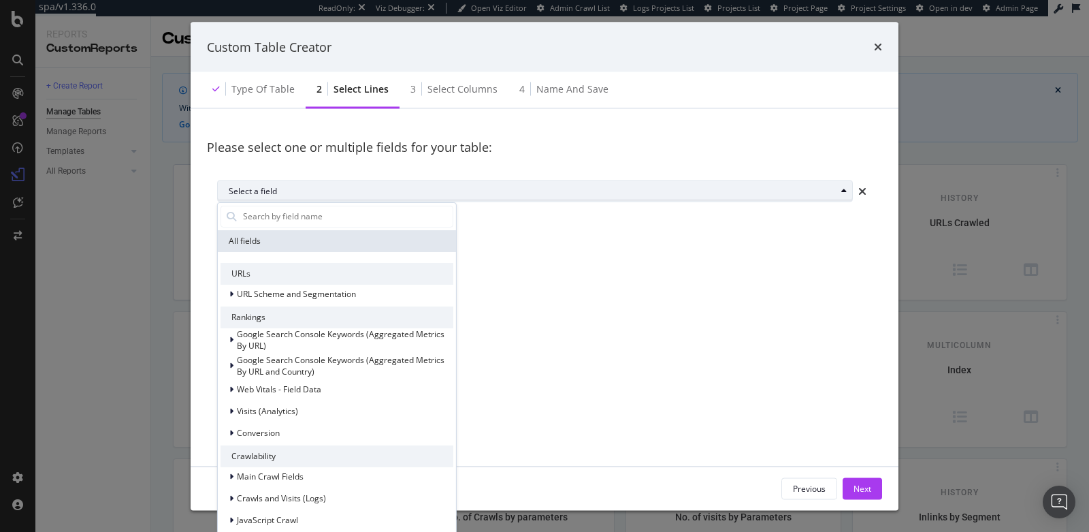
type input "i"
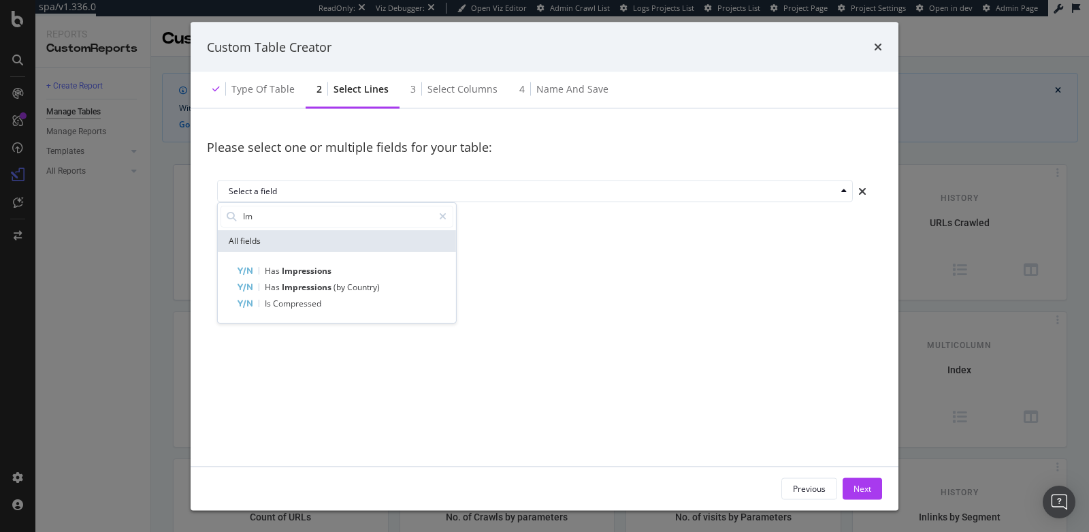
type input "I"
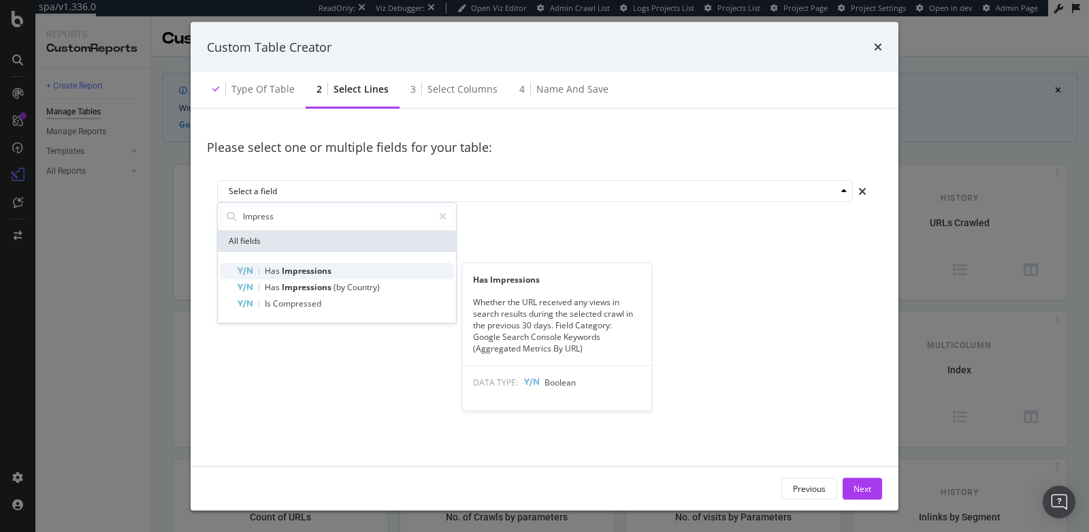
type input "Impress"
click at [353, 271] on div "Has Impressions" at bounding box center [345, 270] width 216 height 16
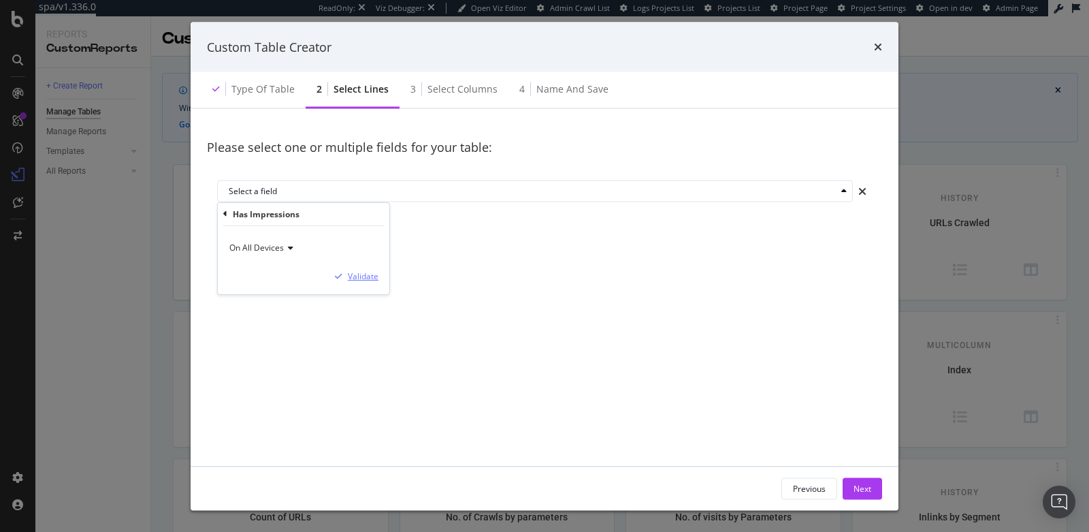
click at [355, 276] on div "Validate" at bounding box center [363, 276] width 31 height 12
click at [257, 225] on div "Add field" at bounding box center [243, 219] width 52 height 20
click at [257, 225] on div "Select a field" at bounding box center [540, 219] width 623 height 19
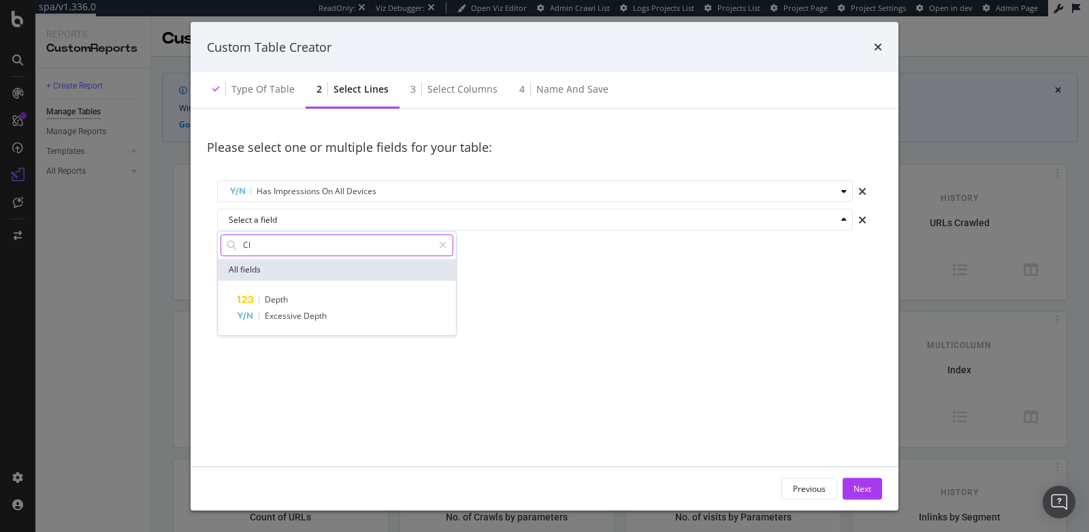
type input "C"
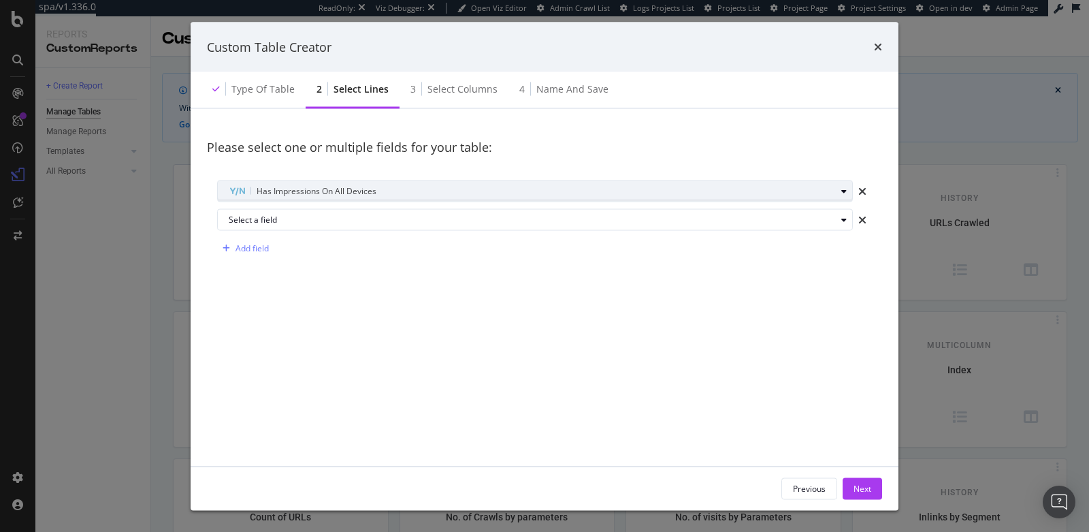
click at [296, 193] on span "Has Impressions On All Devices" at bounding box center [317, 190] width 120 height 12
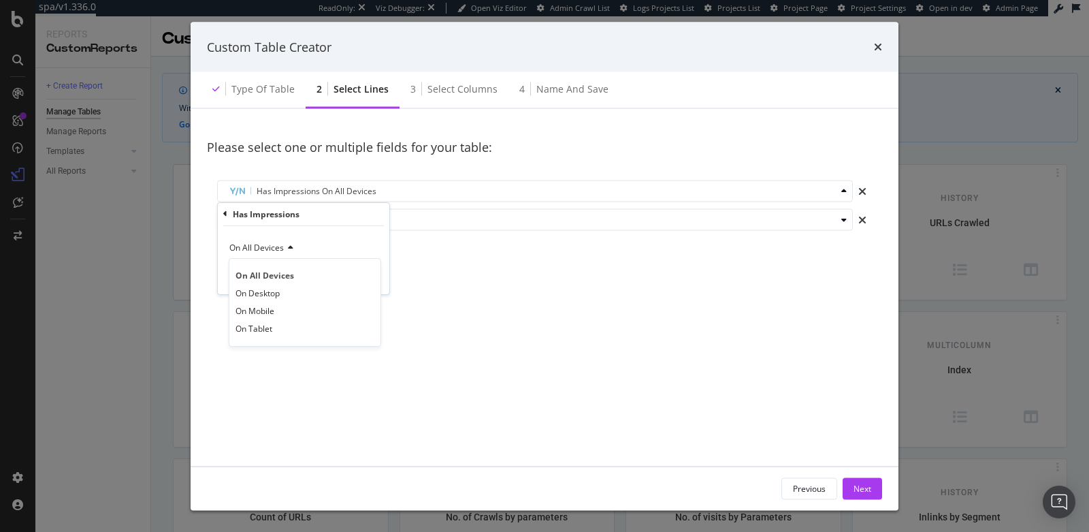
click at [455, 274] on div "Please select one or multiple fields for your table: Has Impressions On All Dev…" at bounding box center [544, 292] width 675 height 334
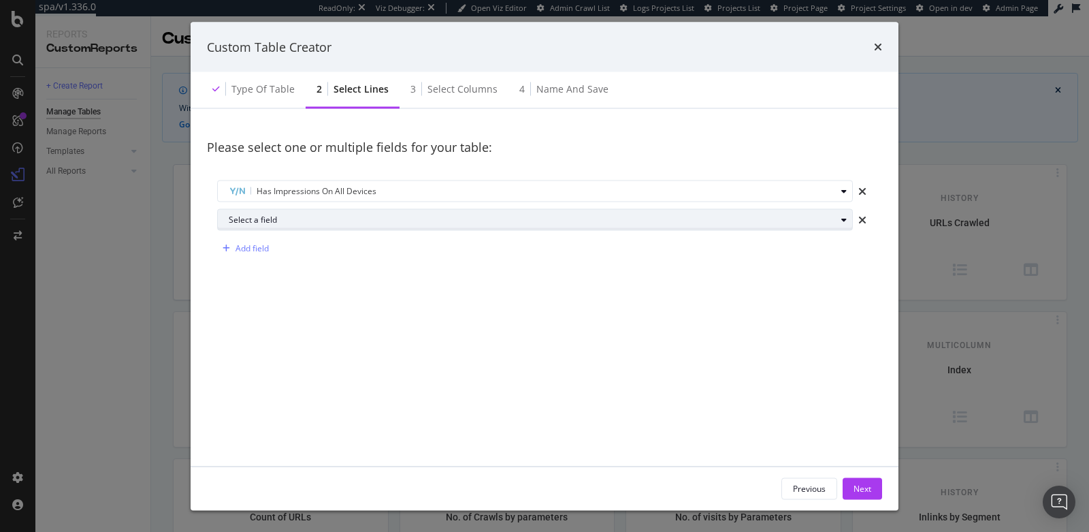
click at [304, 221] on div "Select a field" at bounding box center [532, 219] width 607 height 8
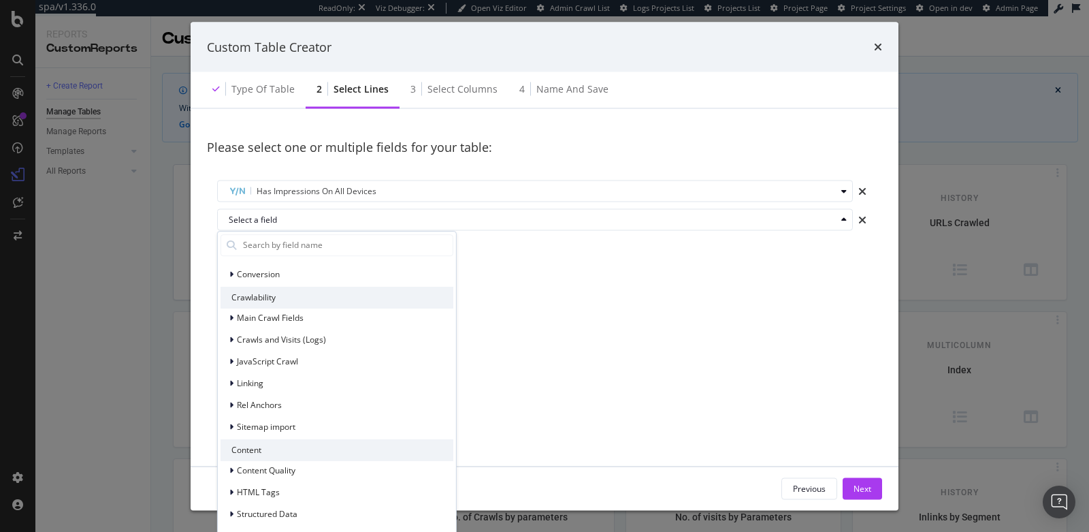
scroll to position [211, 0]
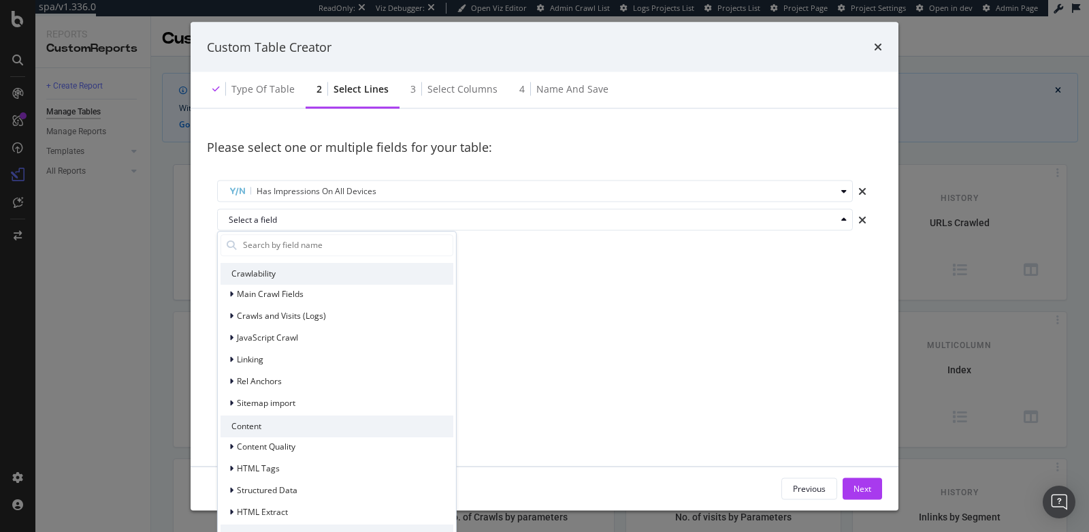
click at [596, 372] on div "Please select one or multiple fields for your table: Has Impressions On All Dev…" at bounding box center [544, 292] width 675 height 334
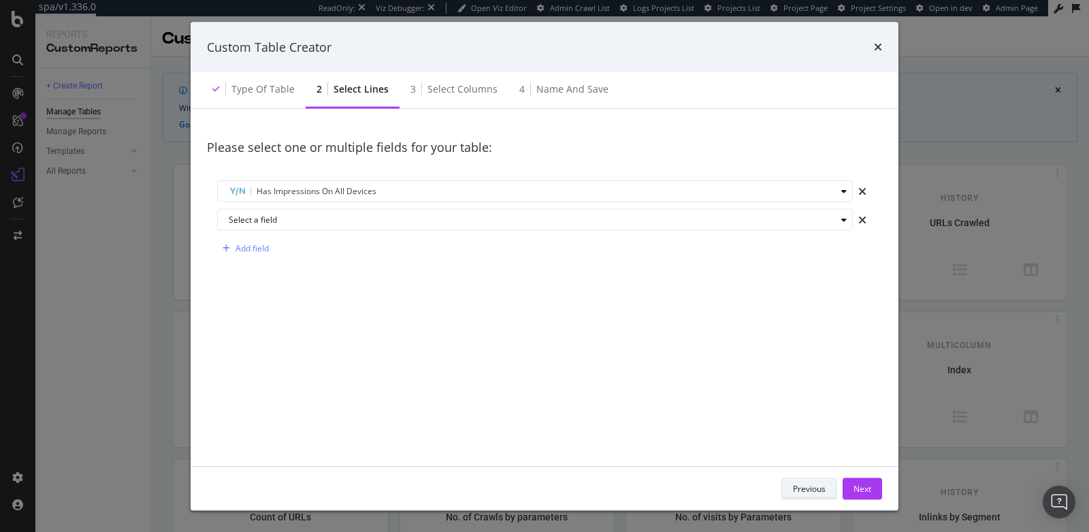
click at [814, 487] on div "Previous" at bounding box center [809, 488] width 33 height 12
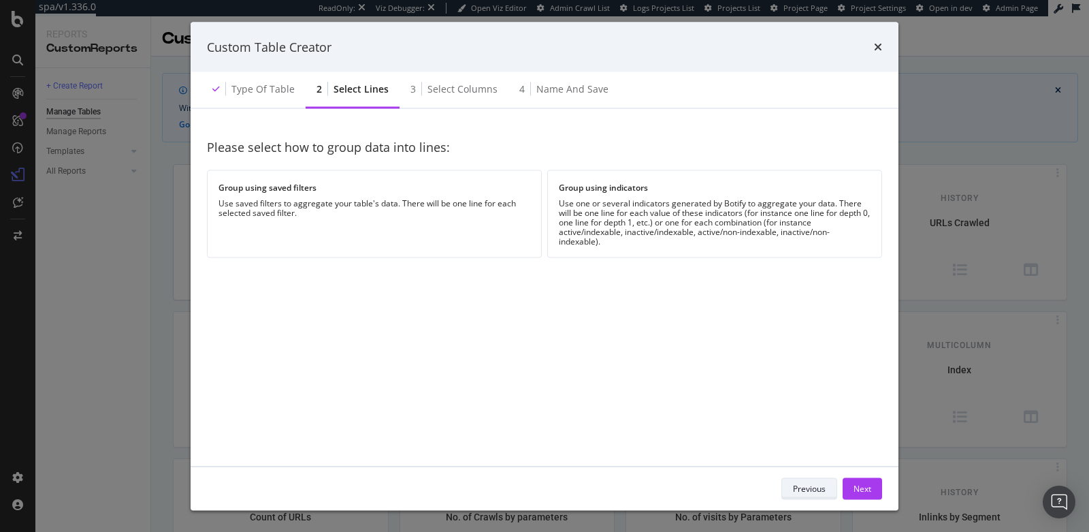
click at [814, 487] on div "Previous" at bounding box center [809, 488] width 33 height 12
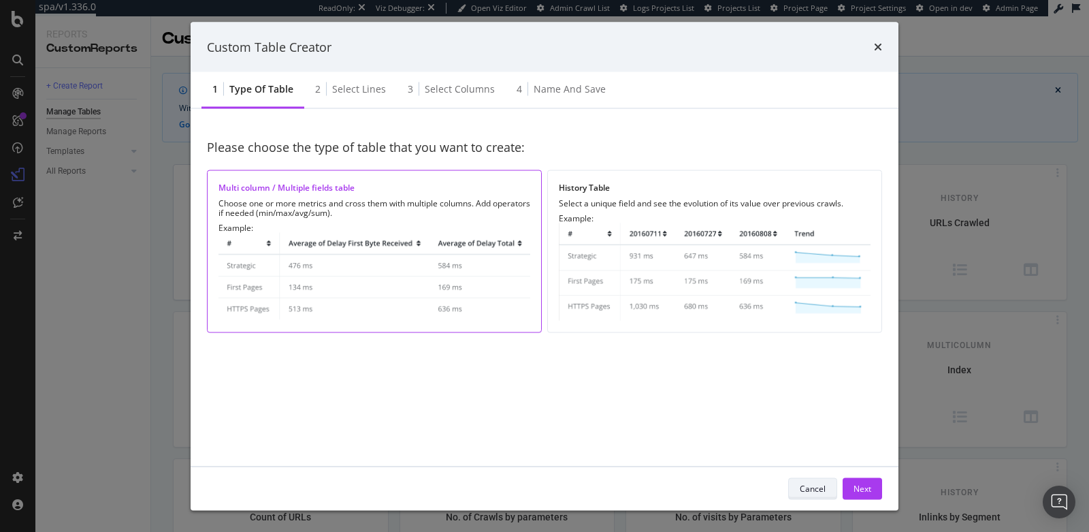
click at [814, 487] on div "Cancel" at bounding box center [813, 488] width 26 height 12
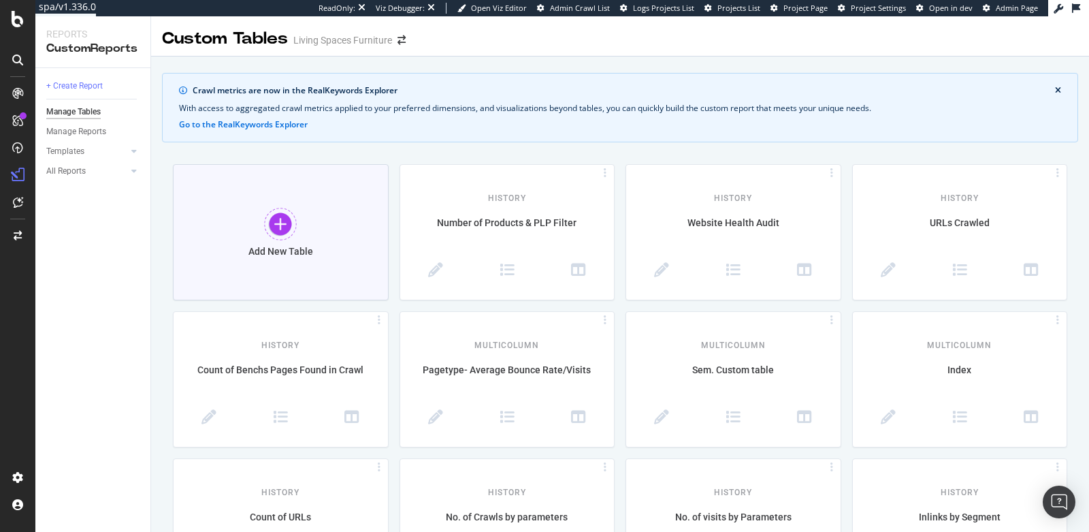
click at [278, 223] on div at bounding box center [280, 224] width 33 height 33
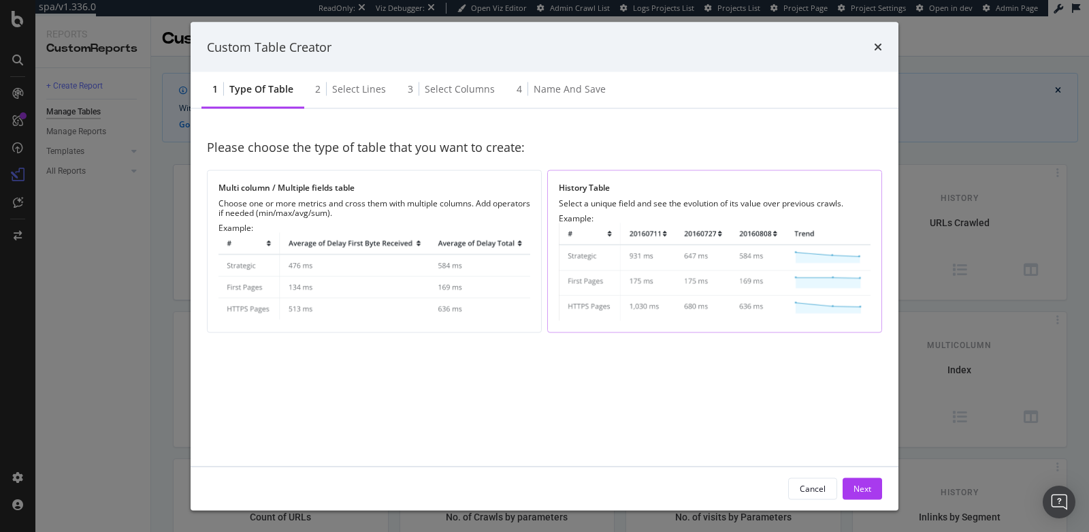
click at [656, 273] on img "modal" at bounding box center [715, 271] width 312 height 97
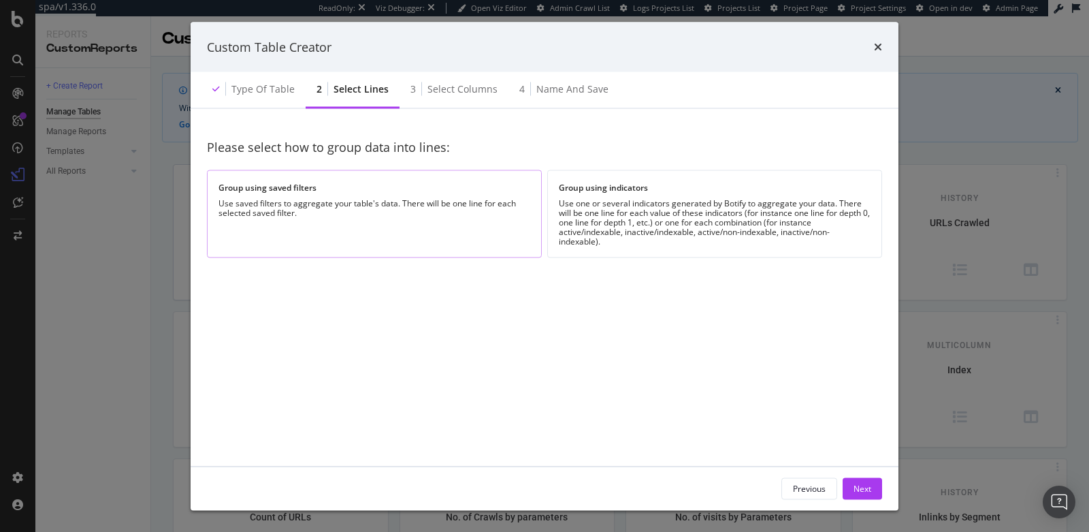
click at [442, 242] on div "Group using saved filters Use saved filters to aggregate your table's data. The…" at bounding box center [374, 213] width 335 height 88
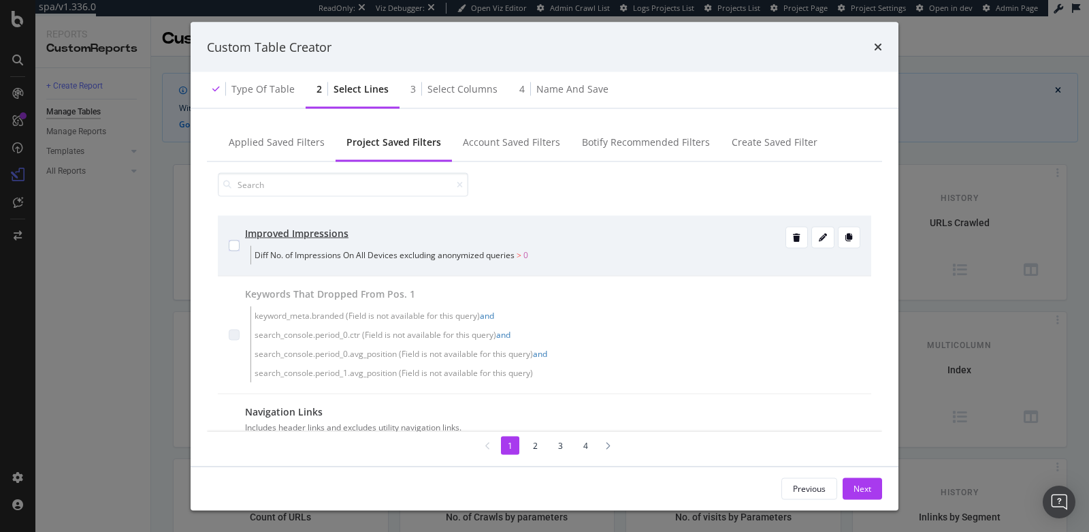
click at [391, 259] on span "Diff No. of Impressions On All Devices excluding anonymized queries" at bounding box center [385, 255] width 260 height 12
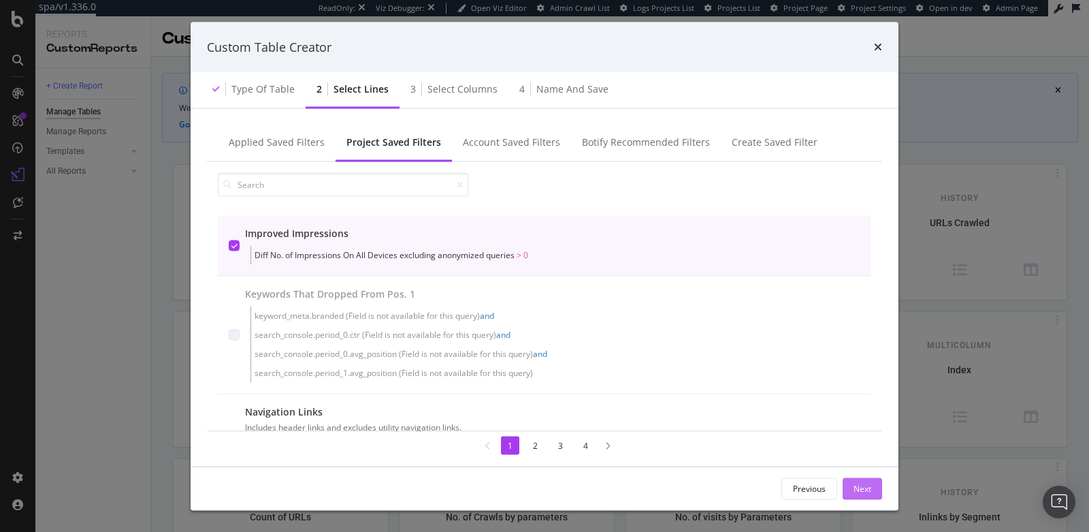
click at [861, 489] on div "Next" at bounding box center [863, 488] width 18 height 12
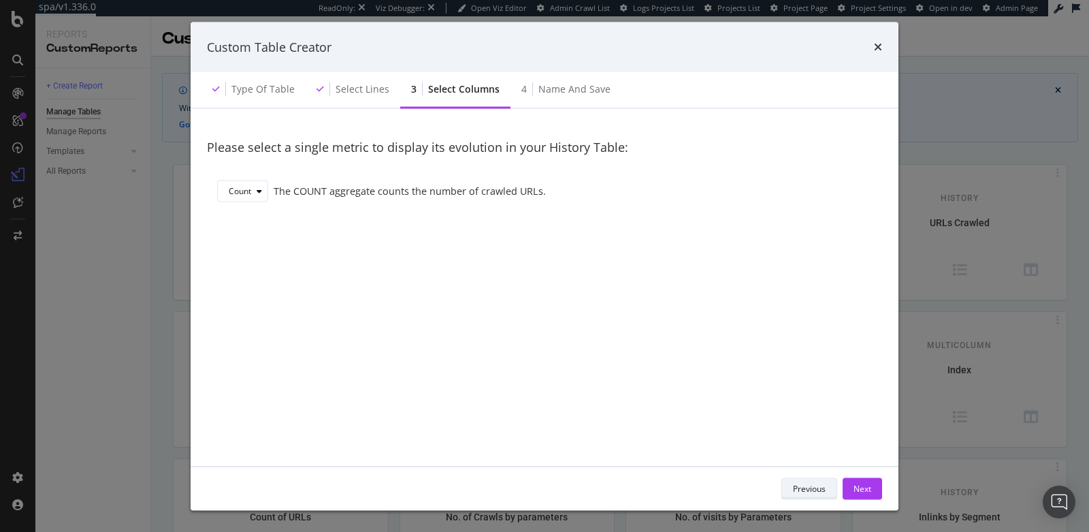
click at [805, 491] on div "Previous" at bounding box center [809, 488] width 33 height 12
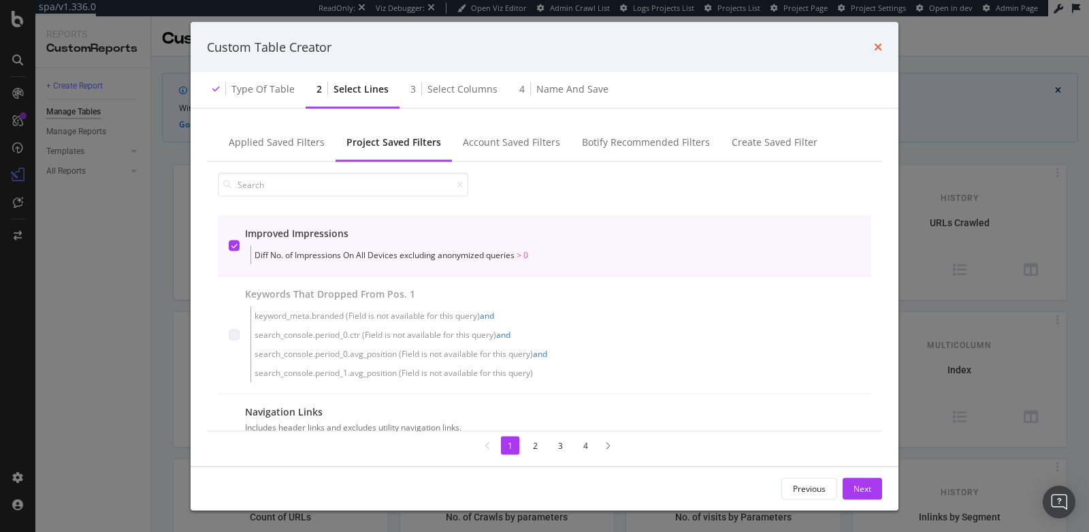
click at [876, 47] on icon "times" at bounding box center [878, 47] width 8 height 11
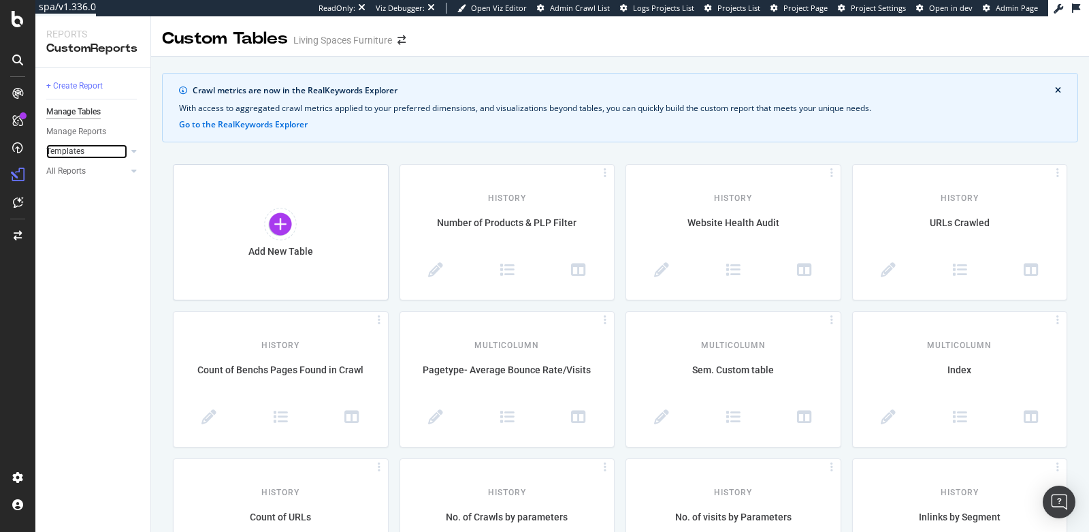
click at [84, 153] on link "Templates" at bounding box center [86, 151] width 81 height 14
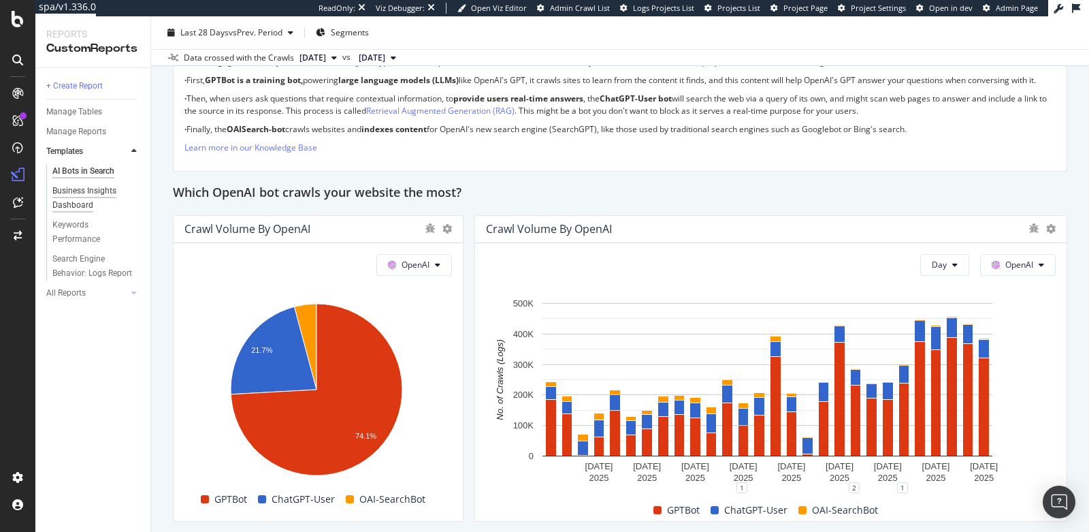
scroll to position [1171, 0]
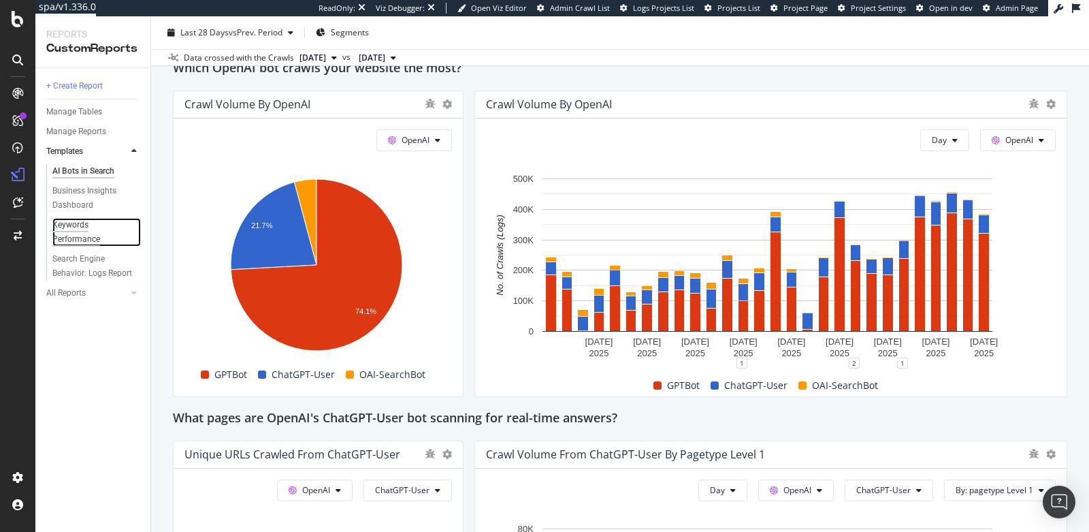
click at [65, 226] on div "Keywords Performance" at bounding box center [90, 232] width 76 height 29
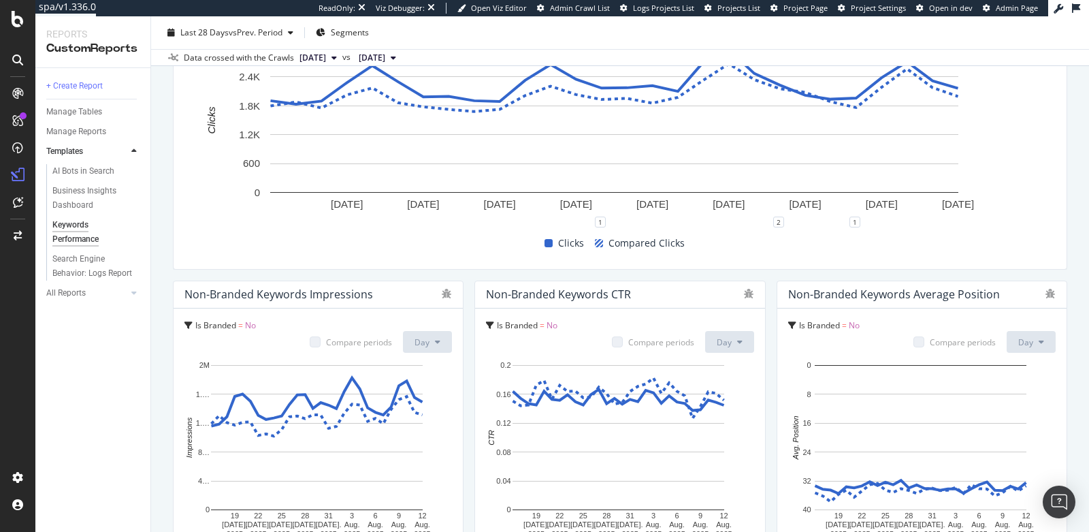
scroll to position [810, 0]
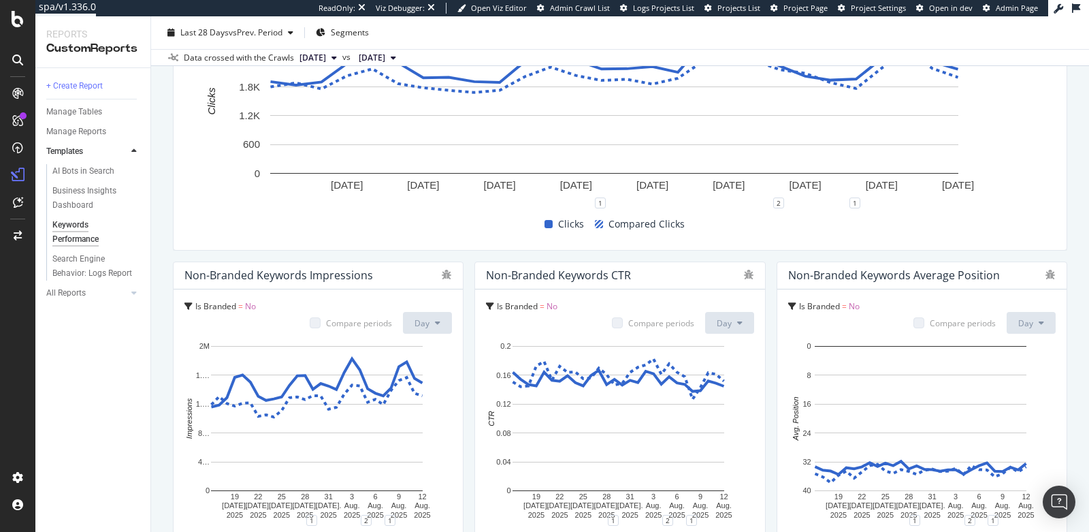
click at [497, 304] on span "Is Branded" at bounding box center [517, 306] width 41 height 12
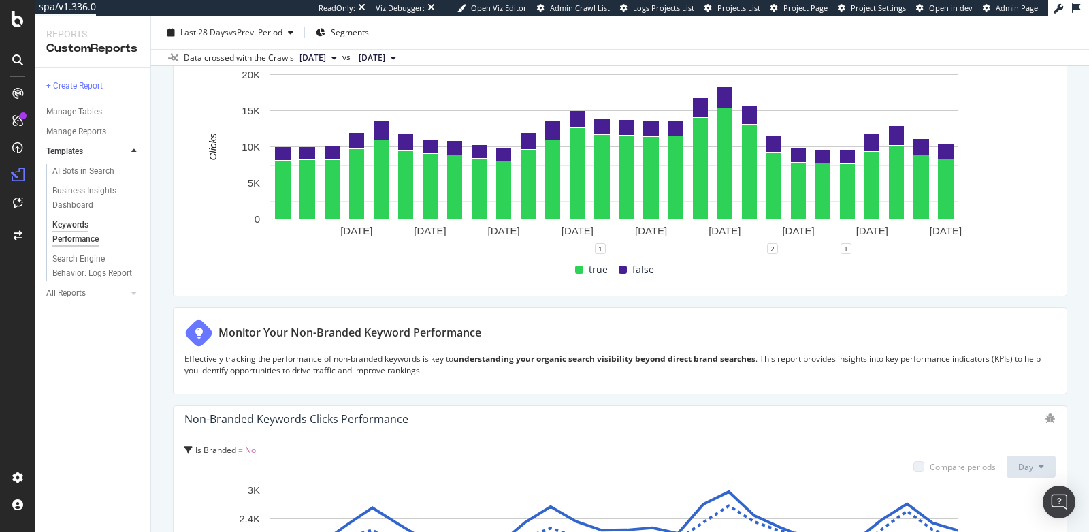
scroll to position [94, 0]
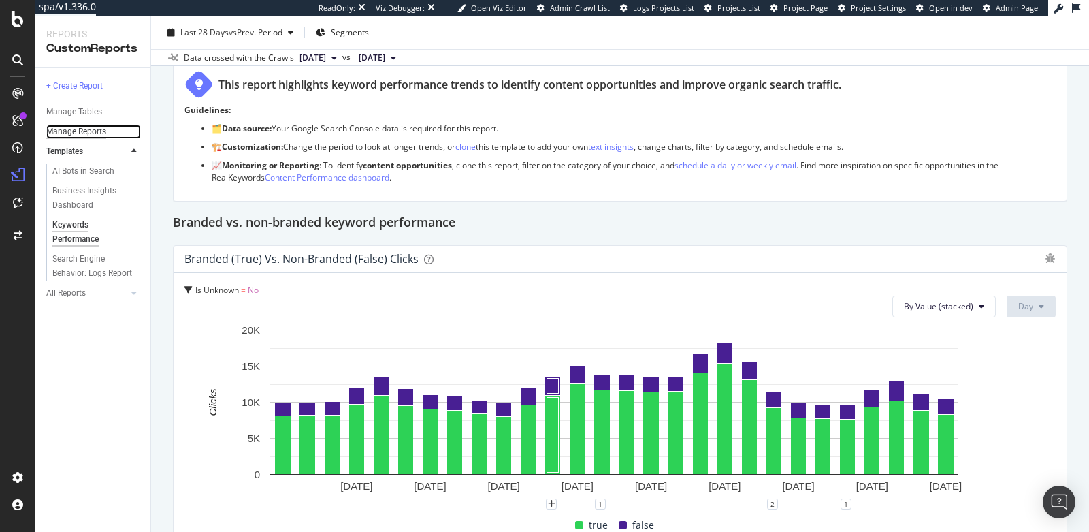
click at [72, 134] on div "Manage Reports" at bounding box center [76, 132] width 60 height 14
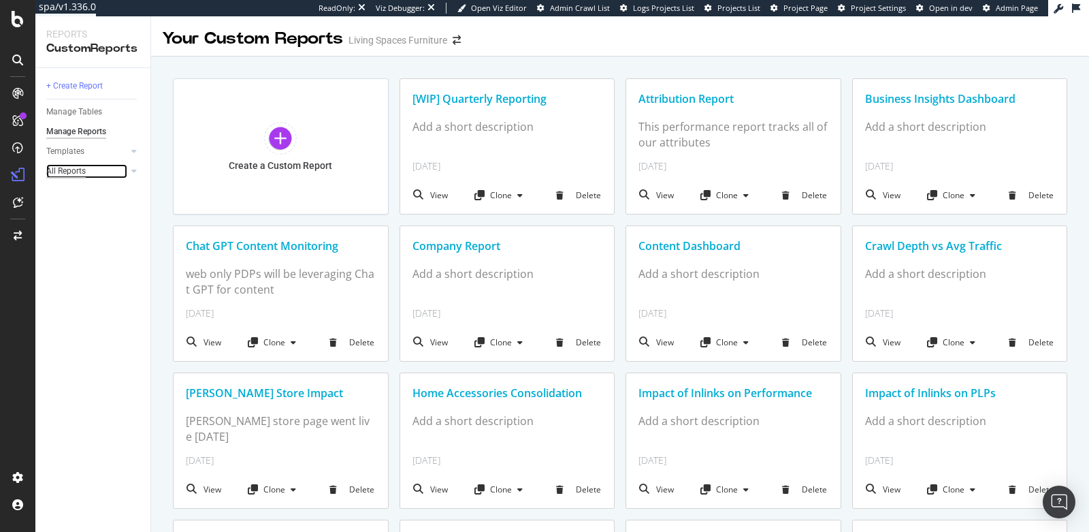
click at [69, 174] on div "All Reports" at bounding box center [65, 171] width 39 height 14
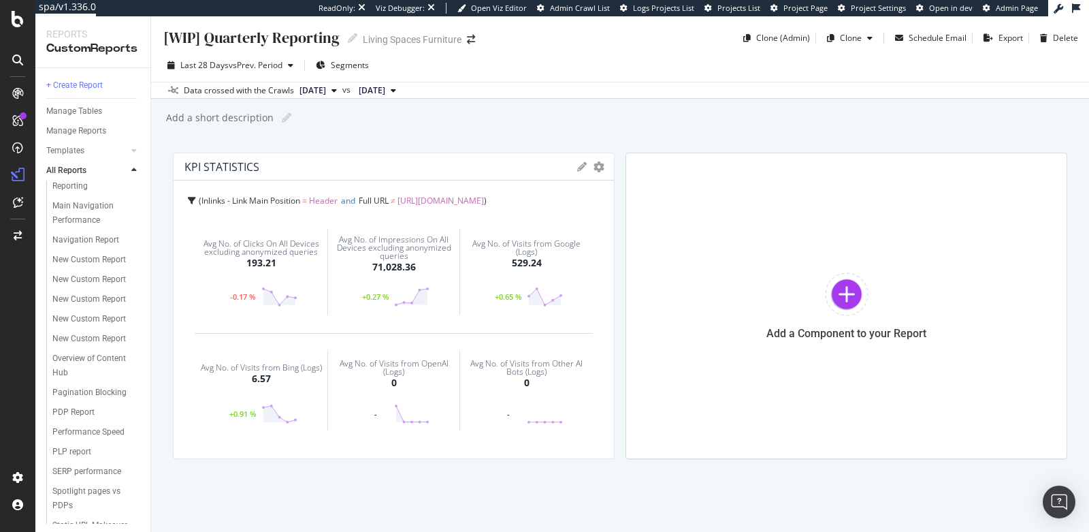
scroll to position [405, 0]
click at [71, 246] on div "Navigation Report" at bounding box center [85, 238] width 67 height 14
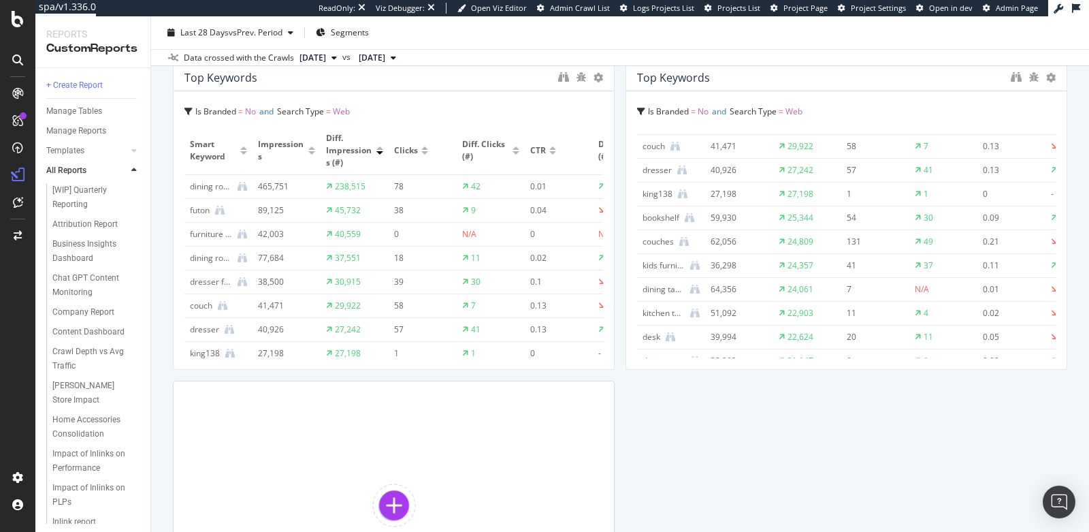
scroll to position [1493, 0]
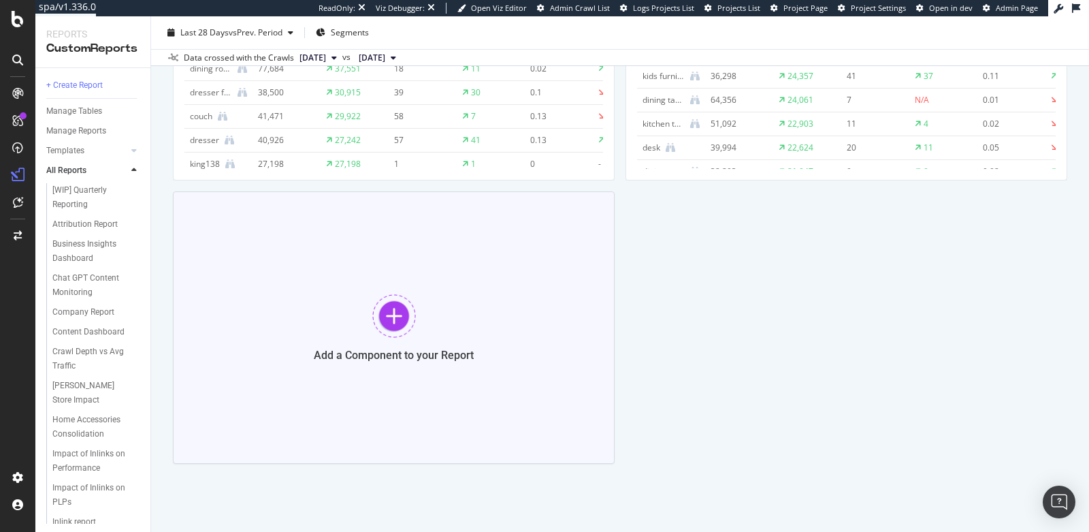
click at [451, 340] on div "Add a Component to your Report" at bounding box center [394, 327] width 442 height 272
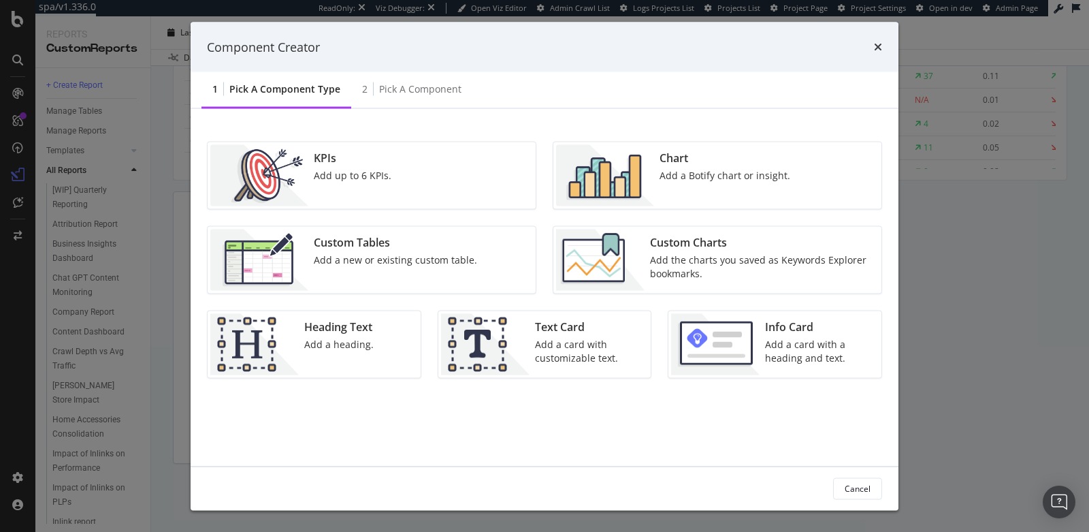
click at [378, 259] on div "Add a new or existing custom table." at bounding box center [395, 260] width 163 height 14
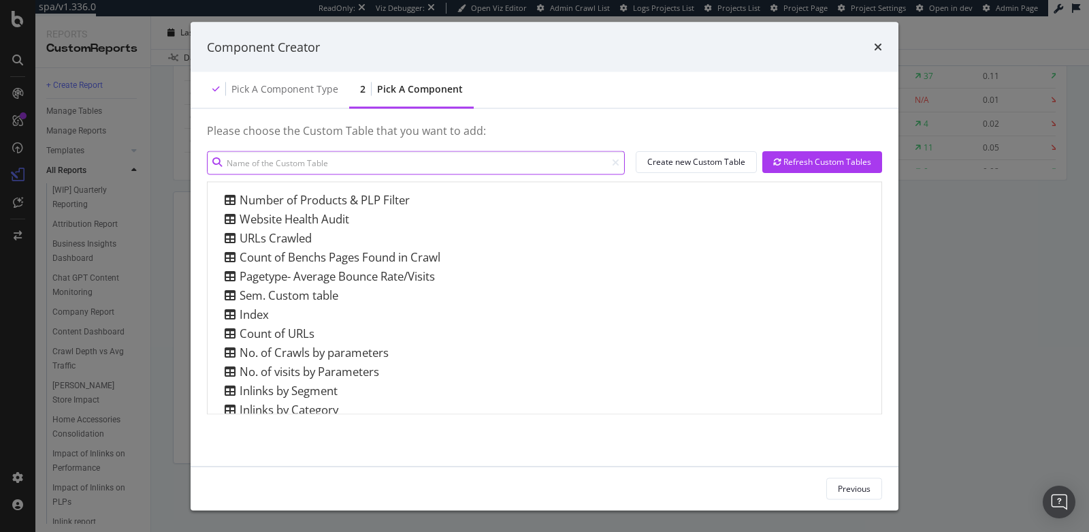
click at [375, 163] on input "modal" at bounding box center [416, 162] width 418 height 24
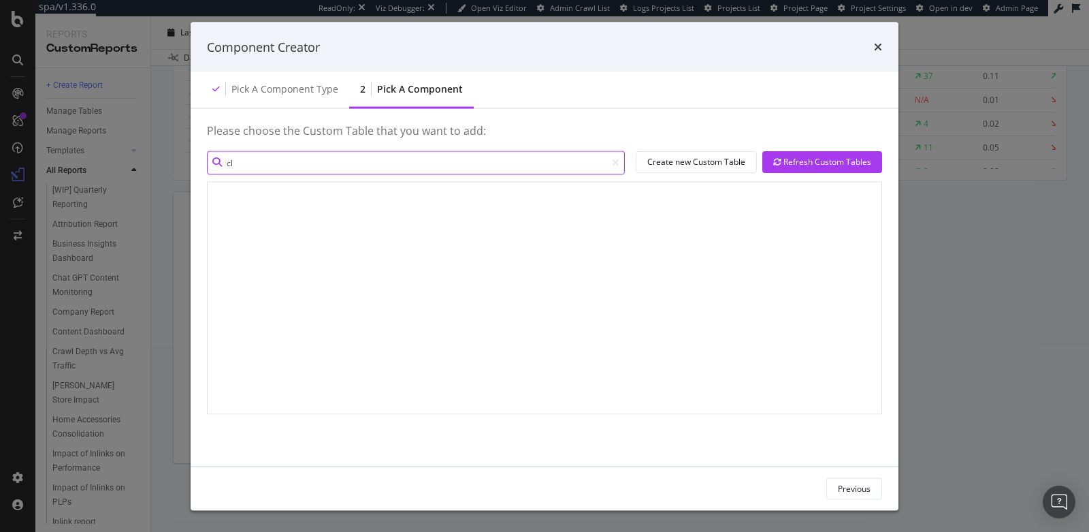
type input "c"
type input "top perof"
click at [791, 164] on div "Refresh Custom Tables" at bounding box center [822, 162] width 98 height 12
click at [877, 47] on icon "times" at bounding box center [878, 47] width 8 height 11
click at [275, 91] on div "Pick a Component type" at bounding box center [284, 89] width 107 height 14
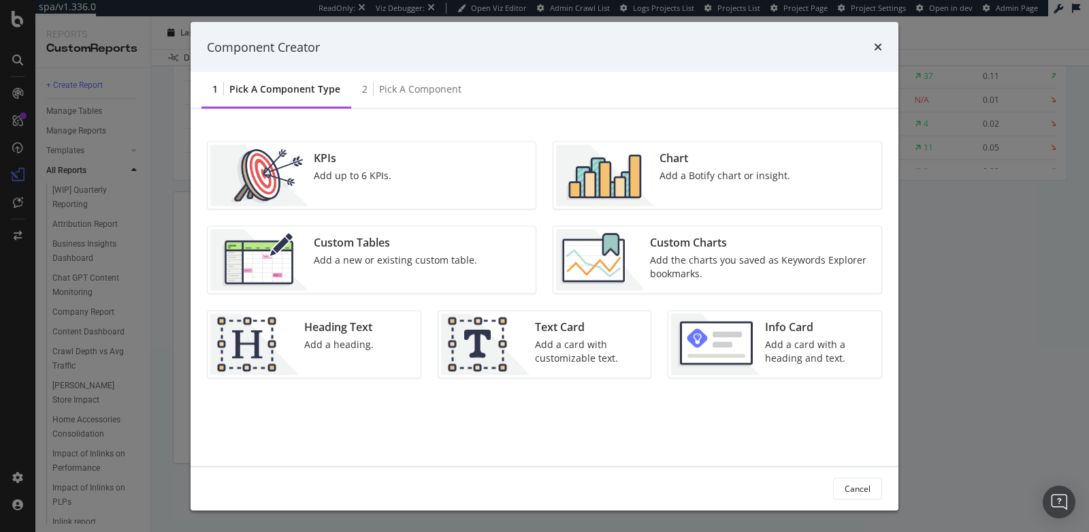
click at [470, 258] on div "Add a new or existing custom table." at bounding box center [395, 260] width 163 height 14
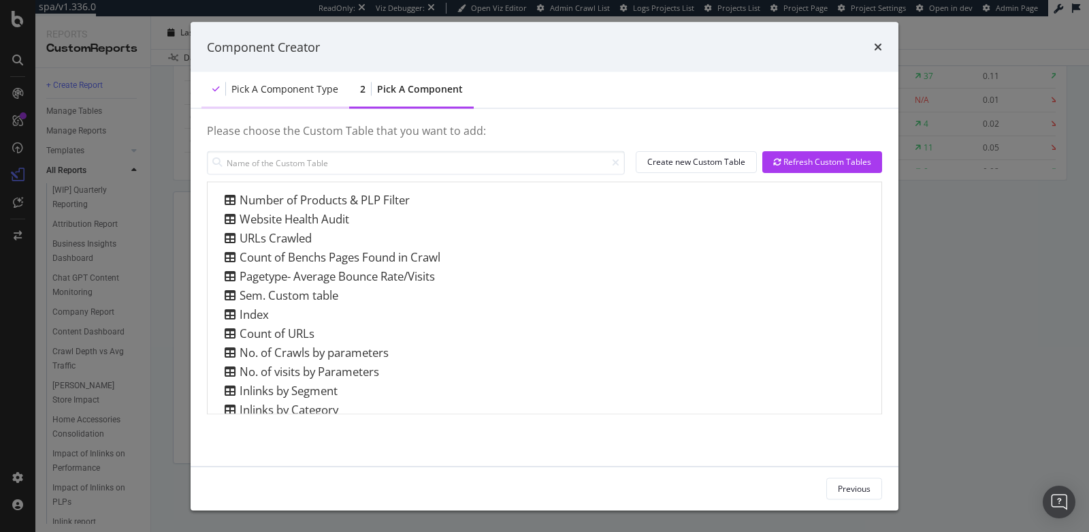
click at [284, 87] on div "Pick a Component type" at bounding box center [284, 89] width 107 height 14
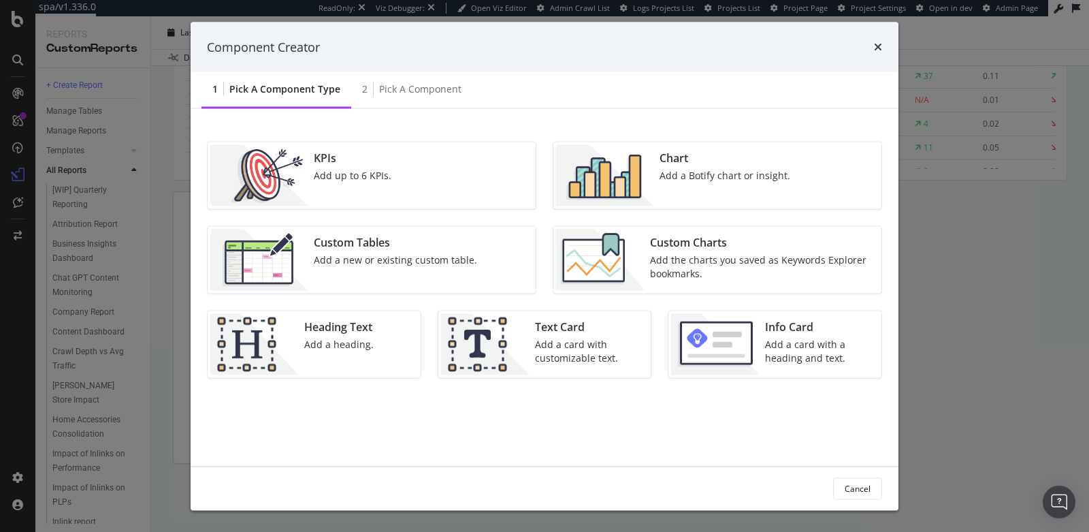
click at [645, 245] on div "Custom Charts Add the charts you saved as Keywords Explorer bookmarks." at bounding box center [762, 259] width 234 height 61
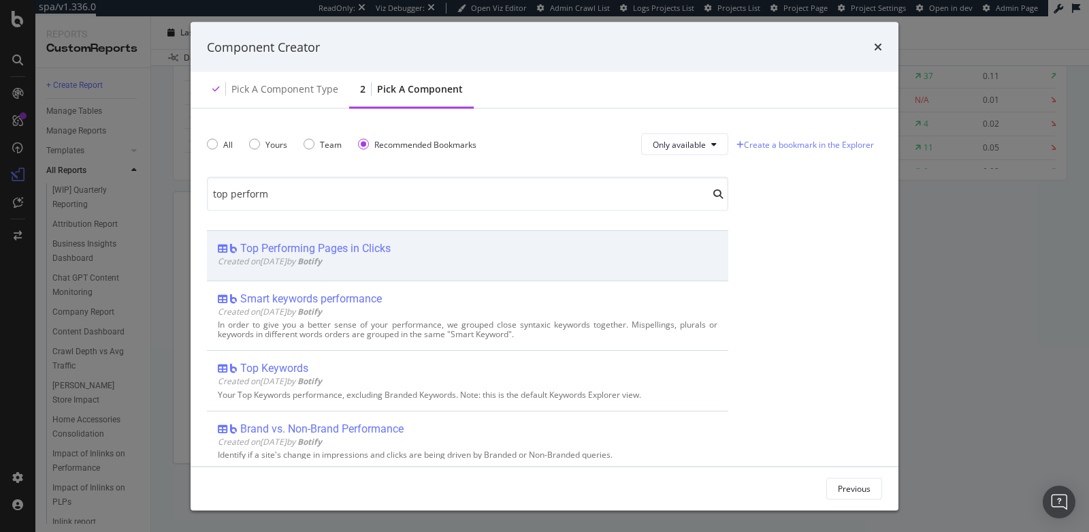
type input "top perform"
click at [380, 257] on div "Created on 2024 Dec 13th by Botify" at bounding box center [468, 261] width 500 height 12
click at [835, 486] on div "Add Component" at bounding box center [840, 488] width 61 height 12
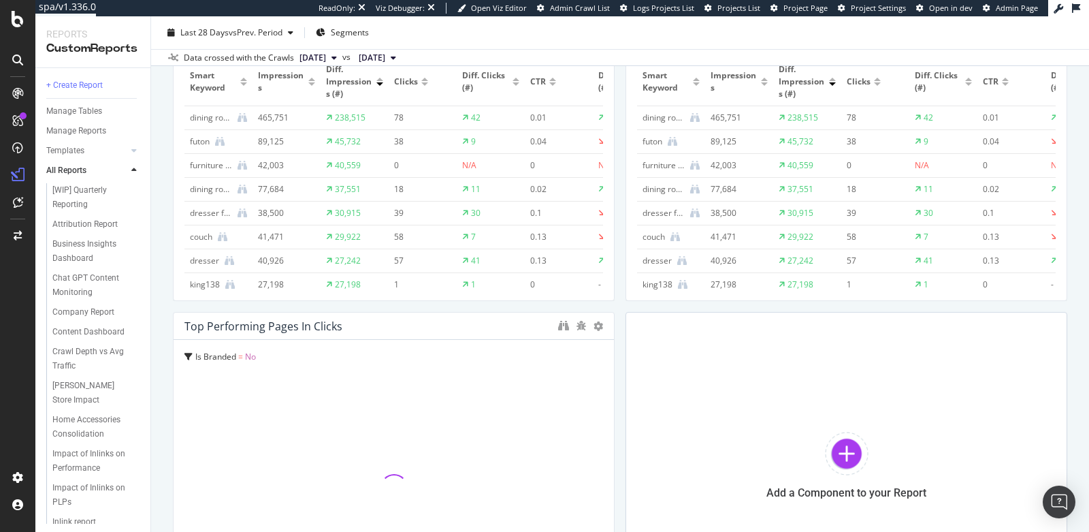
scroll to position [1370, 0]
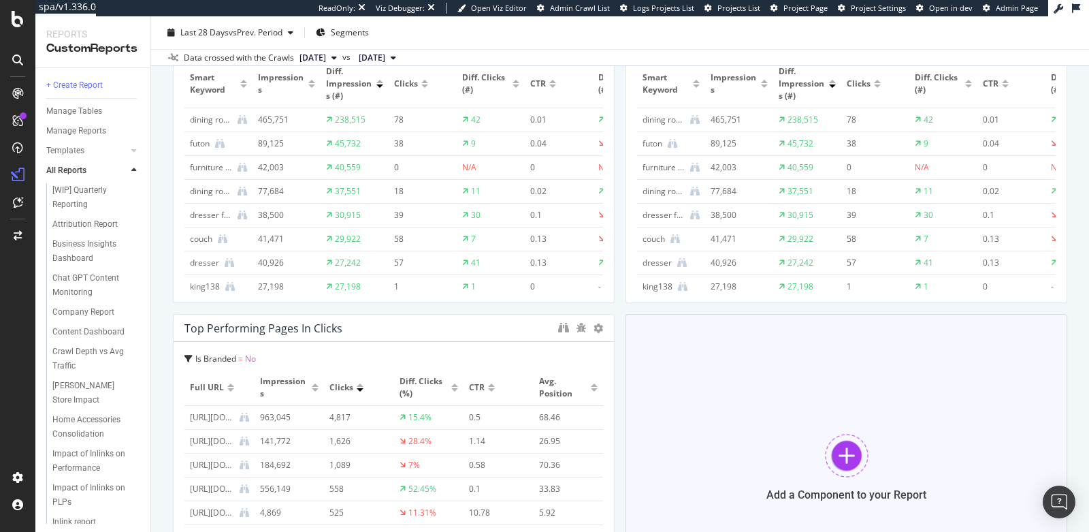
click at [778, 377] on div "Add a Component to your Report" at bounding box center [847, 467] width 442 height 306
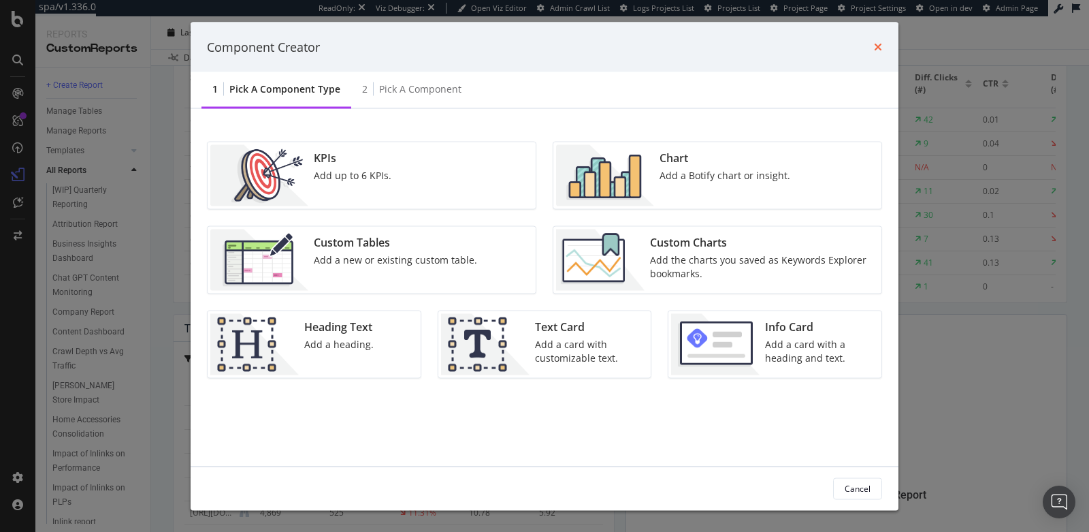
click at [878, 44] on icon "times" at bounding box center [878, 47] width 8 height 11
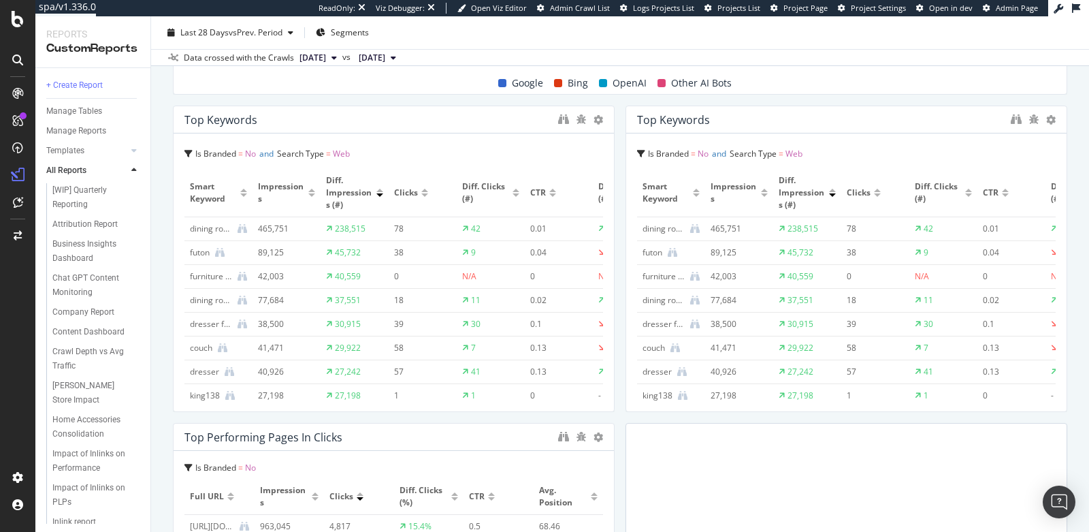
scroll to position [1248, 0]
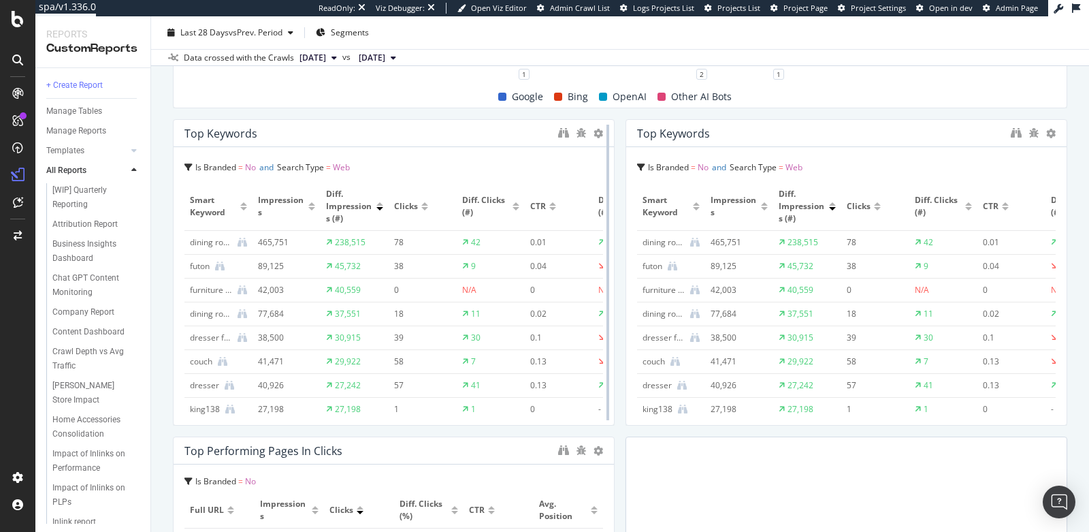
click at [601, 133] on div at bounding box center [608, 272] width 14 height 306
click at [594, 133] on icon at bounding box center [599, 134] width 10 height 10
click at [607, 154] on icon at bounding box center [607, 152] width 7 height 8
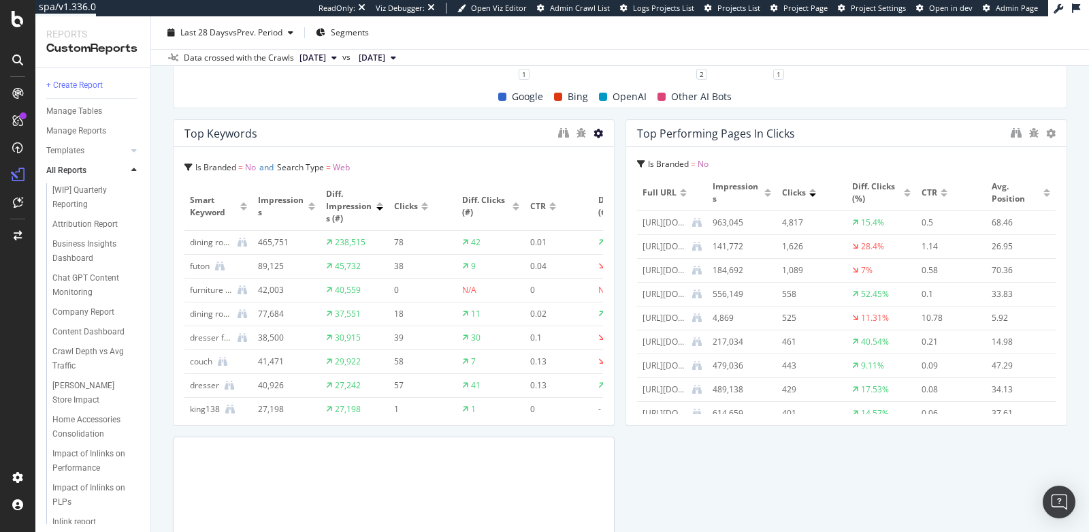
click at [594, 133] on icon at bounding box center [599, 134] width 10 height 10
click at [609, 156] on icon at bounding box center [607, 152] width 7 height 8
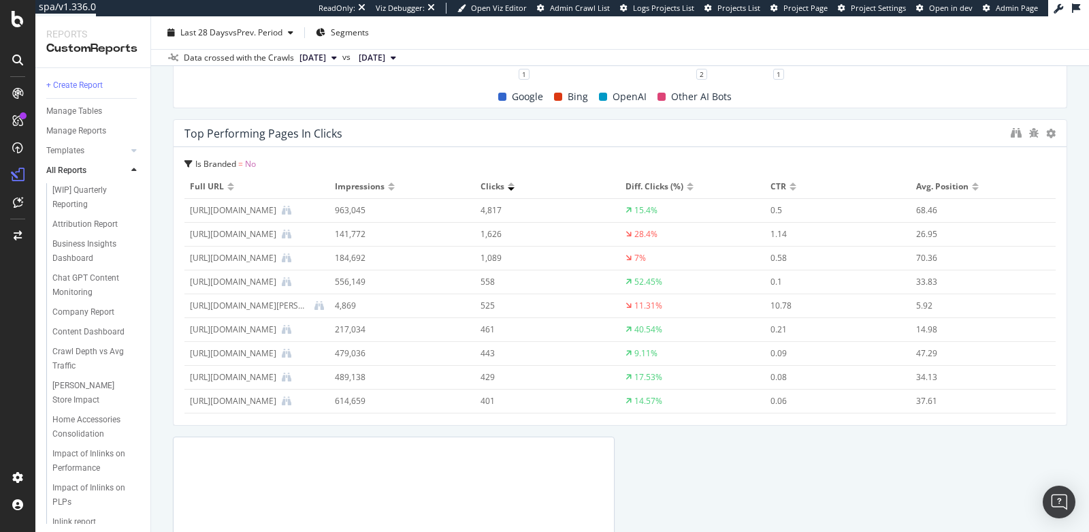
drag, startPoint x: 606, startPoint y: 295, endPoint x: 1063, endPoint y: 322, distance: 457.5
click at [1063, 322] on div "Navigation Report Navigation Report Living Spaces Furniture Clone (Admin) Clone…" at bounding box center [620, 273] width 938 height 515
click at [65, 144] on div "Templates" at bounding box center [65, 151] width 38 height 14
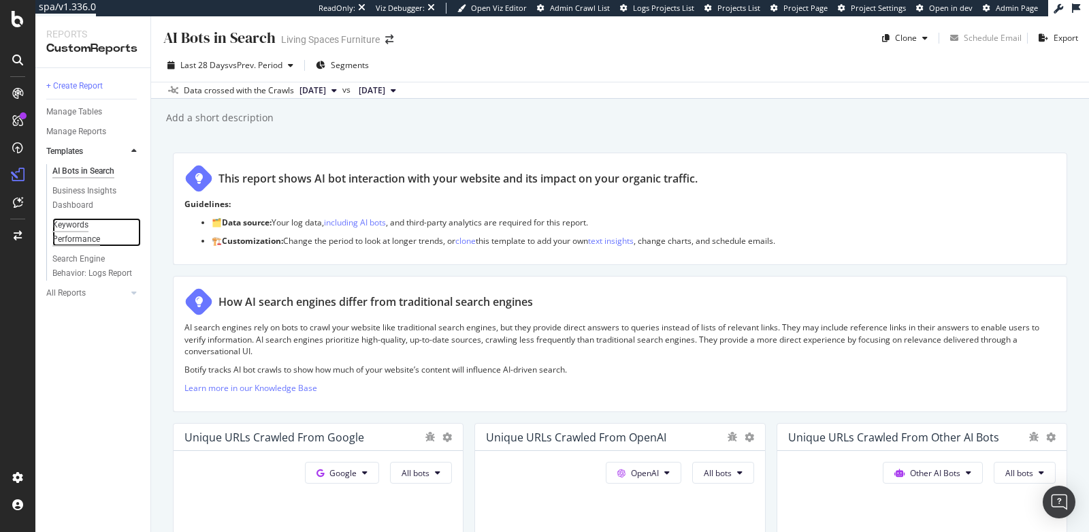
click at [80, 236] on div "Keywords Performance" at bounding box center [90, 232] width 76 height 29
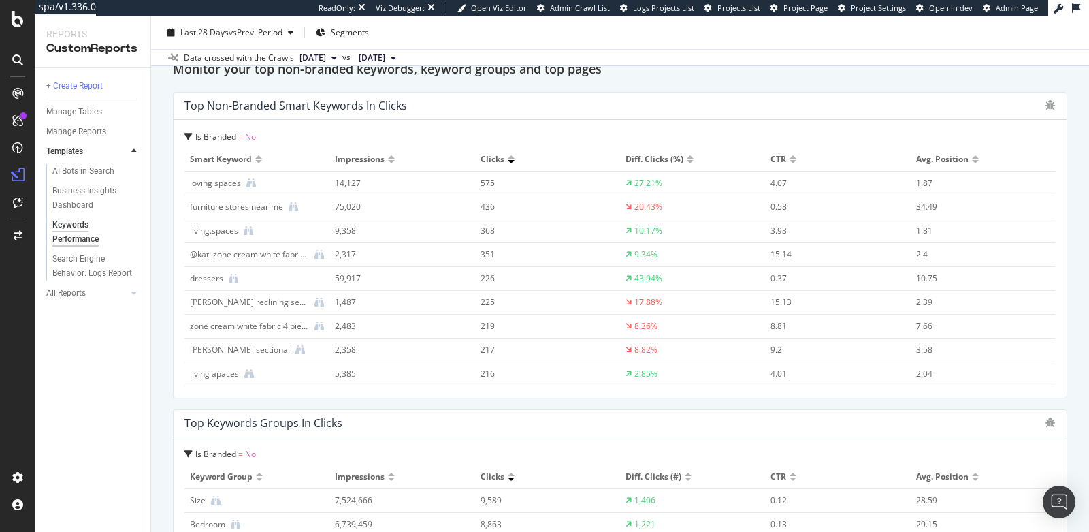
scroll to position [1254, 0]
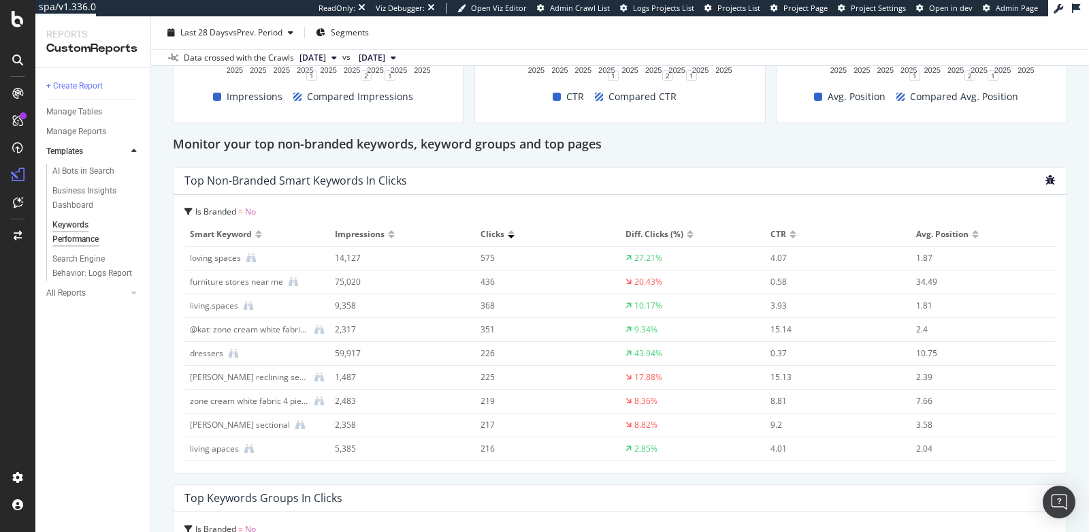
click at [1045, 178] on icon "bug" at bounding box center [1050, 180] width 10 height 10
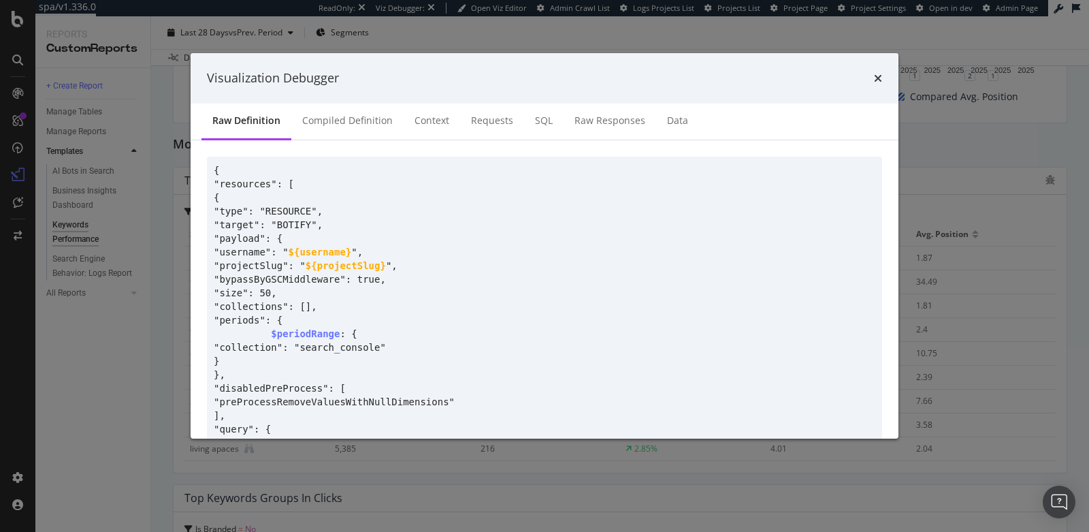
click at [884, 78] on div "Visualization Debugger" at bounding box center [545, 78] width 708 height 50
click at [881, 77] on icon "times" at bounding box center [878, 78] width 8 height 11
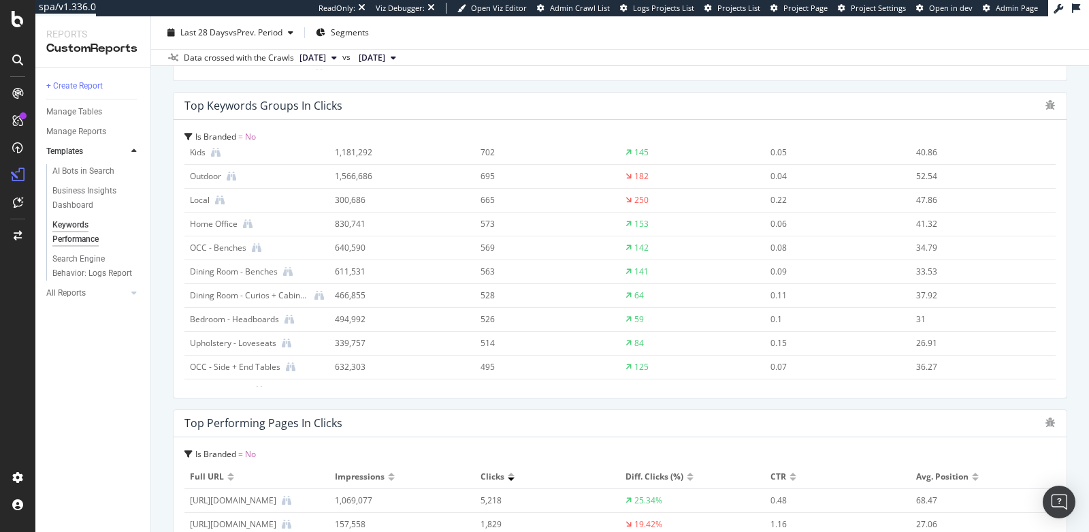
scroll to position [1646, 0]
click at [78, 132] on div "Manage Reports" at bounding box center [76, 132] width 60 height 14
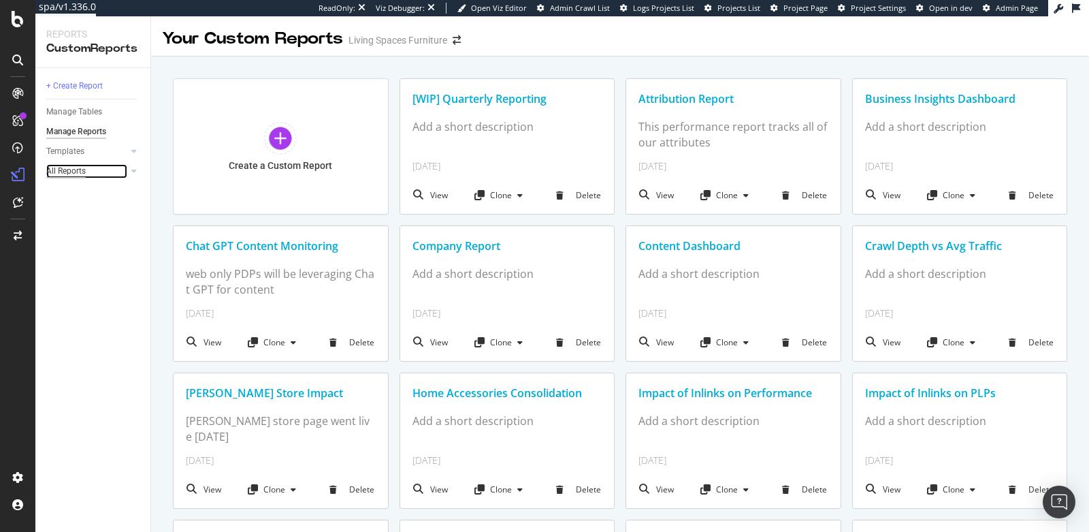
click at [51, 166] on div "All Reports" at bounding box center [65, 171] width 39 height 14
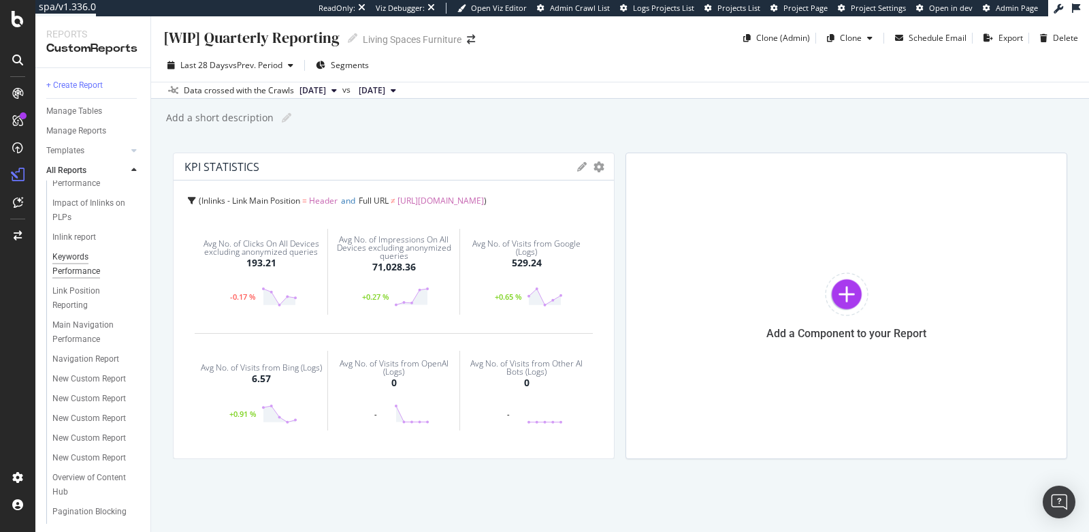
scroll to position [236, 0]
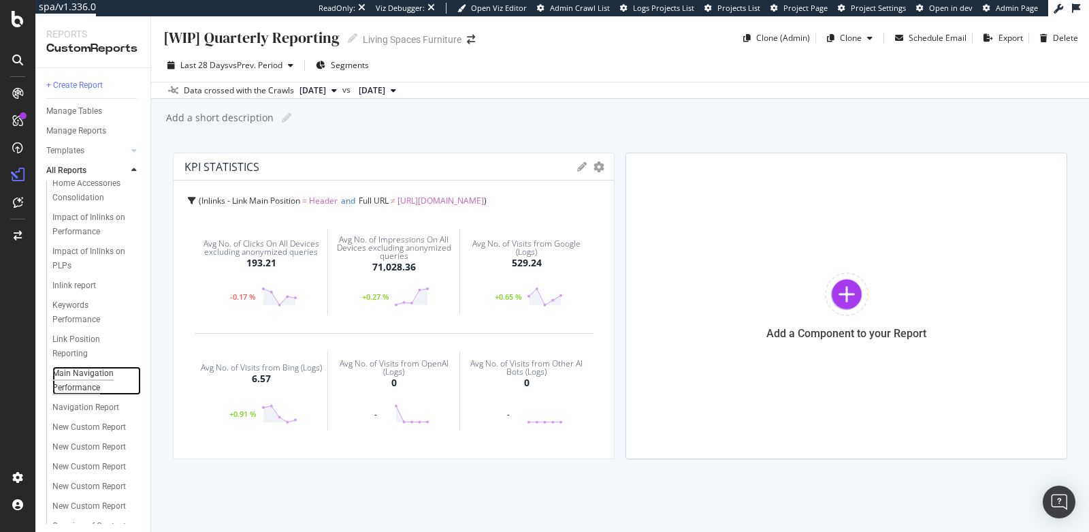
click at [78, 395] on div "Main Navigation Performance" at bounding box center [91, 380] width 79 height 29
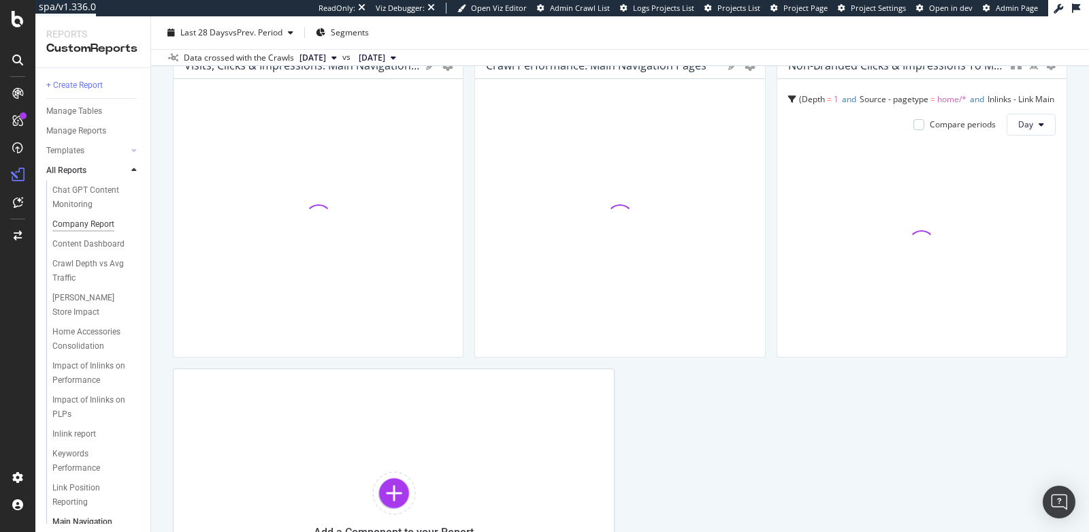
scroll to position [361, 0]
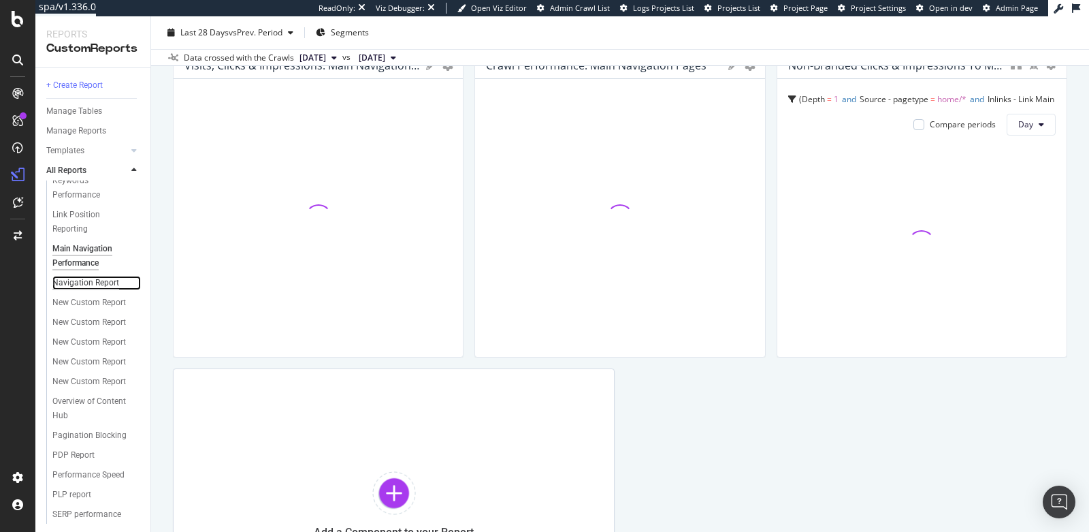
click at [75, 290] on div "Navigation Report" at bounding box center [85, 283] width 67 height 14
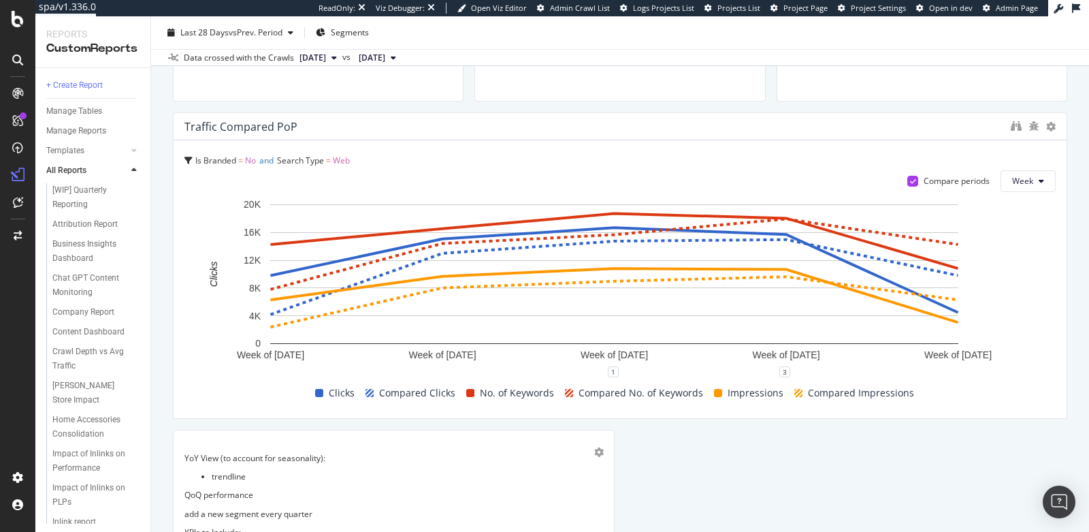
scroll to position [281, 0]
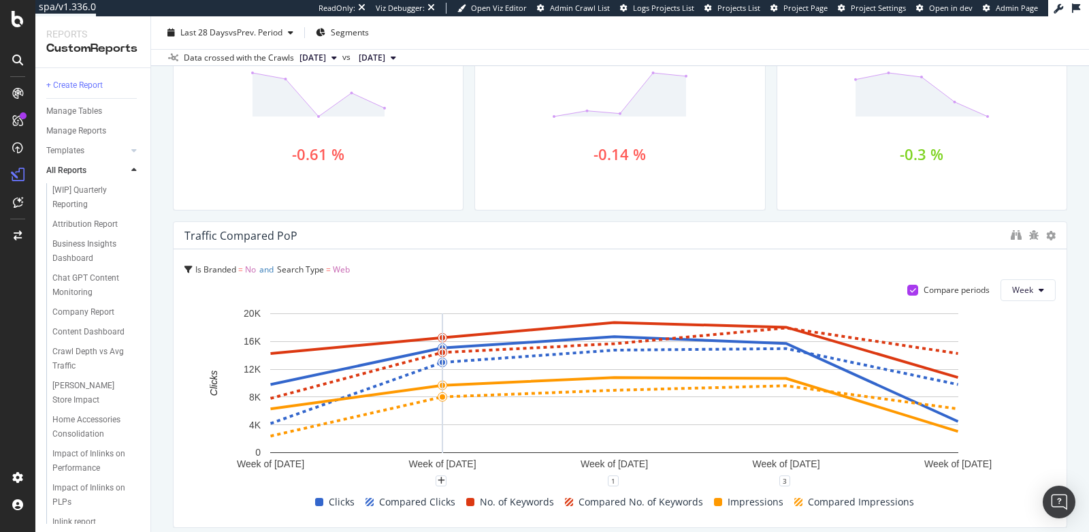
click at [317, 502] on span at bounding box center [319, 502] width 8 height 8
click at [504, 502] on span "No. of Keywords" at bounding box center [517, 501] width 74 height 16
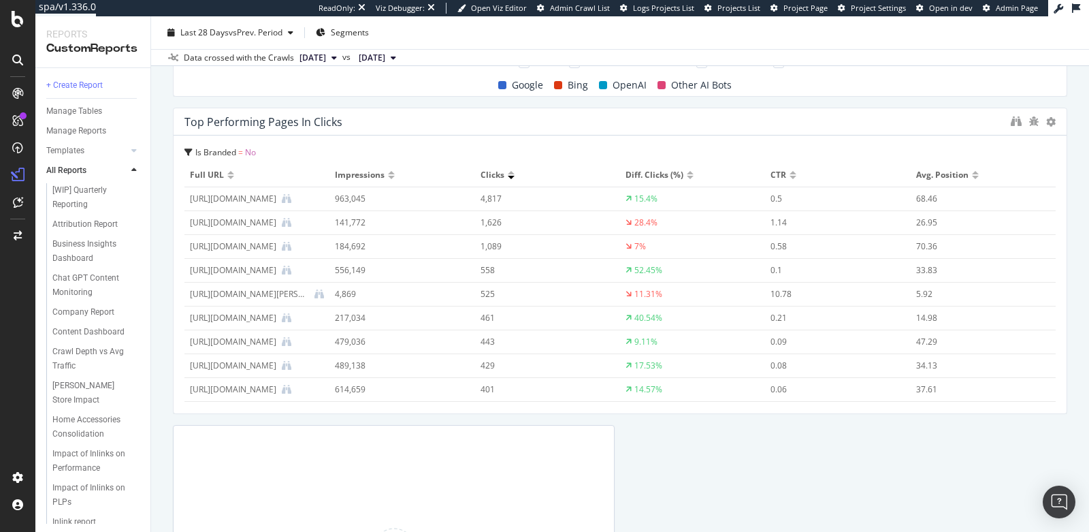
scroll to position [1261, 0]
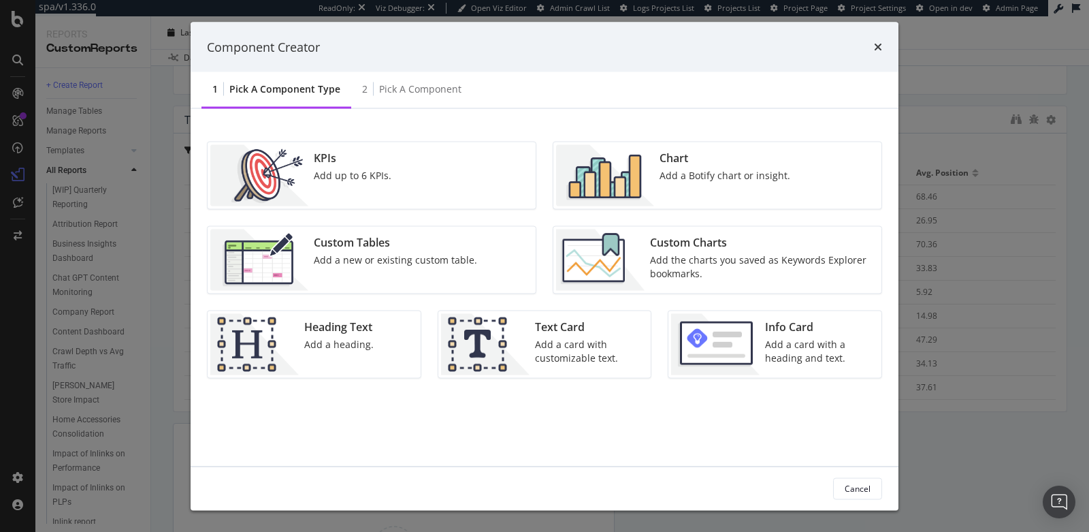
click at [611, 262] on img "modal" at bounding box center [600, 259] width 88 height 61
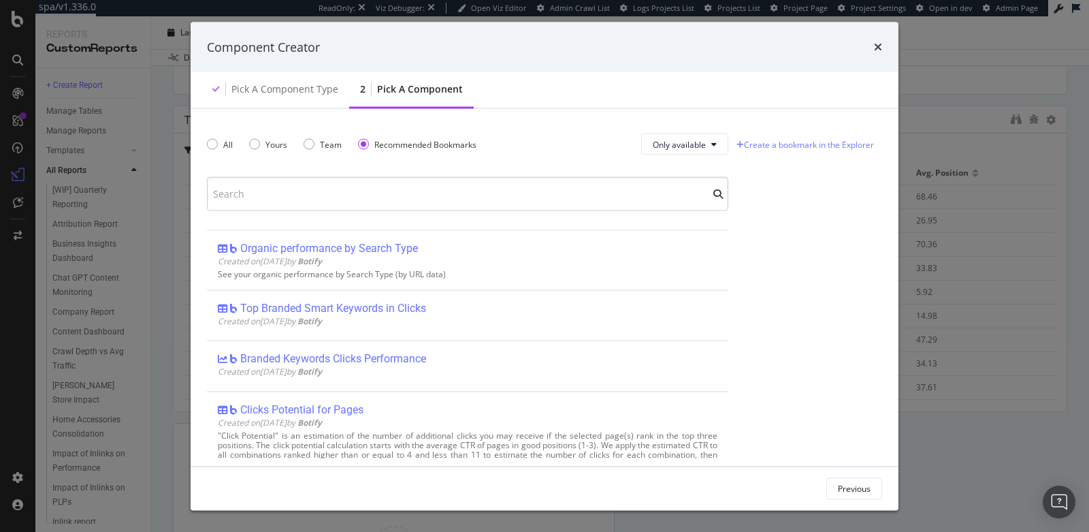
click at [372, 204] on input "modal" at bounding box center [467, 194] width 521 height 34
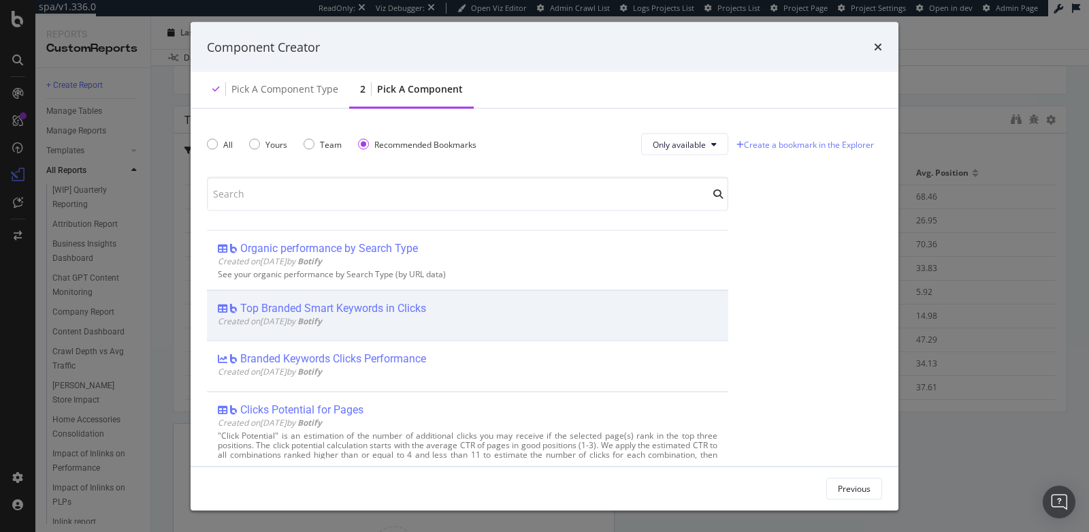
click at [476, 310] on div "Top Branded Smart Keywords in Clicks" at bounding box center [468, 309] width 500 height 14
click at [830, 485] on div "Add Component" at bounding box center [840, 488] width 61 height 12
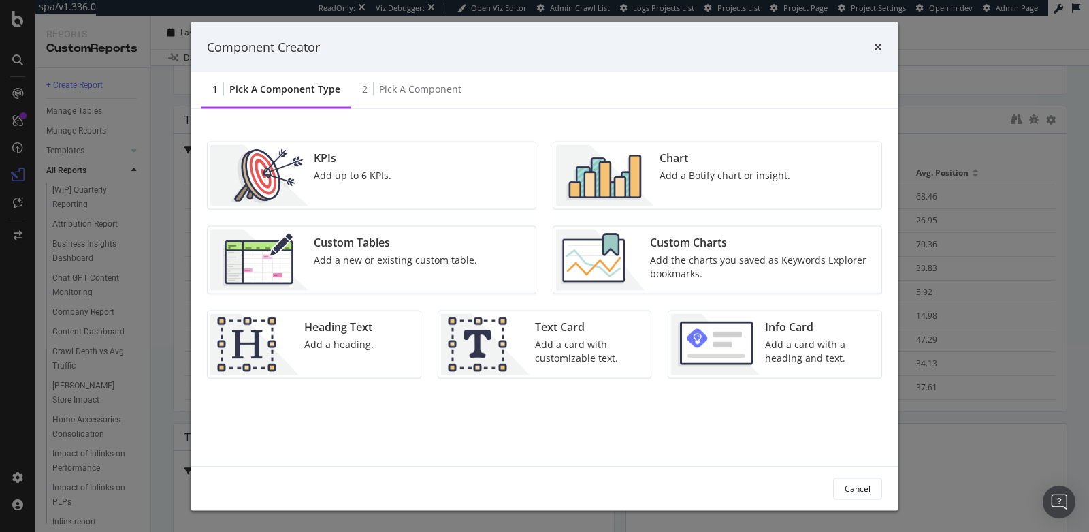
click at [693, 244] on div "Custom Charts" at bounding box center [761, 243] width 223 height 16
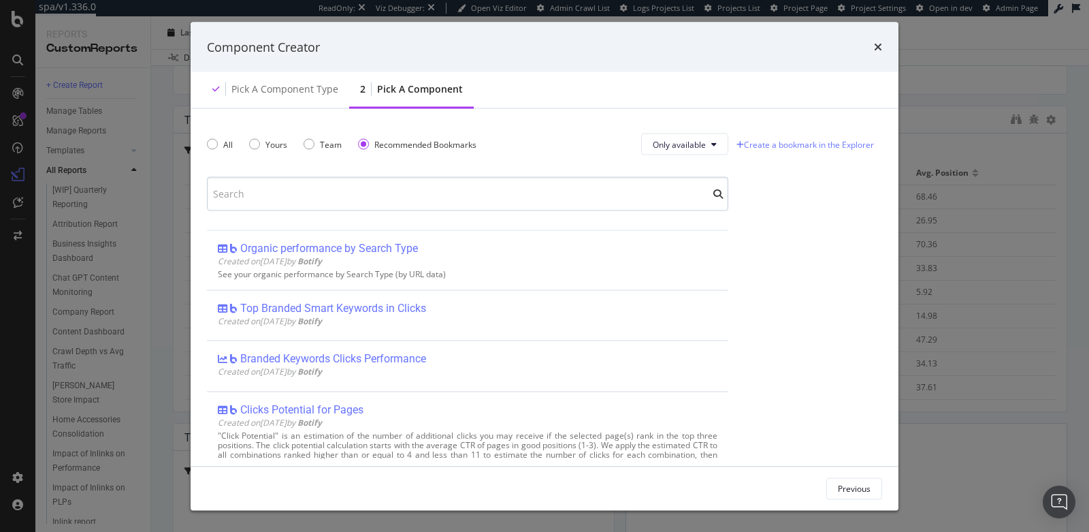
click at [445, 184] on input "modal" at bounding box center [467, 194] width 521 height 34
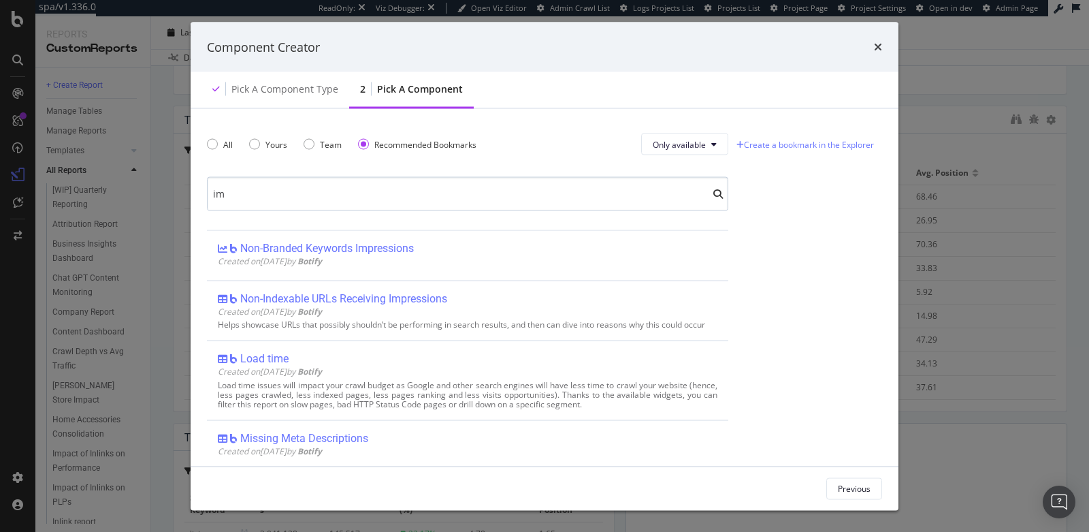
type input "i"
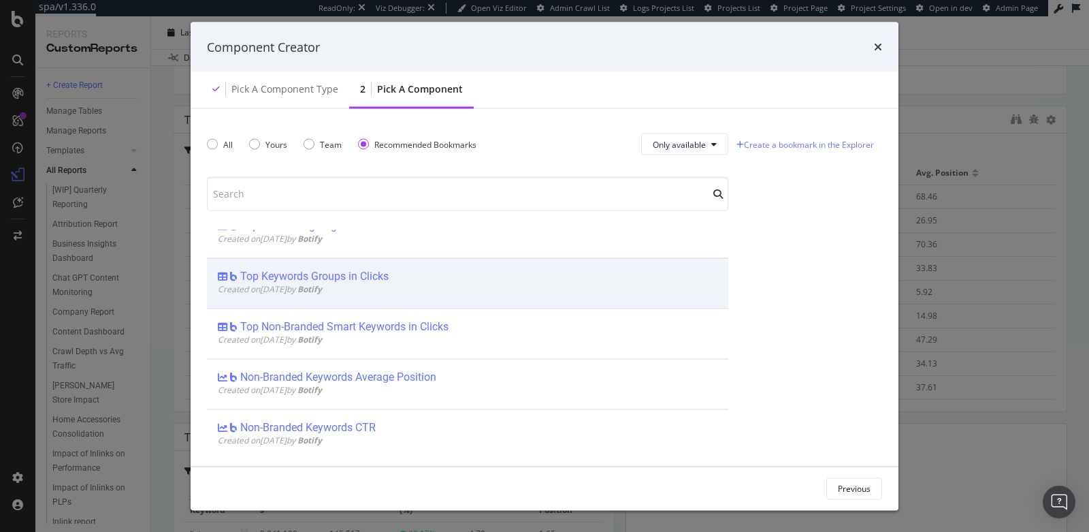
scroll to position [378, 0]
click at [479, 272] on div "Top Keywords Groups in Clicks" at bounding box center [468, 279] width 500 height 14
click at [851, 472] on div "Previous Add Component" at bounding box center [545, 488] width 708 height 44
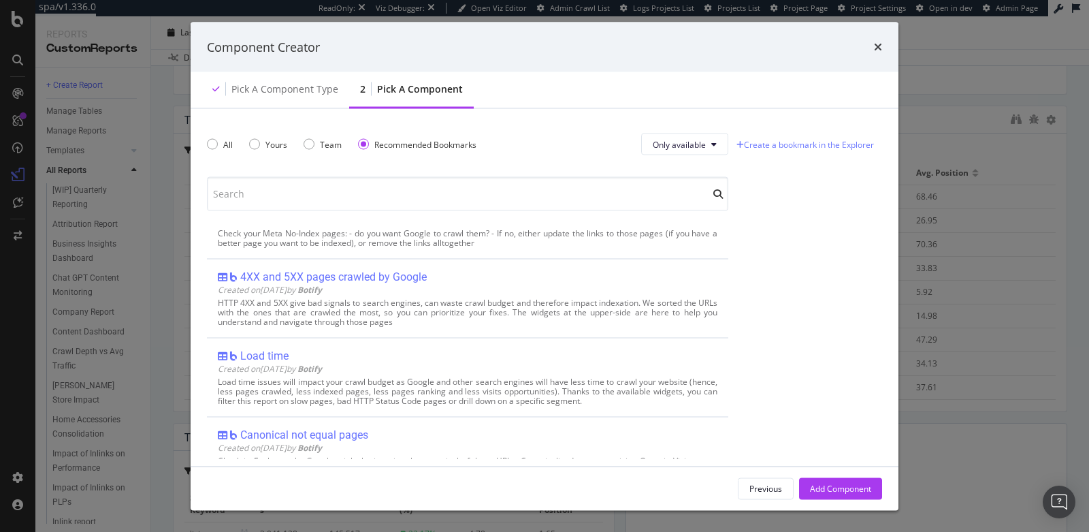
scroll to position [2566, 0]
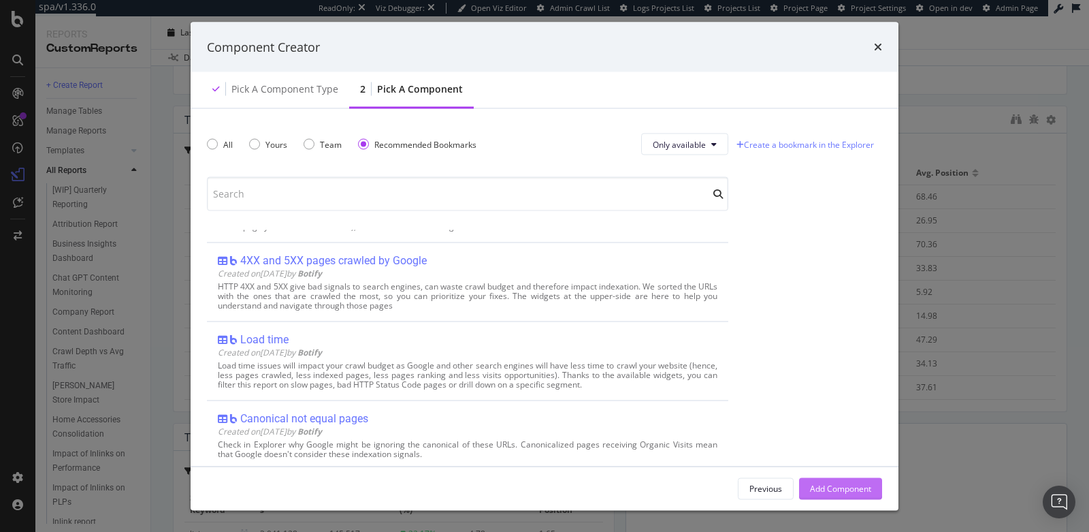
click at [835, 486] on div "Add Component" at bounding box center [840, 488] width 61 height 12
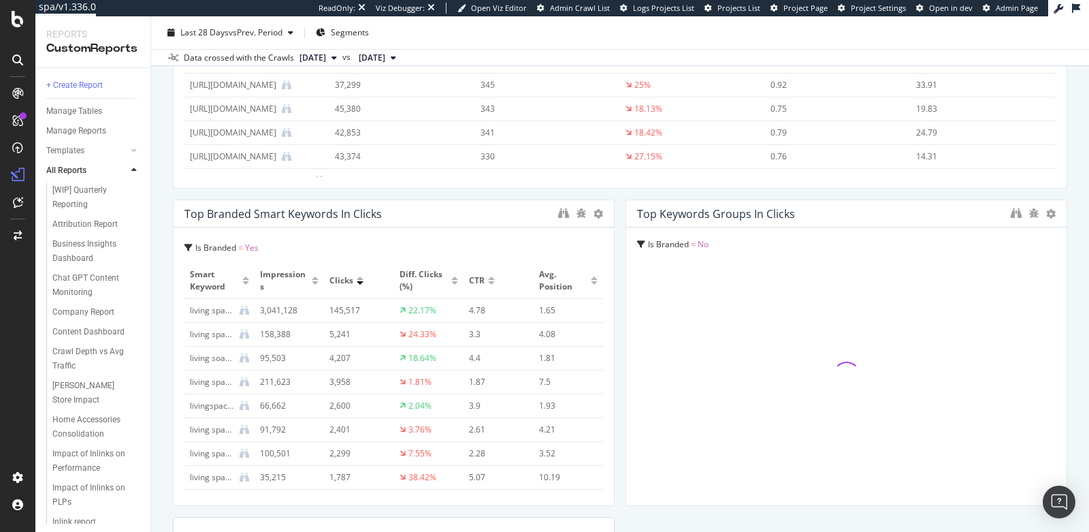
scroll to position [1494, 0]
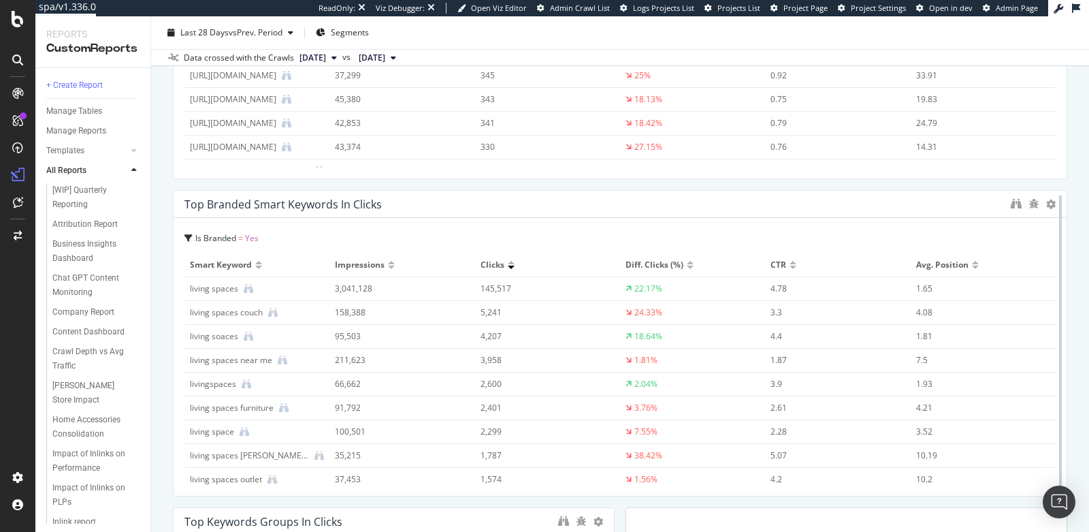
drag, startPoint x: 606, startPoint y: 324, endPoint x: 1041, endPoint y: 353, distance: 436.6
click at [1054, 353] on div at bounding box center [1061, 343] width 14 height 306
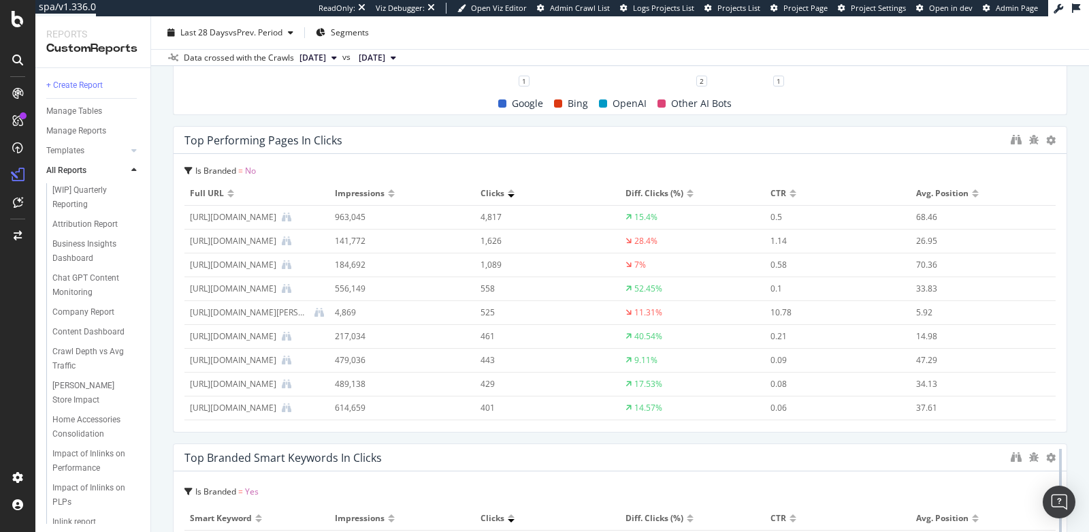
scroll to position [1239, 0]
click at [1054, 139] on div at bounding box center [1061, 281] width 14 height 306
click at [1046, 140] on icon at bounding box center [1051, 142] width 10 height 10
click at [1009, 148] on div "Delete" at bounding box center [1000, 141] width 69 height 20
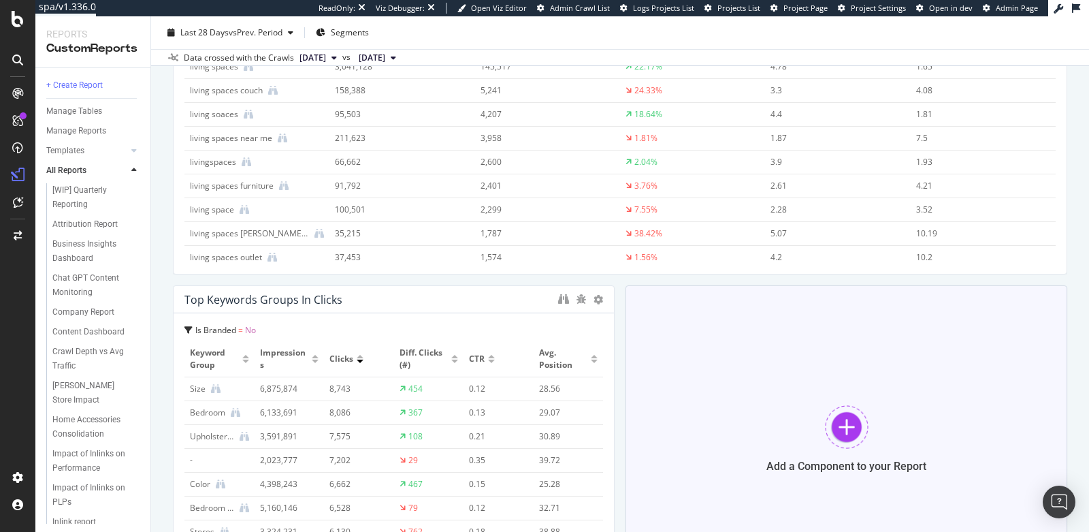
scroll to position [1403, 0]
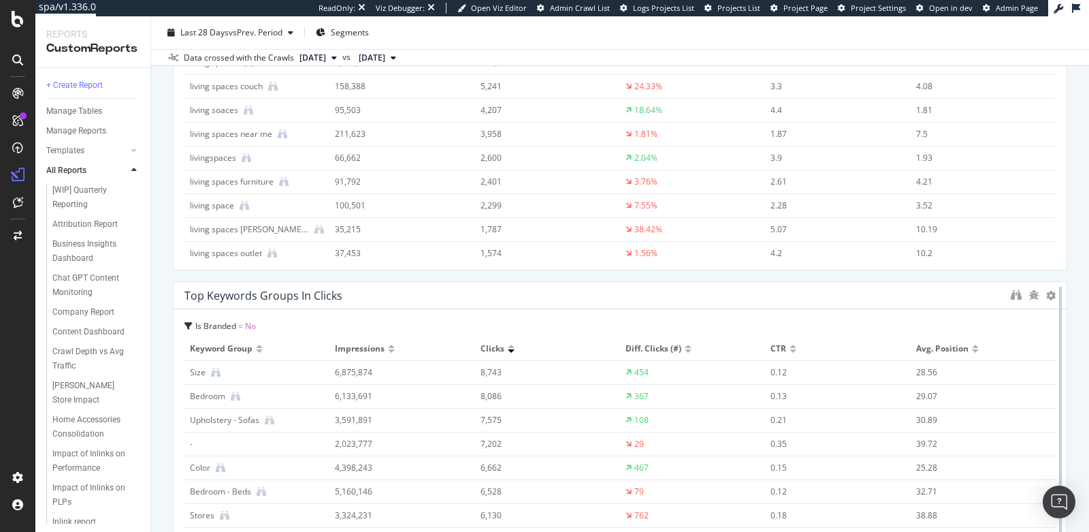
drag, startPoint x: 606, startPoint y: 401, endPoint x: 1055, endPoint y: 442, distance: 451.2
click at [1055, 442] on div at bounding box center [1061, 434] width 14 height 306
click at [1011, 294] on icon "binoculars" at bounding box center [1016, 294] width 11 height 11
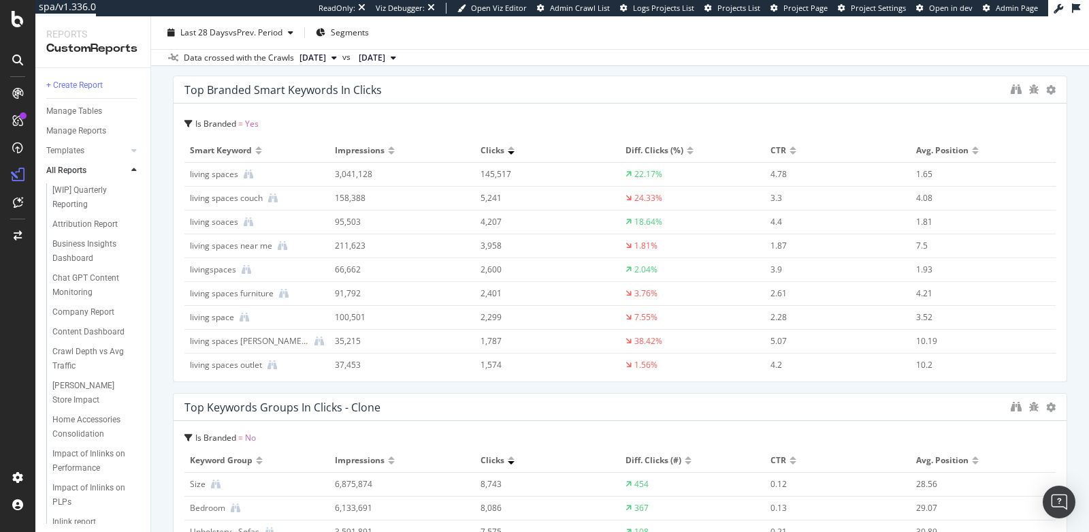
scroll to position [1233, 0]
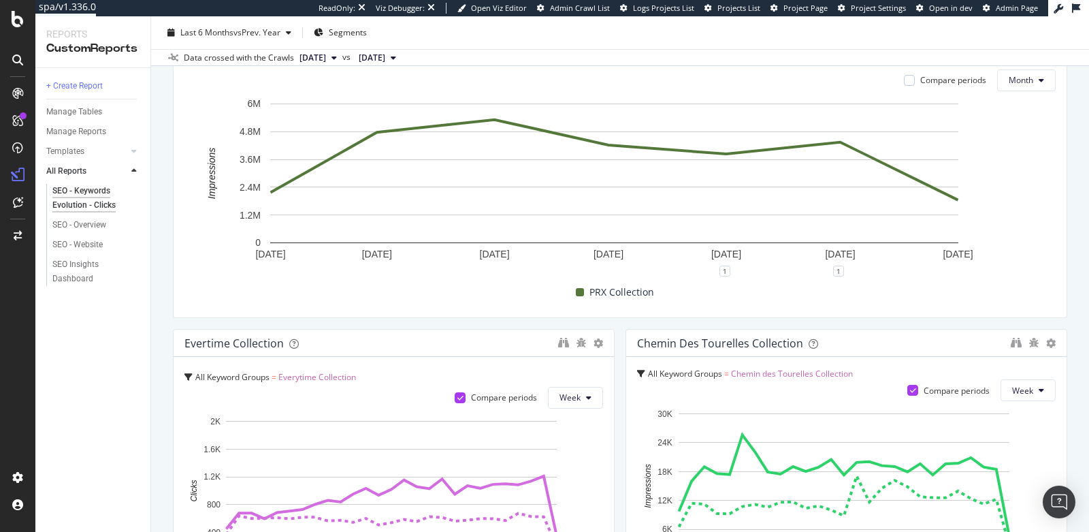
scroll to position [136, 0]
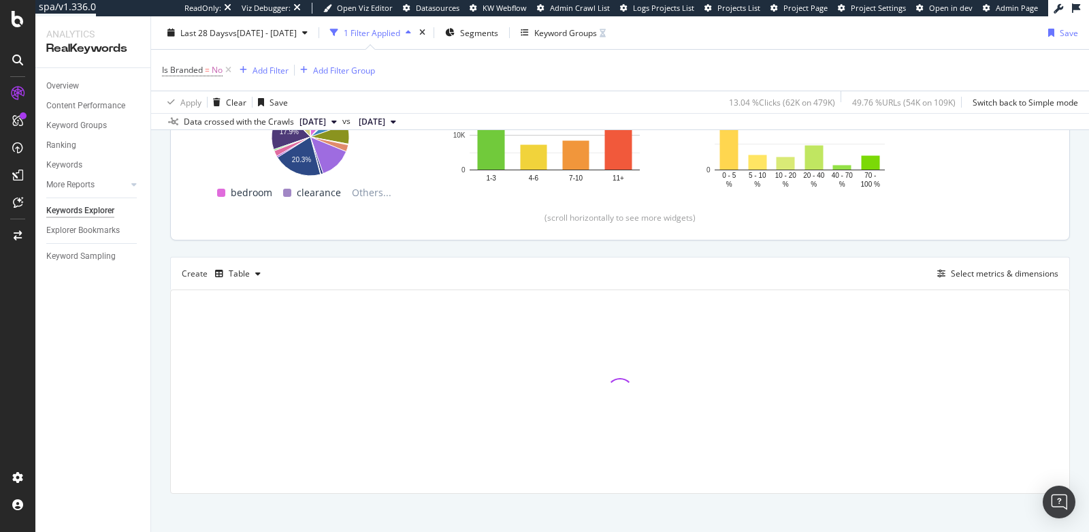
scroll to position [249, 0]
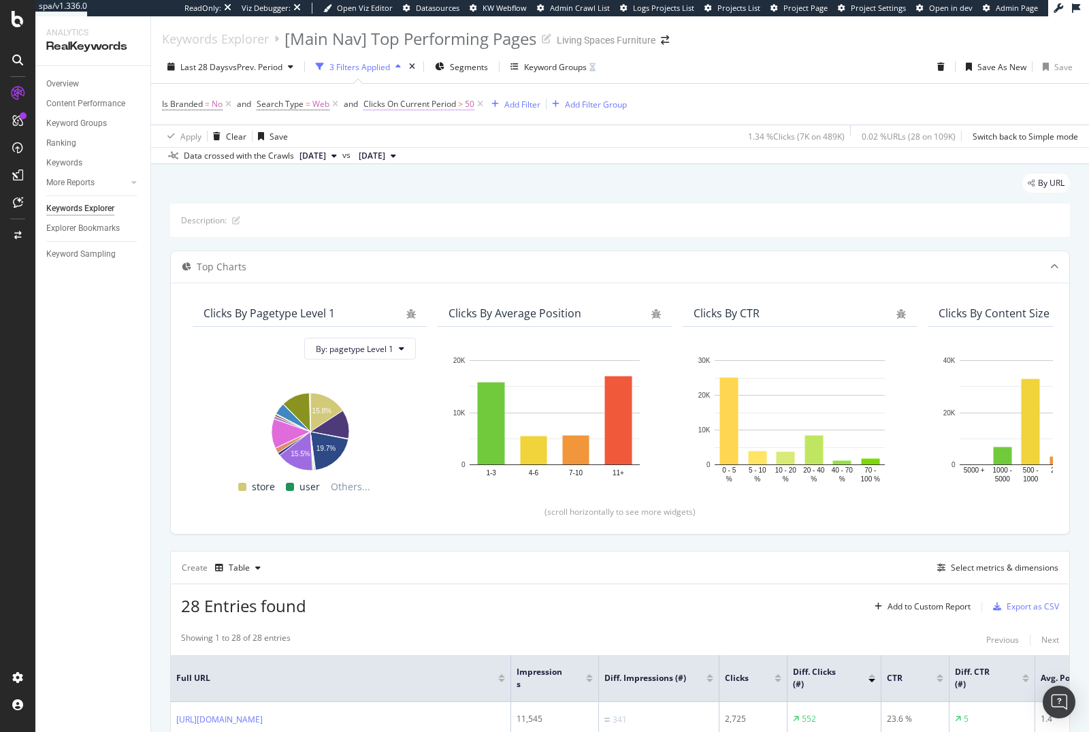
click at [425, 108] on span "Clicks On Current Period" at bounding box center [409, 104] width 93 height 12
click at [397, 180] on span "Greater than" at bounding box center [400, 182] width 49 height 12
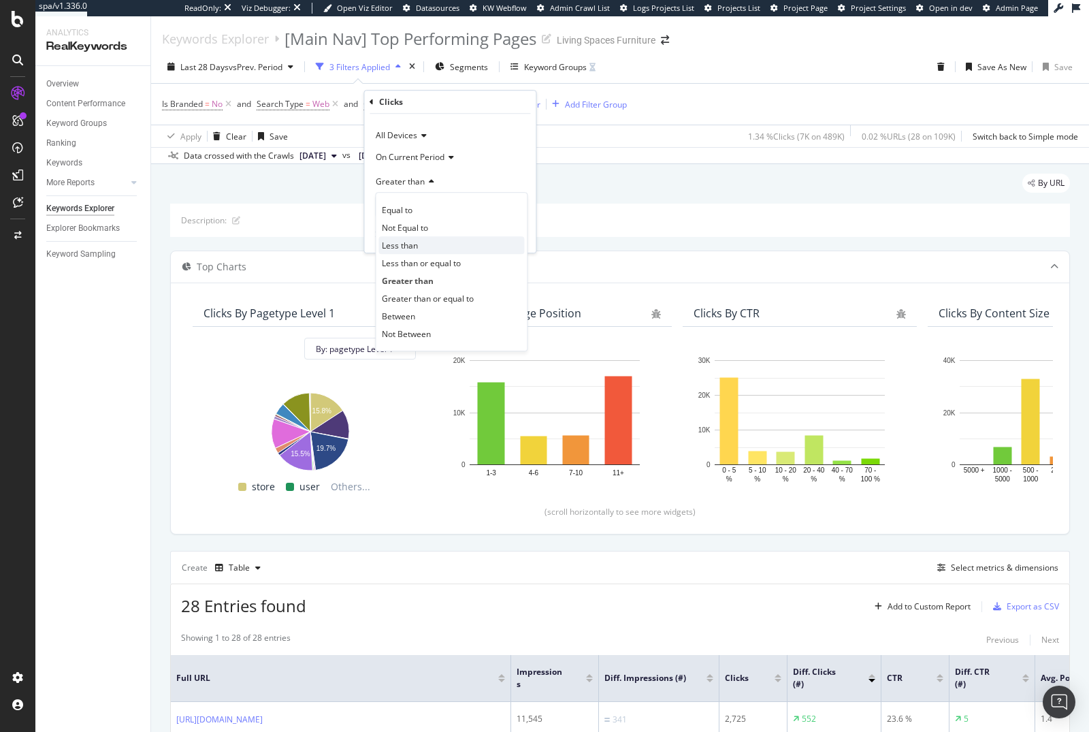
click at [404, 243] on span "Less than" at bounding box center [400, 246] width 36 height 12
click at [401, 202] on input "50" at bounding box center [450, 206] width 150 height 22
type input "5"
type input "0"
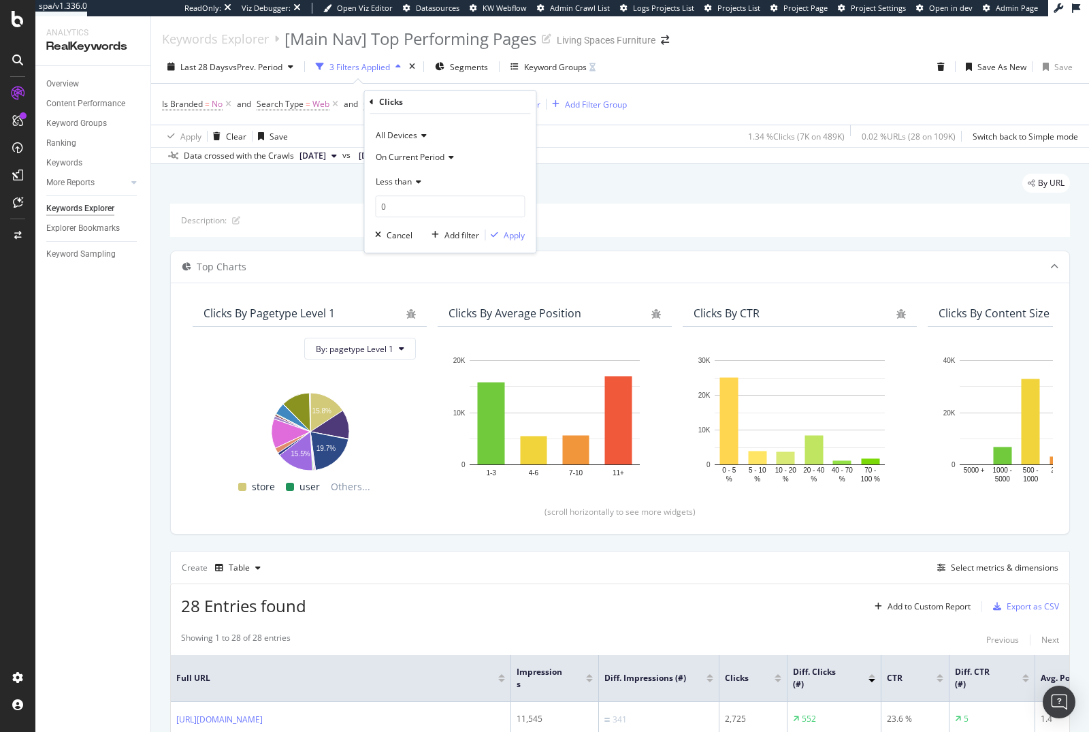
click at [428, 151] on span "On Current Period" at bounding box center [410, 157] width 69 height 12
click at [436, 237] on span "Diff. Between Period - value" at bounding box center [434, 239] width 105 height 12
click at [510, 236] on div "Apply" at bounding box center [514, 235] width 21 height 12
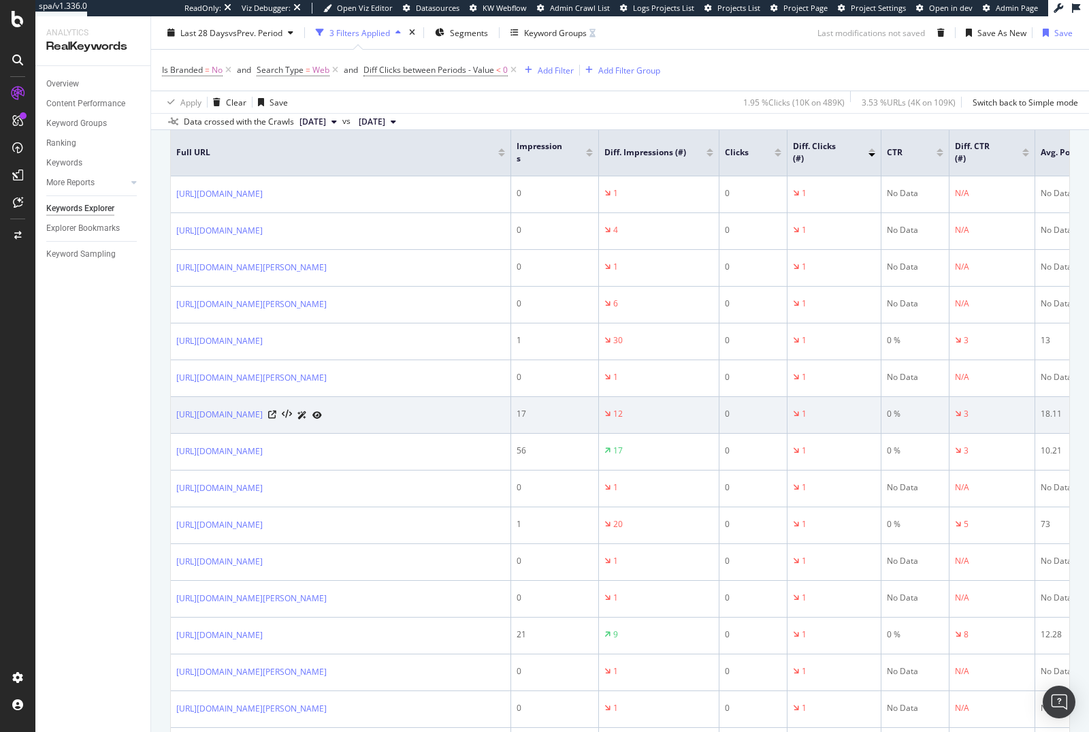
scroll to position [336, 0]
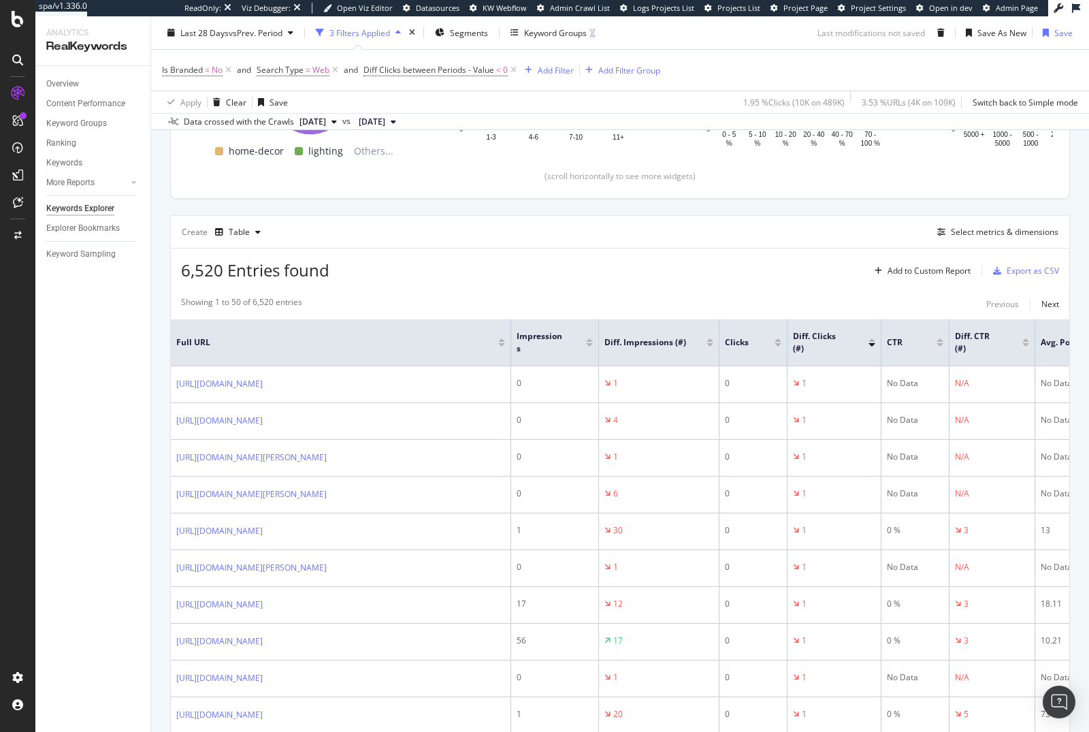
click at [871, 338] on div at bounding box center [872, 339] width 7 height 3
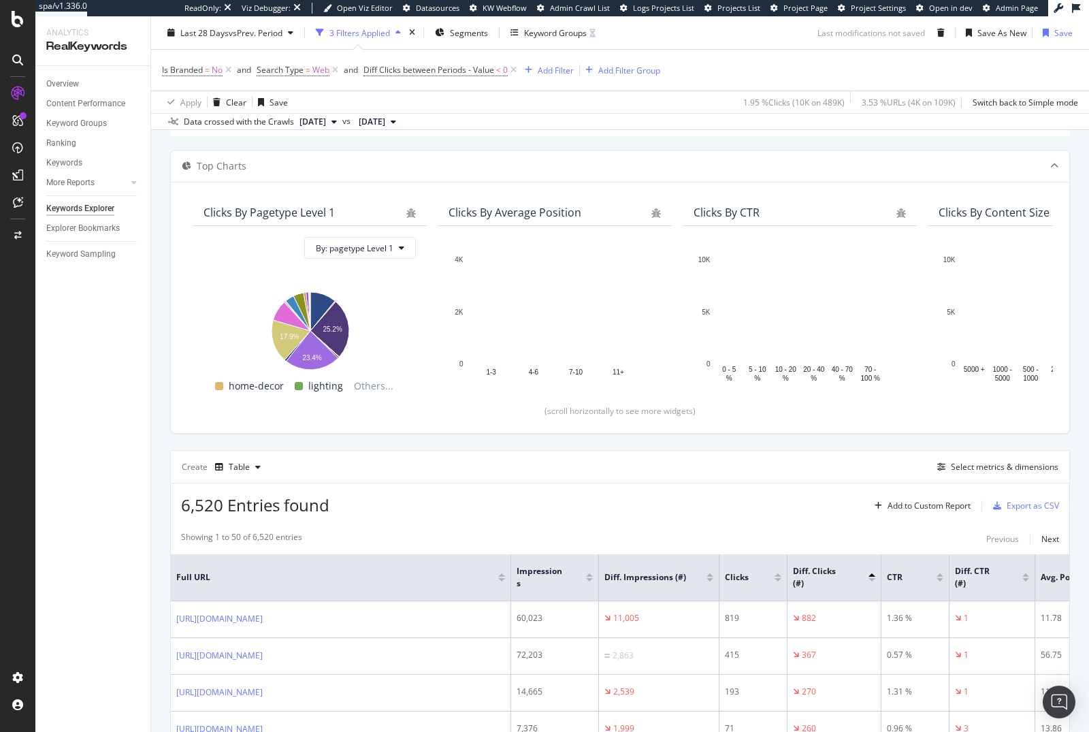
scroll to position [336, 0]
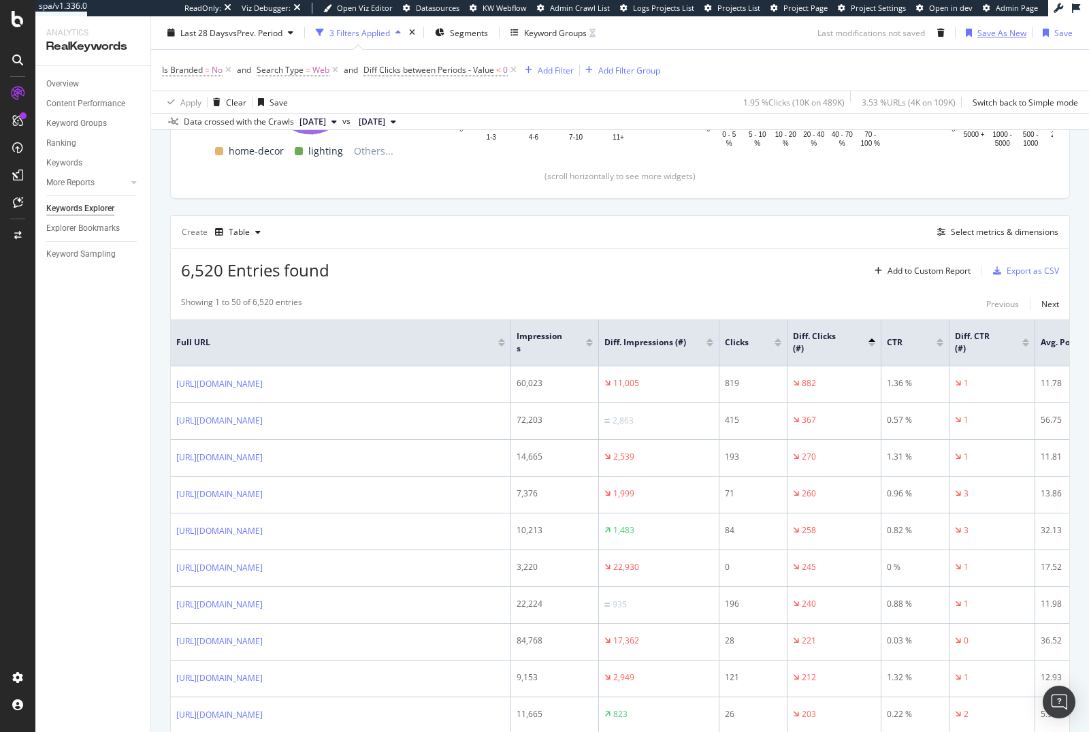
click at [979, 35] on div "Save As New" at bounding box center [1001, 33] width 49 height 12
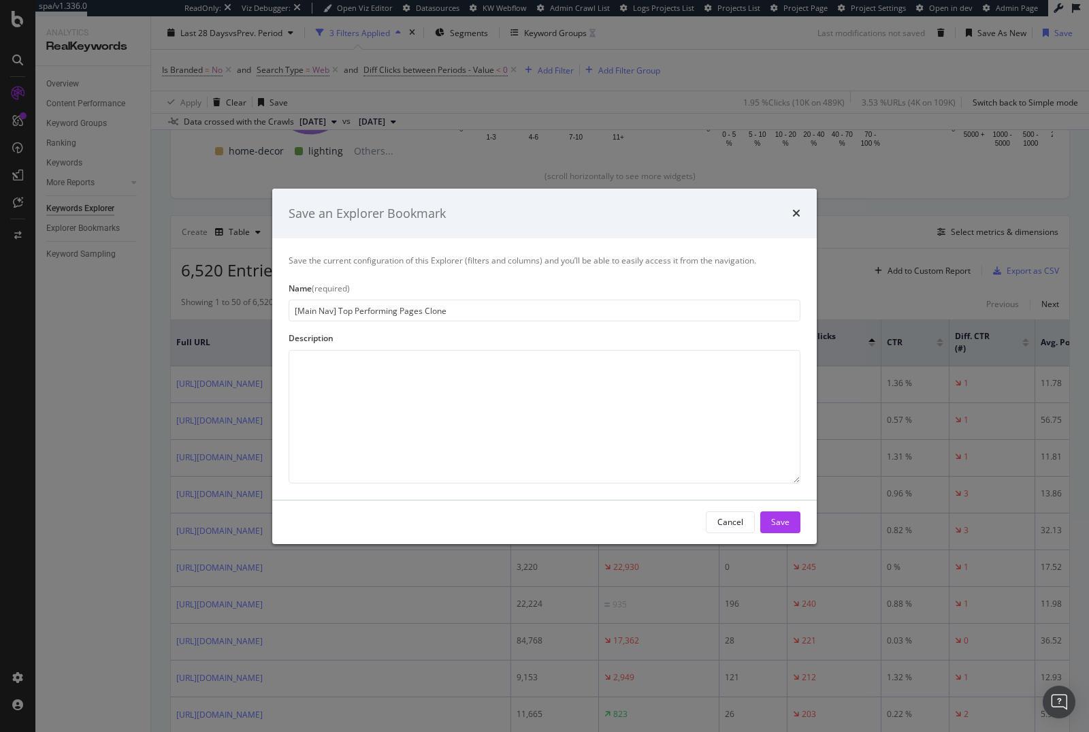
click at [451, 310] on input "[Main Nav] Top Performing Pages Clone" at bounding box center [545, 310] width 512 height 22
click at [342, 308] on input "[Main Nav] Top Performing Pages Clone" at bounding box center [545, 310] width 512 height 22
click at [373, 312] on input "[Main Nav] Top Performing Pages Clone" at bounding box center [545, 310] width 512 height 22
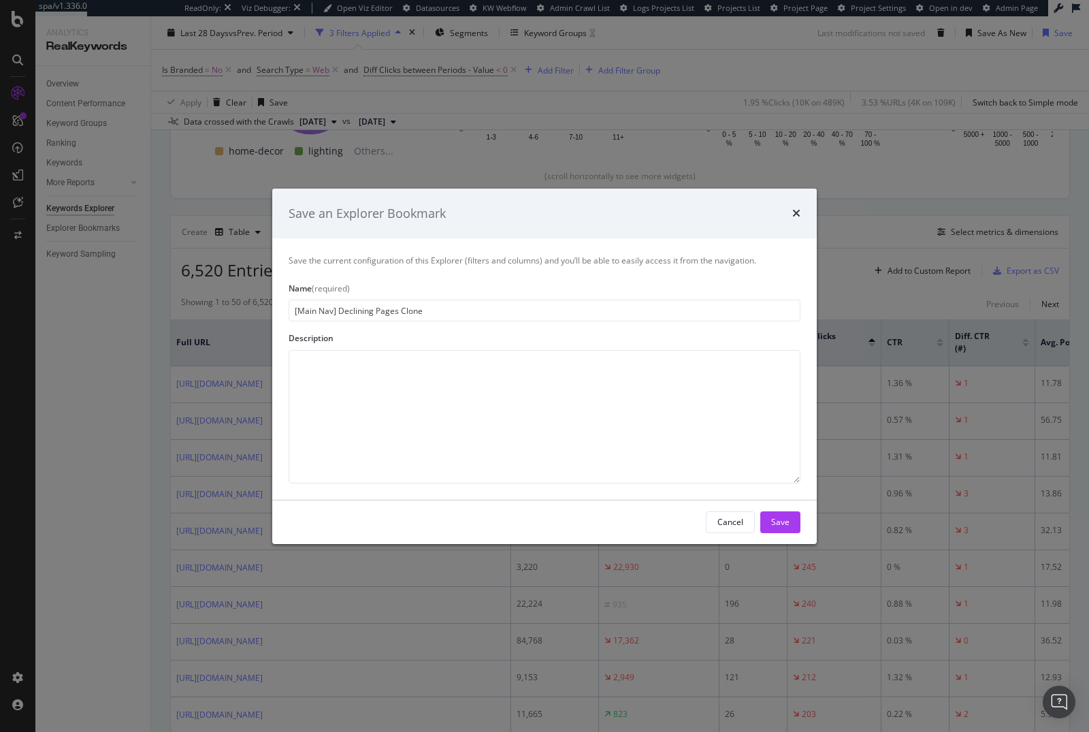
click at [437, 311] on input "[Main Nav] Declining Pages Clone" at bounding box center [545, 310] width 512 height 22
type input "[Main Nav] Declining Pages"
click at [779, 521] on div "Save" at bounding box center [780, 522] width 18 height 12
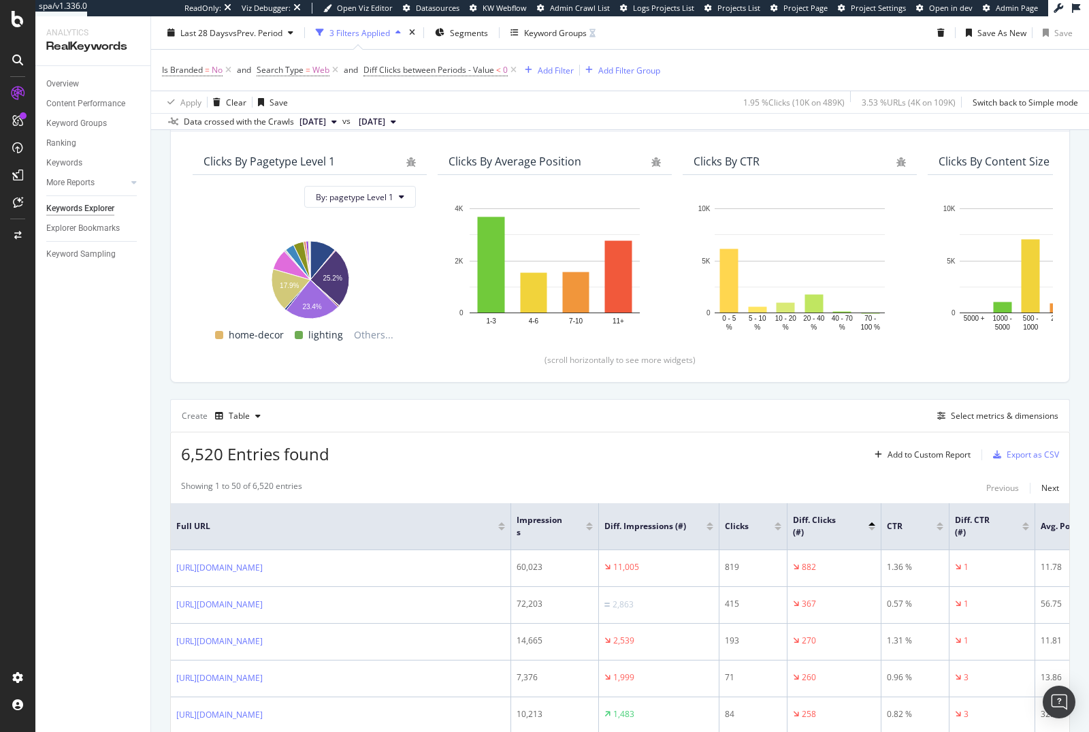
scroll to position [214, 0]
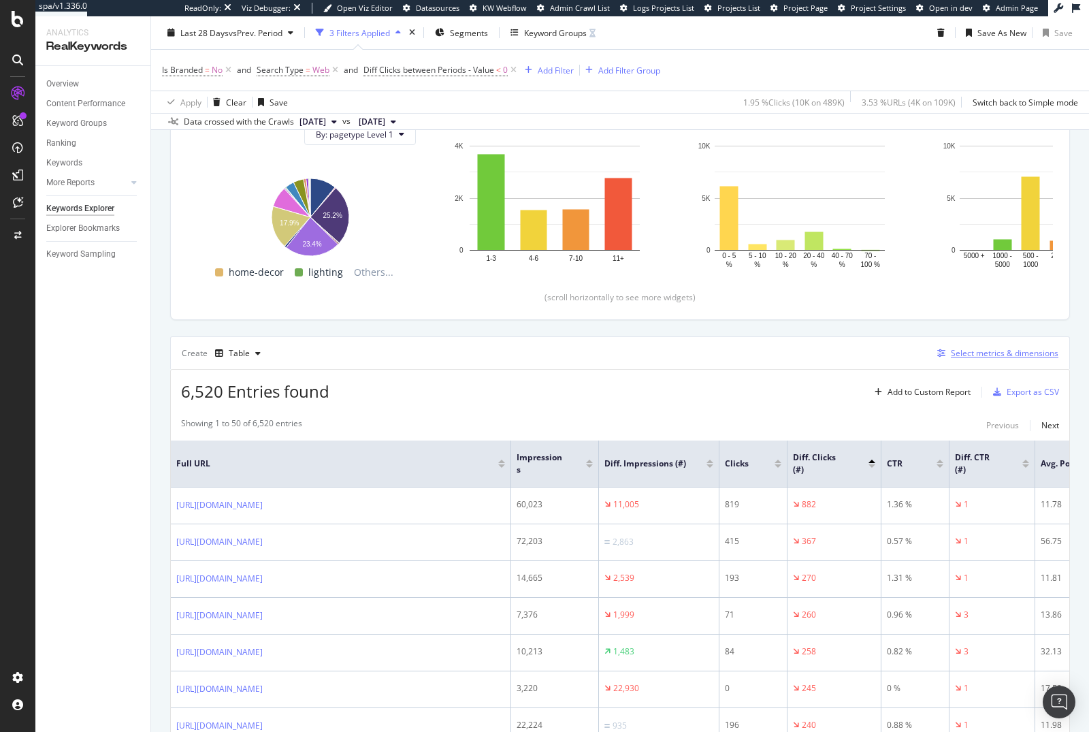
click at [980, 347] on div "Select metrics & dimensions" at bounding box center [1005, 353] width 108 height 12
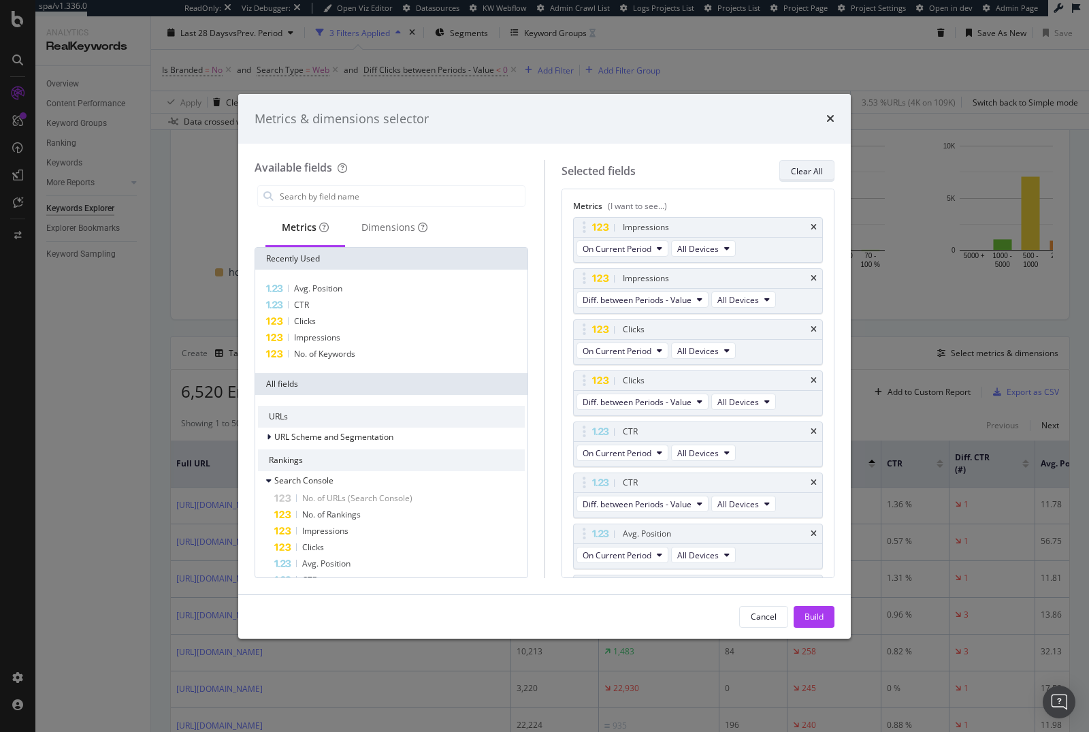
click at [801, 161] on div "Clear All" at bounding box center [807, 170] width 32 height 19
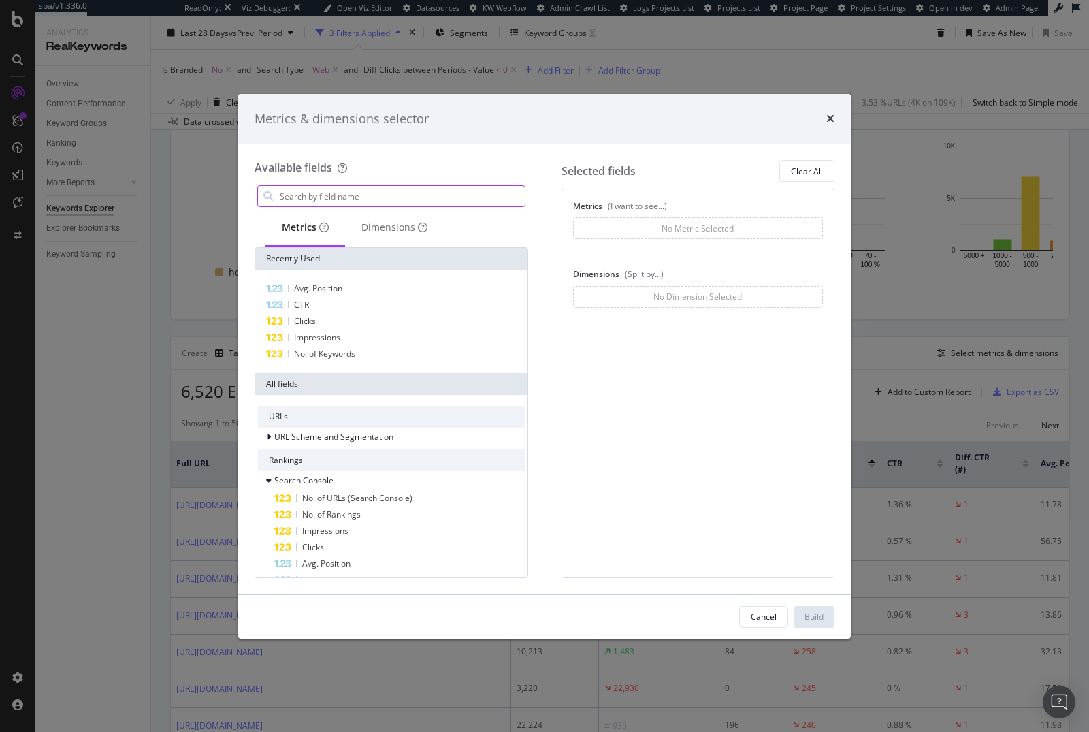
click at [445, 197] on input "modal" at bounding box center [401, 196] width 246 height 20
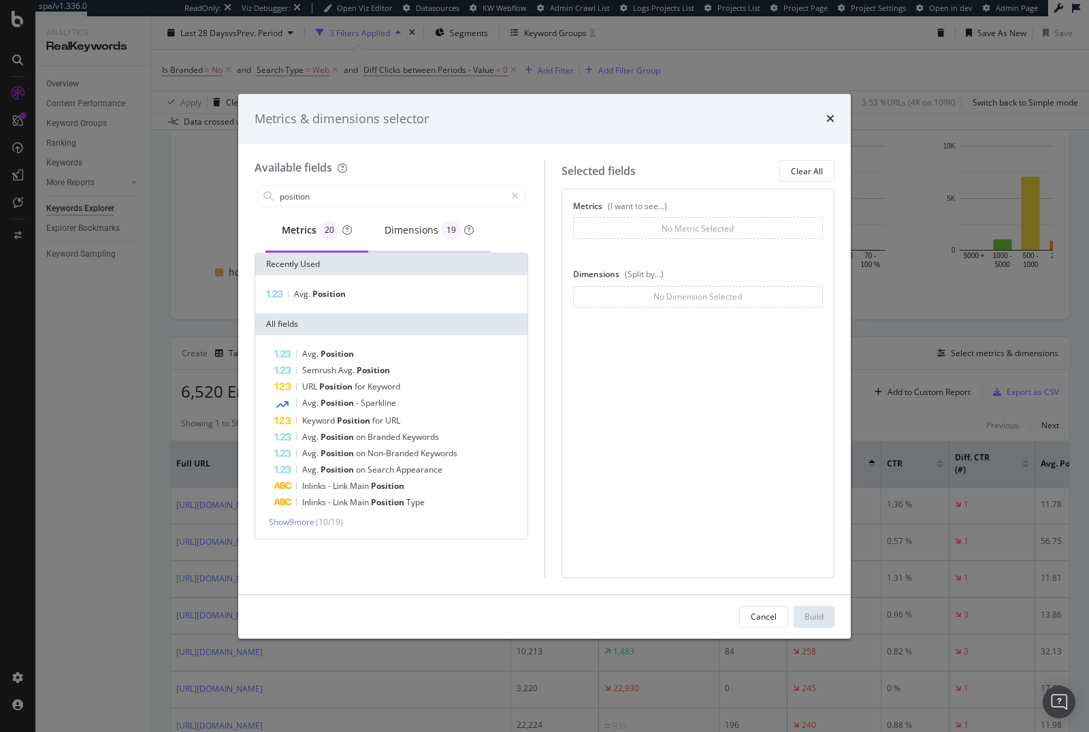
click at [416, 236] on div "Dimensions 19" at bounding box center [429, 230] width 89 height 19
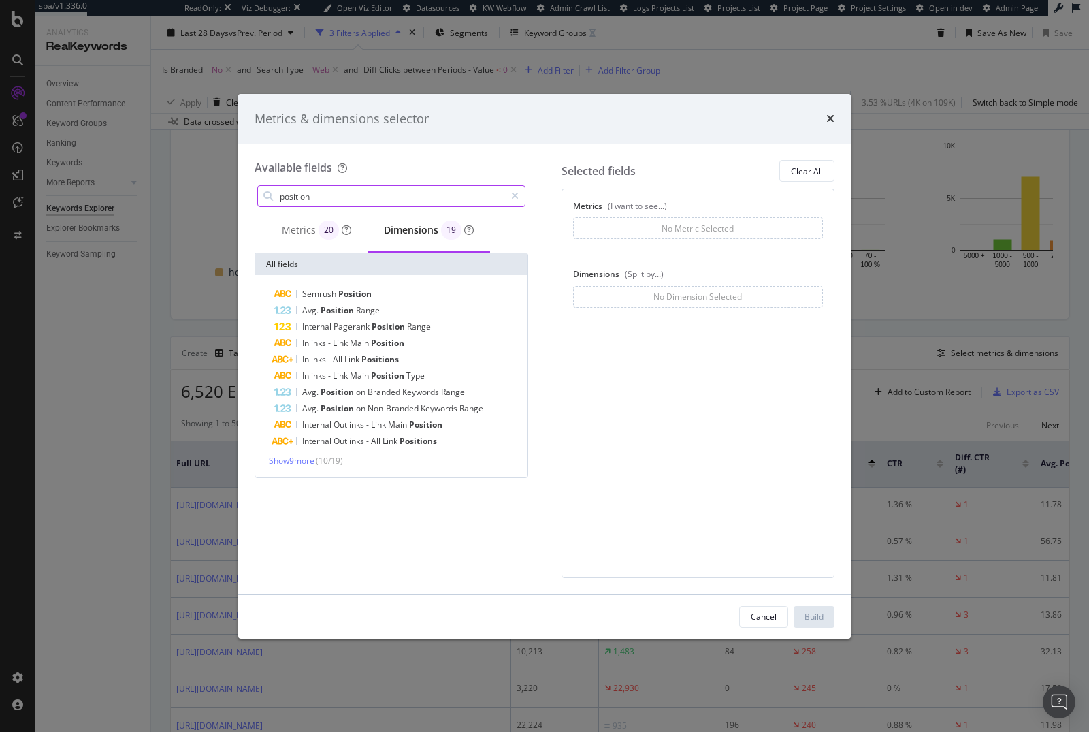
click at [337, 191] on input "position" at bounding box center [391, 196] width 227 height 20
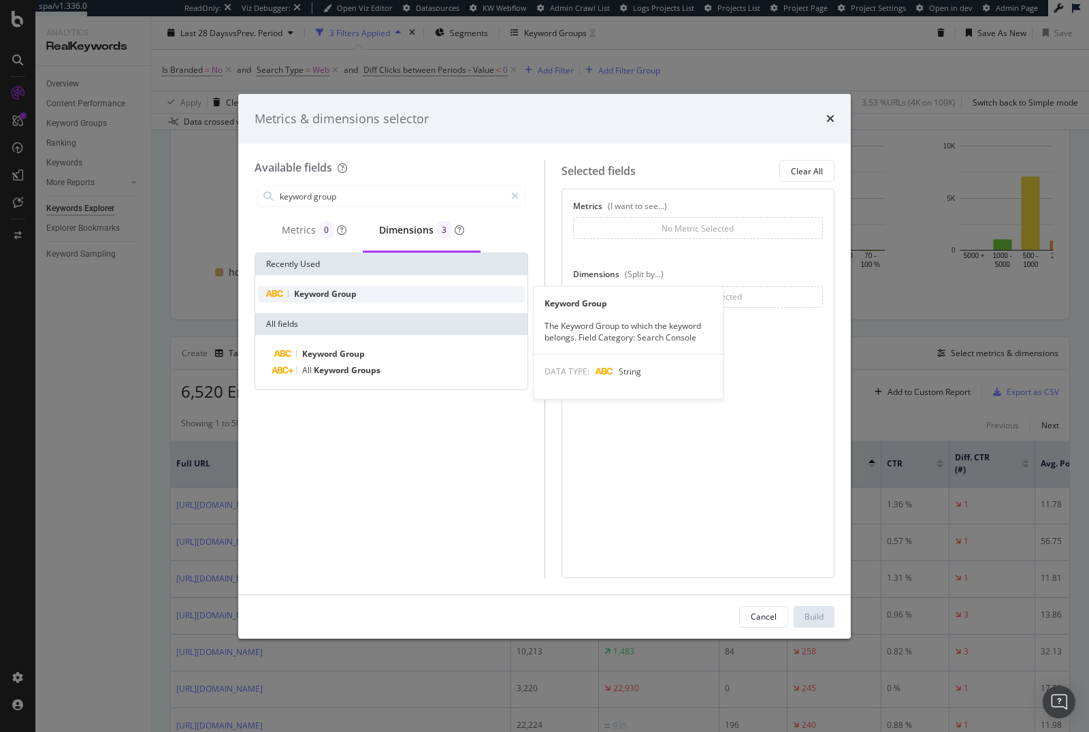
click at [376, 291] on div "Keyword Group" at bounding box center [391, 294] width 267 height 16
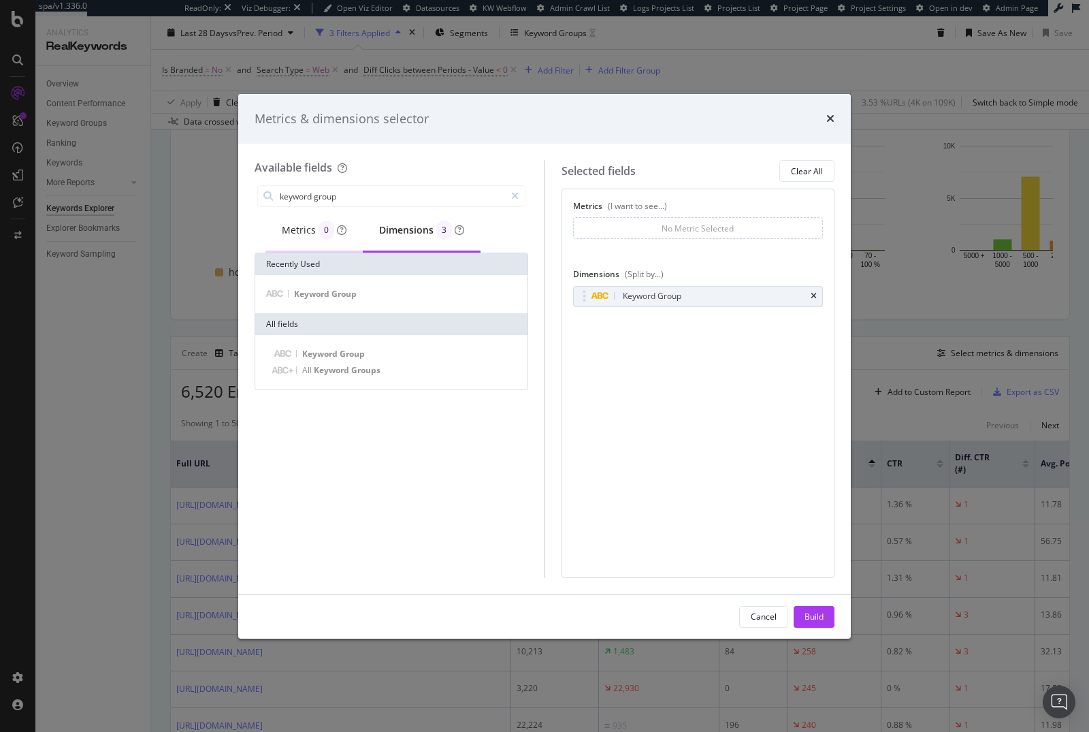
click at [303, 235] on div "Metrics 0" at bounding box center [314, 230] width 65 height 19
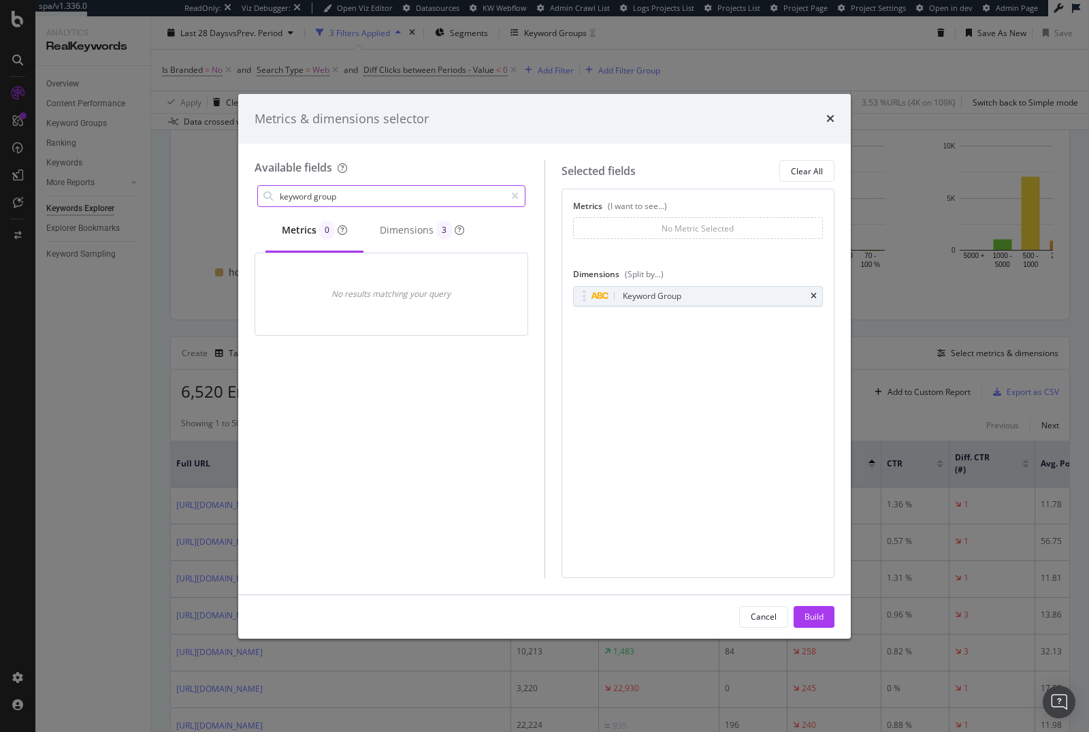
click at [327, 197] on input "keyword group" at bounding box center [391, 196] width 227 height 20
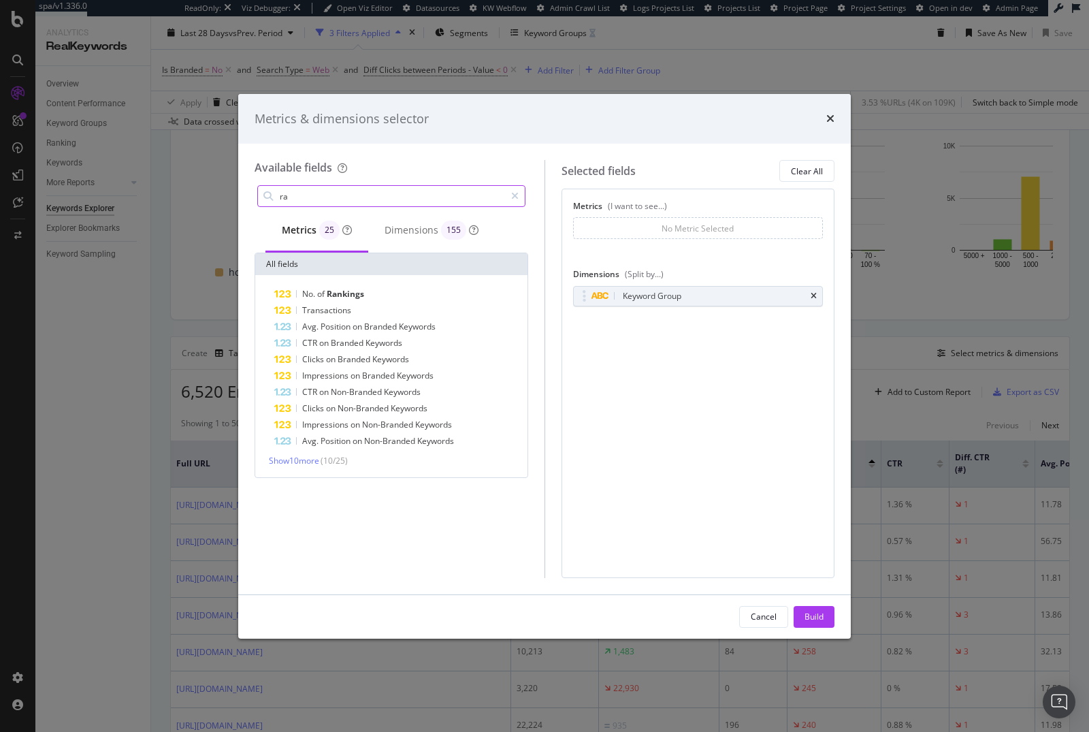
type input "r"
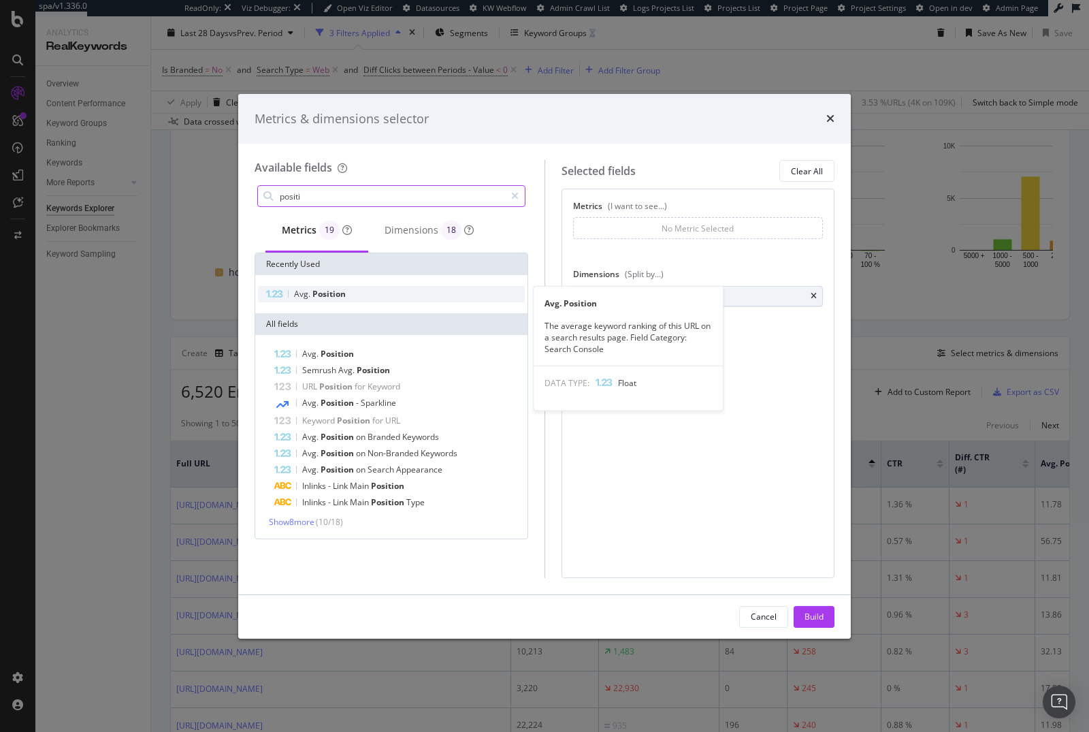
type input "positi"
click at [379, 293] on div "Avg. Position" at bounding box center [391, 294] width 267 height 16
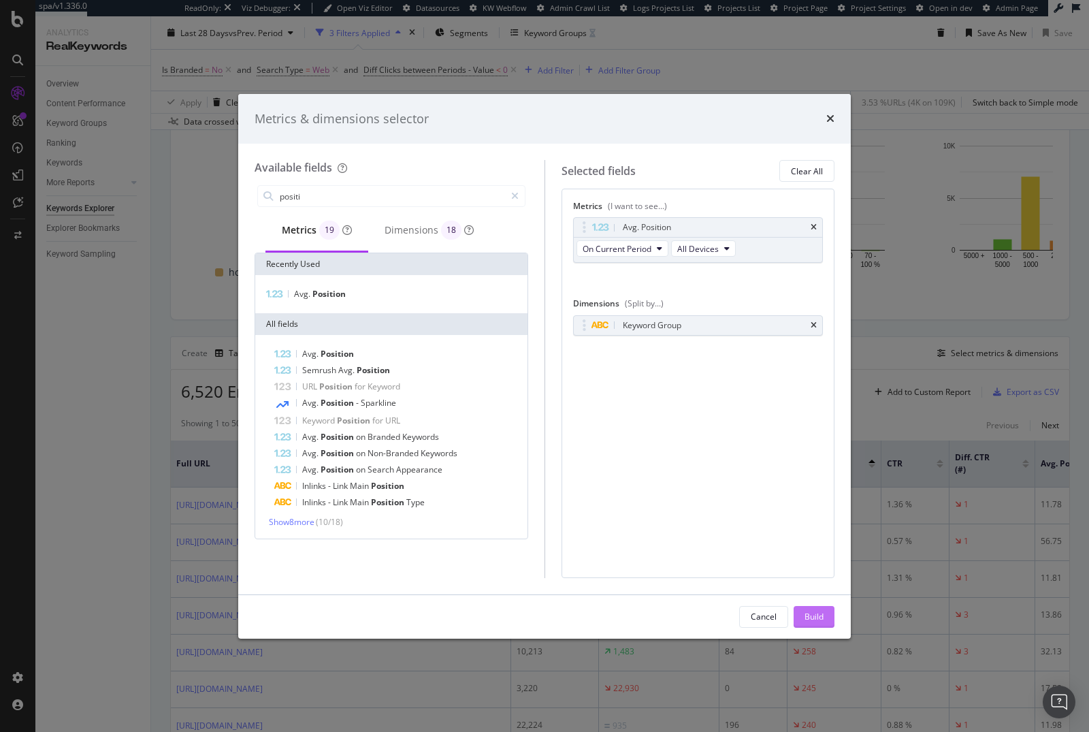
click at [812, 621] on div "Build" at bounding box center [814, 617] width 19 height 12
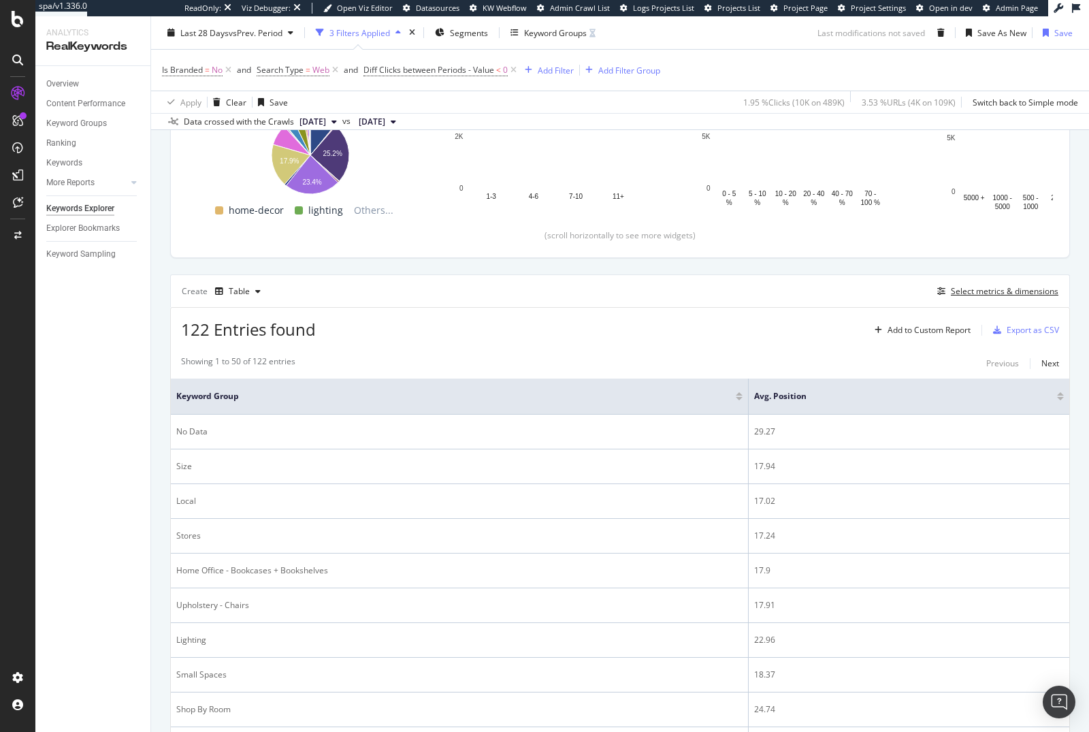
scroll to position [293, 0]
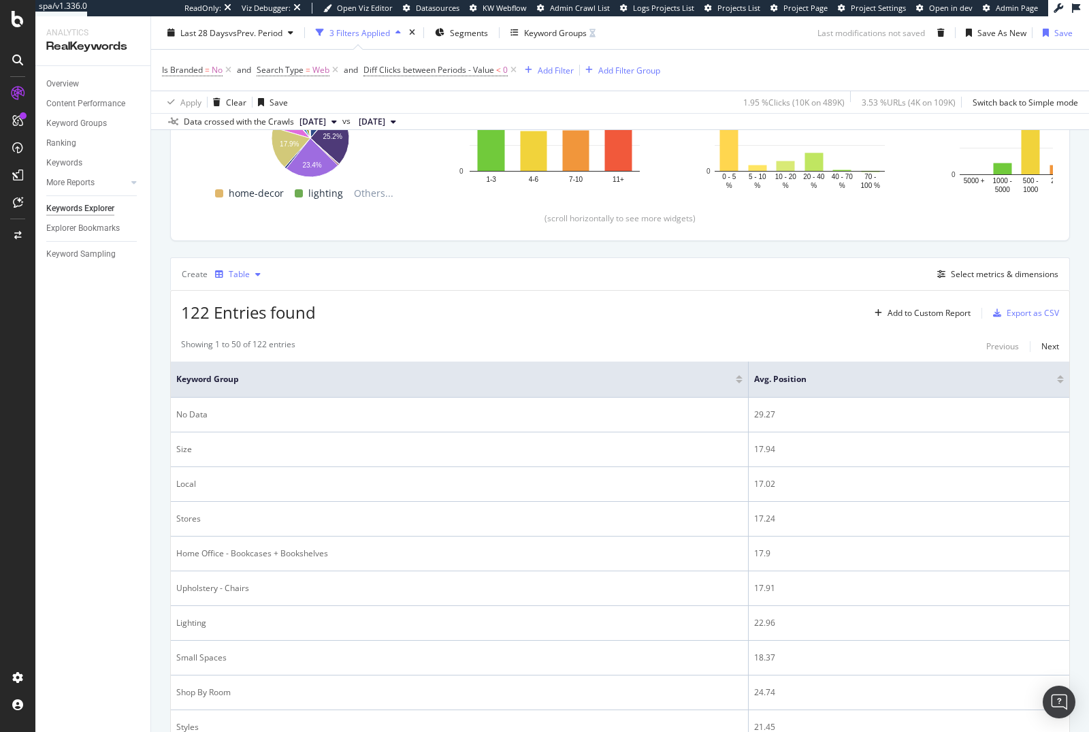
click at [230, 270] on div "Table" at bounding box center [239, 274] width 21 height 8
click at [249, 316] on div "Trend" at bounding box center [253, 318] width 22 height 12
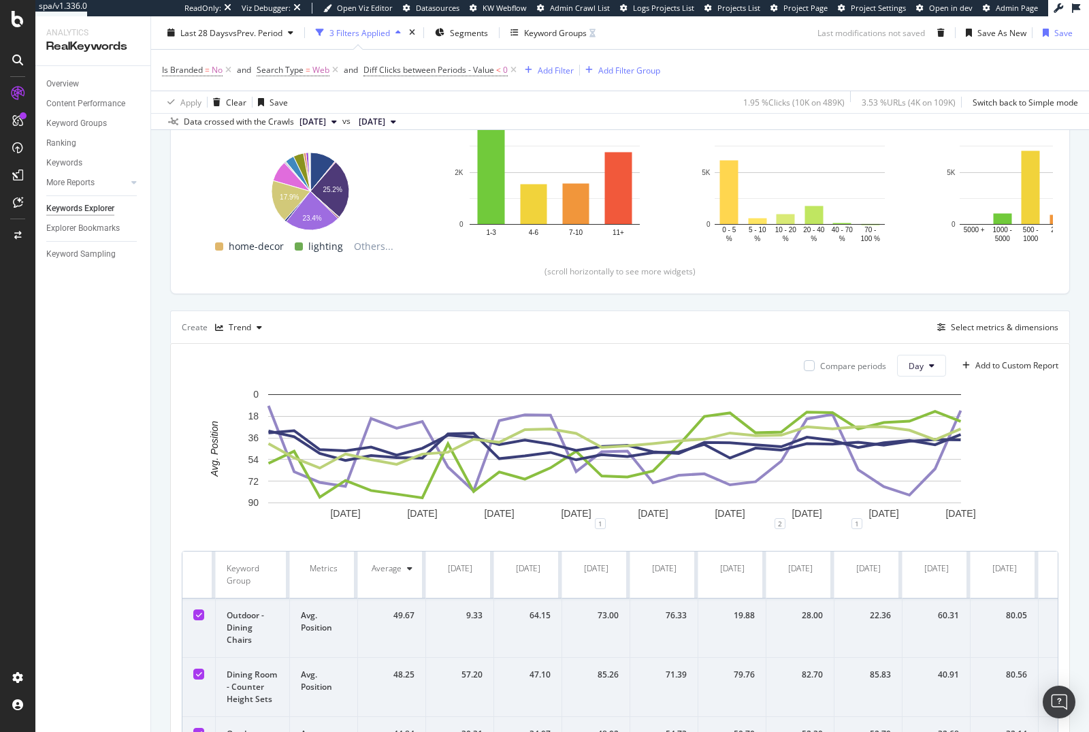
scroll to position [293, 0]
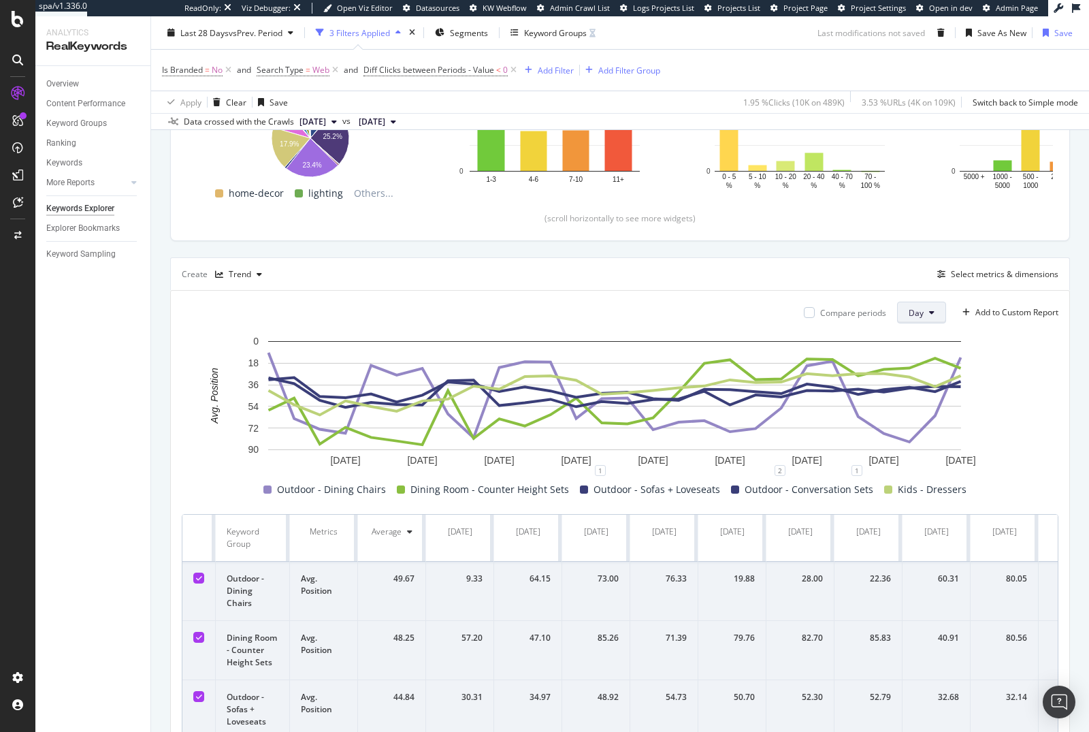
click at [929, 309] on icon at bounding box center [931, 312] width 5 height 8
click at [1043, 406] on rect "A chart." at bounding box center [615, 402] width 866 height 136
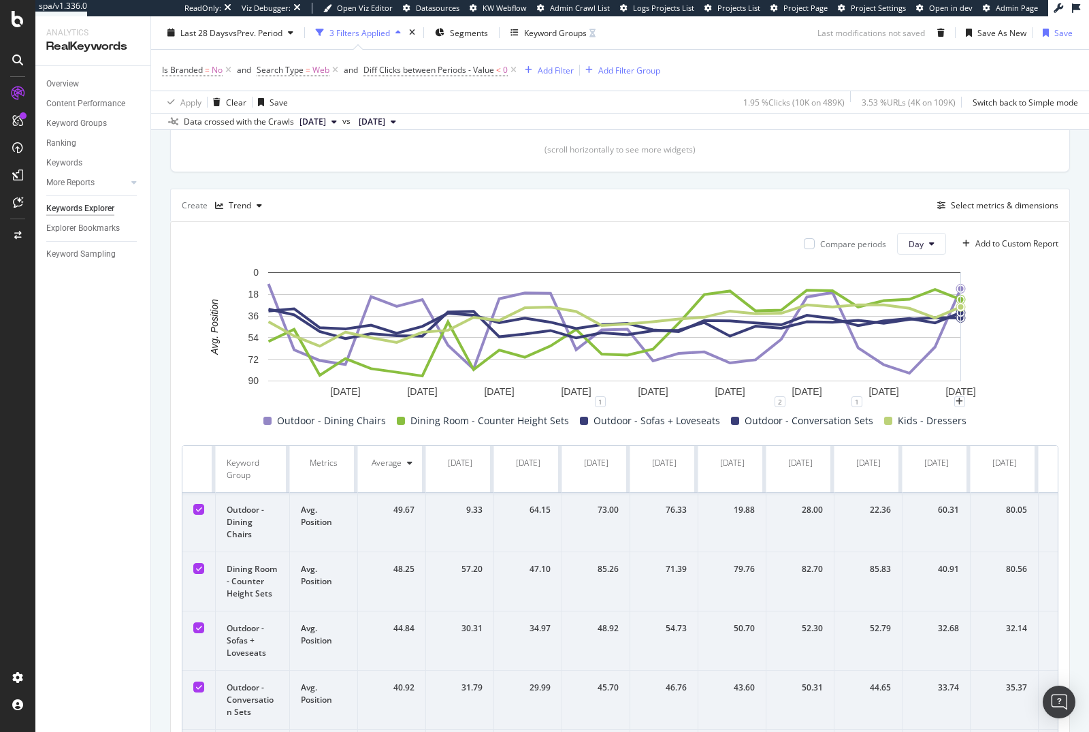
scroll to position [391, 0]
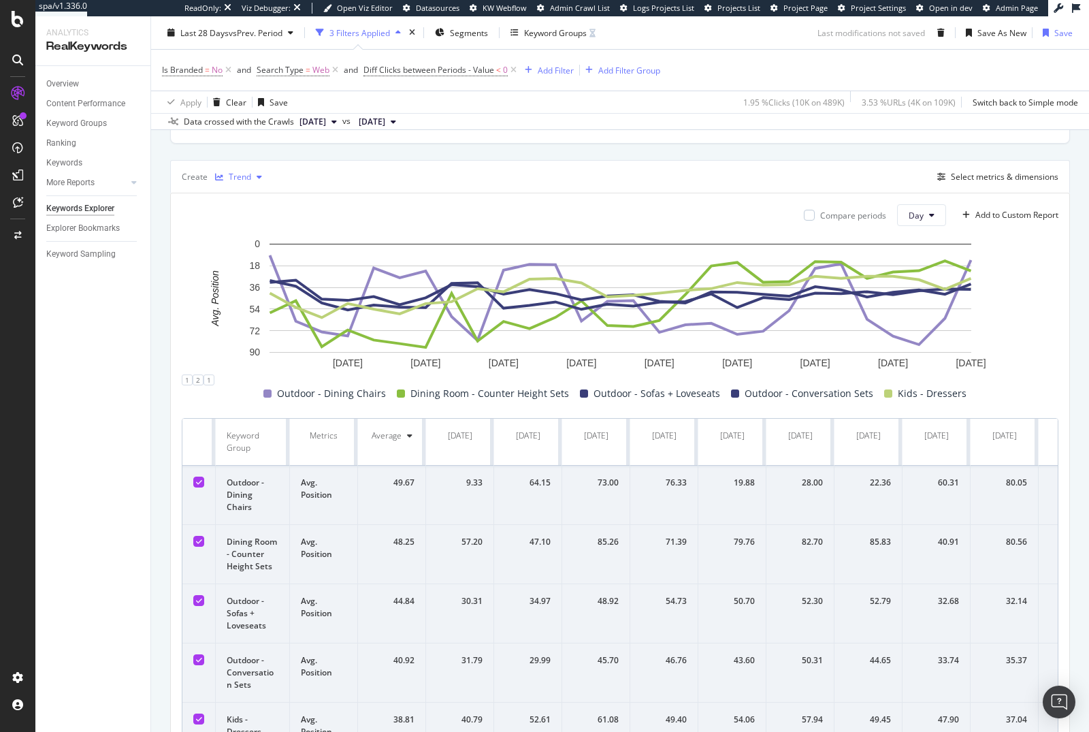
click at [236, 177] on div "Trend" at bounding box center [240, 177] width 22 height 8
click at [254, 309] on div "Pie" at bounding box center [257, 310] width 84 height 17
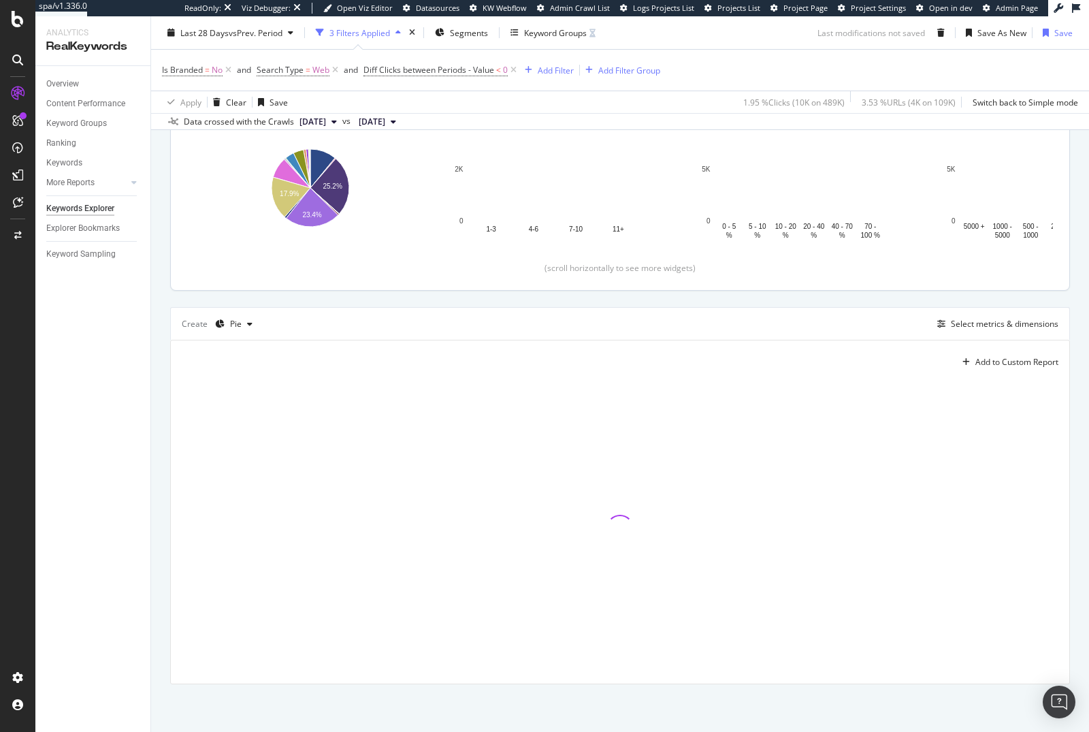
scroll to position [240, 0]
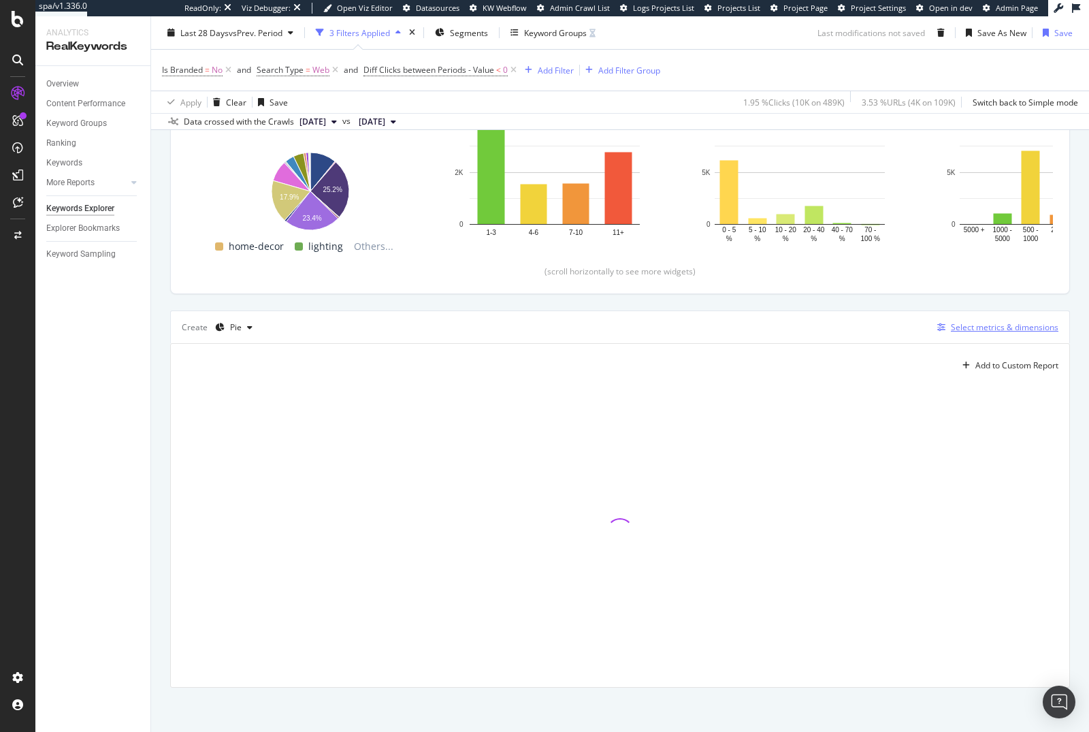
click at [960, 331] on div "Select metrics & dimensions" at bounding box center [995, 327] width 127 height 15
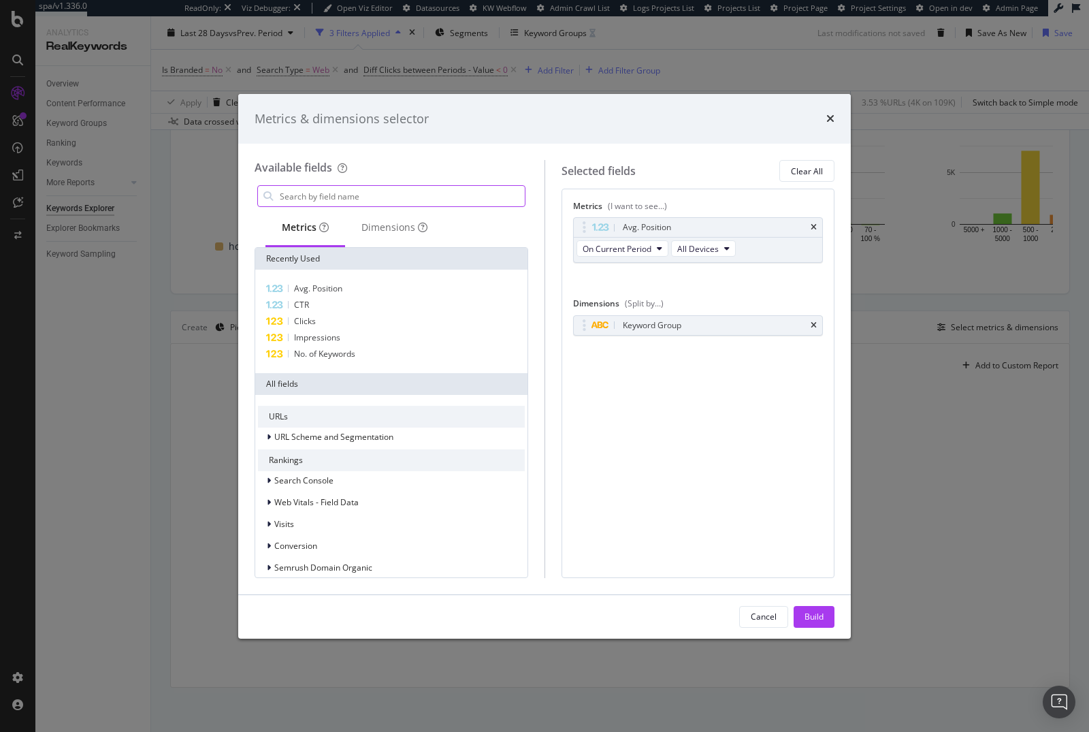
click at [403, 194] on input "modal" at bounding box center [401, 196] width 246 height 20
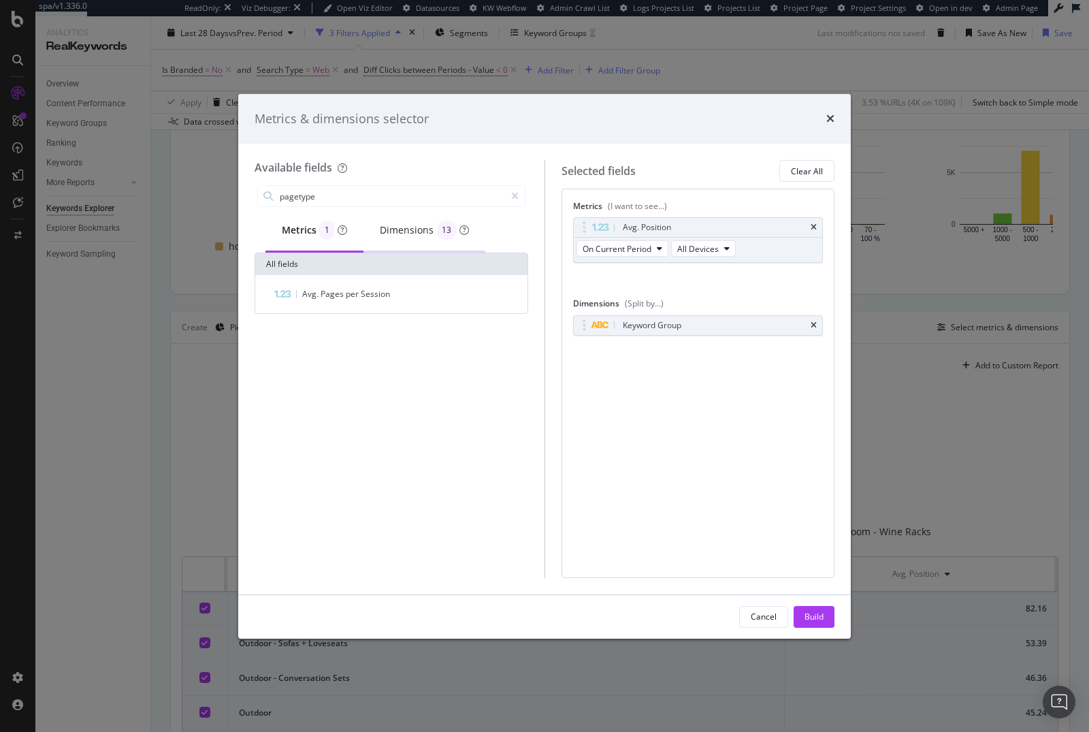
type input "pagetype"
click at [421, 235] on div "Dimensions 13" at bounding box center [424, 230] width 89 height 19
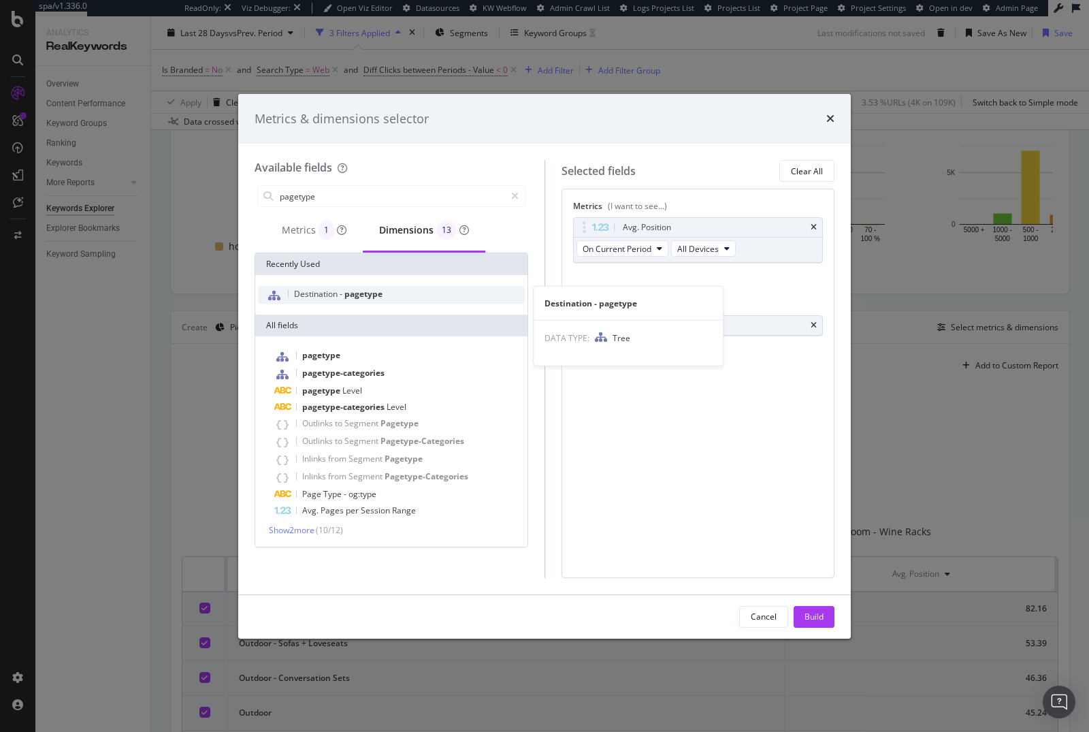
click at [390, 290] on div "Destination - pagetype" at bounding box center [391, 295] width 267 height 18
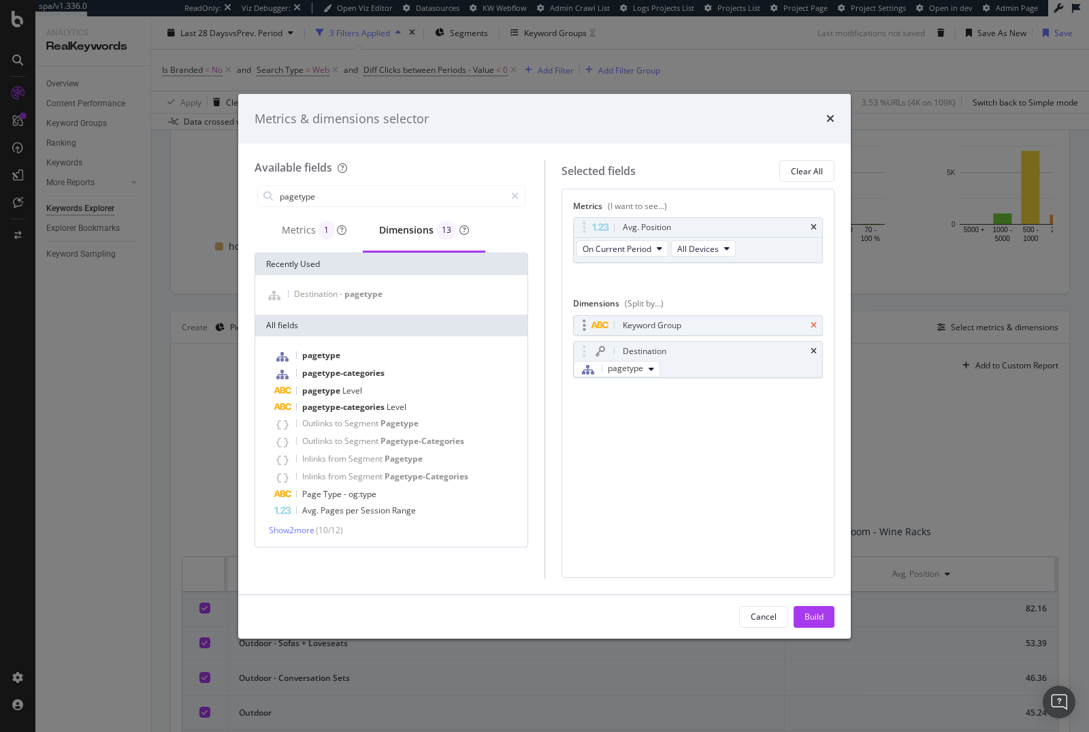
click at [815, 325] on icon "times" at bounding box center [814, 325] width 6 height 8
click at [811, 613] on div "Build" at bounding box center [814, 617] width 19 height 12
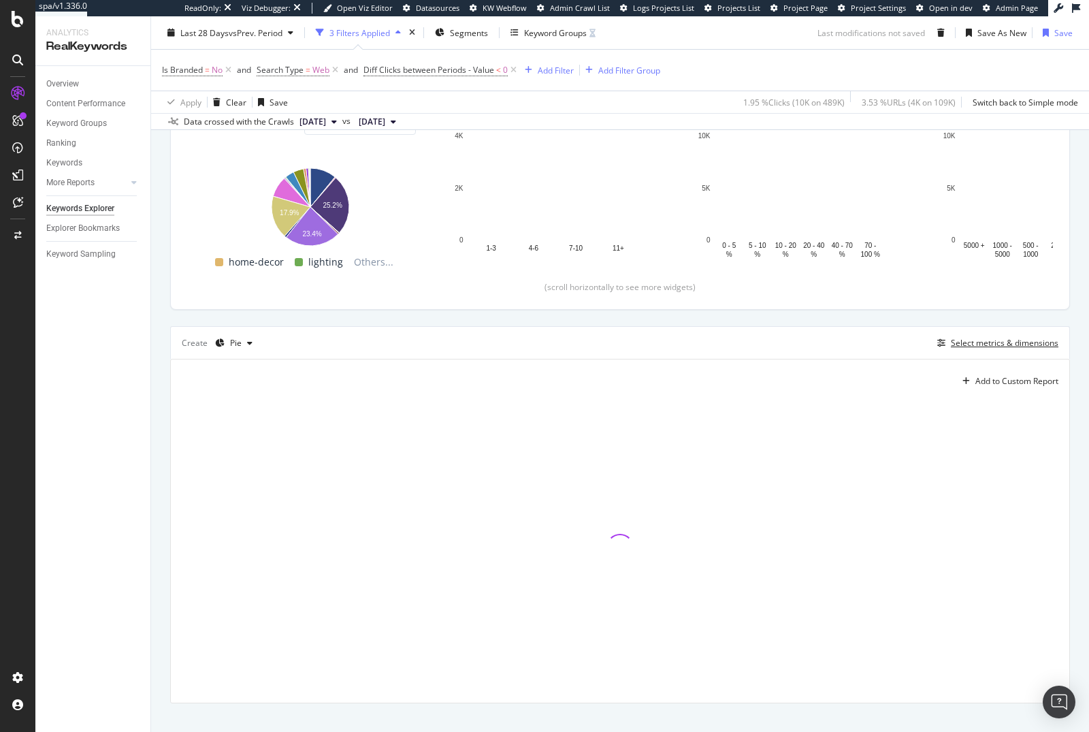
scroll to position [231, 0]
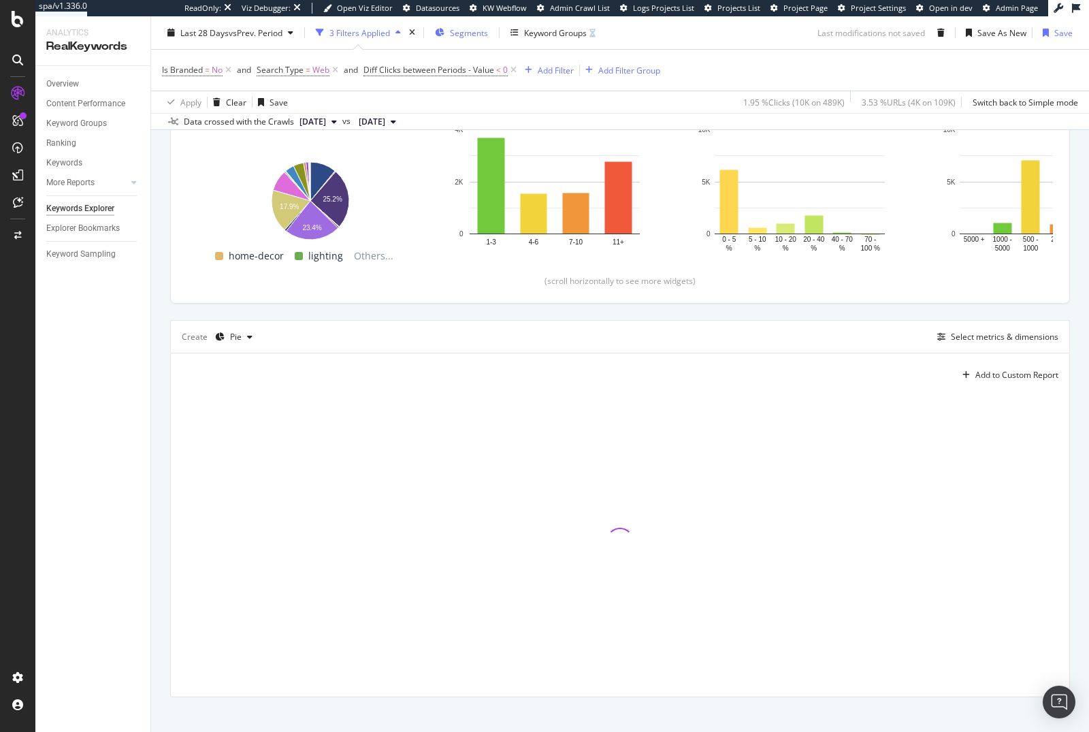
click at [461, 38] on div "Segments" at bounding box center [461, 32] width 53 height 20
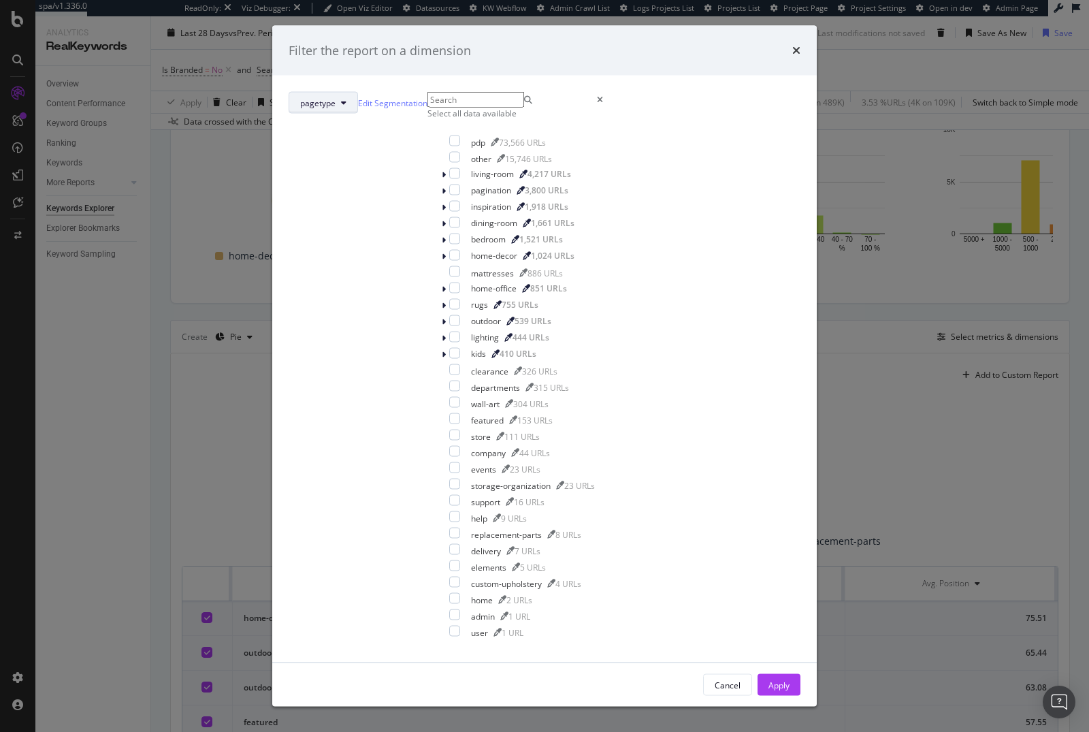
click at [358, 114] on button "pagetype" at bounding box center [323, 103] width 69 height 22
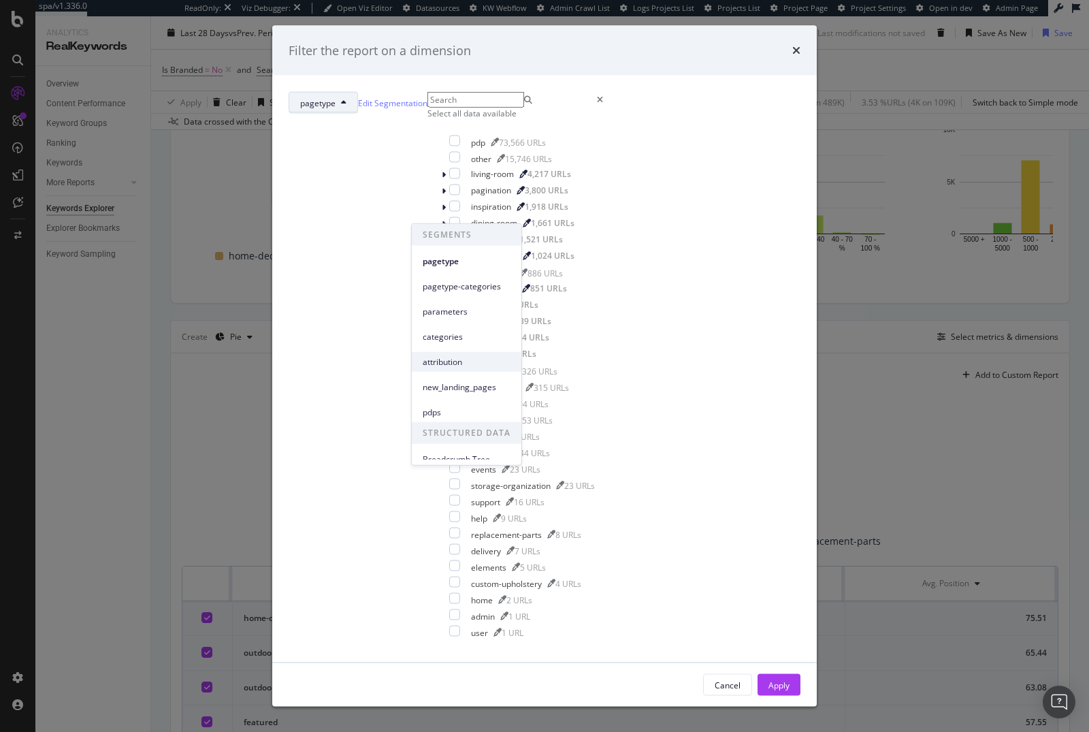
scroll to position [9, 0]
click at [792, 56] on icon "times" at bounding box center [796, 50] width 8 height 11
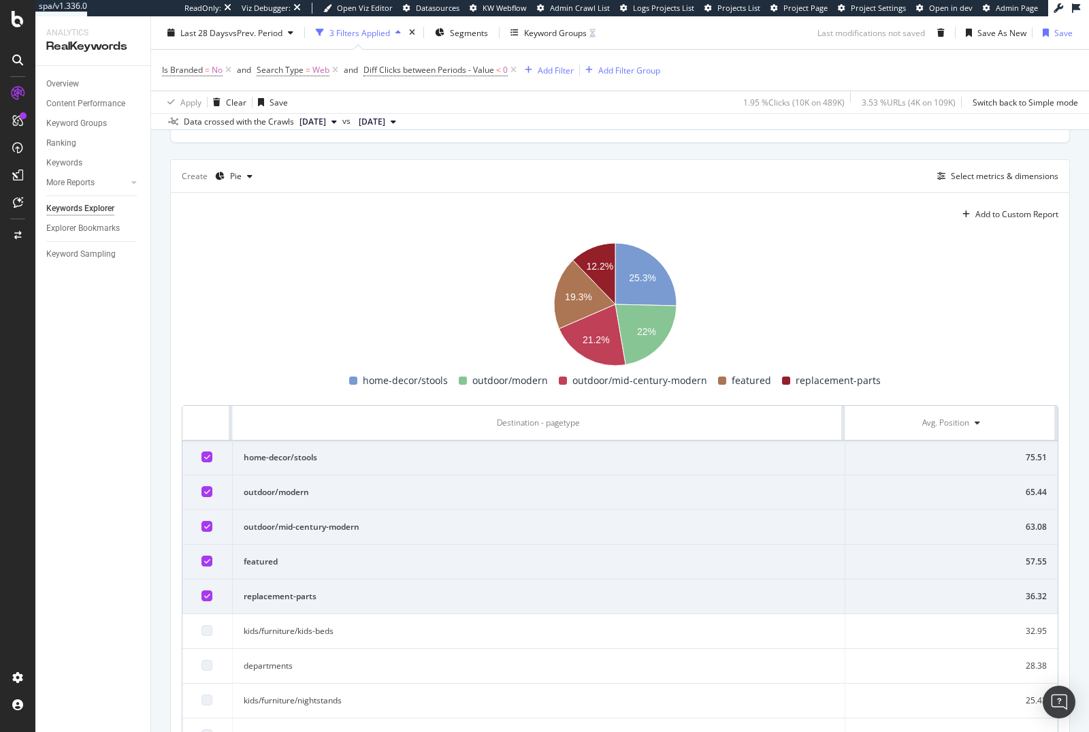
scroll to position [395, 0]
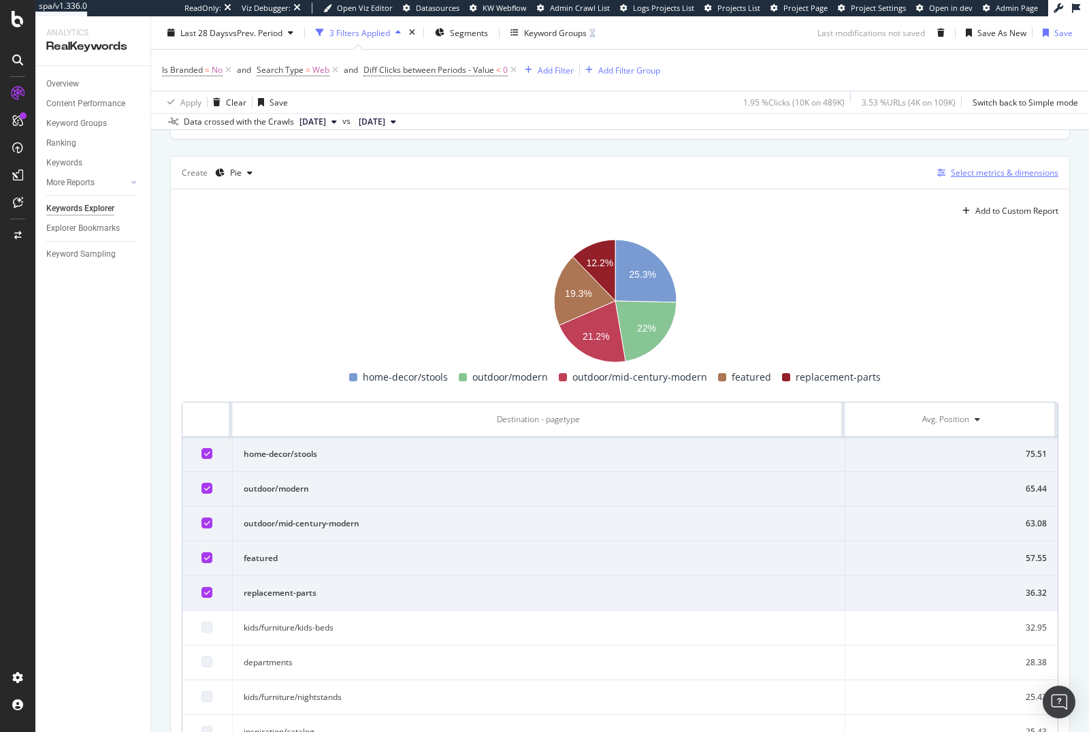
click at [960, 174] on div "Select metrics & dimensions" at bounding box center [1005, 173] width 108 height 12
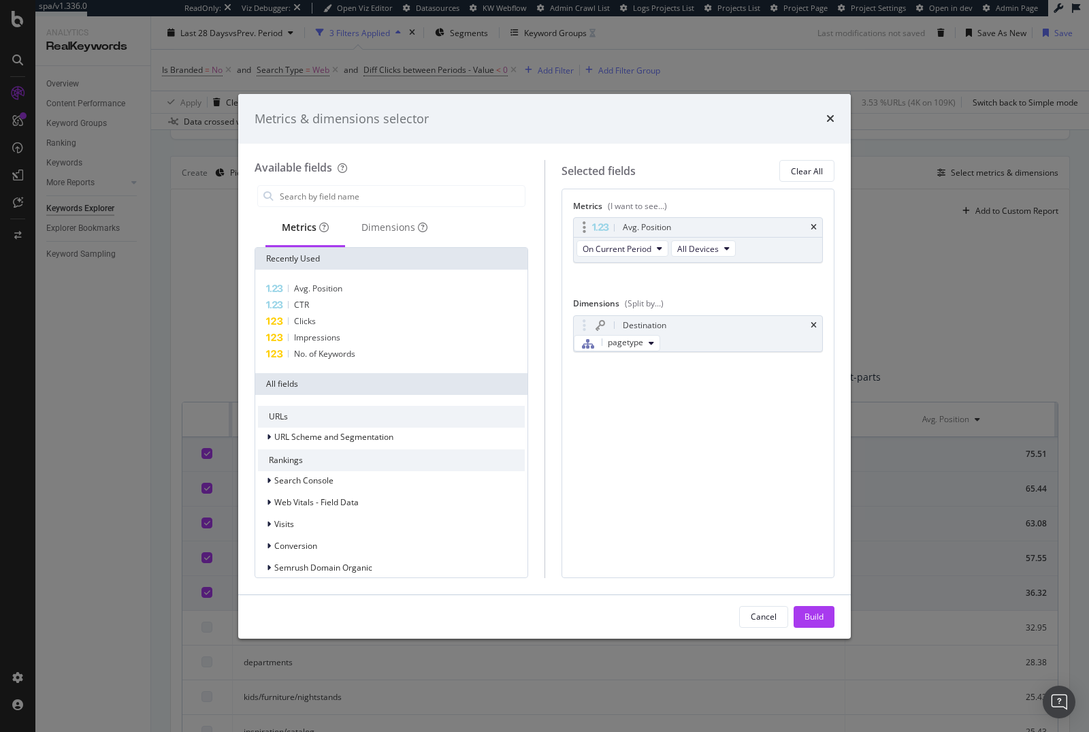
click at [817, 228] on div "Avg. Position" at bounding box center [698, 227] width 249 height 19
click at [403, 197] on input "modal" at bounding box center [401, 196] width 246 height 20
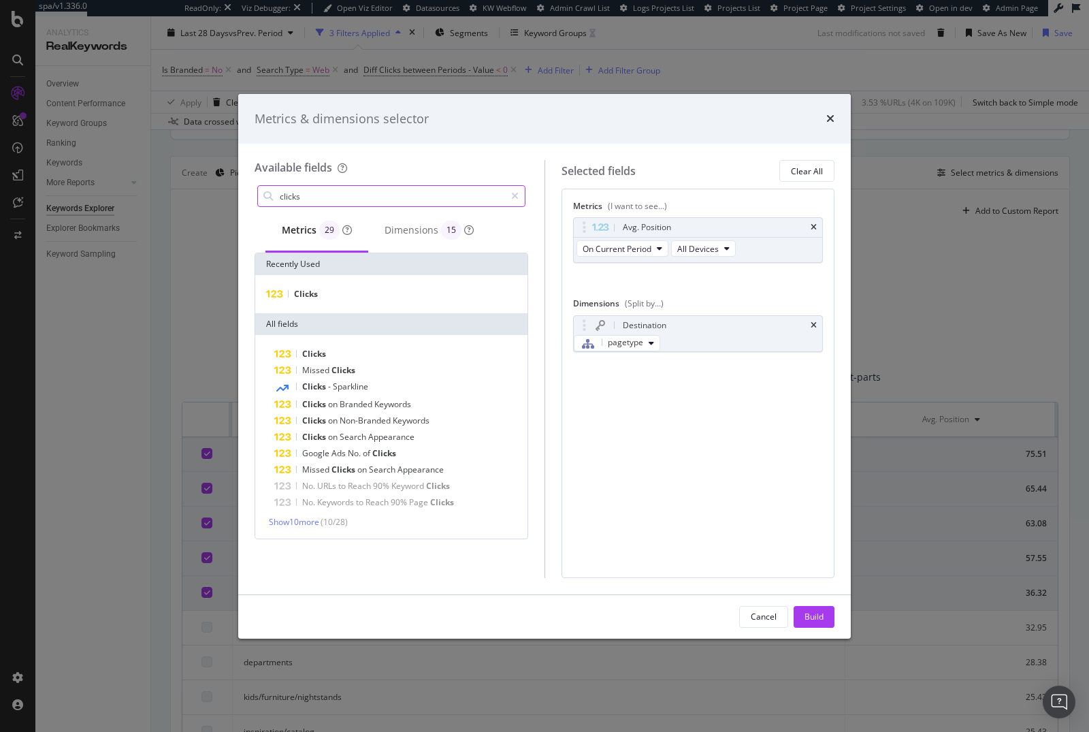
type input "clicks"
click at [623, 142] on div "Metrics & dimensions selector" at bounding box center [544, 119] width 613 height 50
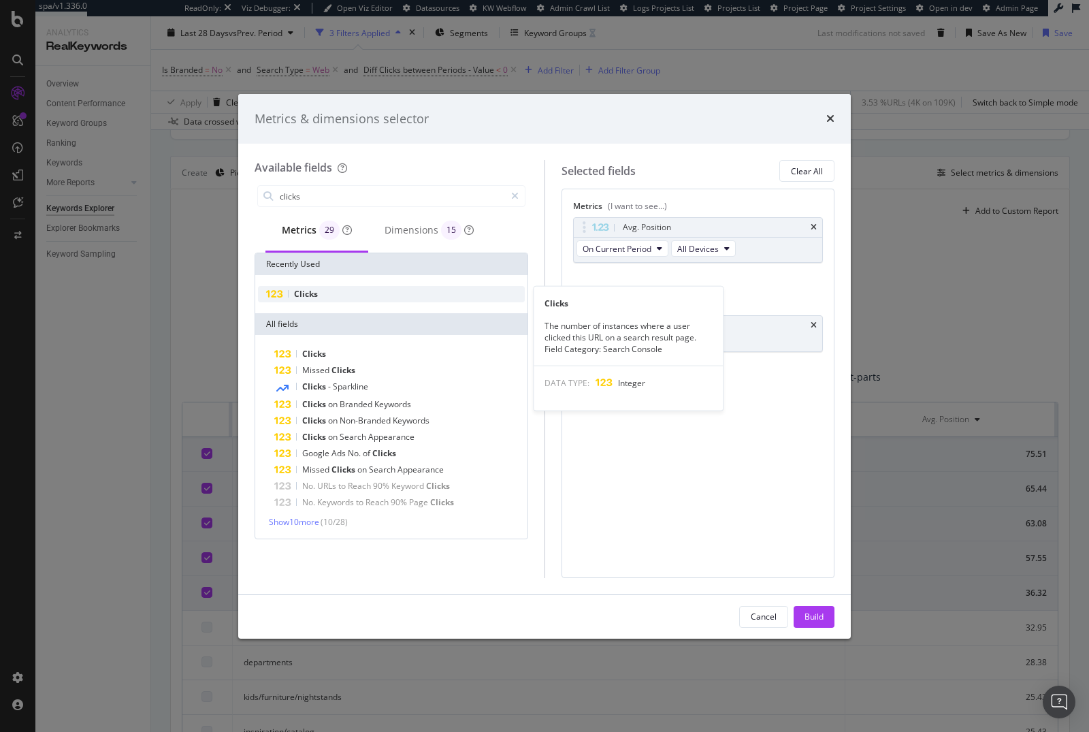
click at [368, 293] on div "Clicks" at bounding box center [391, 294] width 267 height 16
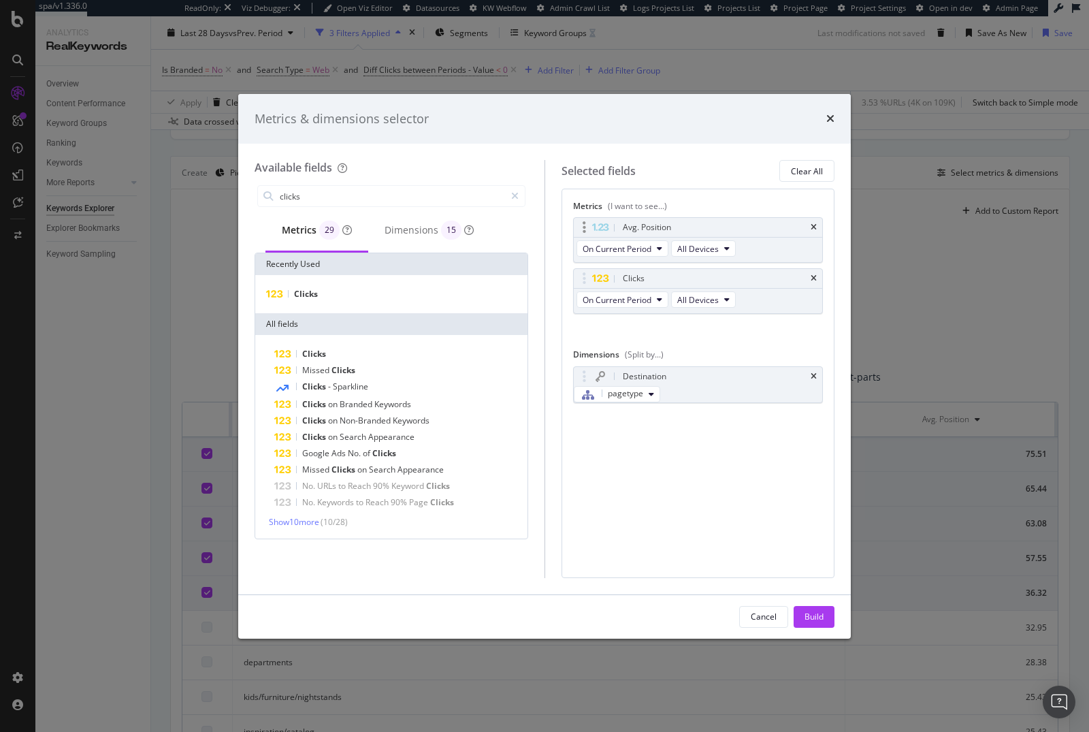
click at [817, 228] on div "Avg. Position" at bounding box center [698, 227] width 249 height 19
click at [814, 225] on icon "times" at bounding box center [814, 227] width 6 height 8
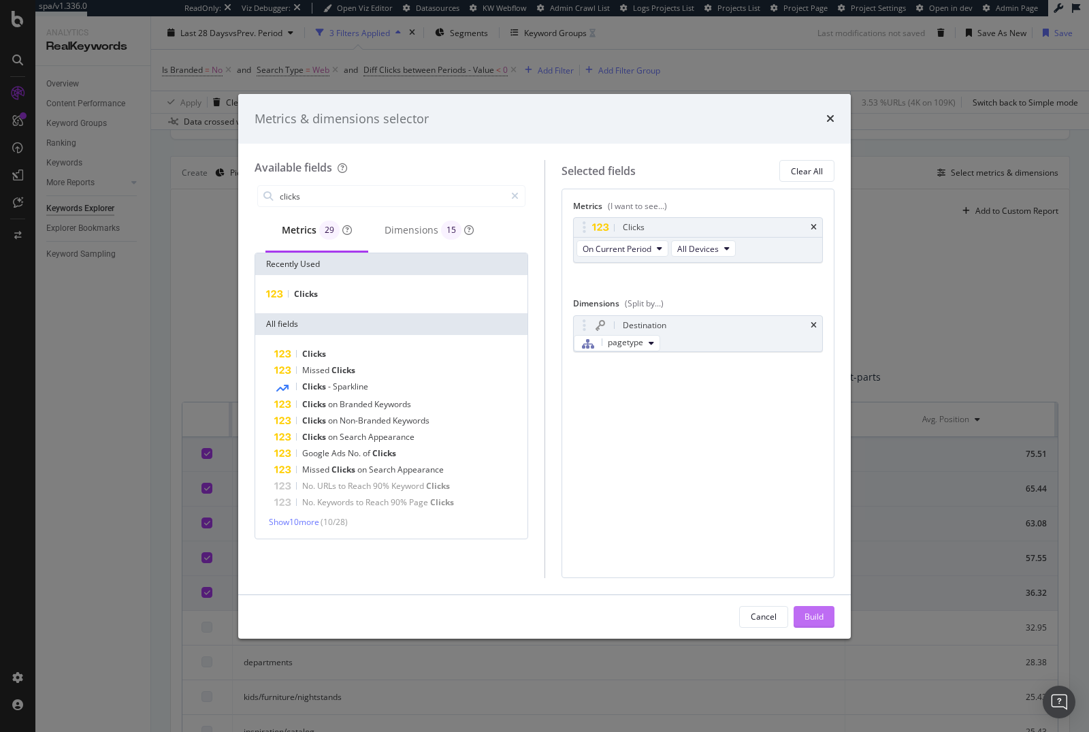
click at [806, 611] on div "Build" at bounding box center [814, 617] width 19 height 12
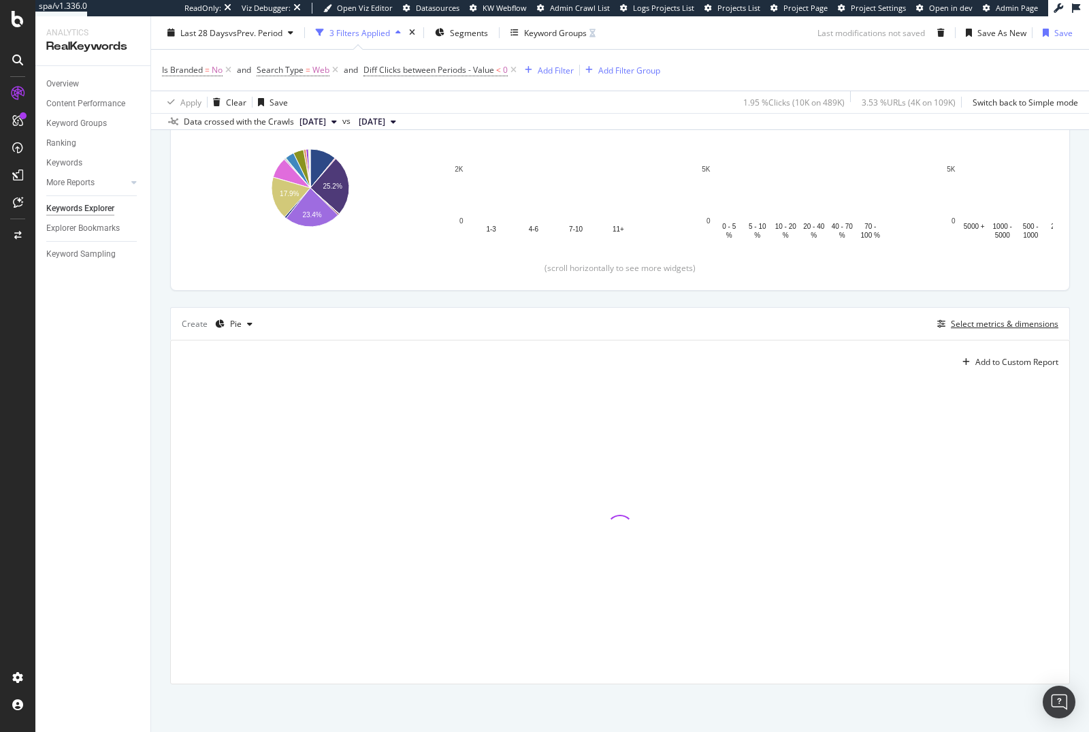
scroll to position [240, 0]
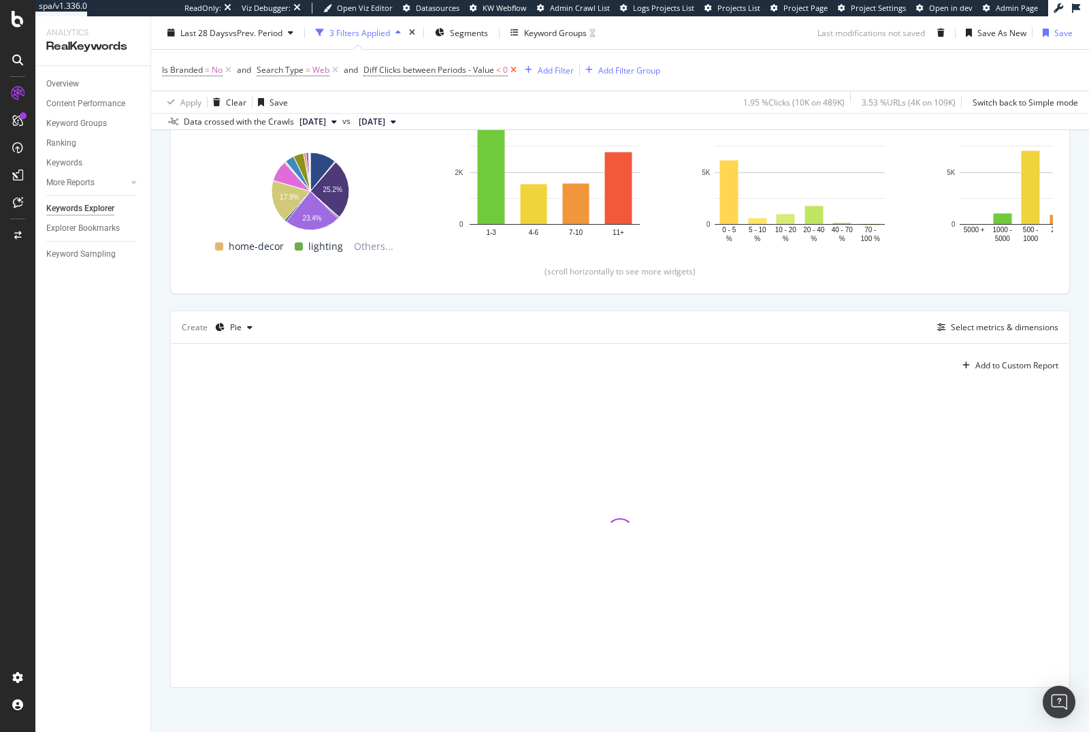
click at [514, 68] on icon at bounding box center [514, 70] width 12 height 14
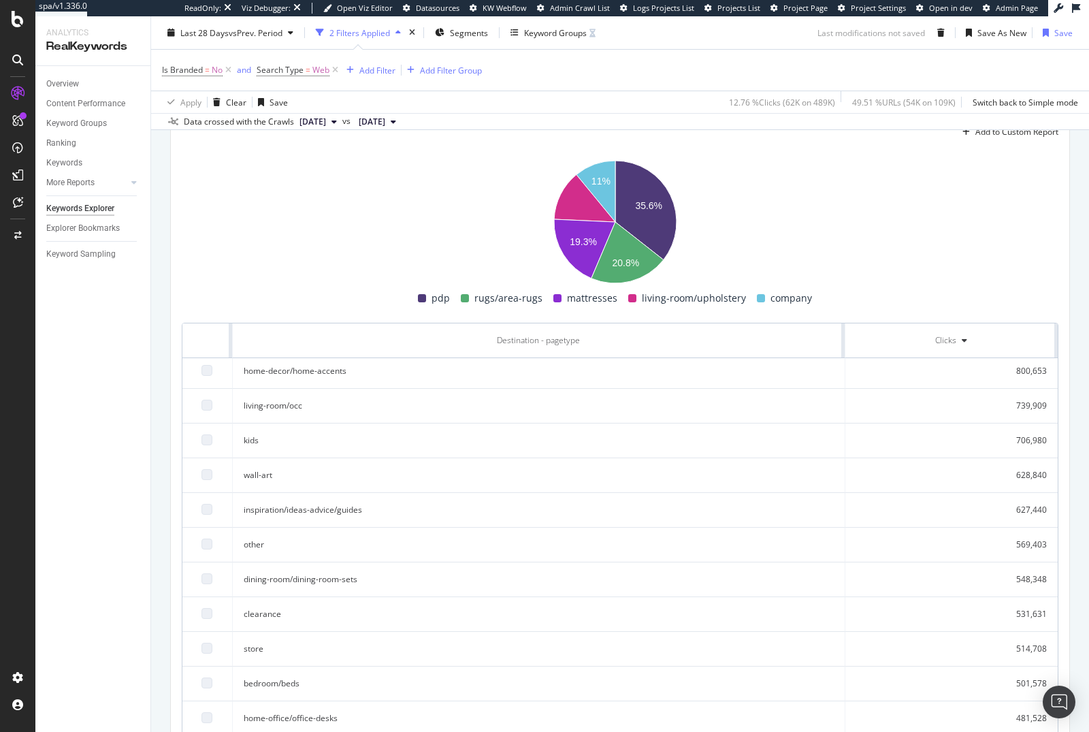
scroll to position [97, 0]
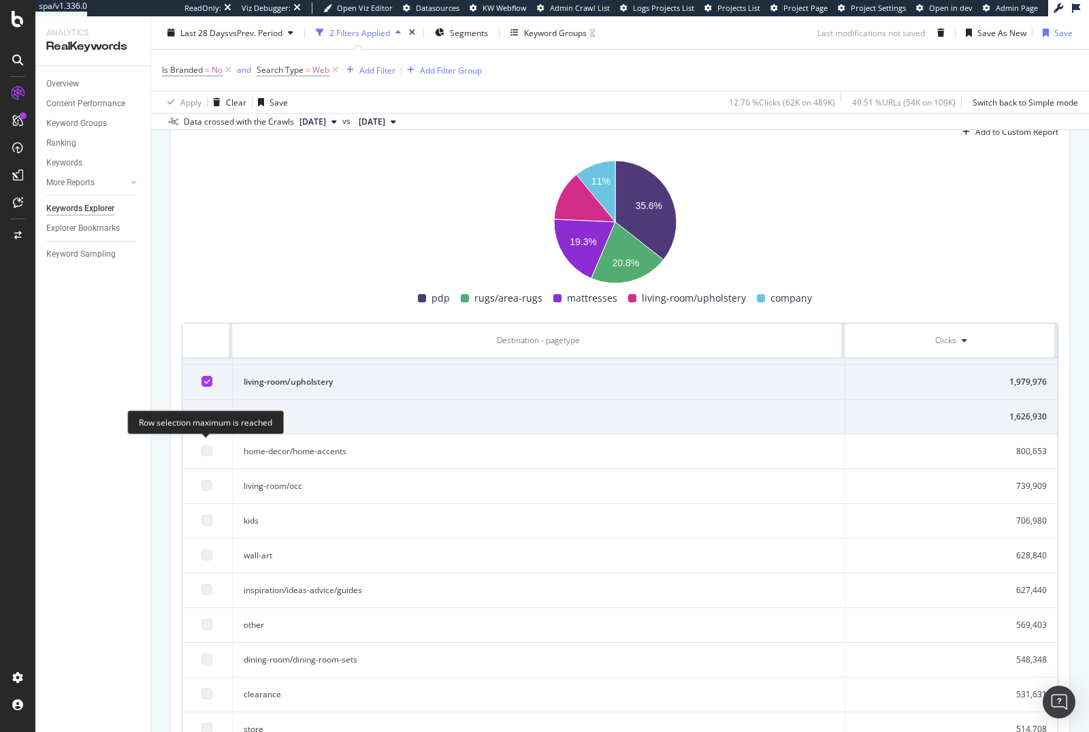
click at [204, 450] on div at bounding box center [206, 450] width 11 height 11
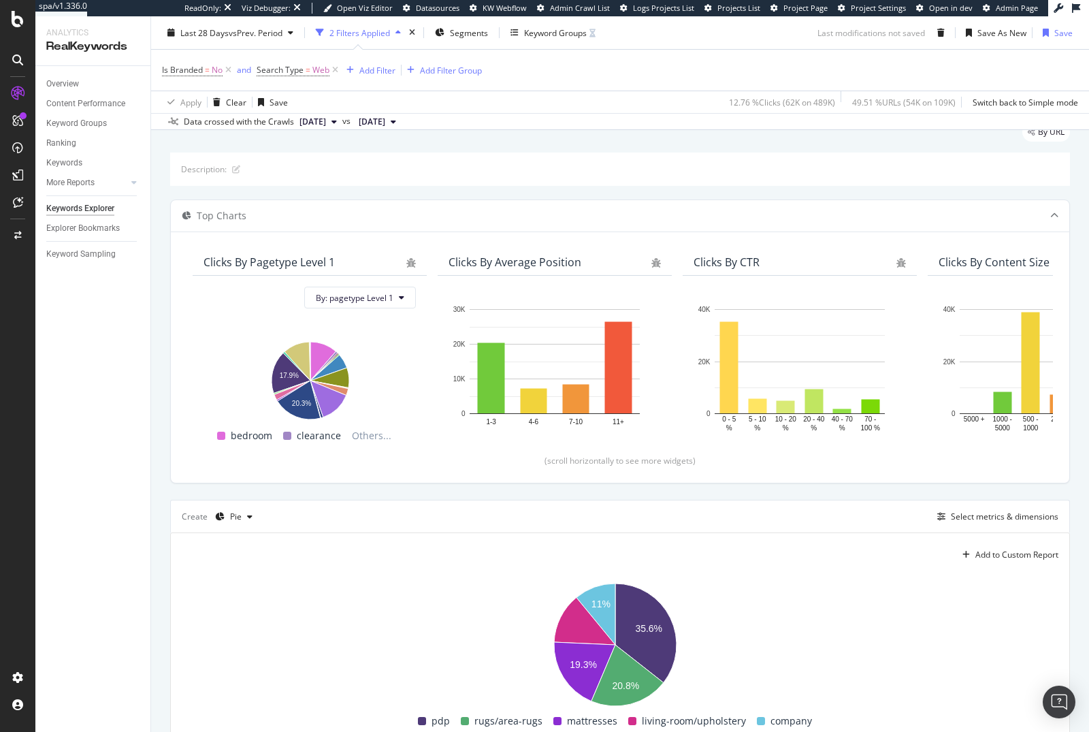
scroll to position [0, 0]
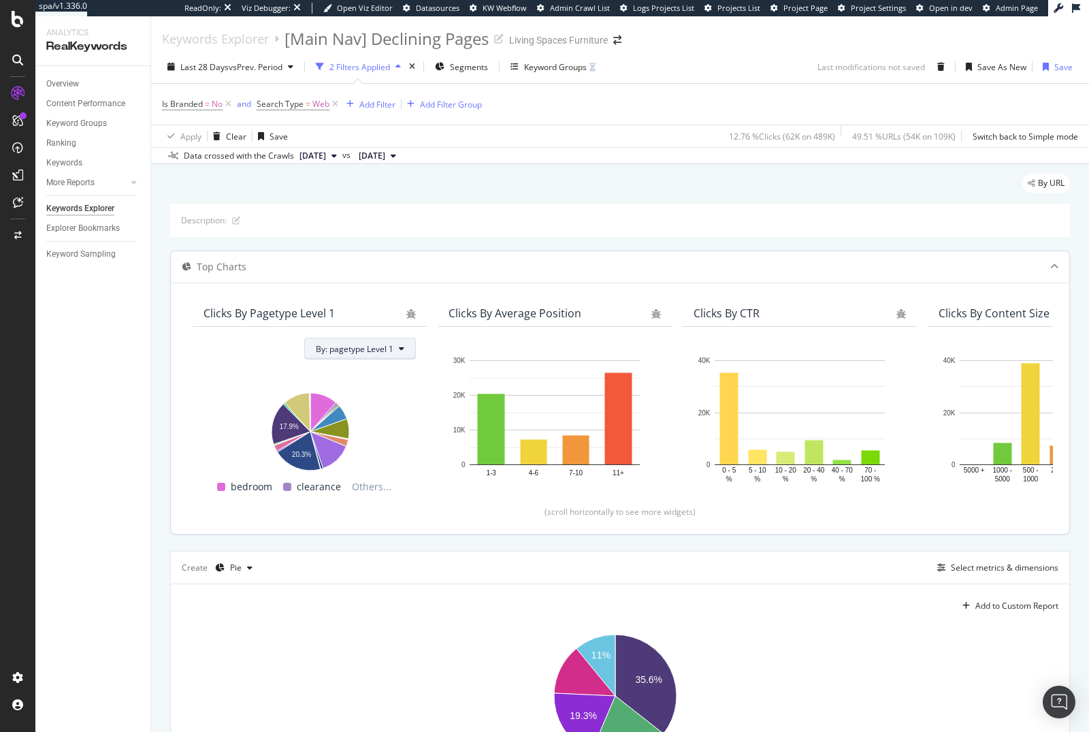
click at [347, 348] on span "By: pagetype Level 1" at bounding box center [355, 349] width 78 height 12
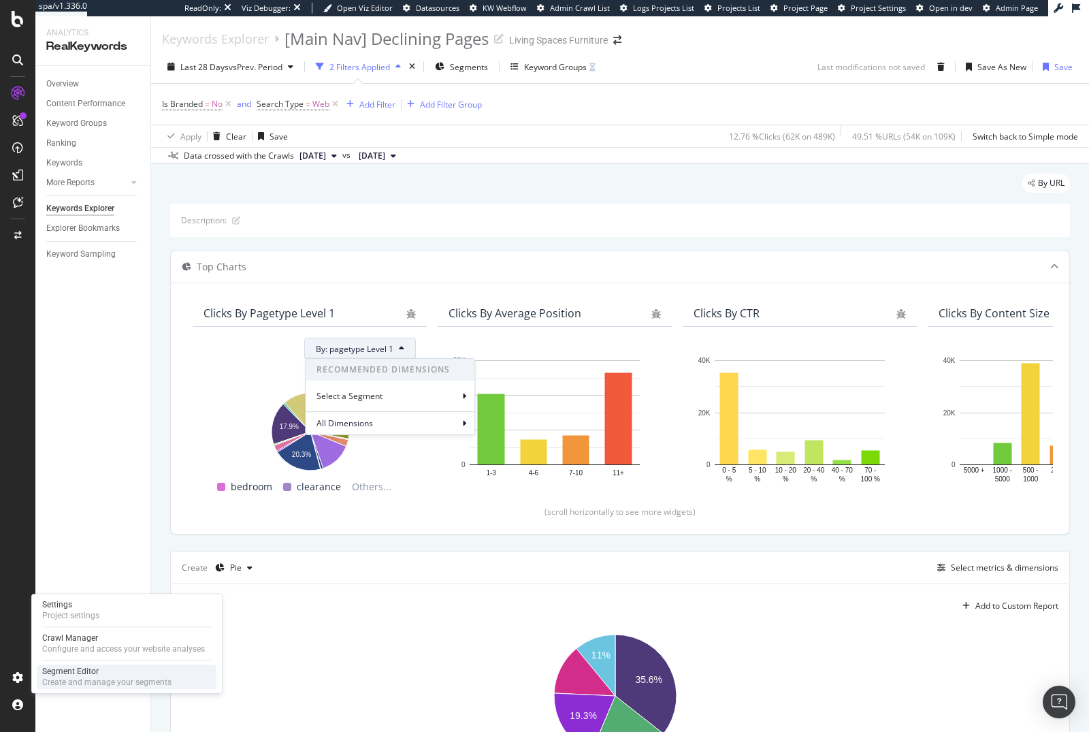
click at [50, 675] on div "Segment Editor" at bounding box center [106, 671] width 129 height 11
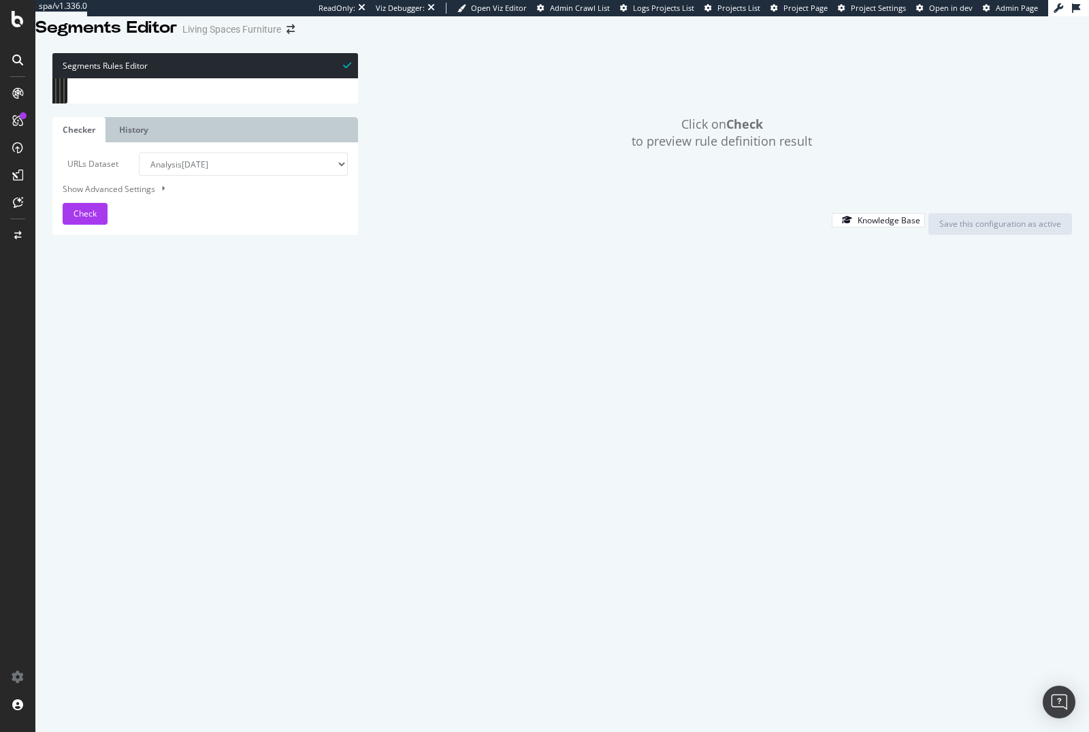
scroll to position [17263, 0]
click at [184, 538] on div "url https://www.livingspaces.com/departments/furniture/rattan-cane url https://…" at bounding box center [396, 316] width 603 height 478
click at [175, 542] on div "url https://www.livingspaces.com/departments/furniture/rattan-cane url https://…" at bounding box center [396, 316] width 603 height 478
type textarea "path /*"
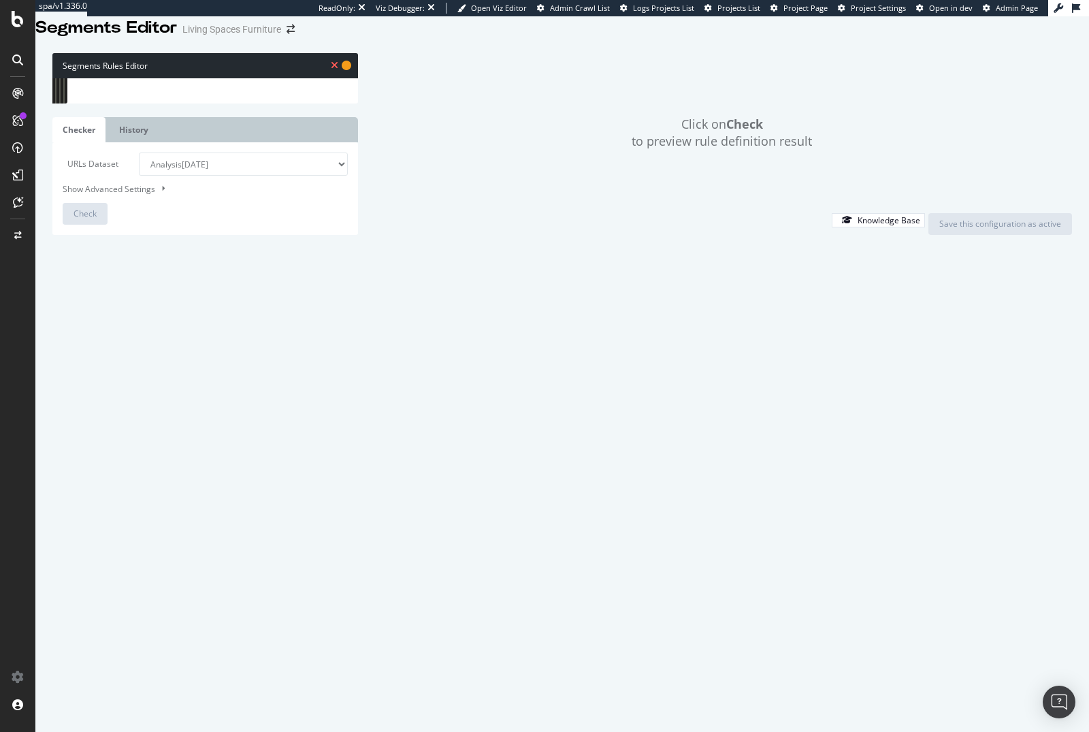
type textarea "[segment:Navigation]"
type textarea "@nav/living-room"
type textarea "@nav/bedroom"
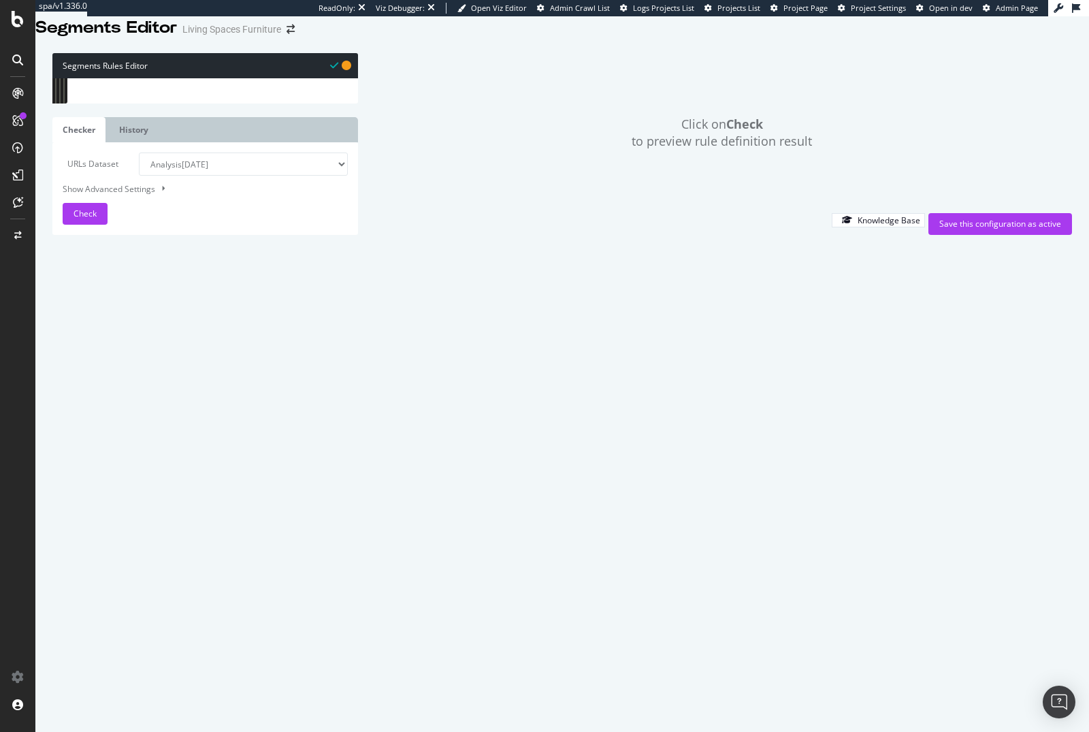
type textarea "@nav/mattresses"
type textarea "@nav/dining"
type textarea "@nav/home-office"
type textarea "@nav/kids&teens"
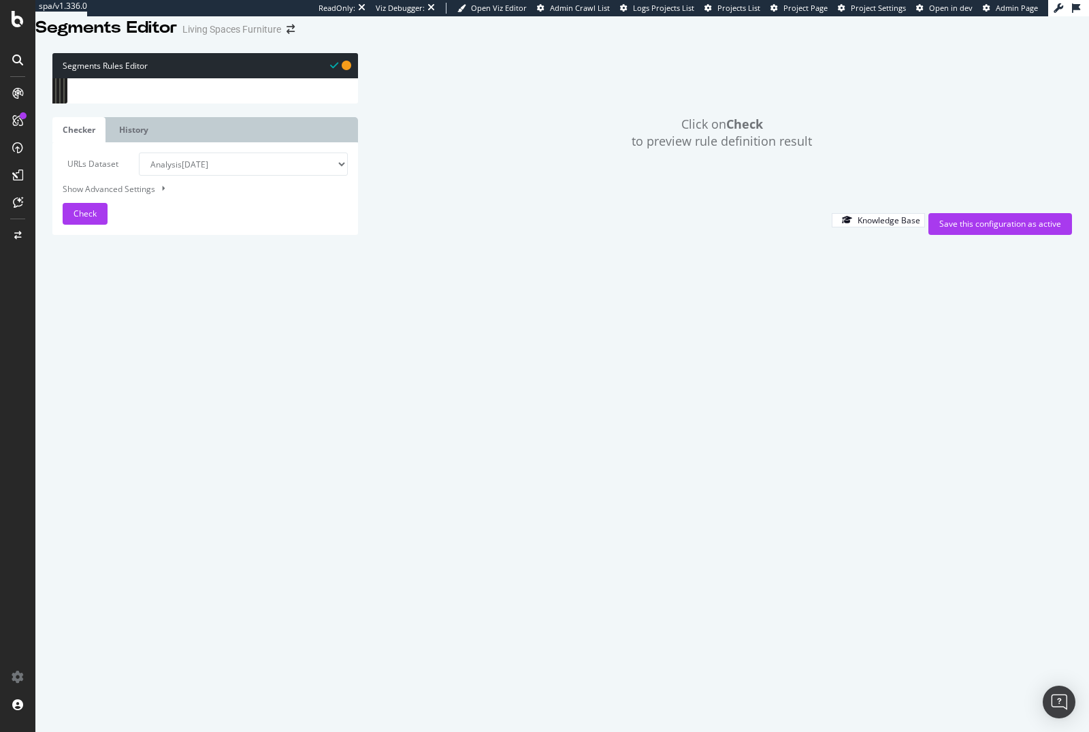
type textarea "@nav/outdoor"
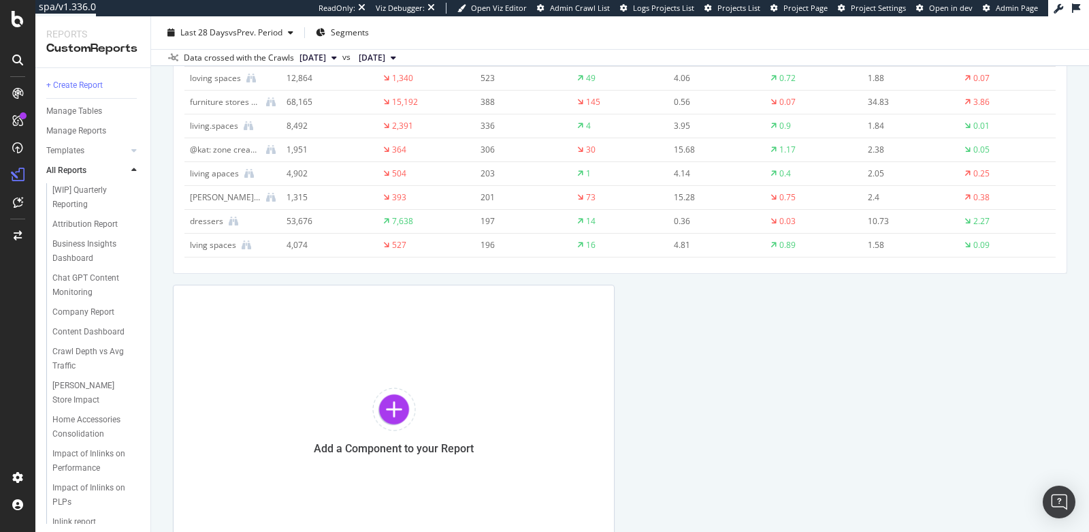
scroll to position [1493, 0]
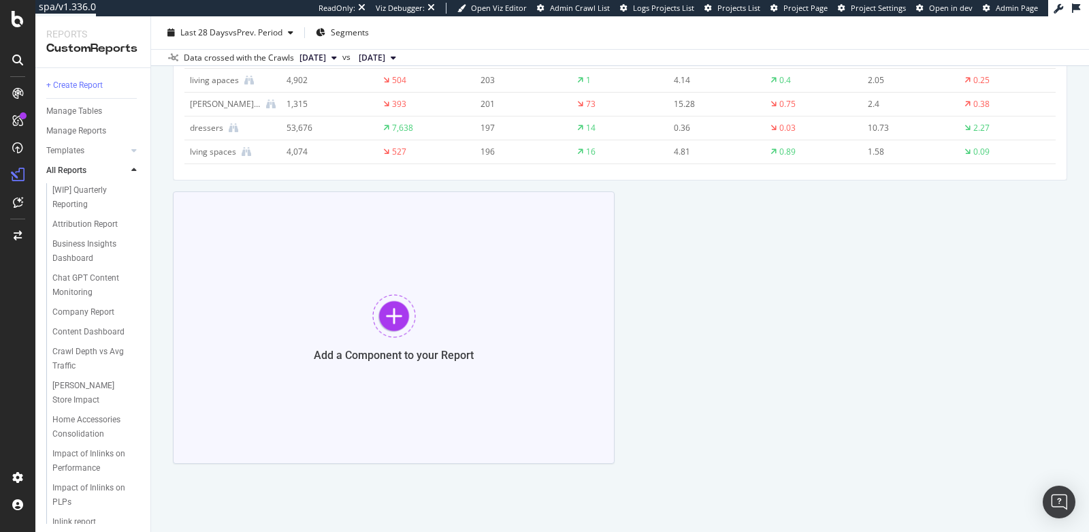
click at [367, 306] on div "Add a Component to your Report" at bounding box center [394, 327] width 442 height 272
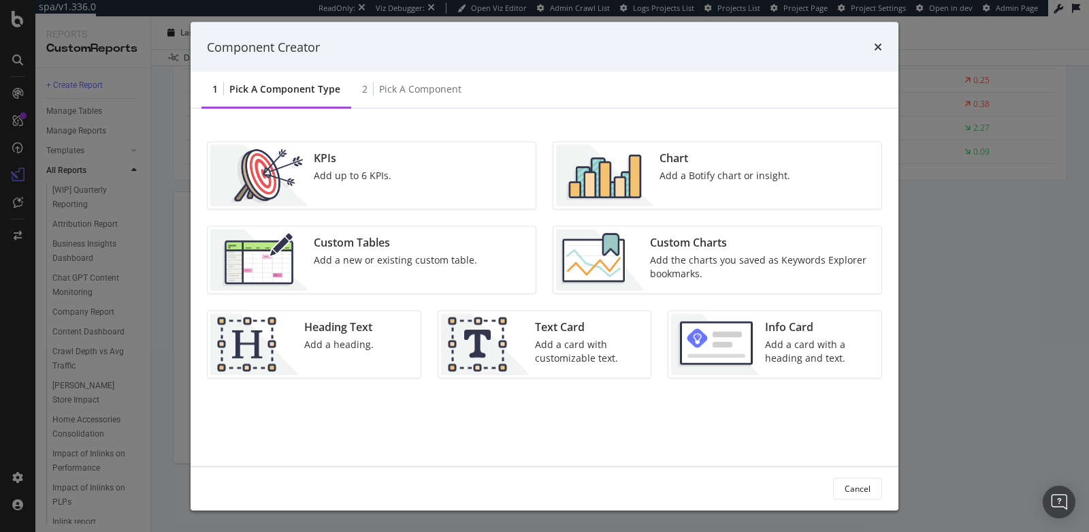
click at [643, 257] on img "modal" at bounding box center [600, 259] width 88 height 61
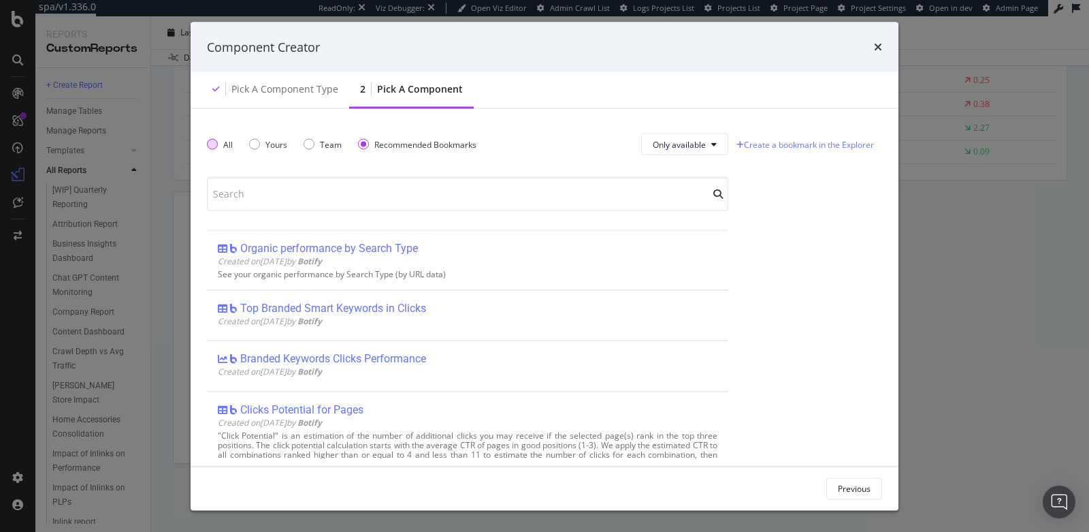
click at [215, 141] on div "All" at bounding box center [212, 144] width 11 height 11
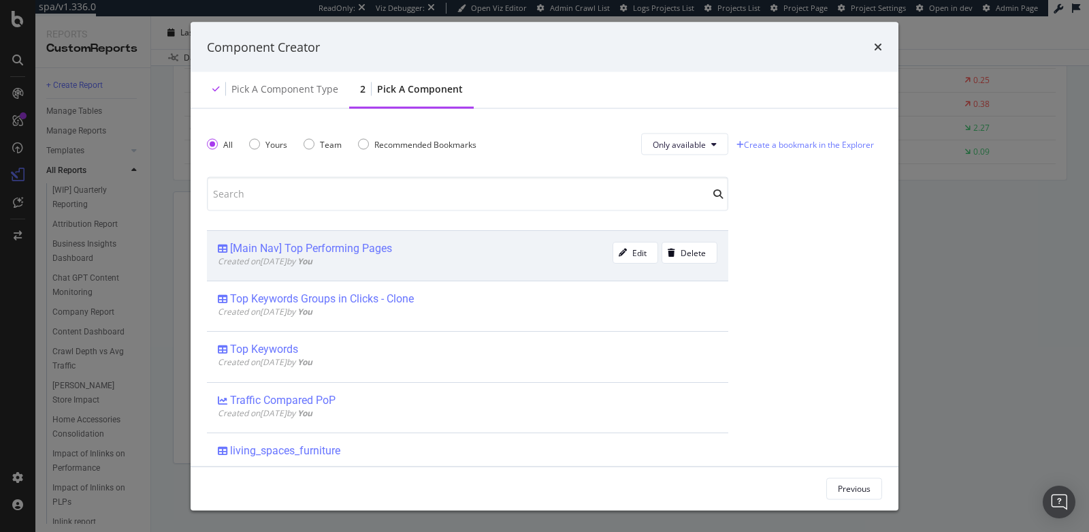
click at [412, 256] on div "Created on [DATE] by You" at bounding box center [415, 261] width 395 height 12
click at [850, 483] on div "Add Component" at bounding box center [840, 488] width 61 height 12
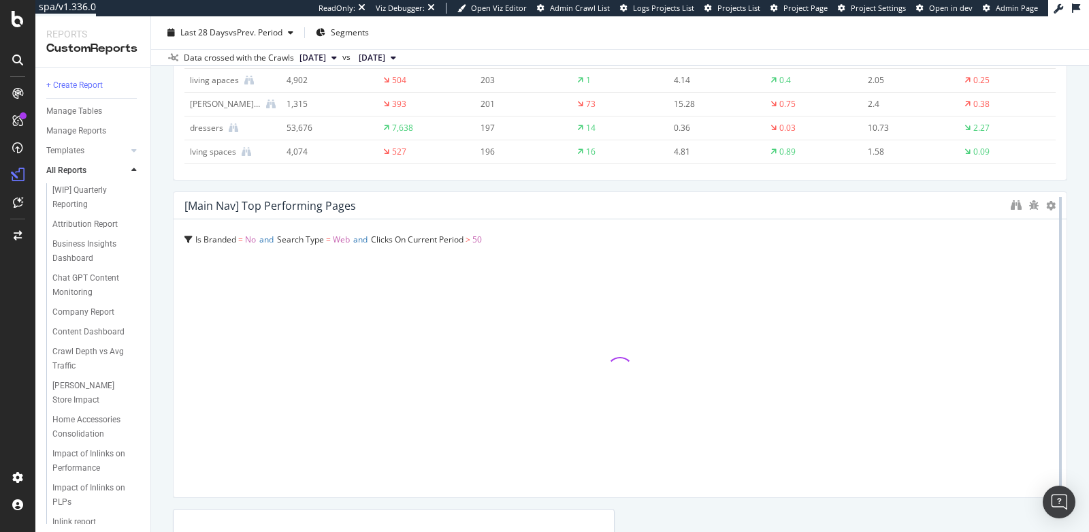
drag, startPoint x: 605, startPoint y: 374, endPoint x: 1049, endPoint y: 449, distance: 450.0
click at [1054, 449] on div at bounding box center [1061, 344] width 14 height 306
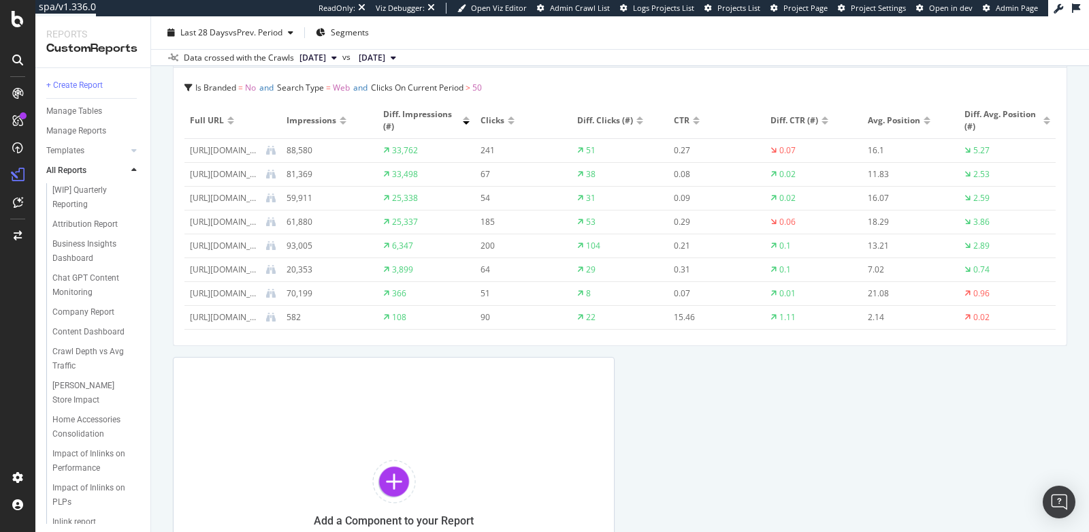
scroll to position [1667, 0]
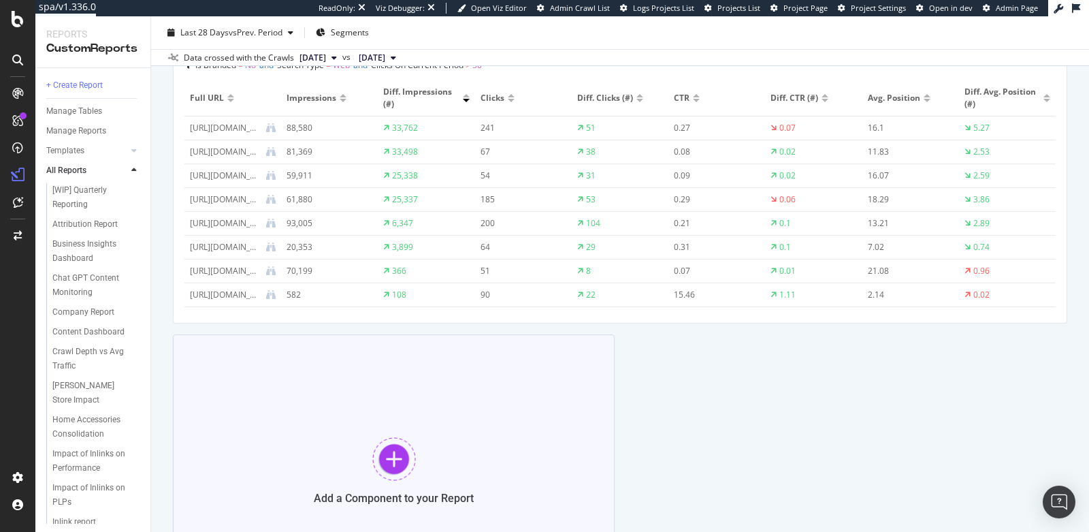
click at [394, 451] on div at bounding box center [394, 459] width 44 height 44
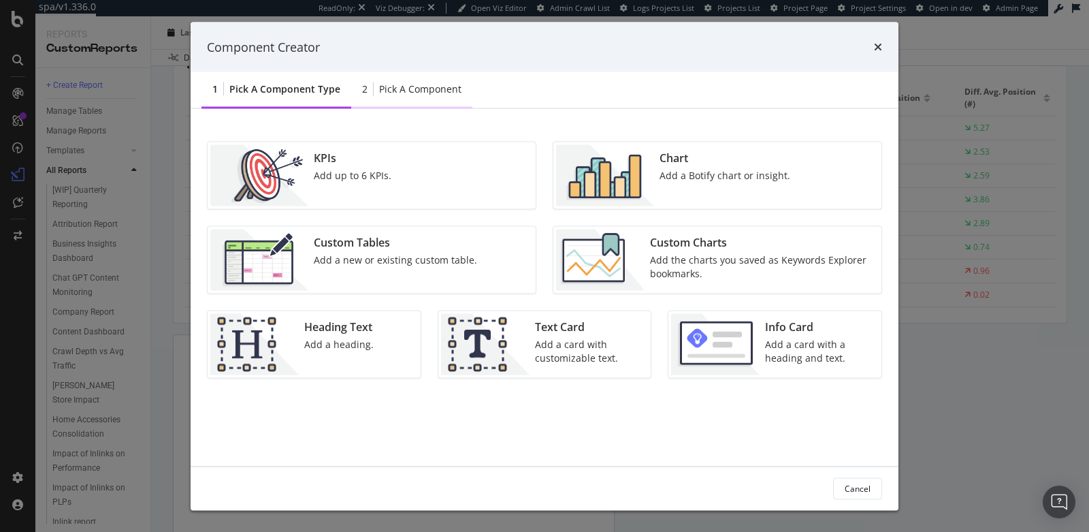
click at [399, 88] on div "Pick a Component" at bounding box center [420, 89] width 82 height 14
click at [287, 91] on div "Pick a Component type" at bounding box center [284, 89] width 111 height 14
click at [628, 236] on img "modal" at bounding box center [600, 259] width 88 height 61
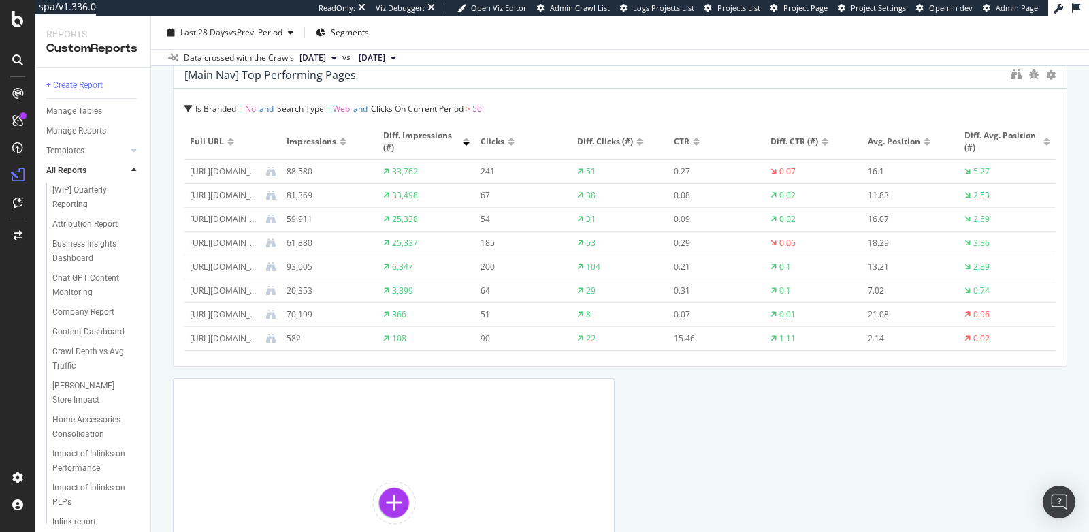
scroll to position [1669, 0]
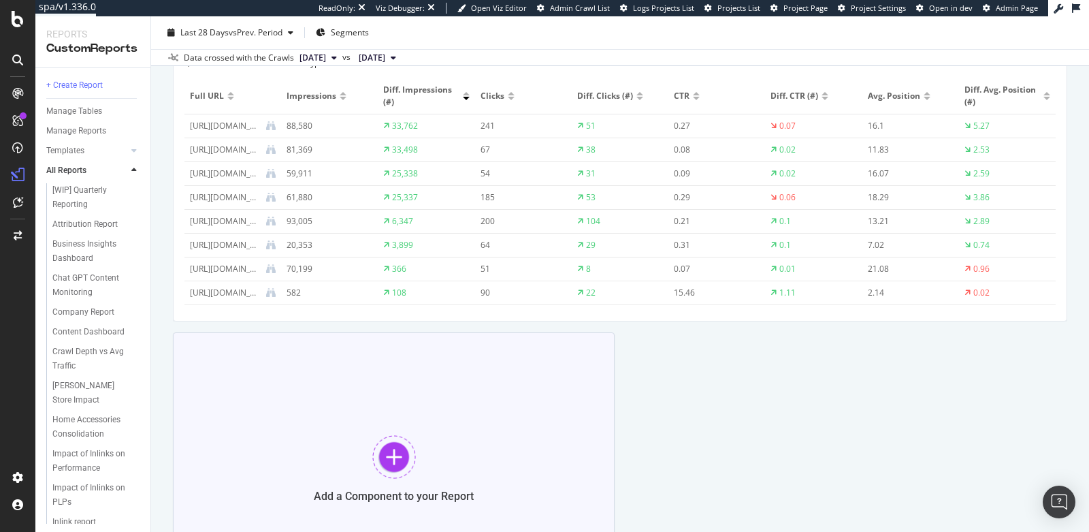
click at [340, 412] on div "Add a Component to your Report" at bounding box center [394, 468] width 442 height 272
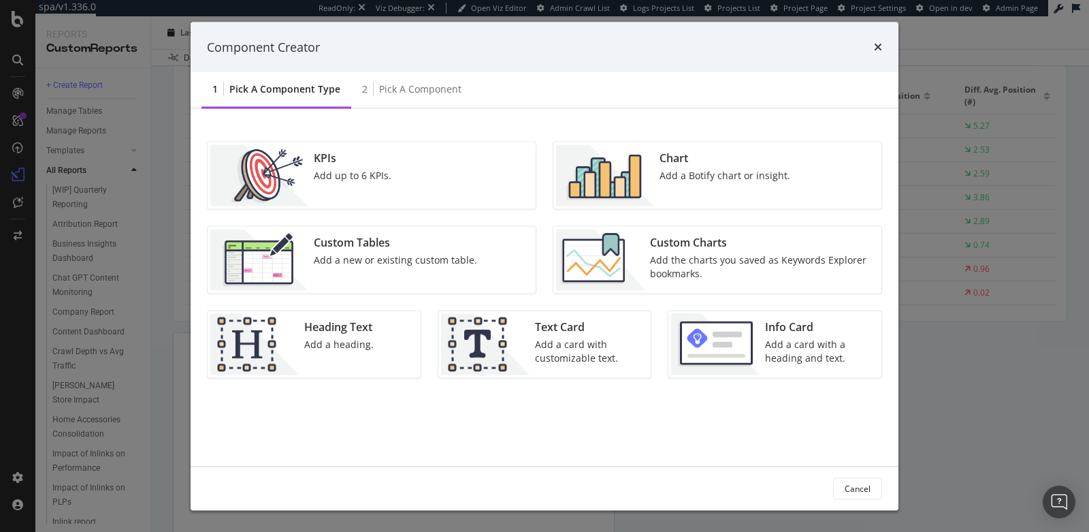
click at [634, 247] on img "modal" at bounding box center [600, 259] width 88 height 61
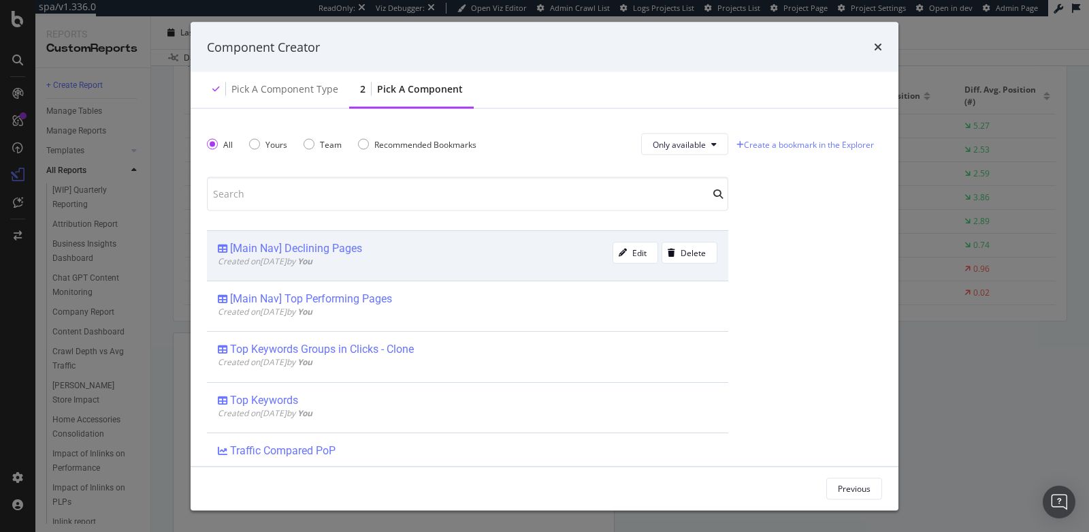
click at [370, 242] on div "[Main Nav] Declining Pages" at bounding box center [415, 249] width 395 height 14
click at [833, 483] on div "Add Component" at bounding box center [840, 488] width 61 height 12
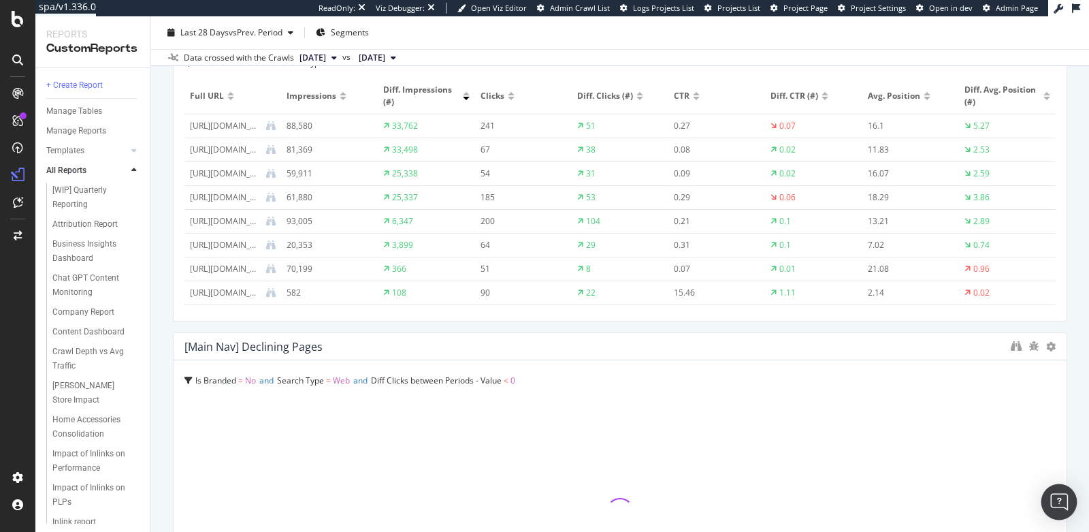
drag, startPoint x: 604, startPoint y: 457, endPoint x: 1068, endPoint y: 488, distance: 465.2
click at [1068, 488] on body "spa/v1.336.0 ReadOnly: Viz Debugger: Open Viz Editor Admin Crawl List Logs Proj…" at bounding box center [544, 266] width 1089 height 532
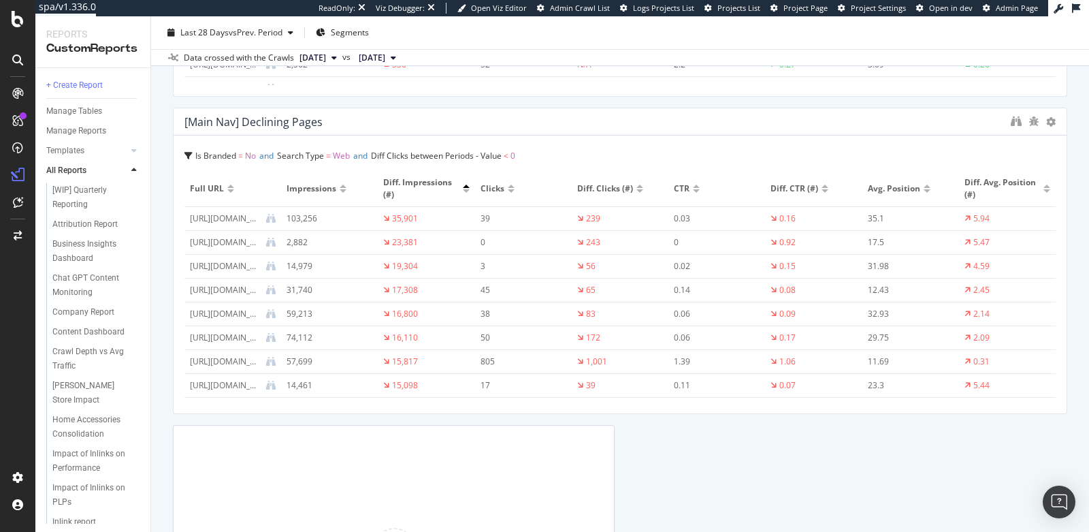
scroll to position [2127, 0]
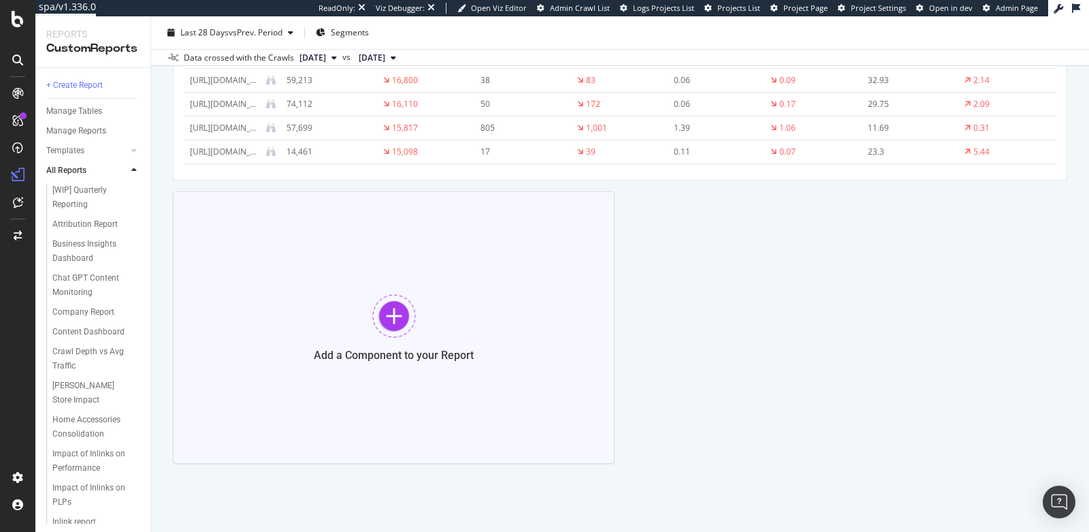
click at [390, 315] on div at bounding box center [394, 316] width 44 height 44
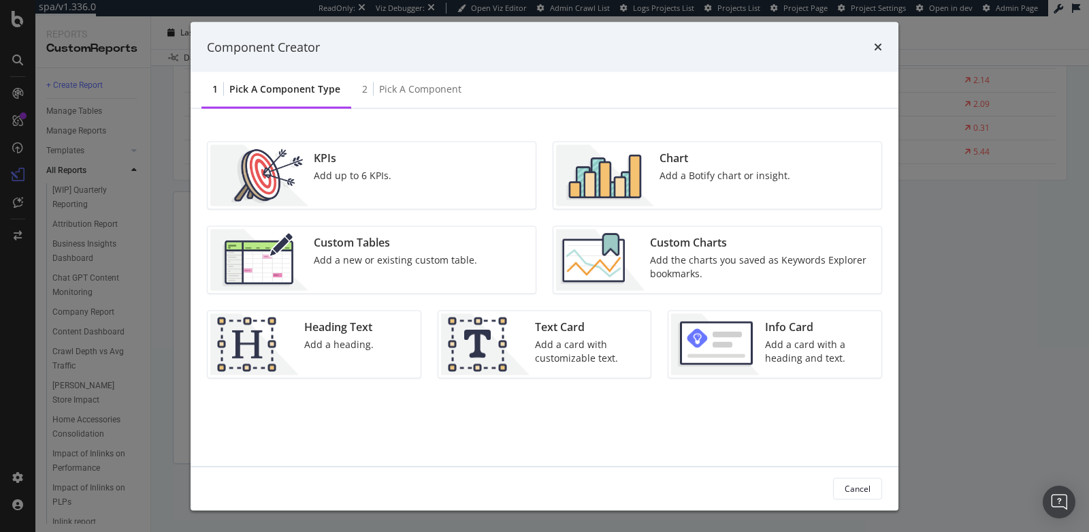
click at [641, 176] on img "modal" at bounding box center [605, 175] width 98 height 61
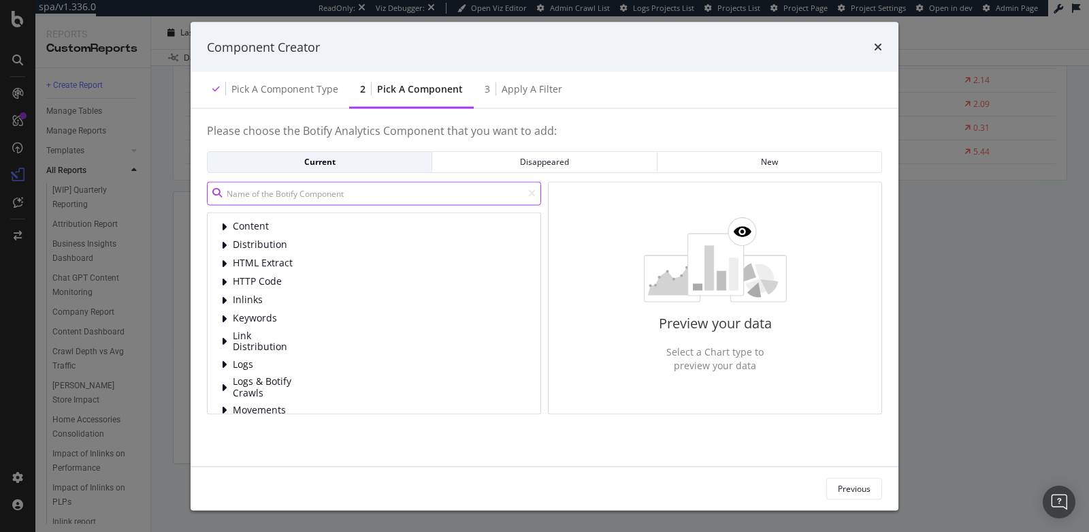
click at [461, 201] on input "modal" at bounding box center [374, 193] width 334 height 24
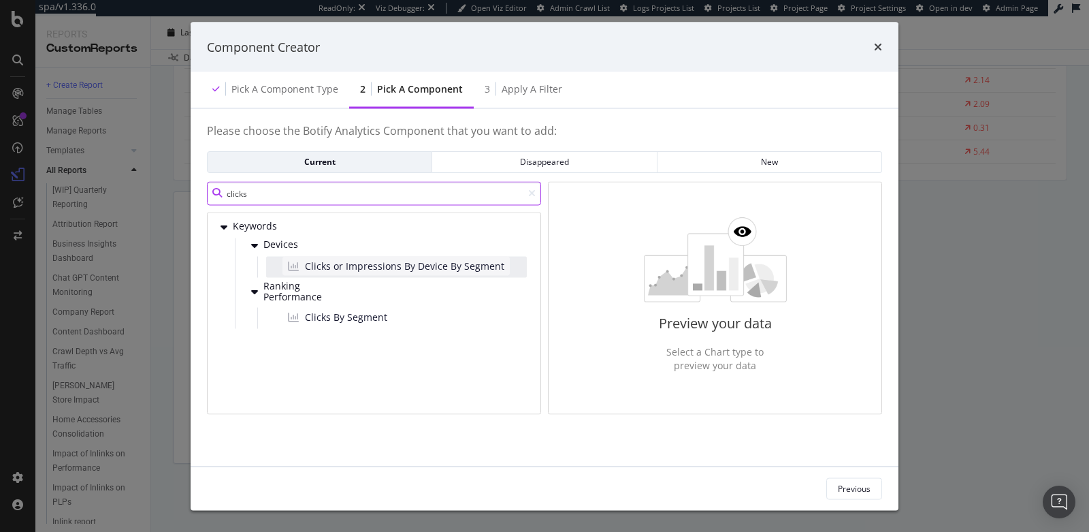
type input "clicks"
click at [420, 261] on span "Clicks or Impressions By Device By Segment" at bounding box center [404, 266] width 199 height 14
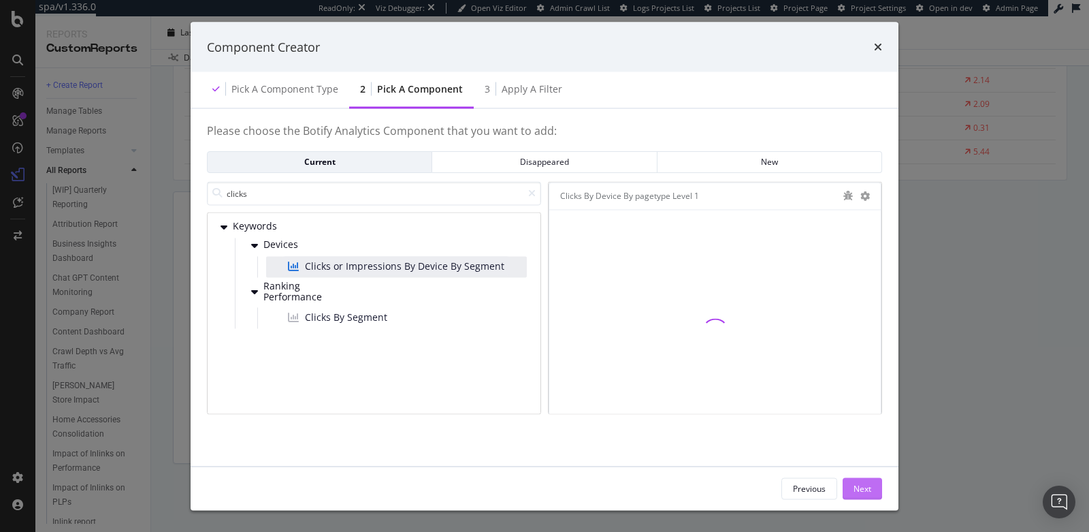
click at [858, 481] on div "Next" at bounding box center [863, 488] width 18 height 20
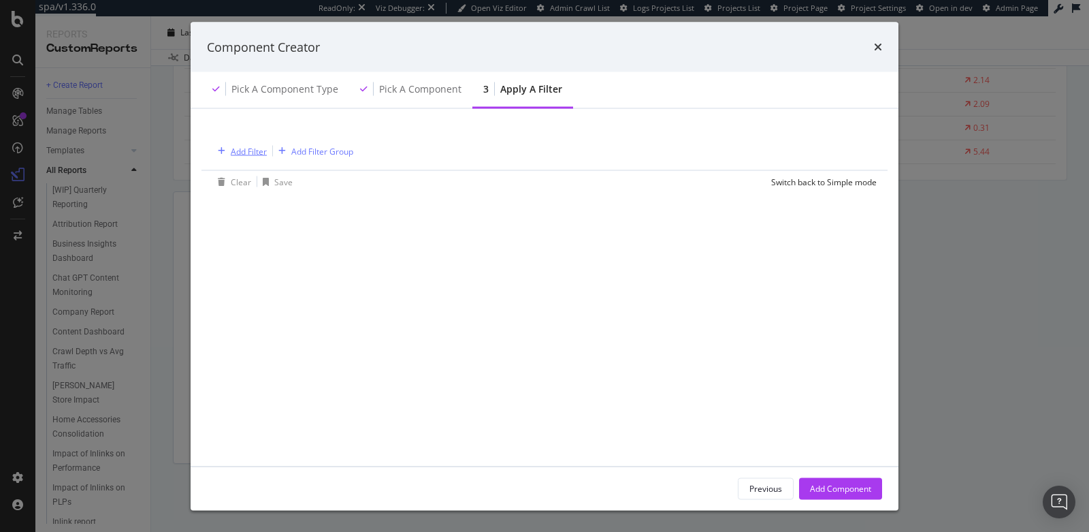
click at [246, 153] on div "Add Filter" at bounding box center [249, 151] width 36 height 12
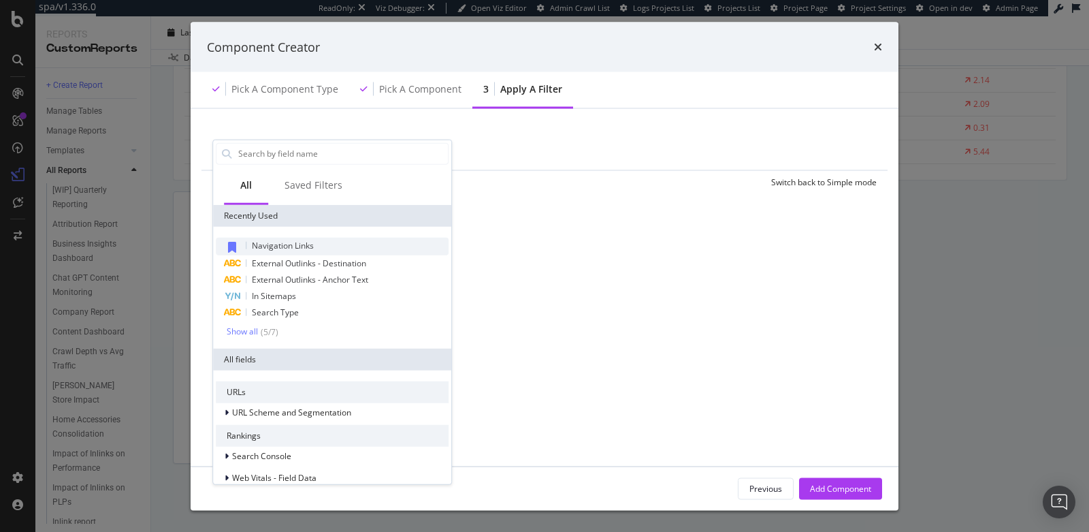
click at [307, 242] on span "Navigation Links" at bounding box center [283, 245] width 62 height 12
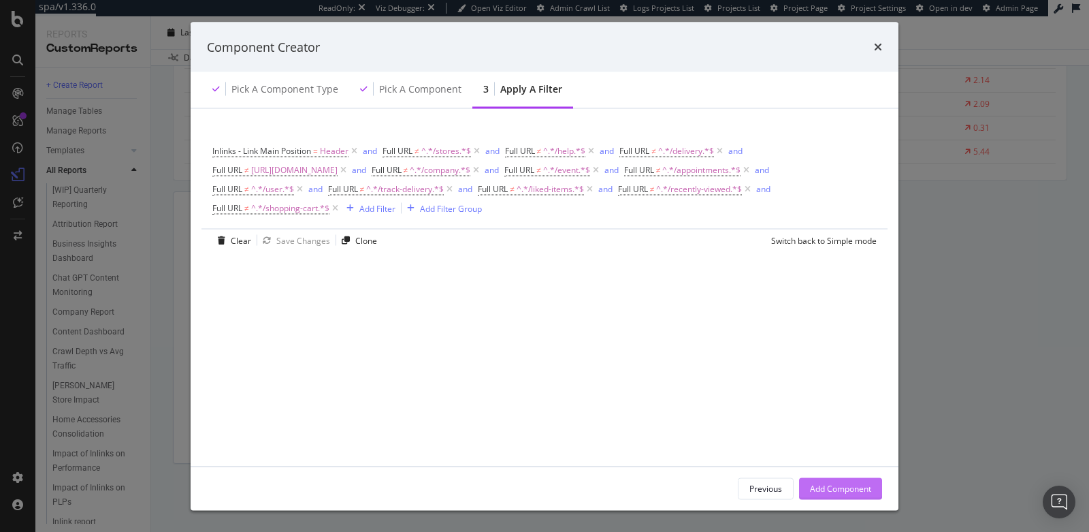
click at [839, 485] on div "Add Component" at bounding box center [840, 488] width 61 height 12
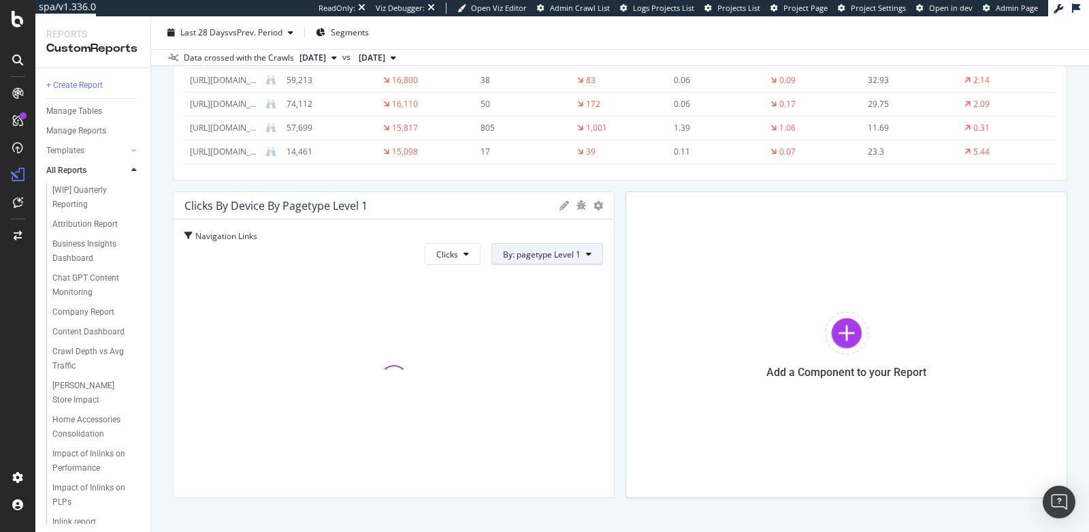
click at [521, 253] on span "By: pagetype Level 1" at bounding box center [542, 254] width 78 height 12
click at [560, 206] on icon at bounding box center [565, 206] width 10 height 10
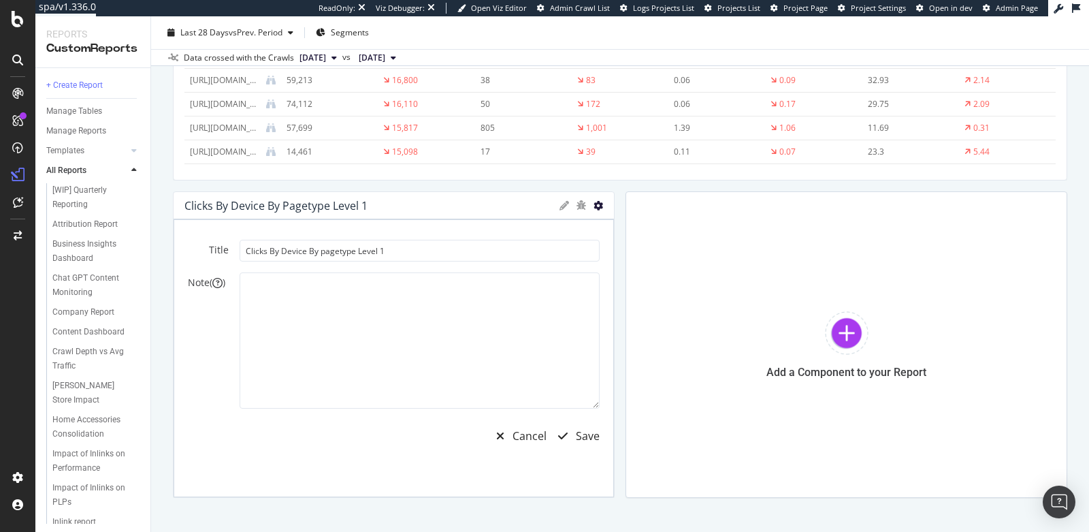
click at [594, 208] on icon at bounding box center [599, 206] width 10 height 10
click at [609, 227] on icon at bounding box center [608, 225] width 8 height 8
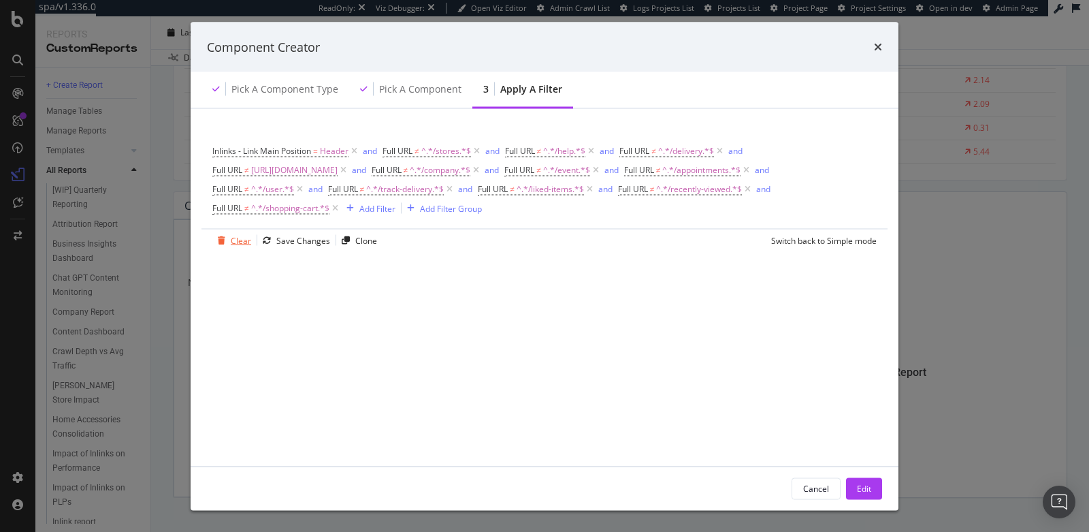
click at [236, 240] on div "Clear" at bounding box center [241, 240] width 20 height 12
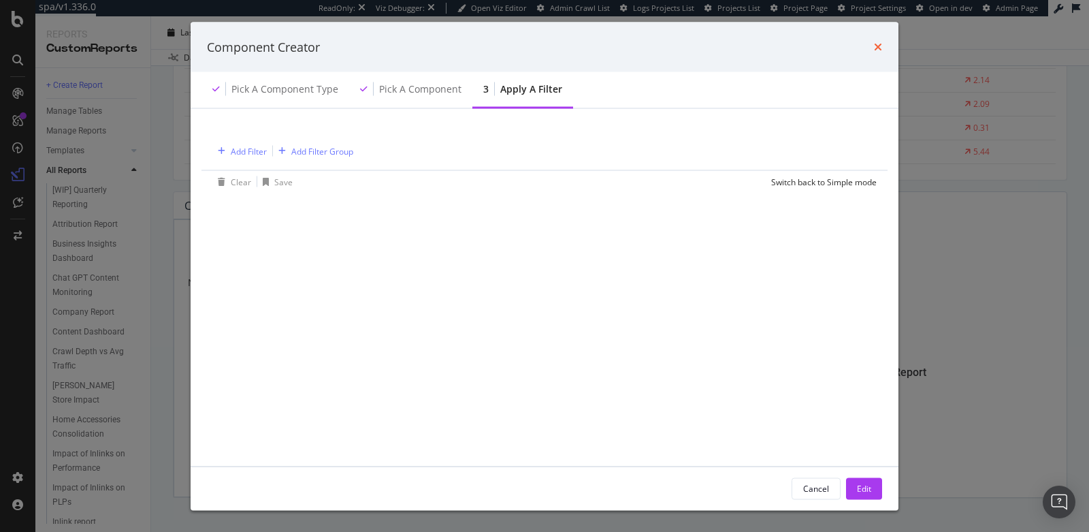
click at [877, 44] on icon "times" at bounding box center [878, 47] width 8 height 11
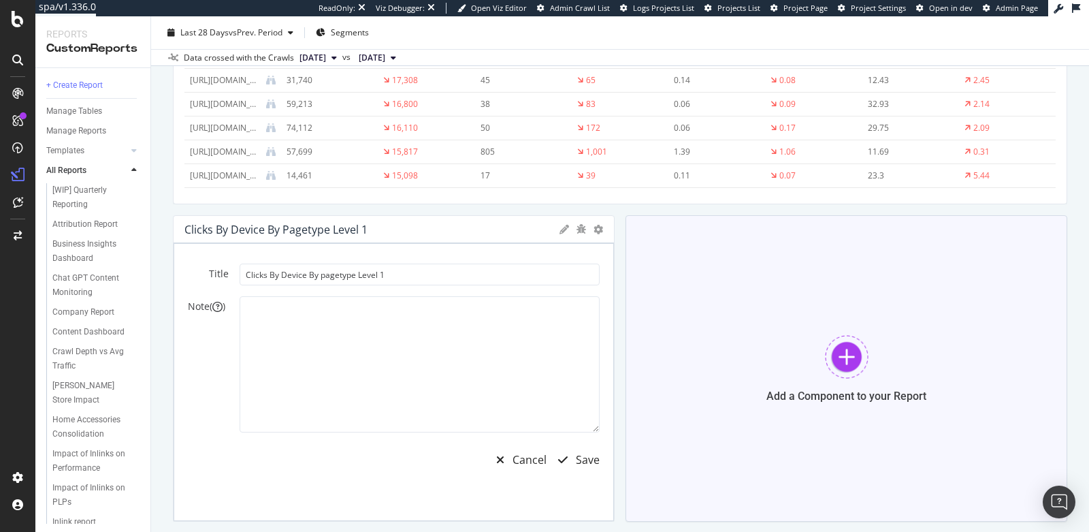
scroll to position [2095, 0]
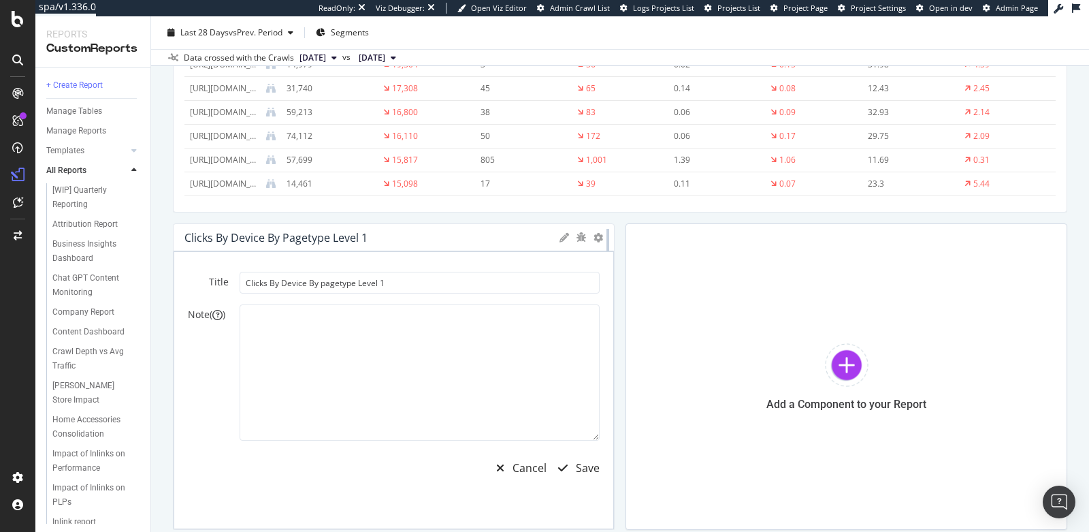
click at [601, 233] on div at bounding box center [608, 376] width 14 height 306
click at [576, 466] on div "Save" at bounding box center [588, 468] width 24 height 16
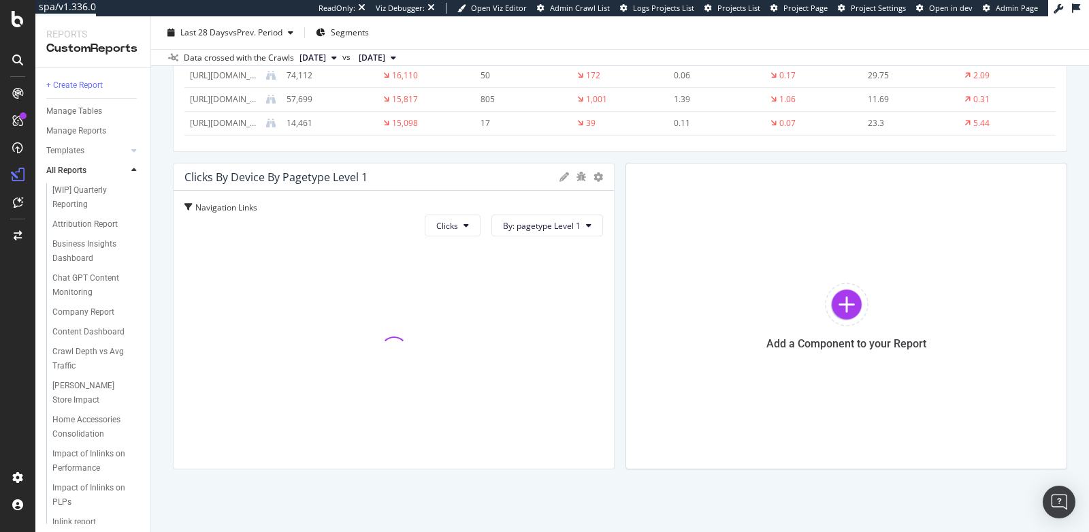
scroll to position [2161, 0]
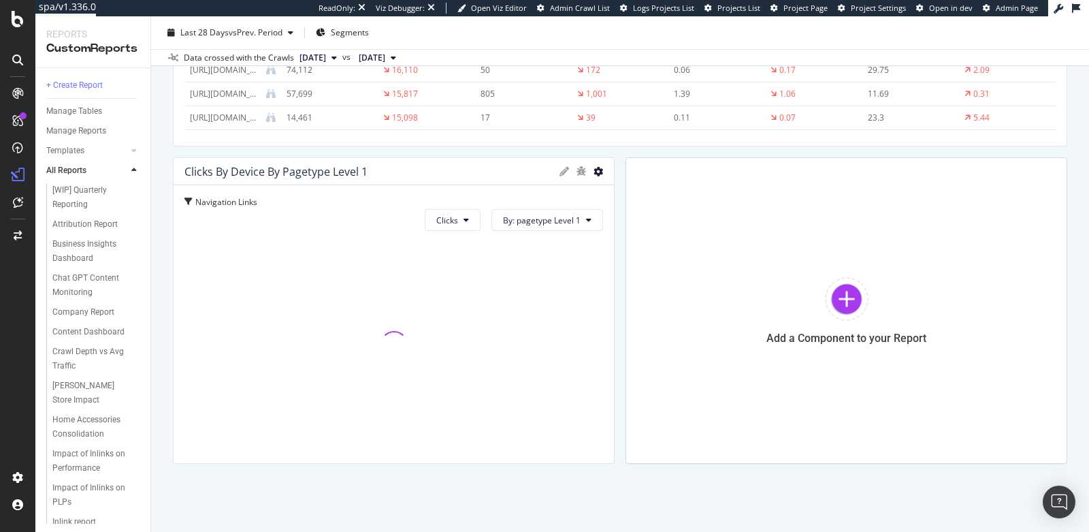
click at [594, 169] on icon at bounding box center [599, 172] width 10 height 10
click at [623, 194] on span "Edit Filter" at bounding box center [672, 190] width 102 height 12
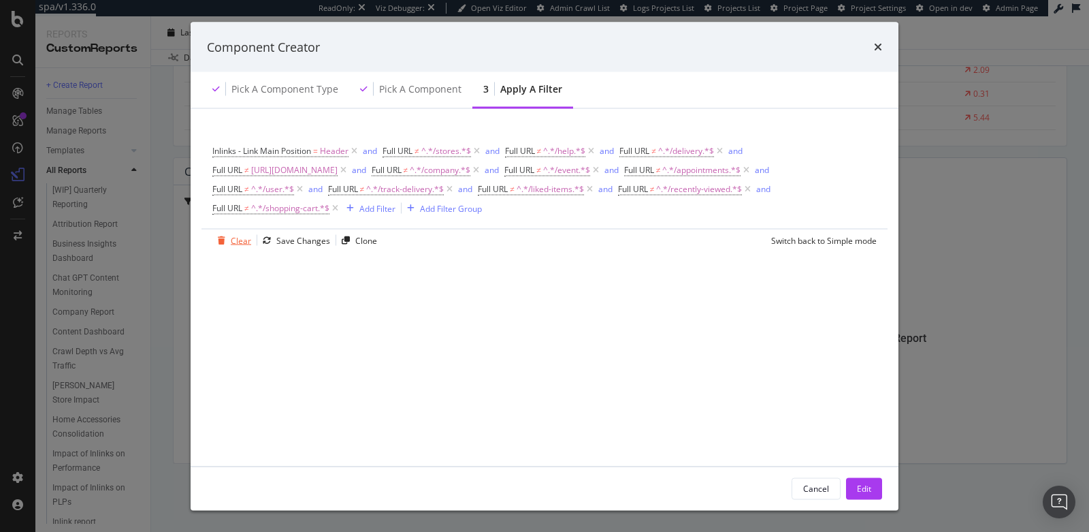
click at [240, 240] on div "Clear" at bounding box center [241, 240] width 20 height 12
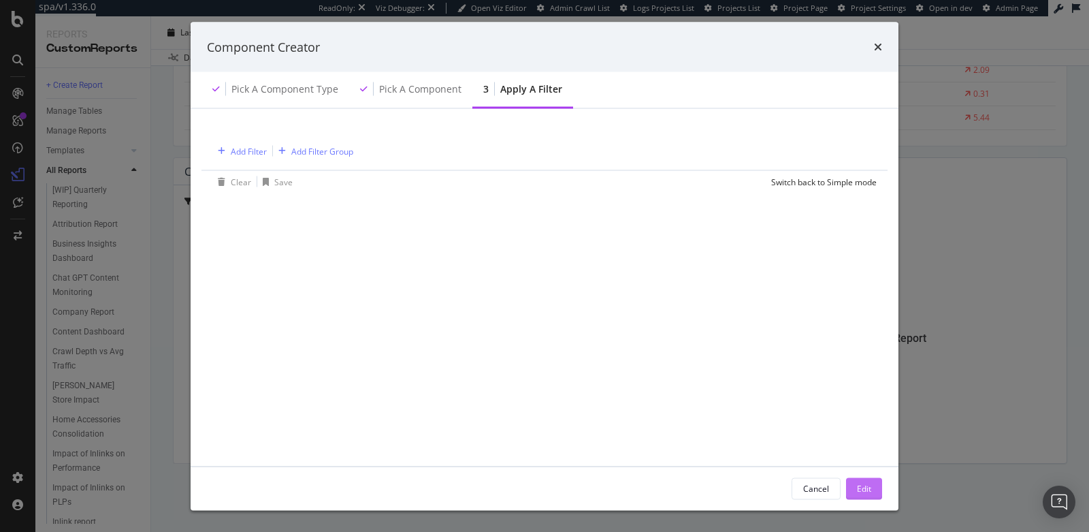
click at [855, 484] on button "Edit" at bounding box center [864, 488] width 36 height 22
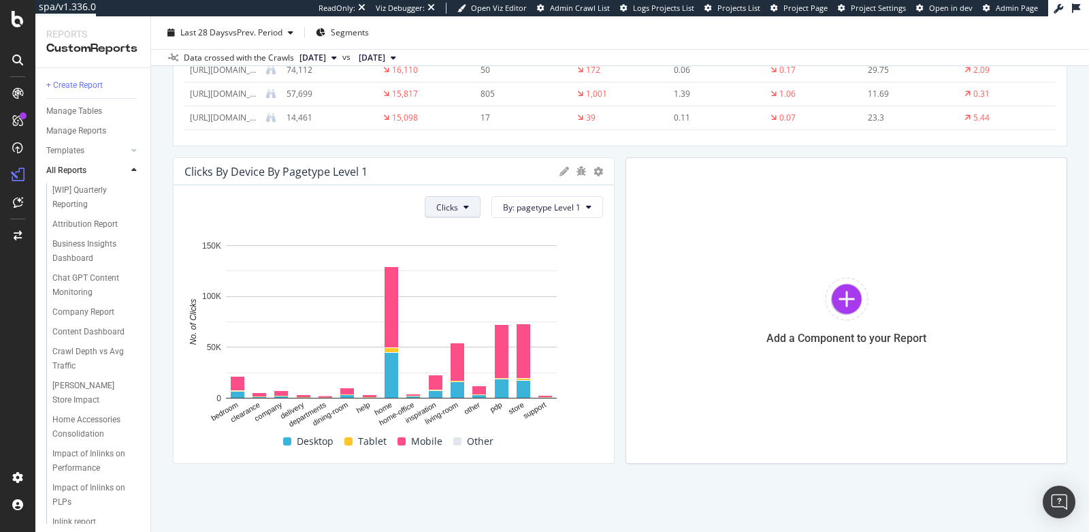
click at [445, 201] on span "Clicks" at bounding box center [447, 207] width 22 height 12
click at [834, 304] on div at bounding box center [847, 299] width 44 height 44
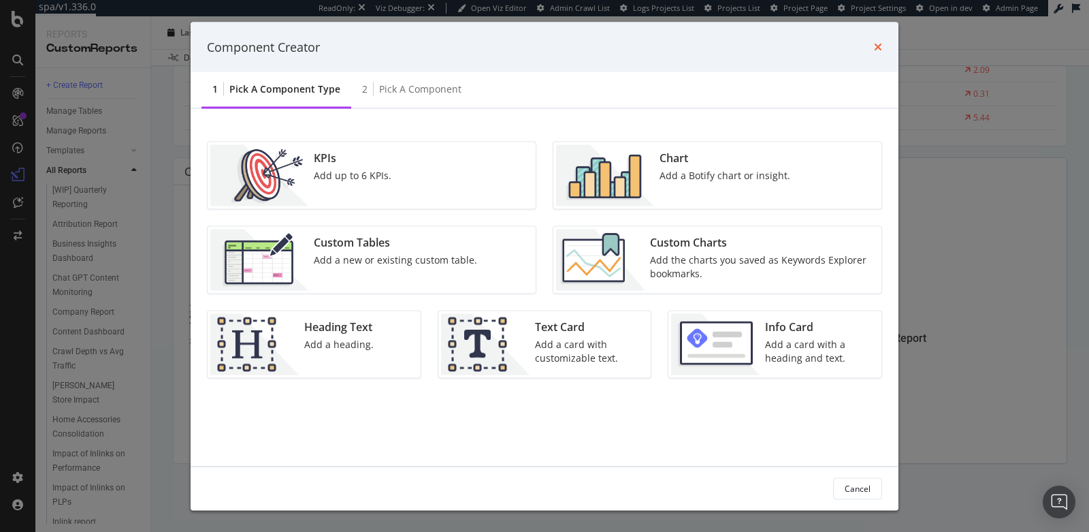
click at [878, 46] on icon "times" at bounding box center [878, 47] width 8 height 11
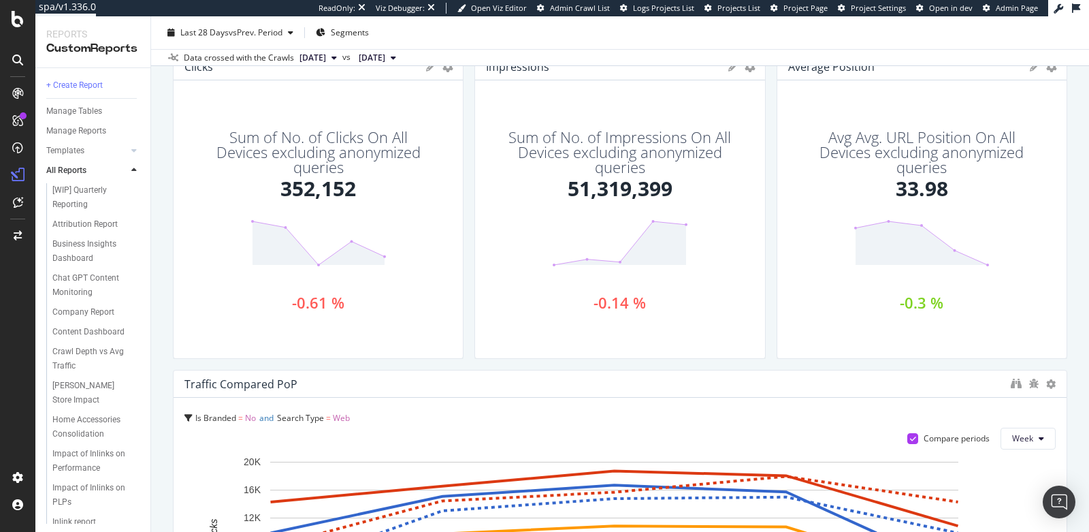
scroll to position [0, 0]
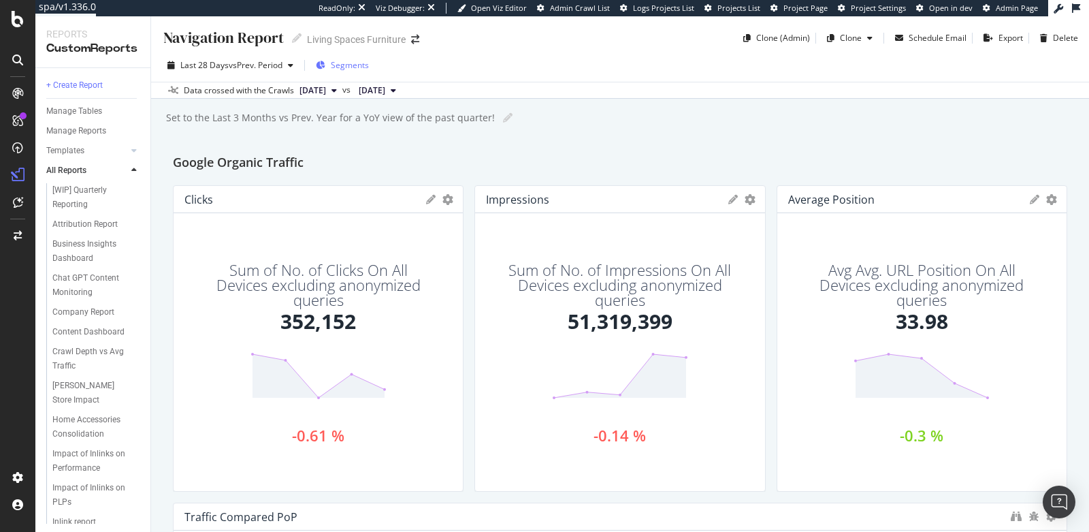
click at [337, 65] on span "Segments" at bounding box center [350, 65] width 38 height 12
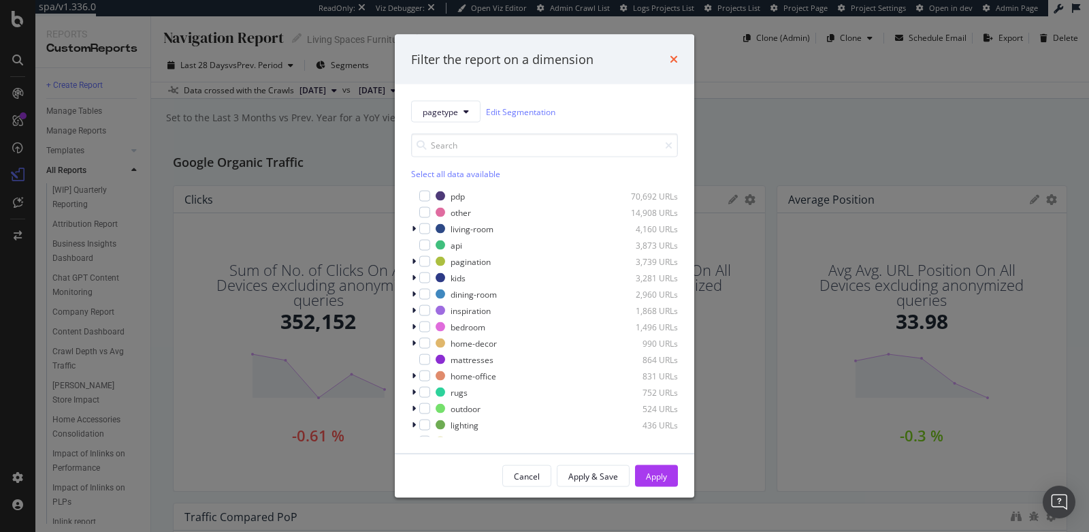
click at [672, 56] on icon "times" at bounding box center [674, 59] width 8 height 11
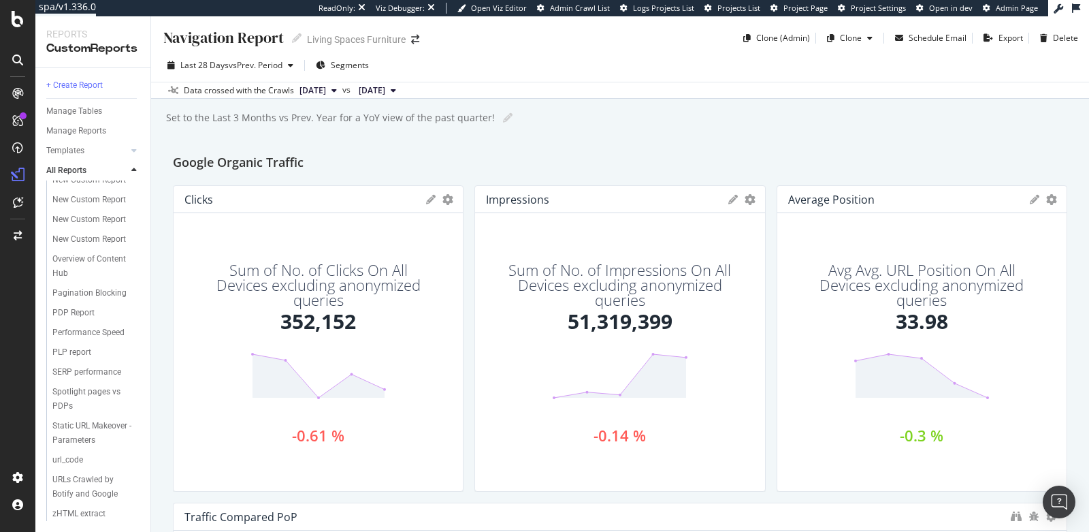
scroll to position [674, 0]
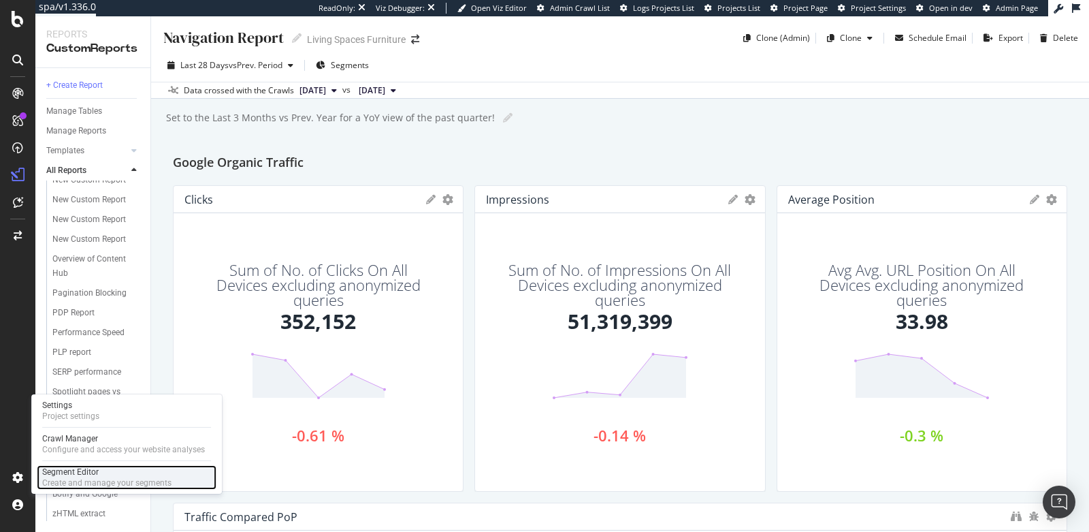
click at [52, 479] on div "Create and manage your segments" at bounding box center [106, 482] width 129 height 11
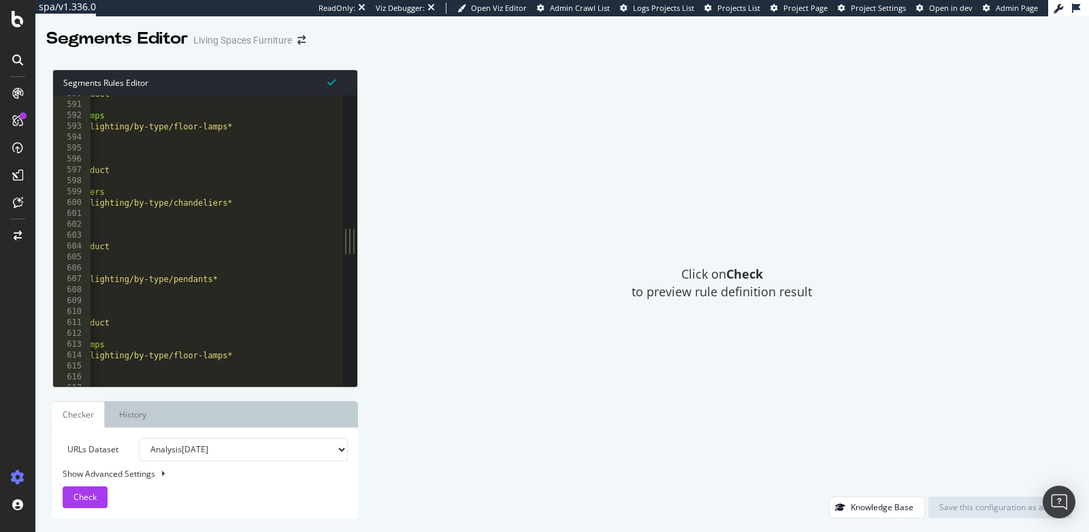
scroll to position [6457, 0]
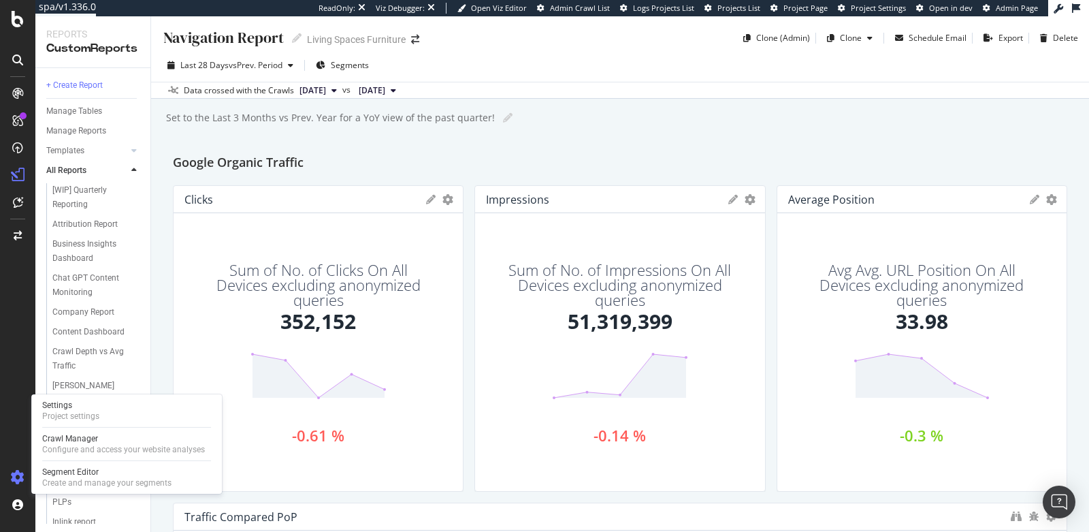
click at [12, 480] on icon at bounding box center [18, 477] width 14 height 14
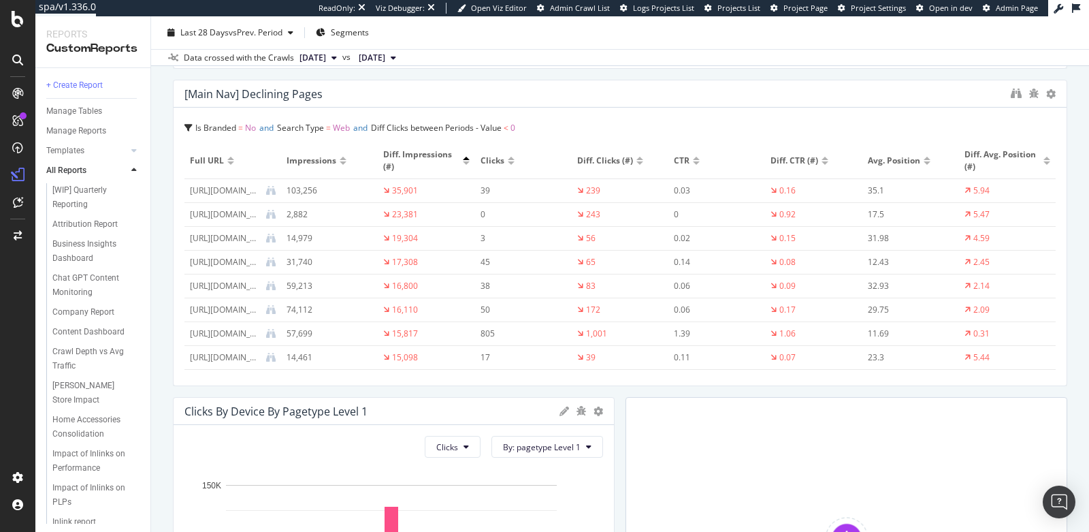
scroll to position [2161, 0]
